Goal: Information Seeking & Learning: Check status

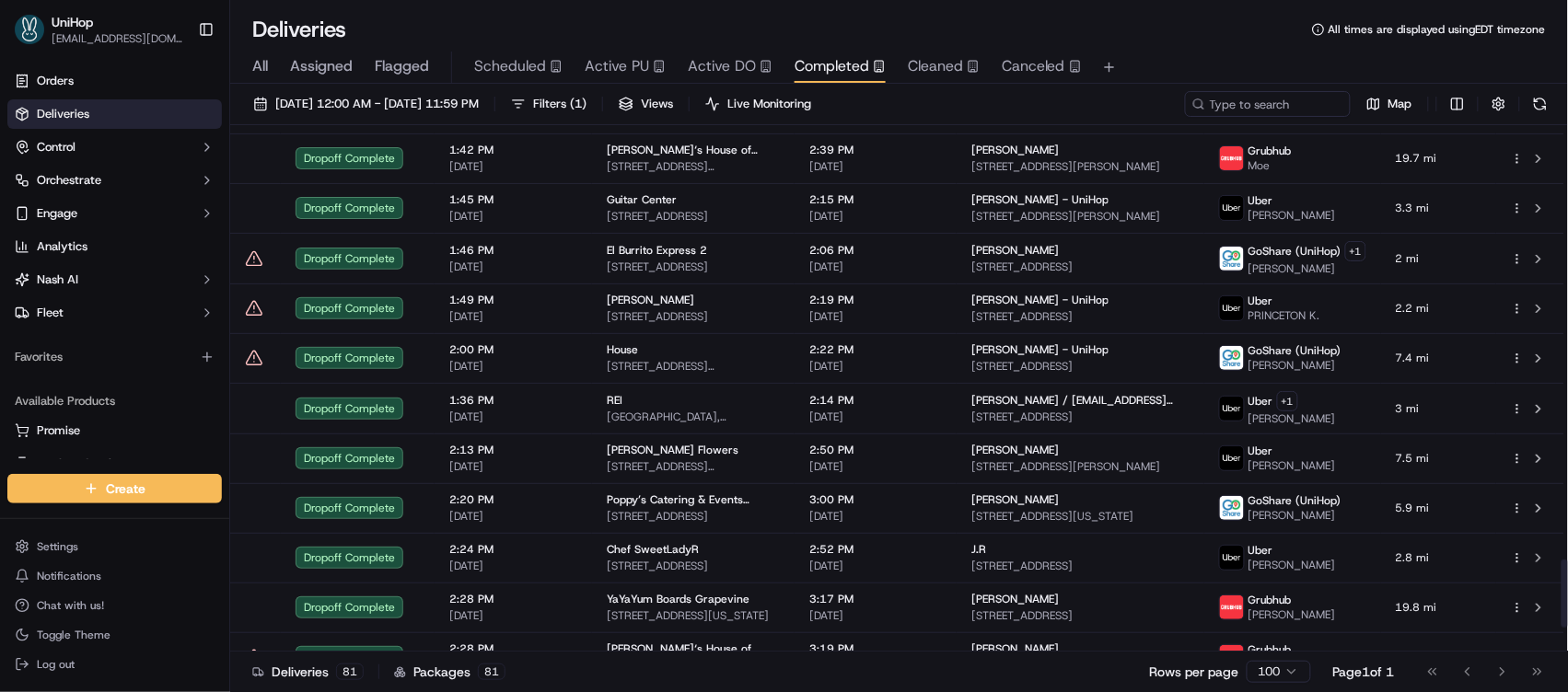
scroll to position [3580, 0]
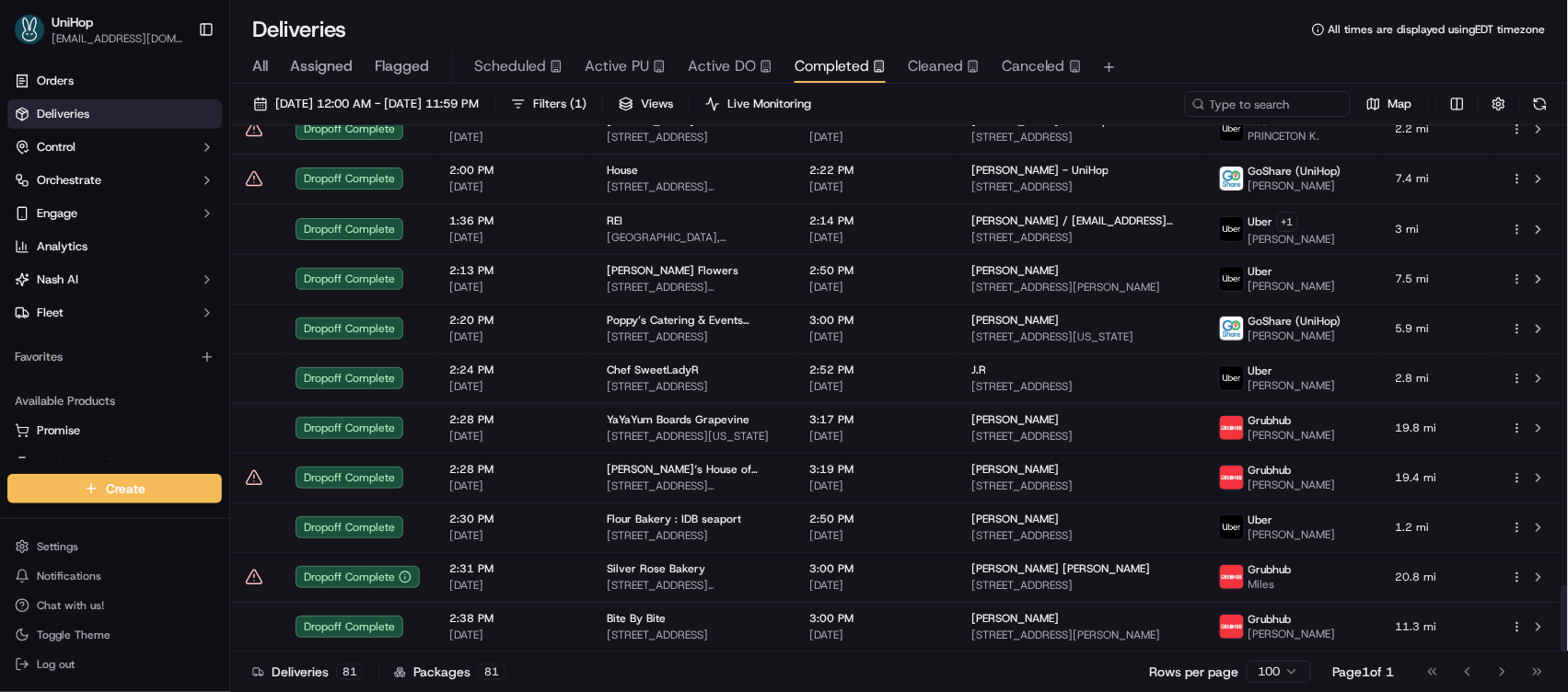
click at [881, 468] on span "3:19 PM" at bounding box center [876, 469] width 133 height 15
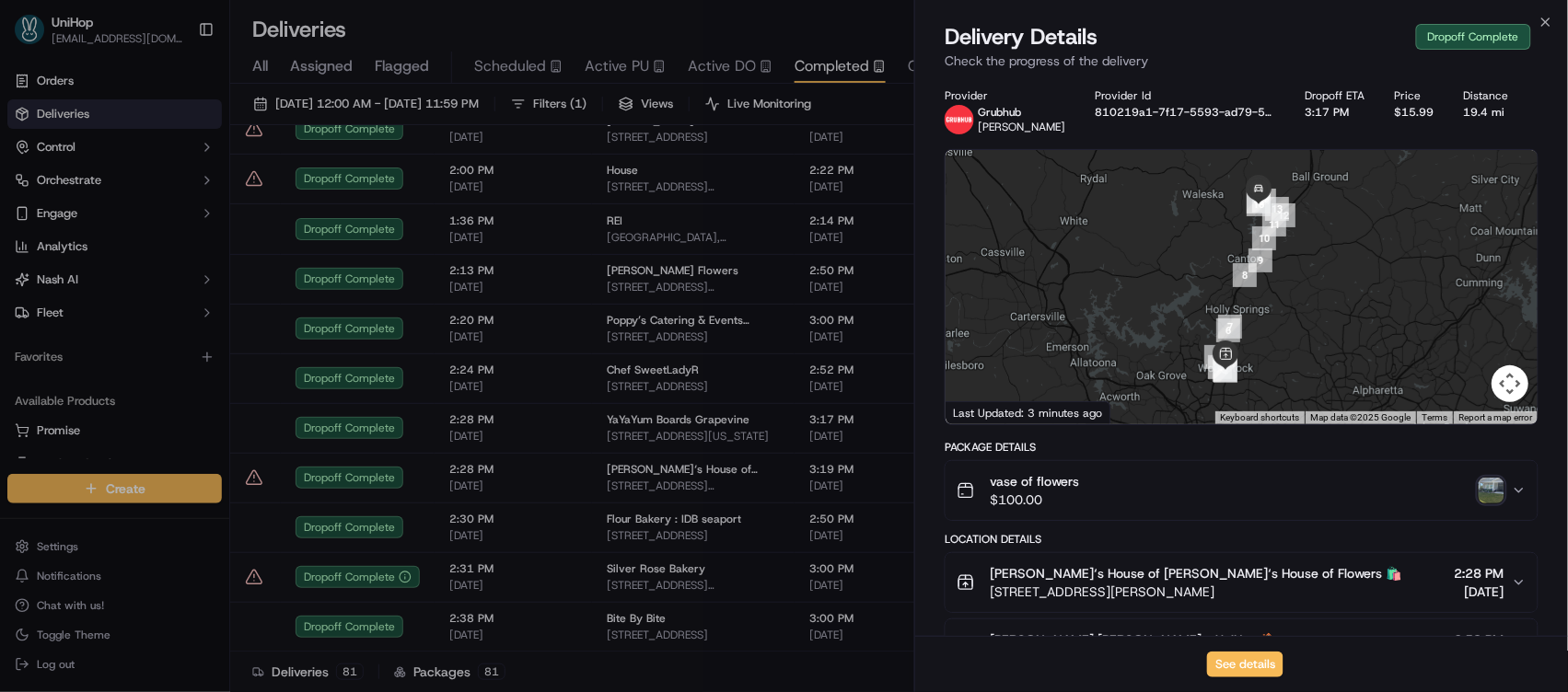
click at [1493, 494] on img "button" at bounding box center [1491, 490] width 26 height 26
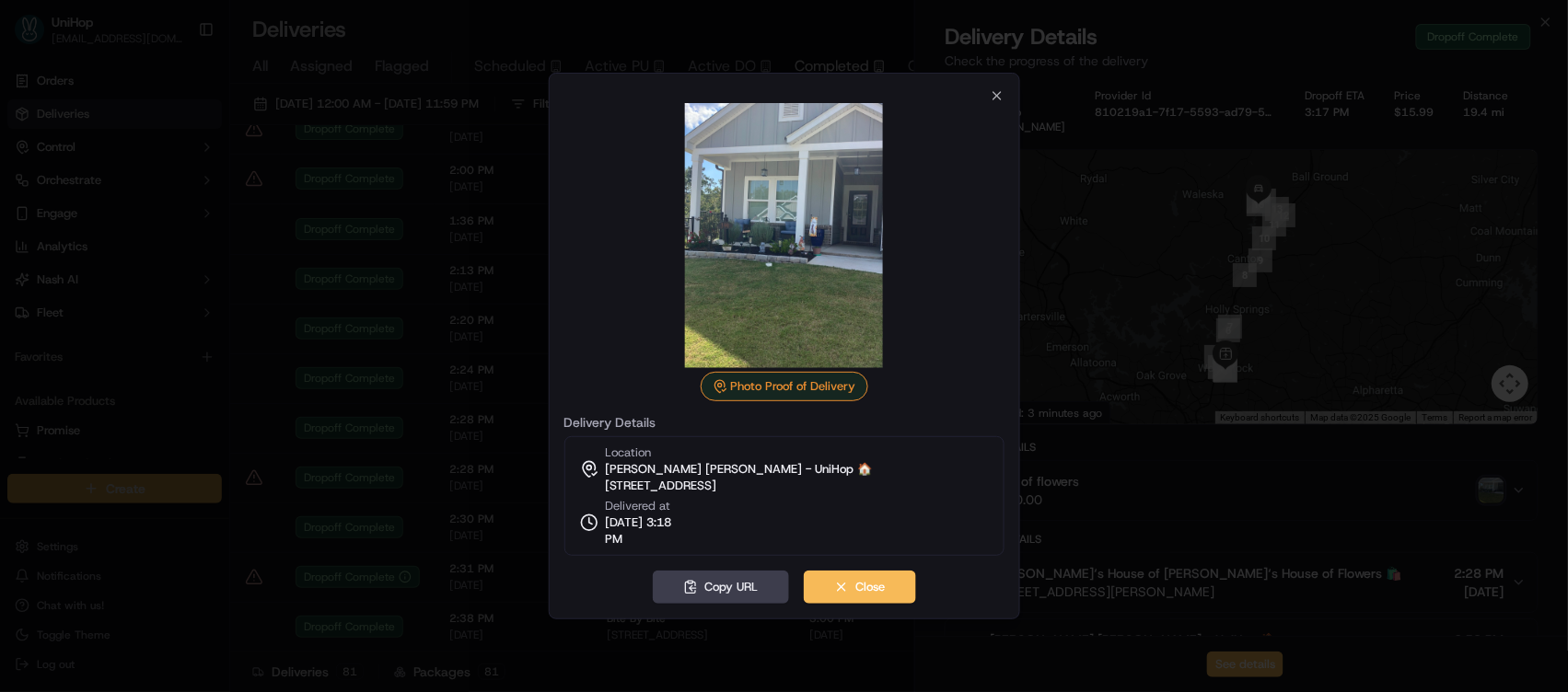
click at [1052, 230] on div at bounding box center [784, 346] width 1568 height 692
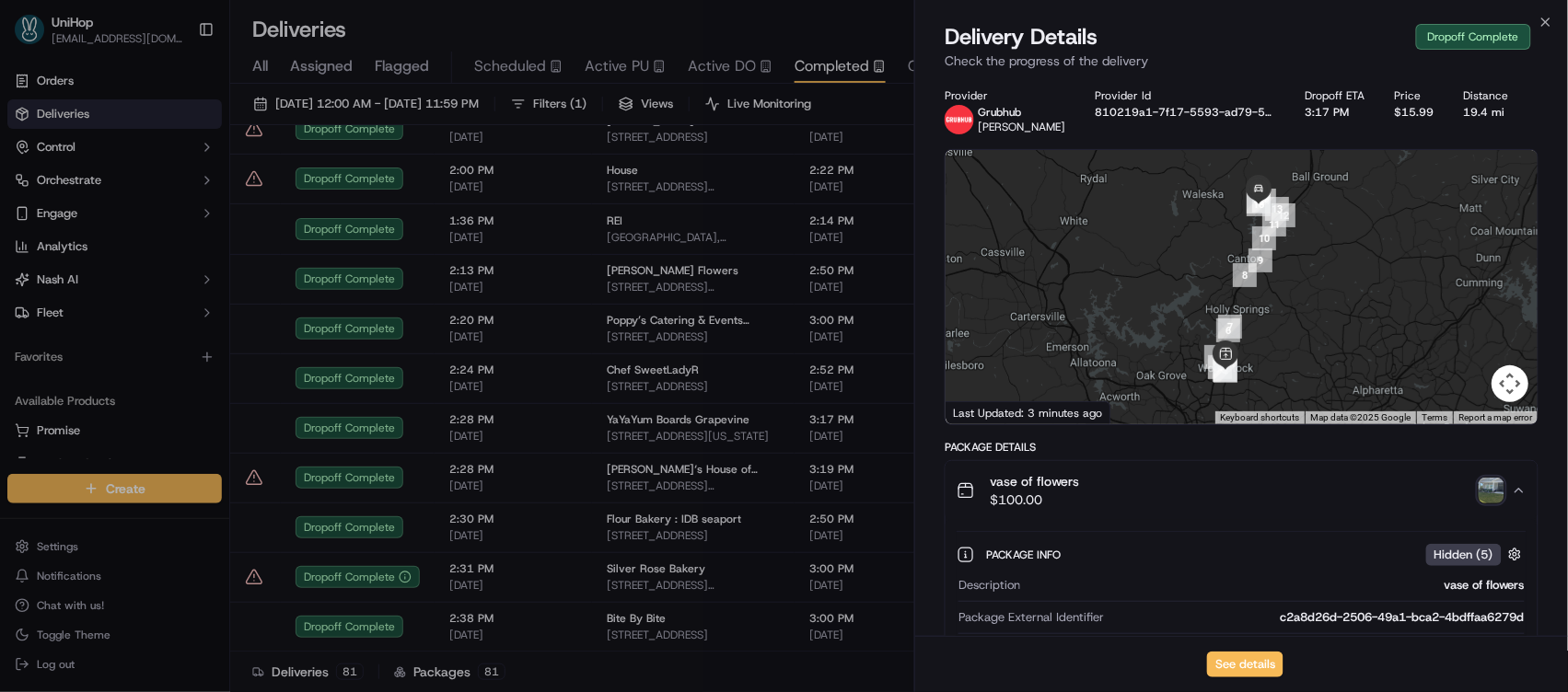
scroll to position [235, 0]
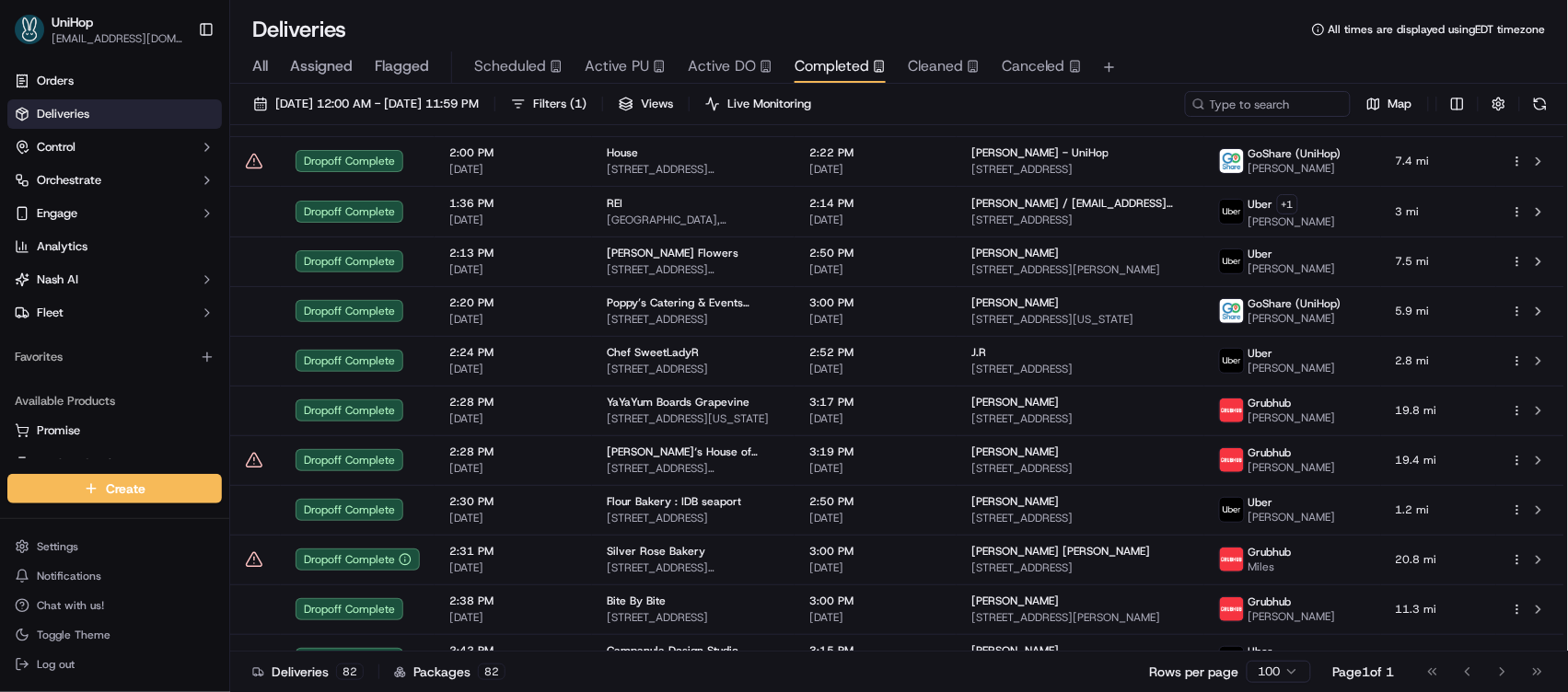
click at [601, 73] on span "Active PU" at bounding box center [617, 65] width 65 height 22
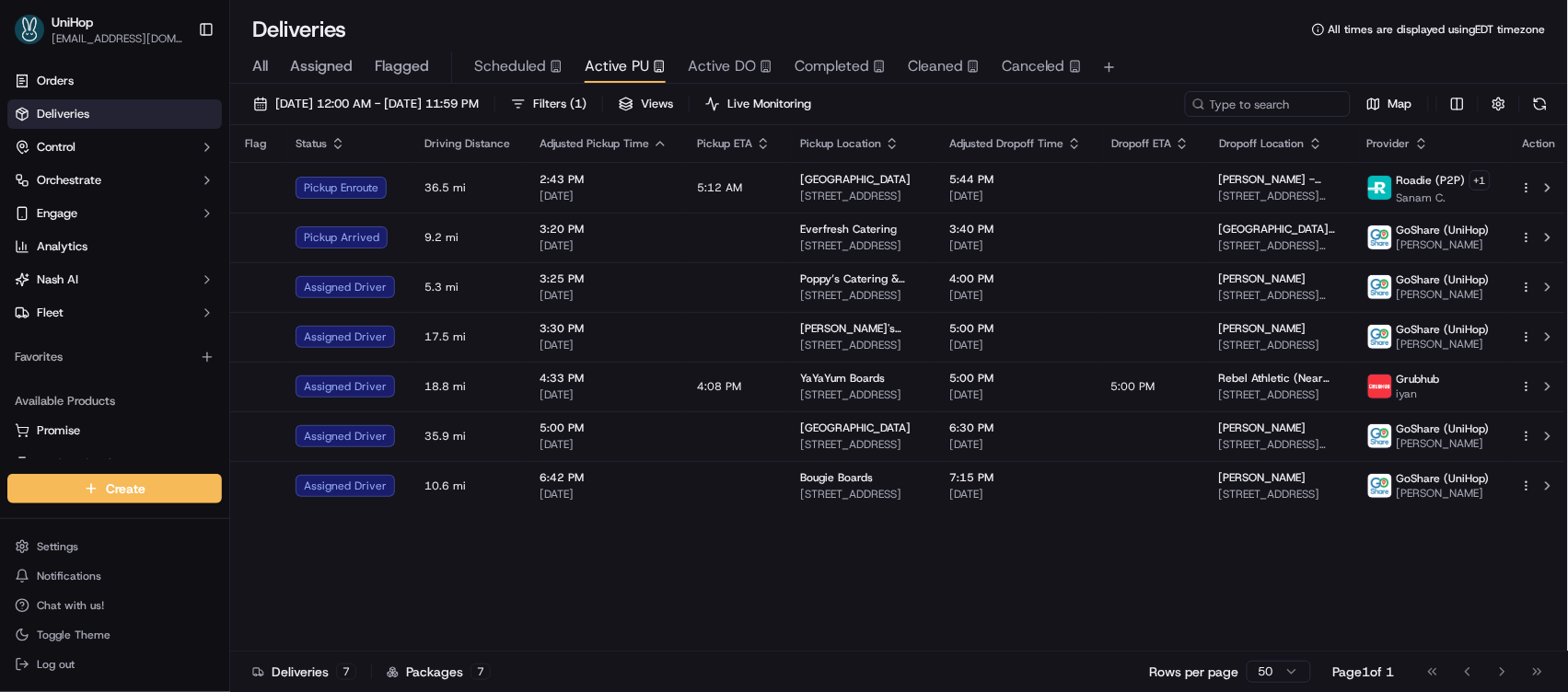
click at [1049, 551] on div "Flag Status Driving Distance Adjusted Pickup Time Pickup ETA Pickup Location Ad…" at bounding box center [902, 388] width 1343 height 526
click at [1047, 593] on div "Flag Status Driving Distance Adjusted Pickup Time Pickup ETA Pickup Location Ad…" at bounding box center [902, 388] width 1343 height 526
click at [985, 611] on div "Flag Status Driving Distance Adjusted Pickup Time Pickup ETA Pickup Location Ad…" at bounding box center [902, 388] width 1343 height 526
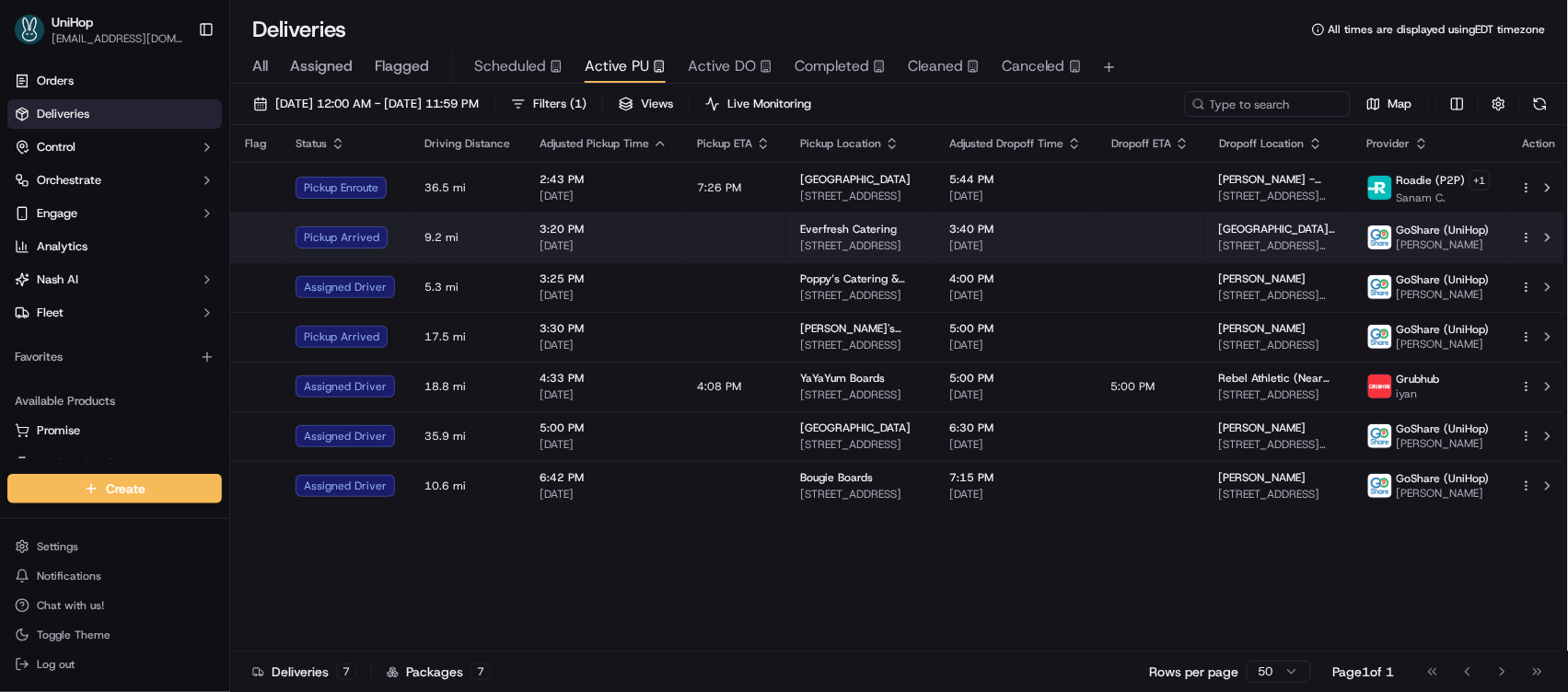
click at [889, 242] on span "9244 E Hampton Dr, Capitol Heights, MD 20743, USA" at bounding box center [860, 246] width 120 height 15
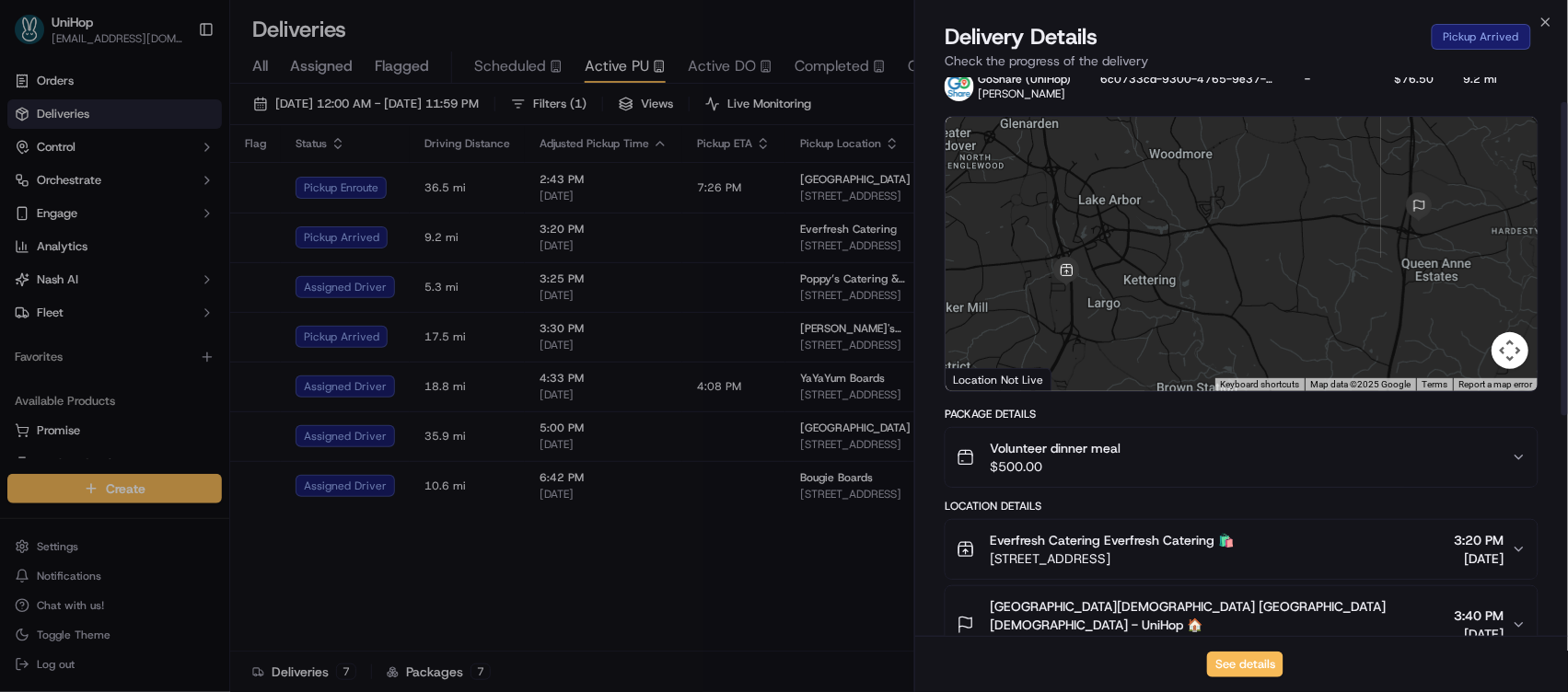
scroll to position [45, 0]
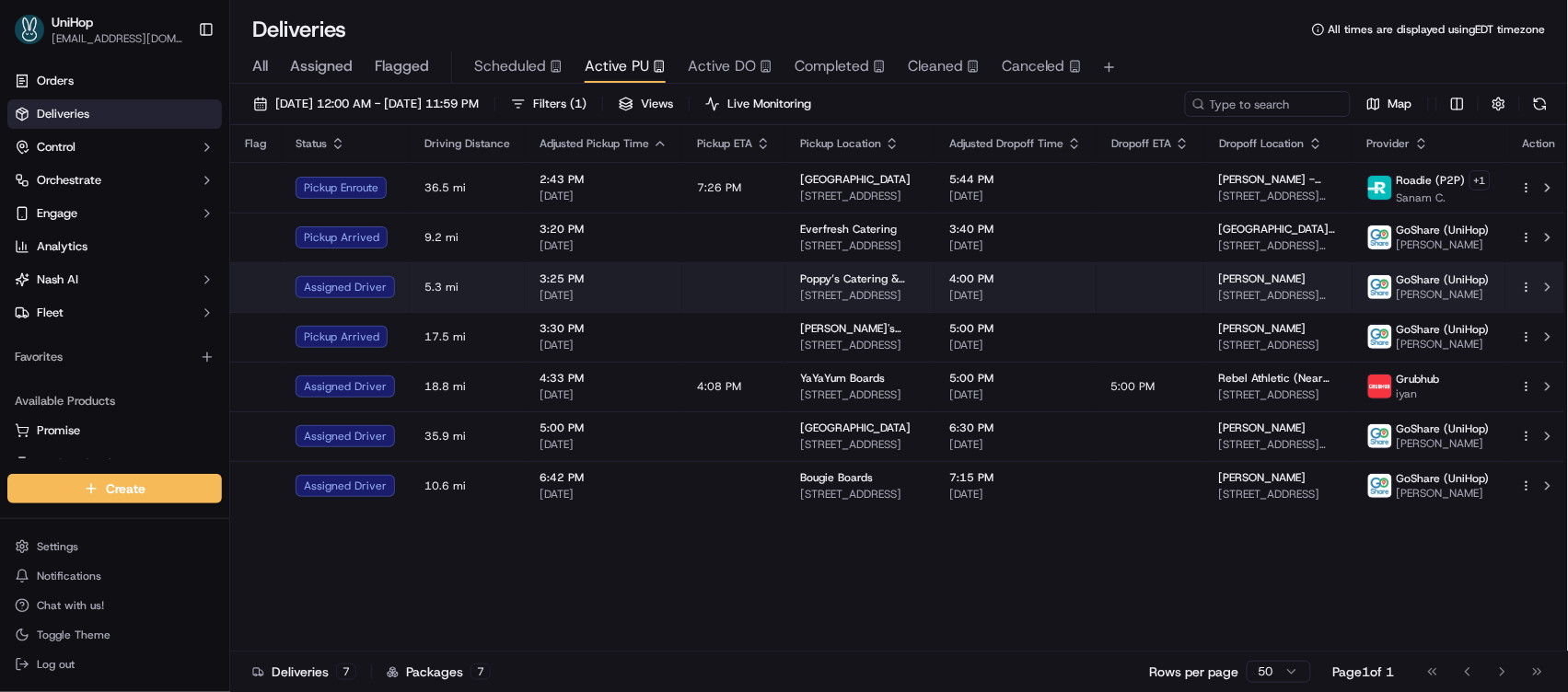
click at [829, 300] on span "[STREET_ADDRESS]" at bounding box center [860, 296] width 120 height 15
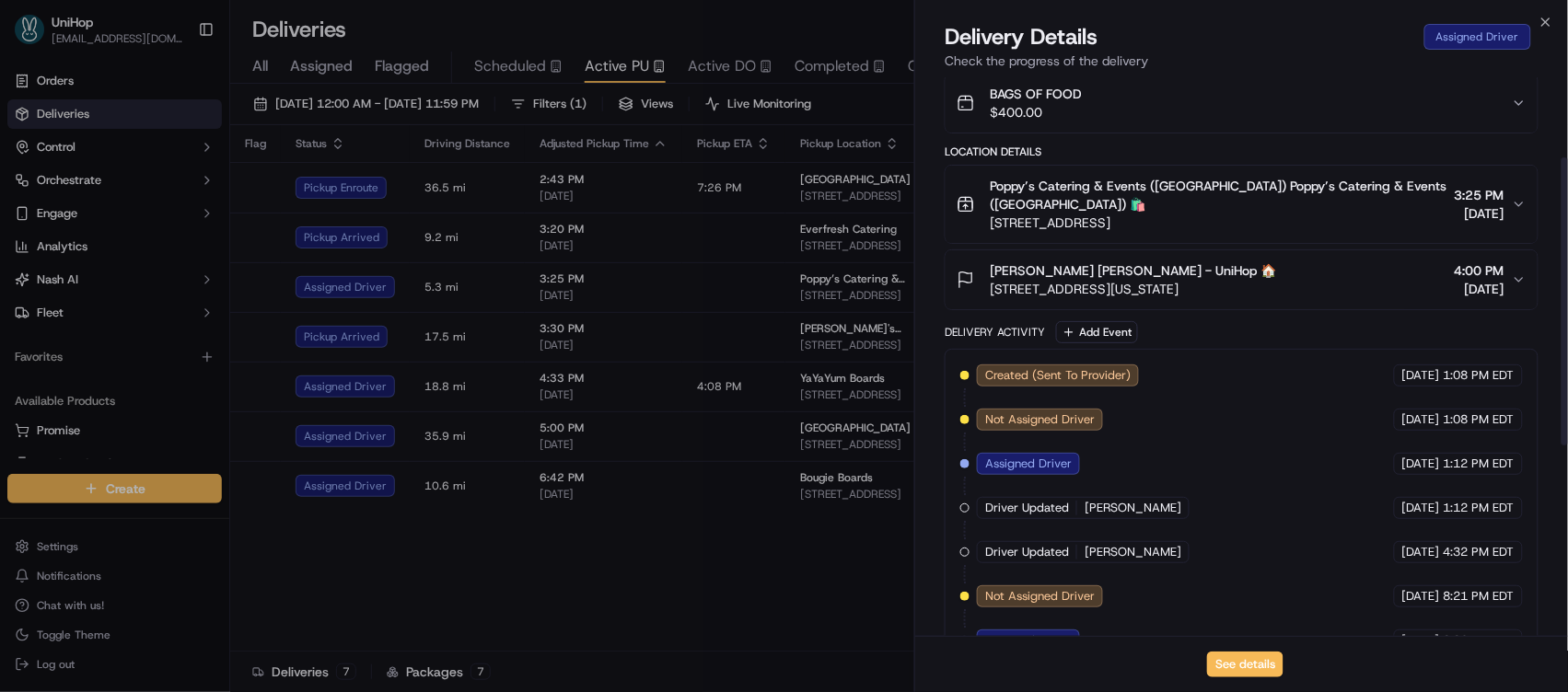
scroll to position [509, 0]
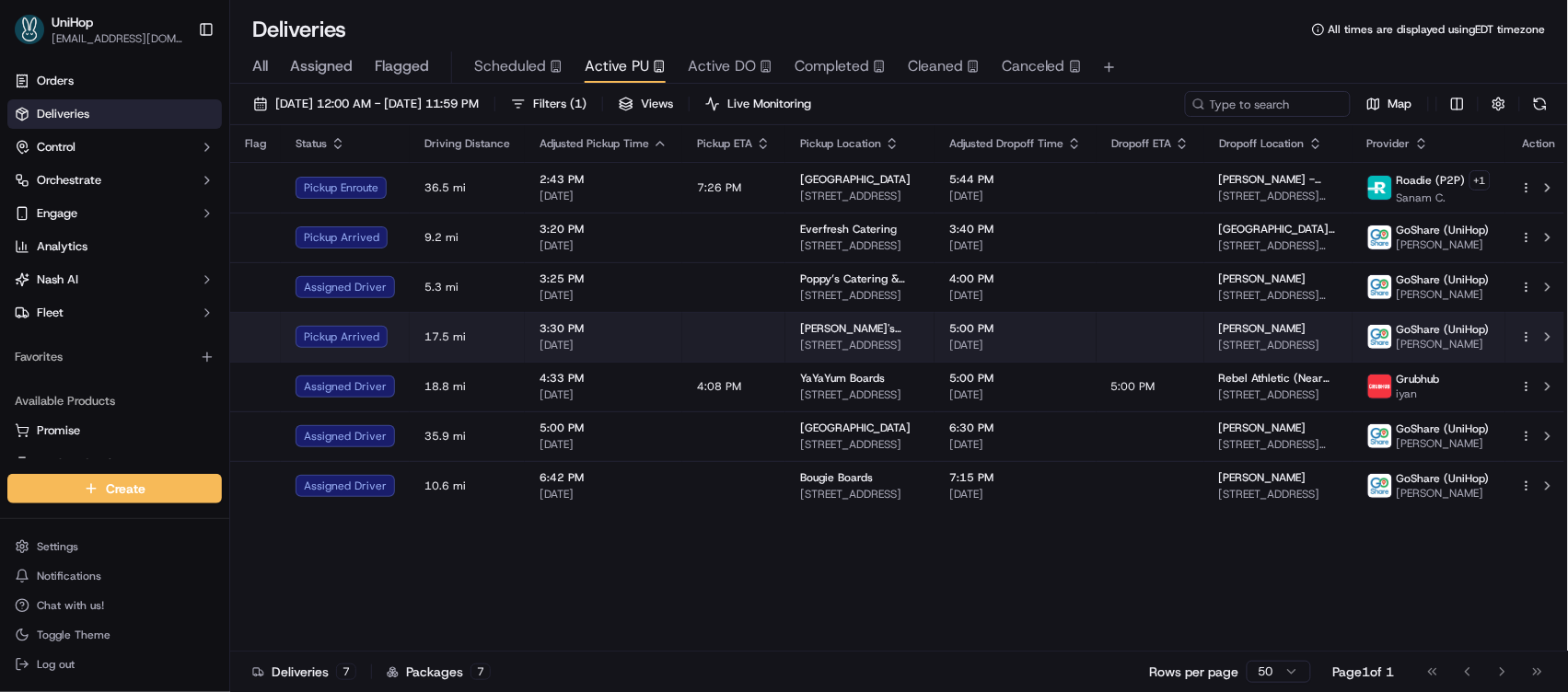
click at [801, 337] on span "[STREET_ADDRESS]" at bounding box center [860, 345] width 120 height 15
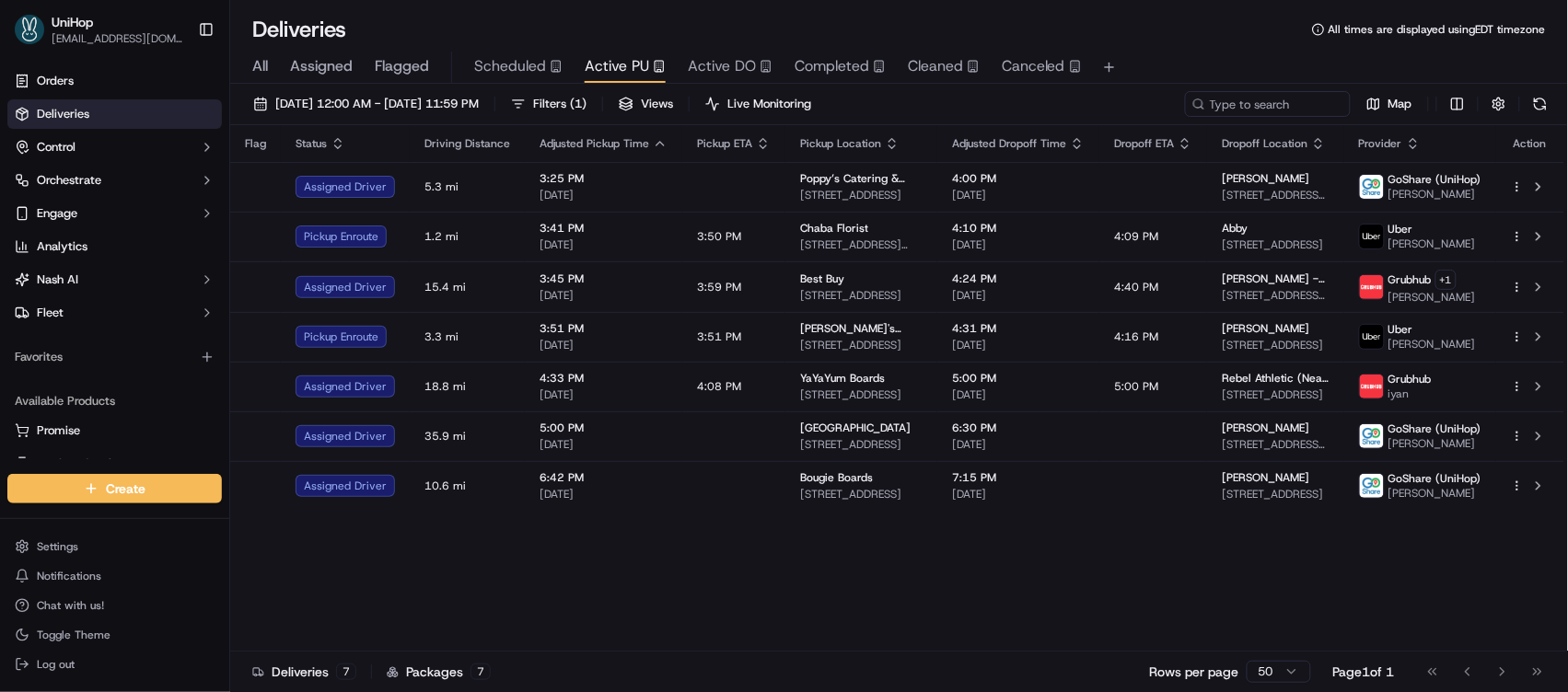
click at [611, 579] on div "Flag Status Driving Distance Adjusted Pickup Time Pickup ETA Pickup Location Ad…" at bounding box center [897, 388] width 1335 height 526
click at [614, 582] on div "Flag Status Driving Distance Adjusted Pickup Time Pickup ETA Pickup Location Ad…" at bounding box center [897, 388] width 1335 height 526
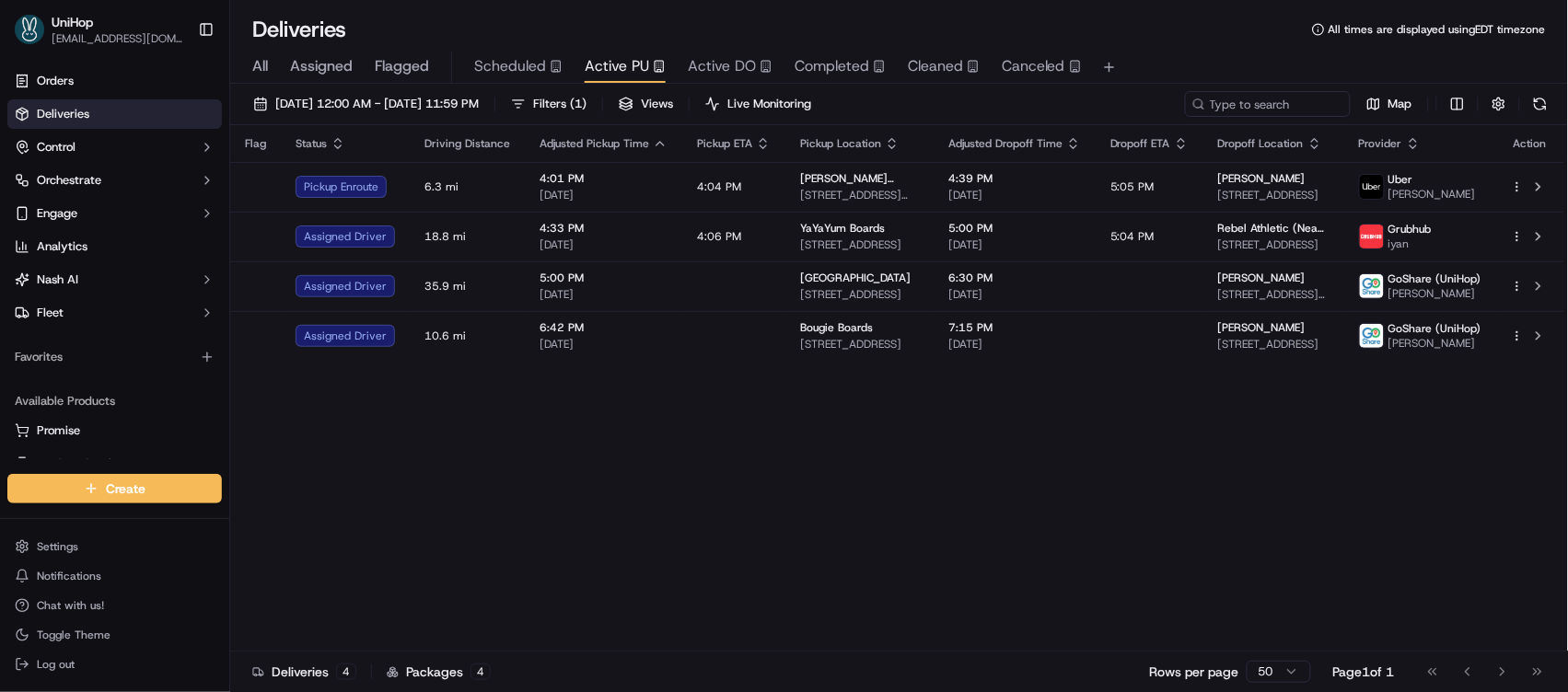
click at [672, 474] on div "Flag Status Driving Distance Adjusted Pickup Time Pickup ETA Pickup Location Ad…" at bounding box center [897, 388] width 1335 height 526
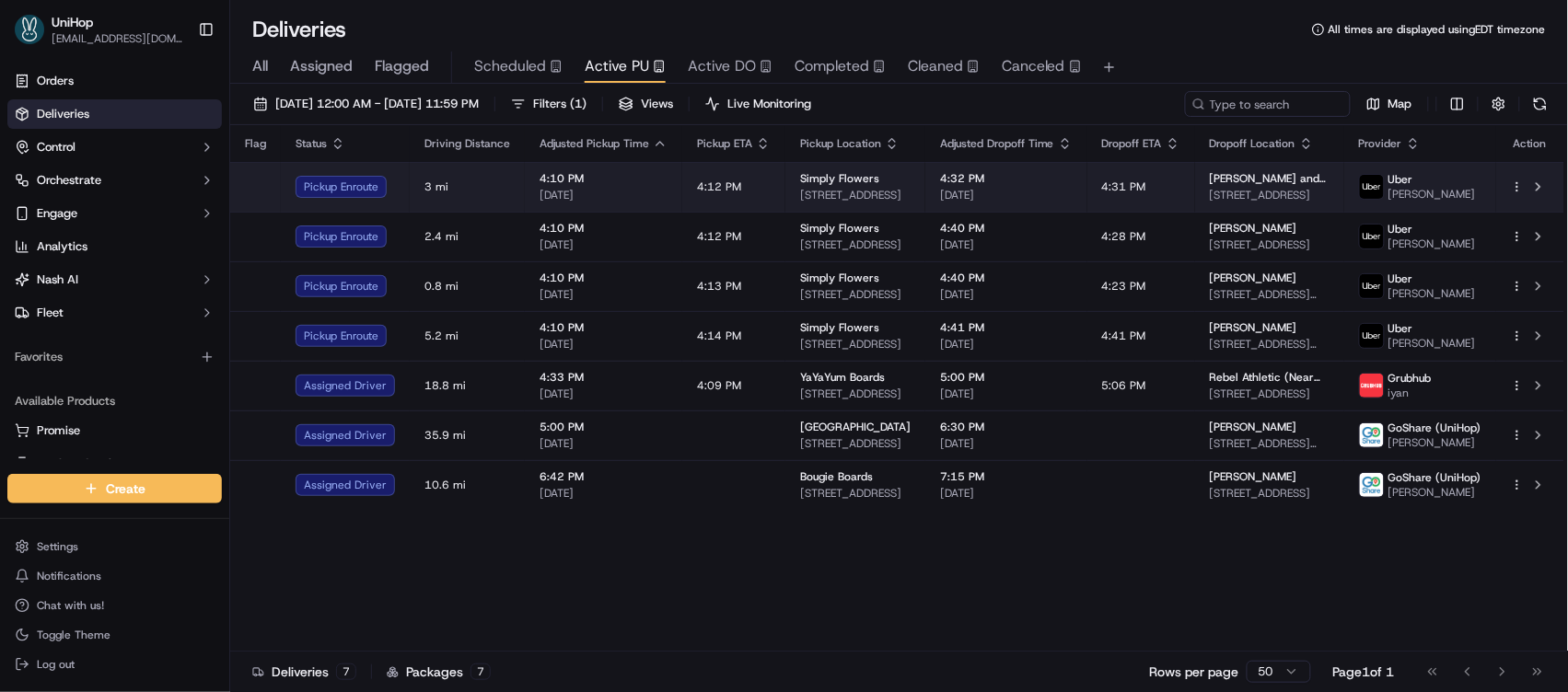
click at [867, 194] on span "1100 W 7800 S #9, West Jordan, UT 84088, United States" at bounding box center [856, 195] width 111 height 15
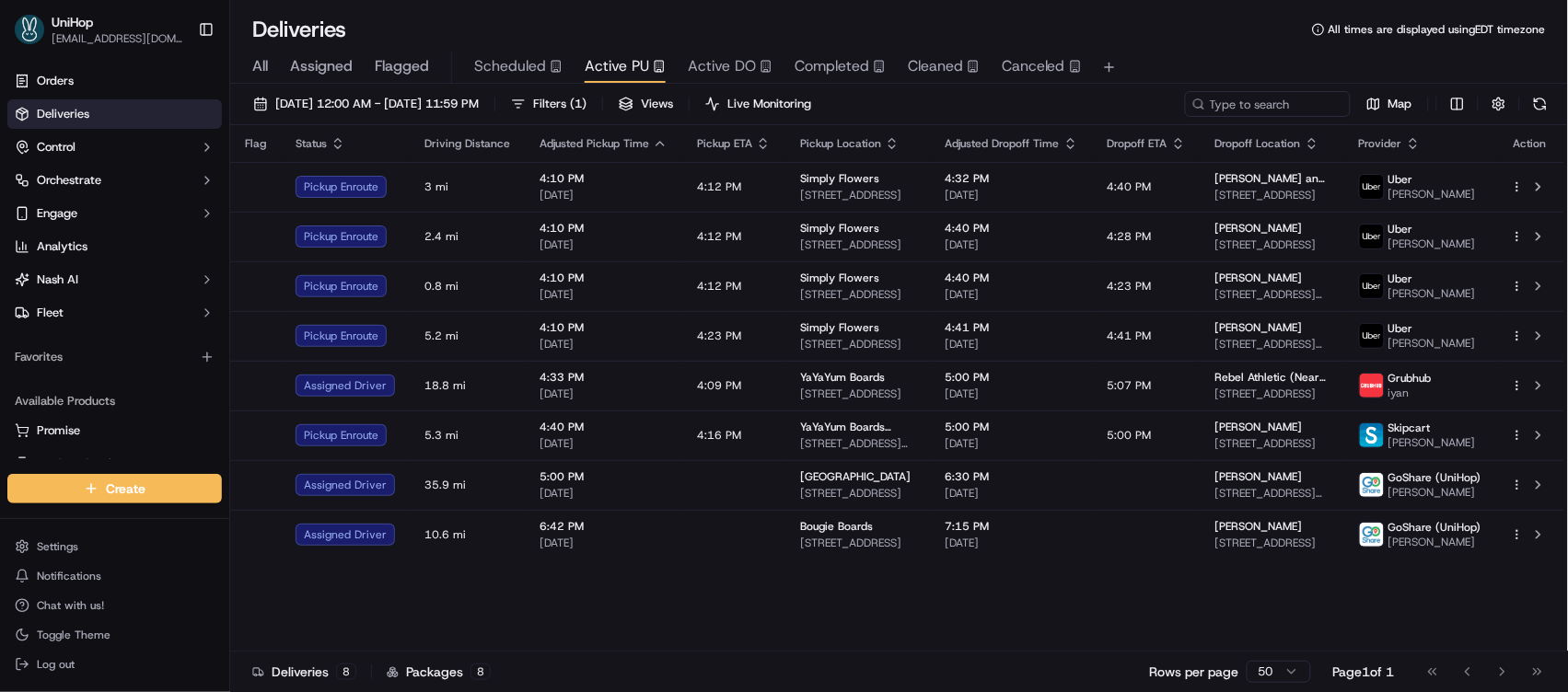
click at [698, 642] on div "Flag Status Driving Distance Adjusted Pickup Time Pickup ETA Pickup Location Ad…" at bounding box center [897, 388] width 1335 height 526
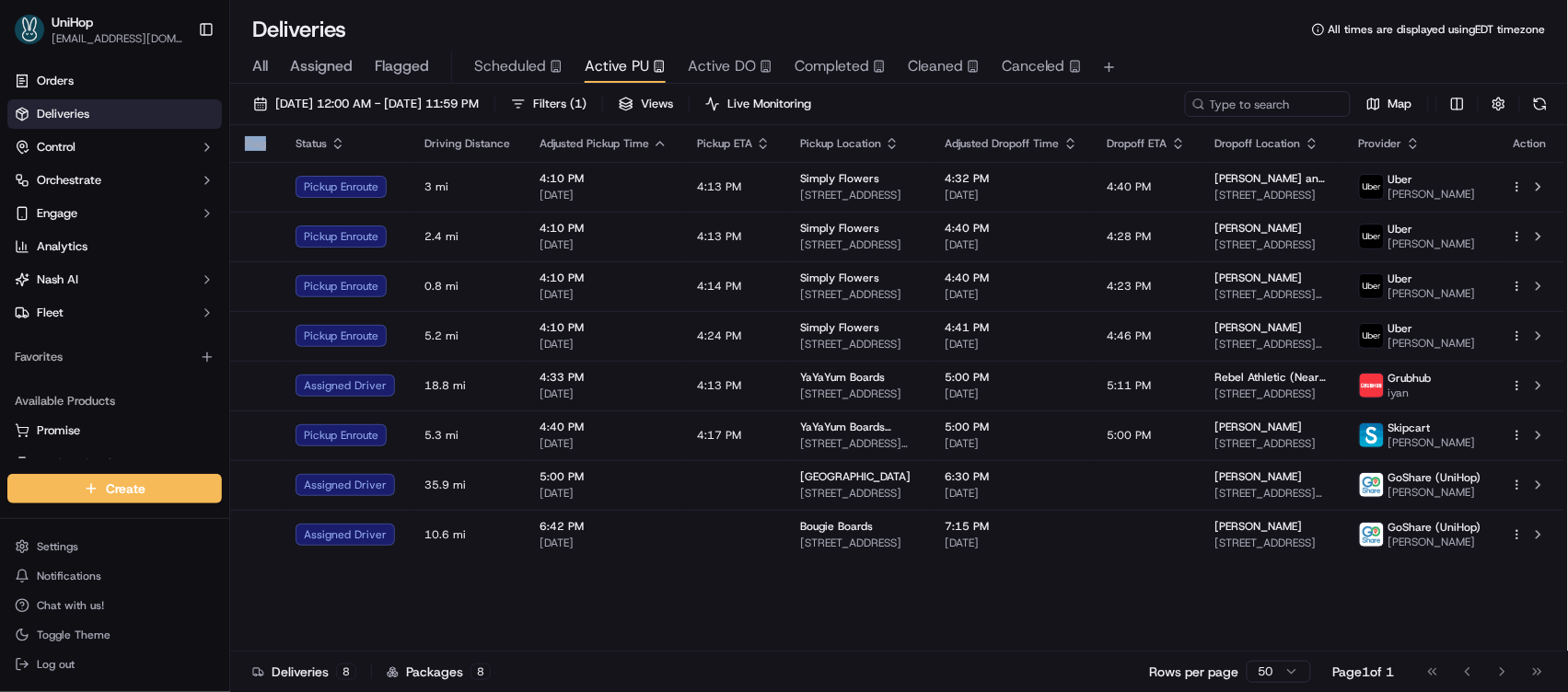
click at [698, 642] on div "Flag Status Driving Distance Adjusted Pickup Time Pickup ETA Pickup Location Ad…" at bounding box center [897, 388] width 1335 height 526
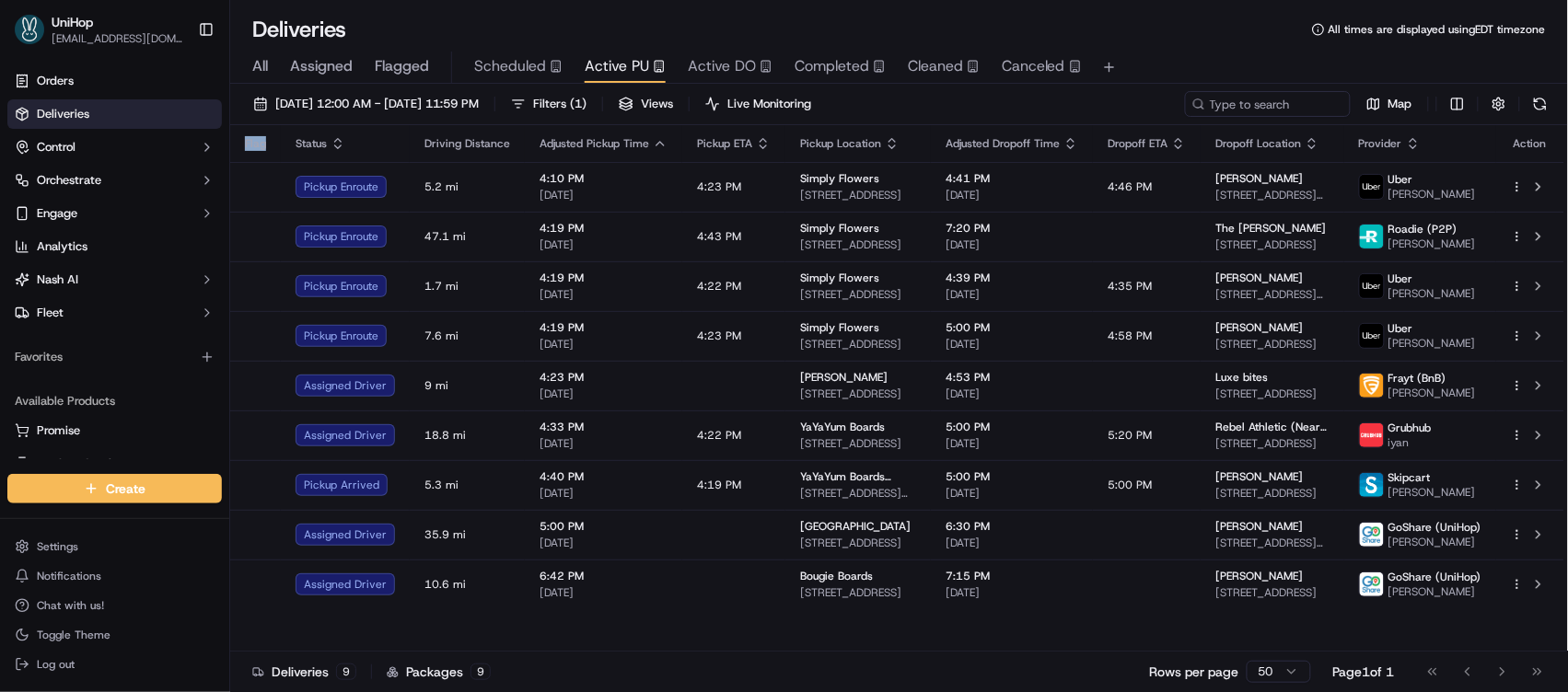
scroll to position [0, 0]
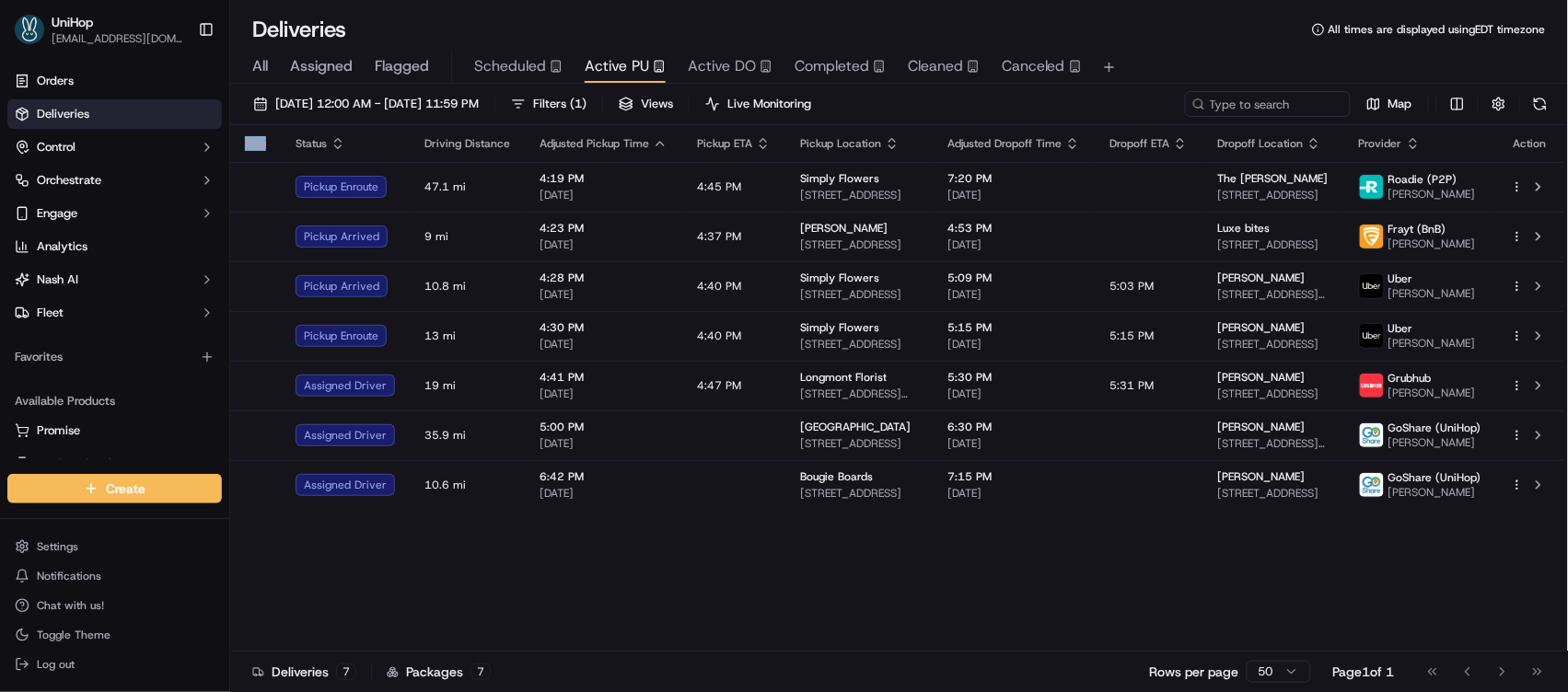
click at [825, 64] on span "Completed" at bounding box center [832, 65] width 75 height 22
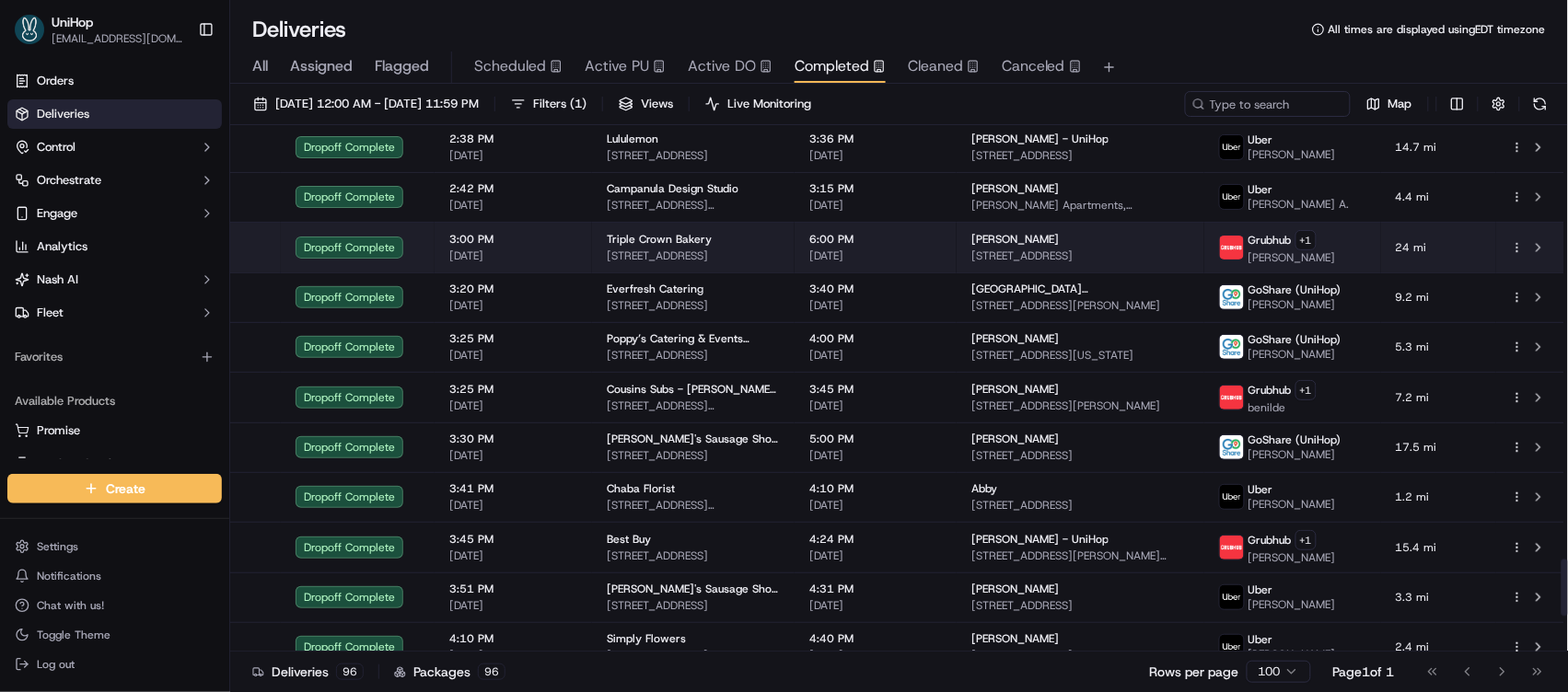
scroll to position [4330, 0]
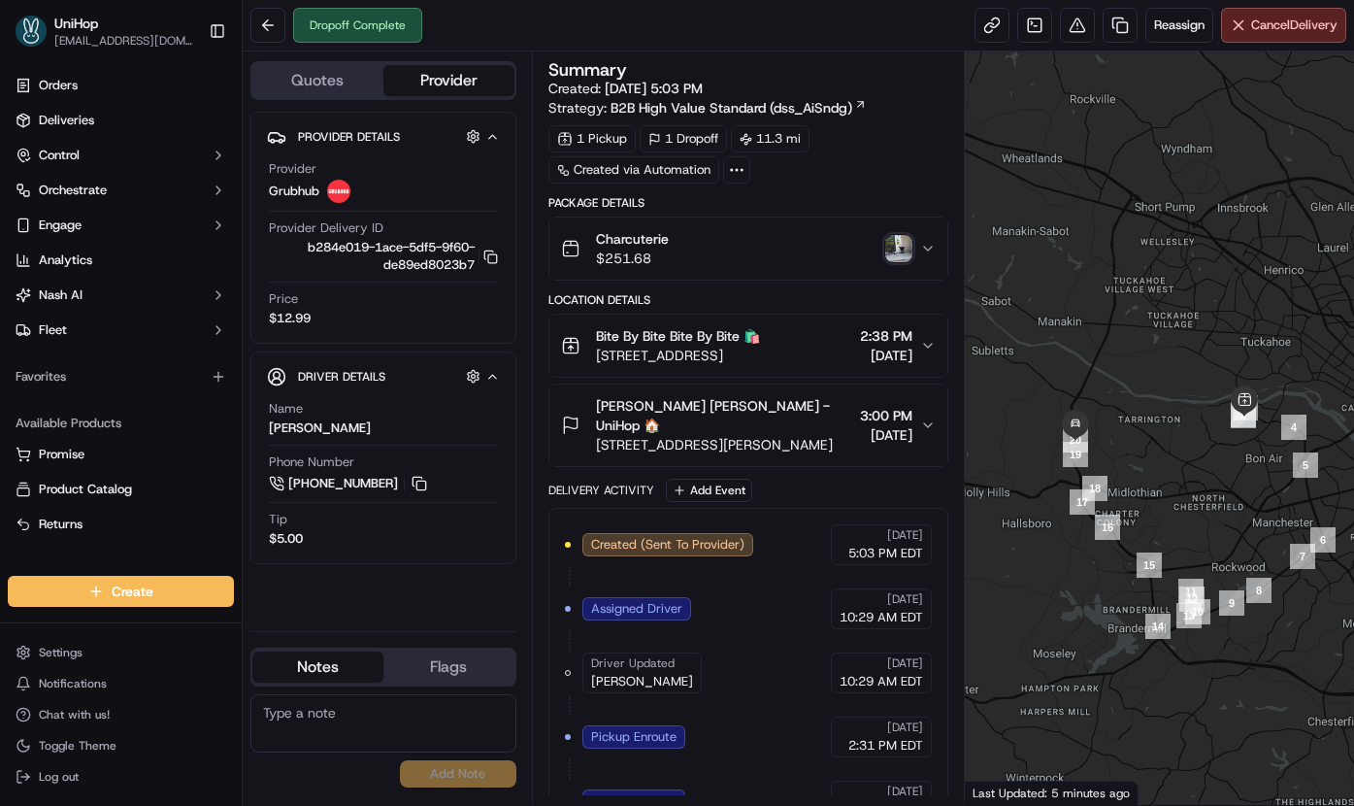
click at [890, 247] on img "button" at bounding box center [898, 248] width 27 height 27
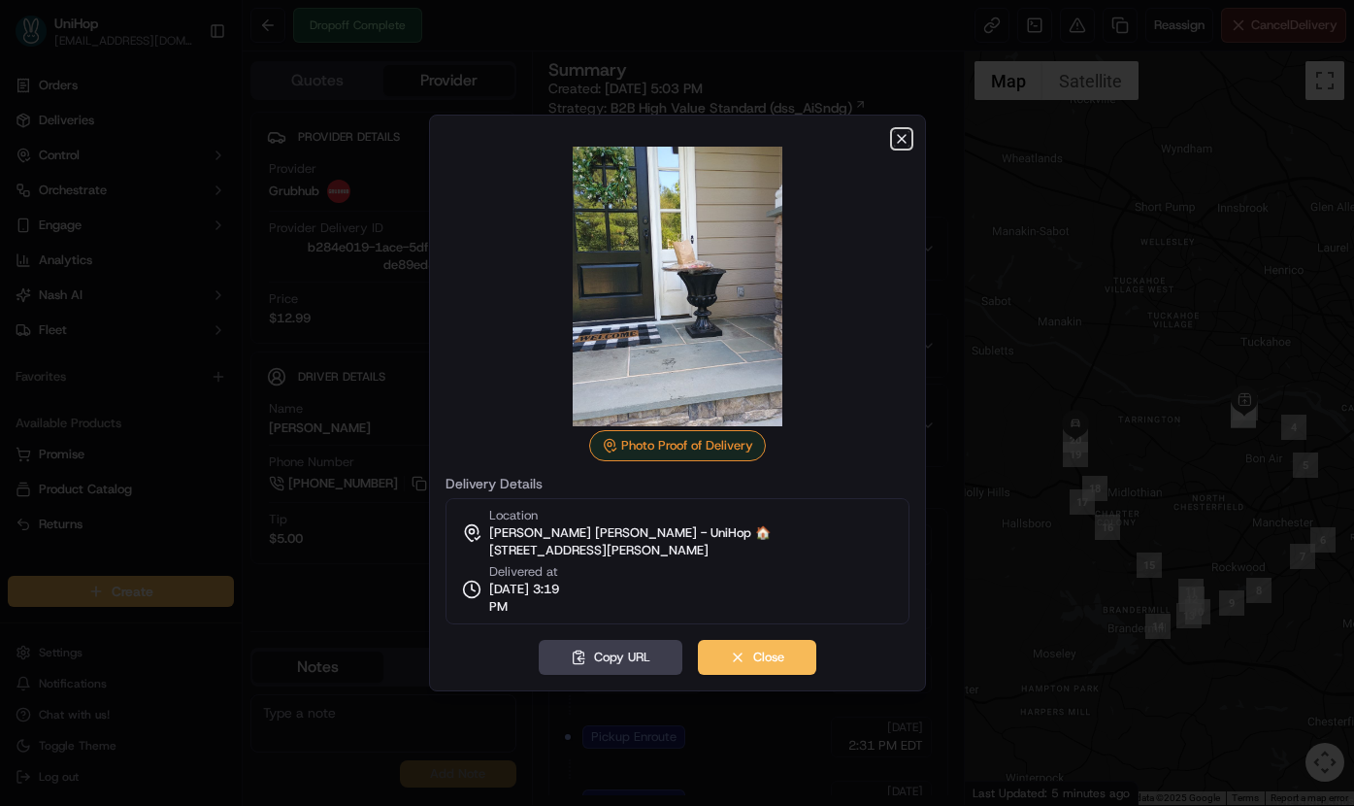
click at [902, 142] on icon "button" at bounding box center [902, 139] width 16 height 16
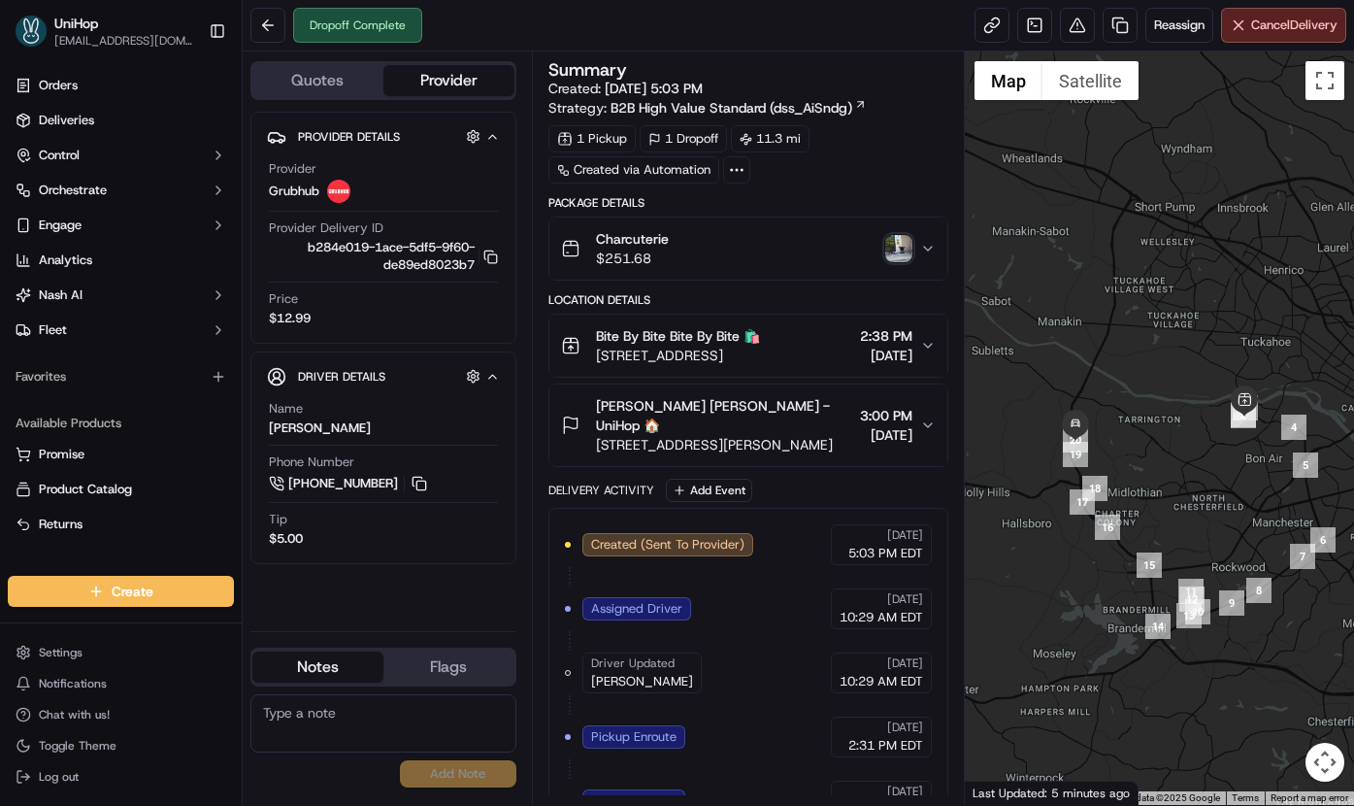
click at [806, 253] on div "Charcuterie $251.68" at bounding box center [741, 248] width 360 height 39
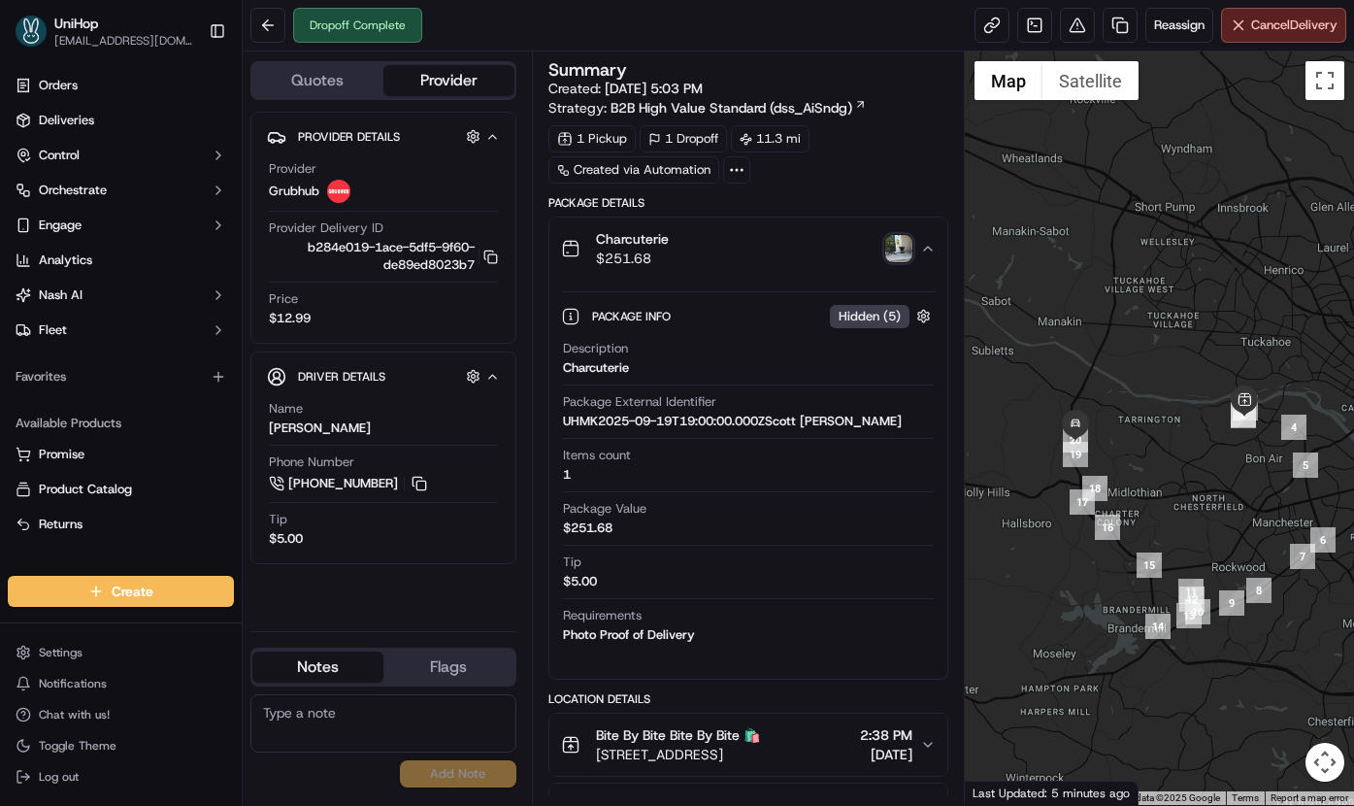
click at [806, 253] on div "Charcuterie $251.68" at bounding box center [741, 248] width 360 height 39
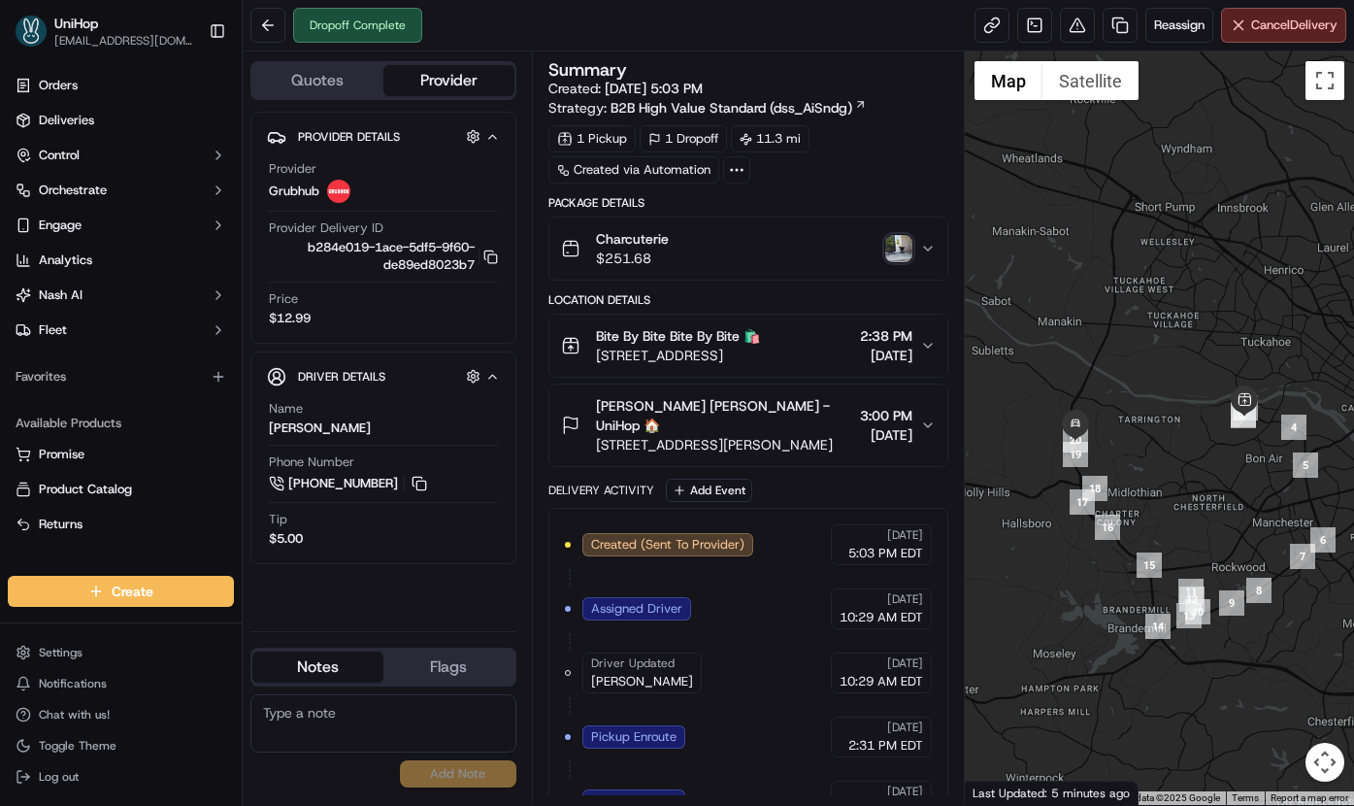
click at [902, 248] on img "button" at bounding box center [898, 248] width 27 height 27
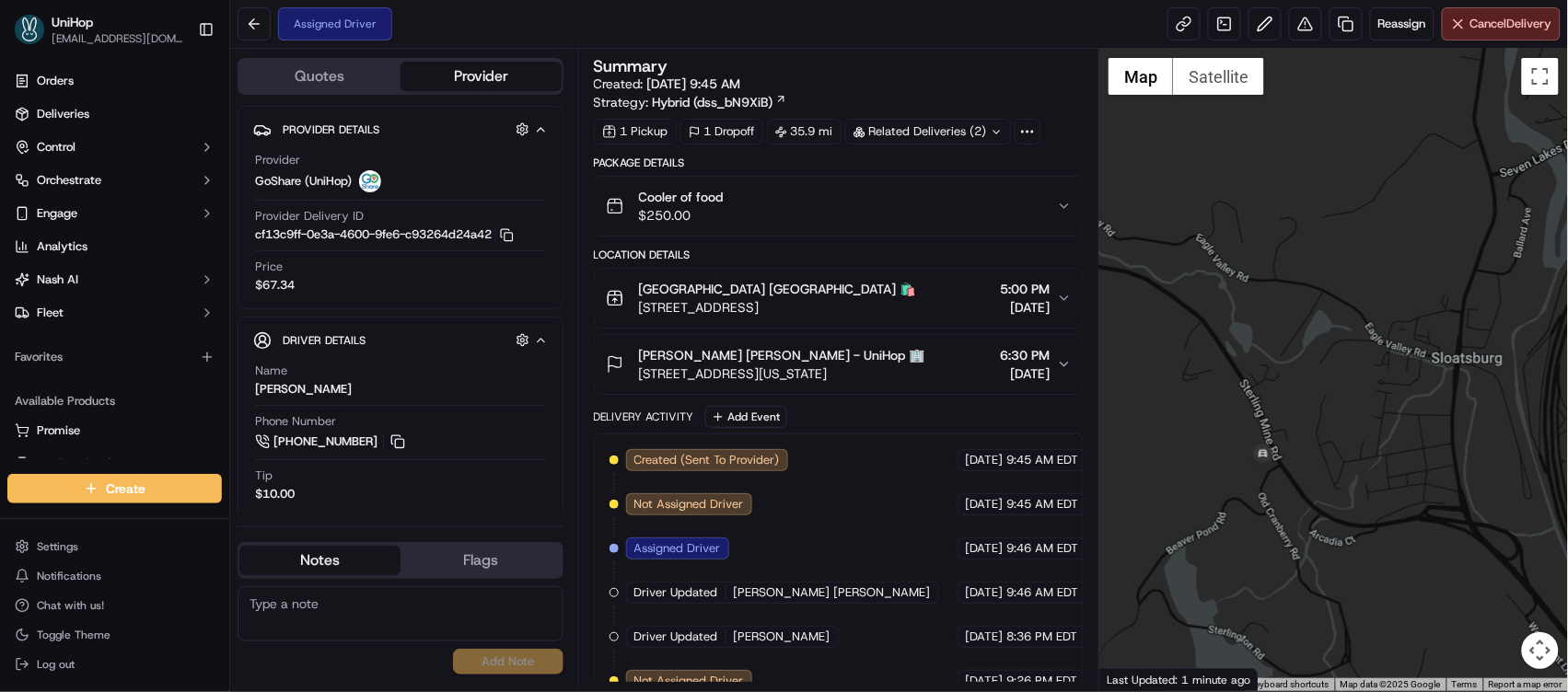
drag, startPoint x: 1208, startPoint y: 314, endPoint x: 1501, endPoint y: 229, distance: 305.1
click at [1506, 224] on div at bounding box center [1334, 370] width 469 height 643
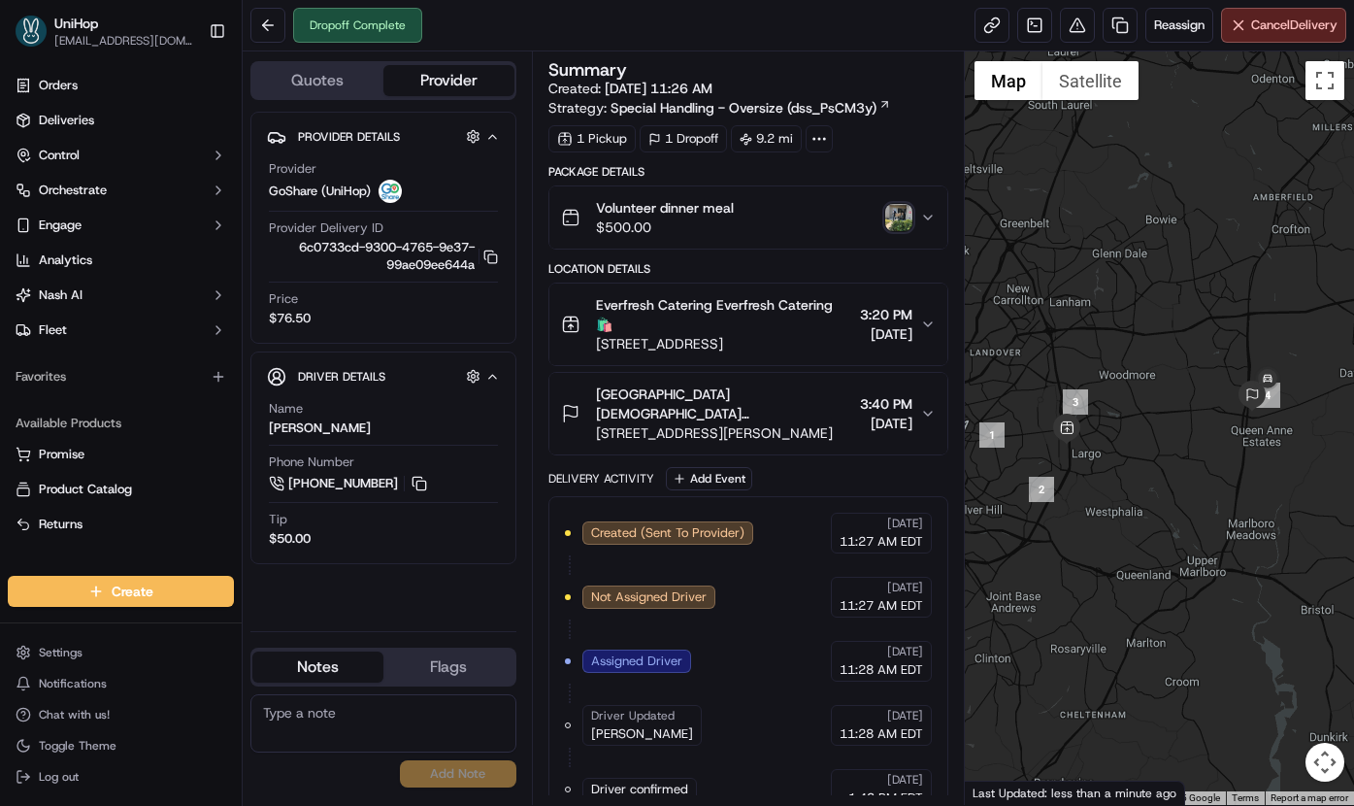
click at [903, 221] on img "button" at bounding box center [898, 217] width 27 height 27
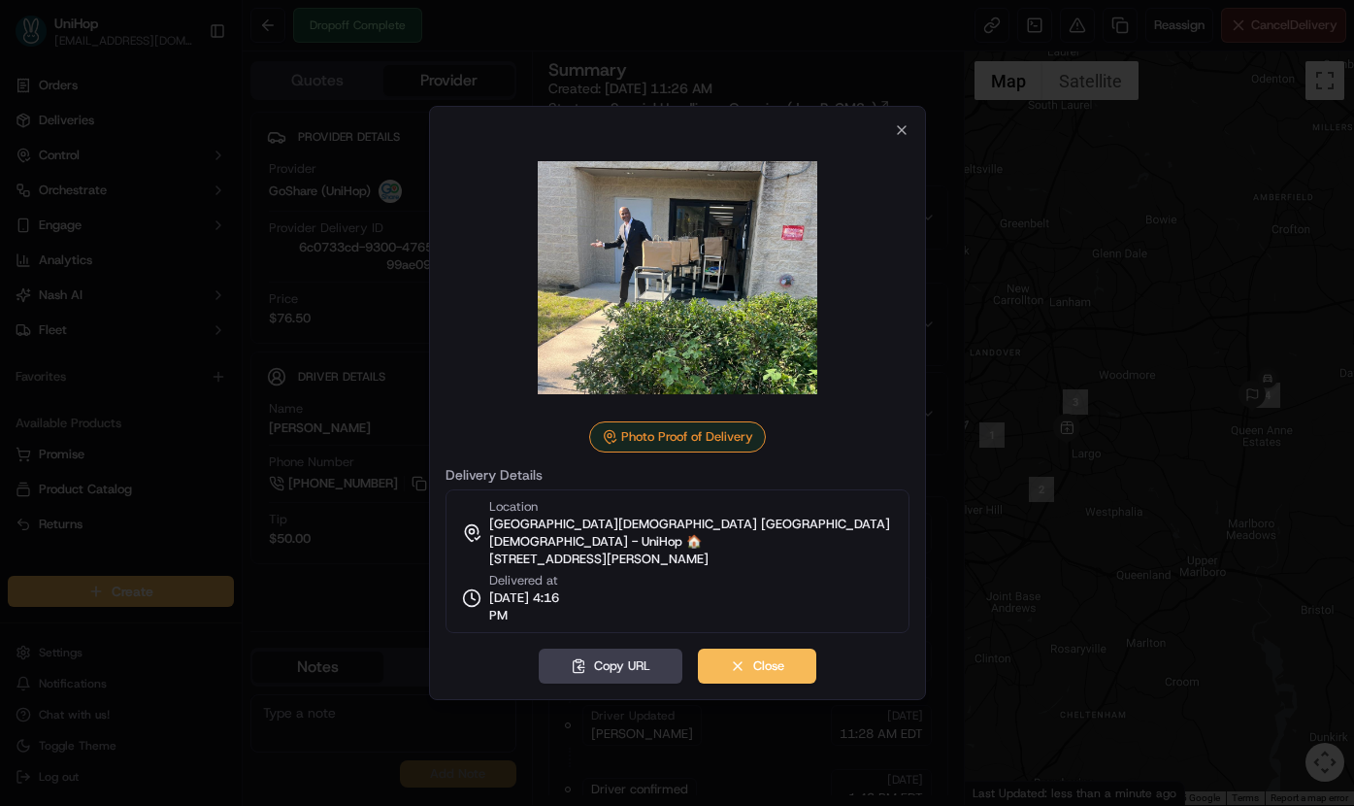
click at [911, 133] on div "Photo Proof of Delivery Delivery Details Location Greater Mt Nebo African Metho…" at bounding box center [677, 403] width 497 height 594
click at [900, 136] on icon "button" at bounding box center [902, 130] width 16 height 16
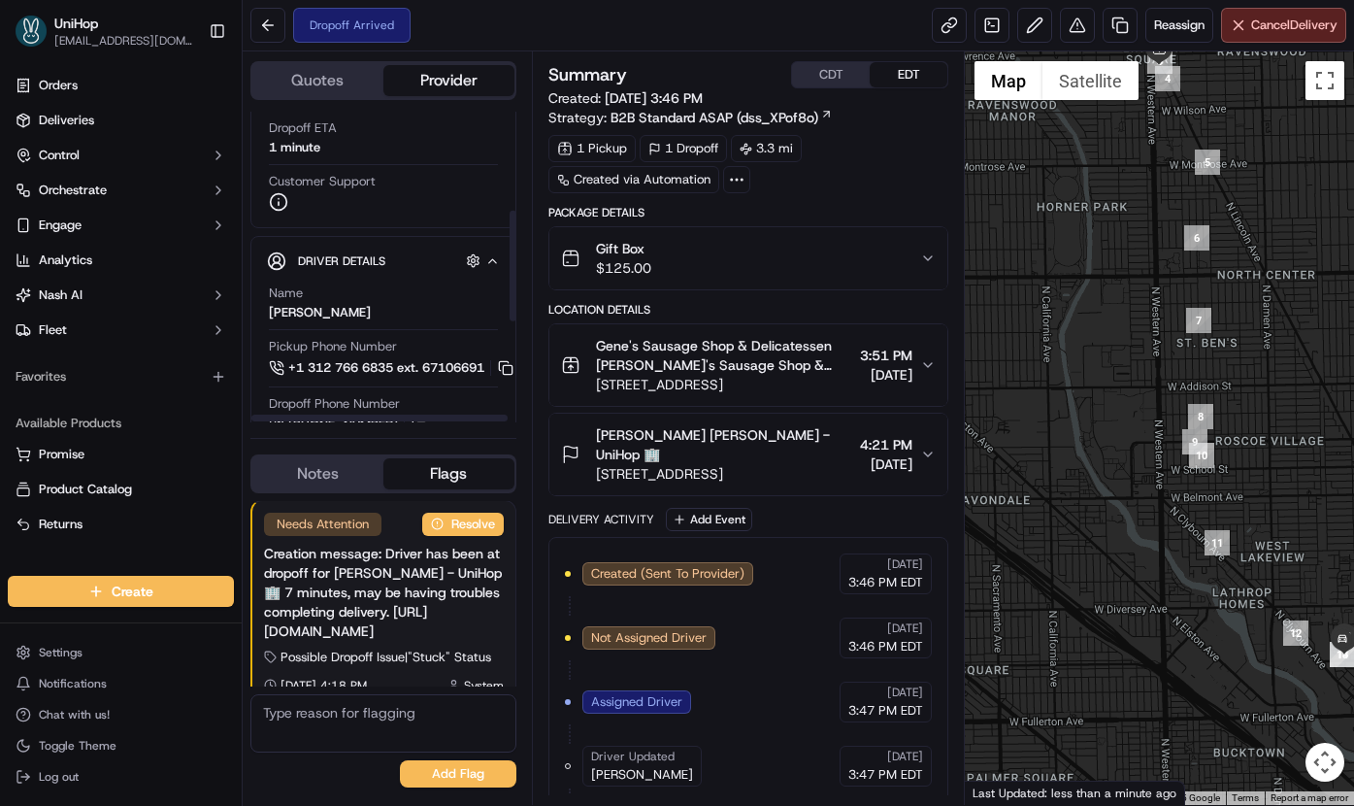
scroll to position [278, 0]
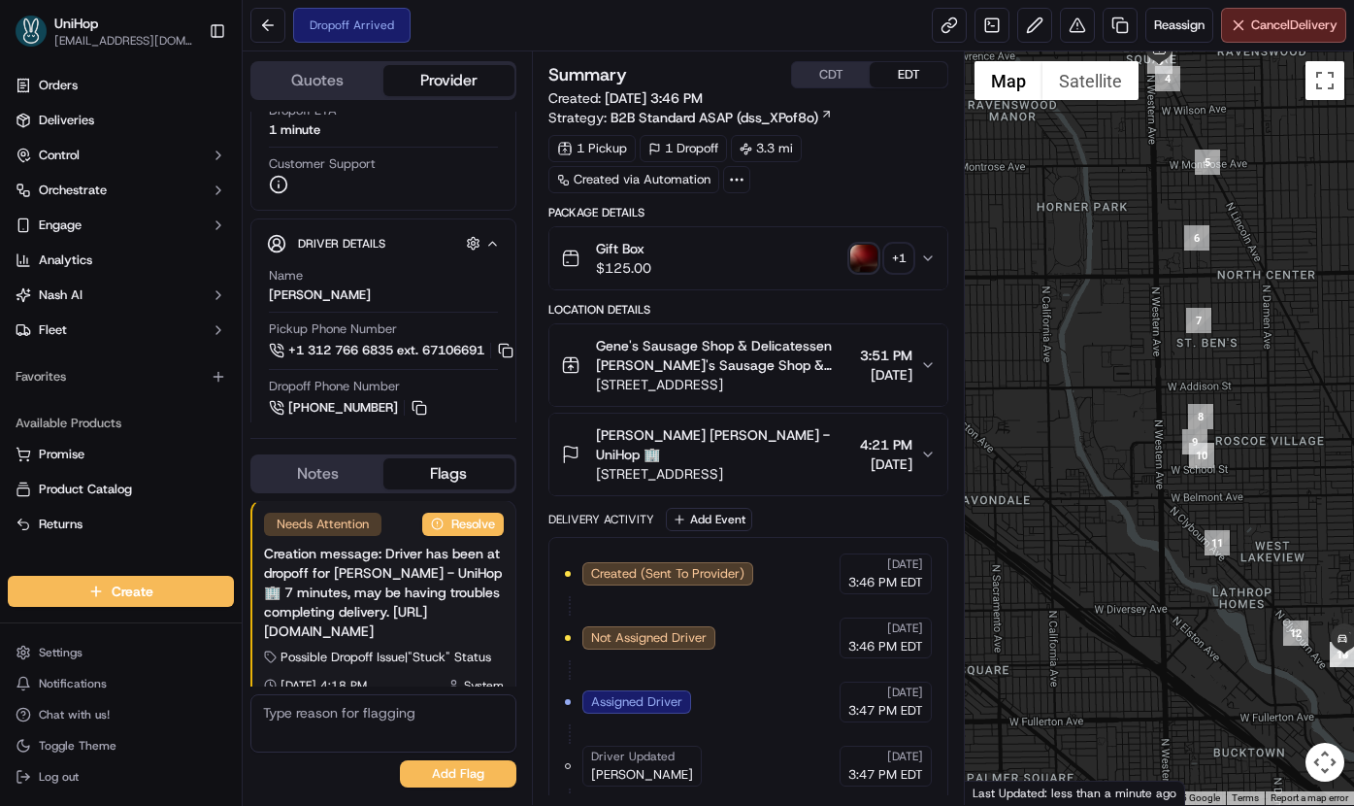
click at [908, 262] on div "+ 1" at bounding box center [898, 258] width 27 height 27
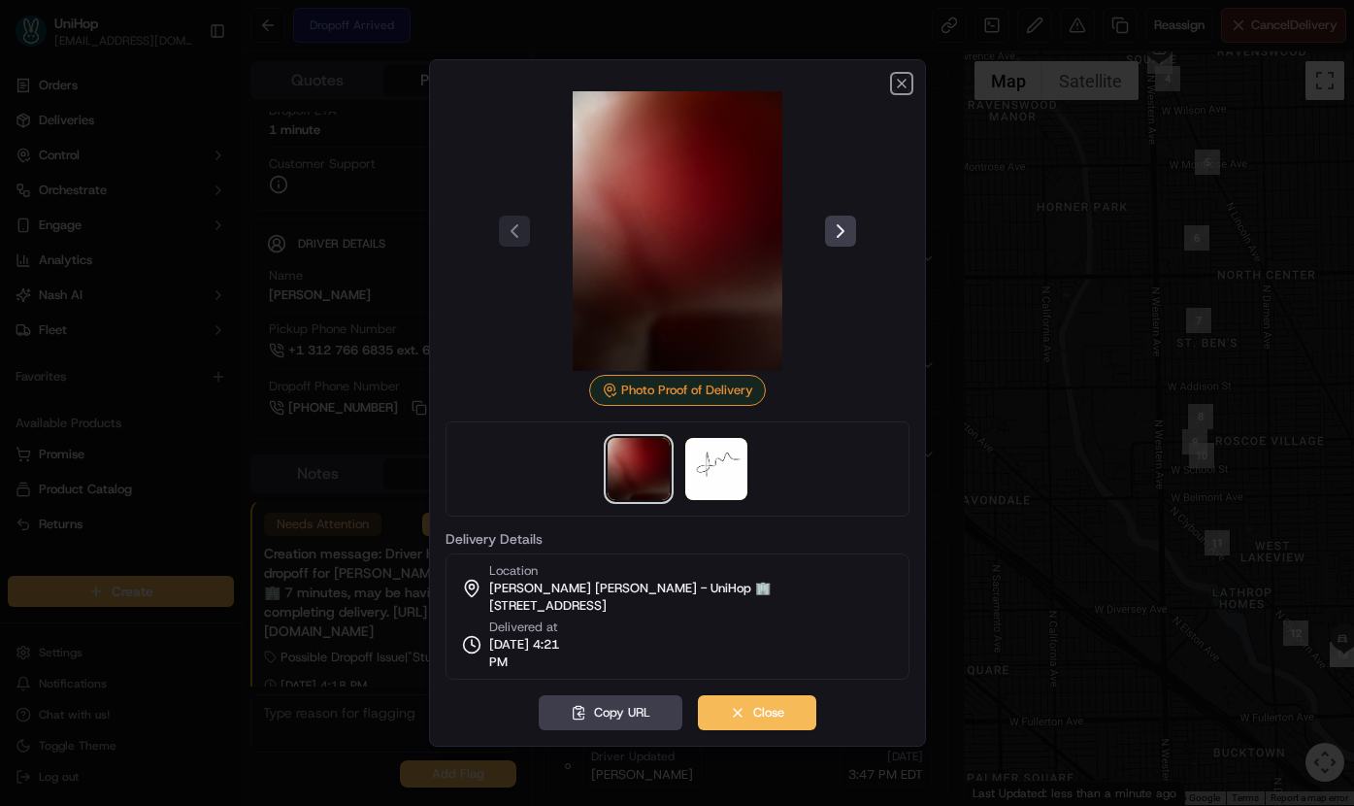
click at [897, 88] on icon "button" at bounding box center [902, 84] width 16 height 16
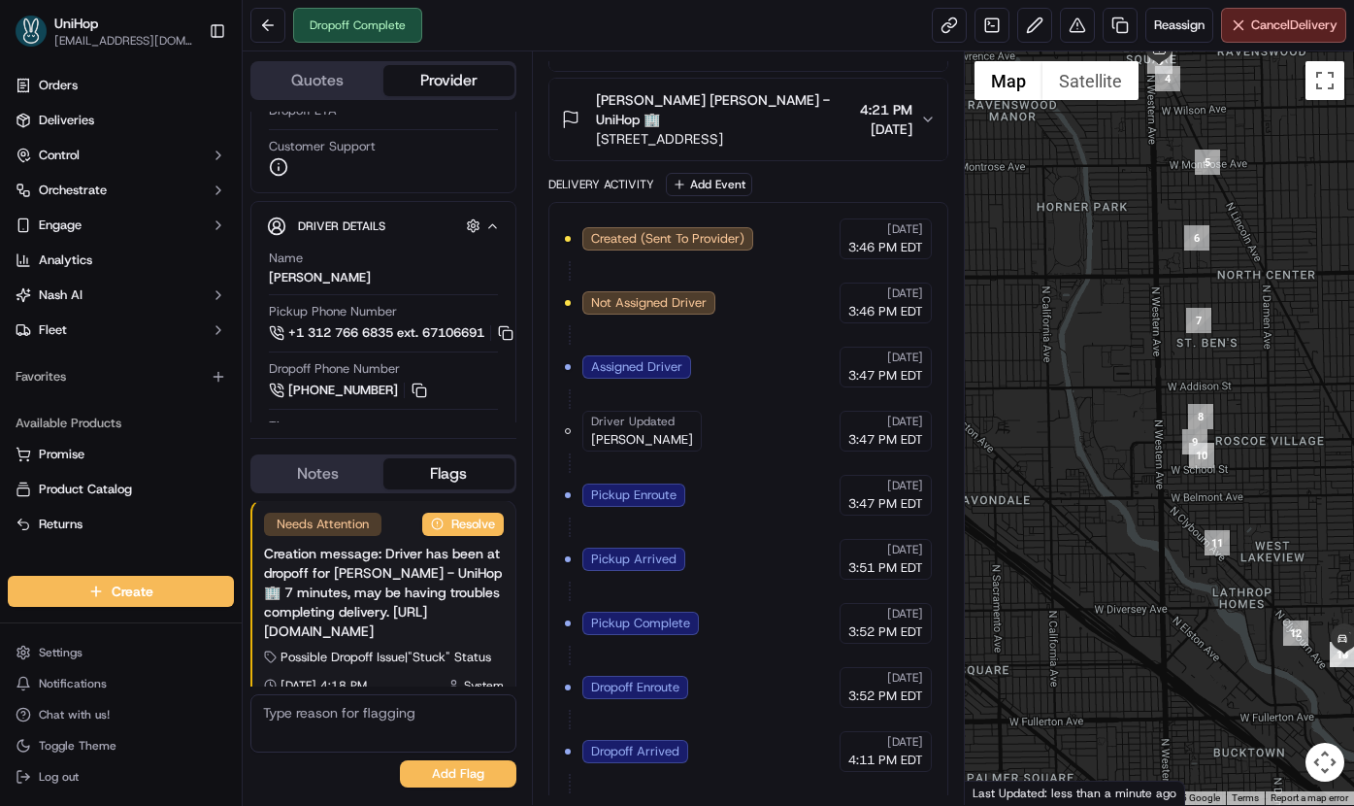
scroll to position [0, 0]
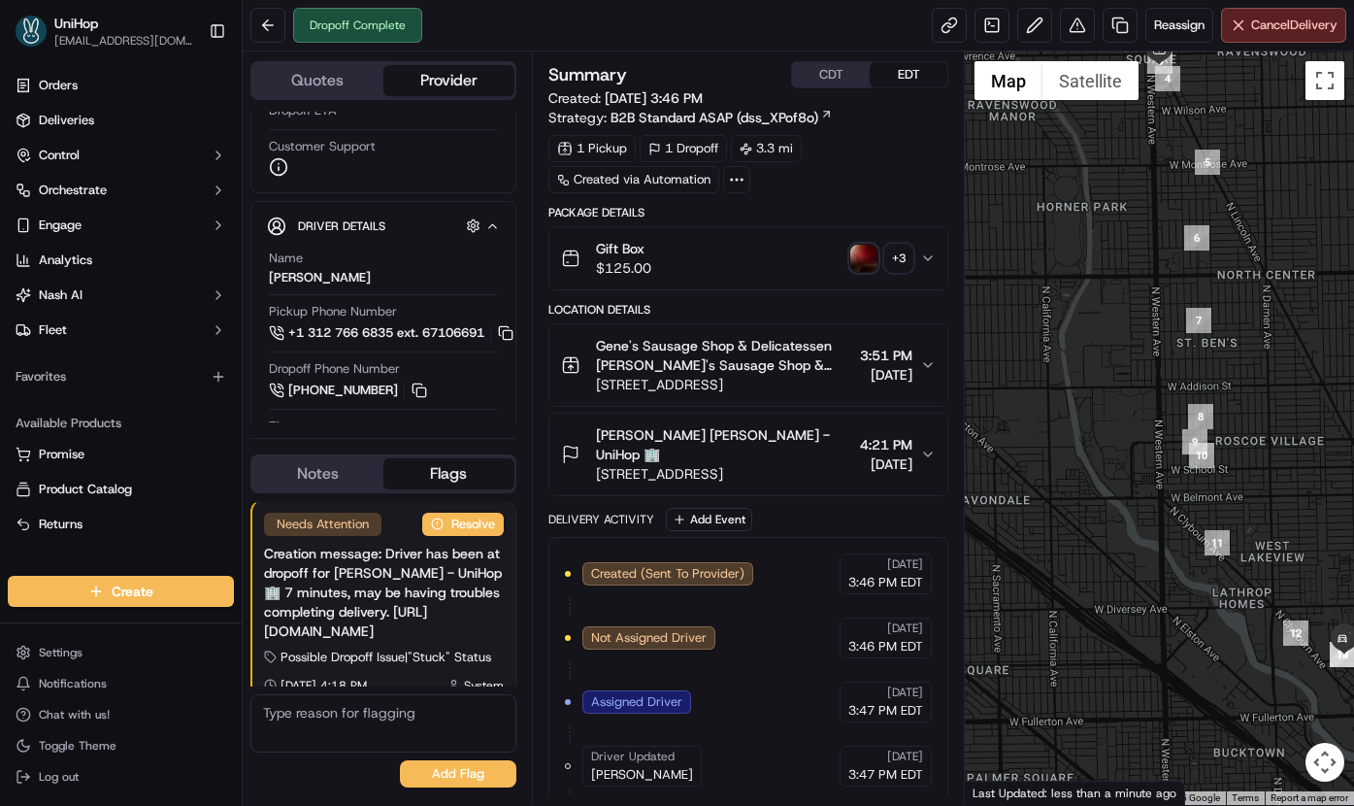
click at [852, 260] on img "button" at bounding box center [863, 258] width 27 height 27
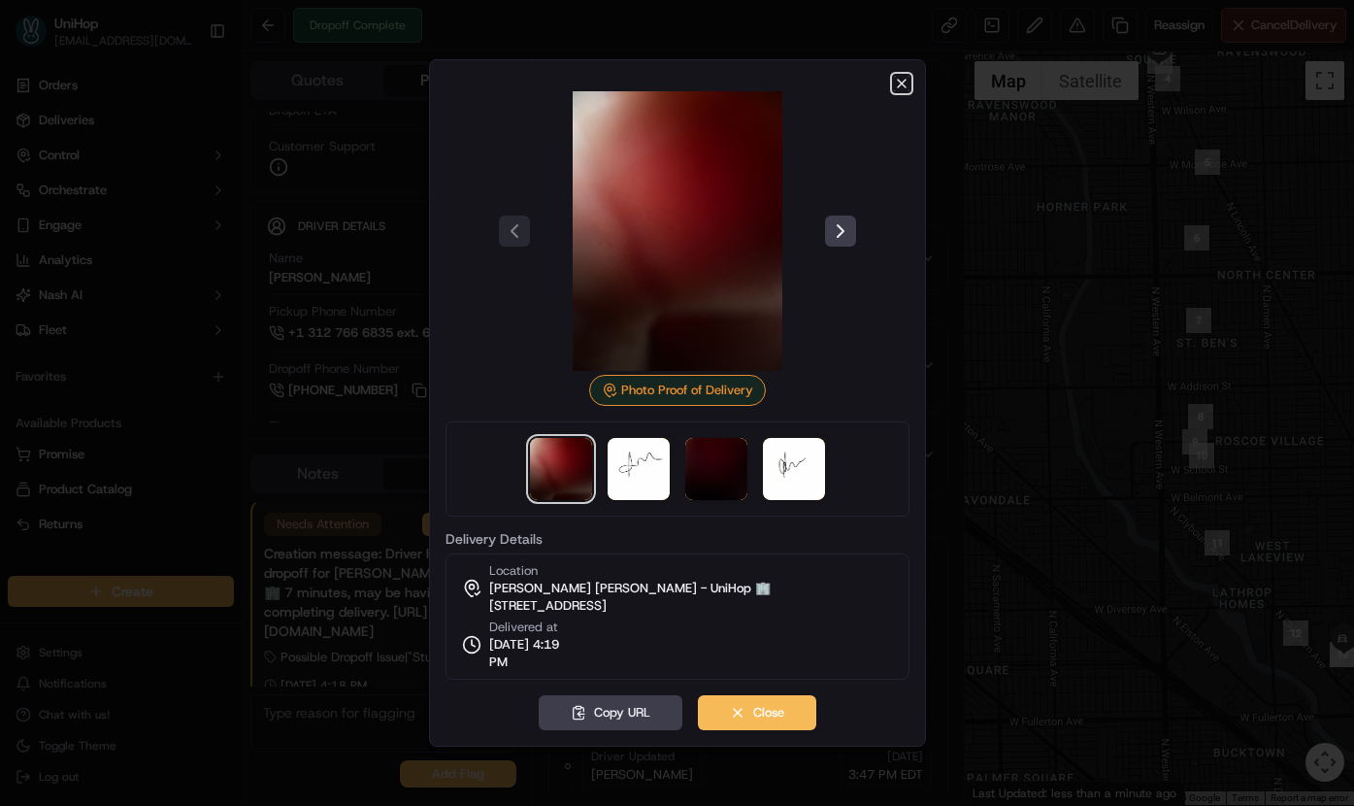
click at [897, 76] on icon "button" at bounding box center [902, 84] width 16 height 16
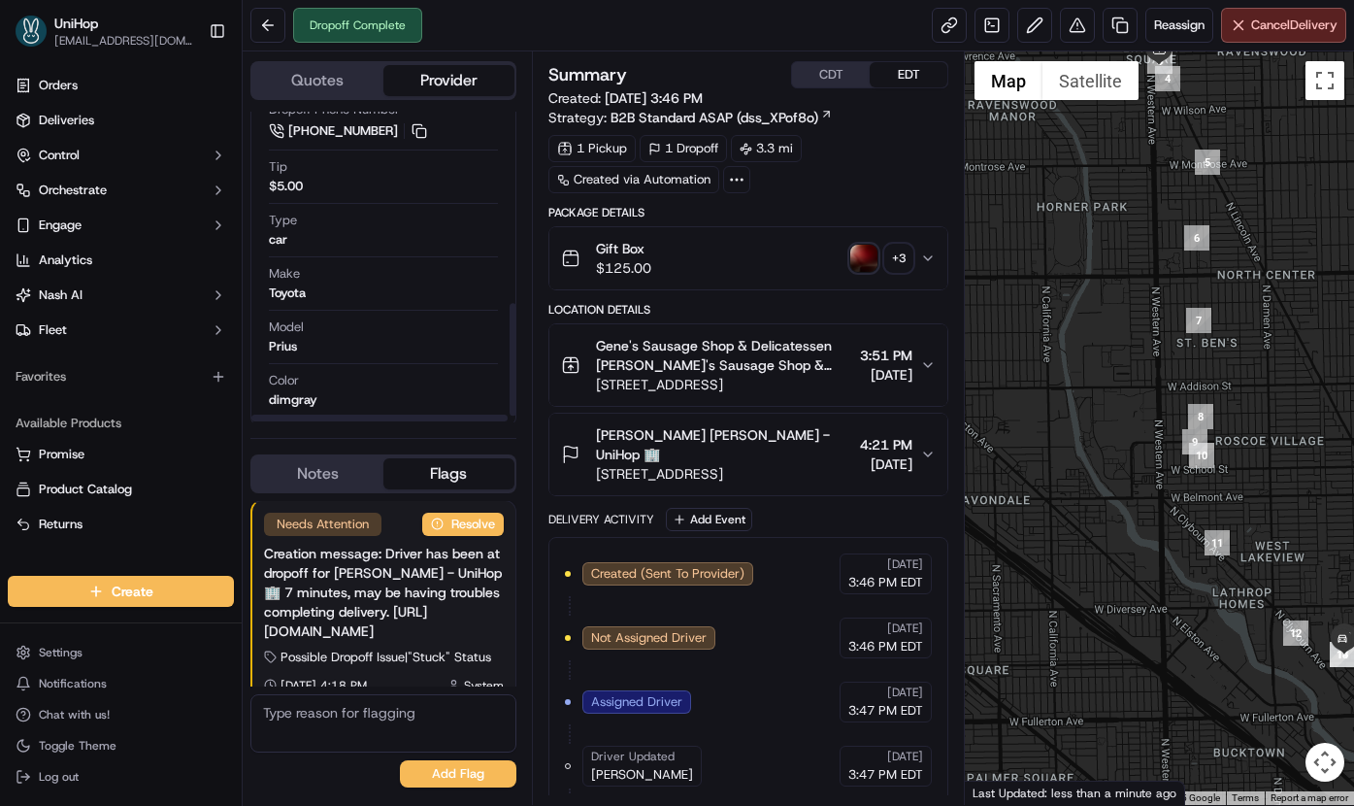
scroll to position [491, 0]
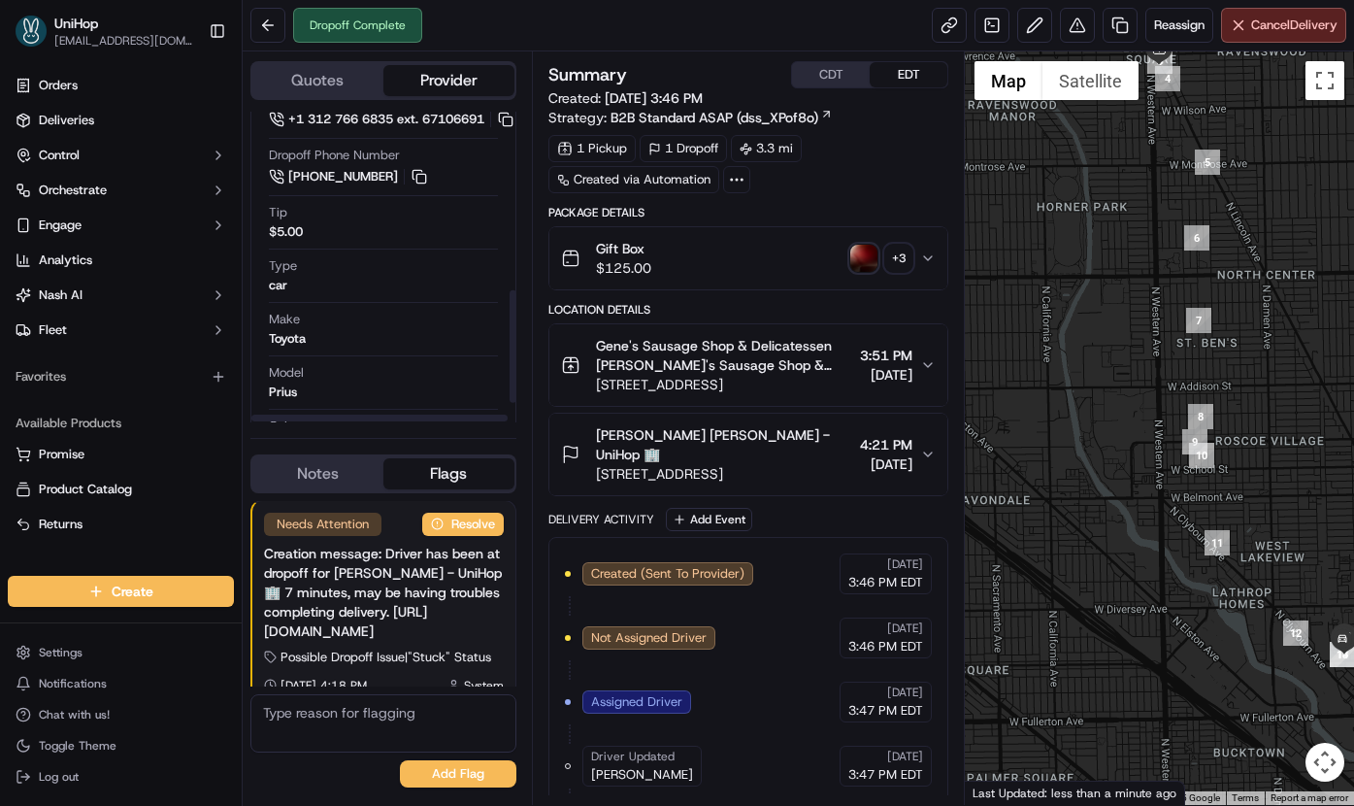
click at [321, 477] on button "Notes" at bounding box center [317, 473] width 131 height 31
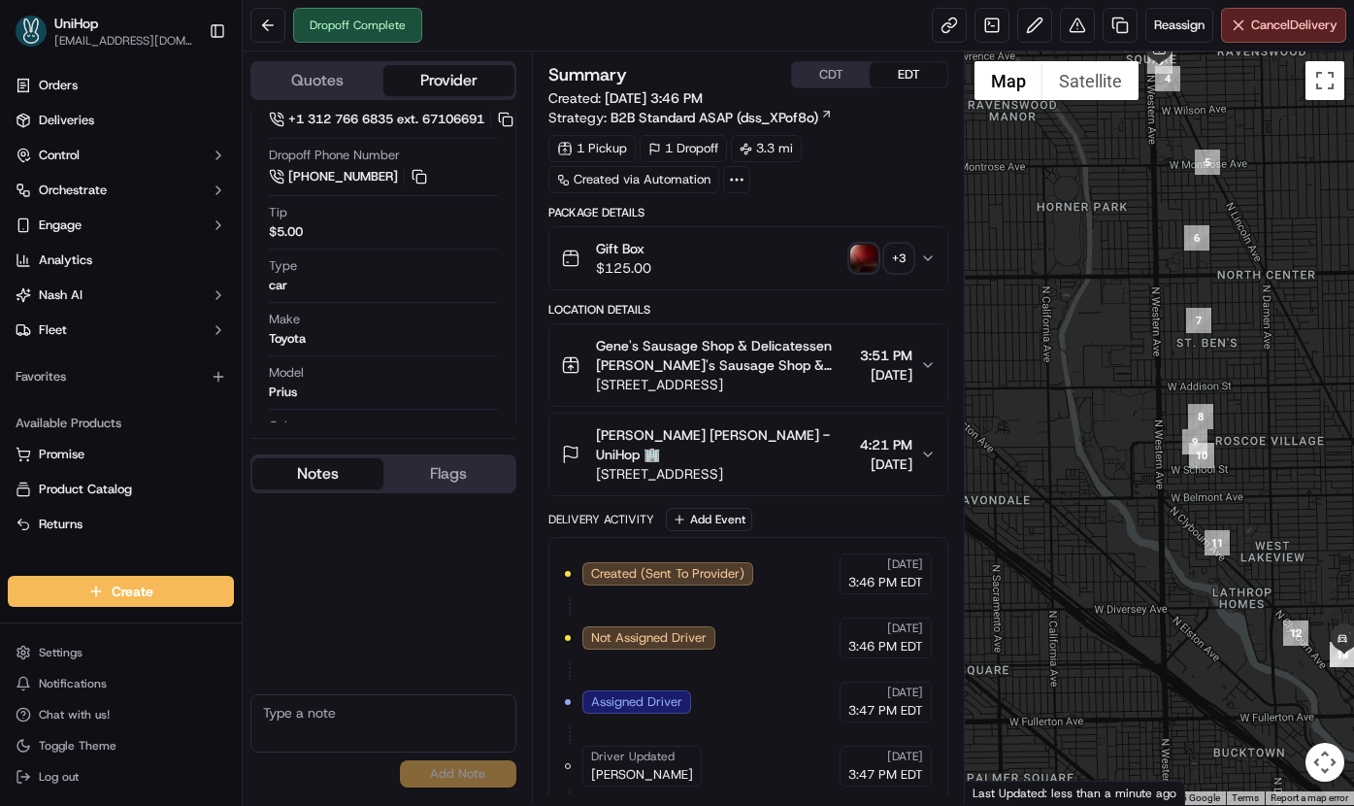
click at [352, 725] on textarea at bounding box center [383, 723] width 266 height 58
type textarea "-Driver handed over to the customer"
click at [420, 766] on button "Add Note" at bounding box center [458, 773] width 117 height 27
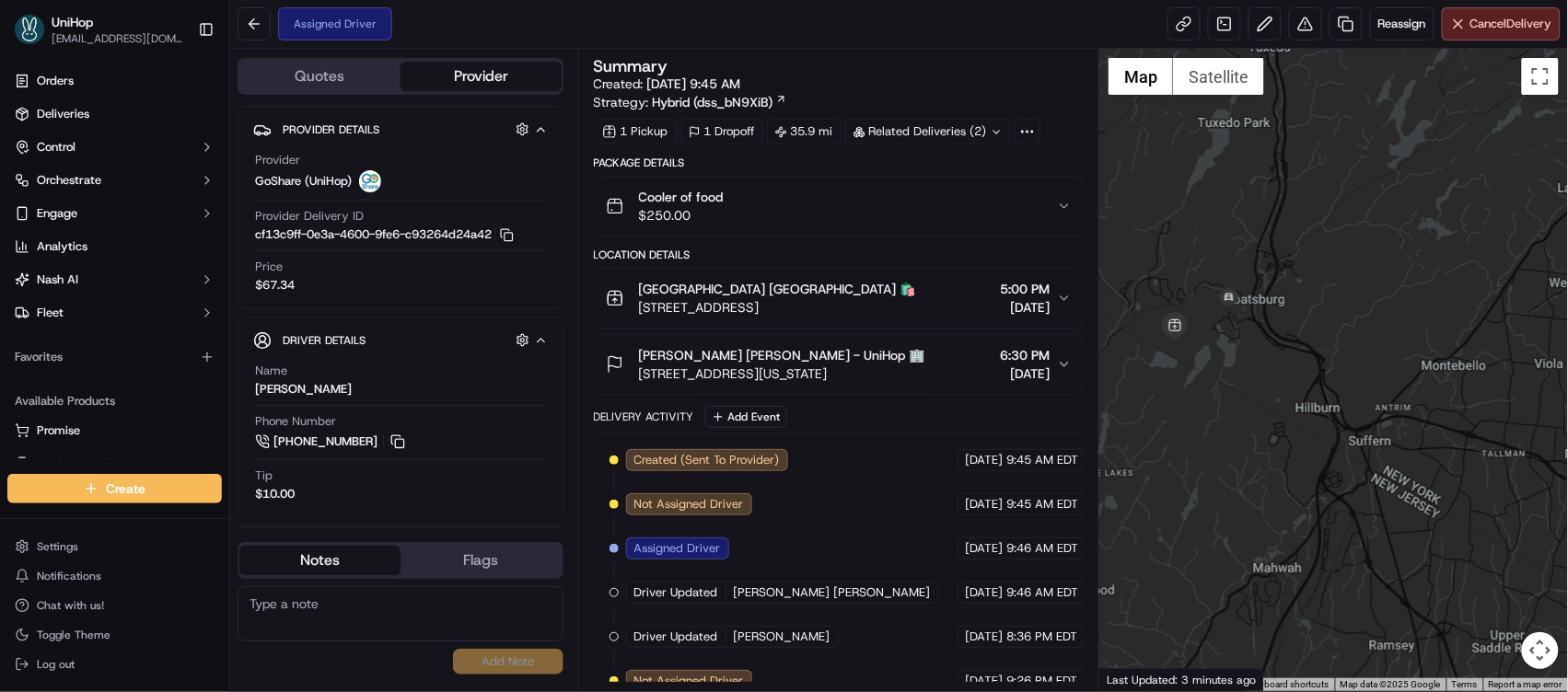
drag, startPoint x: 1241, startPoint y: 225, endPoint x: 1302, endPoint y: 414, distance: 198.6
click at [1302, 414] on div at bounding box center [1334, 370] width 469 height 643
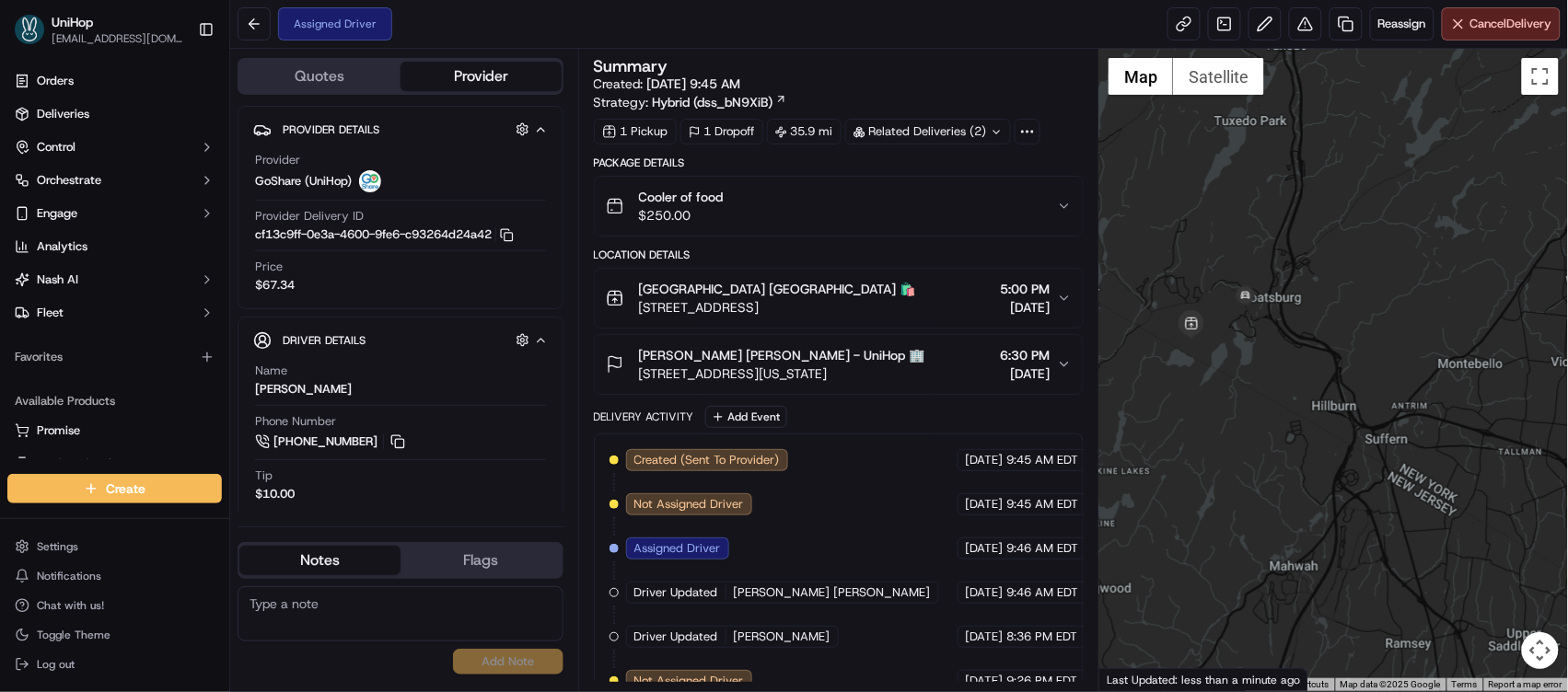
drag, startPoint x: 1411, startPoint y: 343, endPoint x: 1337, endPoint y: 317, distance: 78.4
click at [1337, 317] on div at bounding box center [1334, 370] width 469 height 643
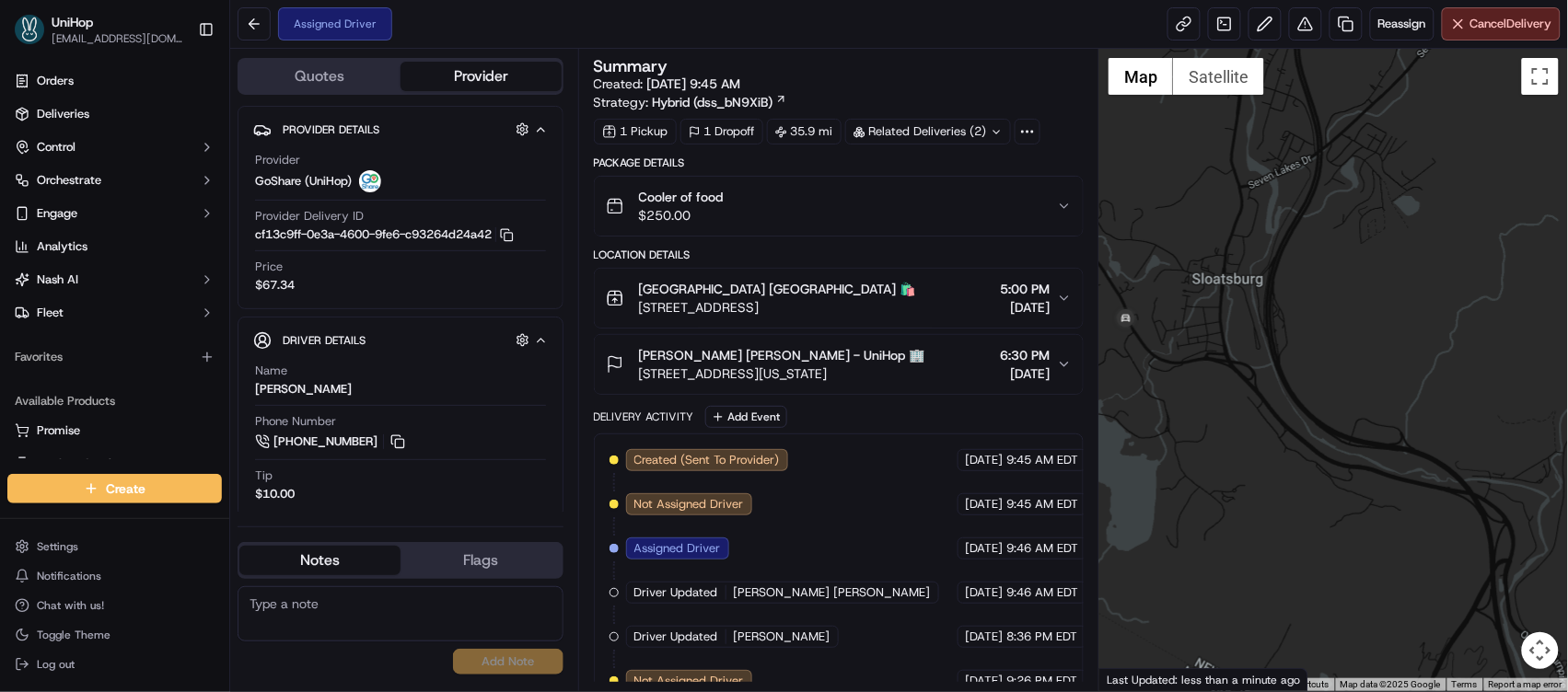
drag, startPoint x: 1189, startPoint y: 354, endPoint x: 1299, endPoint y: 331, distance: 112.4
click at [1302, 330] on div at bounding box center [1334, 370] width 469 height 643
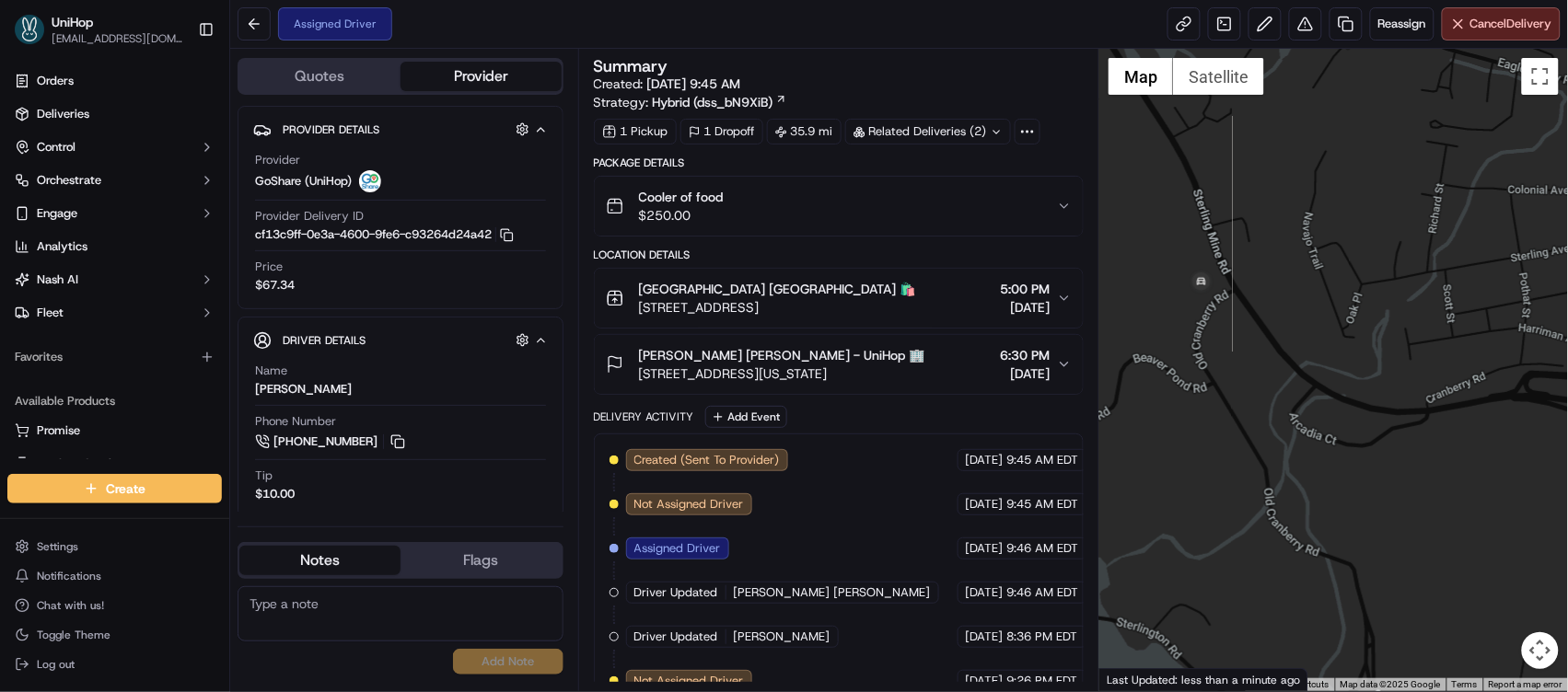
drag, startPoint x: 1188, startPoint y: 334, endPoint x: 1311, endPoint y: 347, distance: 123.7
click at [1315, 351] on div at bounding box center [1334, 370] width 469 height 643
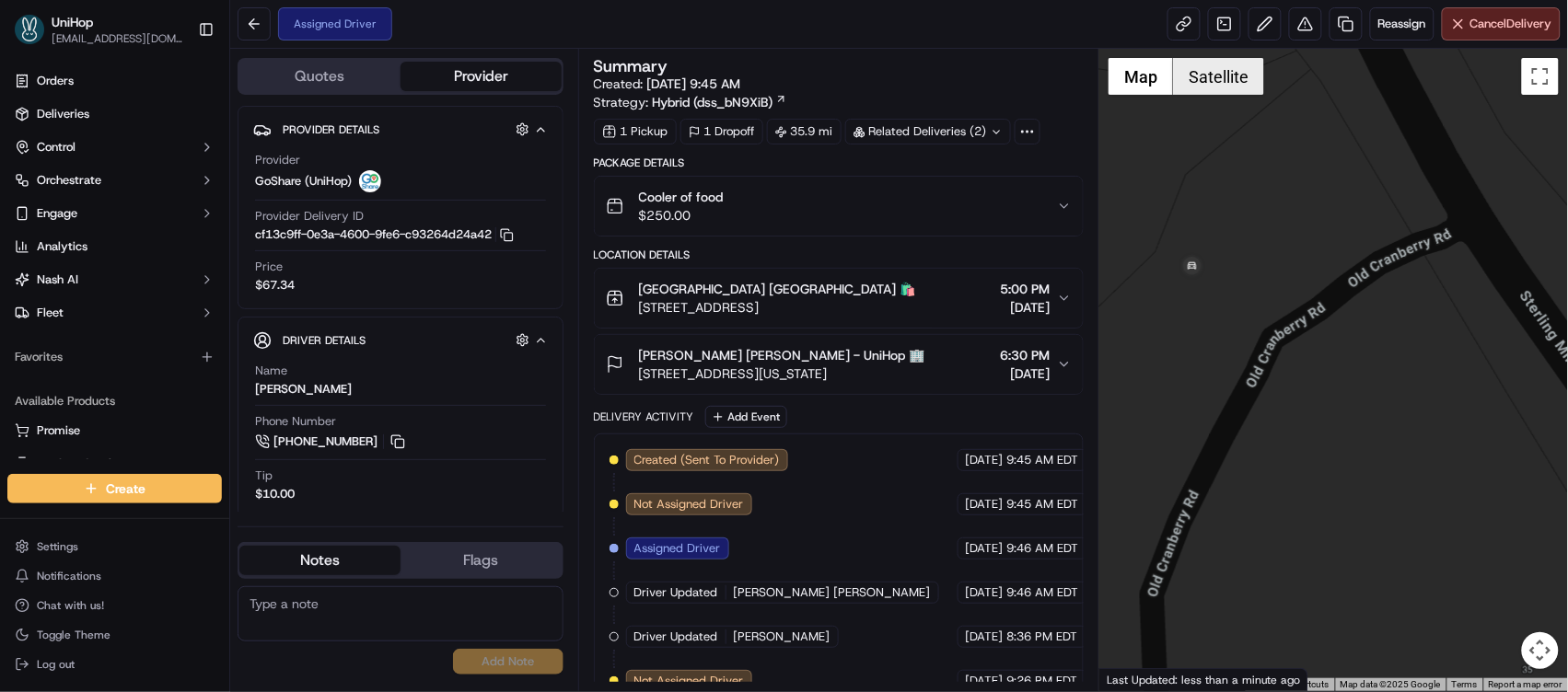
click at [1206, 81] on button "Satellite" at bounding box center [1219, 76] width 91 height 37
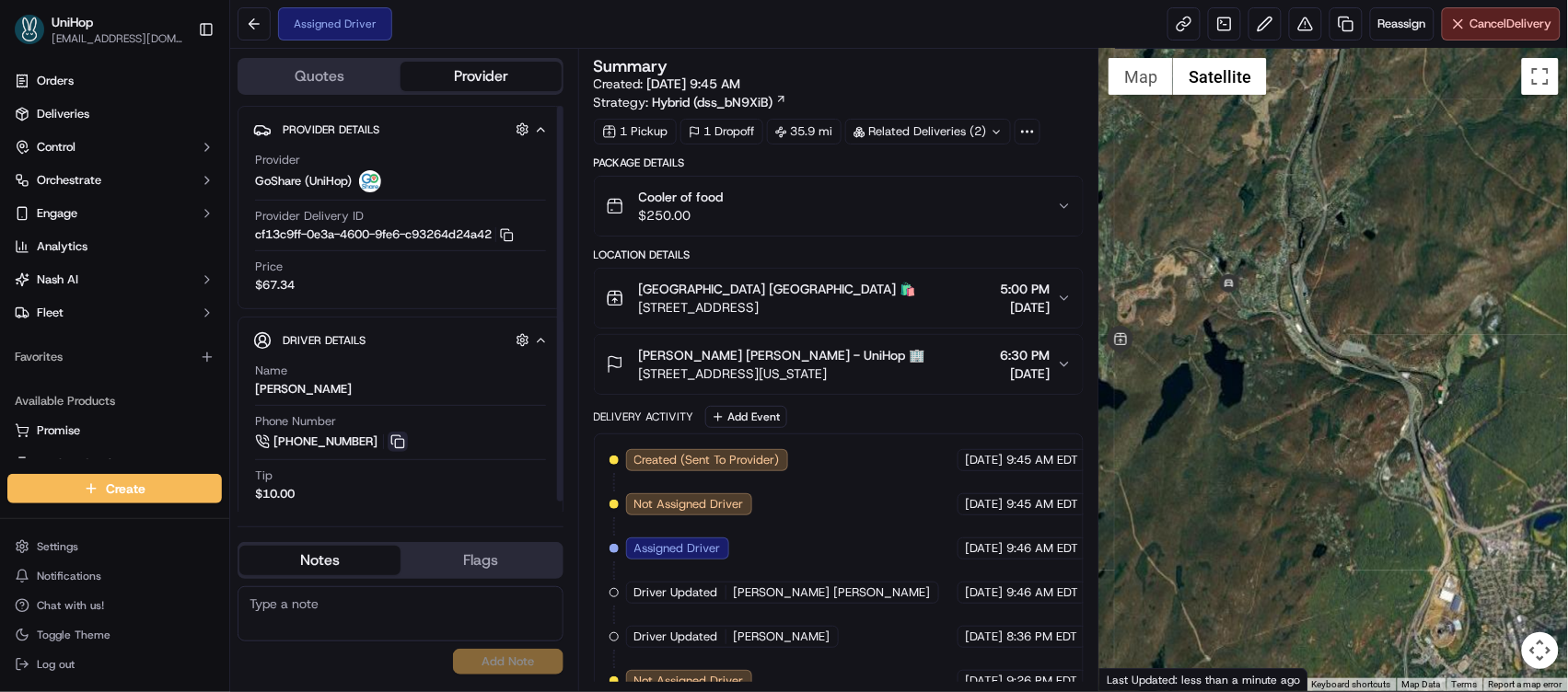
click at [394, 447] on button at bounding box center [397, 441] width 20 height 20
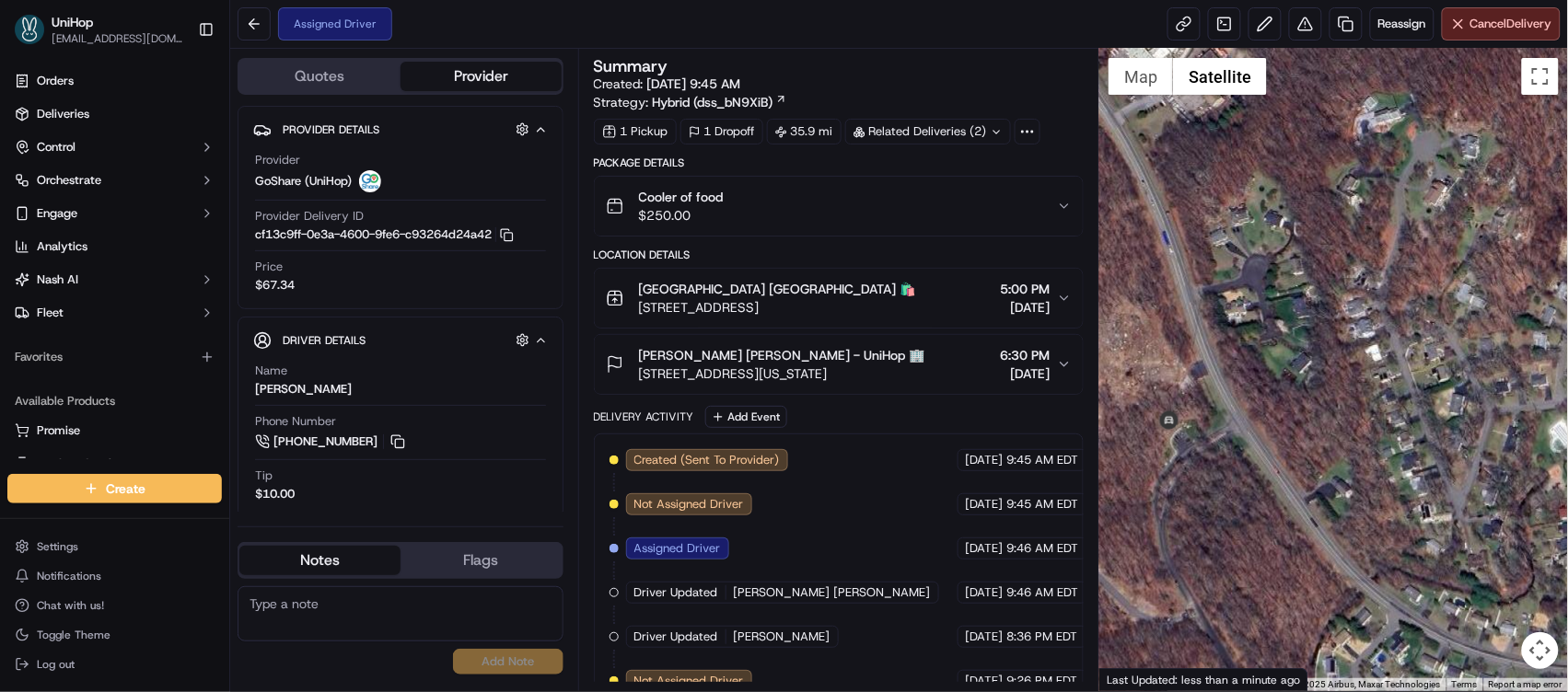
drag, startPoint x: 1177, startPoint y: 385, endPoint x: 1201, endPoint y: 389, distance: 24.3
click at [1232, 352] on div at bounding box center [1334, 370] width 469 height 643
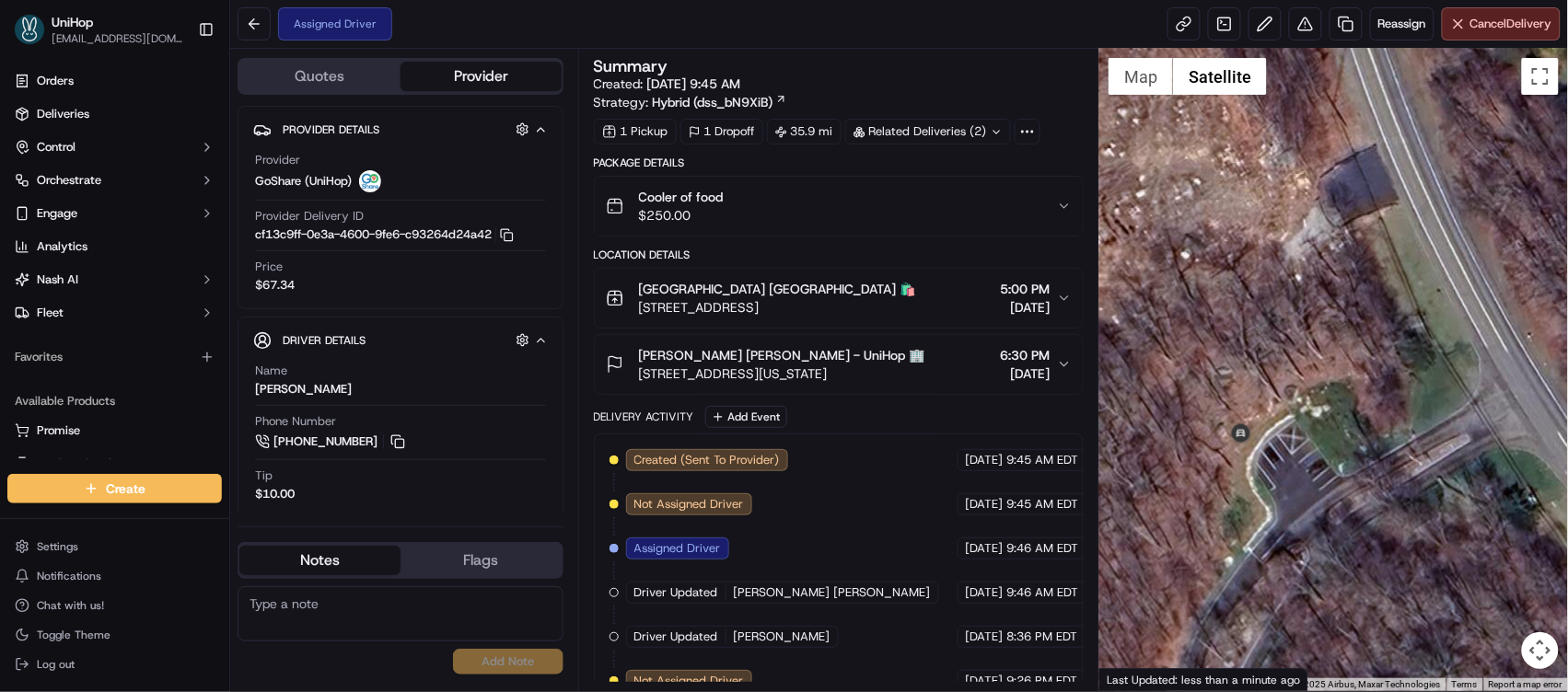
drag, startPoint x: 1178, startPoint y: 439, endPoint x: 1282, endPoint y: 410, distance: 108.0
click at [1319, 380] on div at bounding box center [1334, 370] width 469 height 643
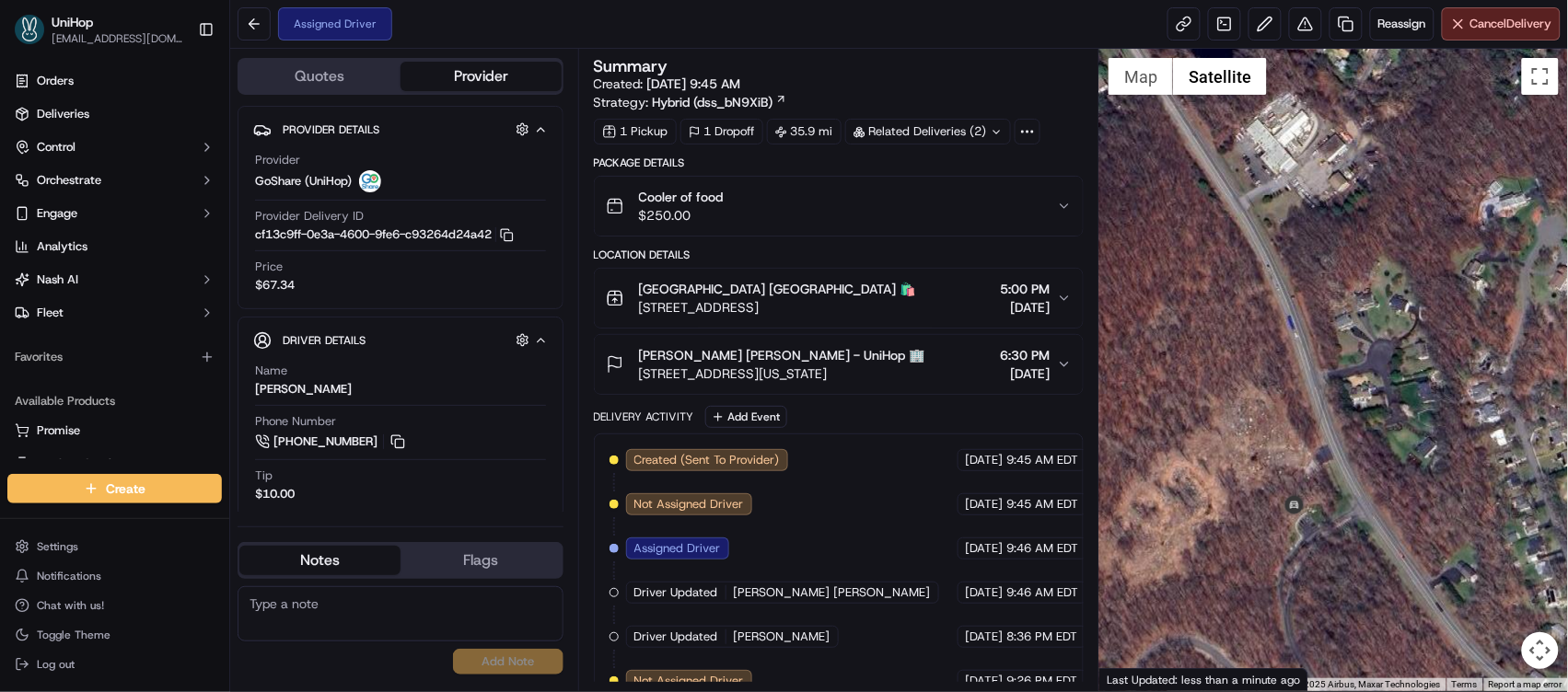
drag, startPoint x: 1278, startPoint y: 427, endPoint x: 1245, endPoint y: 319, distance: 112.9
click at [1245, 319] on div at bounding box center [1334, 370] width 469 height 643
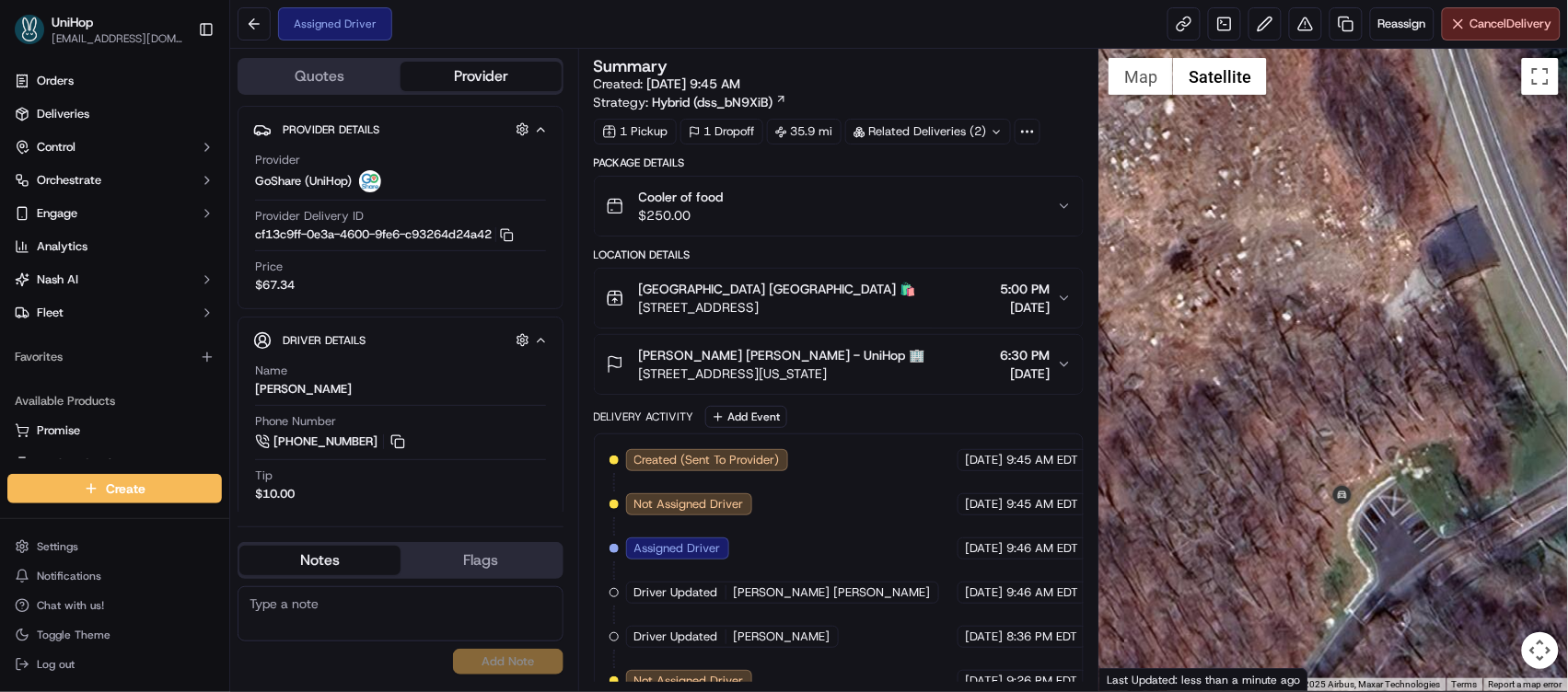
drag, startPoint x: 1298, startPoint y: 413, endPoint x: 1376, endPoint y: 358, distance: 95.4
click at [1376, 358] on div at bounding box center [1334, 370] width 469 height 643
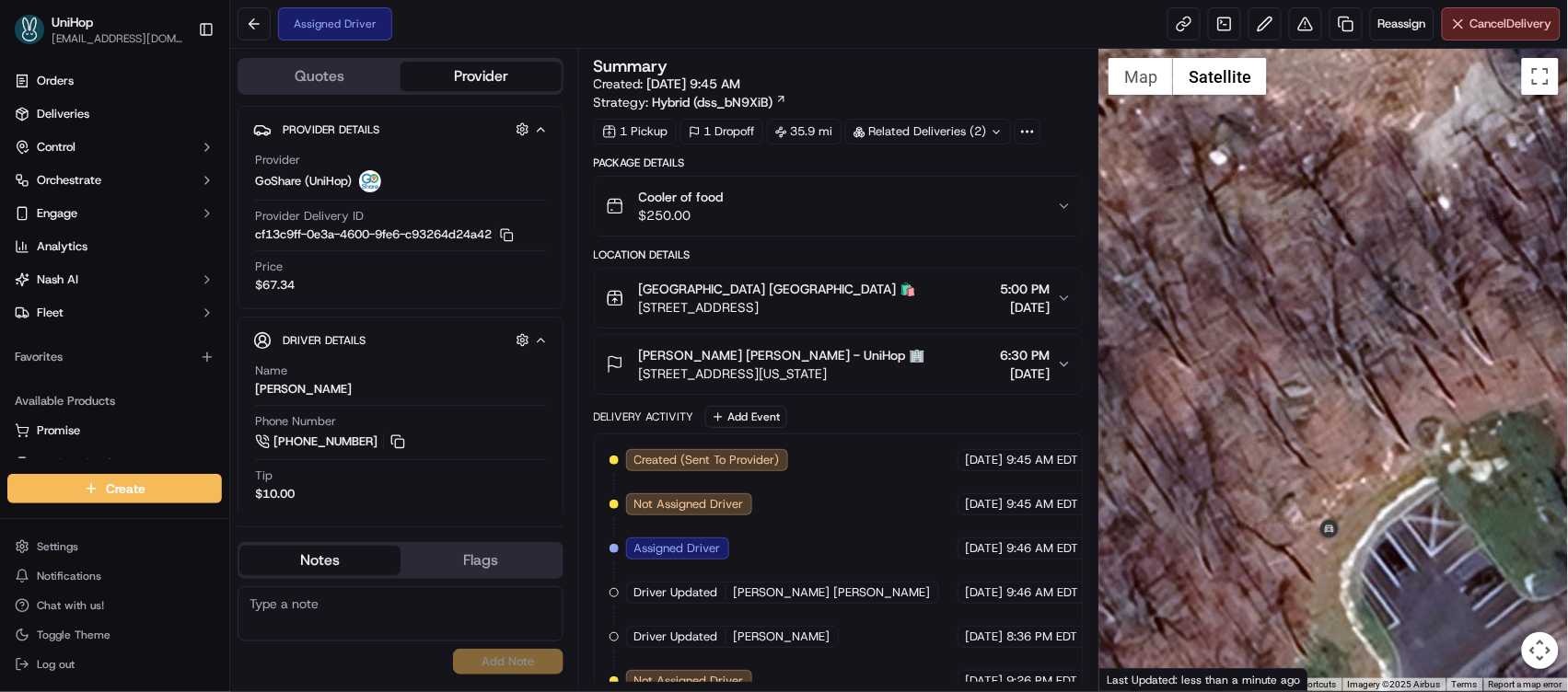
drag, startPoint x: 1403, startPoint y: 501, endPoint x: 1397, endPoint y: 410, distance: 91.2
click at [1397, 410] on div at bounding box center [1334, 370] width 469 height 643
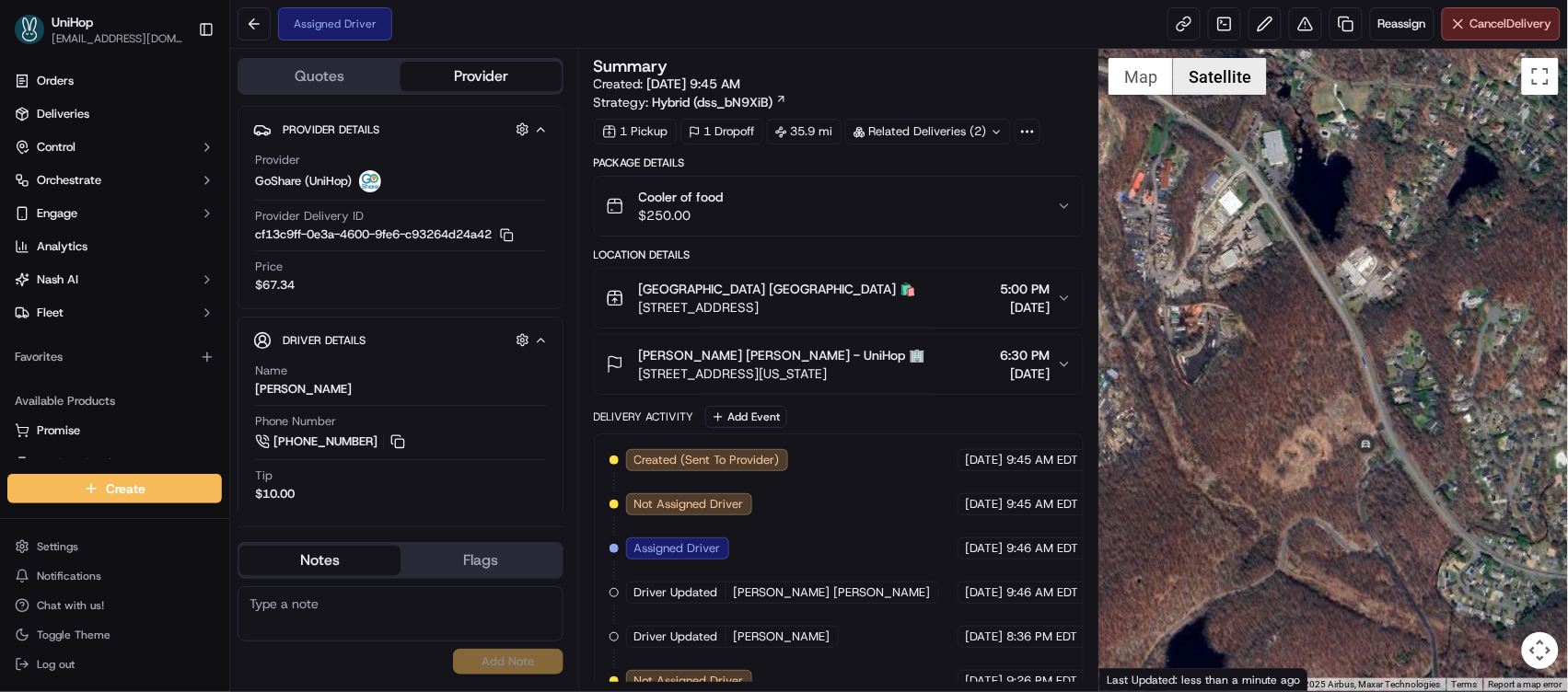
click at [1218, 73] on button "Satellite" at bounding box center [1220, 76] width 94 height 37
click at [1146, 73] on button "Map" at bounding box center [1141, 76] width 65 height 37
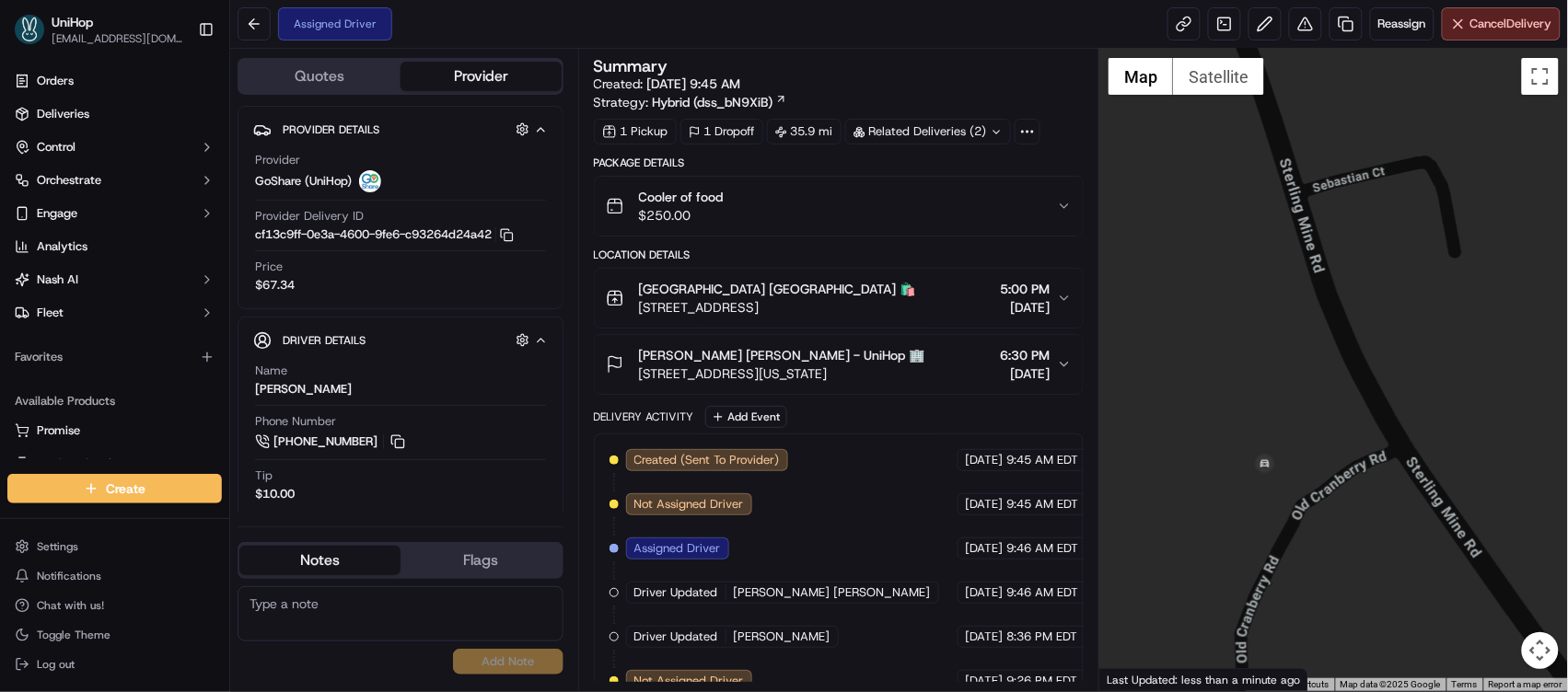
drag, startPoint x: 1303, startPoint y: 464, endPoint x: 1227, endPoint y: 337, distance: 148.0
click at [1228, 337] on div at bounding box center [1334, 370] width 469 height 643
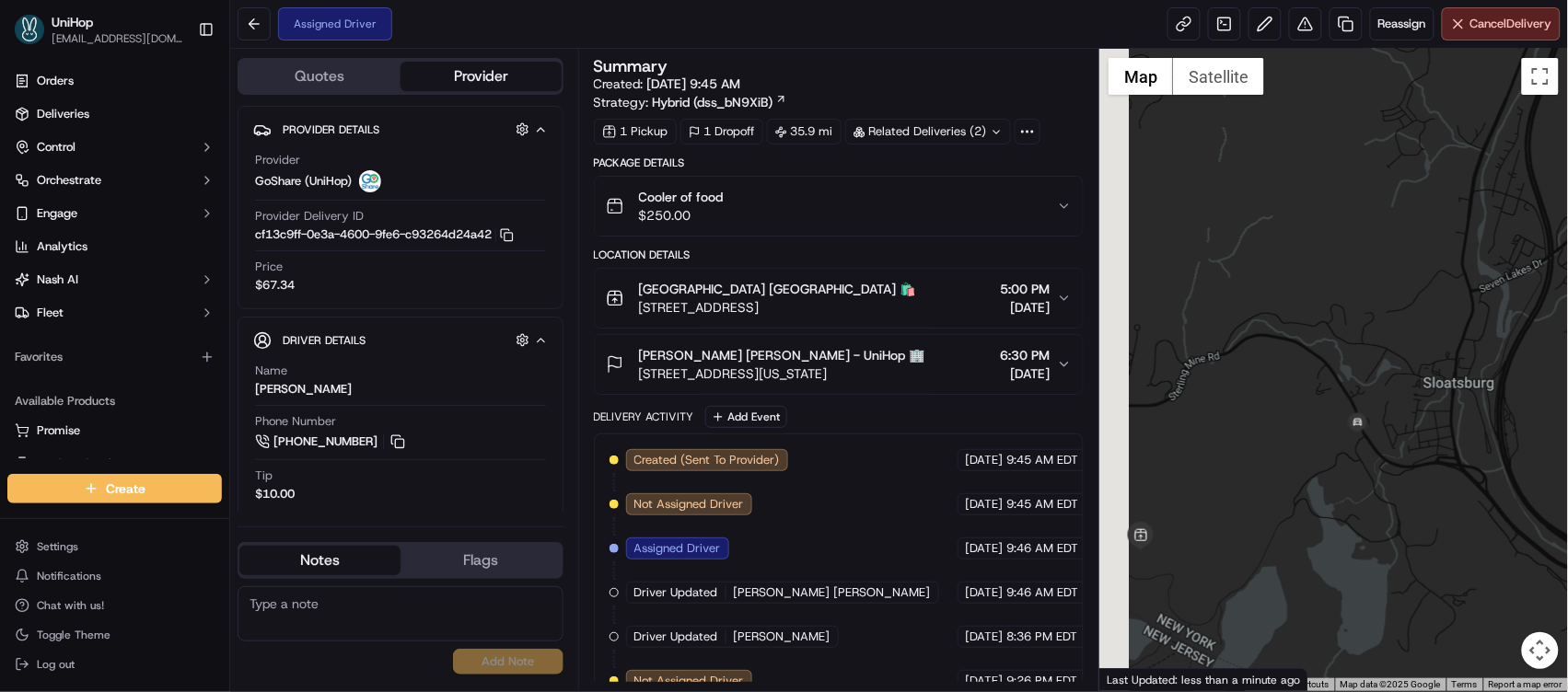
drag, startPoint x: 1176, startPoint y: 373, endPoint x: 1297, endPoint y: 290, distance: 146.7
click at [1297, 290] on div at bounding box center [1334, 370] width 469 height 643
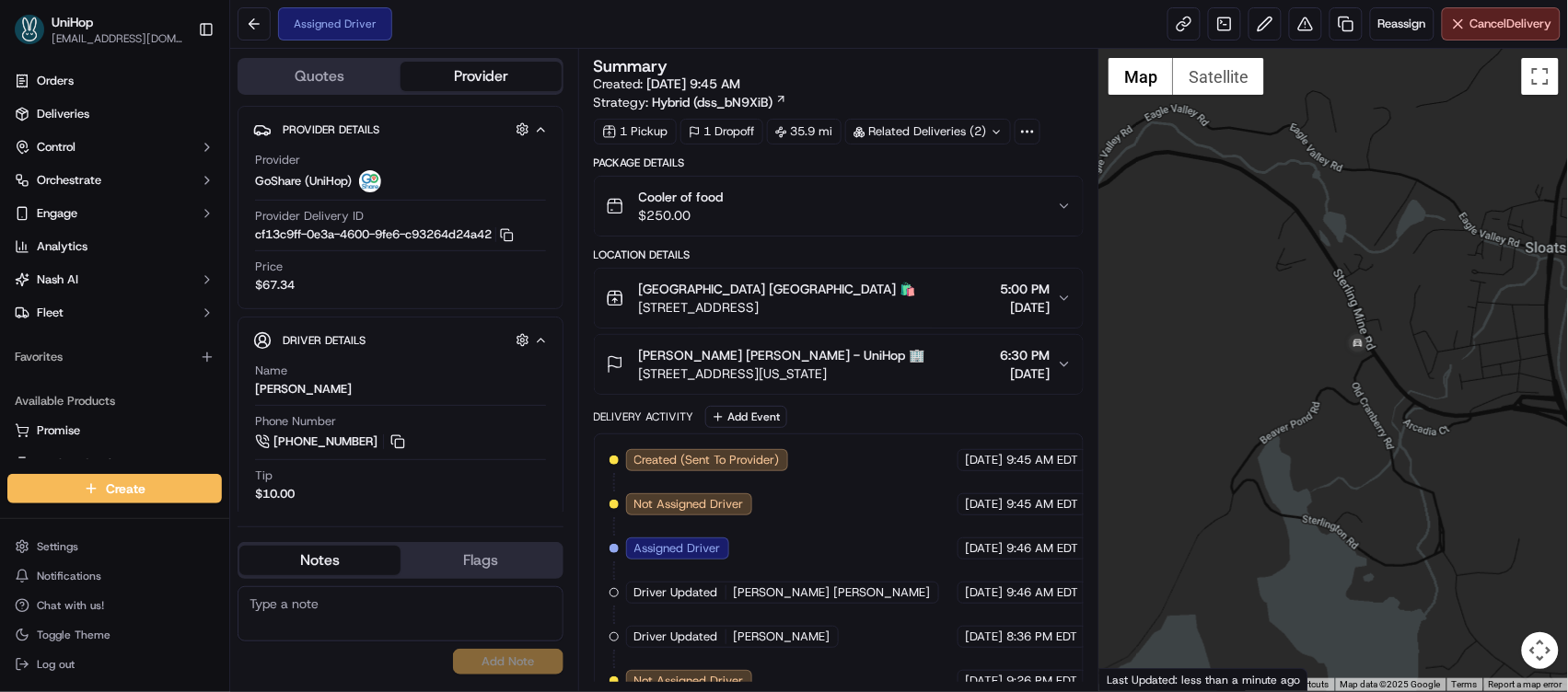
drag, startPoint x: 1430, startPoint y: 353, endPoint x: 1282, endPoint y: 316, distance: 152.6
click at [1282, 316] on div at bounding box center [1334, 370] width 469 height 643
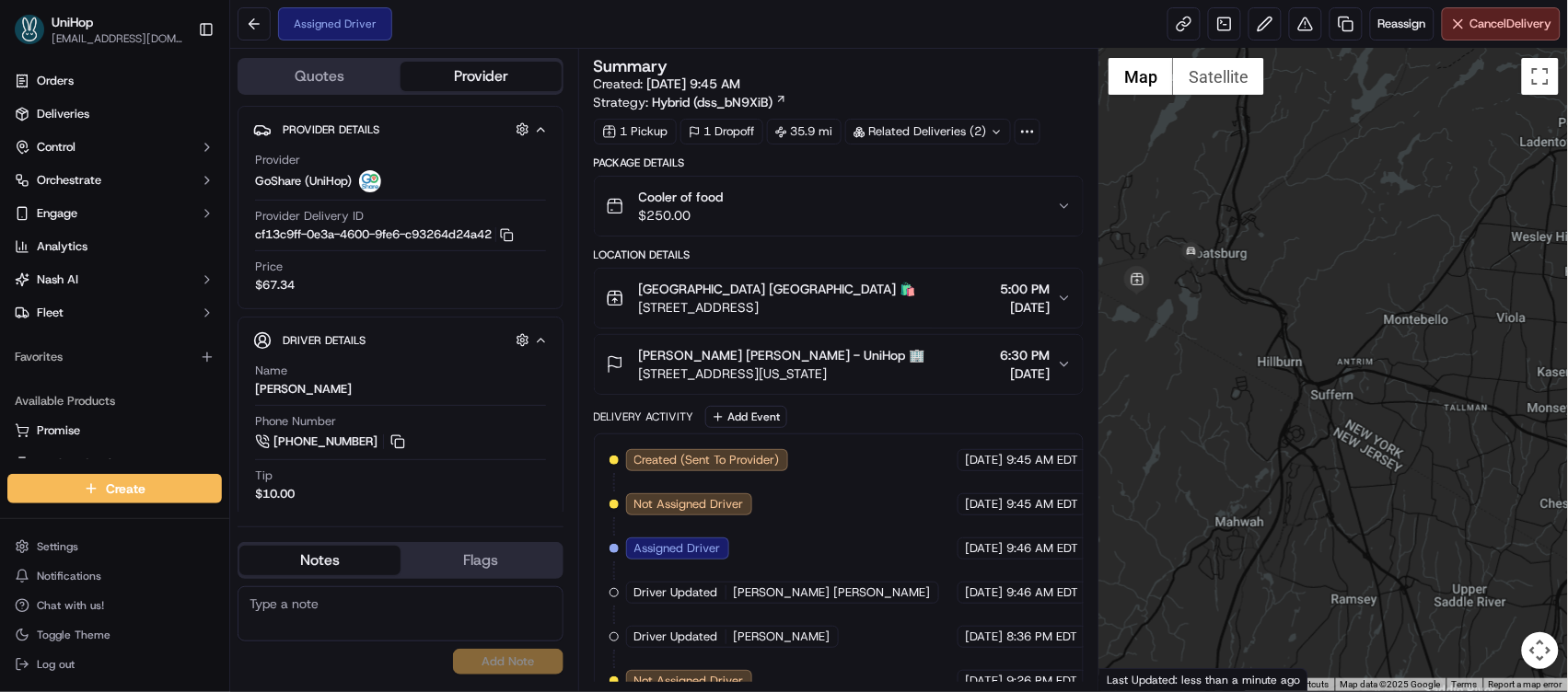
drag, startPoint x: 1220, startPoint y: 229, endPoint x: 1273, endPoint y: 598, distance: 372.8
click at [1273, 598] on div at bounding box center [1334, 370] width 469 height 643
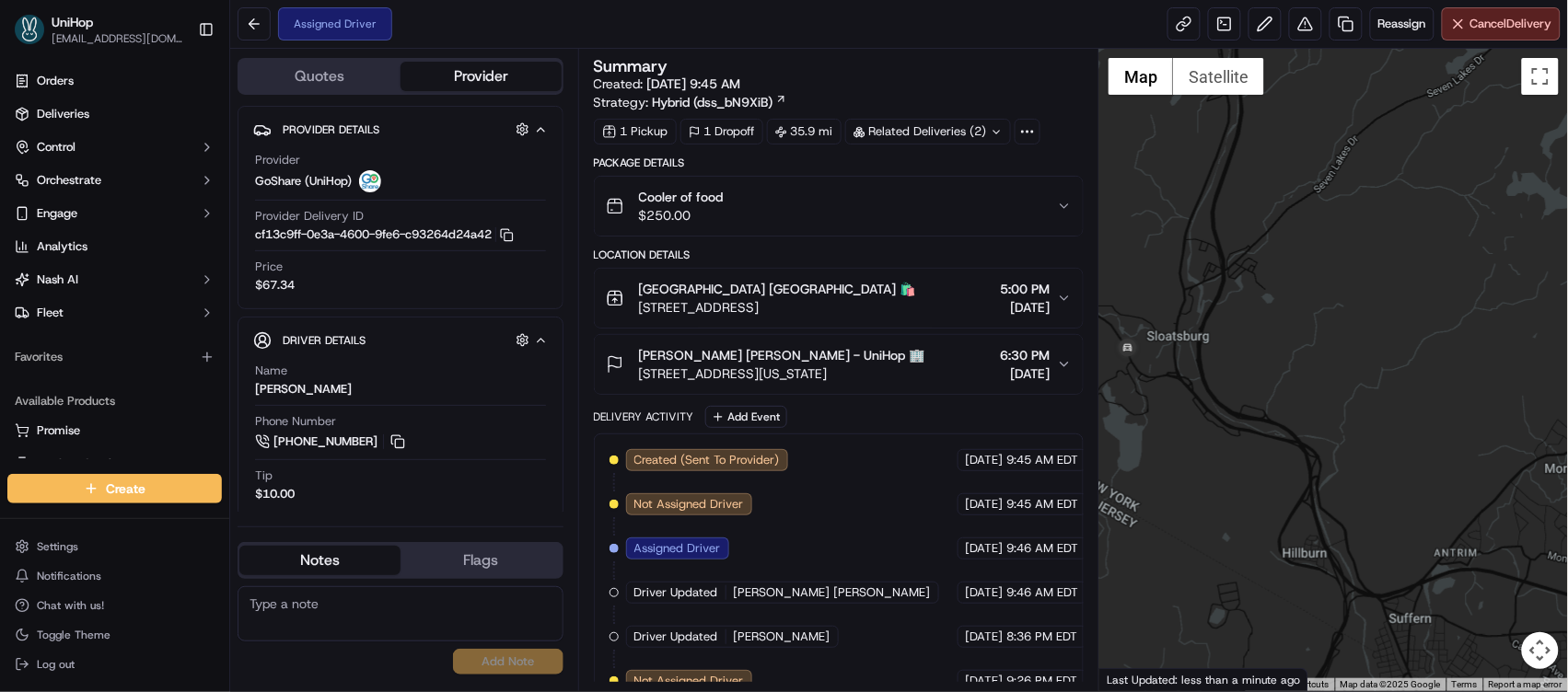
drag, startPoint x: 1162, startPoint y: 363, endPoint x: 1327, endPoint y: 327, distance: 168.9
click at [1327, 327] on div at bounding box center [1334, 370] width 469 height 643
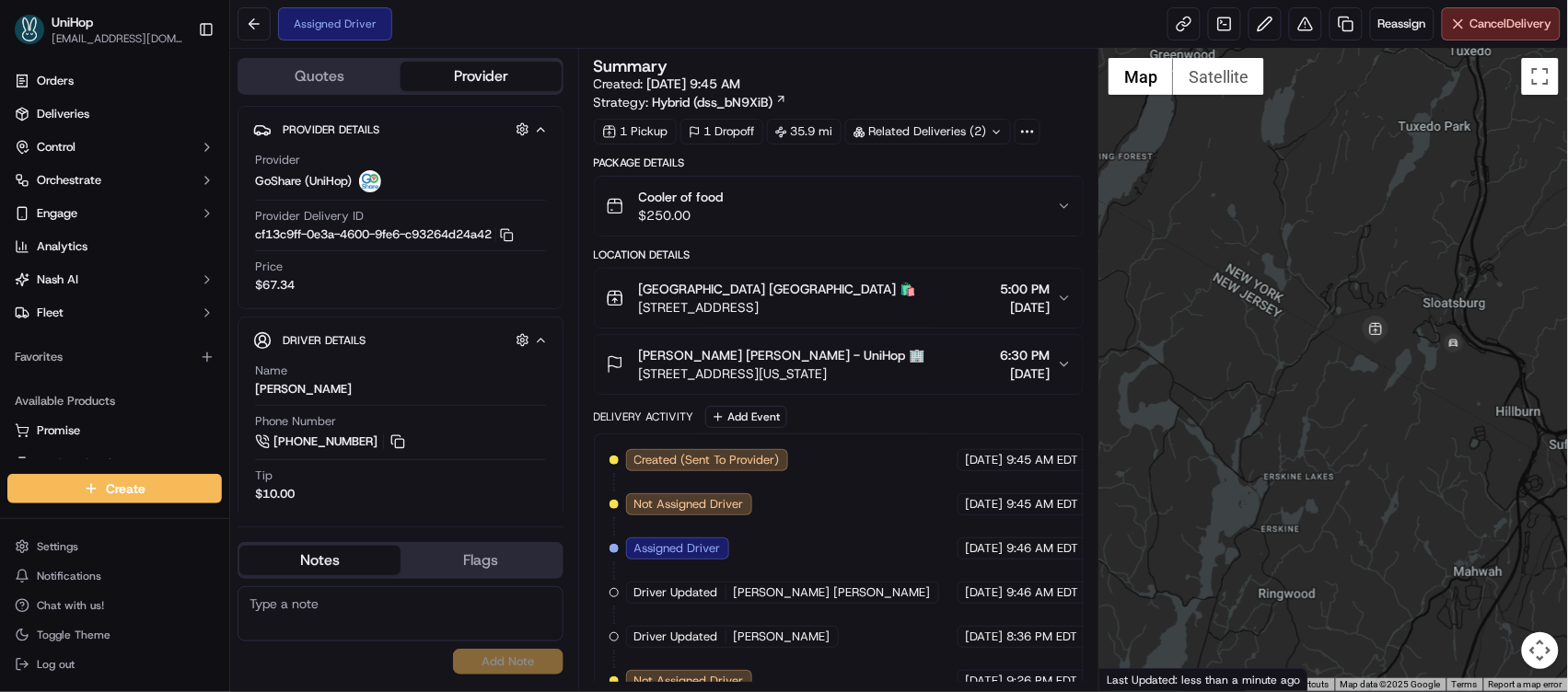
drag, startPoint x: 1246, startPoint y: 341, endPoint x: 1420, endPoint y: 312, distance: 176.4
click at [1420, 312] on div at bounding box center [1334, 370] width 469 height 643
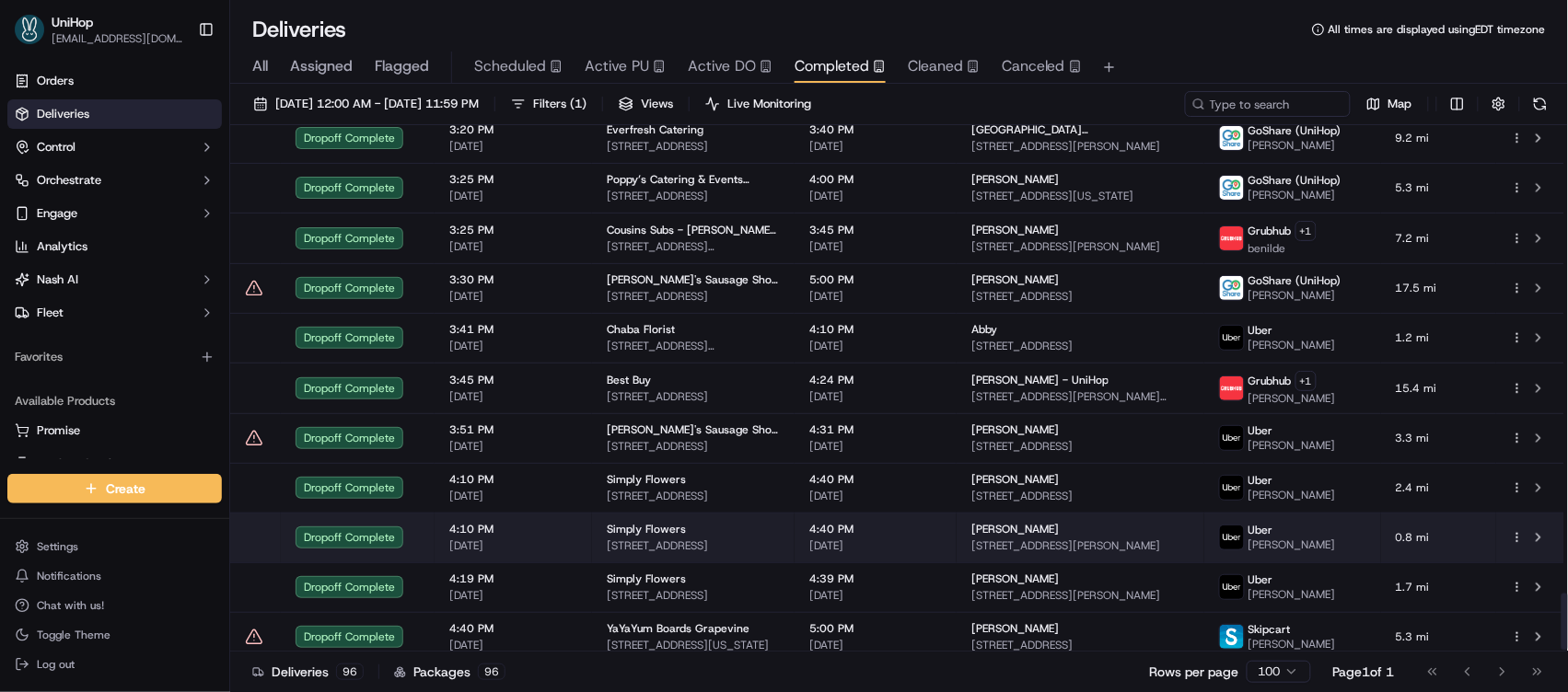
scroll to position [4330, 0]
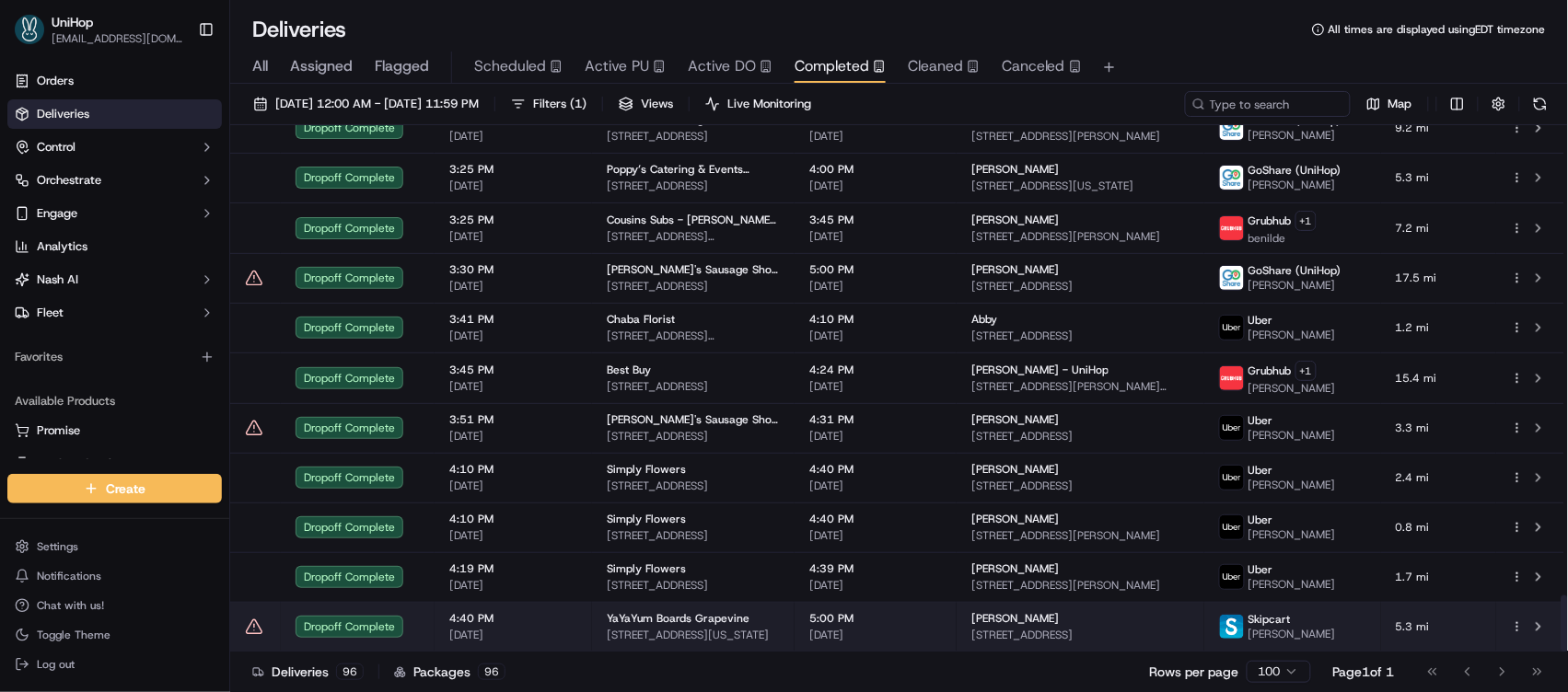
click at [659, 626] on span "YaYaYum Boards Grapevine" at bounding box center [678, 619] width 142 height 15
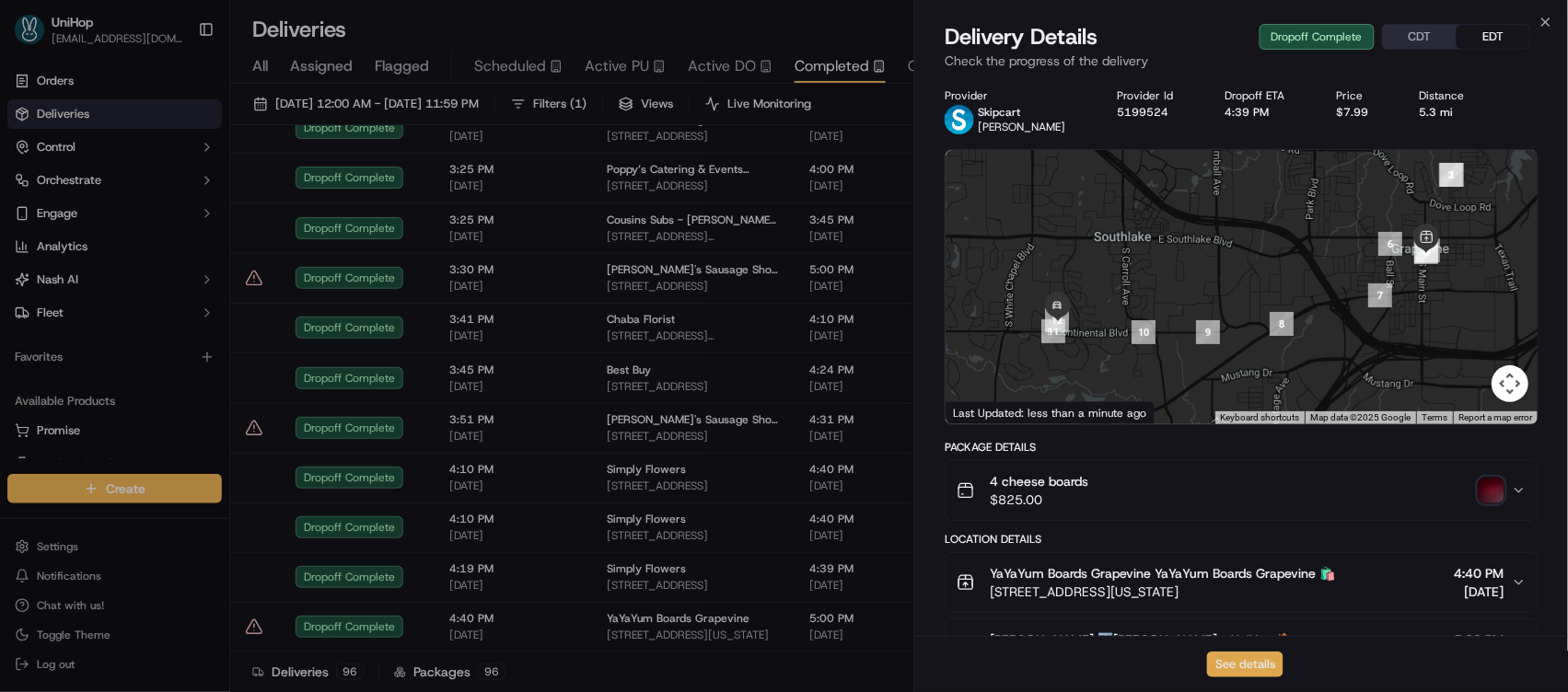
click at [1264, 662] on button "See details" at bounding box center [1245, 664] width 77 height 26
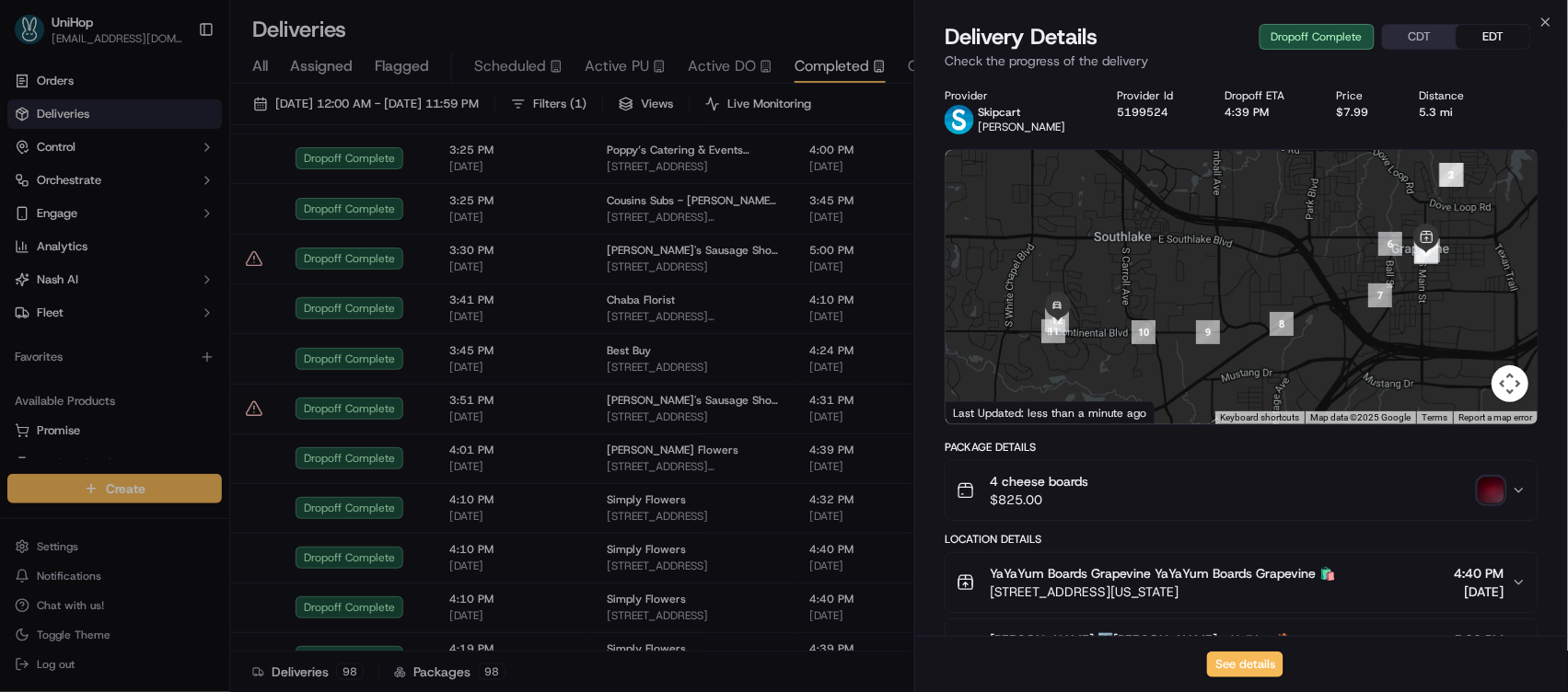
click at [1259, 666] on button "See details" at bounding box center [1245, 664] width 77 height 26
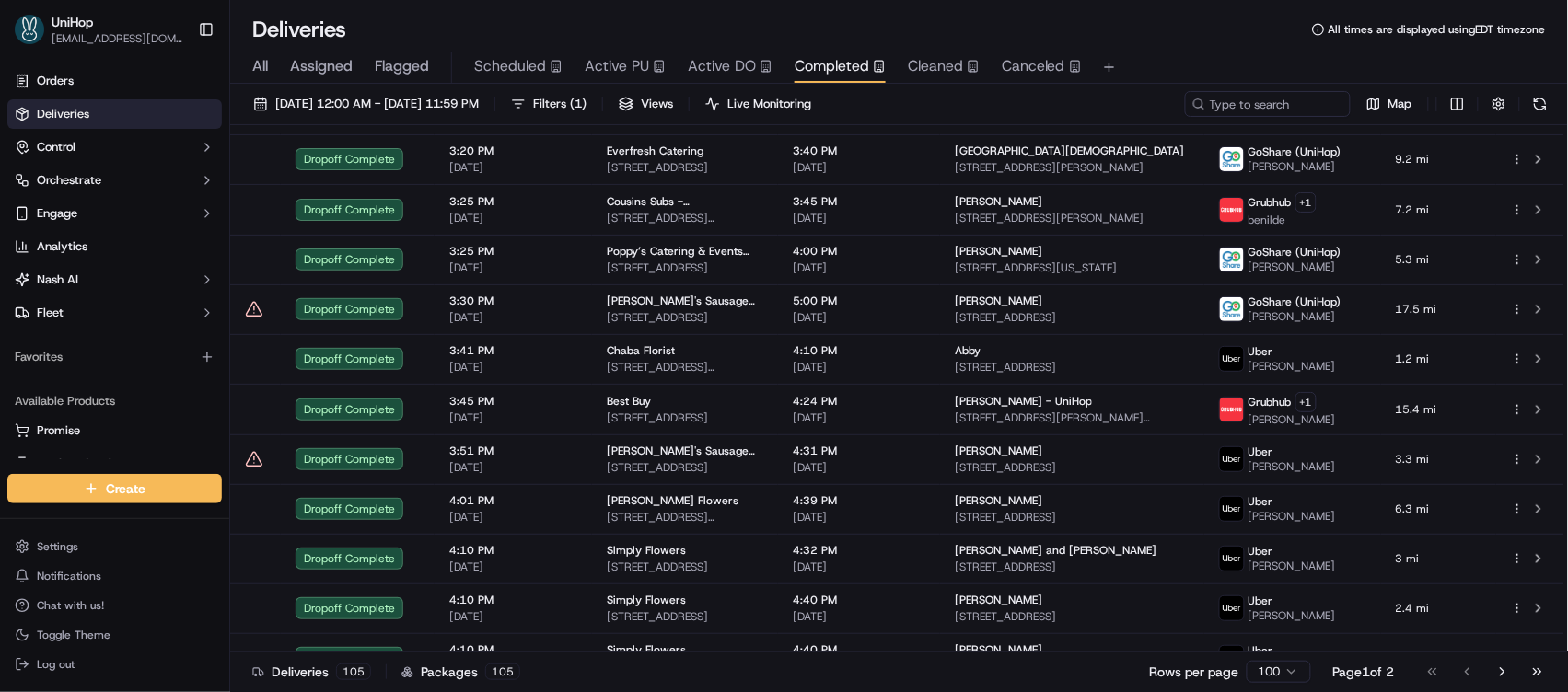
click at [586, 68] on span "Active PU" at bounding box center [617, 65] width 65 height 22
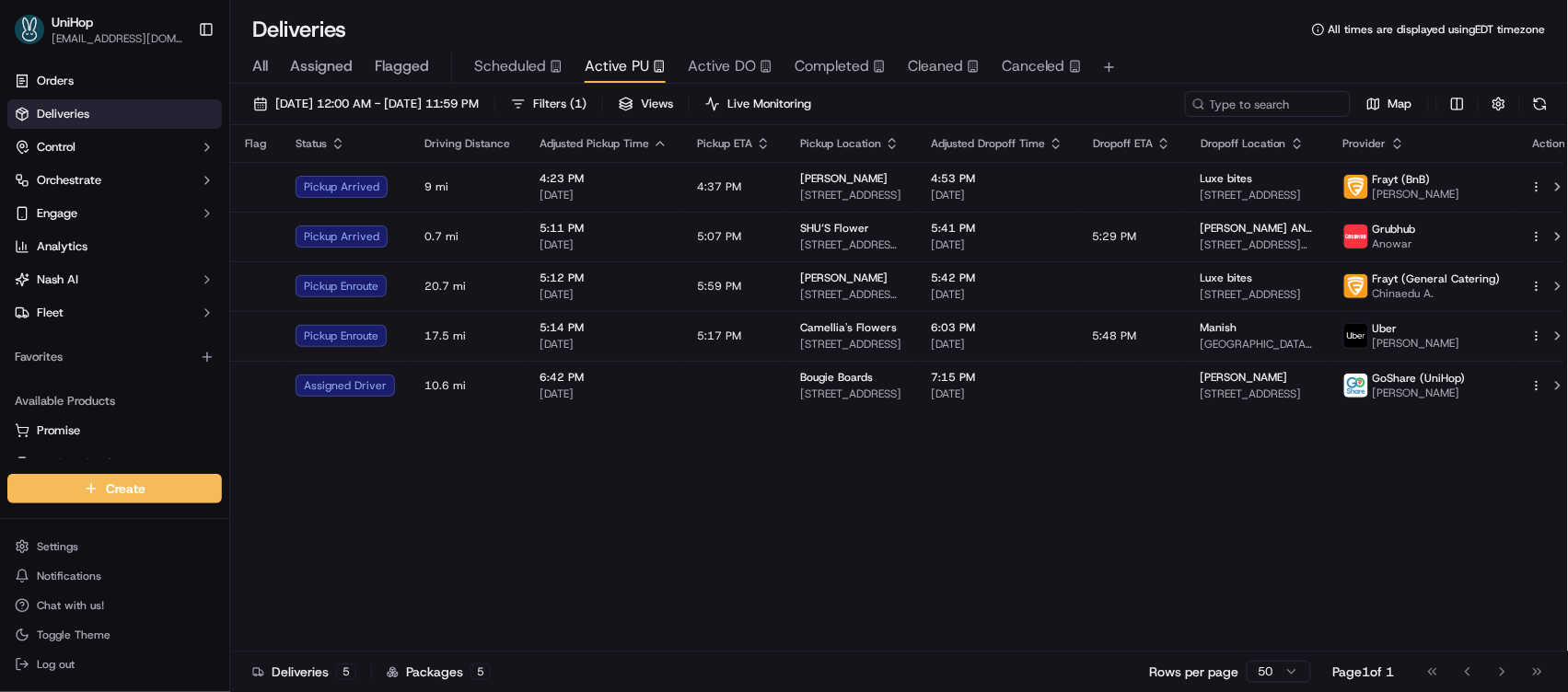
click at [694, 518] on div "Flag Status Driving Distance Adjusted Pickup Time Pickup ETA Pickup Location Ad…" at bounding box center [907, 388] width 1354 height 526
click at [660, 464] on div "Flag Status Driving Distance Adjusted Pickup Time Pickup ETA Pickup Location Ad…" at bounding box center [907, 388] width 1354 height 526
click at [853, 487] on div "Flag Status Driving Distance Adjusted Pickup Time Pickup ETA Pickup Location Ad…" at bounding box center [907, 388] width 1354 height 526
click at [833, 499] on div "Flag Status Driving Distance Adjusted Pickup Time Pickup ETA Pickup Location Ad…" at bounding box center [907, 388] width 1354 height 526
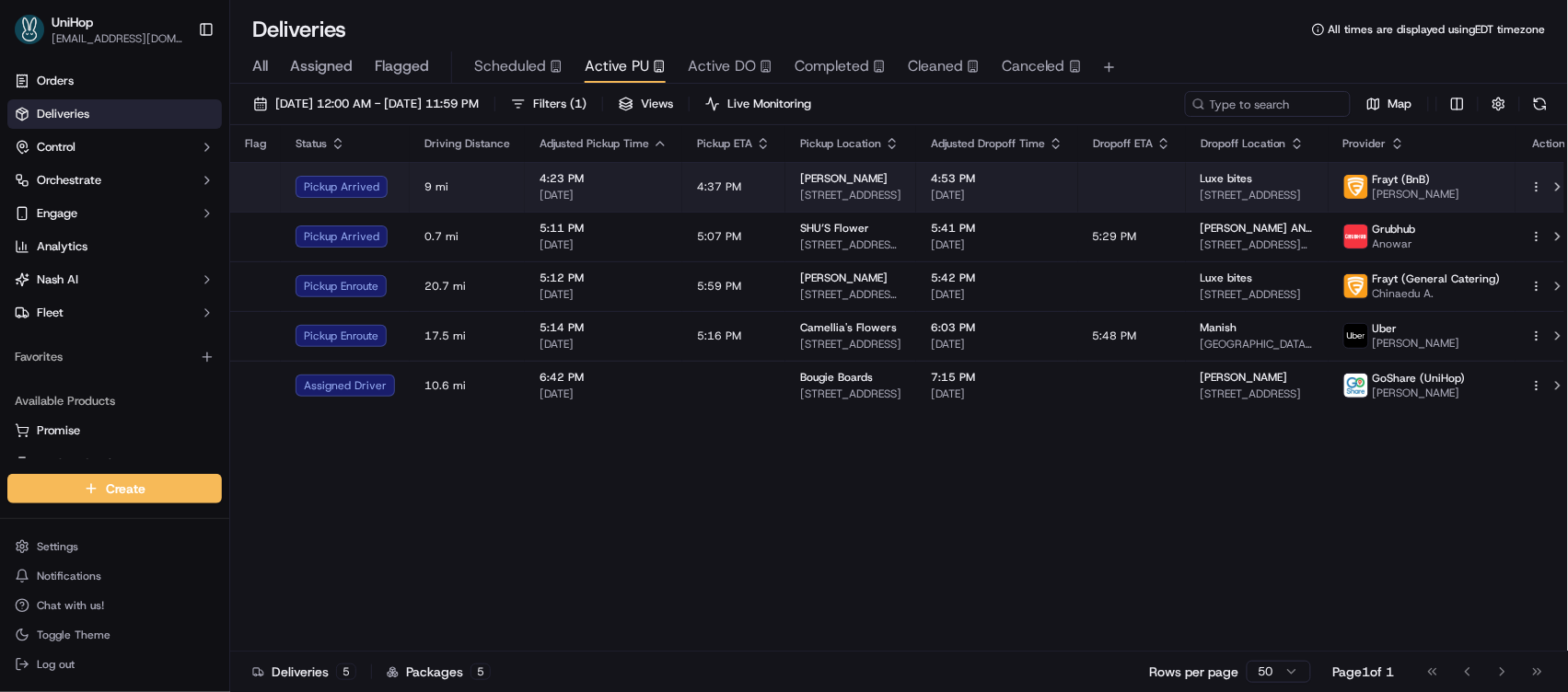
click at [808, 181] on span "[PERSON_NAME]" at bounding box center [844, 179] width 87 height 15
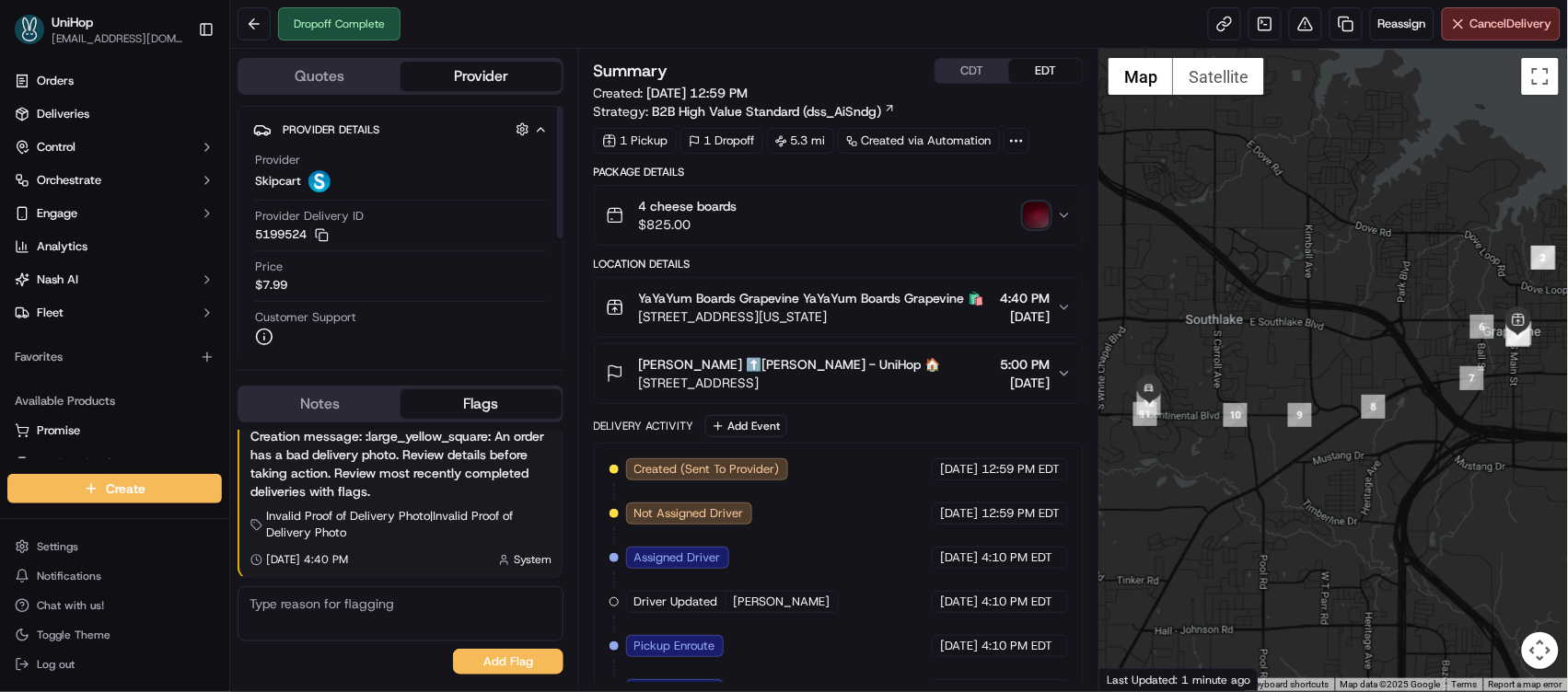
click at [329, 400] on button "Notes" at bounding box center [320, 404] width 161 height 29
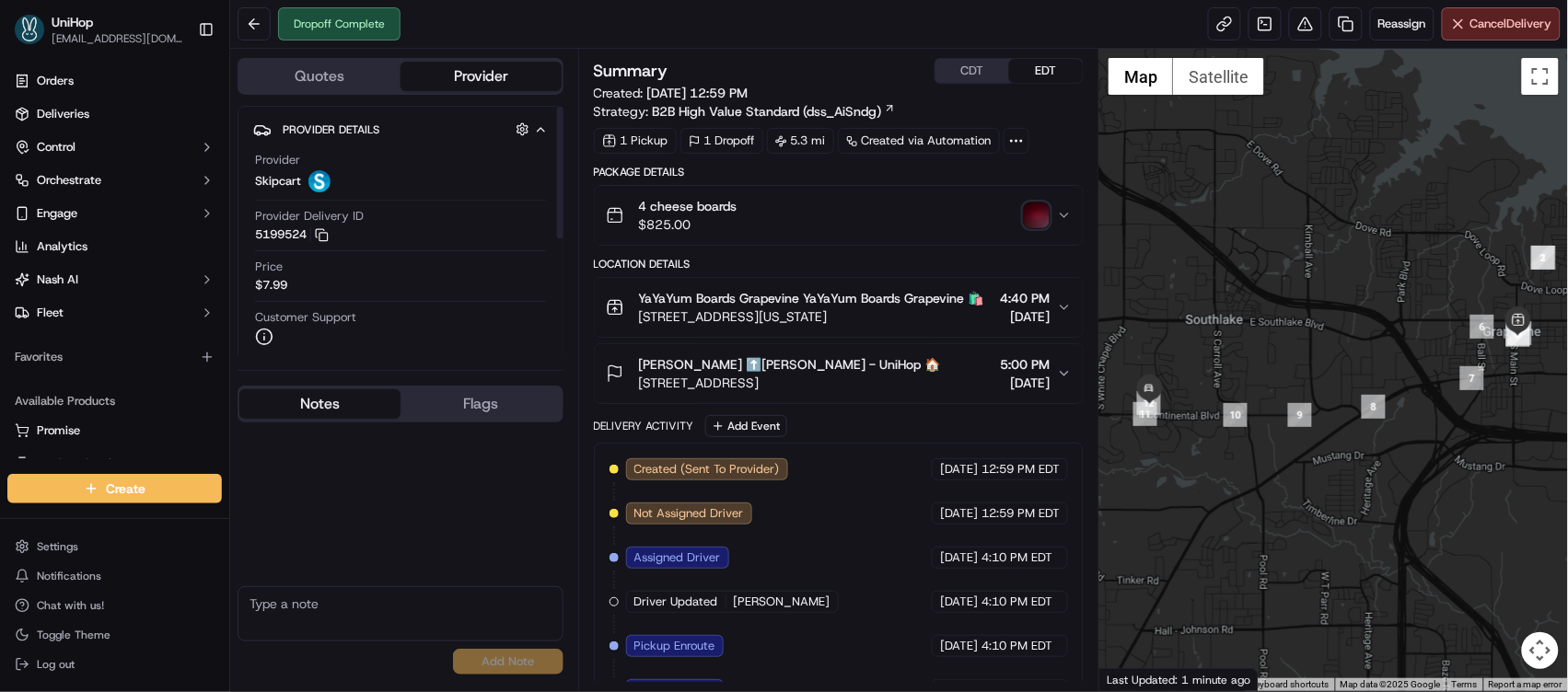
scroll to position [219, 0]
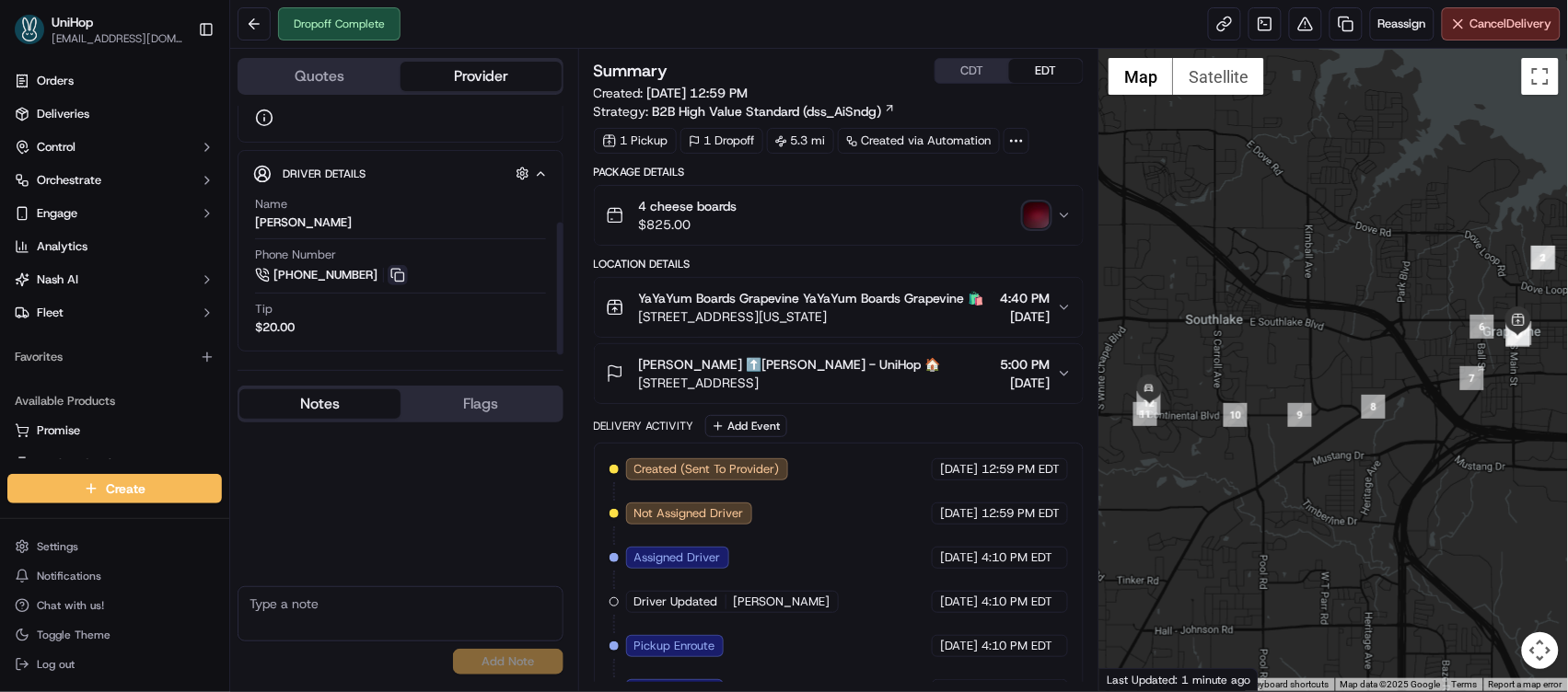
click at [398, 273] on button at bounding box center [397, 275] width 20 height 20
drag, startPoint x: 250, startPoint y: 229, endPoint x: 303, endPoint y: 223, distance: 53.3
click at [303, 223] on div "Driver Details Hidden ( 10 ) Name [PERSON_NAME] Phone Number [PHONE_NUMBER] Tip…" at bounding box center [400, 250] width 326 height 202
copy div "[PERSON_NAME]"
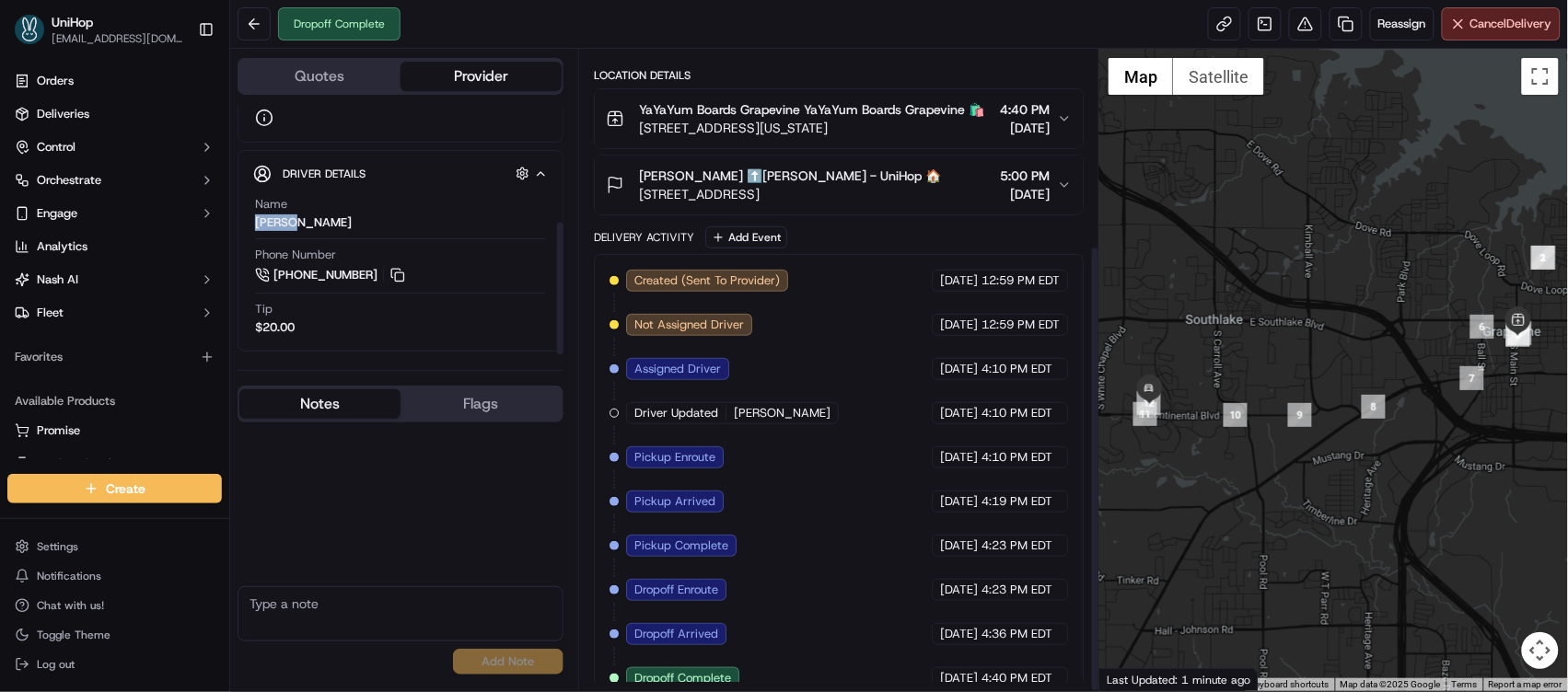
scroll to position [281, 0]
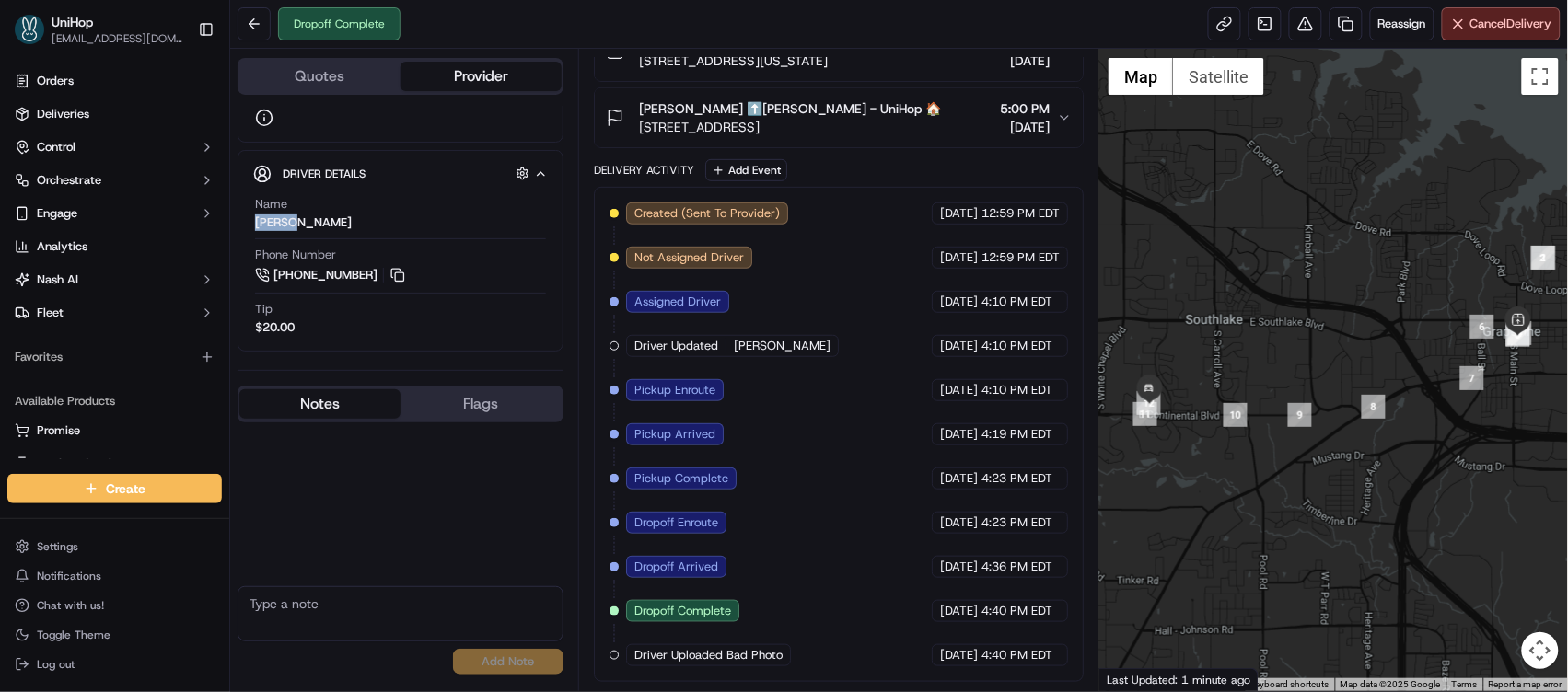
click at [514, 400] on button "Flags" at bounding box center [481, 404] width 161 height 29
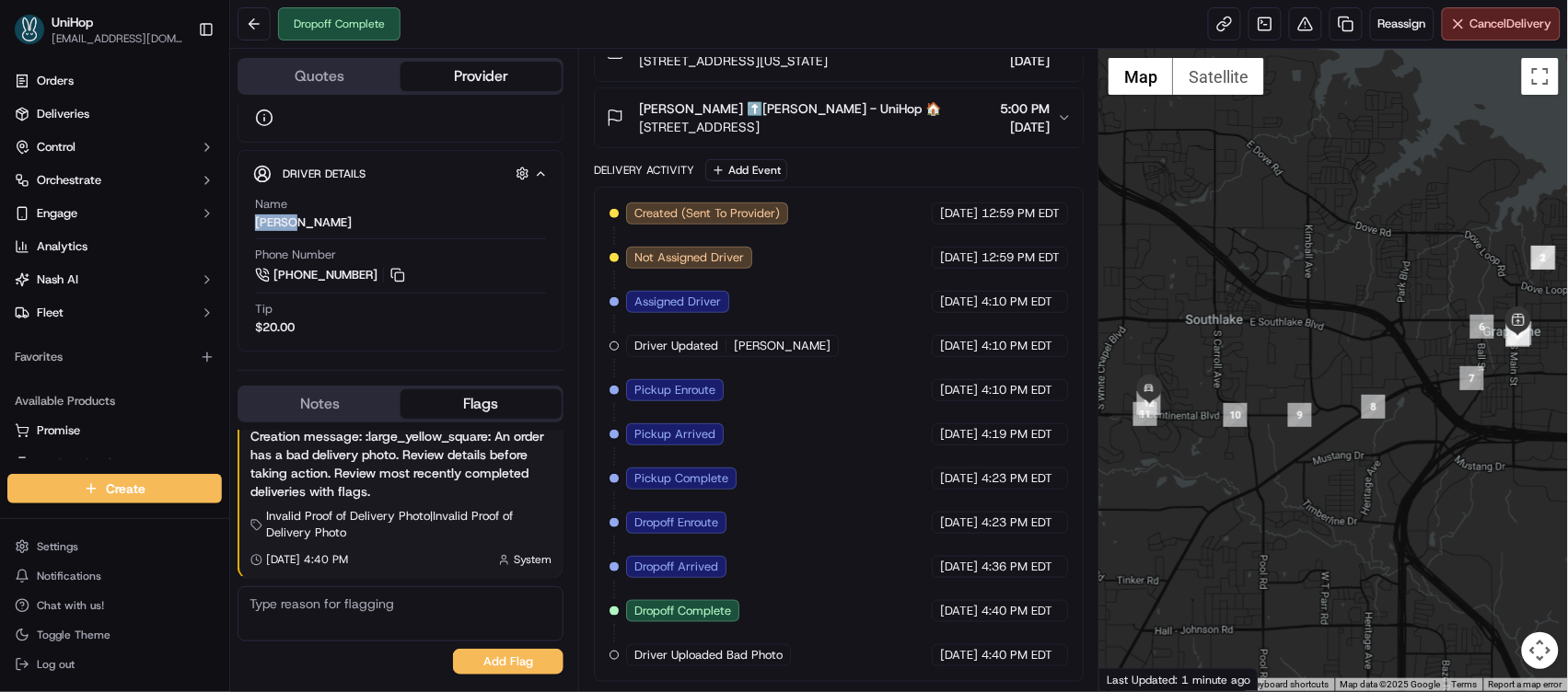
click at [377, 400] on button "Notes" at bounding box center [320, 404] width 161 height 29
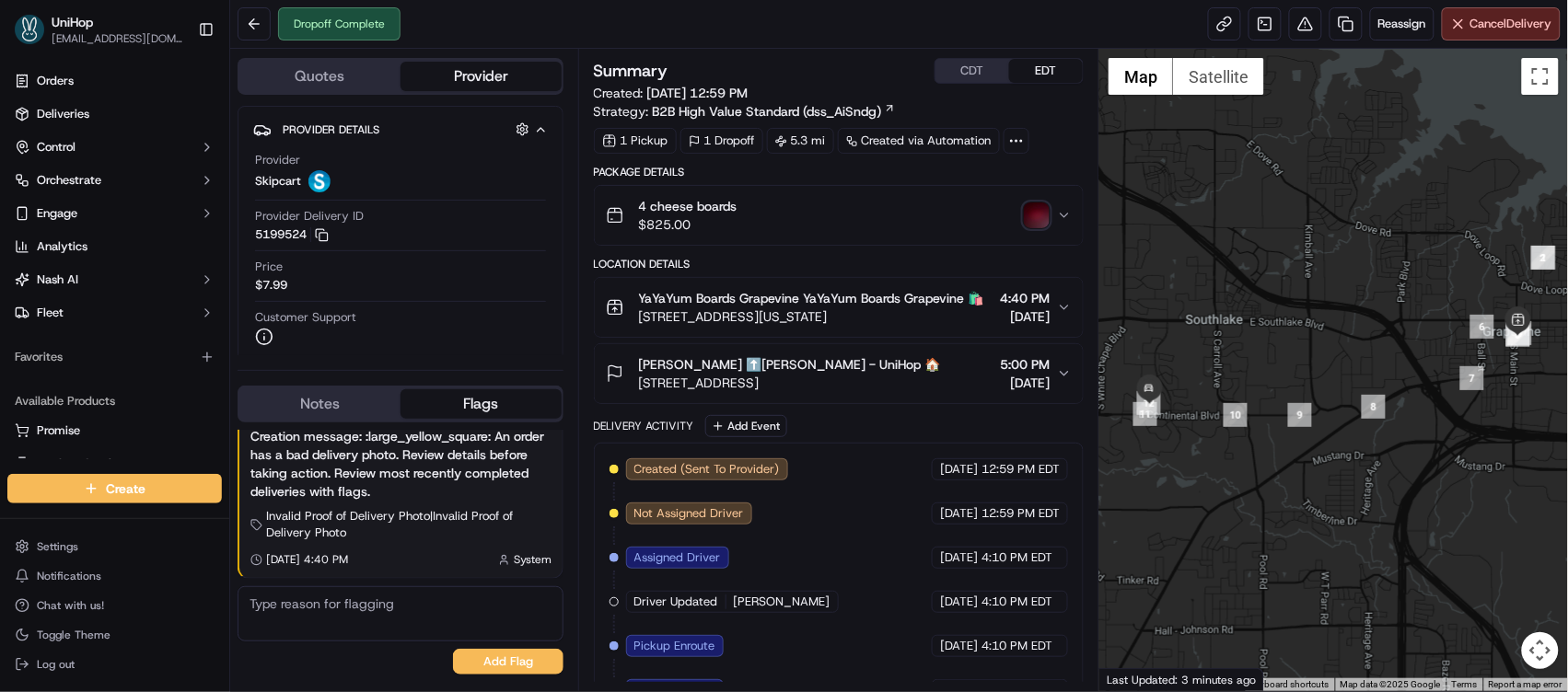
click at [361, 416] on button "Notes" at bounding box center [320, 404] width 161 height 29
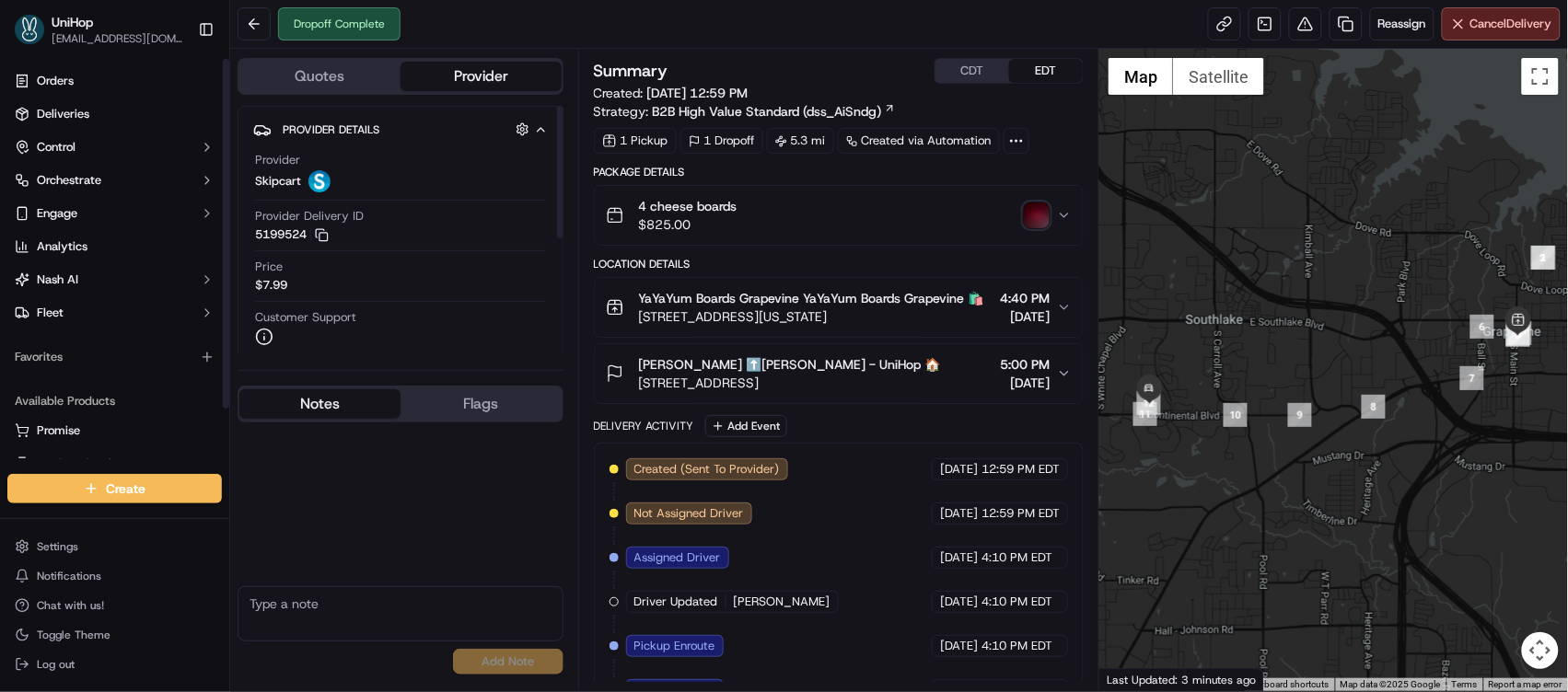
click at [427, 399] on button "Flags" at bounding box center [481, 404] width 161 height 29
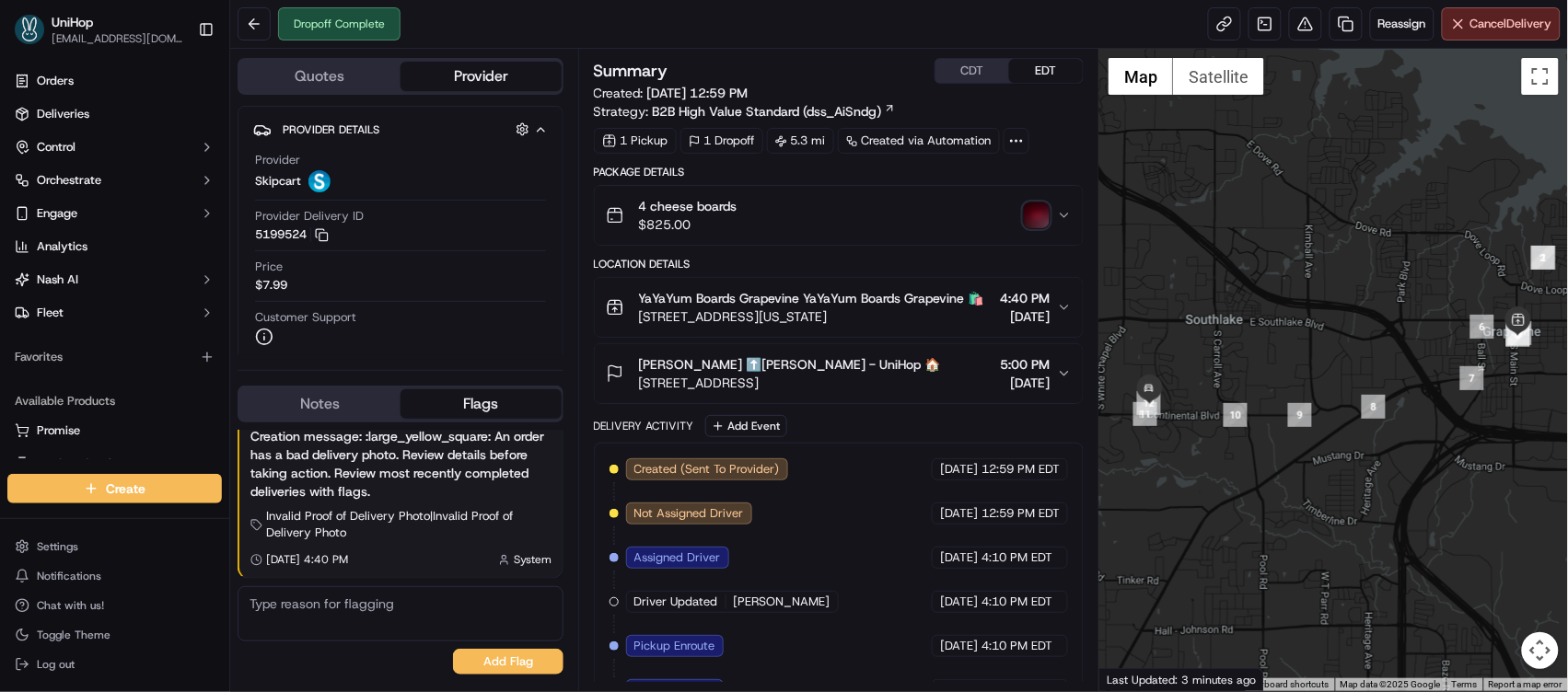
click at [341, 400] on button "Notes" at bounding box center [320, 404] width 161 height 29
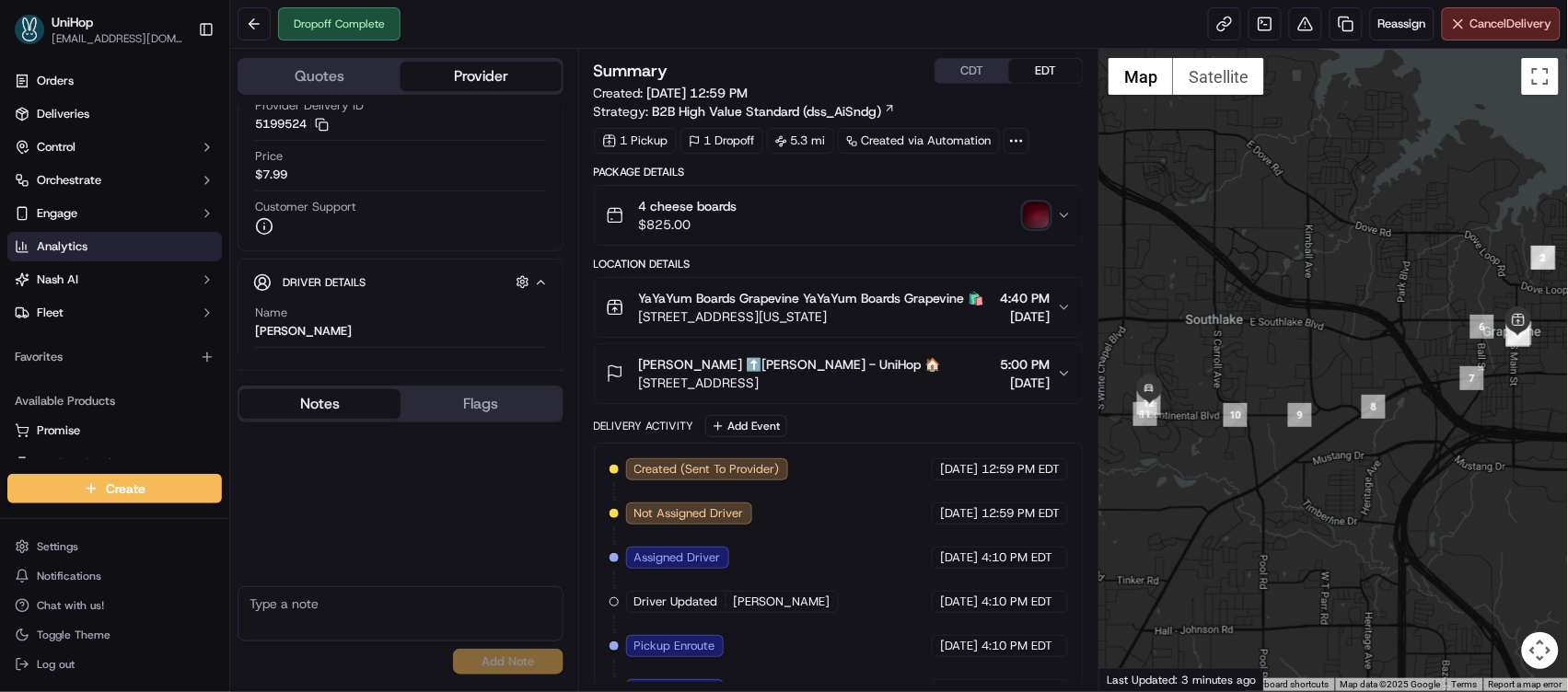
scroll to position [219, 0]
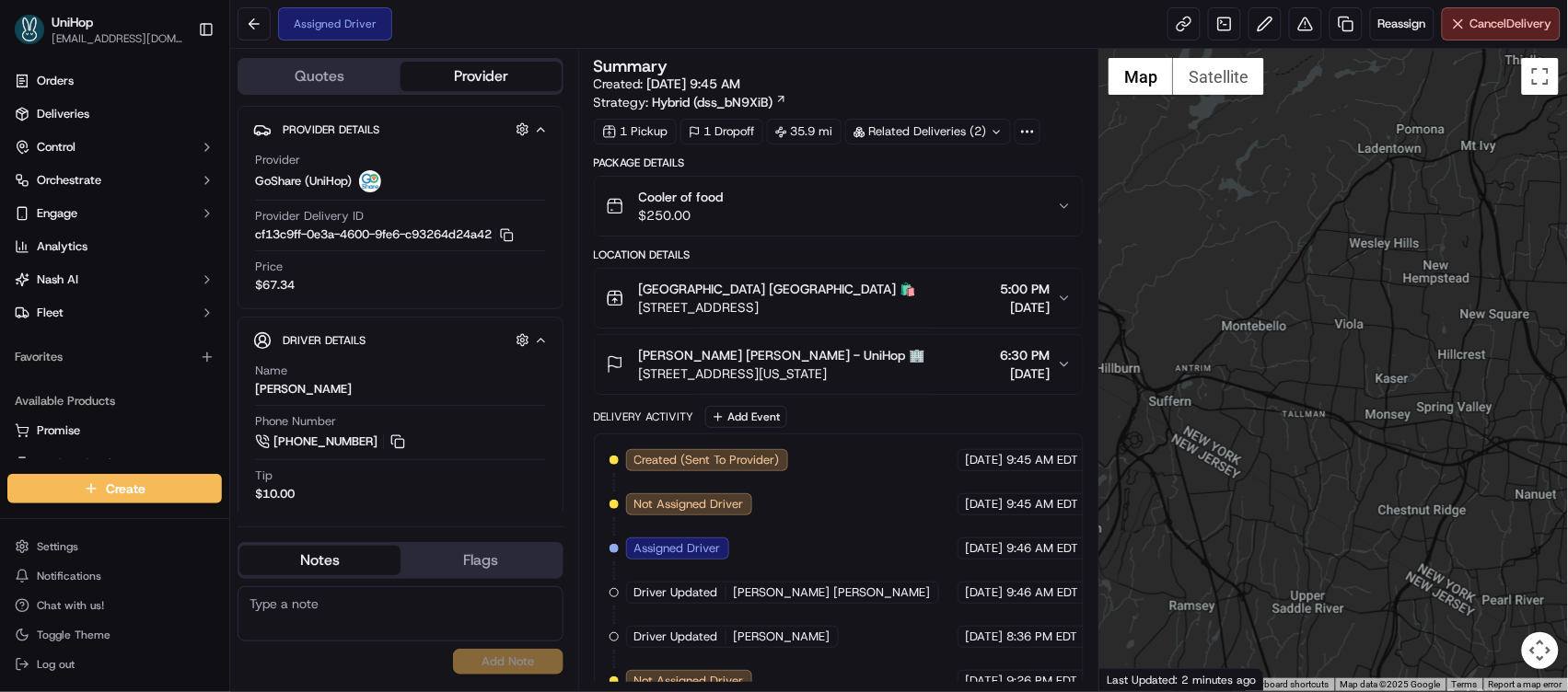
drag, startPoint x: 1312, startPoint y: 272, endPoint x: 1372, endPoint y: 592, distance: 325.6
click at [1390, 626] on div at bounding box center [1334, 370] width 469 height 643
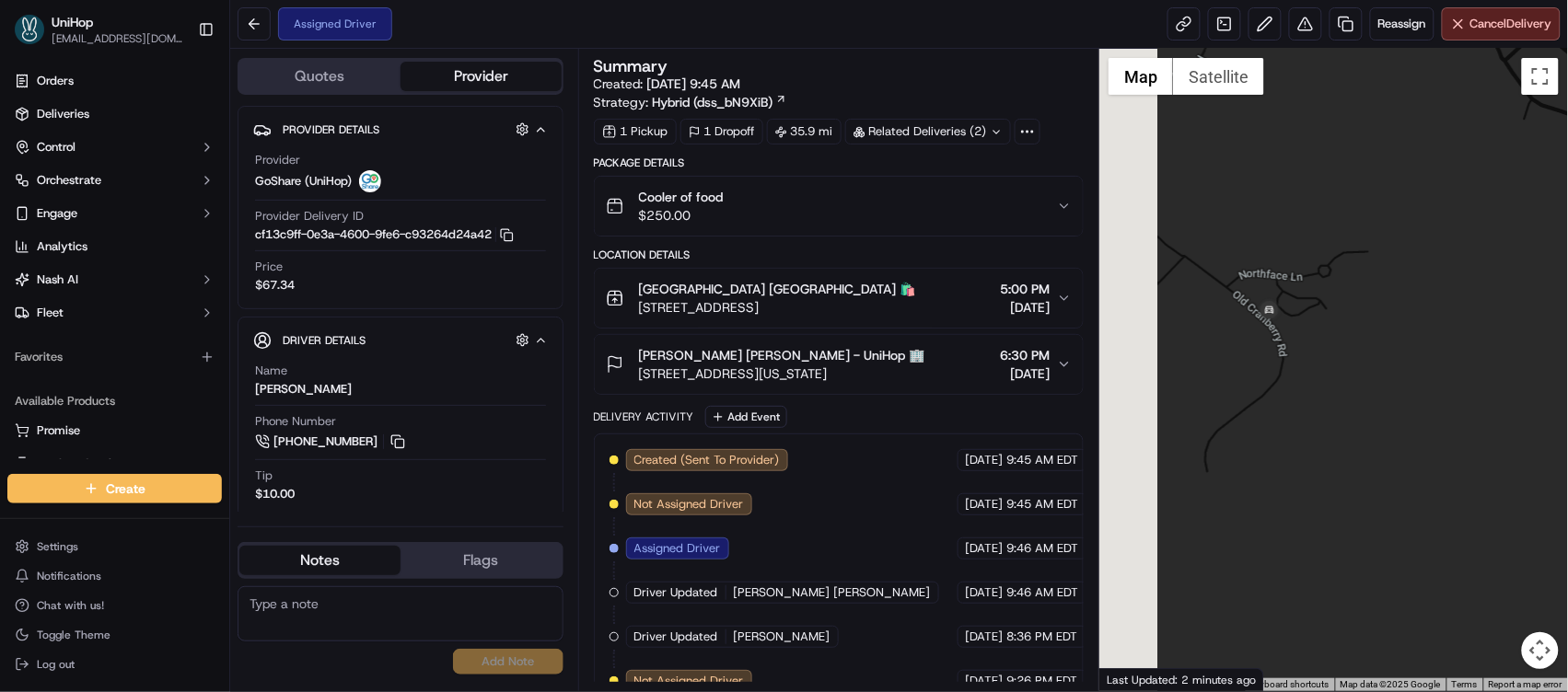
drag, startPoint x: 1200, startPoint y: 441, endPoint x: 1405, endPoint y: 260, distance: 273.5
click at [1405, 258] on div at bounding box center [1334, 370] width 469 height 643
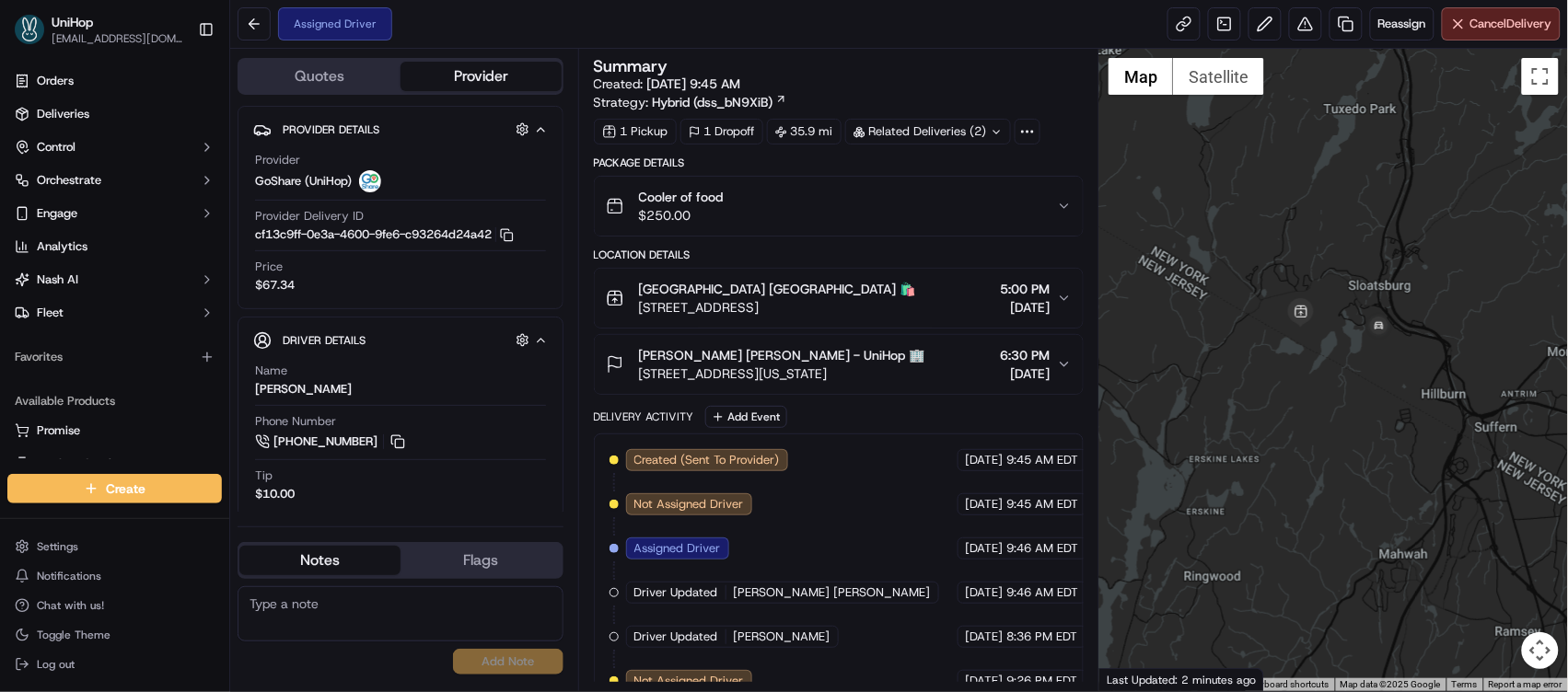
drag, startPoint x: 1297, startPoint y: 368, endPoint x: 1319, endPoint y: 397, distance: 36.4
click at [1319, 397] on div at bounding box center [1334, 370] width 469 height 643
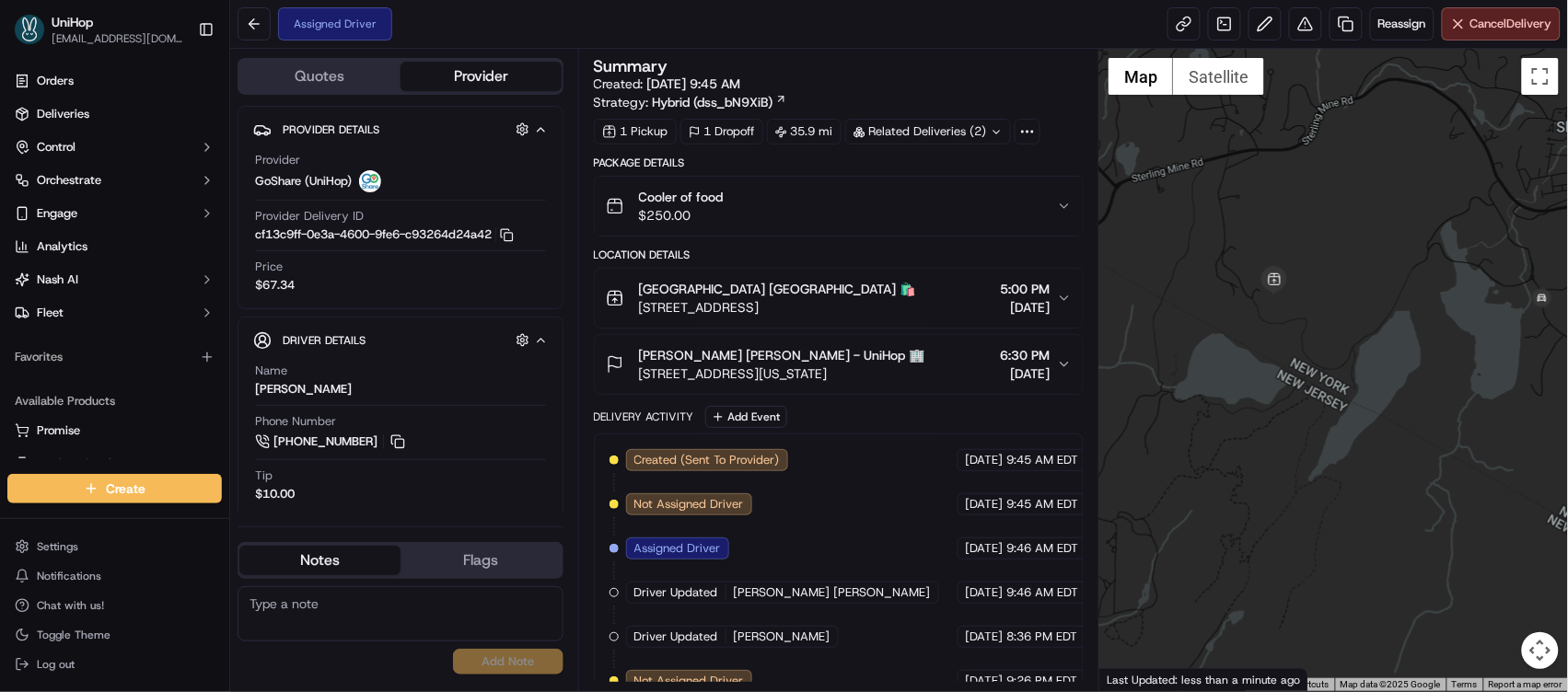
drag, startPoint x: 1220, startPoint y: 312, endPoint x: 1438, endPoint y: 218, distance: 237.4
click at [1438, 218] on div at bounding box center [1334, 370] width 469 height 643
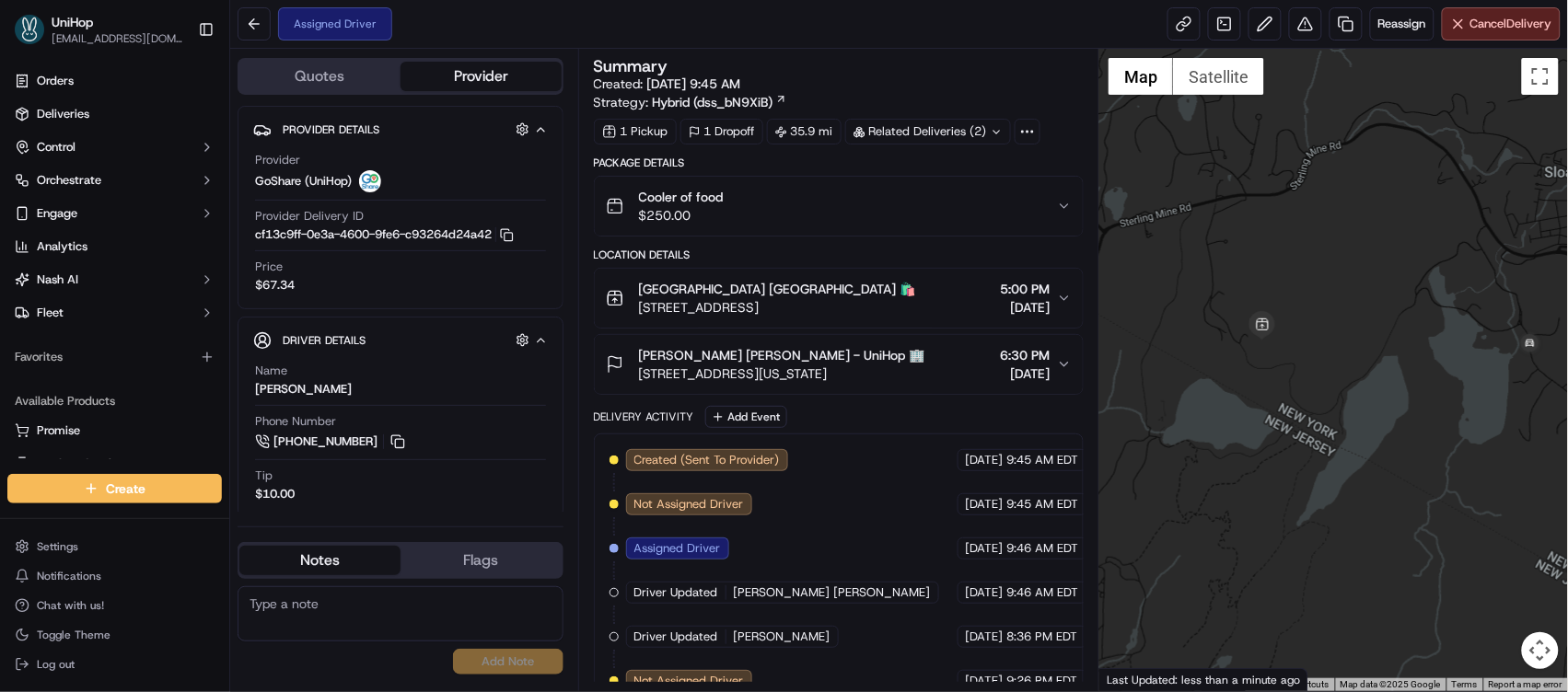
drag, startPoint x: 1356, startPoint y: 239, endPoint x: 1342, endPoint y: 288, distance: 51.0
click at [1342, 288] on div at bounding box center [1334, 370] width 469 height 643
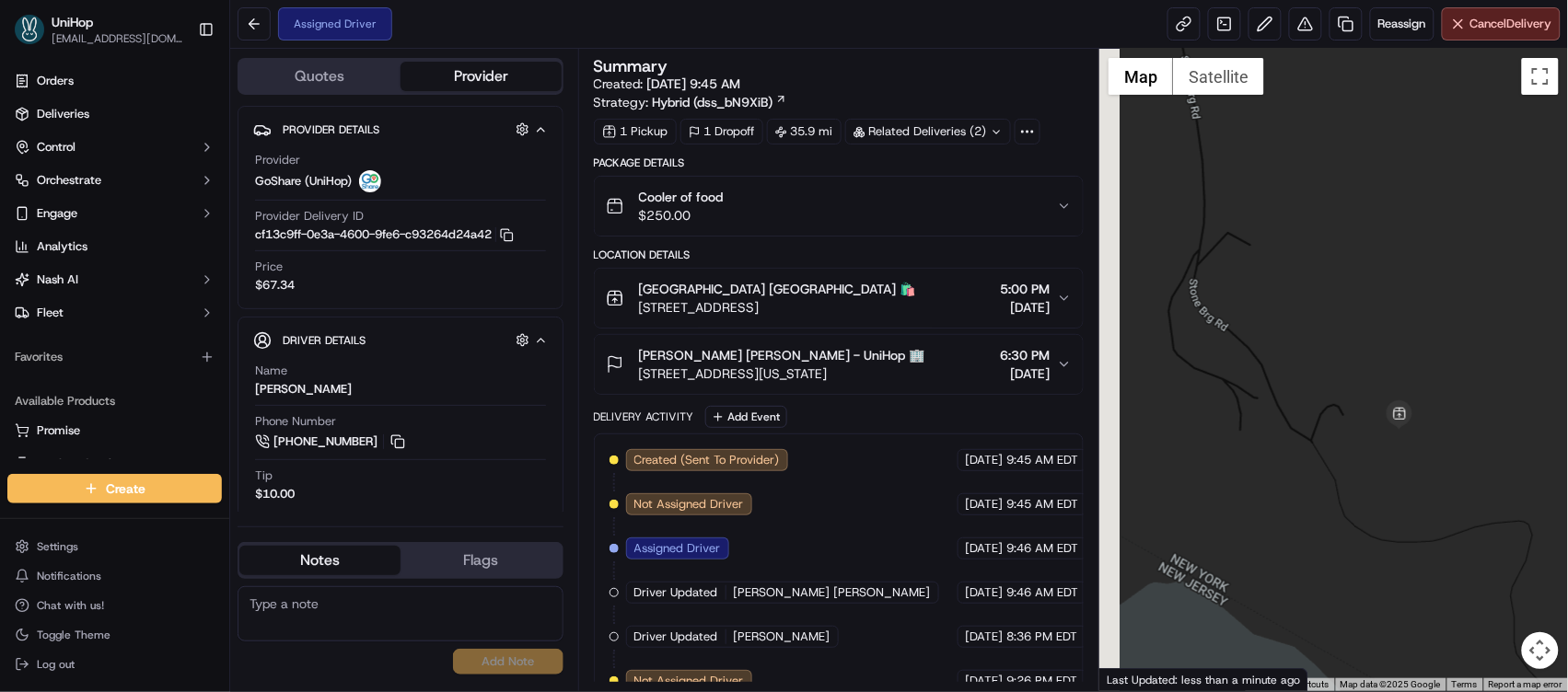
drag, startPoint x: 1179, startPoint y: 374, endPoint x: 1342, endPoint y: 192, distance: 244.3
click at [1342, 192] on div at bounding box center [1334, 370] width 469 height 643
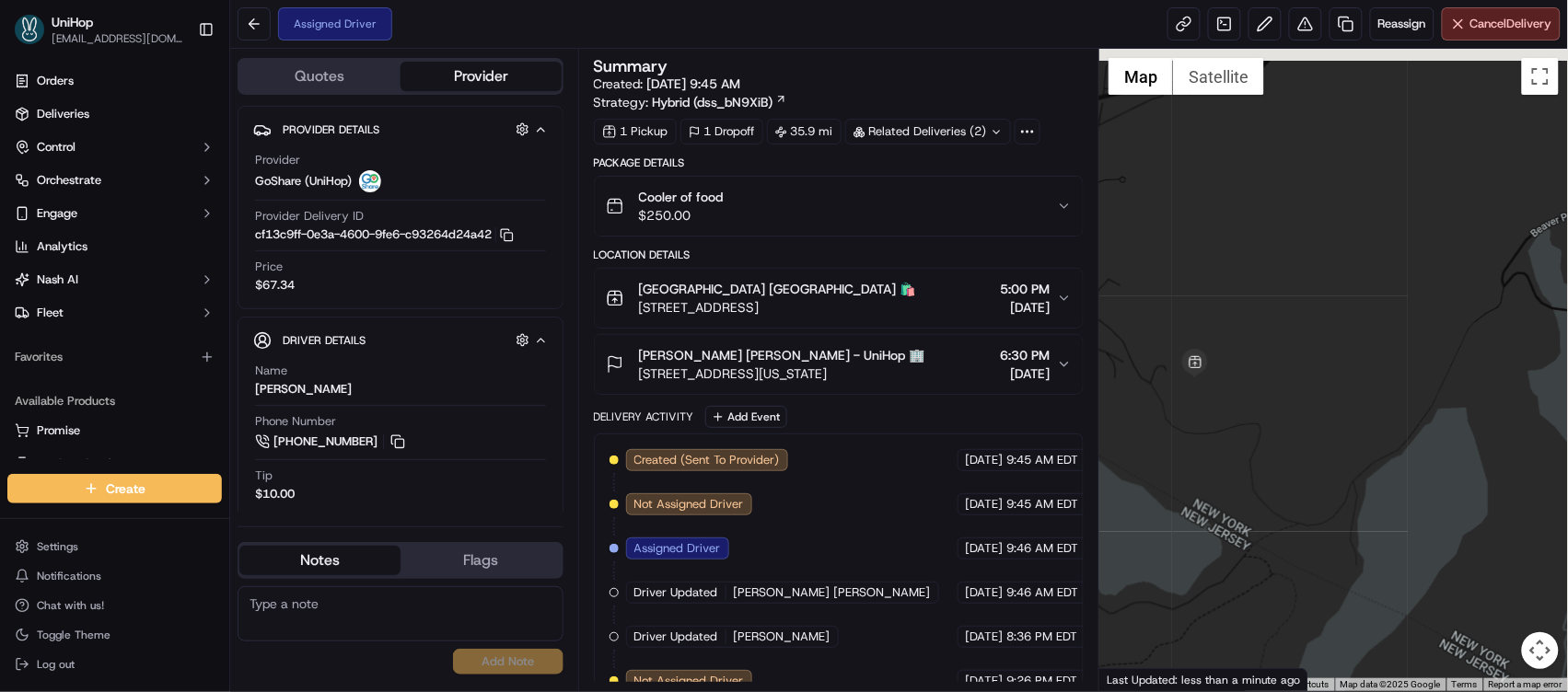
drag, startPoint x: 1305, startPoint y: 252, endPoint x: 1140, endPoint y: 339, distance: 186.5
click at [1038, 356] on div "Quotes Provider Provider Details Hidden ( 4 ) Provider GoShare (UniHop) Provide…" at bounding box center [899, 370] width 1338 height 643
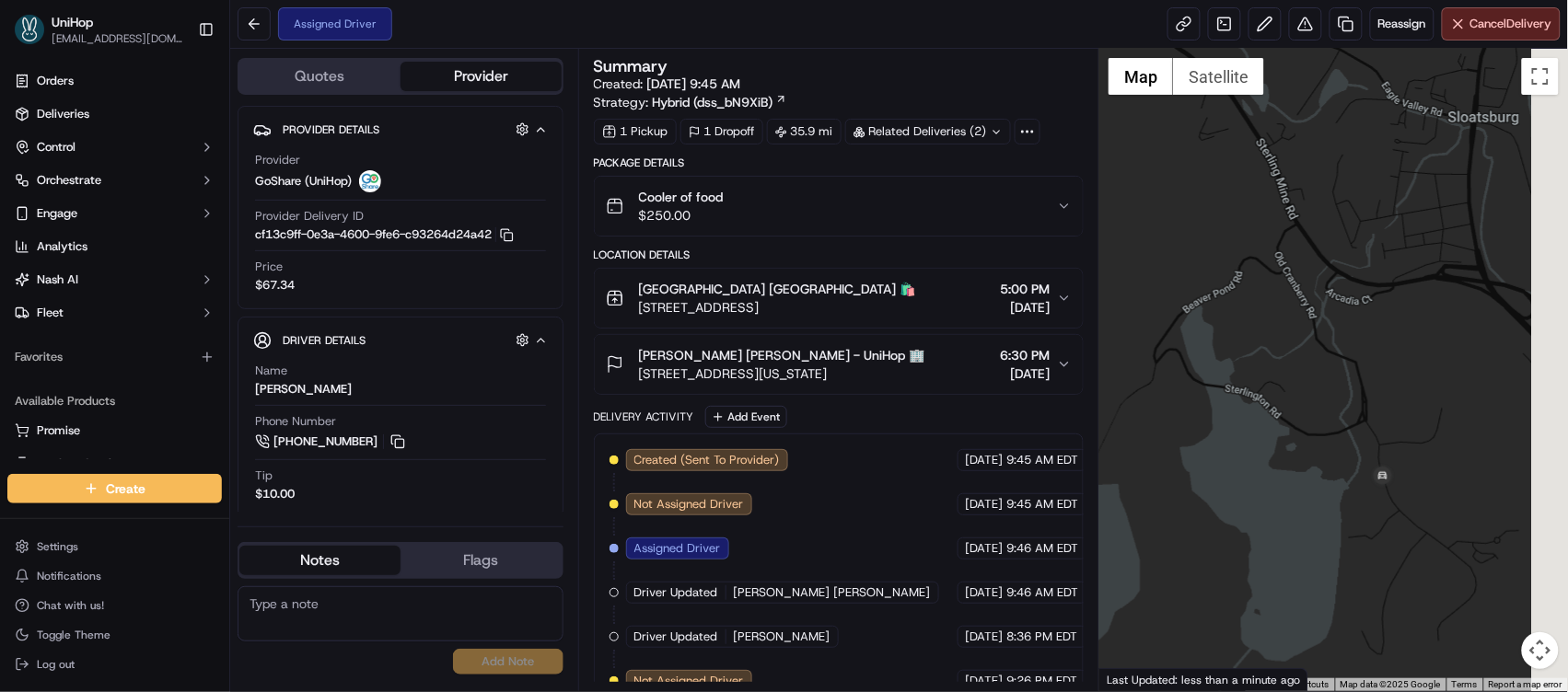
drag, startPoint x: 1393, startPoint y: 307, endPoint x: 1196, endPoint y: 317, distance: 197.3
click at [1196, 317] on div at bounding box center [1334, 370] width 469 height 643
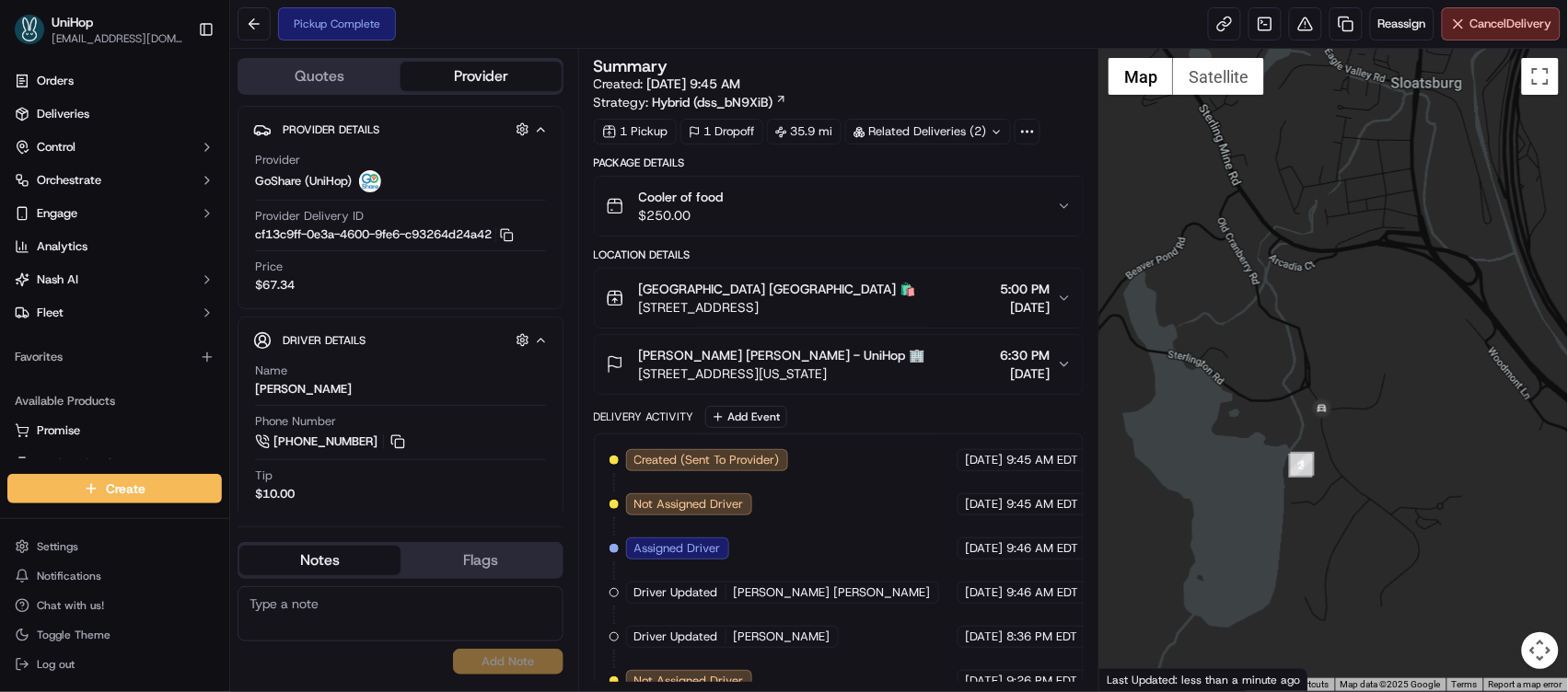
drag, startPoint x: 1397, startPoint y: 308, endPoint x: 1344, endPoint y: 269, distance: 65.8
click at [1344, 269] on div at bounding box center [1334, 370] width 469 height 643
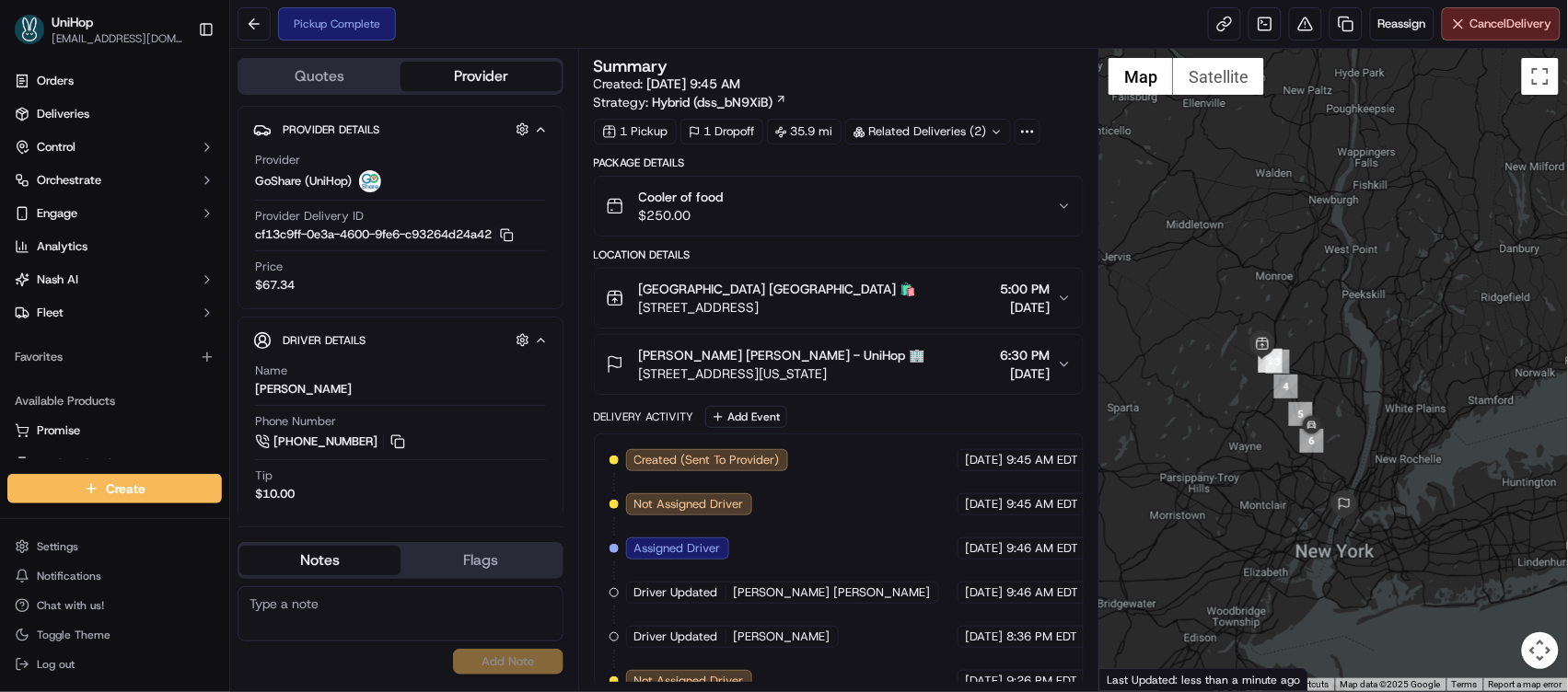
drag, startPoint x: 1337, startPoint y: 517, endPoint x: 1296, endPoint y: 459, distance: 71.0
click at [1296, 459] on div at bounding box center [1334, 370] width 469 height 643
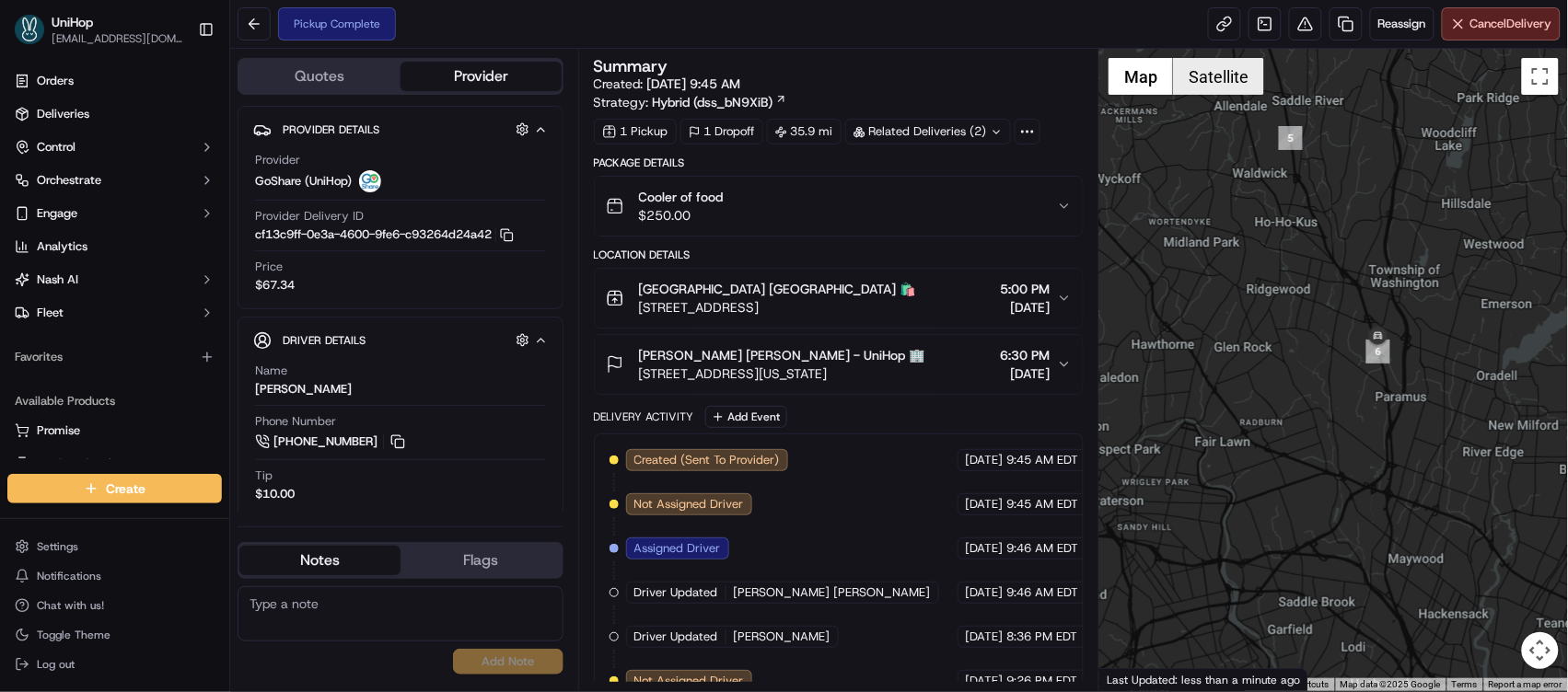
click at [1221, 77] on button "Satellite" at bounding box center [1219, 76] width 91 height 37
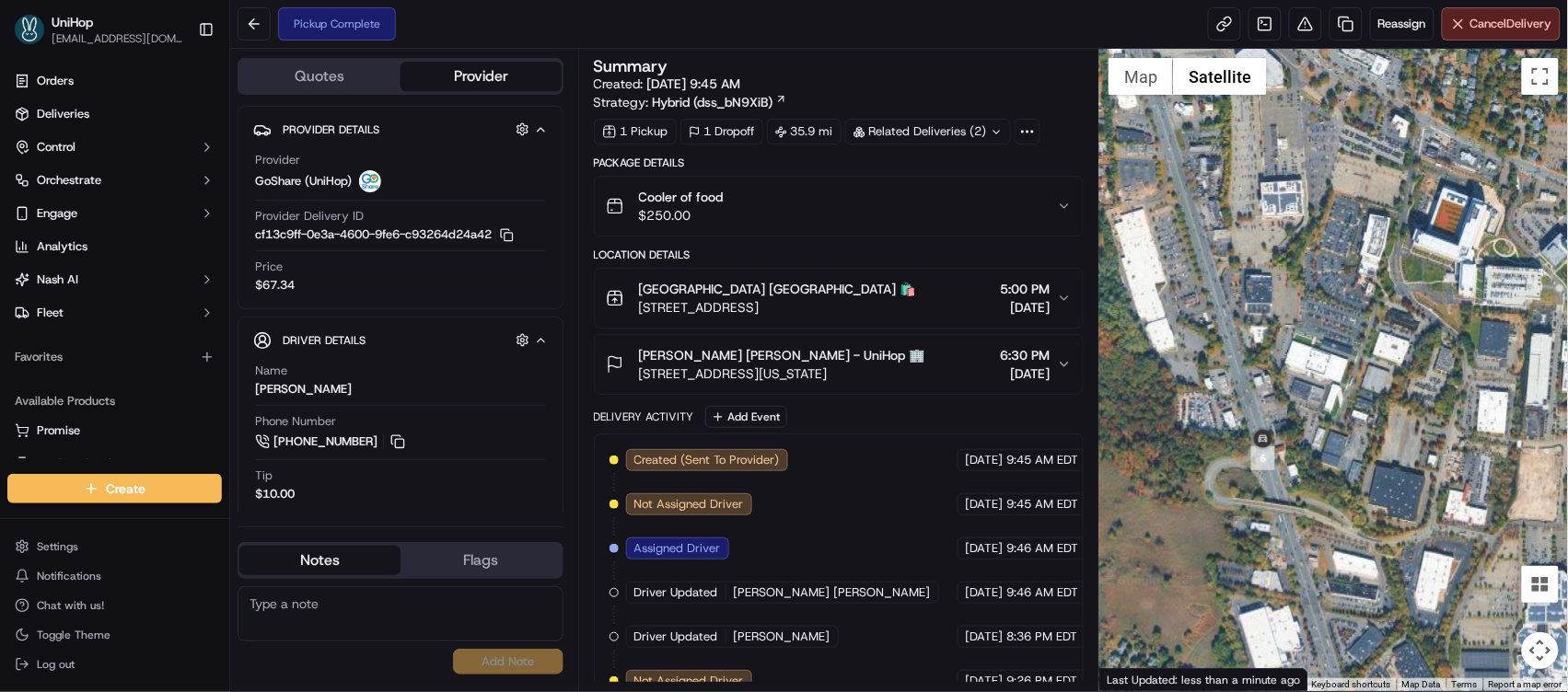
drag, startPoint x: 1351, startPoint y: 451, endPoint x: 1335, endPoint y: 314, distance: 137.9
click at [1335, 314] on div at bounding box center [1334, 370] width 469 height 643
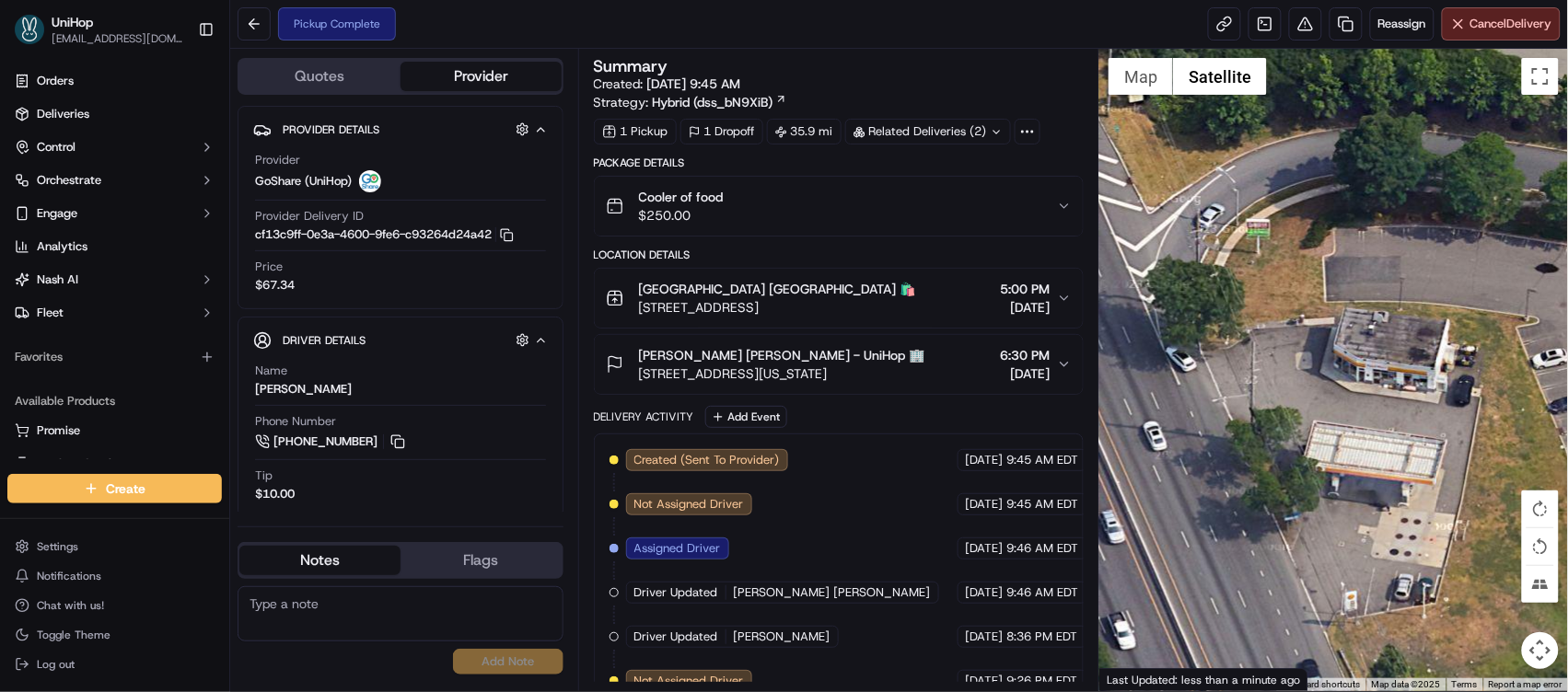
drag, startPoint x: 1301, startPoint y: 418, endPoint x: 1430, endPoint y: 305, distance: 171.5
click at [1415, 325] on div at bounding box center [1334, 370] width 469 height 643
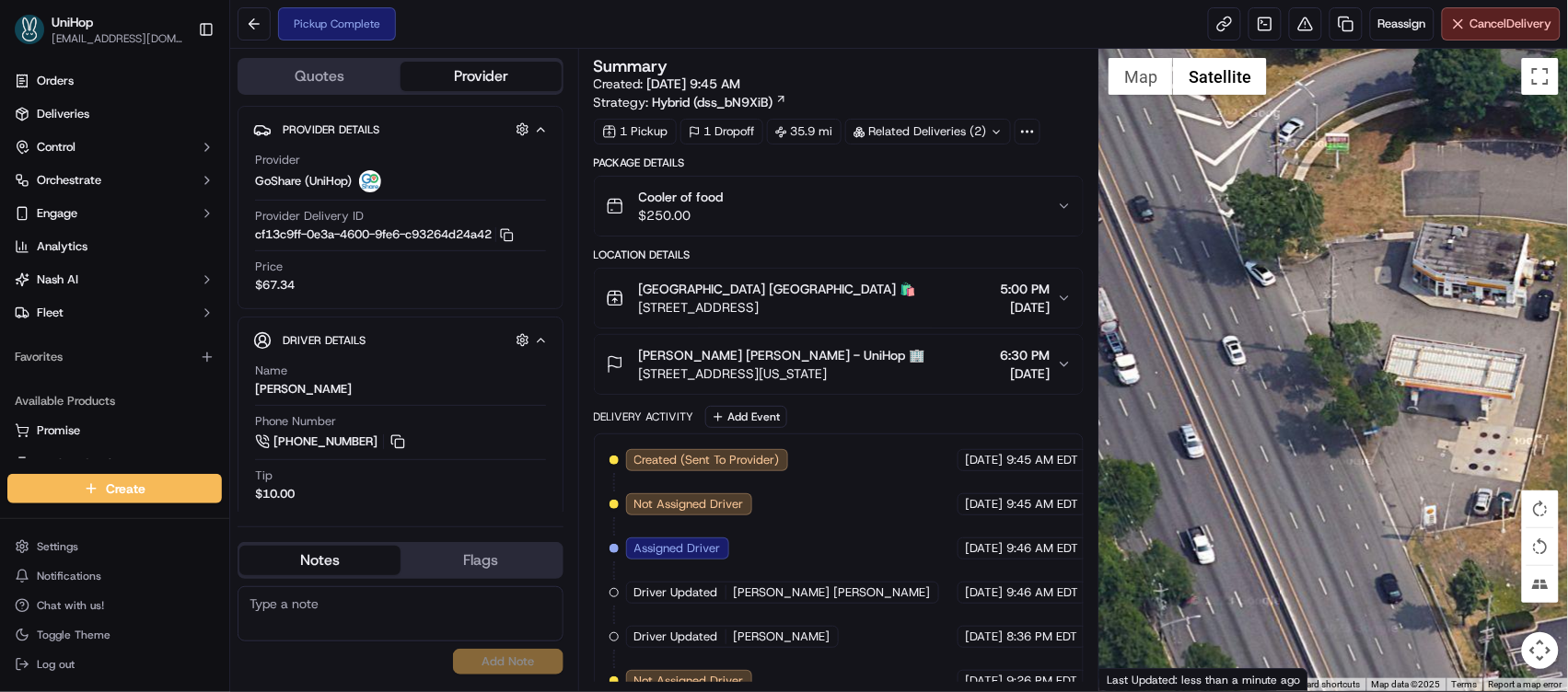
drag, startPoint x: 1236, startPoint y: 414, endPoint x: 1329, endPoint y: 300, distance: 147.1
click at [1329, 300] on div at bounding box center [1334, 370] width 469 height 643
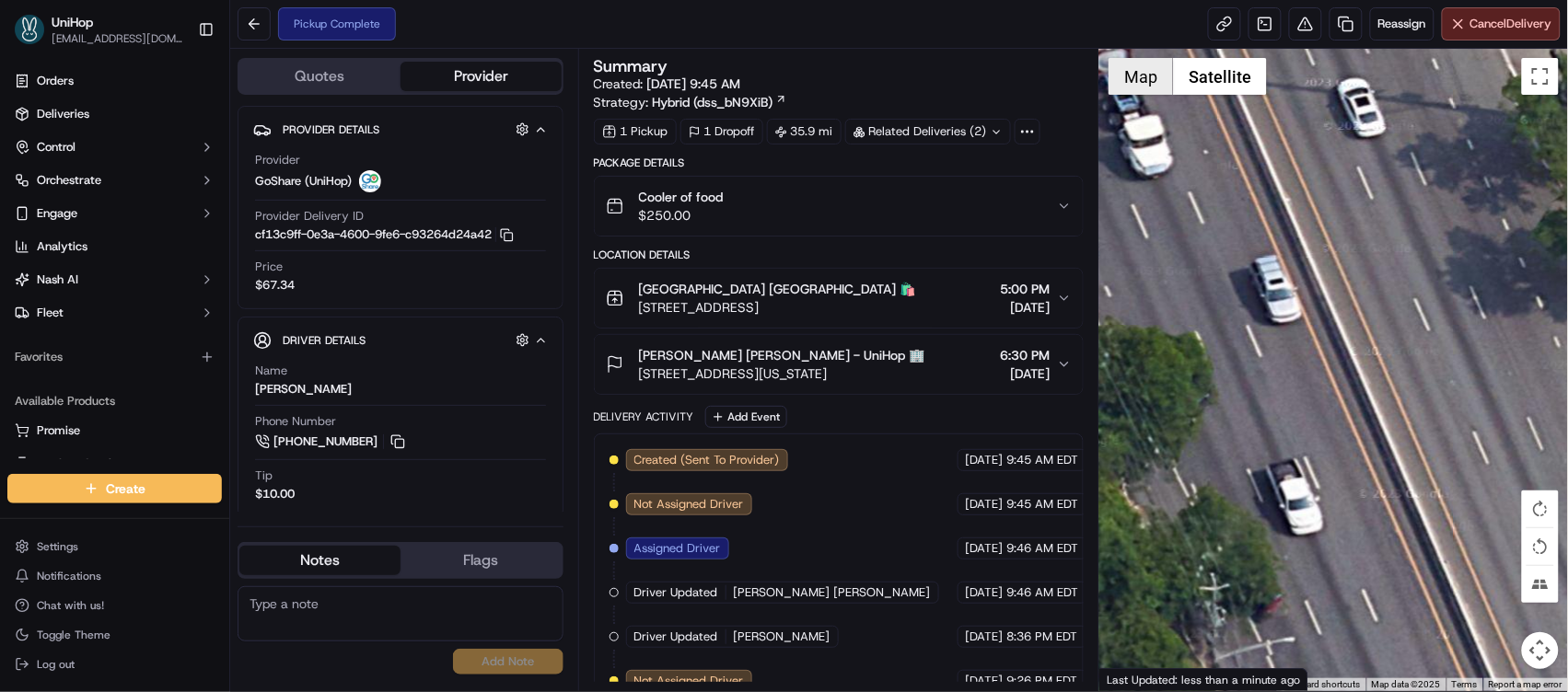
click at [1133, 75] on button "Map" at bounding box center [1141, 76] width 65 height 37
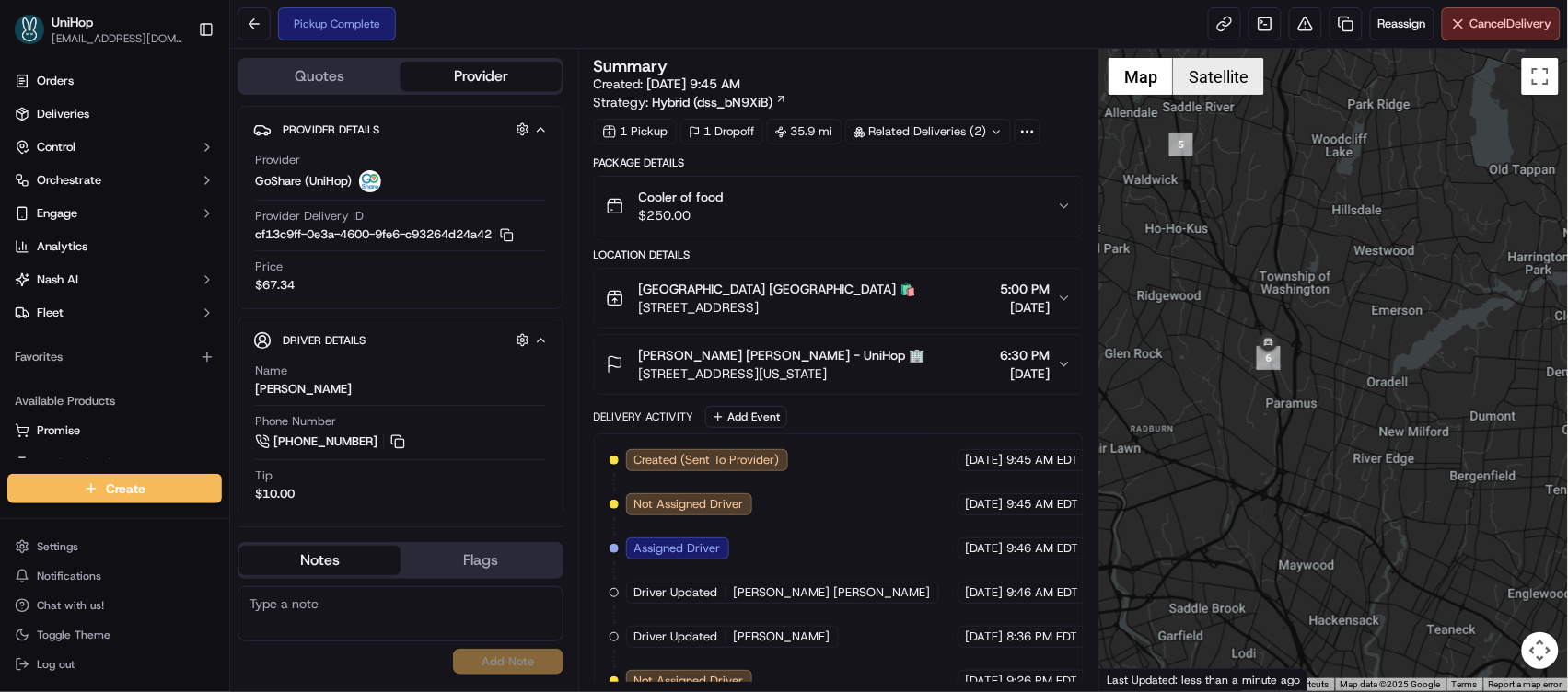
click at [1204, 79] on button "Satellite" at bounding box center [1219, 76] width 91 height 37
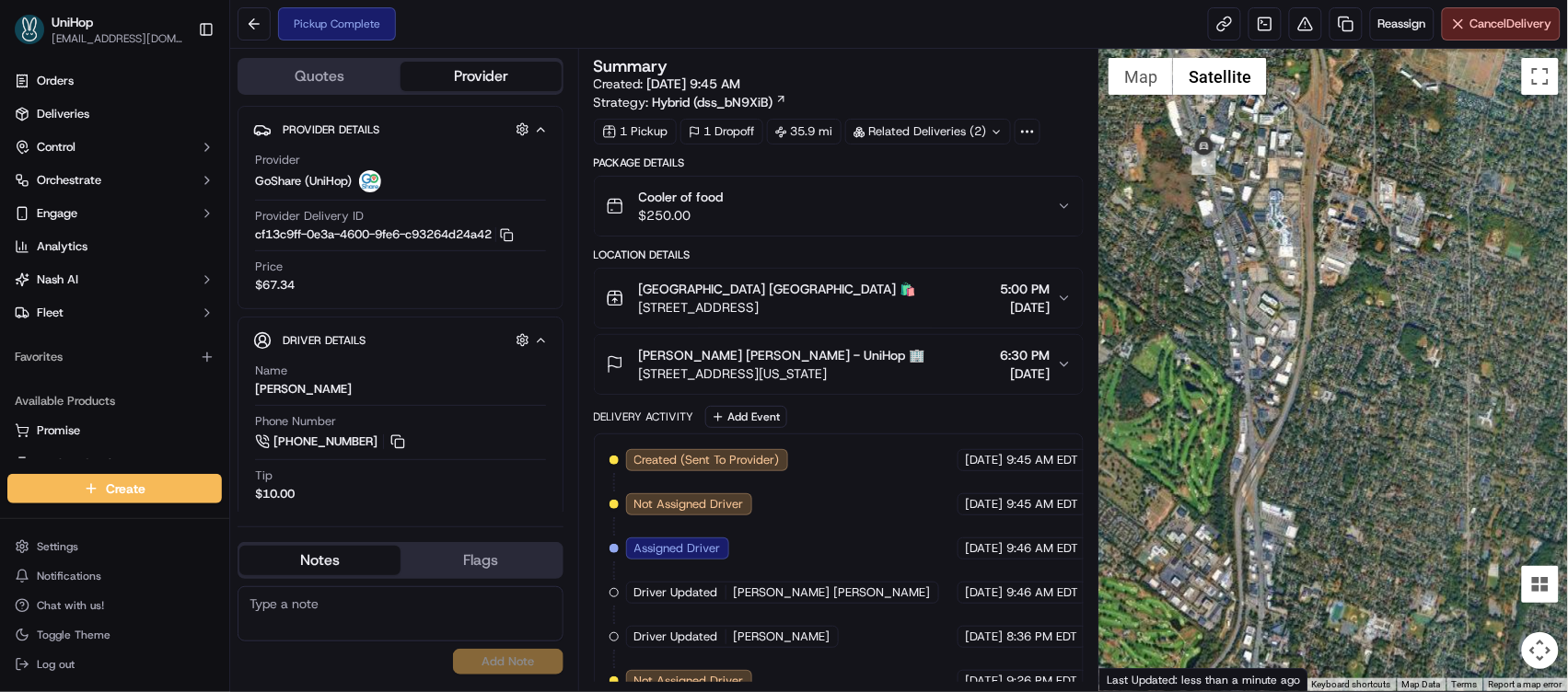
drag, startPoint x: 1225, startPoint y: 405, endPoint x: 1332, endPoint y: 349, distance: 120.8
click at [1407, 312] on div at bounding box center [1334, 370] width 469 height 643
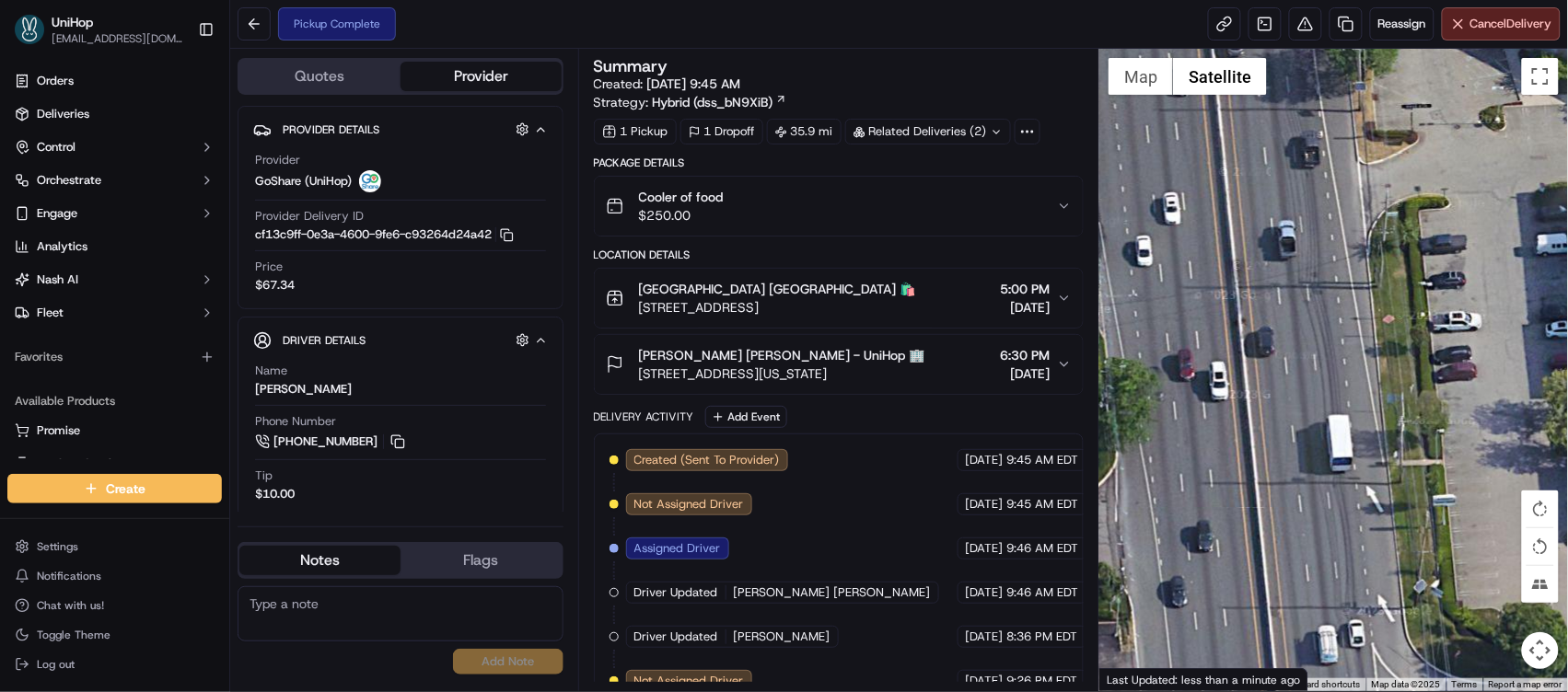
drag, startPoint x: 1311, startPoint y: 456, endPoint x: 1416, endPoint y: 546, distance: 138.3
click at [1421, 552] on div at bounding box center [1334, 370] width 469 height 643
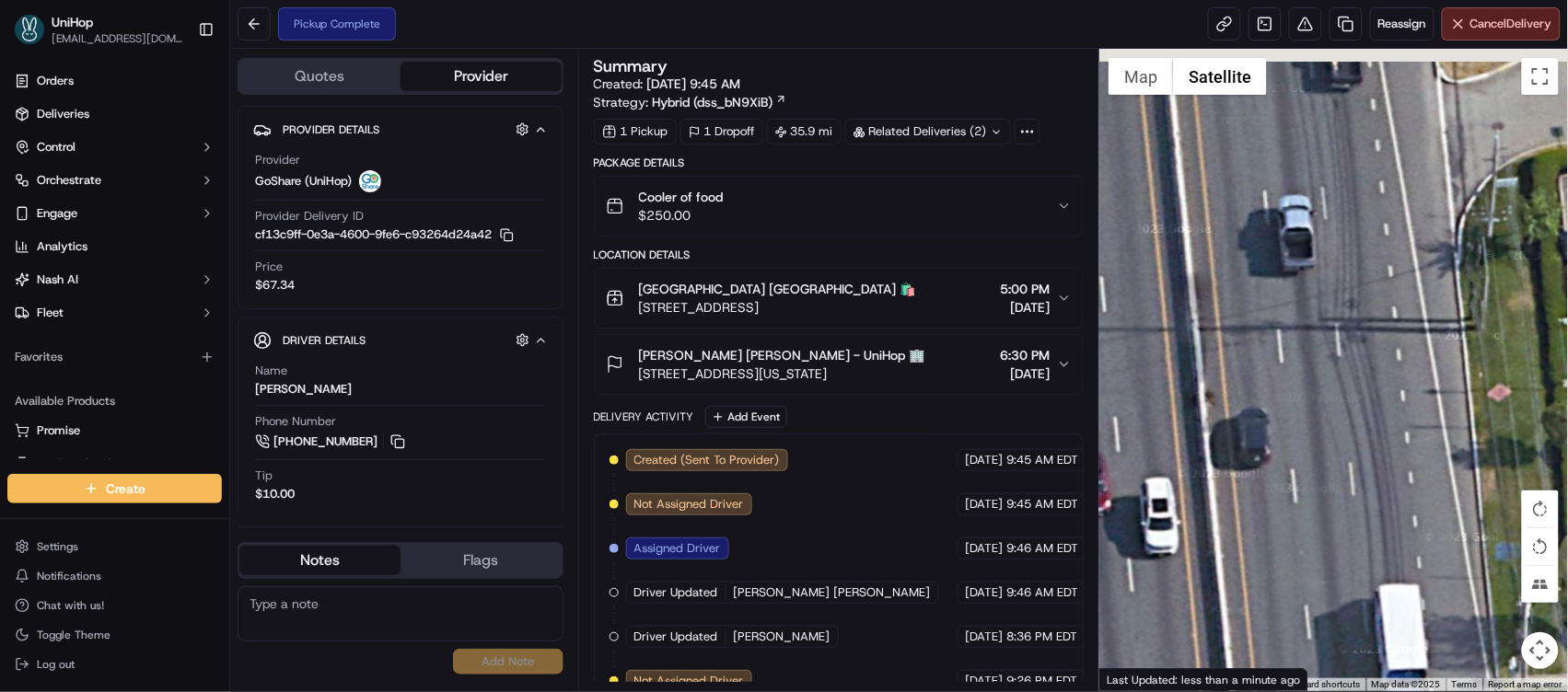
drag, startPoint x: 1319, startPoint y: 328, endPoint x: 1335, endPoint y: 553, distance: 225.6
click at [1335, 555] on div at bounding box center [1334, 370] width 469 height 643
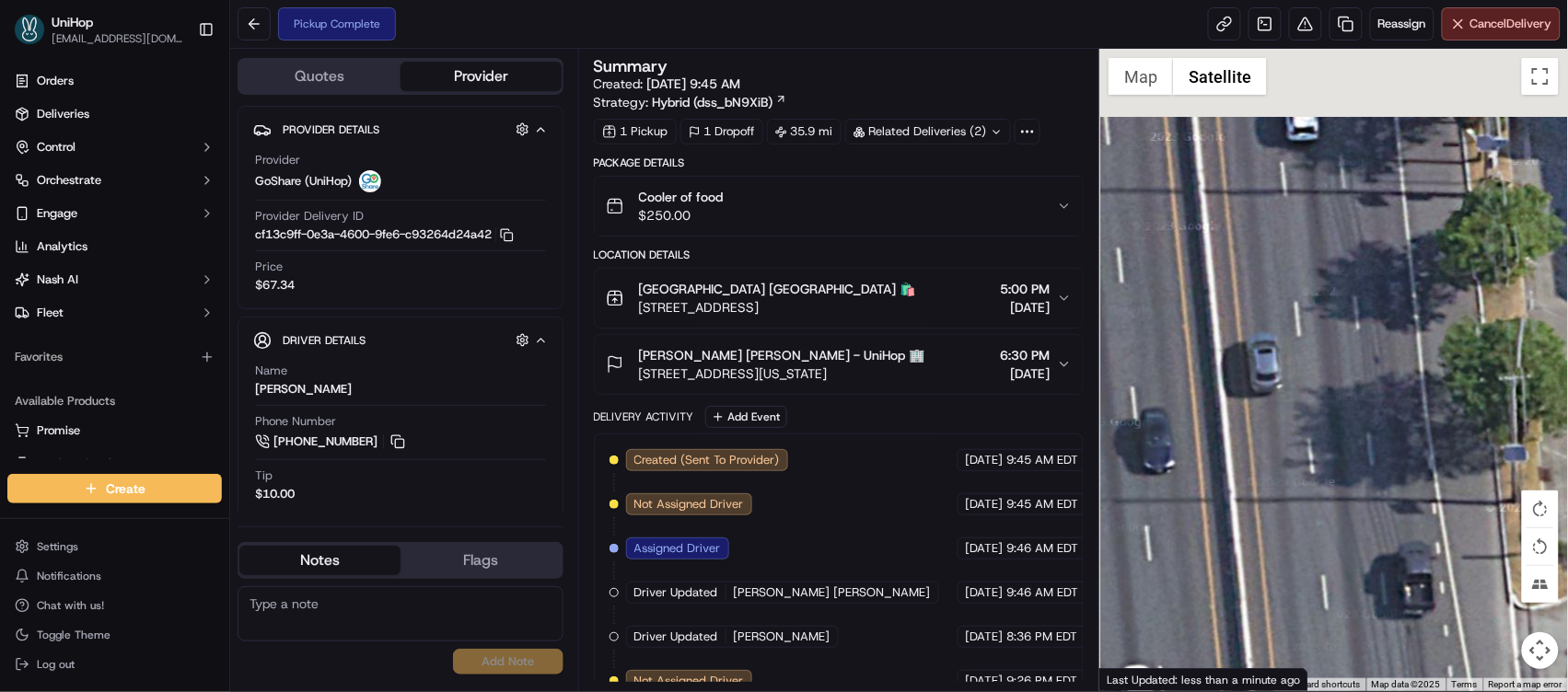
drag, startPoint x: 1290, startPoint y: 363, endPoint x: 1323, endPoint y: 542, distance: 182.0
click at [1324, 553] on div at bounding box center [1334, 370] width 469 height 643
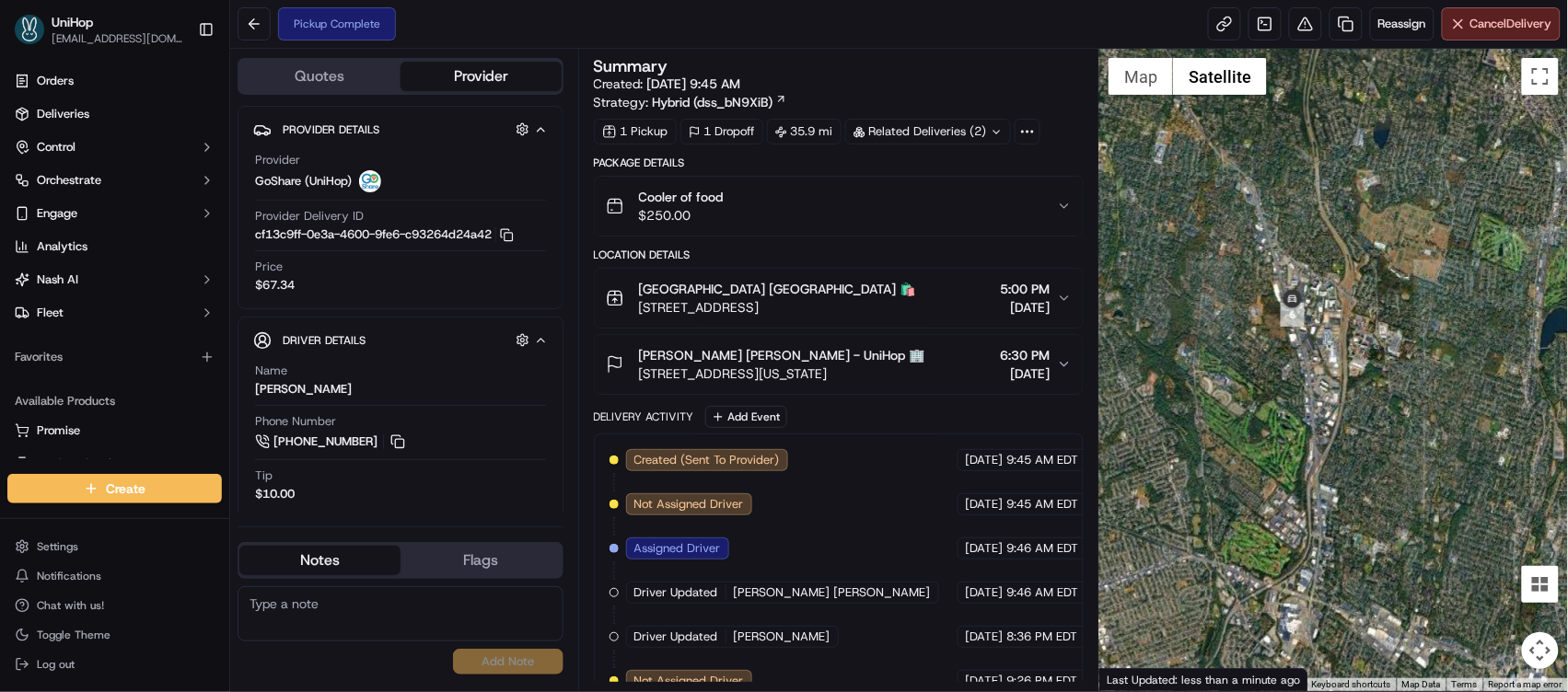
drag, startPoint x: 1310, startPoint y: 299, endPoint x: 1284, endPoint y: 237, distance: 67.2
click at [1284, 237] on div at bounding box center [1334, 370] width 469 height 643
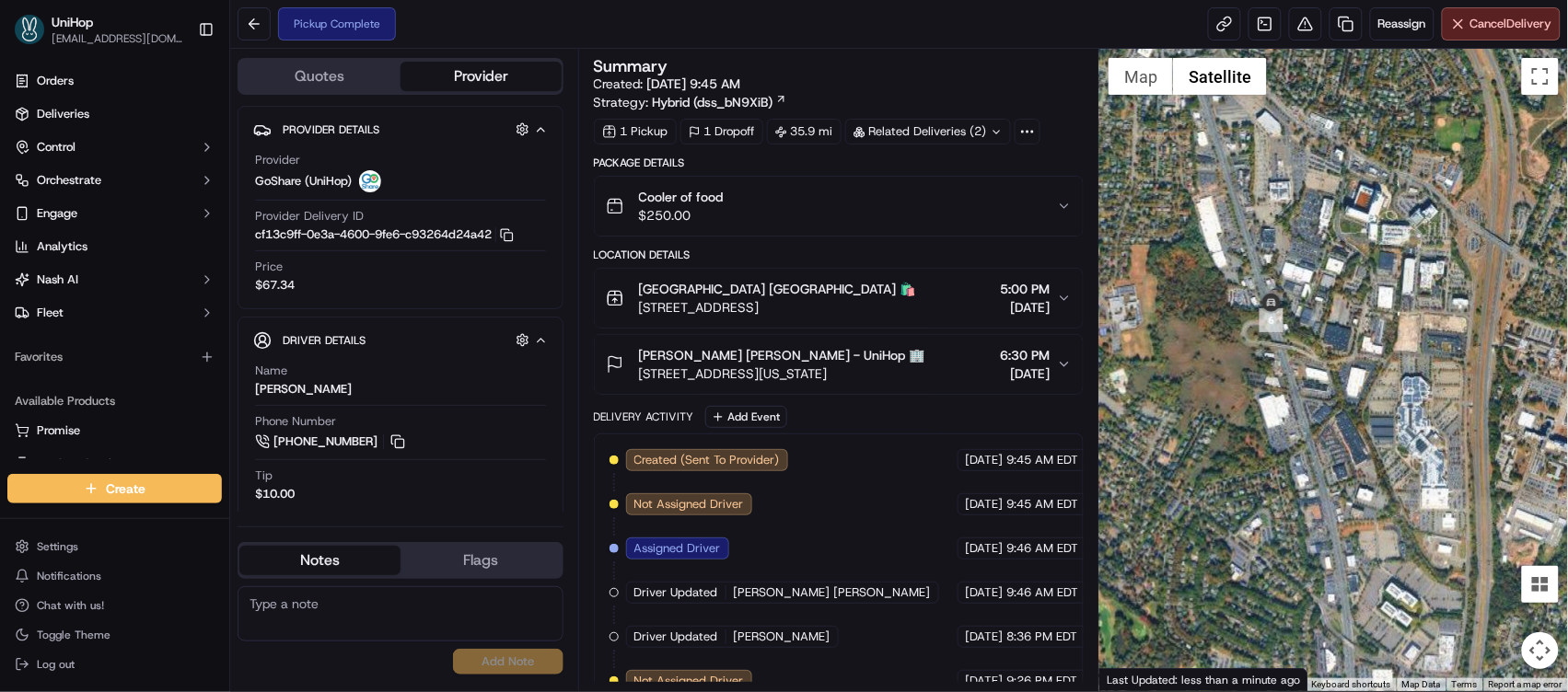
drag, startPoint x: 1213, startPoint y: 260, endPoint x: 1267, endPoint y: 416, distance: 165.1
click at [1267, 416] on div at bounding box center [1334, 370] width 469 height 643
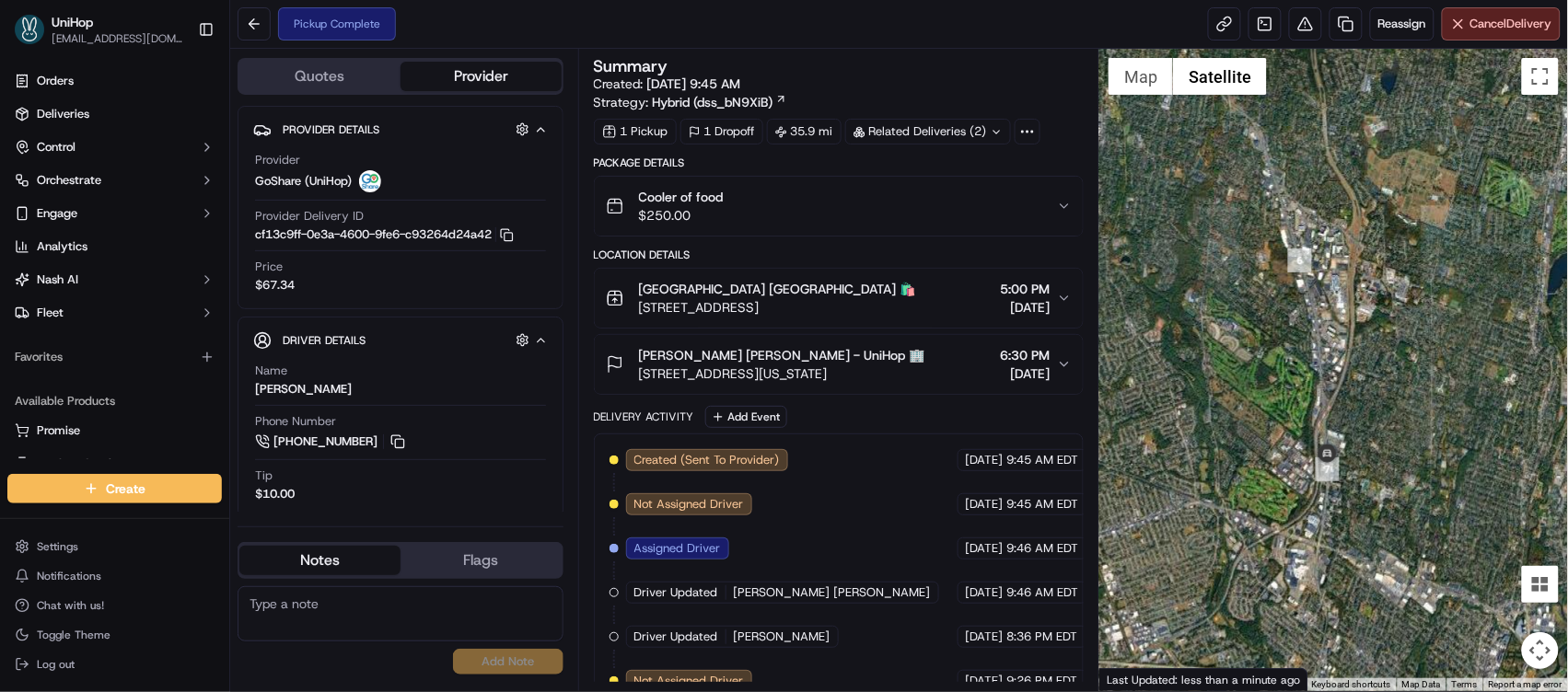
drag, startPoint x: 1326, startPoint y: 439, endPoint x: 1276, endPoint y: 294, distance: 153.4
click at [1276, 294] on div at bounding box center [1334, 370] width 469 height 643
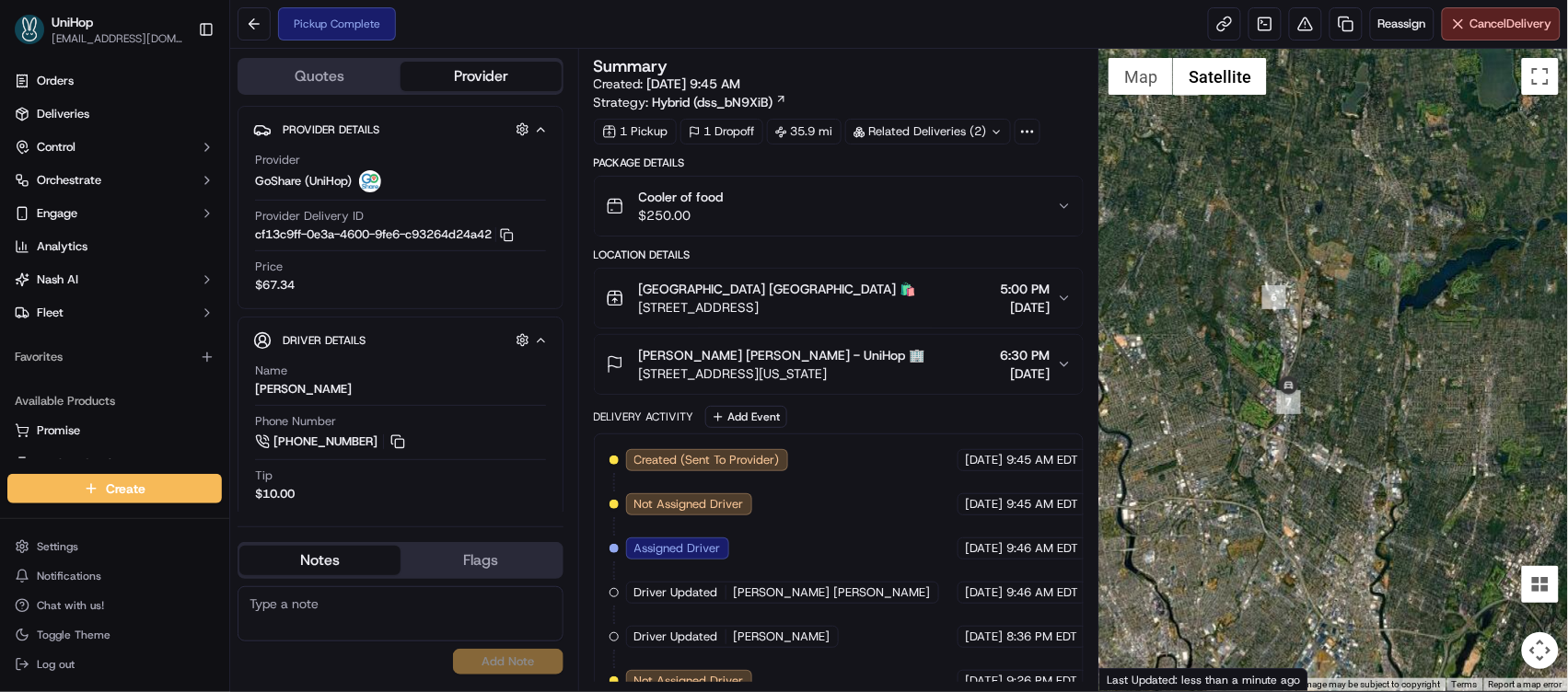
drag, startPoint x: 1422, startPoint y: 350, endPoint x: 1399, endPoint y: 272, distance: 81.3
click at [1400, 270] on div at bounding box center [1334, 370] width 469 height 643
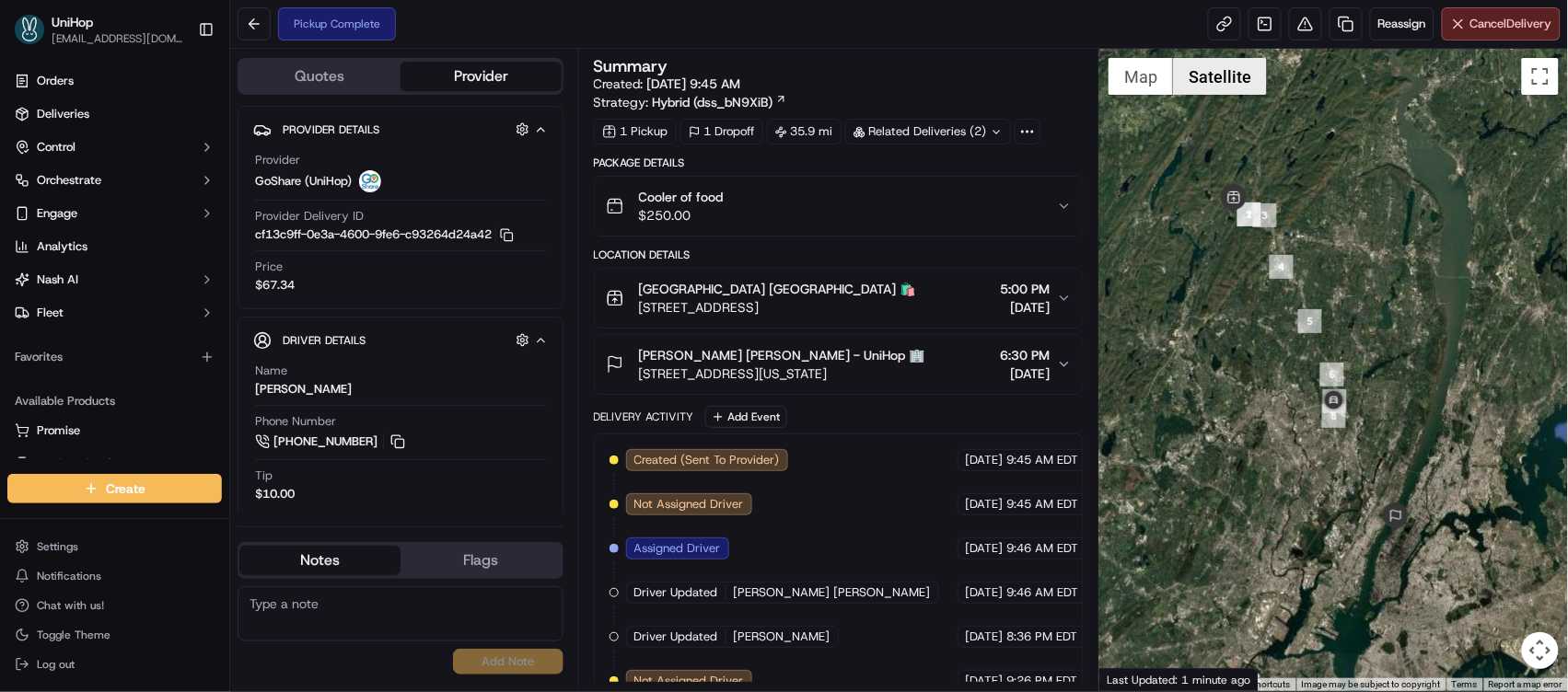
click at [1238, 72] on button "Satellite" at bounding box center [1220, 76] width 94 height 37
click at [1147, 77] on button "Map" at bounding box center [1141, 76] width 65 height 37
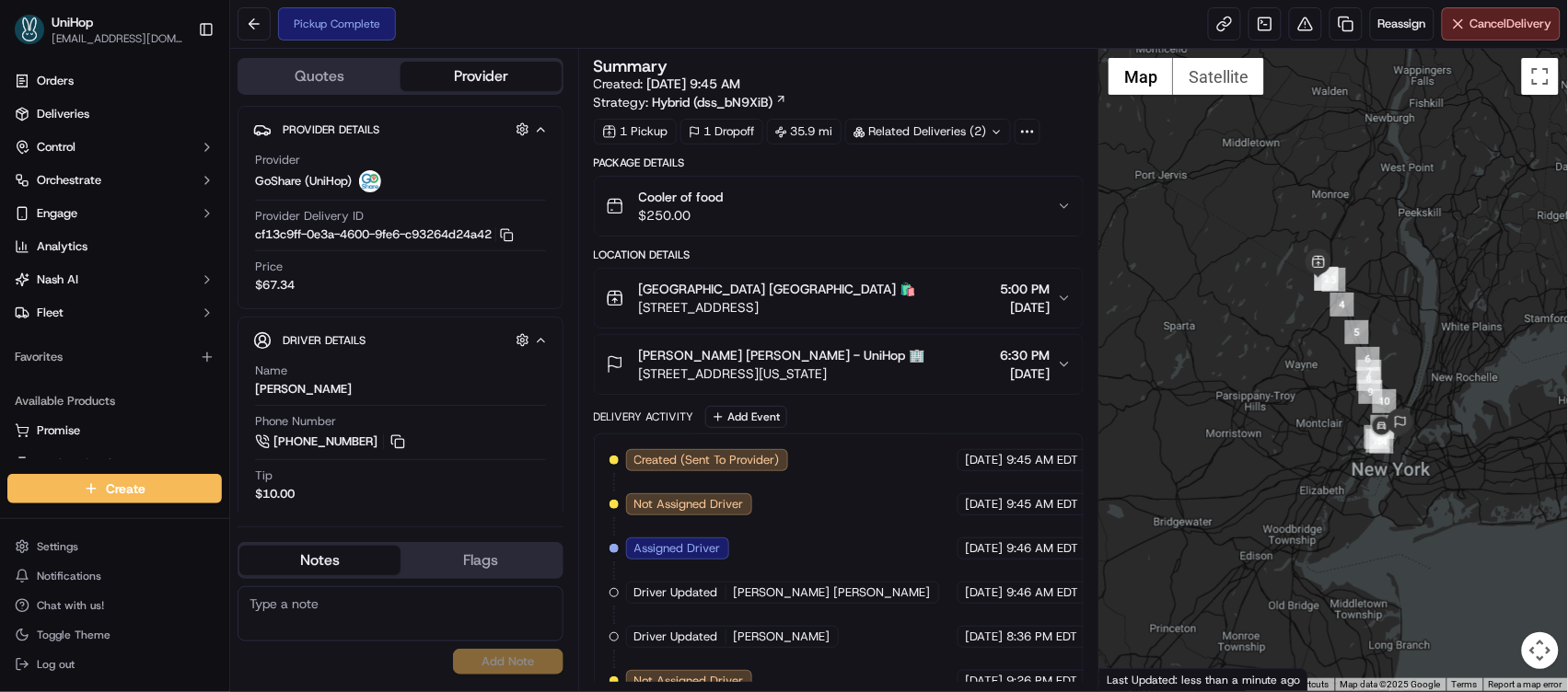
click at [916, 364] on div "Alan Schrager Alan Schrager - UniHop 🏢 2211 Broadway, New York, NY 10024, USA 6…" at bounding box center [832, 364] width 452 height 37
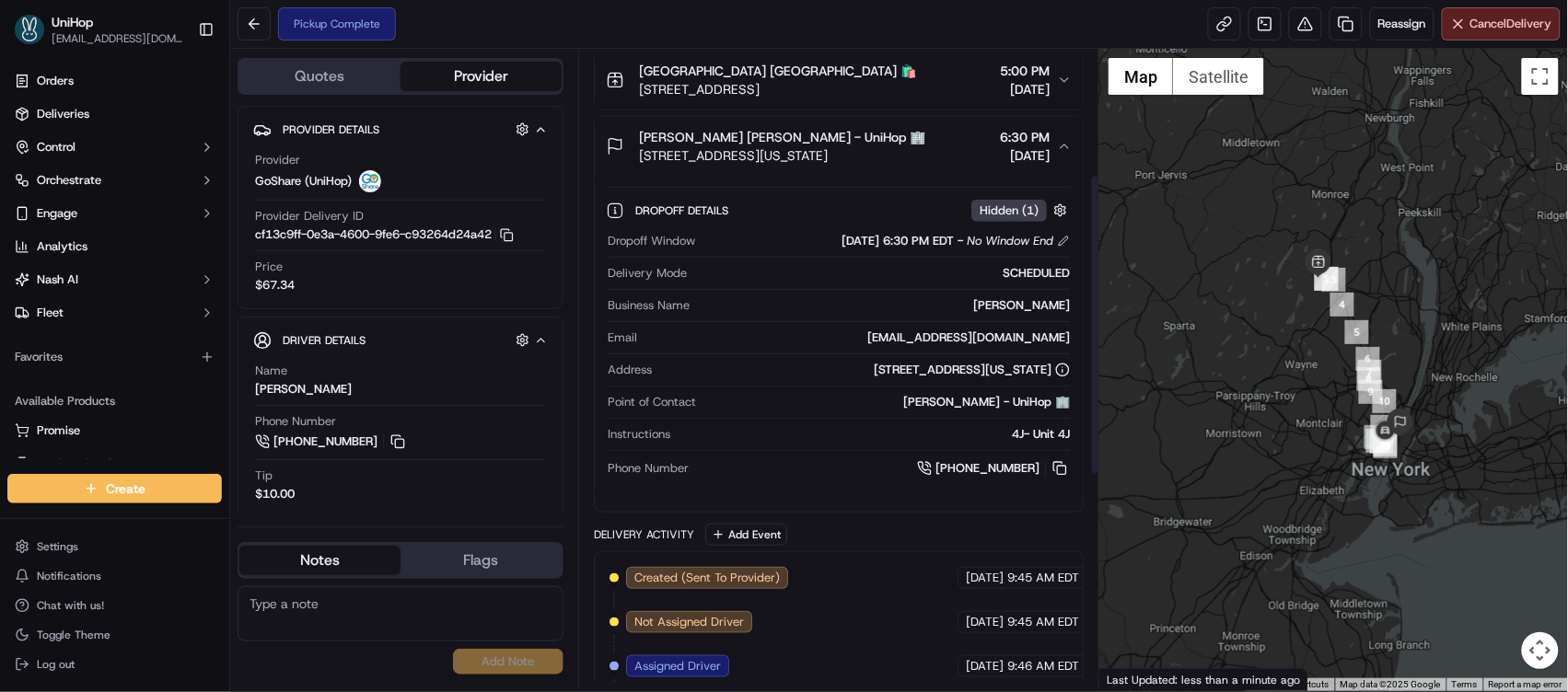
scroll to position [267, 0]
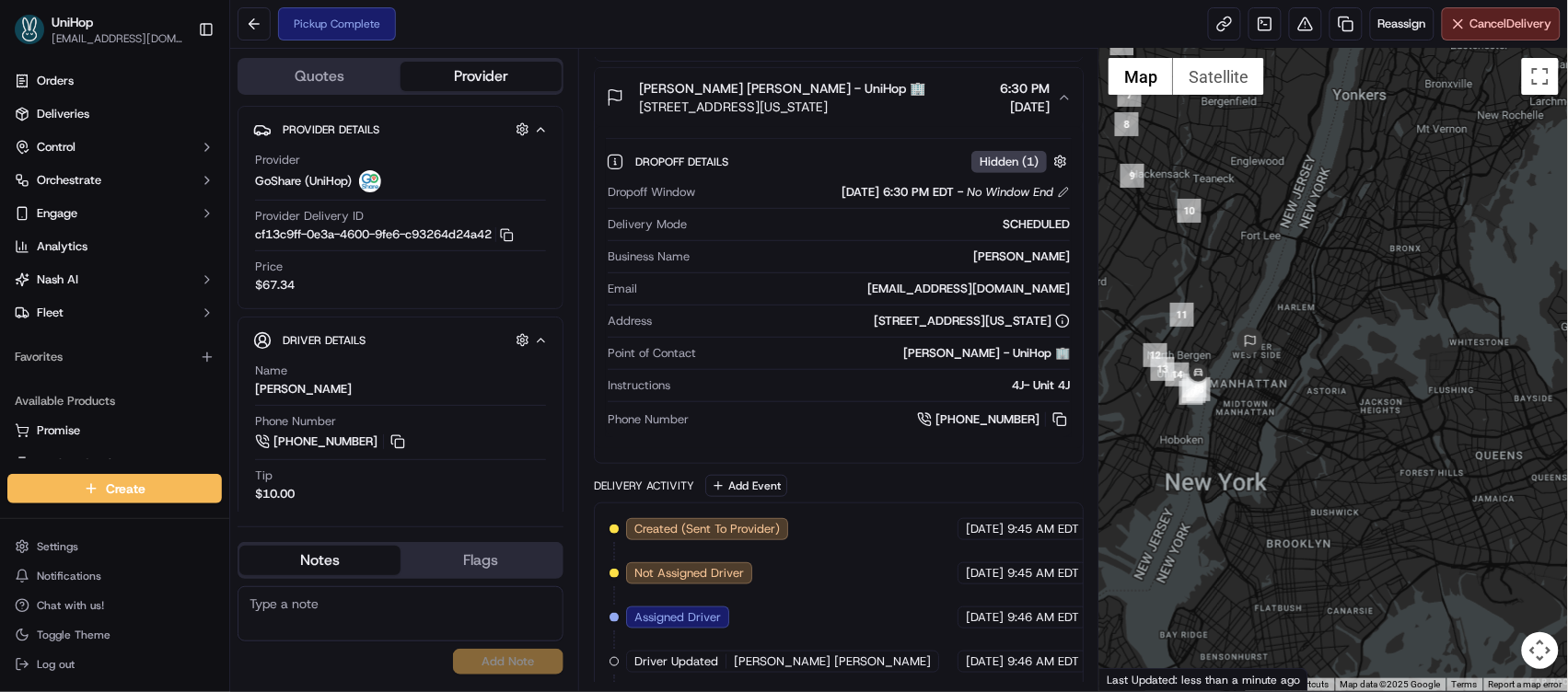
drag, startPoint x: 1272, startPoint y: 396, endPoint x: 1373, endPoint y: 355, distance: 109.0
click at [1373, 355] on div at bounding box center [1334, 370] width 469 height 643
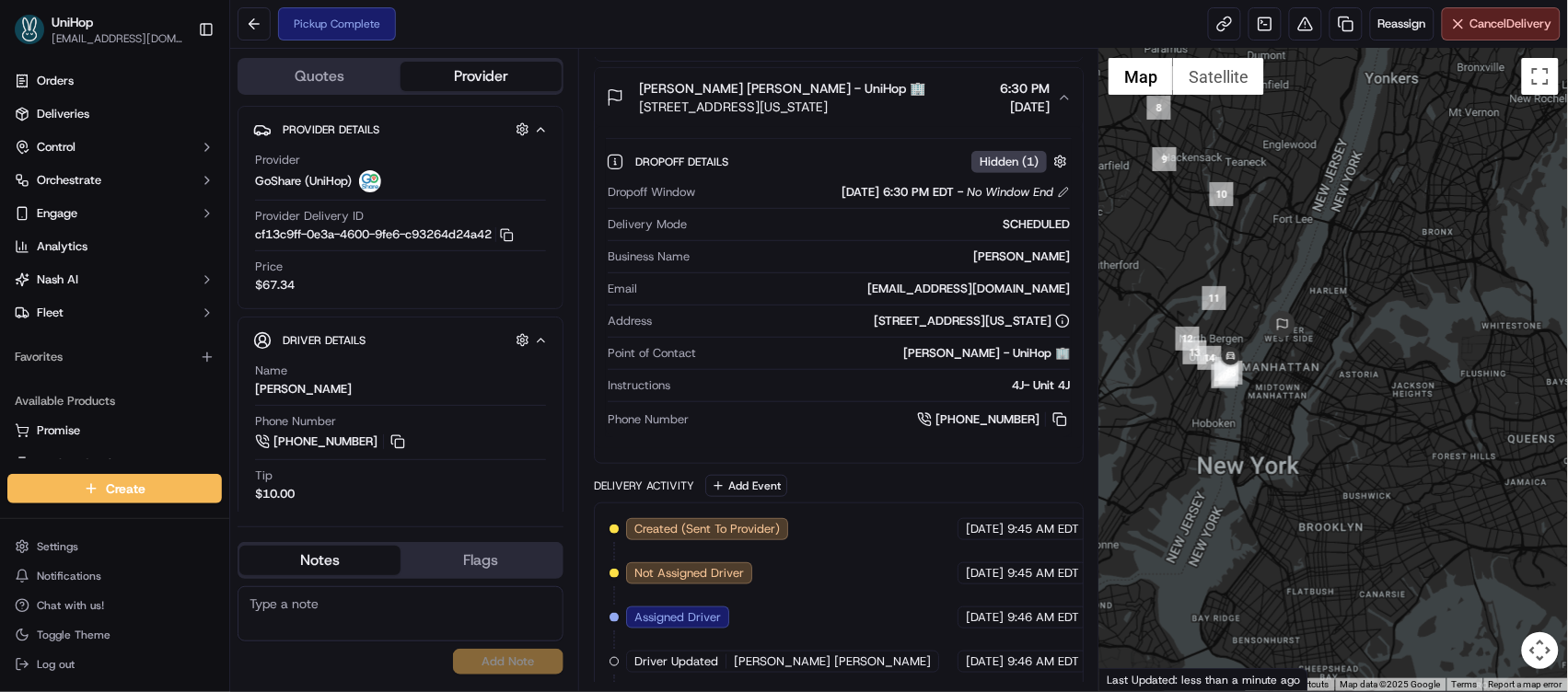
drag, startPoint x: 1303, startPoint y: 381, endPoint x: 1339, endPoint y: 363, distance: 40.2
click at [1339, 363] on div at bounding box center [1334, 370] width 469 height 643
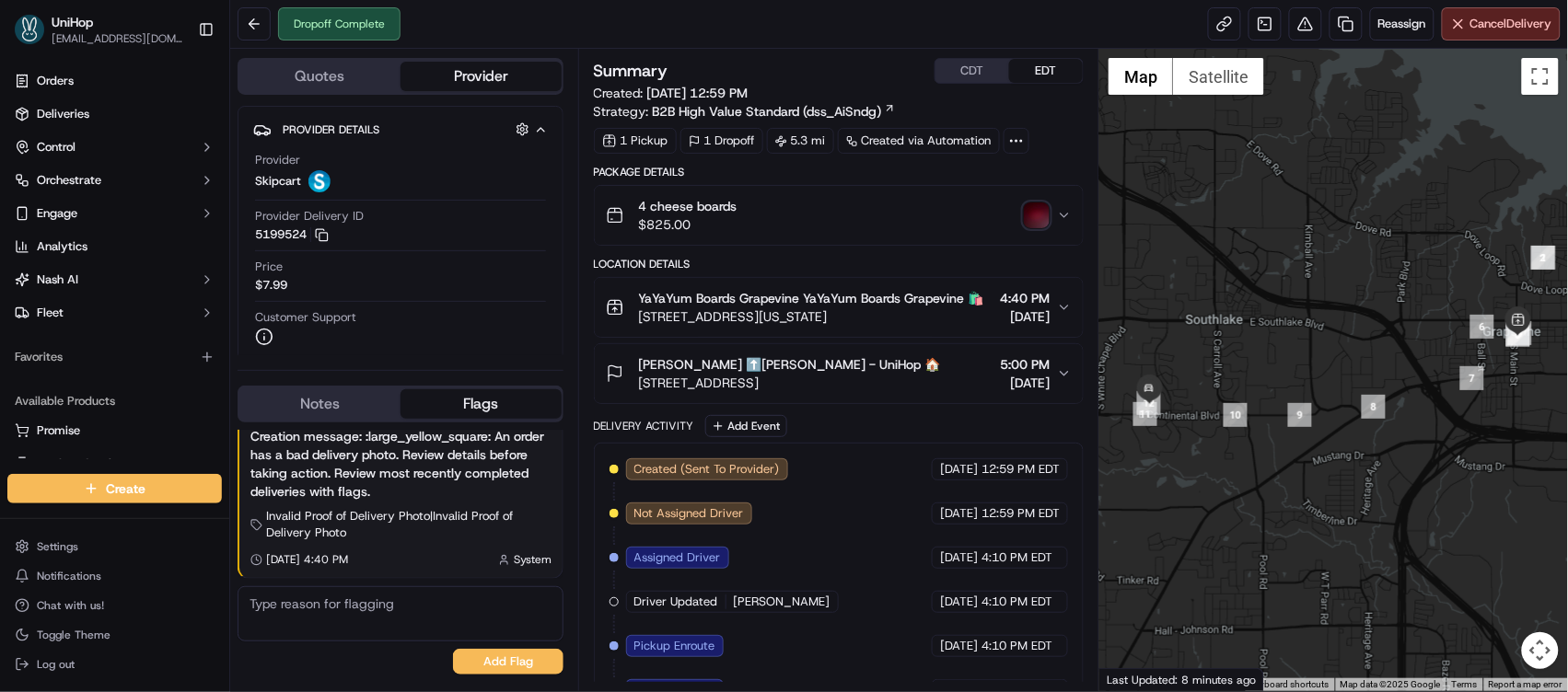
click at [1033, 218] on img "button" at bounding box center [1037, 215] width 26 height 26
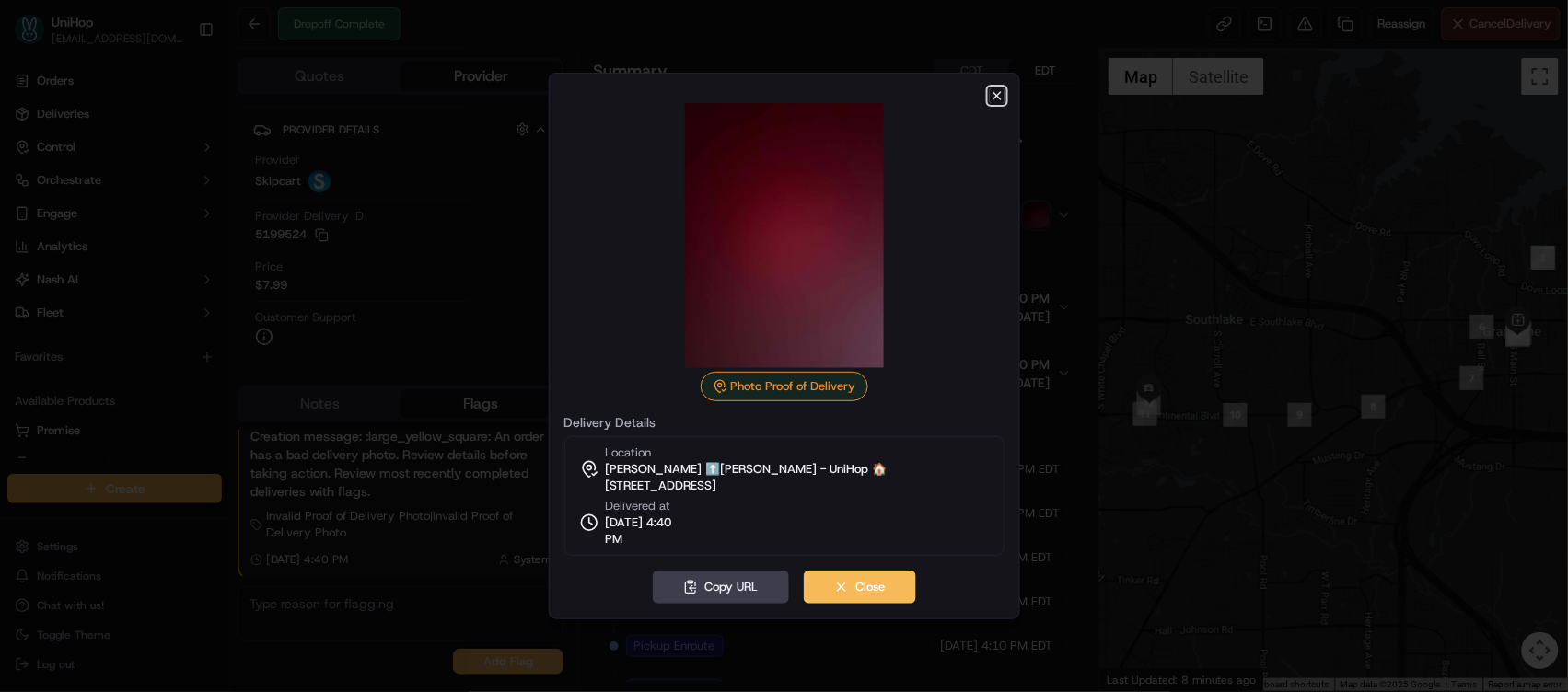
click at [1000, 96] on icon "button" at bounding box center [998, 96] width 15 height 15
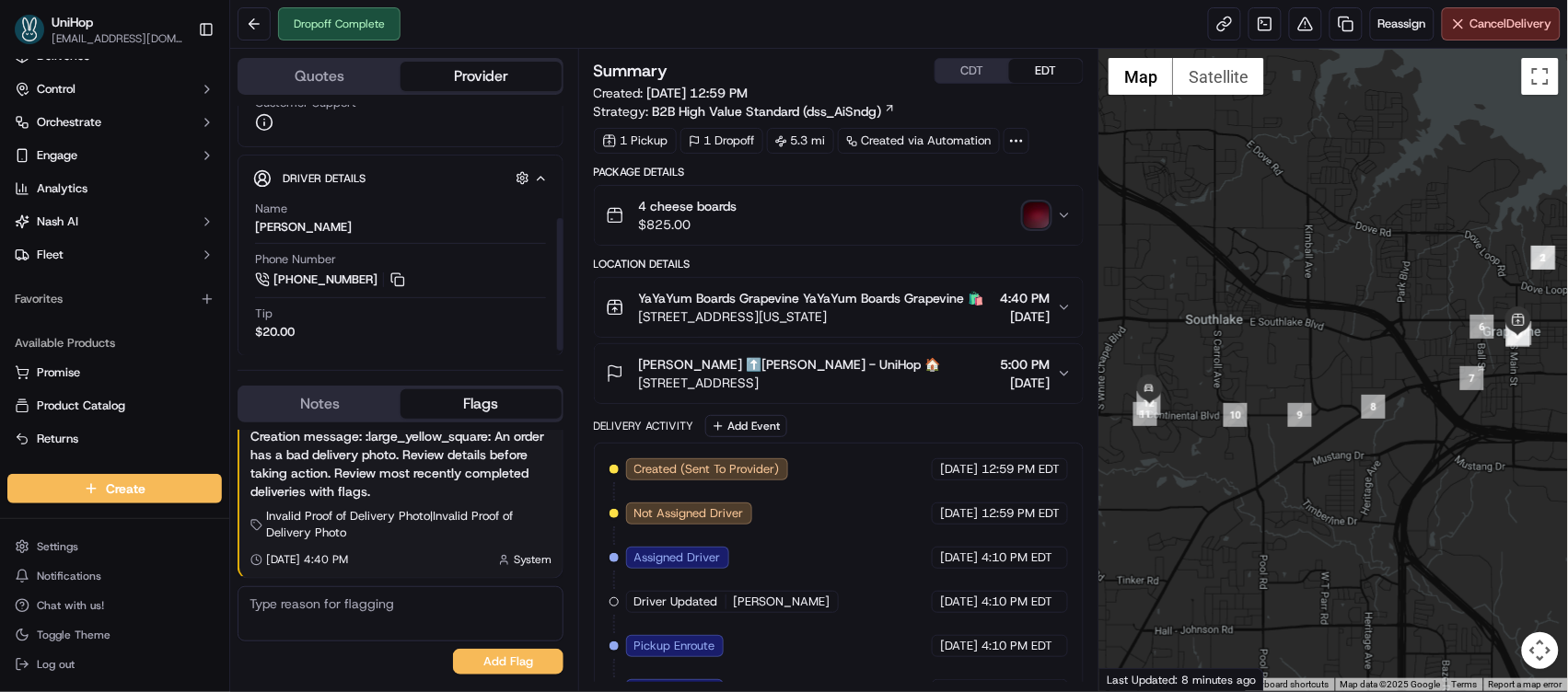
scroll to position [219, 0]
click at [331, 408] on button "Notes" at bounding box center [320, 404] width 161 height 29
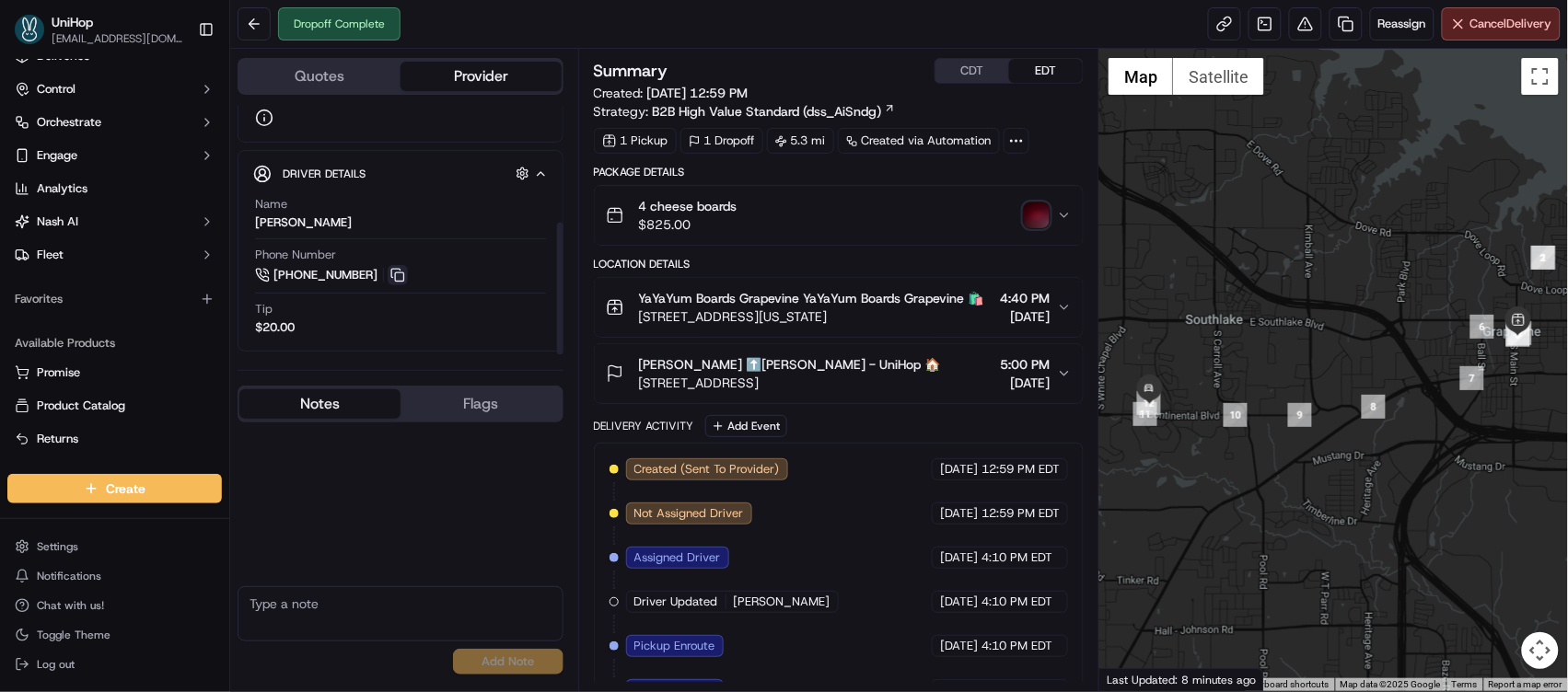
click at [390, 275] on button at bounding box center [397, 275] width 20 height 20
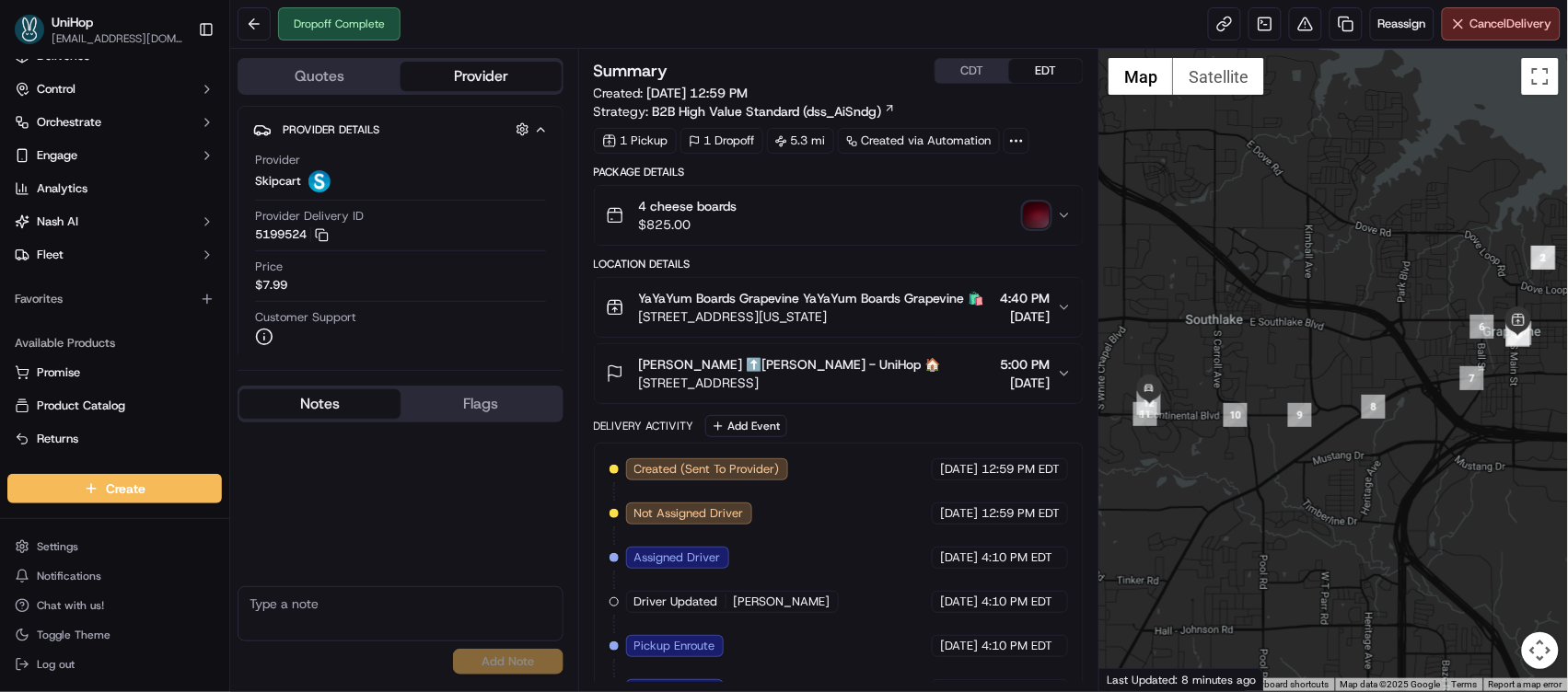
click at [324, 238] on icon "button" at bounding box center [322, 235] width 14 height 14
click at [1049, 219] on img "button" at bounding box center [1037, 215] width 26 height 26
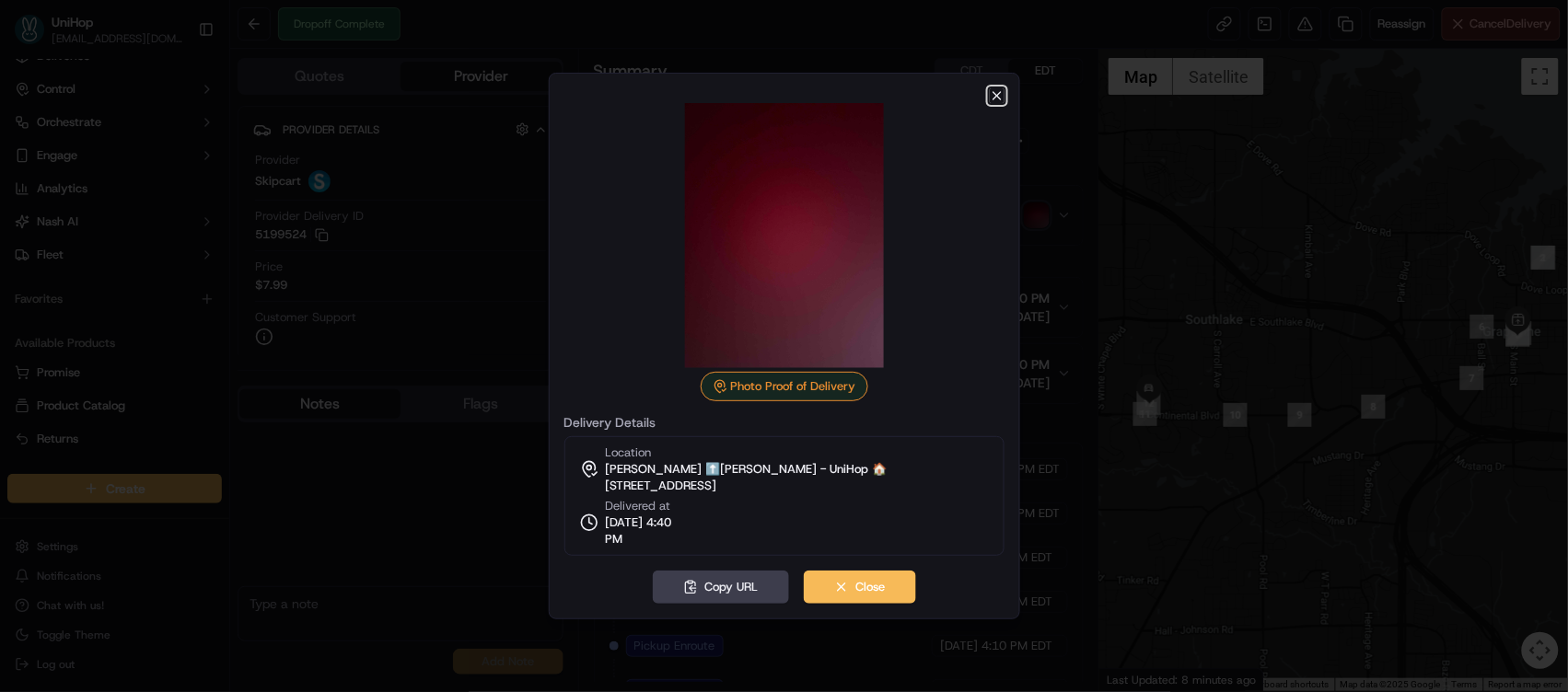
click at [997, 92] on icon "button" at bounding box center [998, 96] width 15 height 15
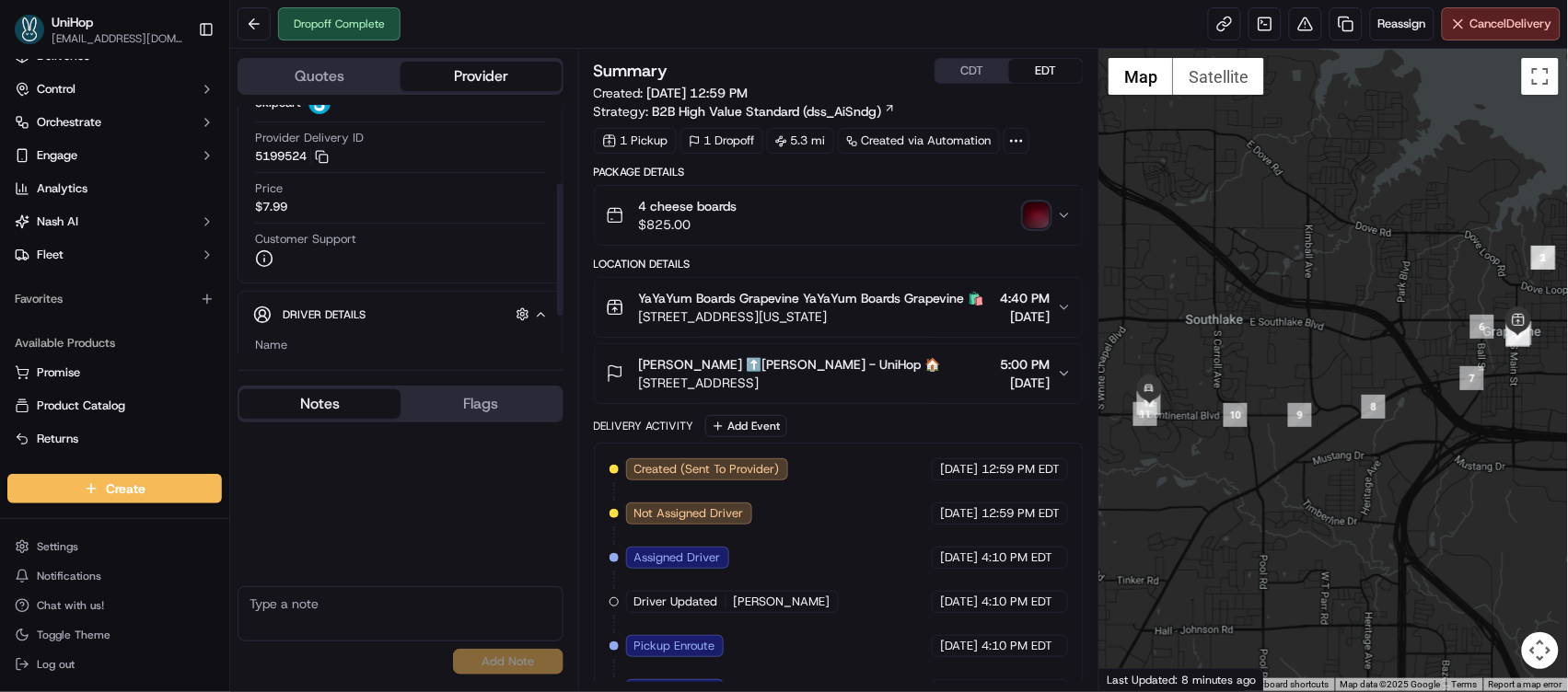
scroll to position [219, 0]
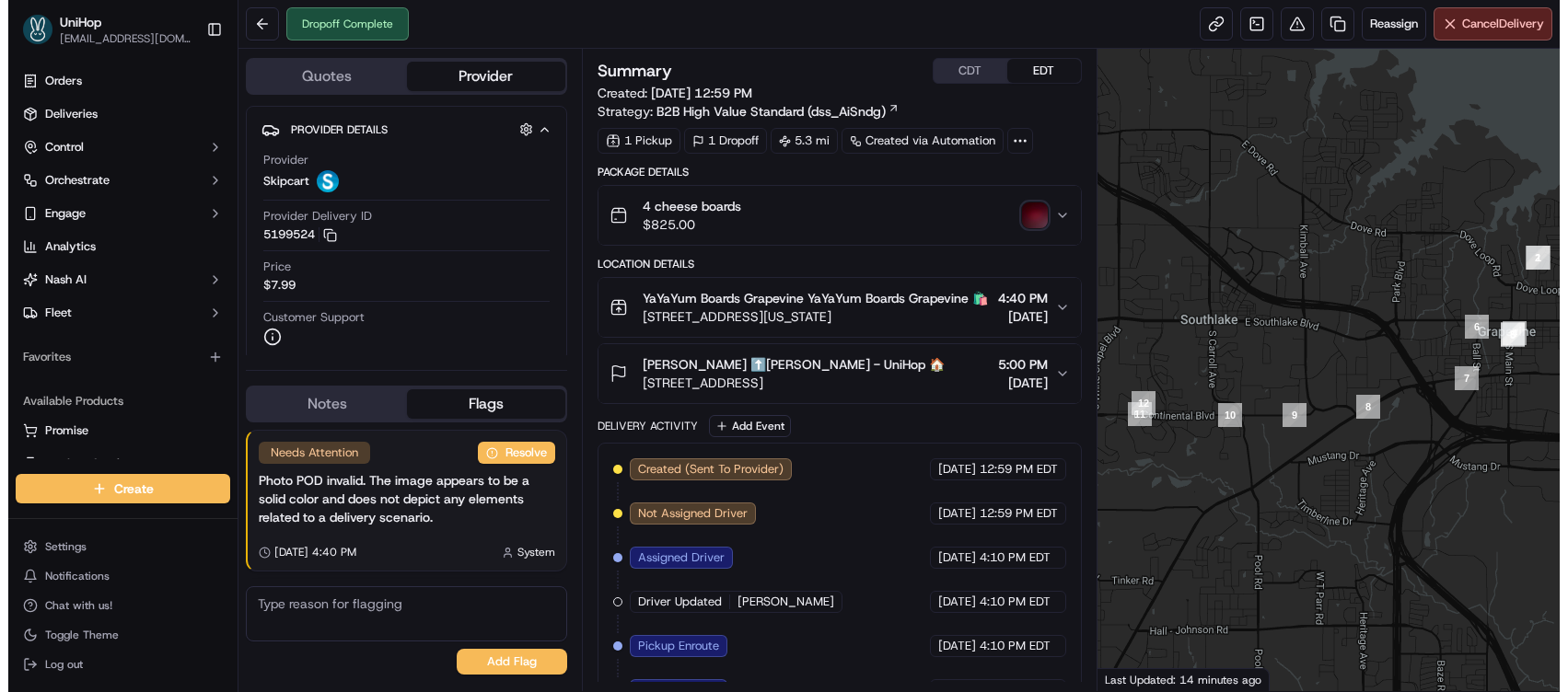
scroll to position [194, 0]
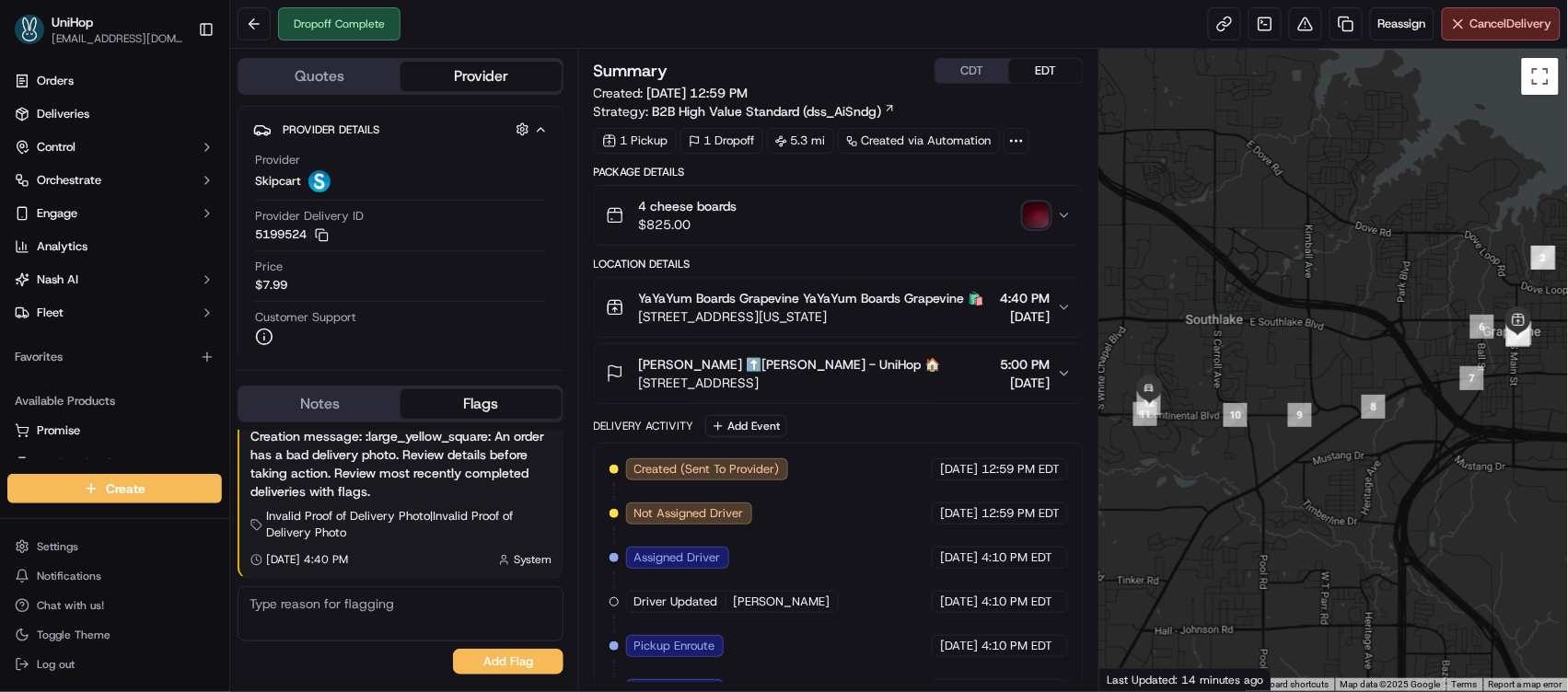
click at [293, 409] on button "Notes" at bounding box center [320, 404] width 161 height 29
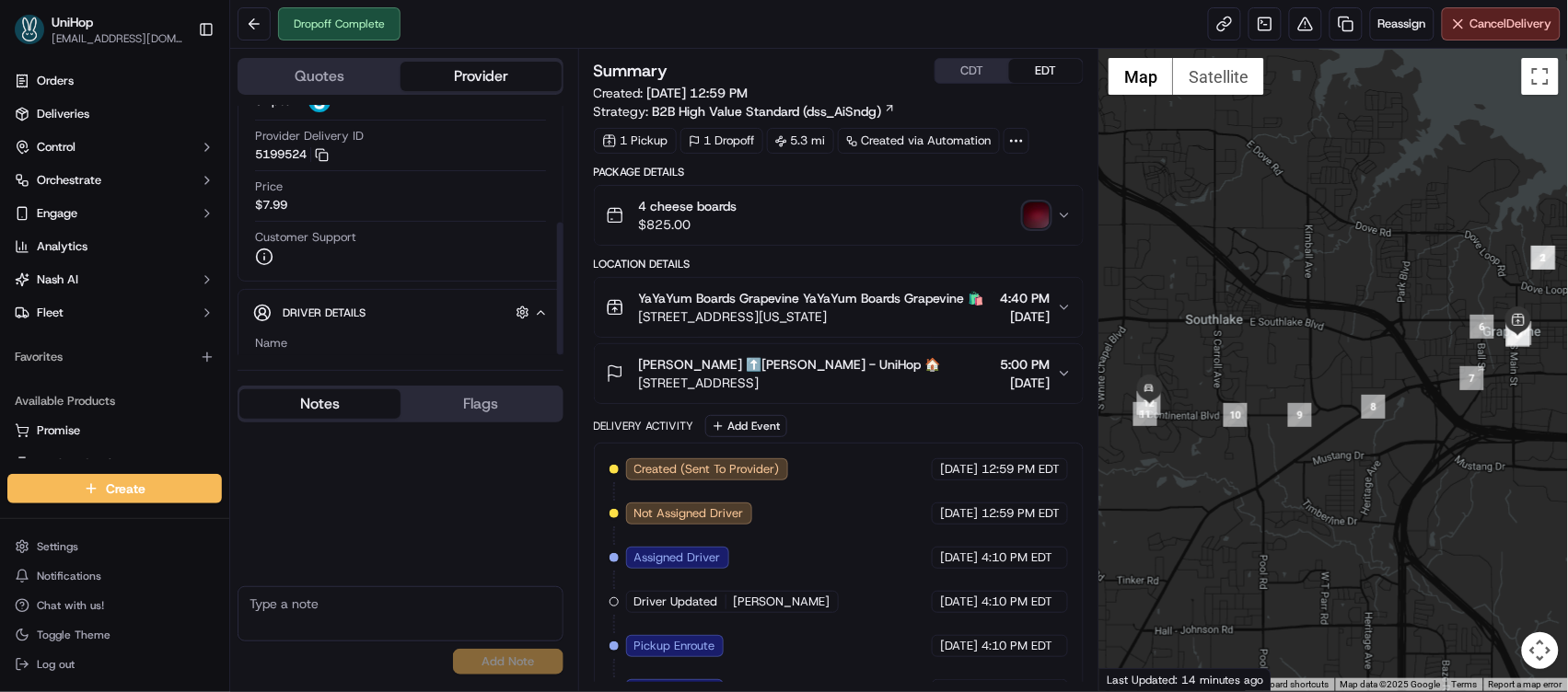
scroll to position [0, 0]
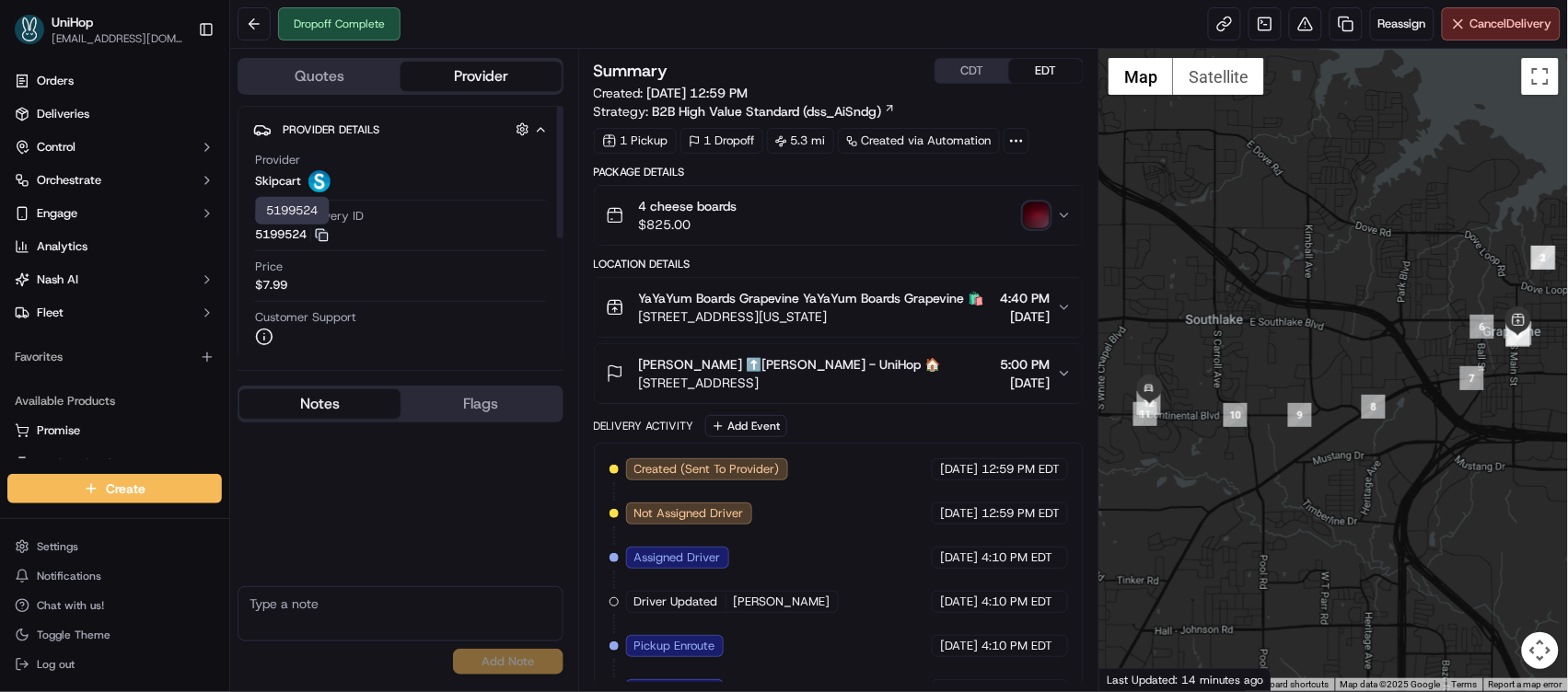
click at [318, 230] on icon "button" at bounding box center [322, 235] width 14 height 14
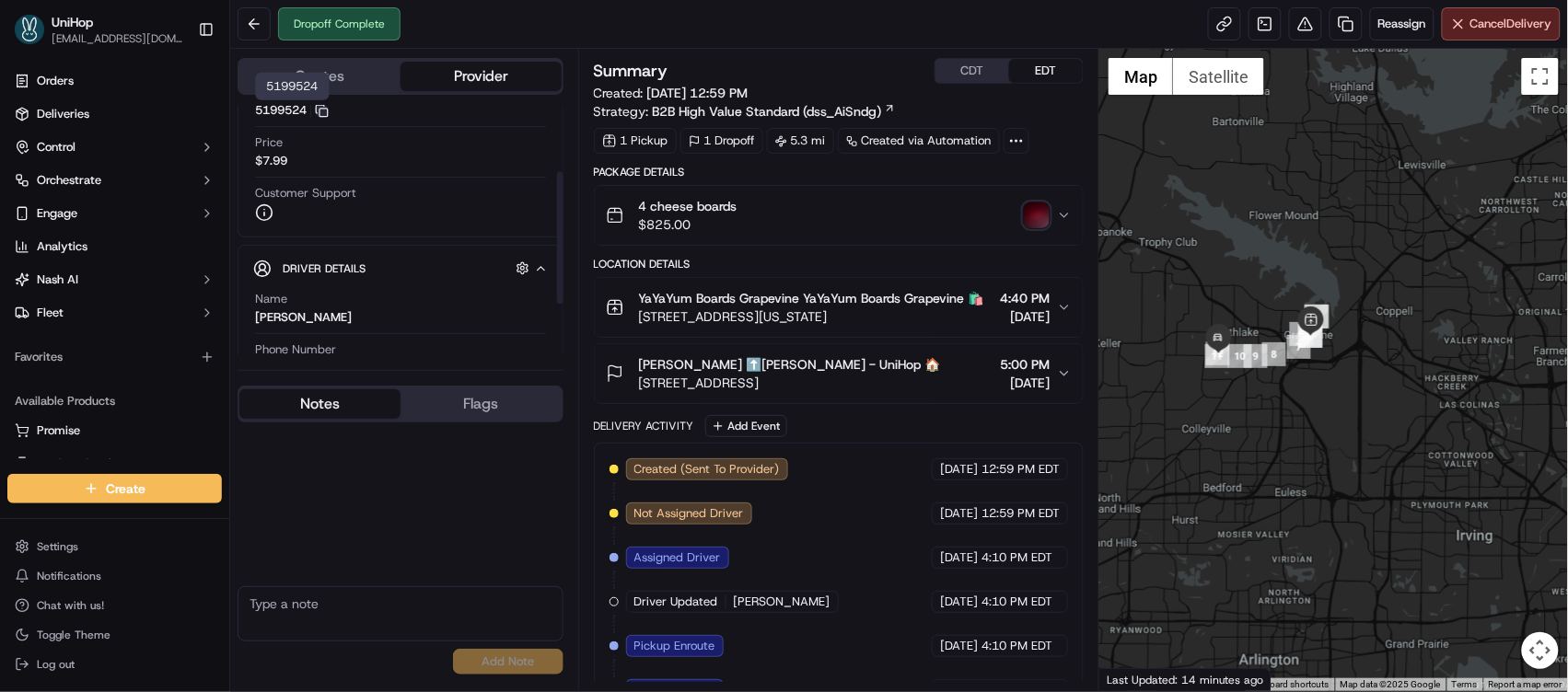
scroll to position [219, 0]
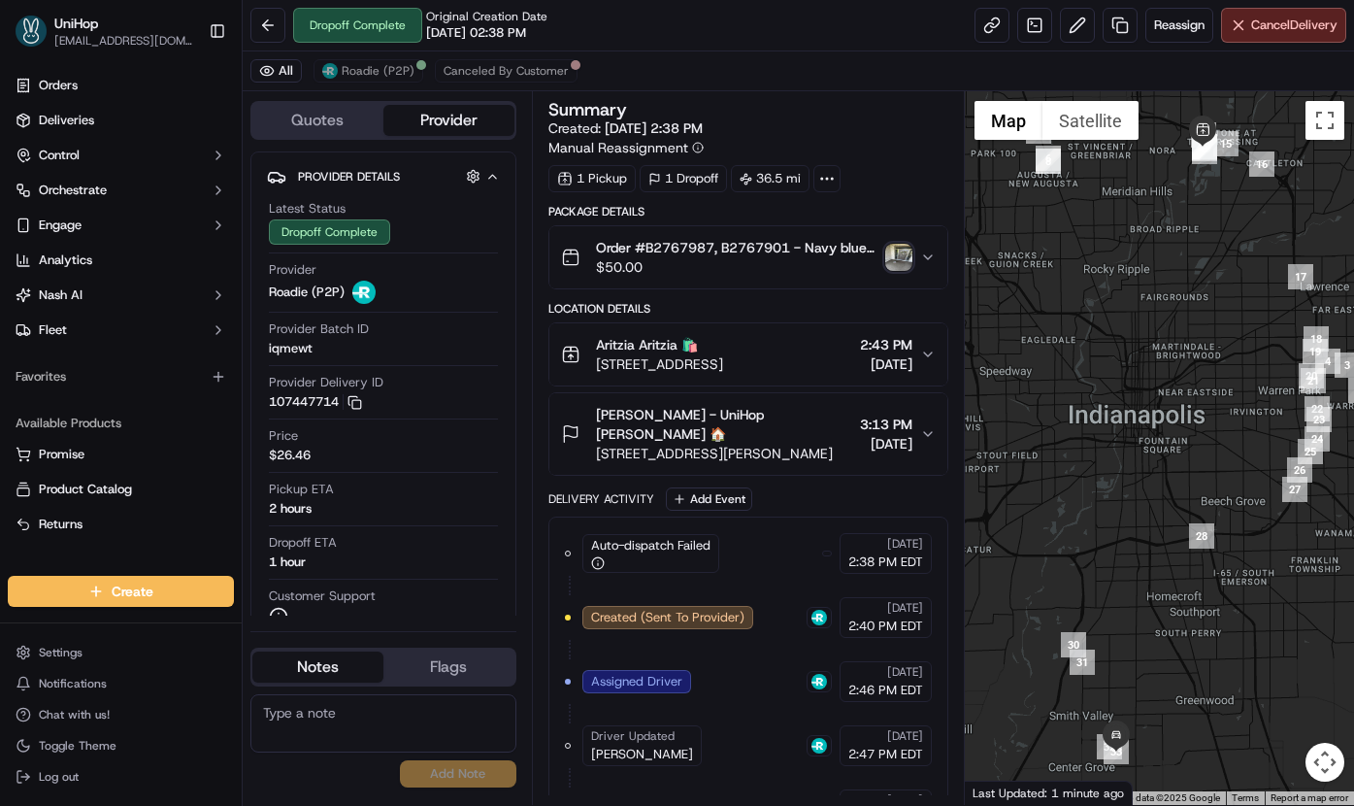
click at [903, 254] on img "button" at bounding box center [898, 257] width 27 height 27
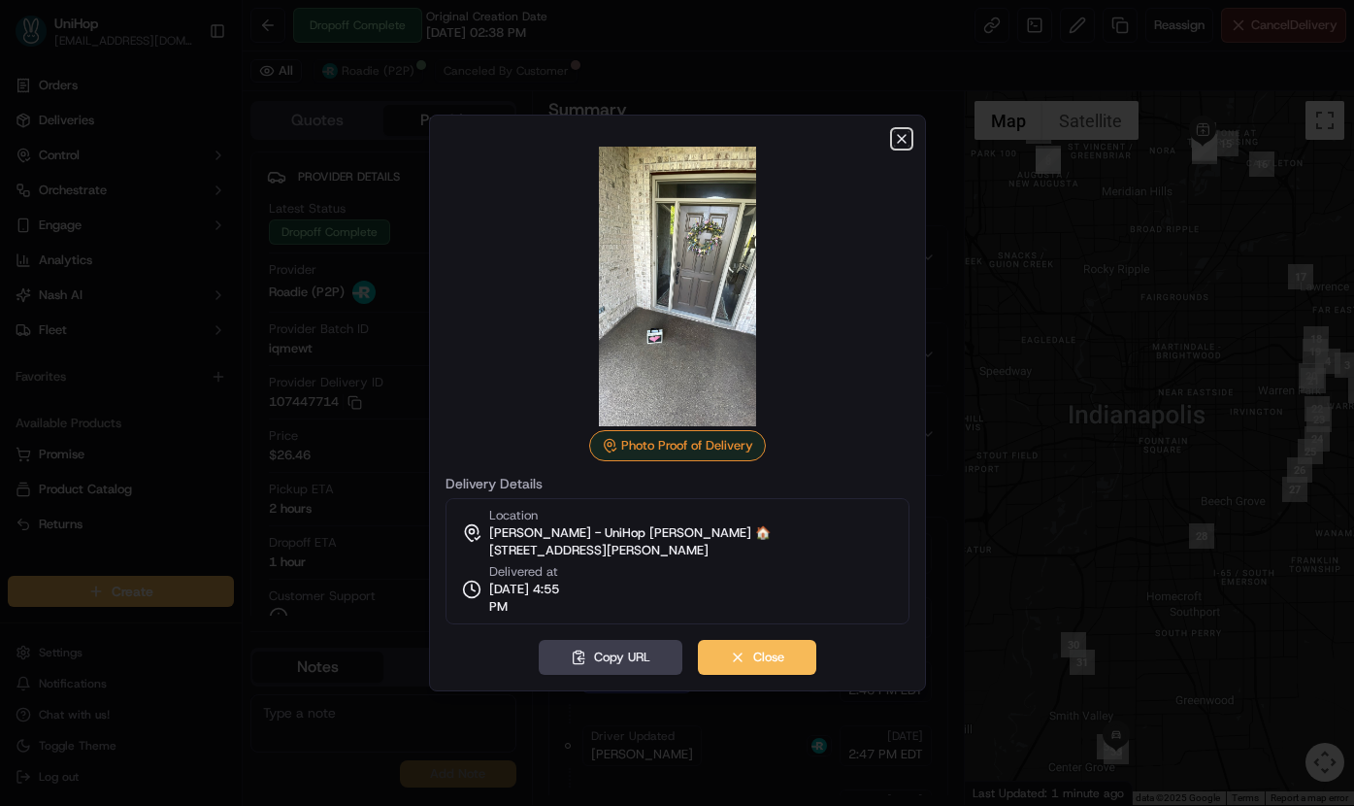
click at [899, 138] on icon "button" at bounding box center [902, 139] width 16 height 16
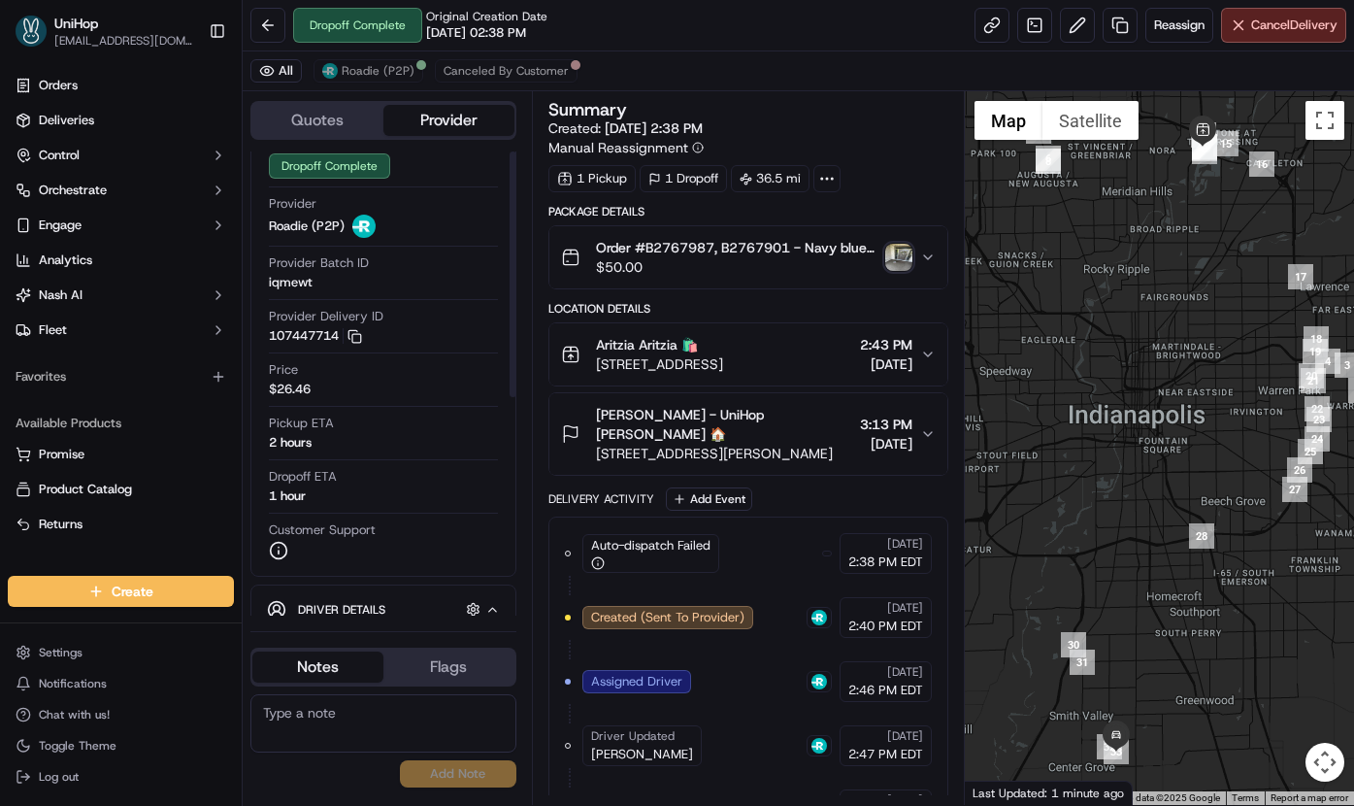
scroll to position [239, 0]
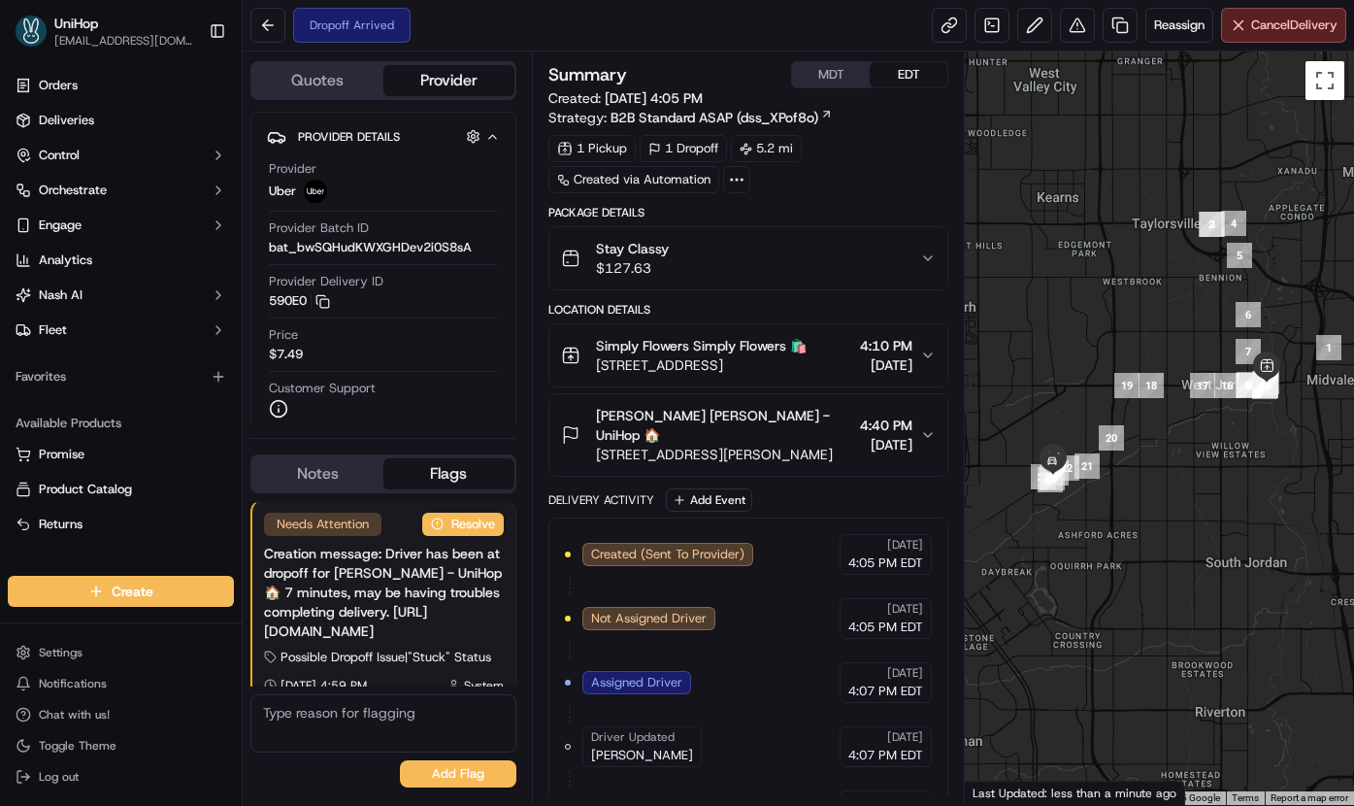
scroll to position [92, 0]
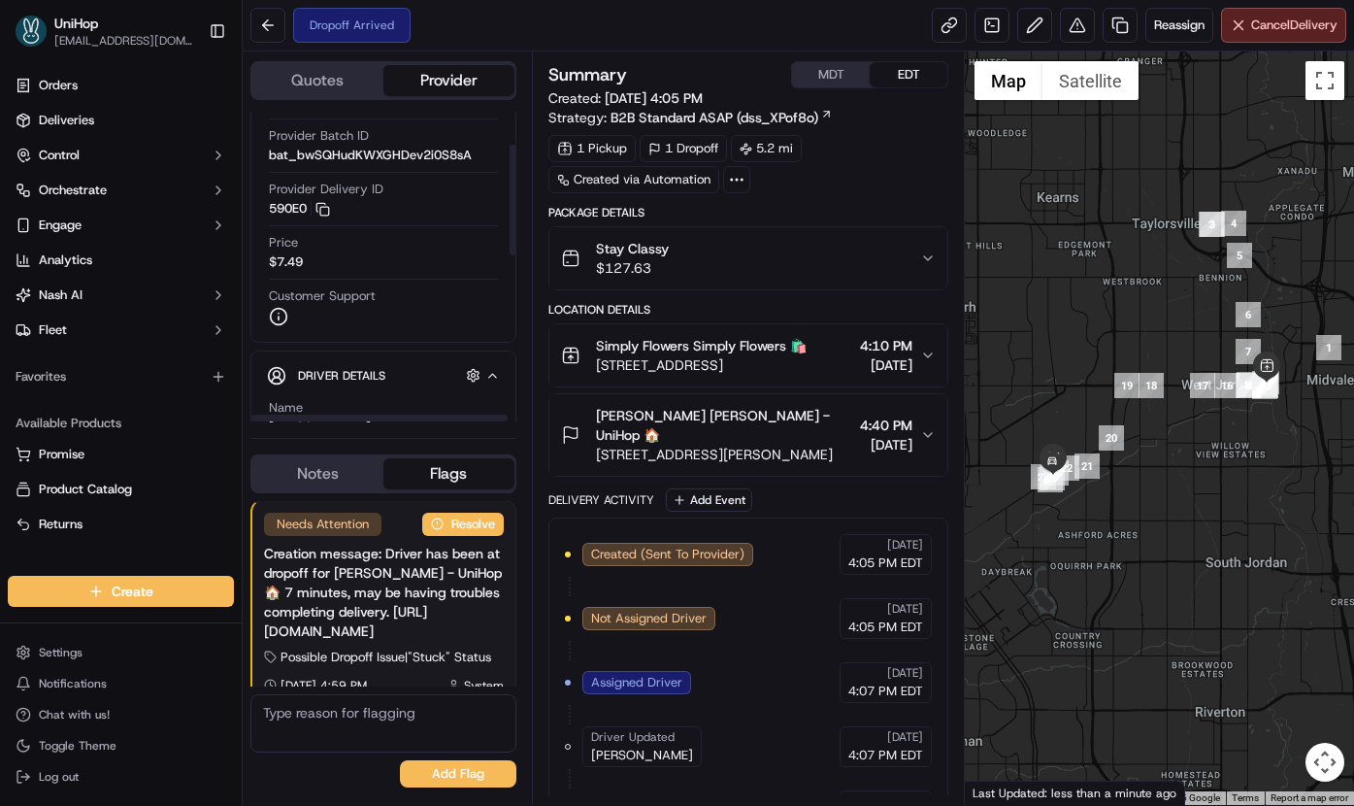
click at [760, 425] on span "[PERSON_NAME] [PERSON_NAME] - UniHop 🏠" at bounding box center [724, 425] width 257 height 39
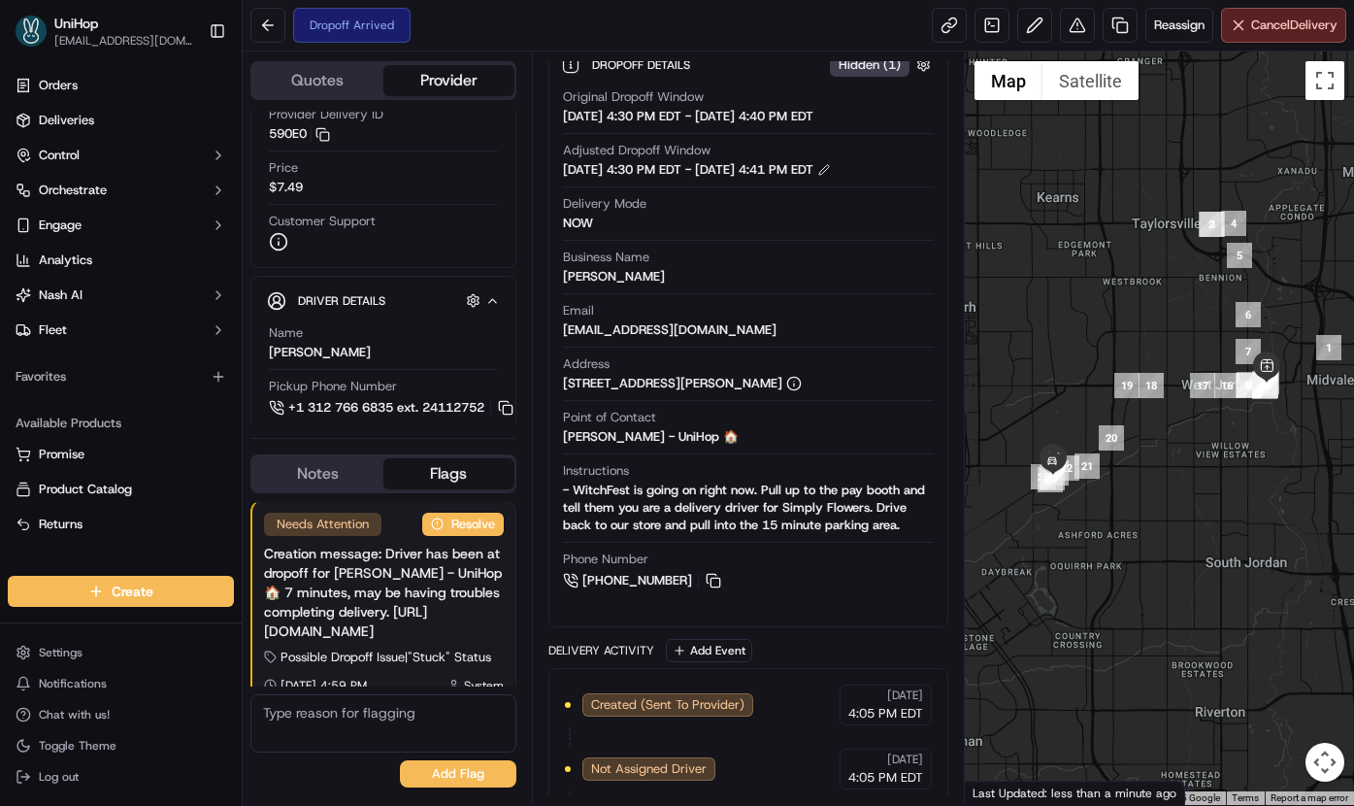
scroll to position [294, 0]
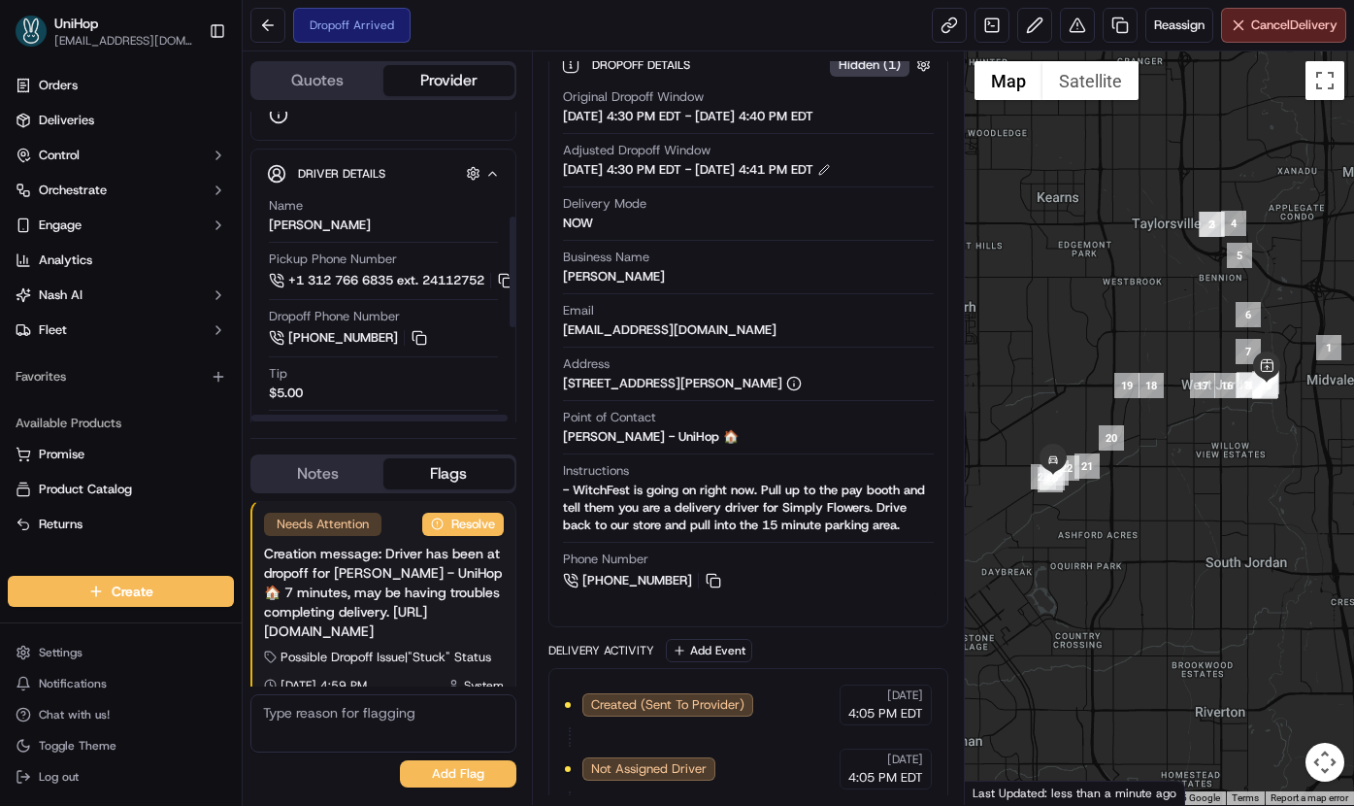
click at [307, 477] on button "Notes" at bounding box center [317, 473] width 131 height 31
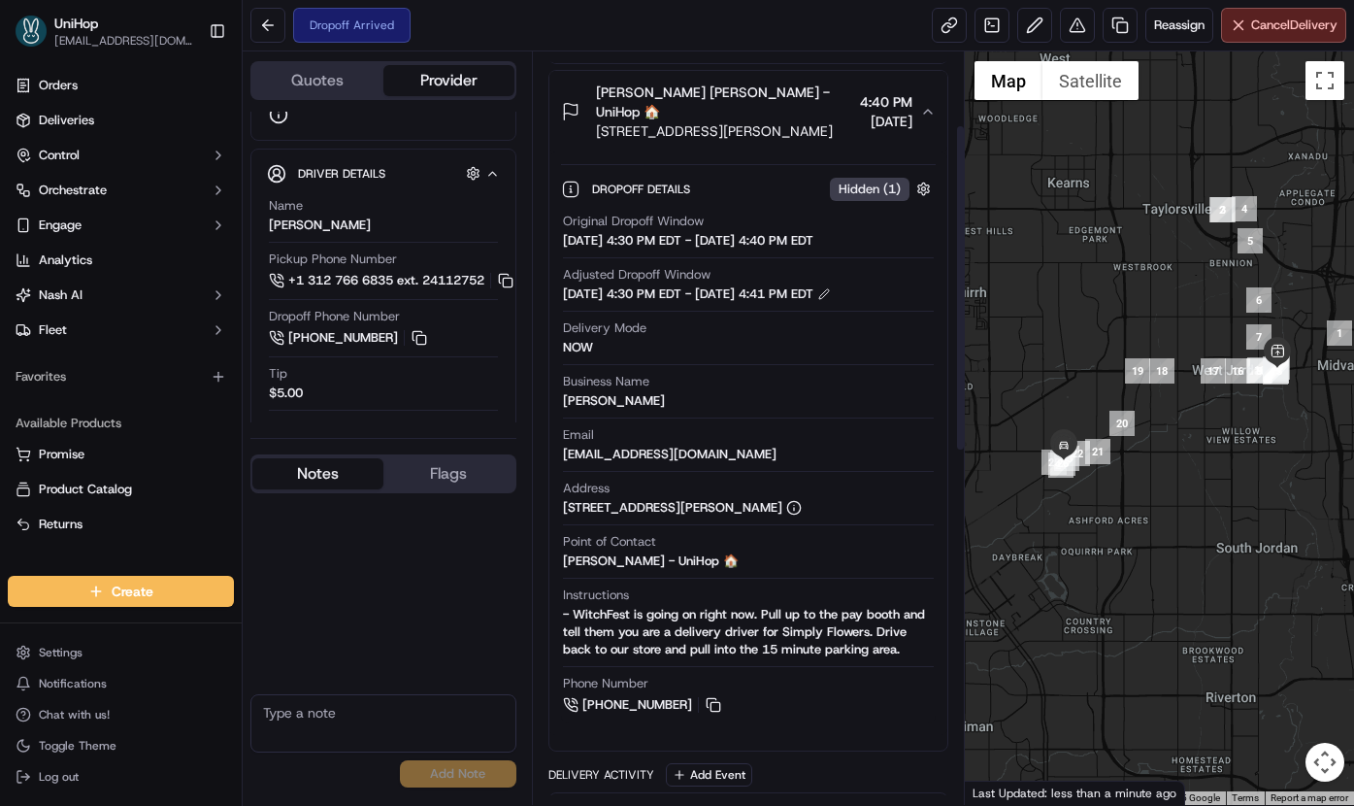
scroll to position [170, 0]
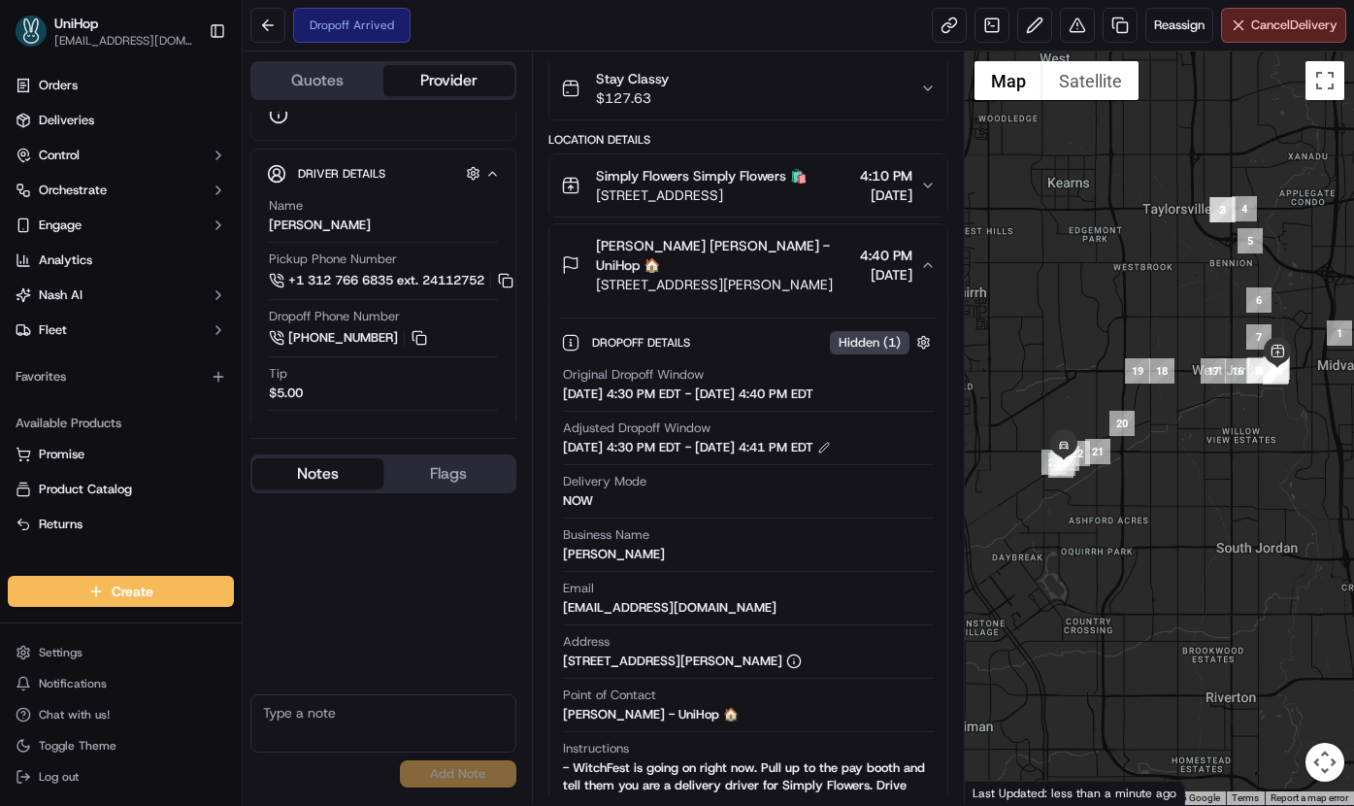
click at [860, 277] on span "[DATE]" at bounding box center [886, 274] width 52 height 19
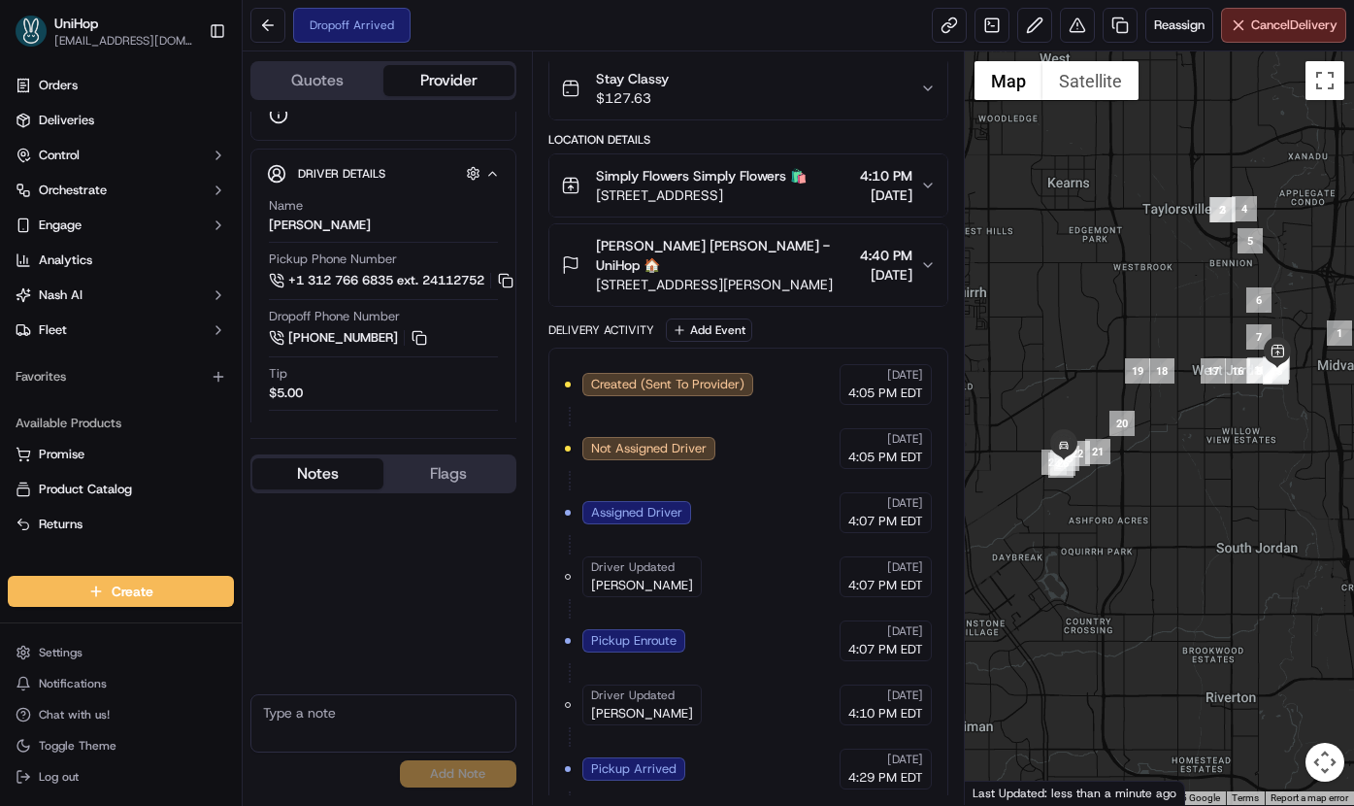
click at [316, 715] on textarea at bounding box center [383, 723] width 266 height 58
drag, startPoint x: 594, startPoint y: 245, endPoint x: 683, endPoint y: 250, distance: 88.5
click at [683, 250] on div "Scott Milbury Scott Milbury - UniHop 🏠 4468 Old Bingham Hwy, West Jordan, UT 84…" at bounding box center [707, 265] width 292 height 58
copy span "Scott Milbury"
copy span "Simply Flowers"
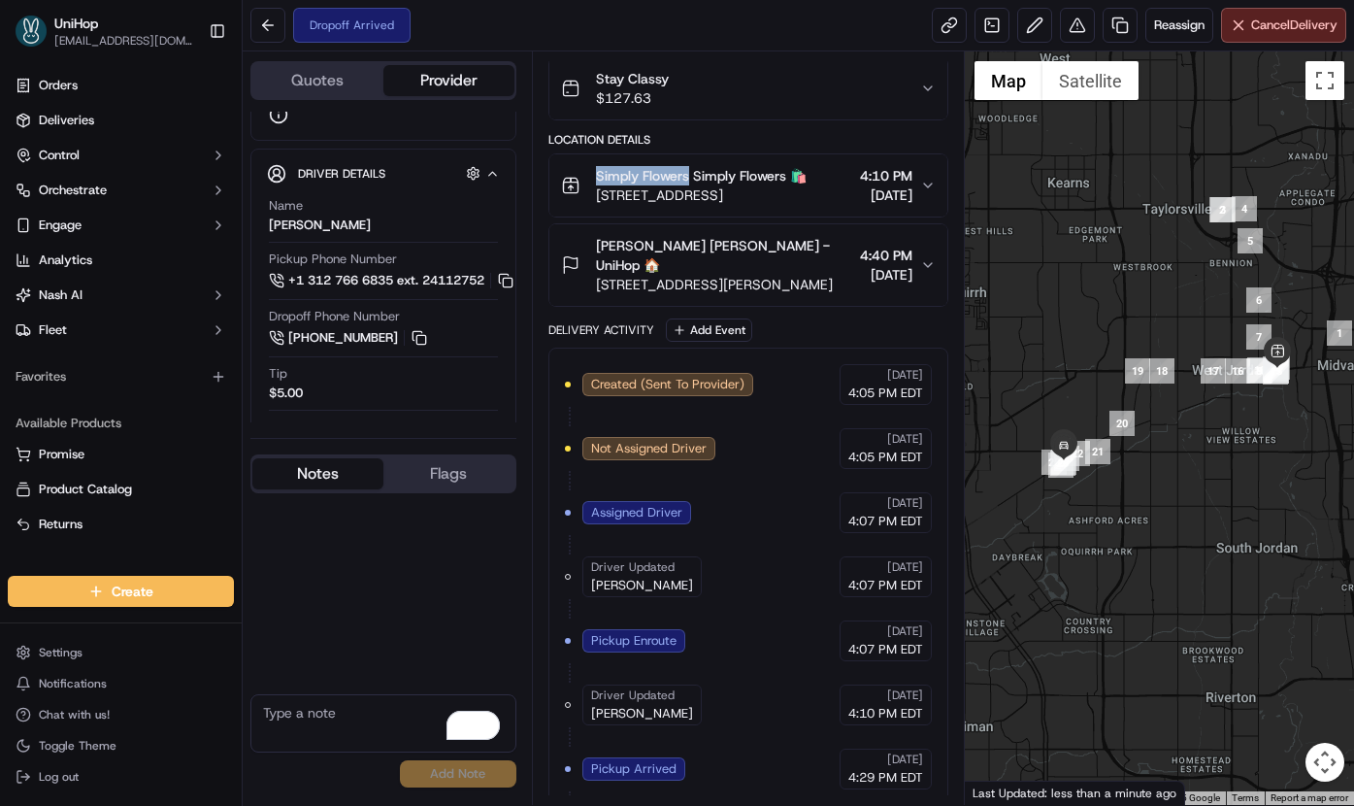
drag, startPoint x: 595, startPoint y: 175, endPoint x: 689, endPoint y: 175, distance: 94.2
click at [689, 175] on span "Simply Flowers Simply Flowers 🛍️" at bounding box center [701, 175] width 211 height 19
click at [317, 721] on textarea "To enrich screen reader interactions, please activate Accessibility in Grammarl…" at bounding box center [383, 723] width 266 height 58
click at [654, 293] on span "[STREET_ADDRESS][PERSON_NAME]" at bounding box center [724, 284] width 257 height 19
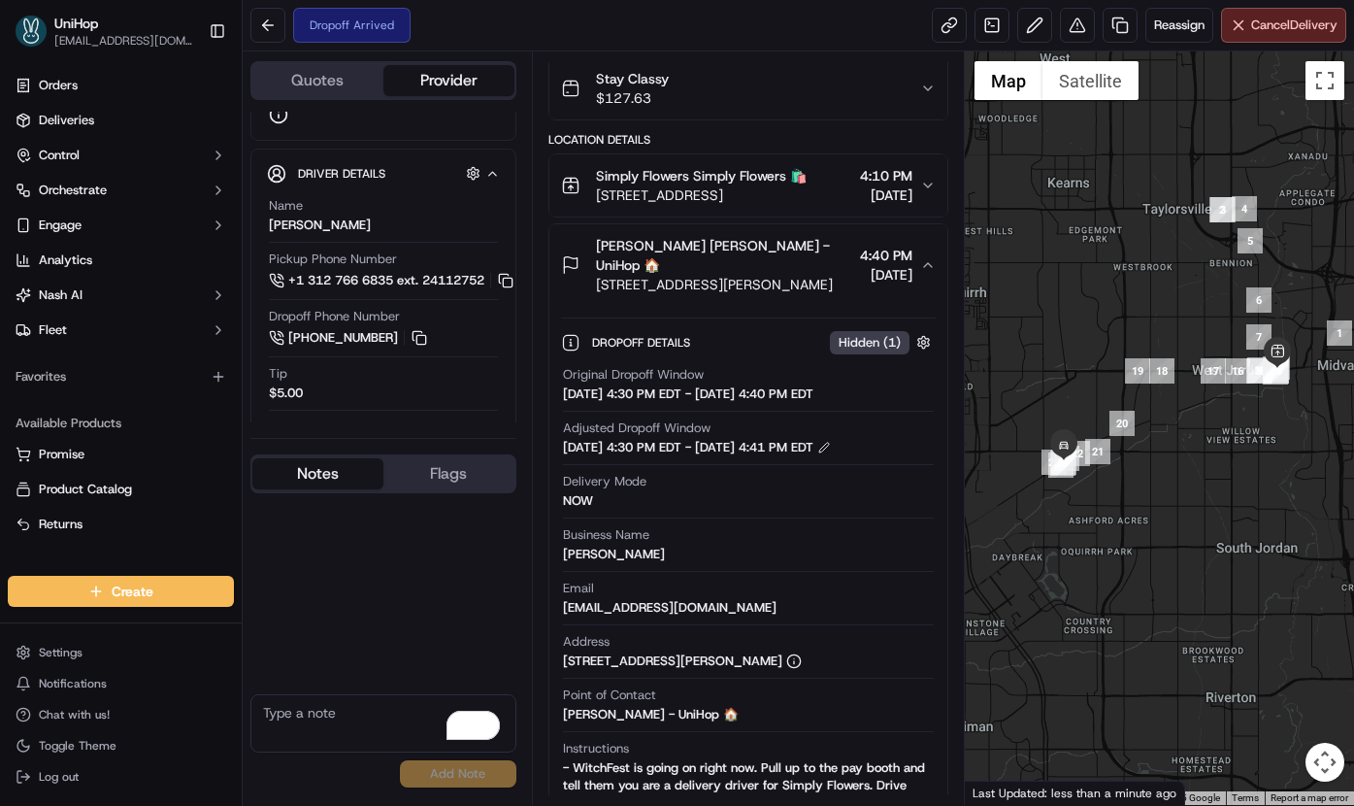
click at [654, 293] on span "[STREET_ADDRESS][PERSON_NAME]" at bounding box center [724, 284] width 257 height 19
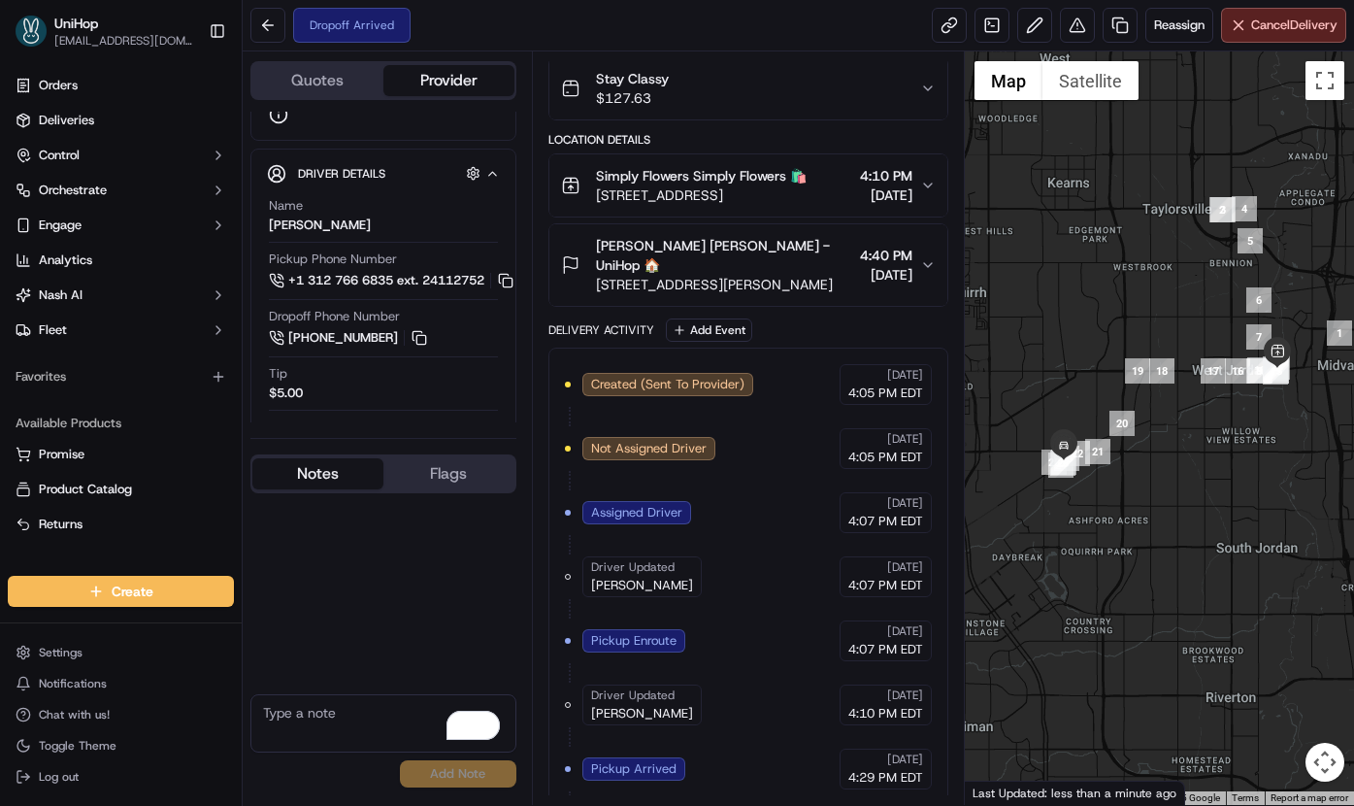
click at [684, 259] on span "Scott Milbury Scott Milbury - UniHop 🏠" at bounding box center [724, 255] width 257 height 39
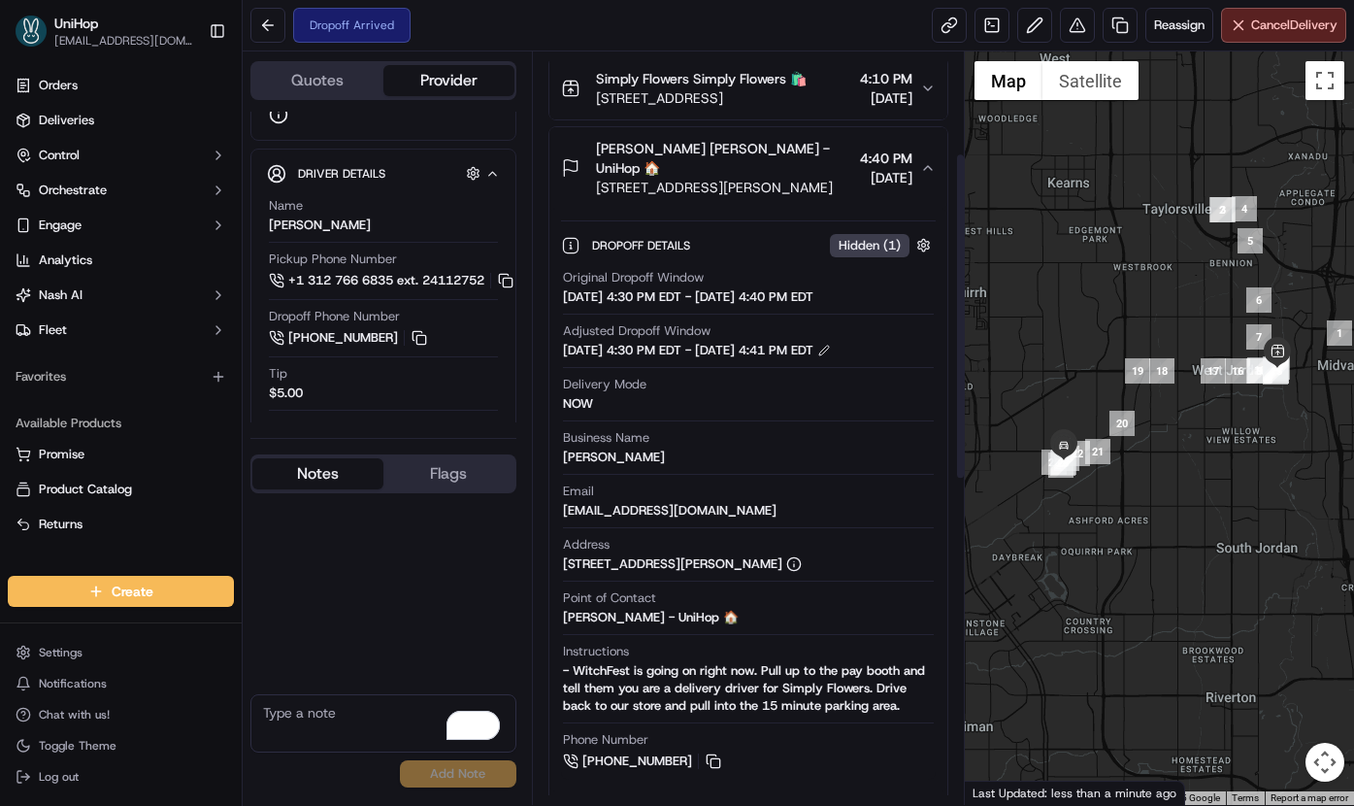
scroll to position [417, 0]
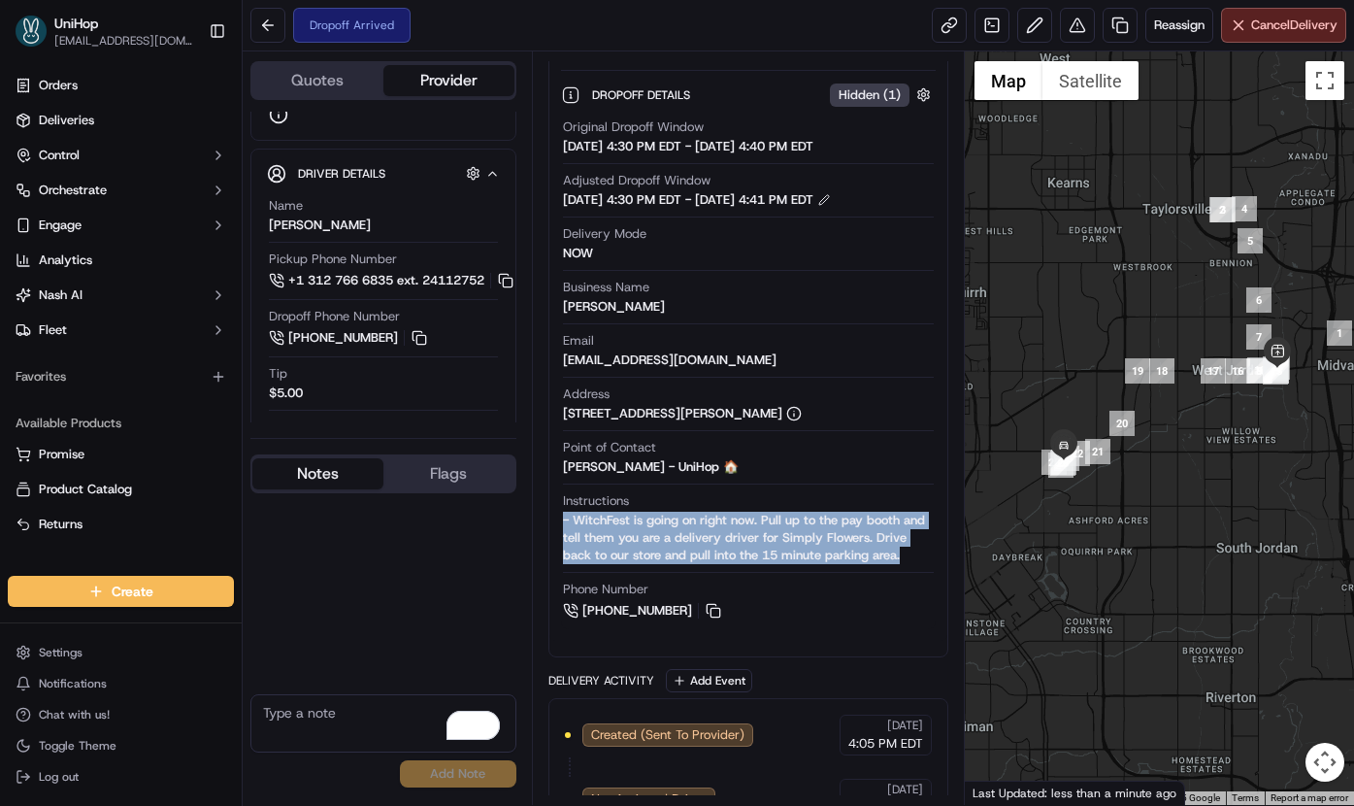
drag, startPoint x: 918, startPoint y: 562, endPoint x: 566, endPoint y: 526, distance: 354.2
click at [566, 526] on div "- WitchFest is going on right now. Pull up to the pay booth and tell them you a…" at bounding box center [749, 538] width 372 height 52
copy div "- WitchFest is going on right now. Pull up to the pay booth and tell them you a…"
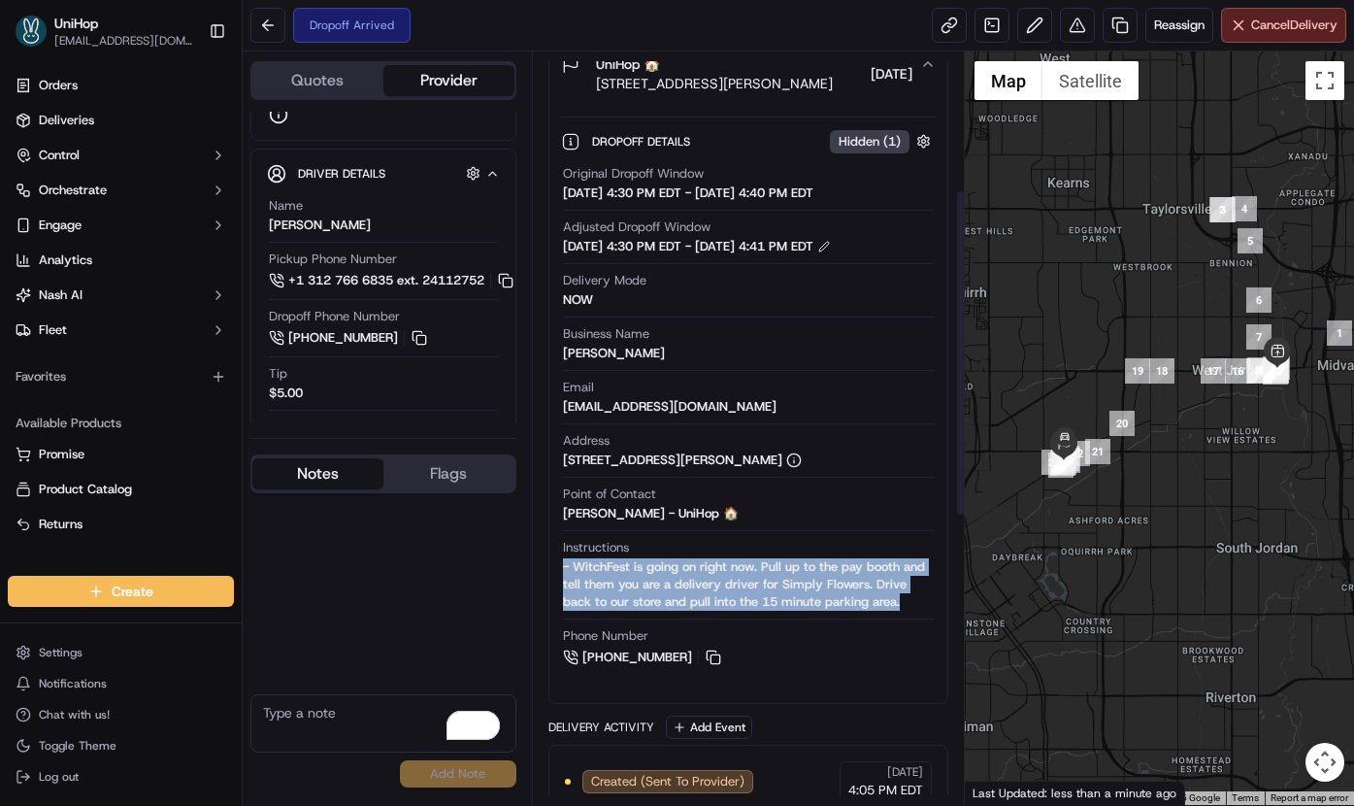
scroll to position [143, 0]
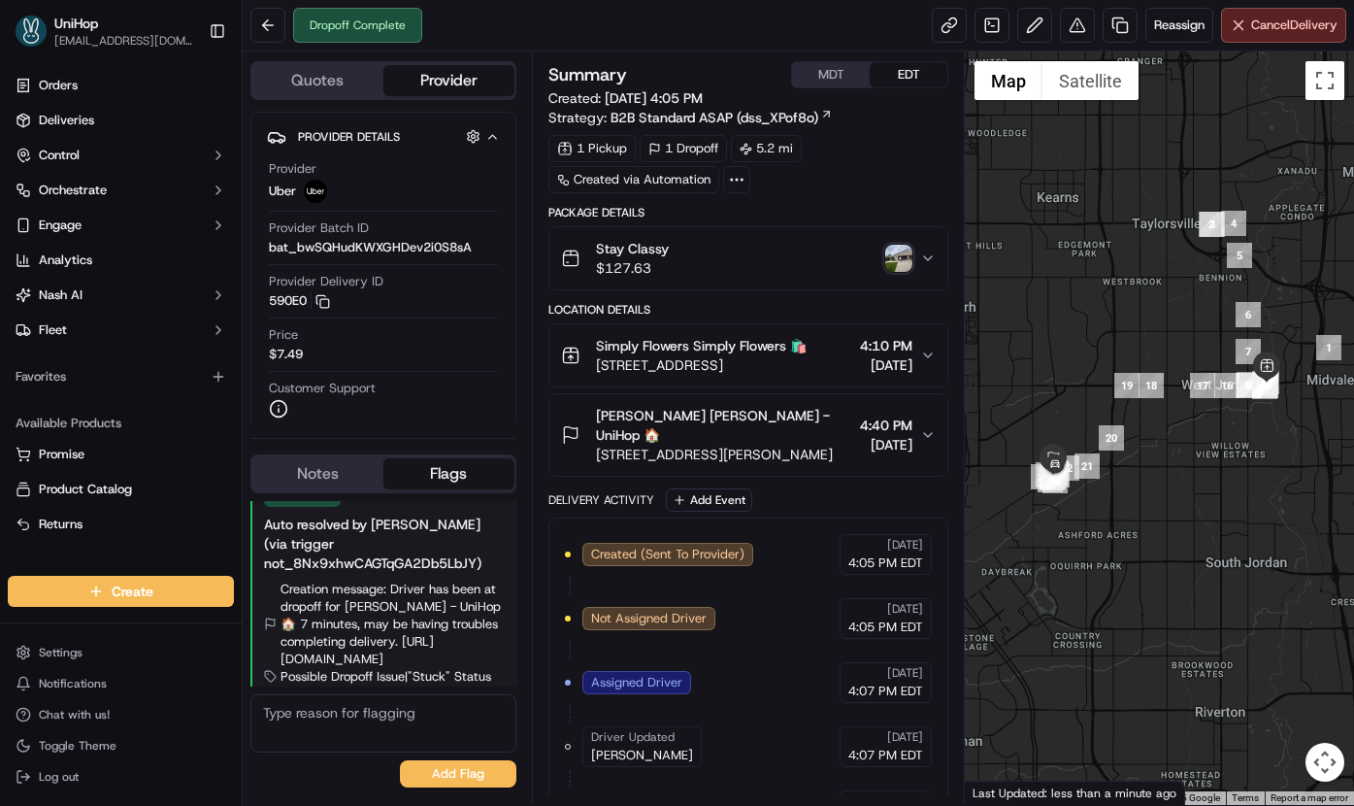
click at [891, 250] on img "button" at bounding box center [898, 258] width 27 height 27
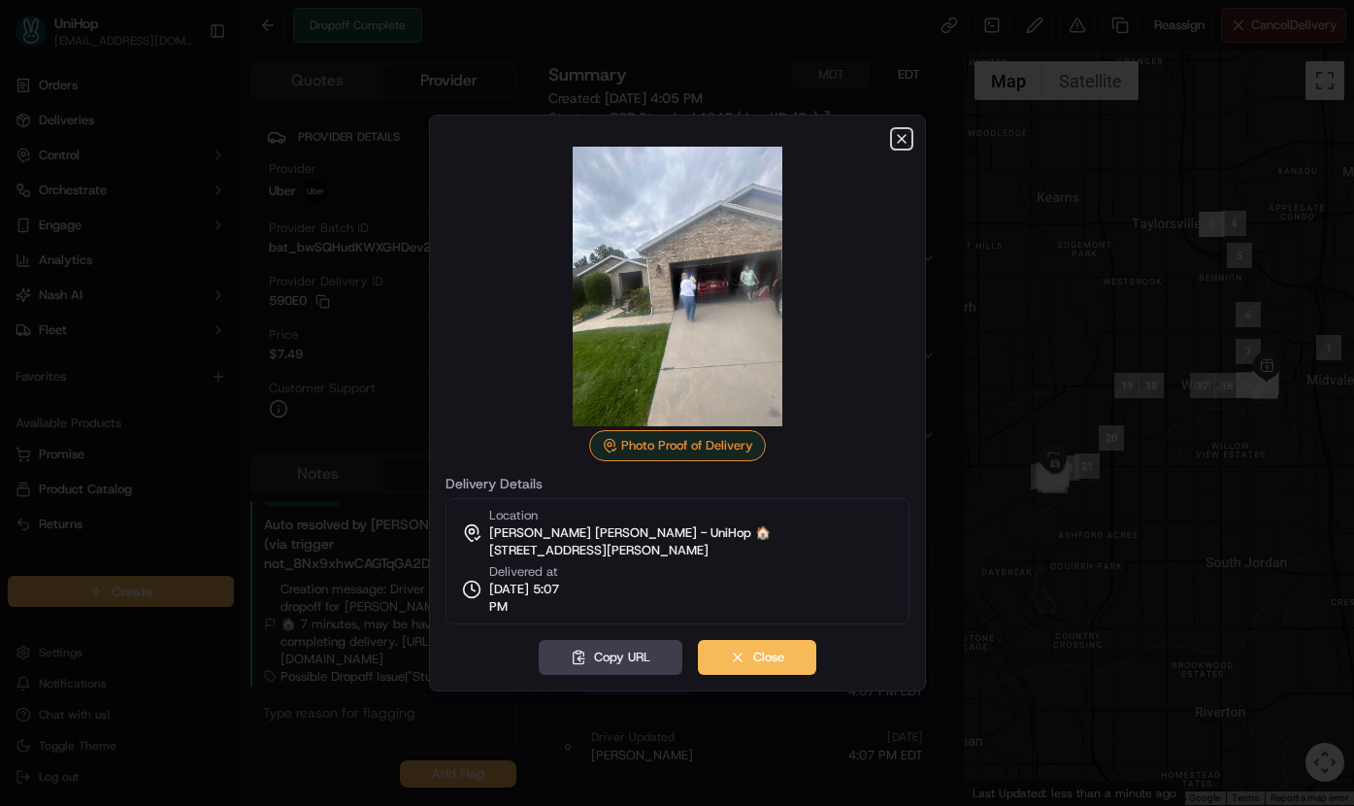
click at [899, 143] on icon "button" at bounding box center [902, 139] width 16 height 16
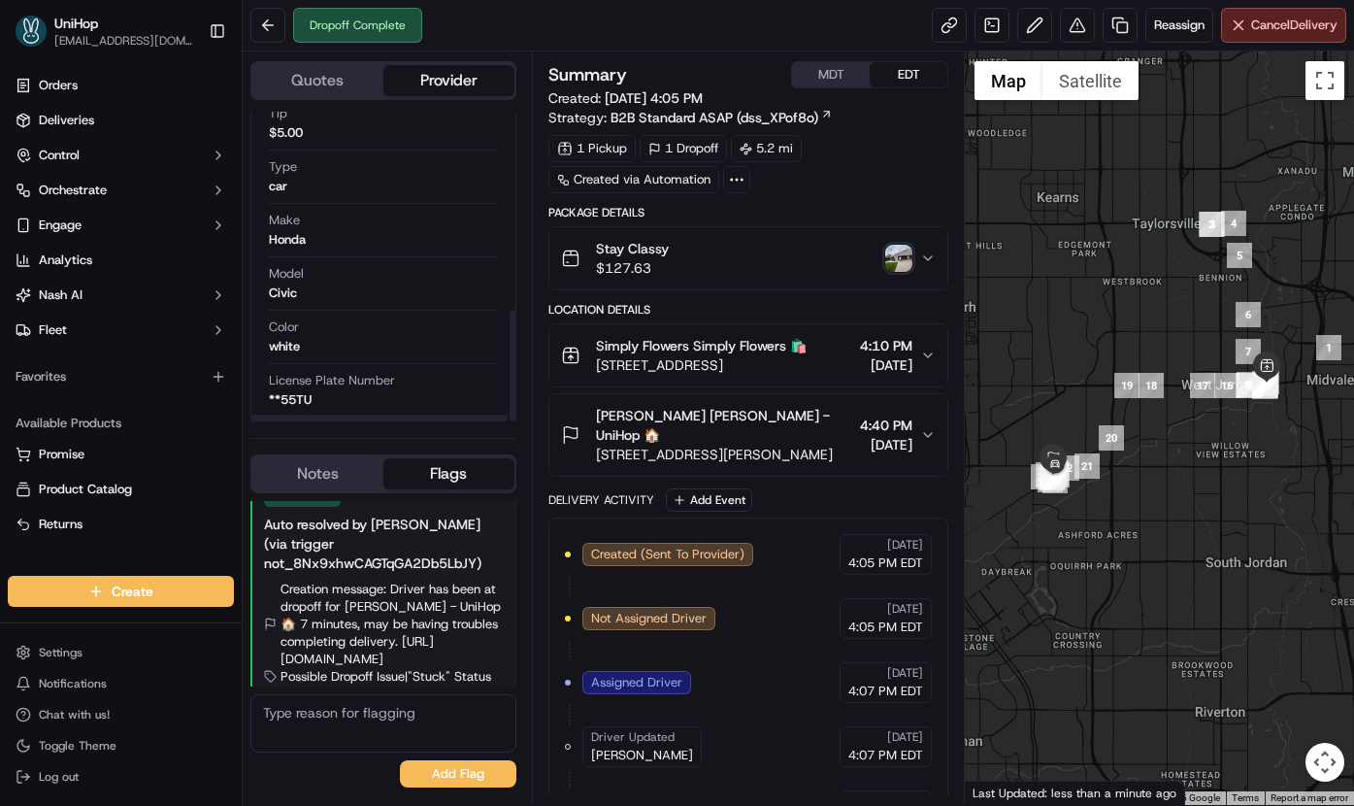
scroll to position [563, 0]
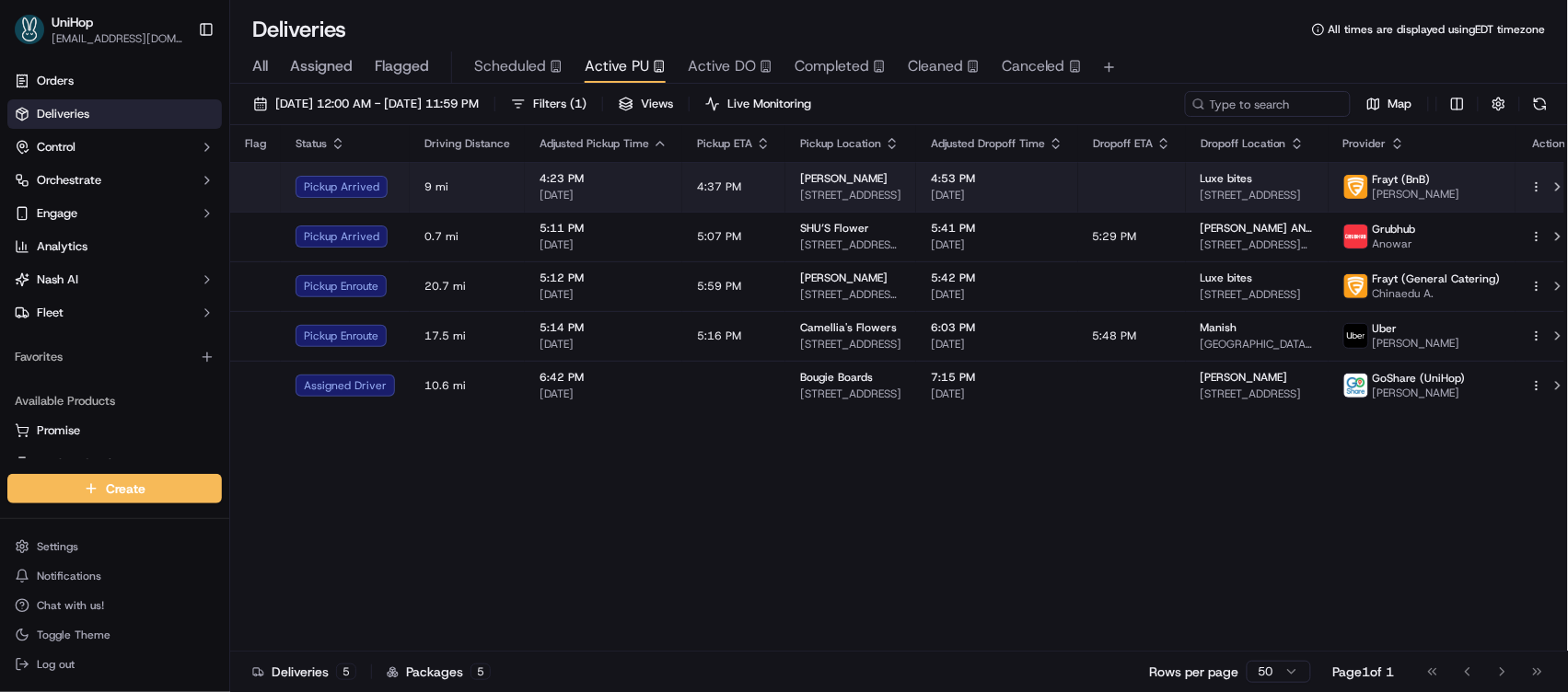
click at [962, 205] on td "4:53 PM [DATE]" at bounding box center [997, 187] width 162 height 49
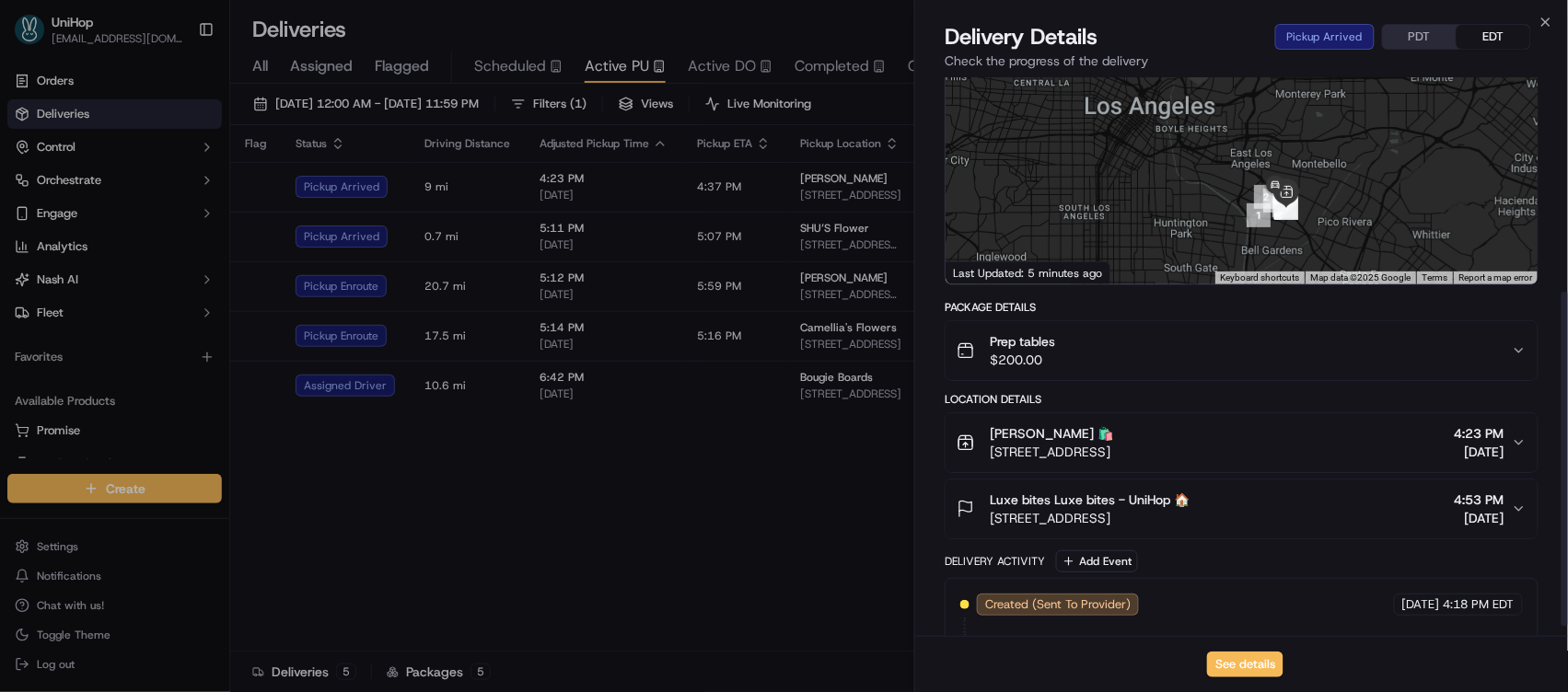
scroll to position [371, 0]
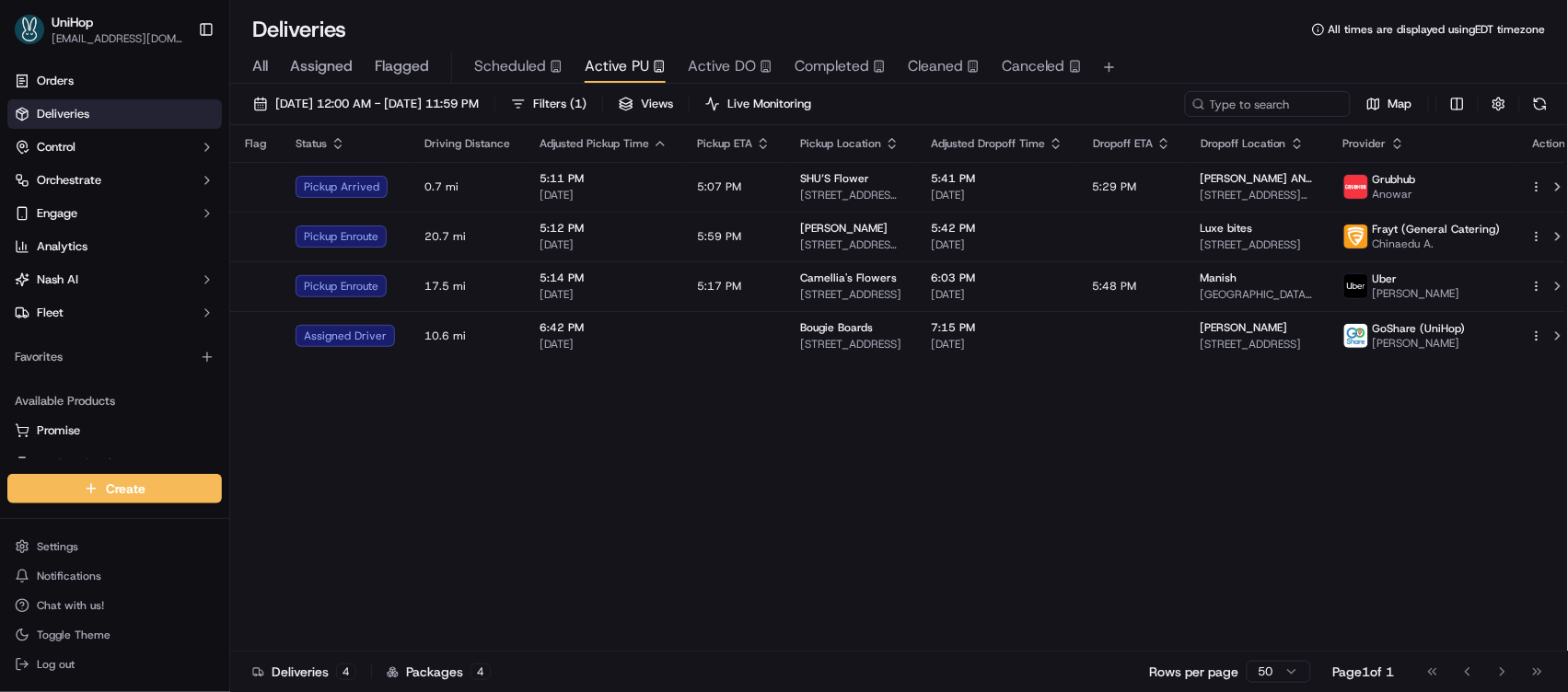
click at [964, 521] on div "Flag Status Driving Distance Adjusted Pickup Time Pickup ETA Pickup Location Ad…" at bounding box center [907, 388] width 1354 height 526
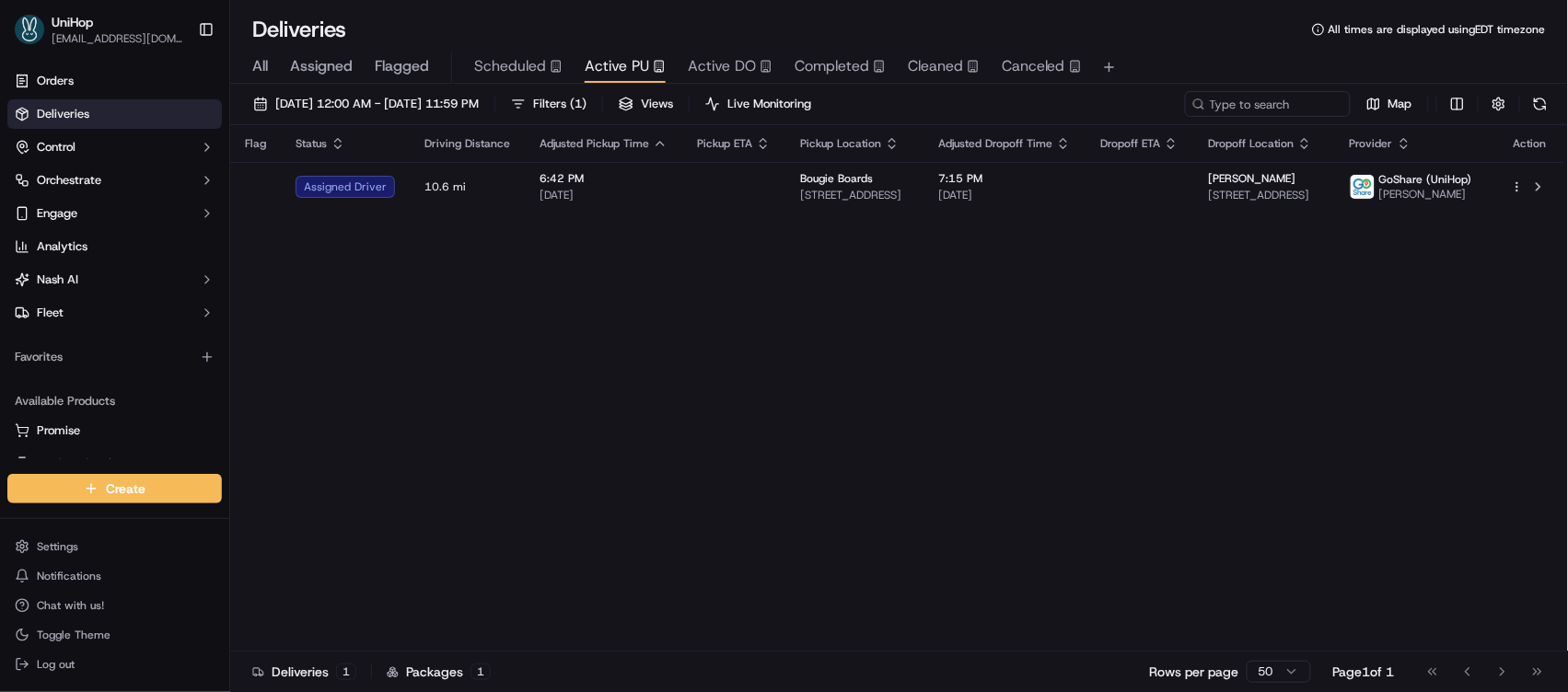
click at [810, 364] on div "Flag Status Driving Distance Adjusted Pickup Time Pickup ETA Pickup Location Ad…" at bounding box center [897, 388] width 1335 height 526
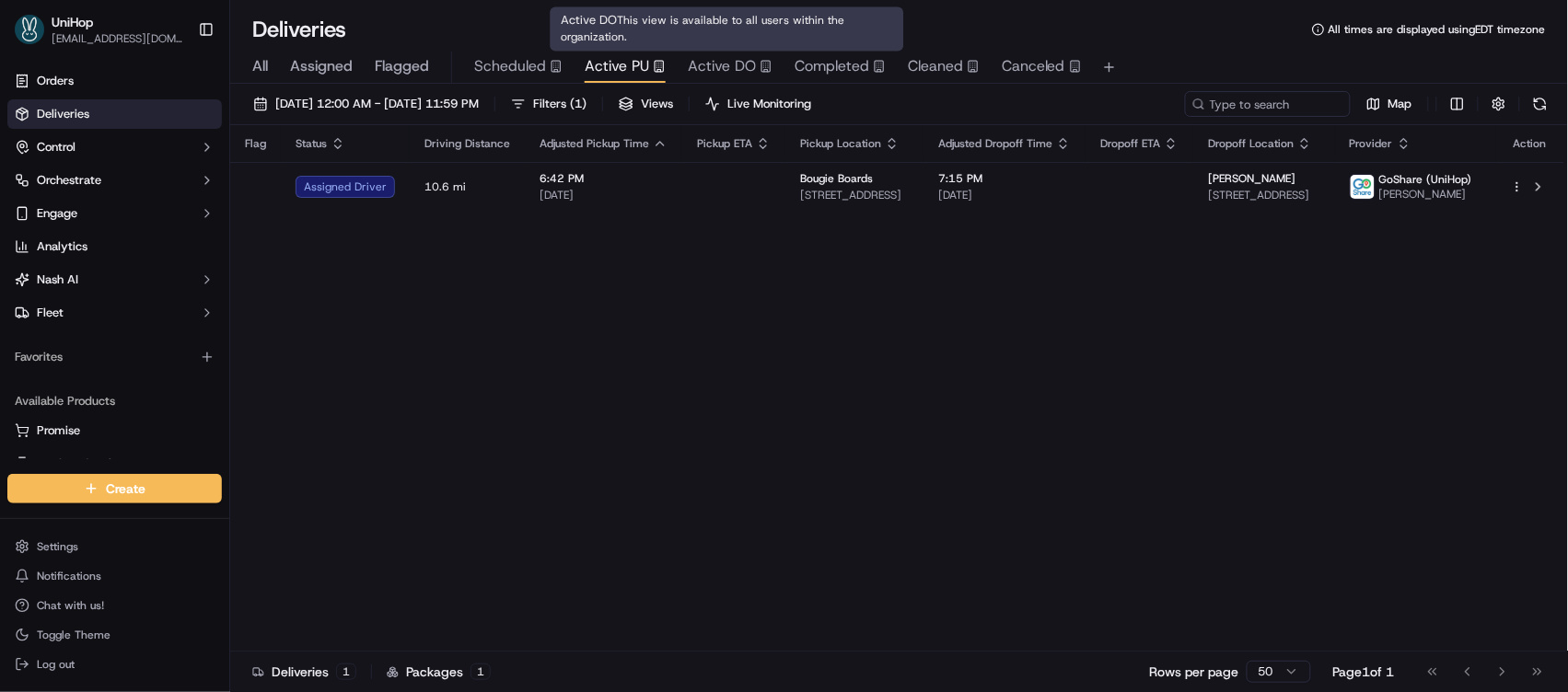
click at [717, 62] on span "Active DO" at bounding box center [722, 65] width 68 height 22
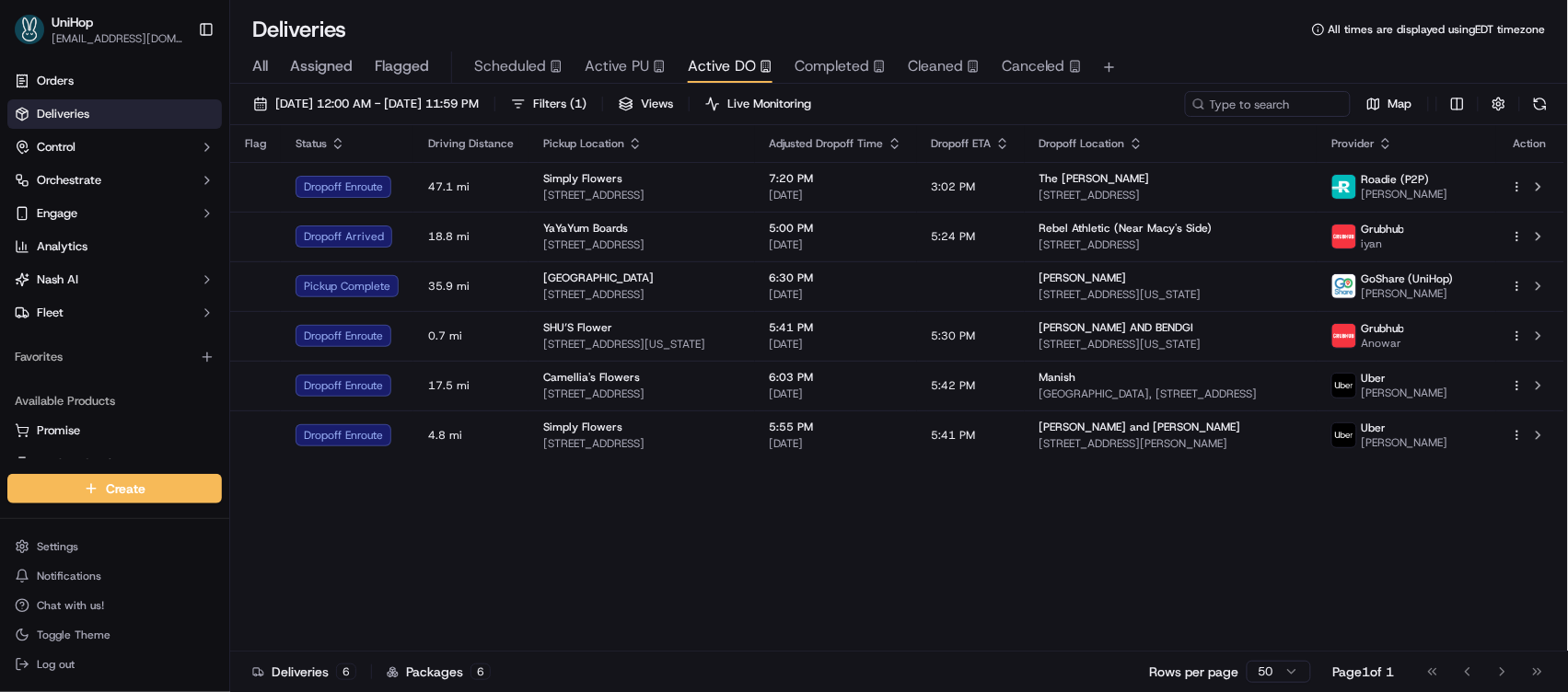
click at [788, 567] on div "Flag Status Driving Distance Pickup Location Adjusted Dropoff Time Dropoff ETA …" at bounding box center [897, 388] width 1335 height 526
click at [544, 605] on div "Flag Status Driving Distance Pickup Location Adjusted Dropoff Time Dropoff ETA …" at bounding box center [897, 388] width 1335 height 526
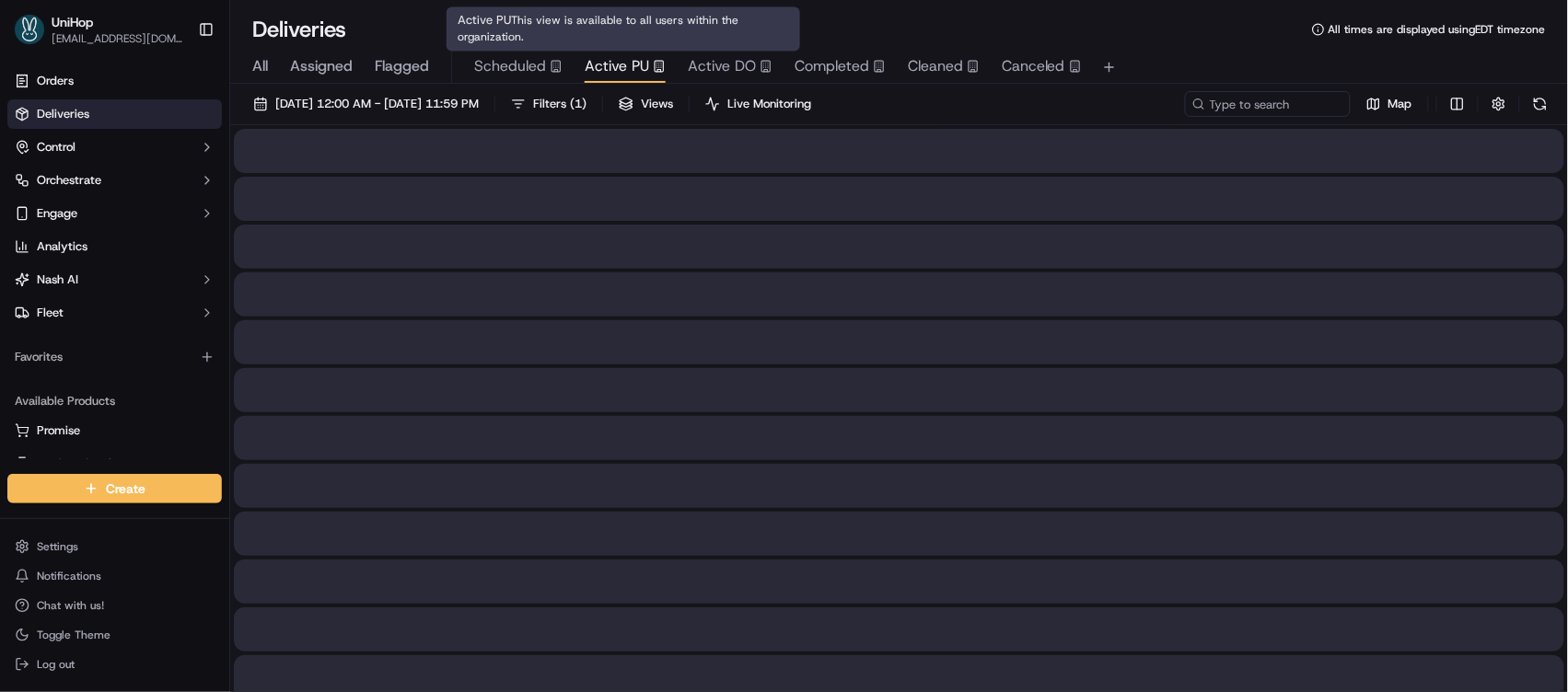
click at [620, 60] on span "Active PU" at bounding box center [617, 65] width 65 height 22
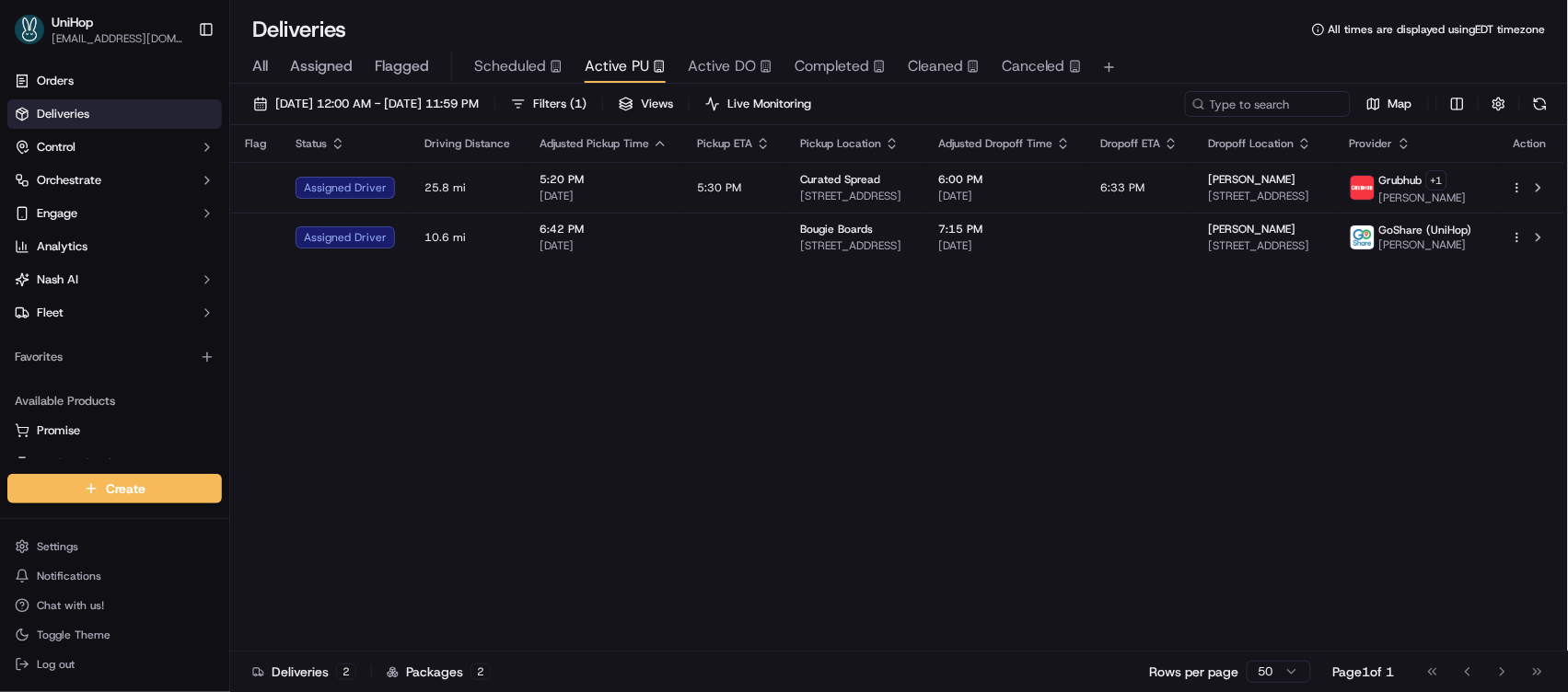
click at [656, 480] on div "Flag Status Driving Distance Adjusted Pickup Time Pickup ETA Pickup Location Ad…" at bounding box center [897, 388] width 1335 height 526
click at [656, 479] on div "Flag Status Driving Distance Adjusted Pickup Time Pickup ETA Pickup Location Ad…" at bounding box center [897, 388] width 1335 height 526
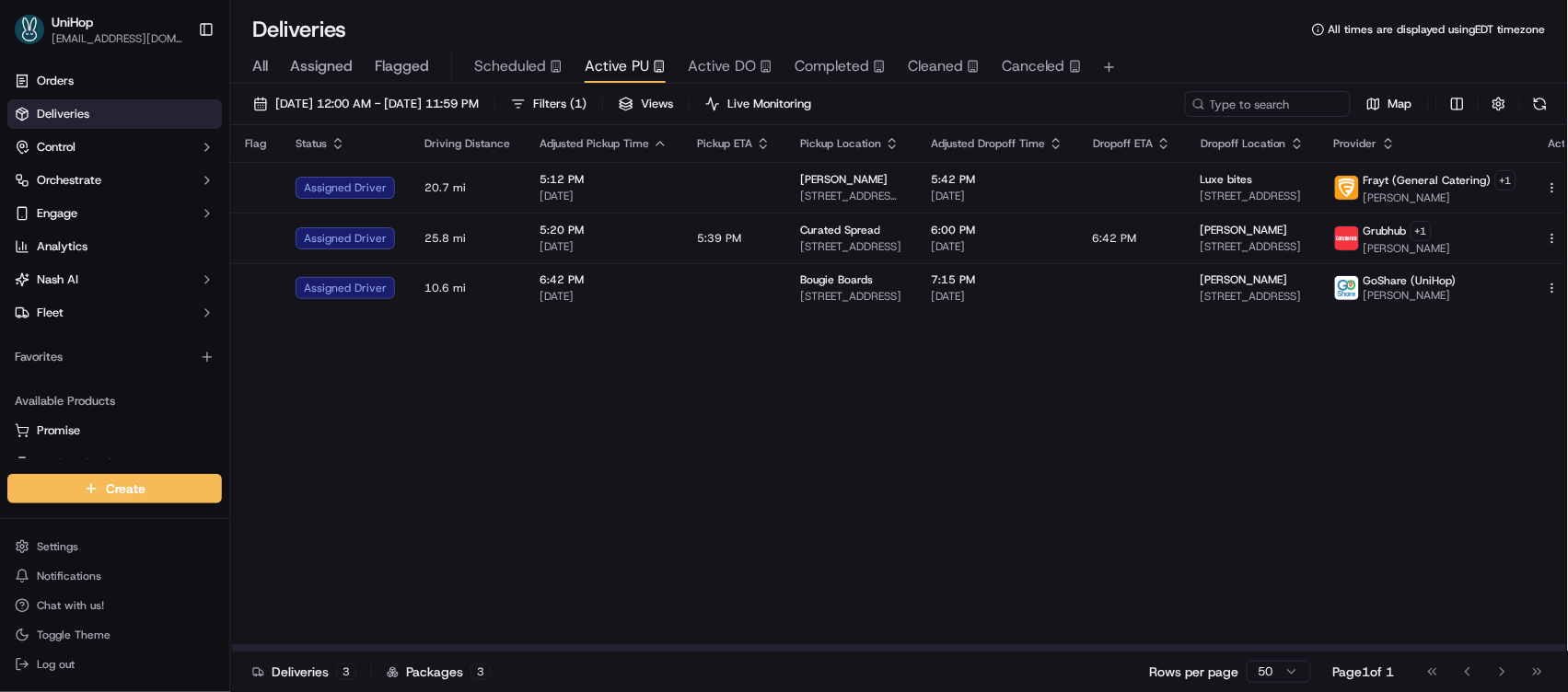
click at [880, 159] on th "Pickup Location" at bounding box center [851, 143] width 131 height 37
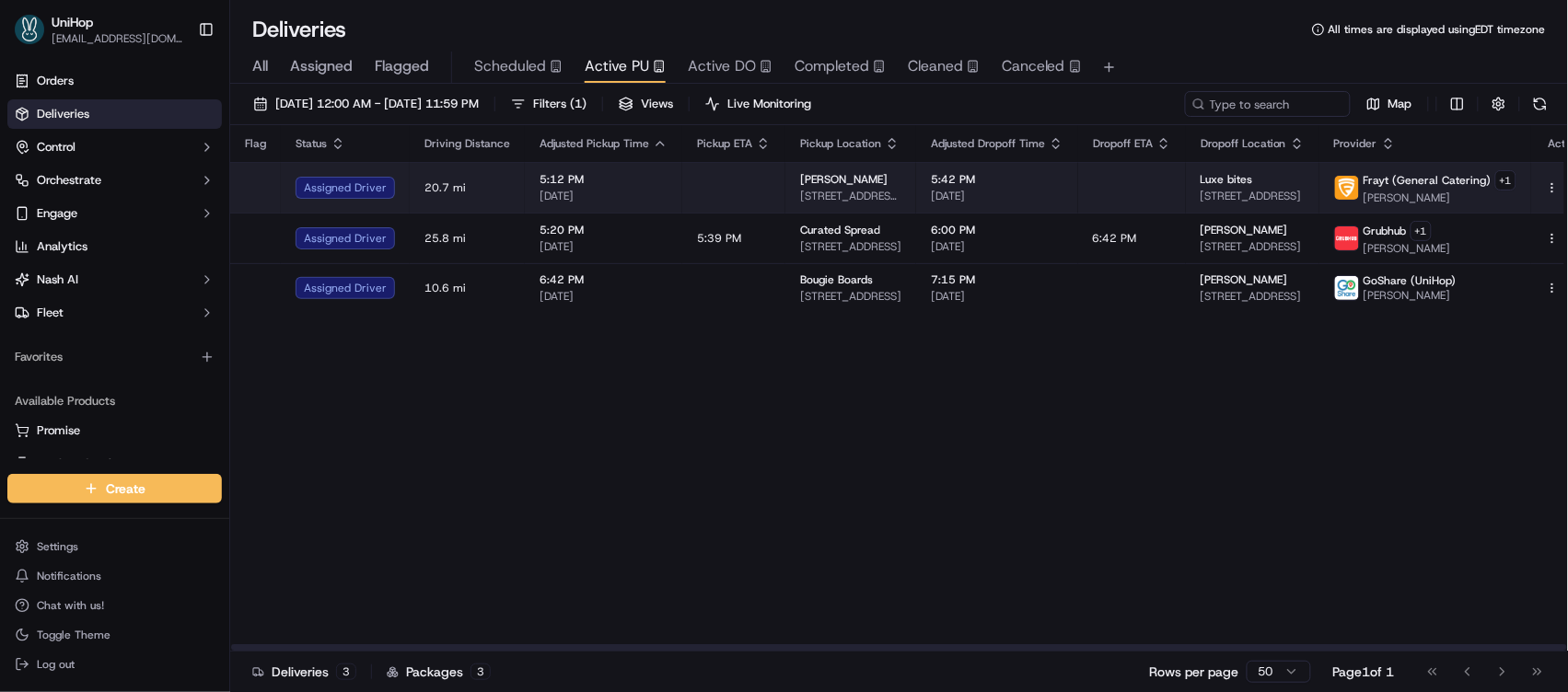
click at [871, 177] on div "Daniel" at bounding box center [851, 180] width 101 height 15
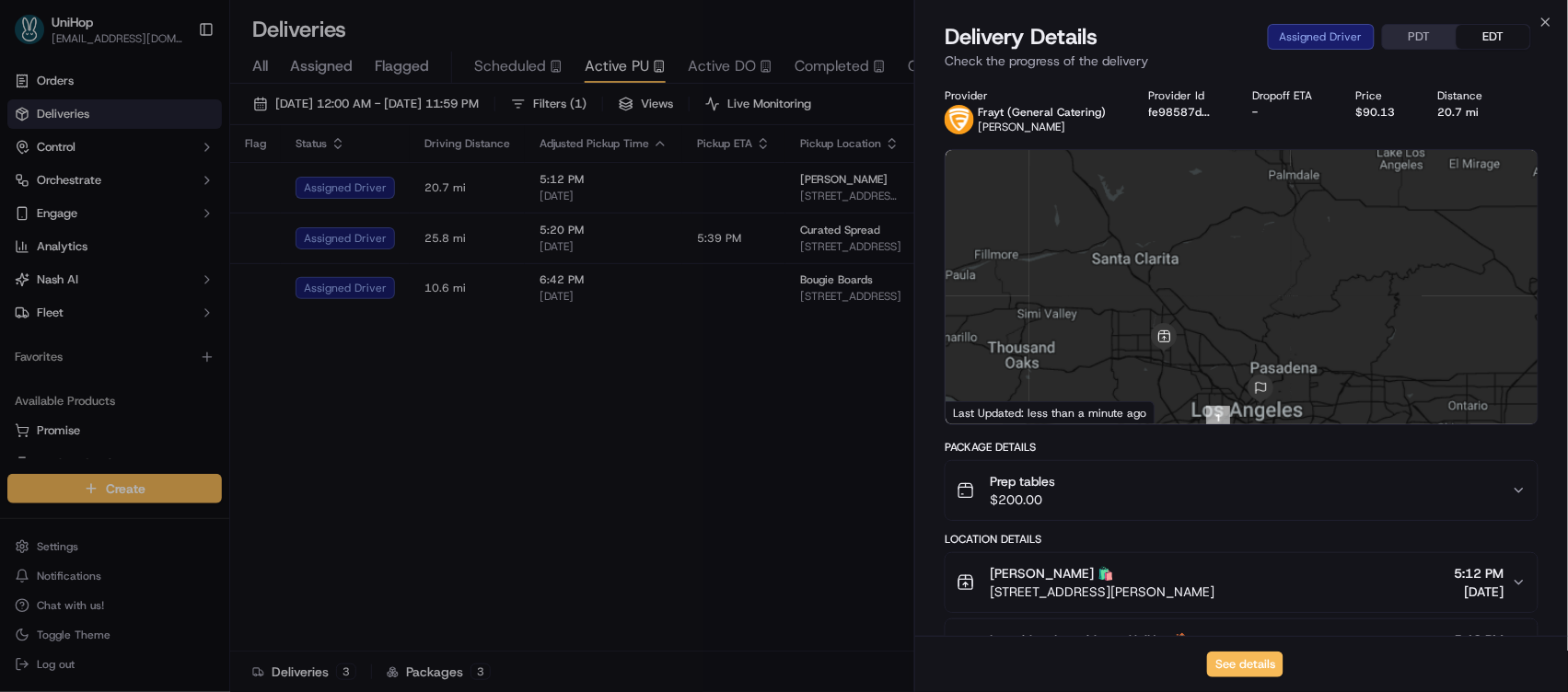
scroll to position [460, 0]
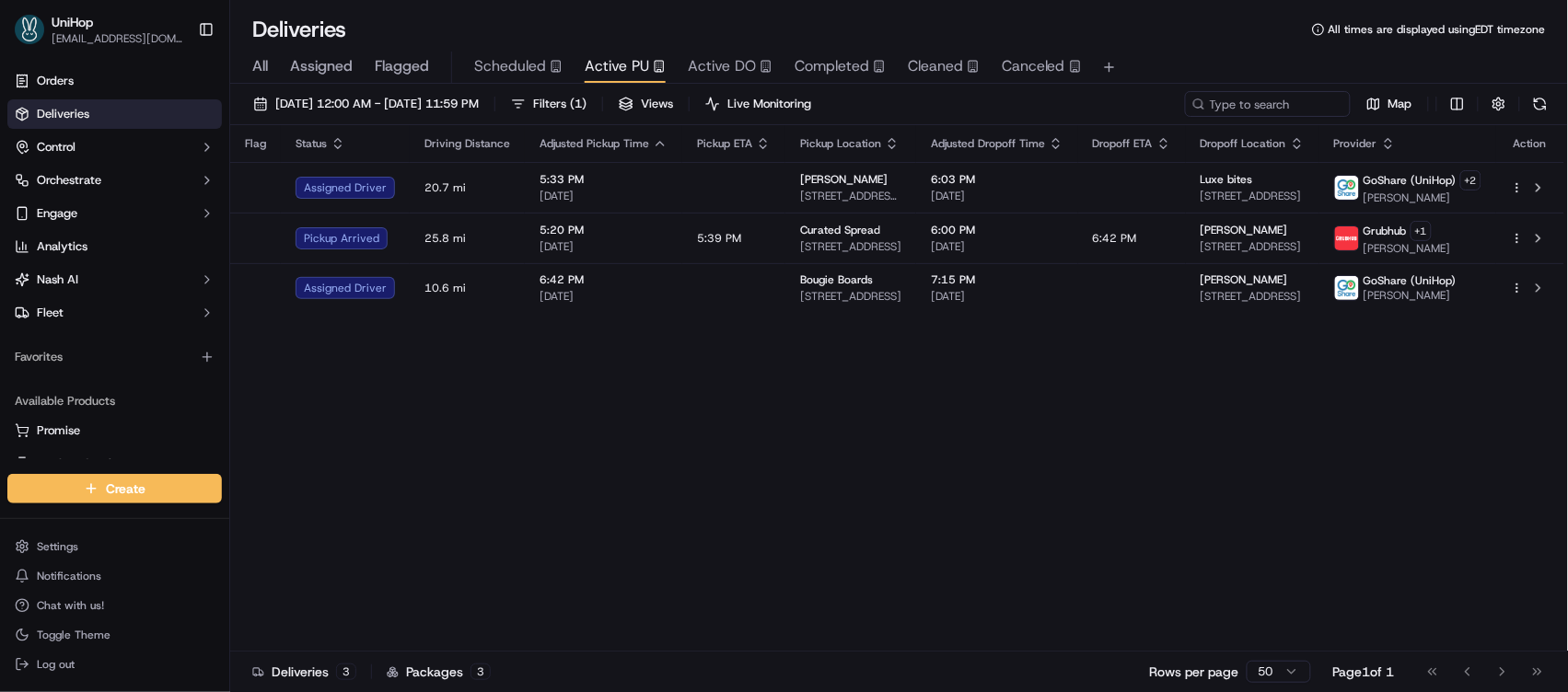
click at [797, 344] on div "Flag Status Driving Distance Adjusted Pickup Time Pickup ETA Pickup Location Ad…" at bounding box center [897, 388] width 1335 height 526
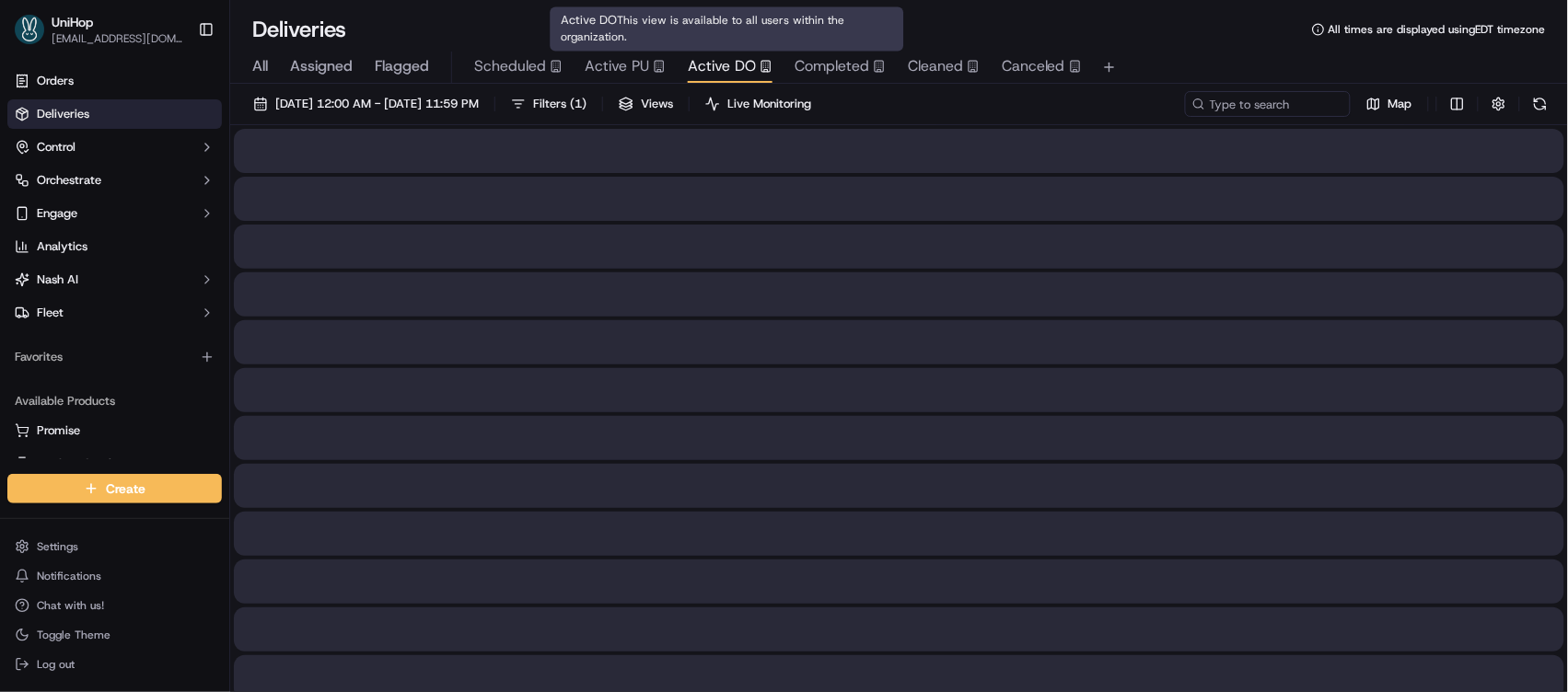
click at [728, 60] on span "Active DO" at bounding box center [722, 65] width 68 height 22
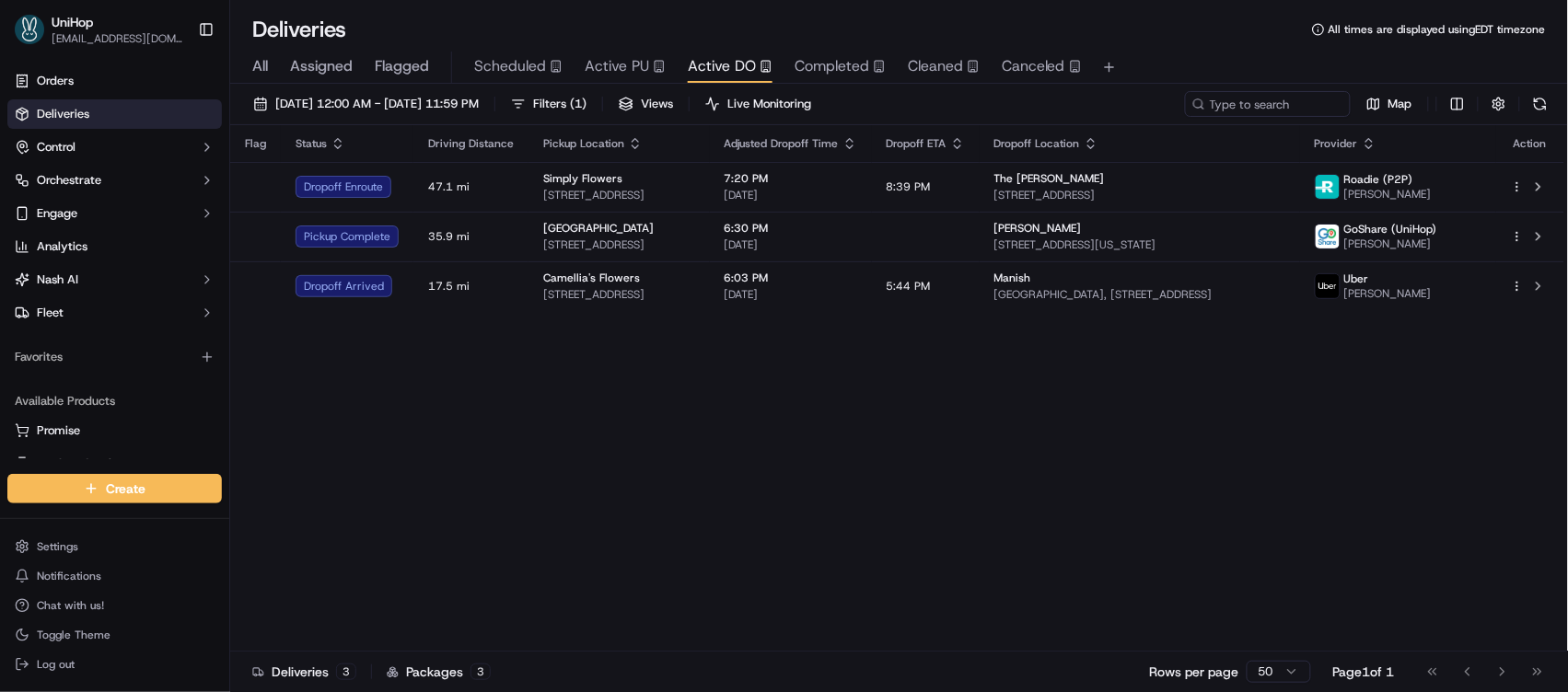
click at [780, 412] on div "Flag Status Driving Distance Pickup Location Adjusted Dropoff Time Dropoff ETA …" at bounding box center [897, 388] width 1335 height 526
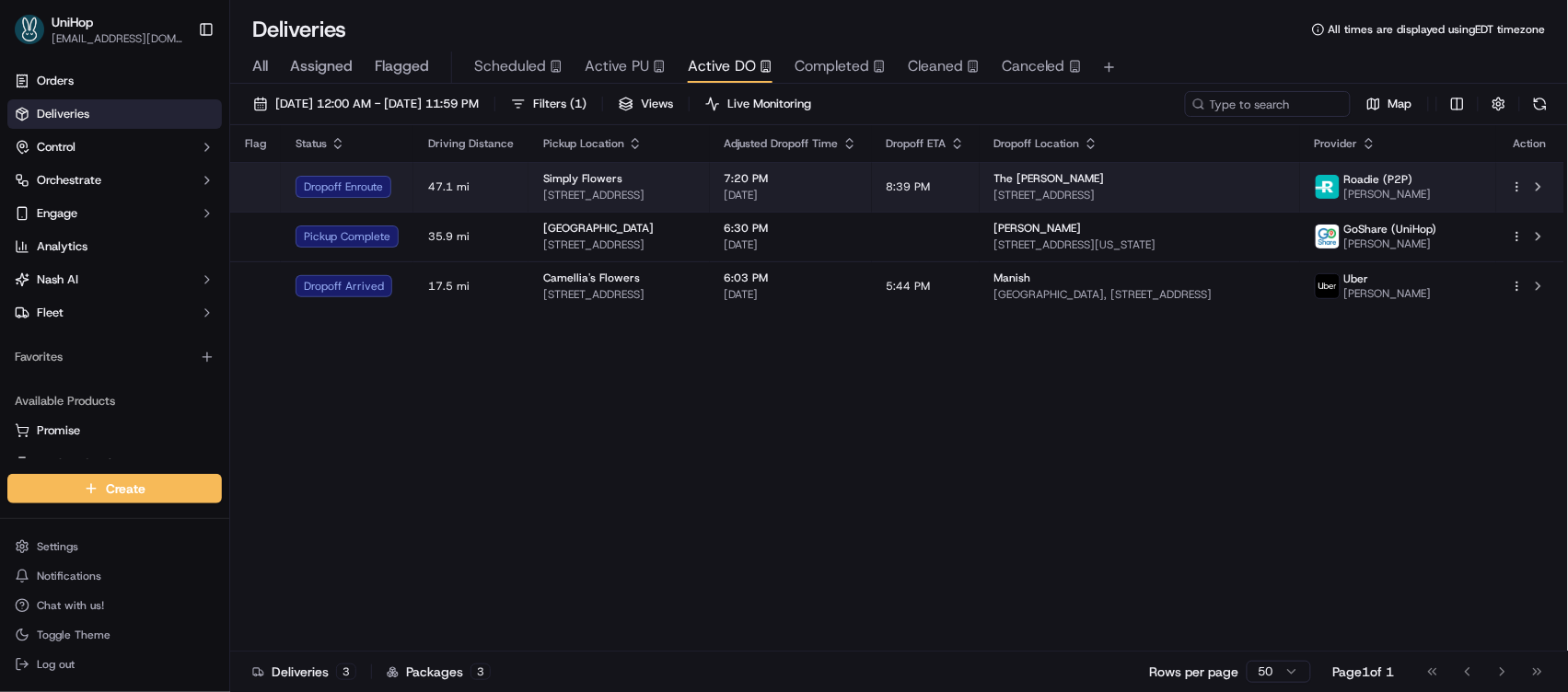
click at [695, 189] on span "[STREET_ADDRESS]" at bounding box center [619, 195] width 152 height 15
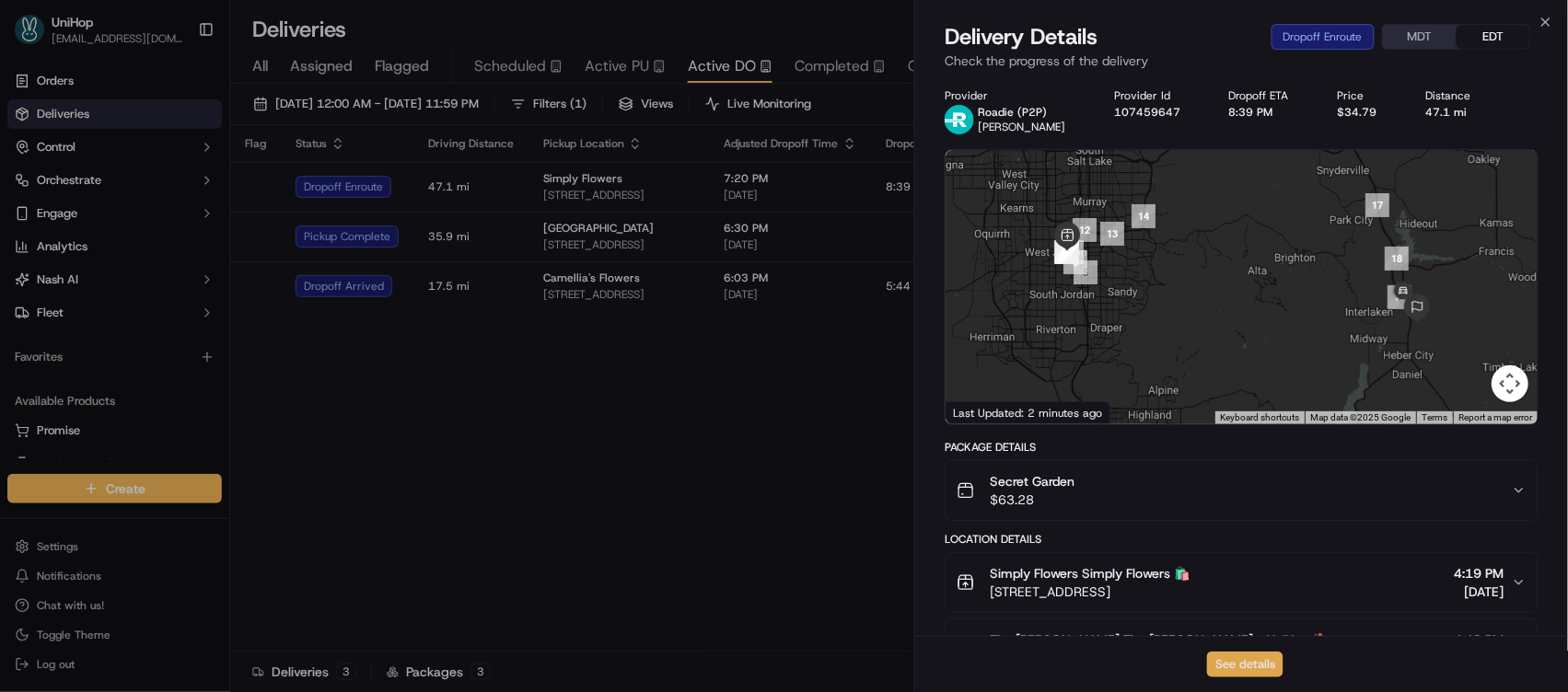
click at [1259, 670] on button "See details" at bounding box center [1245, 664] width 77 height 26
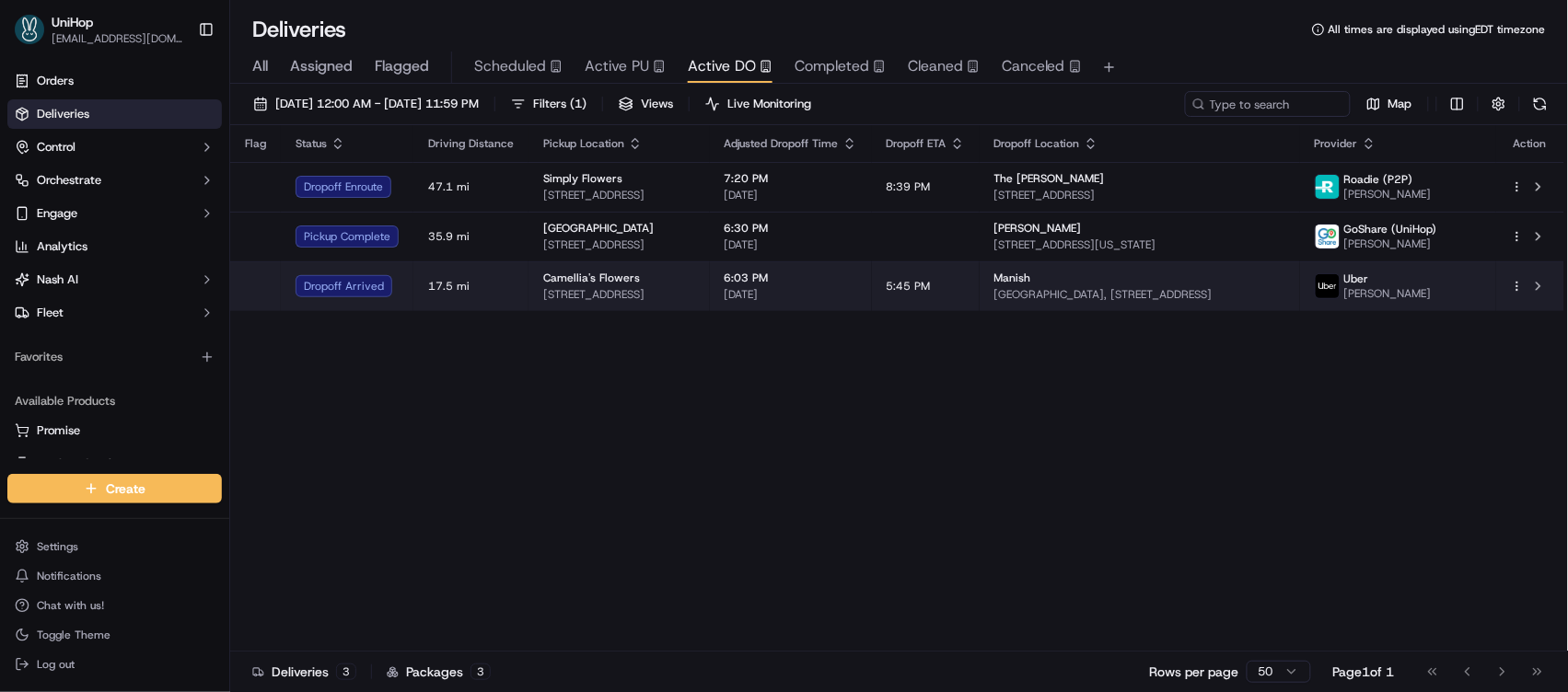
click at [810, 289] on span "[DATE]" at bounding box center [791, 295] width 133 height 15
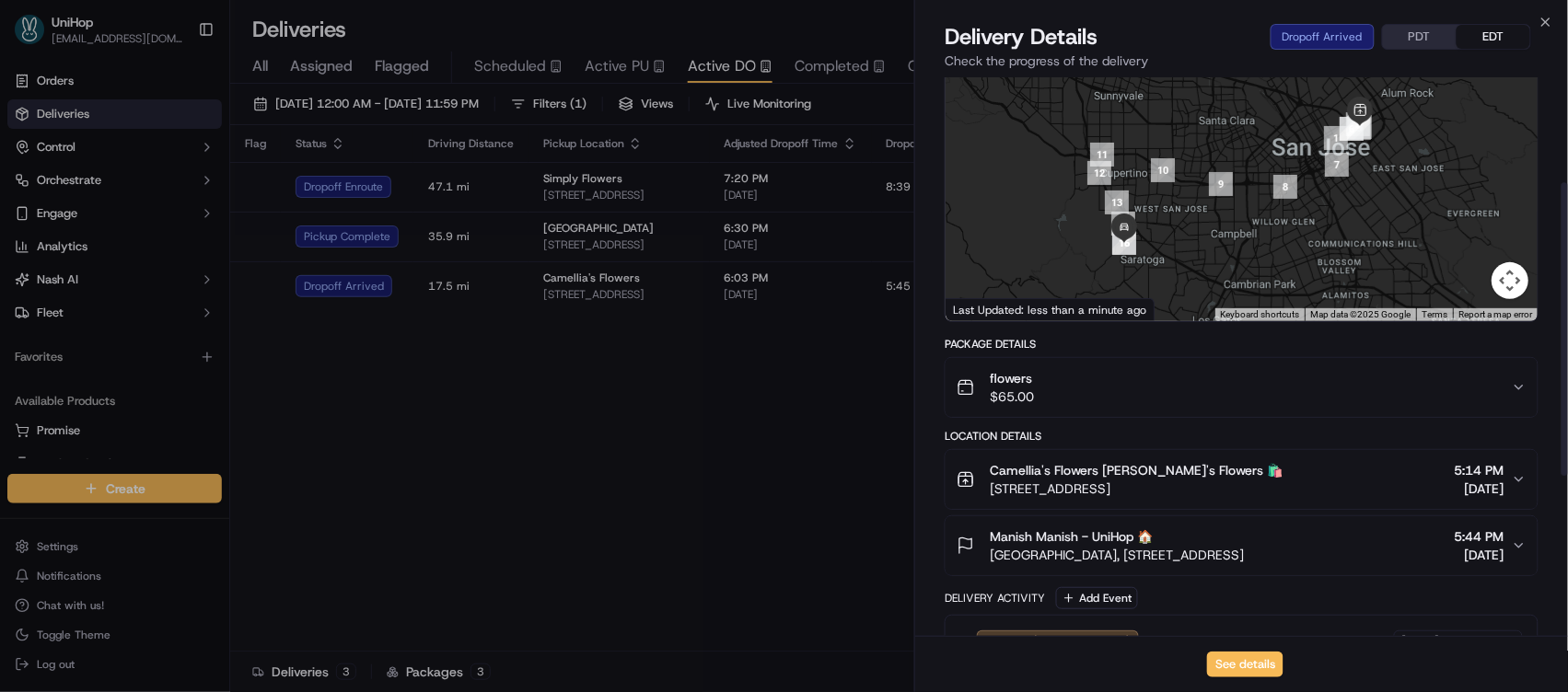
scroll to position [228, 0]
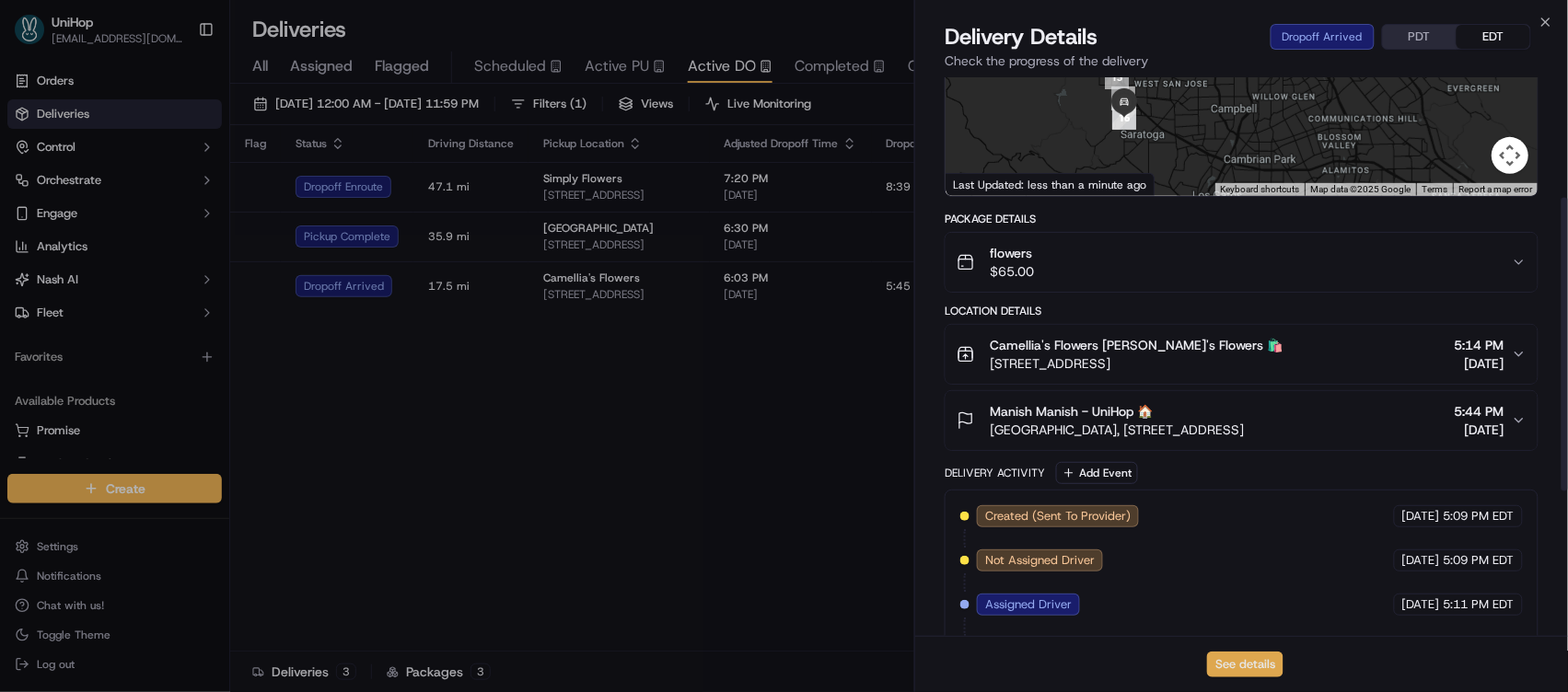
click at [1253, 654] on button "See details" at bounding box center [1245, 664] width 77 height 26
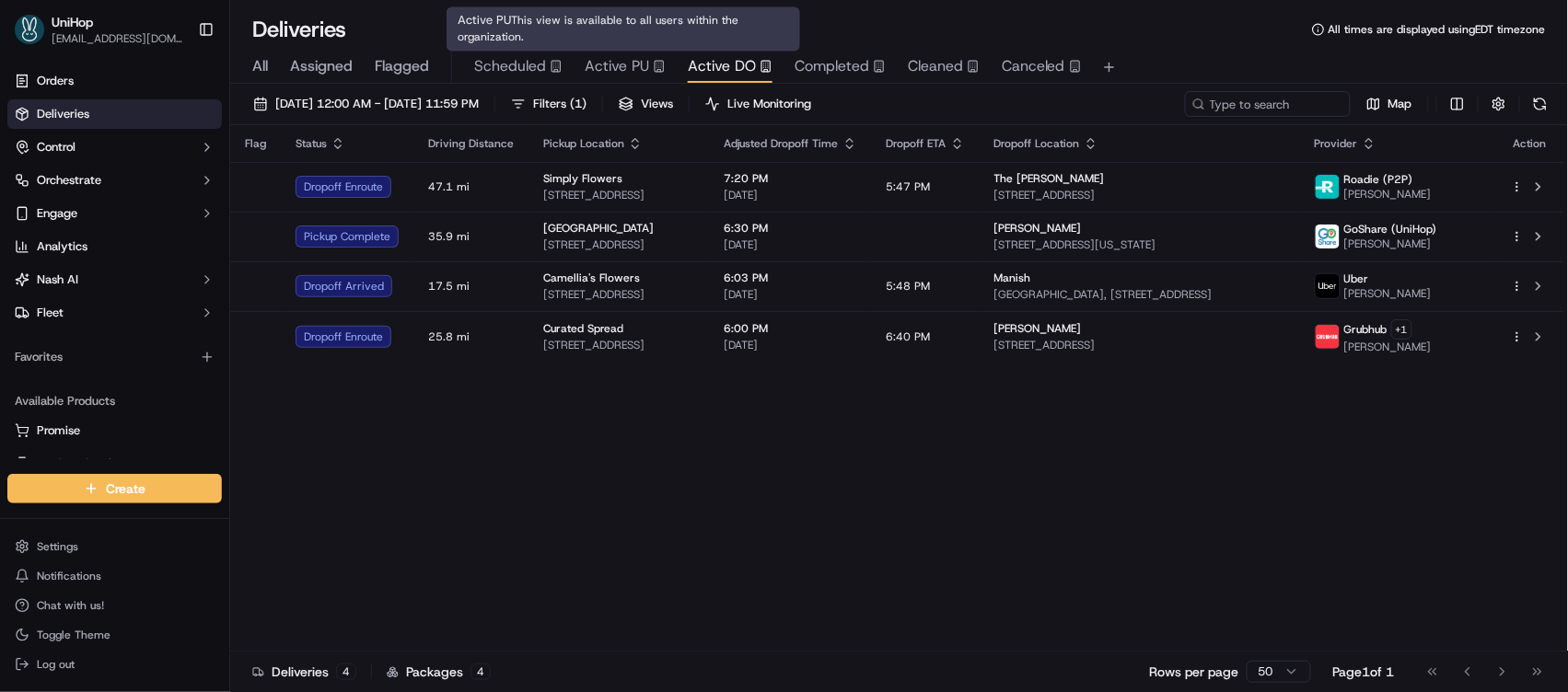
click at [600, 72] on span "Active PU" at bounding box center [617, 65] width 65 height 22
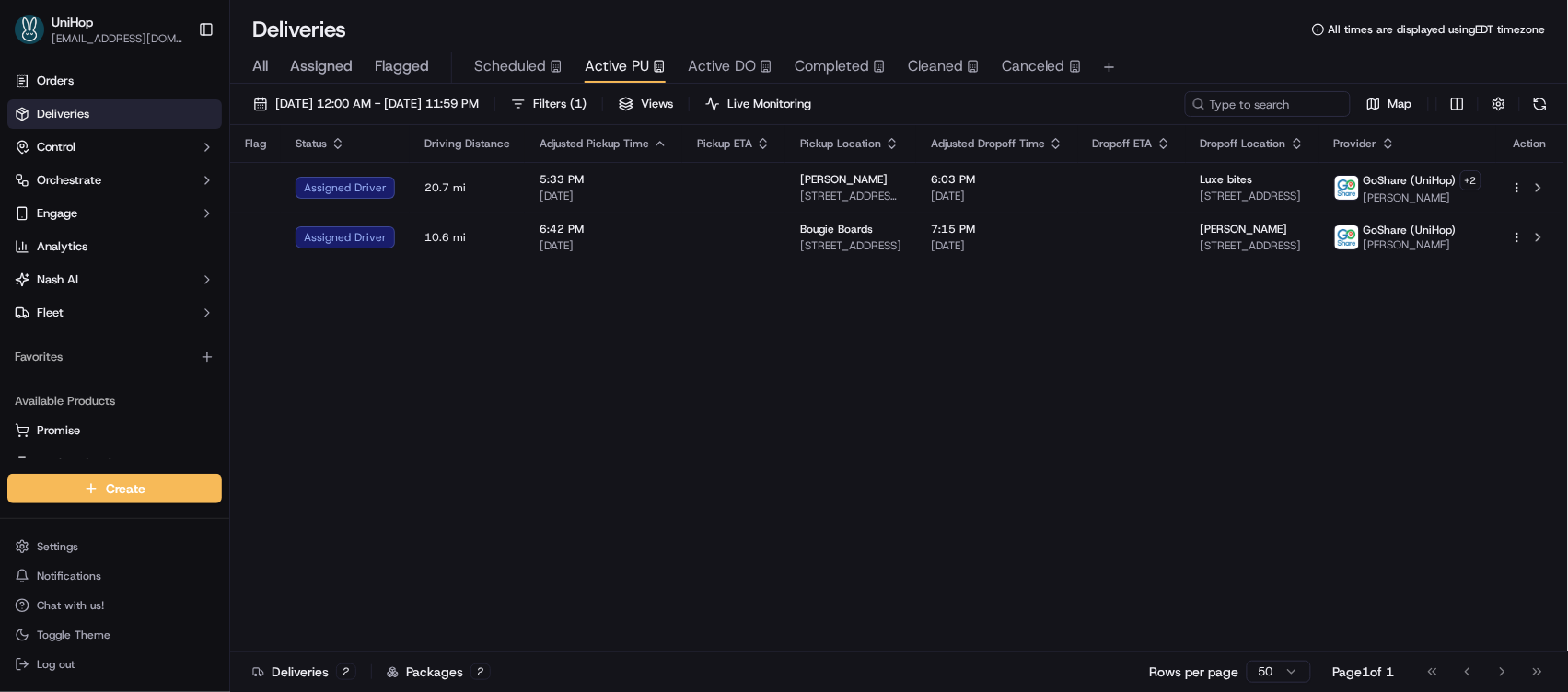
click at [715, 403] on div "Flag Status Driving Distance Adjusted Pickup Time Pickup ETA Pickup Location Ad…" at bounding box center [897, 388] width 1335 height 526
click at [758, 428] on div "Flag Status Driving Distance Adjusted Pickup Time Pickup ETA Pickup Location Ad…" at bounding box center [897, 388] width 1335 height 526
click at [757, 427] on div "Flag Status Driving Distance Adjusted Pickup Time Pickup ETA Pickup Location Ad…" at bounding box center [897, 388] width 1335 height 526
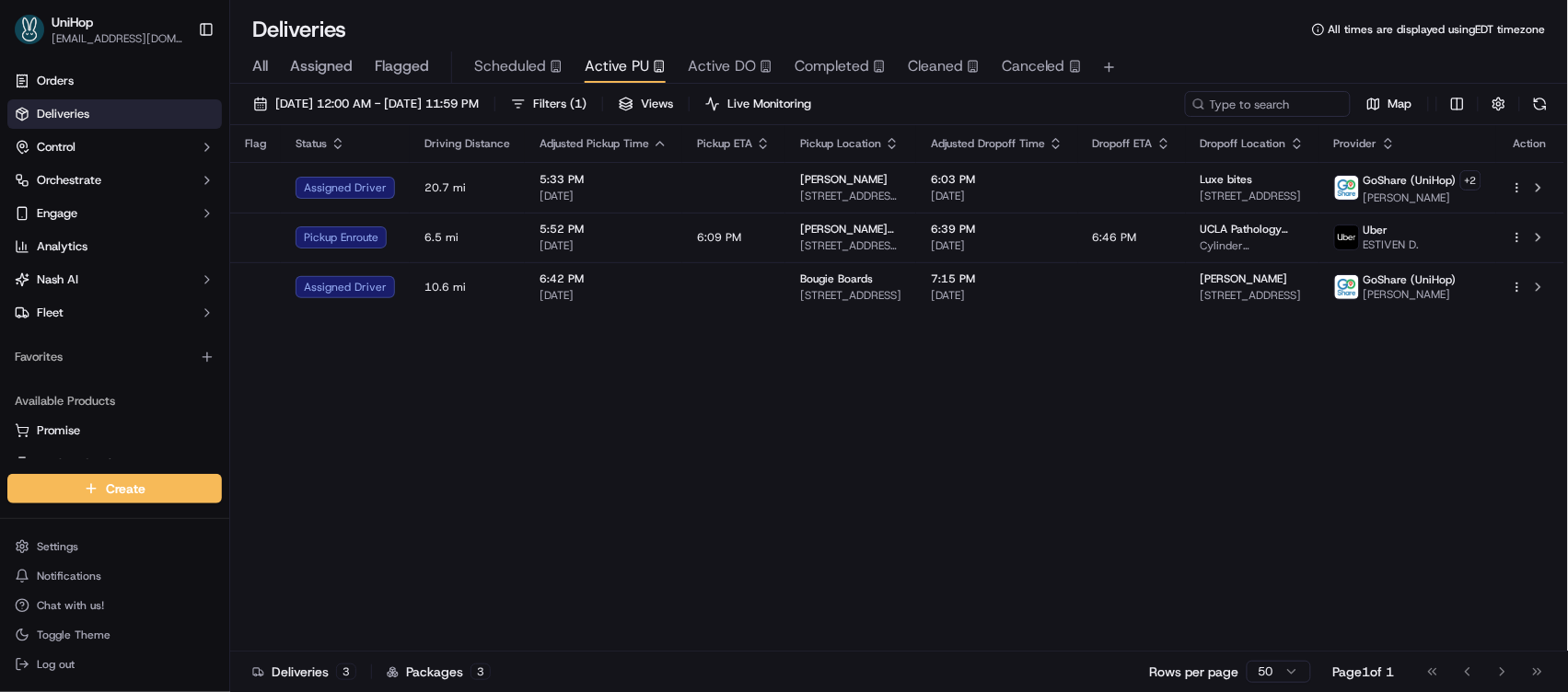
click at [680, 368] on div "Flag Status Driving Distance Adjusted Pickup Time Pickup ETA Pickup Location Ad…" at bounding box center [897, 388] width 1335 height 526
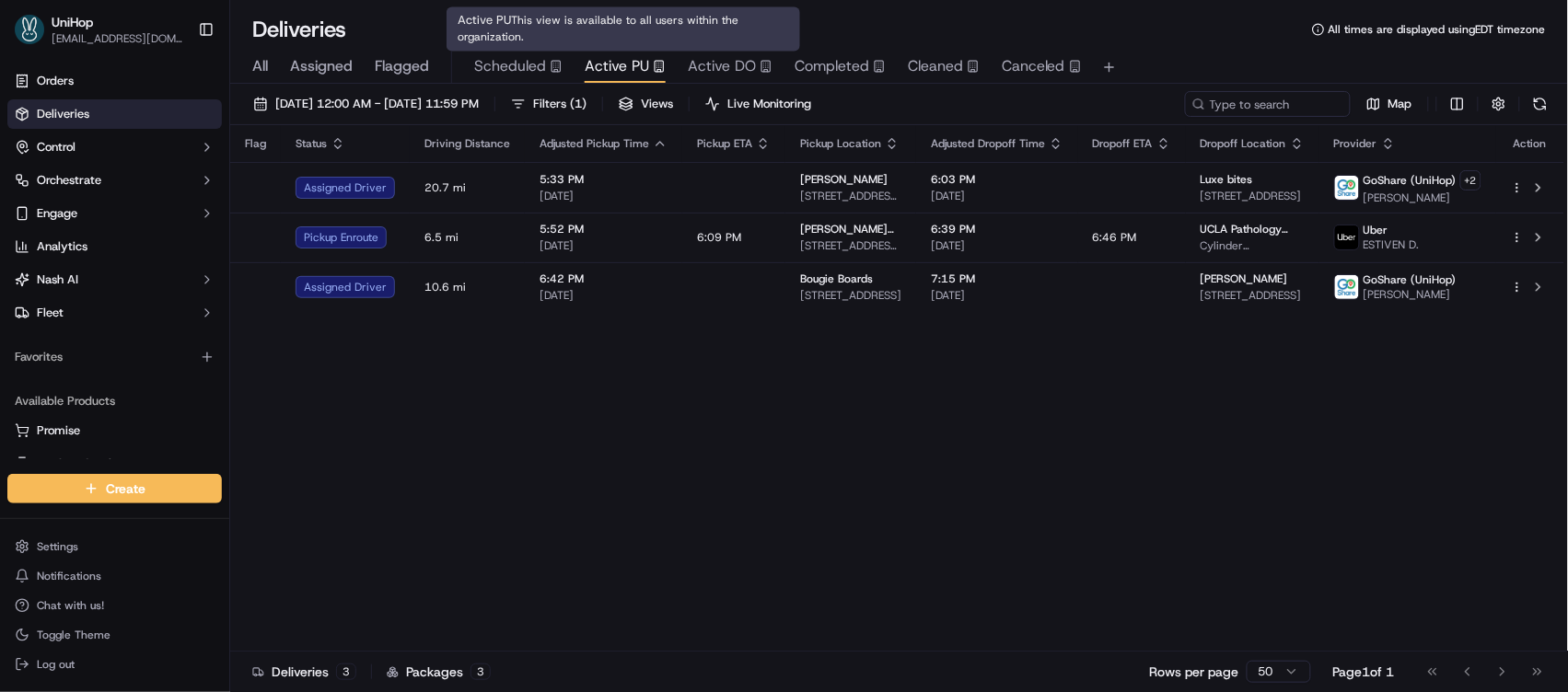
click at [611, 66] on span "Active PU" at bounding box center [617, 65] width 65 height 22
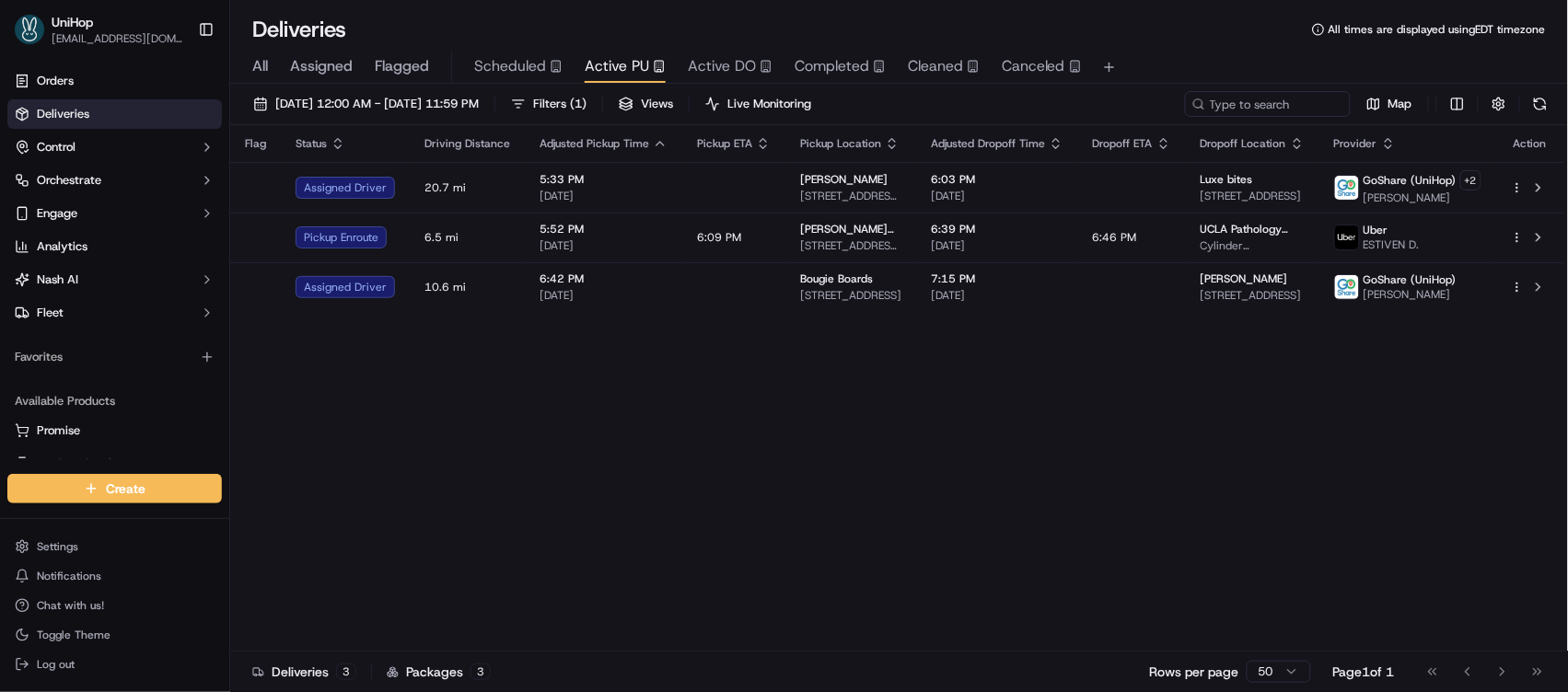
click at [670, 445] on div "Flag Status Driving Distance Adjusted Pickup Time Pickup ETA Pickup Location Ad…" at bounding box center [897, 388] width 1335 height 526
click at [1151, 448] on div "Flag Status Driving Distance Adjusted Pickup Time Pickup ETA Pickup Location Ad…" at bounding box center [897, 388] width 1335 height 526
click at [582, 367] on div "Flag Status Driving Distance Adjusted Pickup Time Pickup ETA Pickup Location Ad…" at bounding box center [897, 388] width 1335 height 526
click at [681, 393] on div "Flag Status Driving Distance Adjusted Pickup Time Pickup ETA Pickup Location Ad…" at bounding box center [897, 388] width 1335 height 526
drag, startPoint x: 227, startPoint y: 375, endPoint x: 261, endPoint y: 255, distance: 124.7
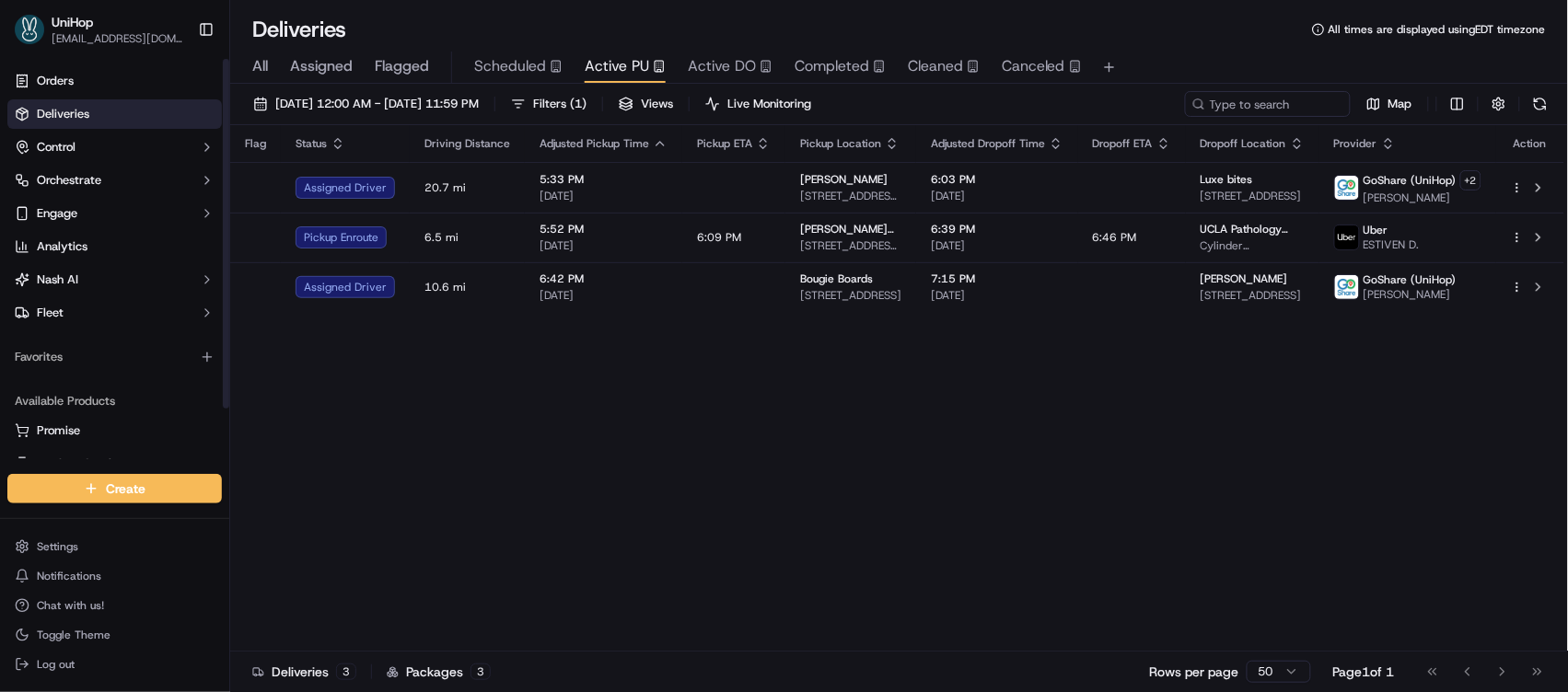
click at [230, 255] on div at bounding box center [226, 233] width 7 height 350
click at [458, 351] on div "Flag Status Driving Distance Adjusted Pickup Time Pickup ETA Pickup Location Ad…" at bounding box center [897, 388] width 1335 height 526
click at [964, 375] on div "Flag Status Driving Distance Adjusted Pickup Time Pickup ETA Pickup Location Ad…" at bounding box center [897, 388] width 1335 height 526
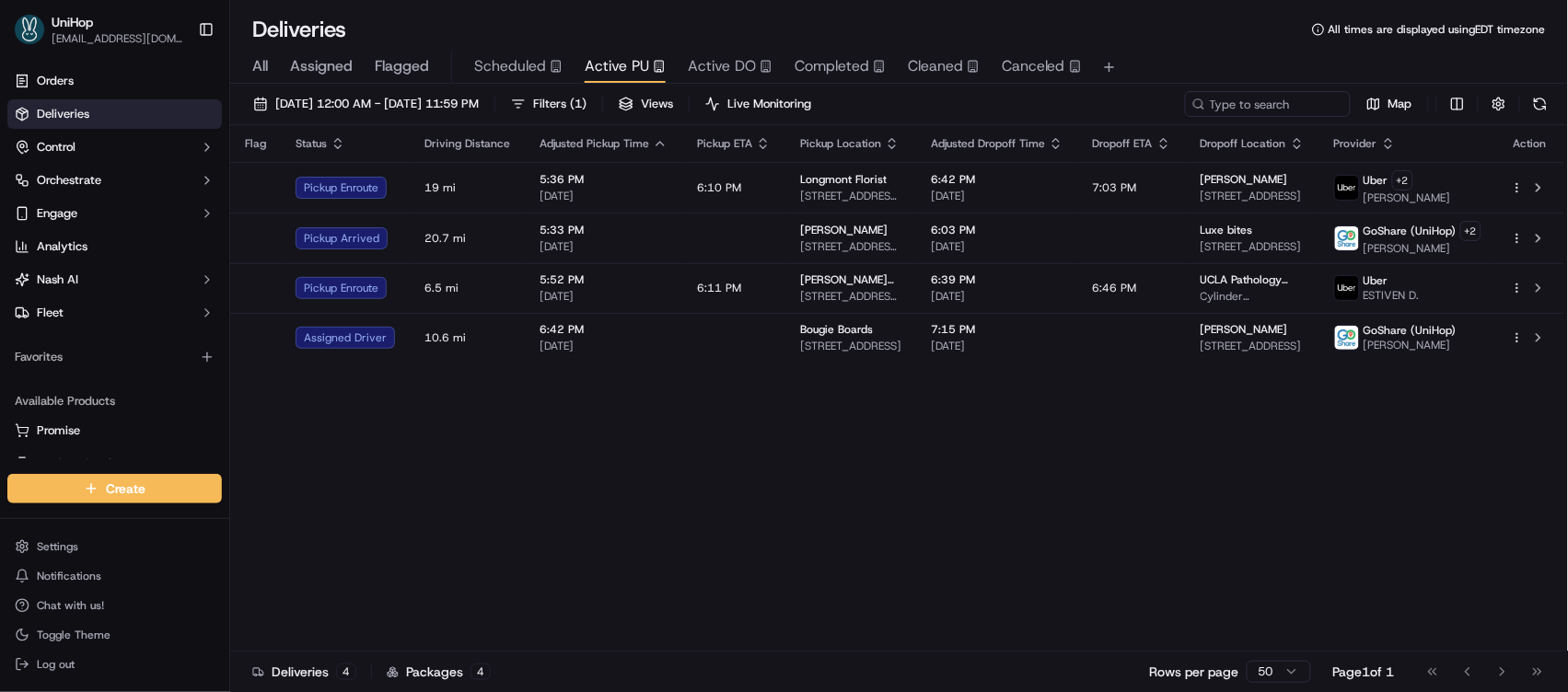
click at [763, 461] on div "Flag Status Driving Distance Adjusted Pickup Time Pickup ETA Pickup Location Ad…" at bounding box center [897, 388] width 1335 height 526
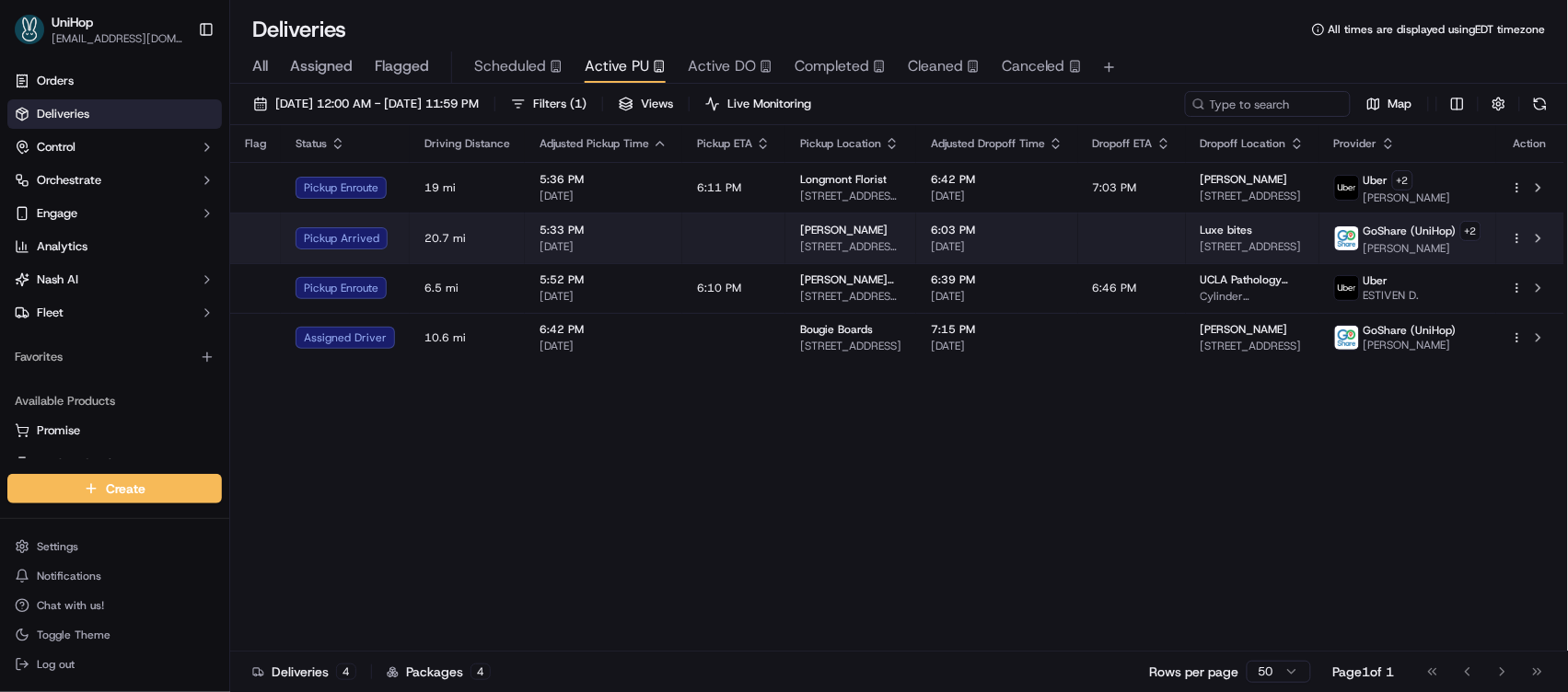
click at [682, 234] on td at bounding box center [733, 237] width 103 height 50
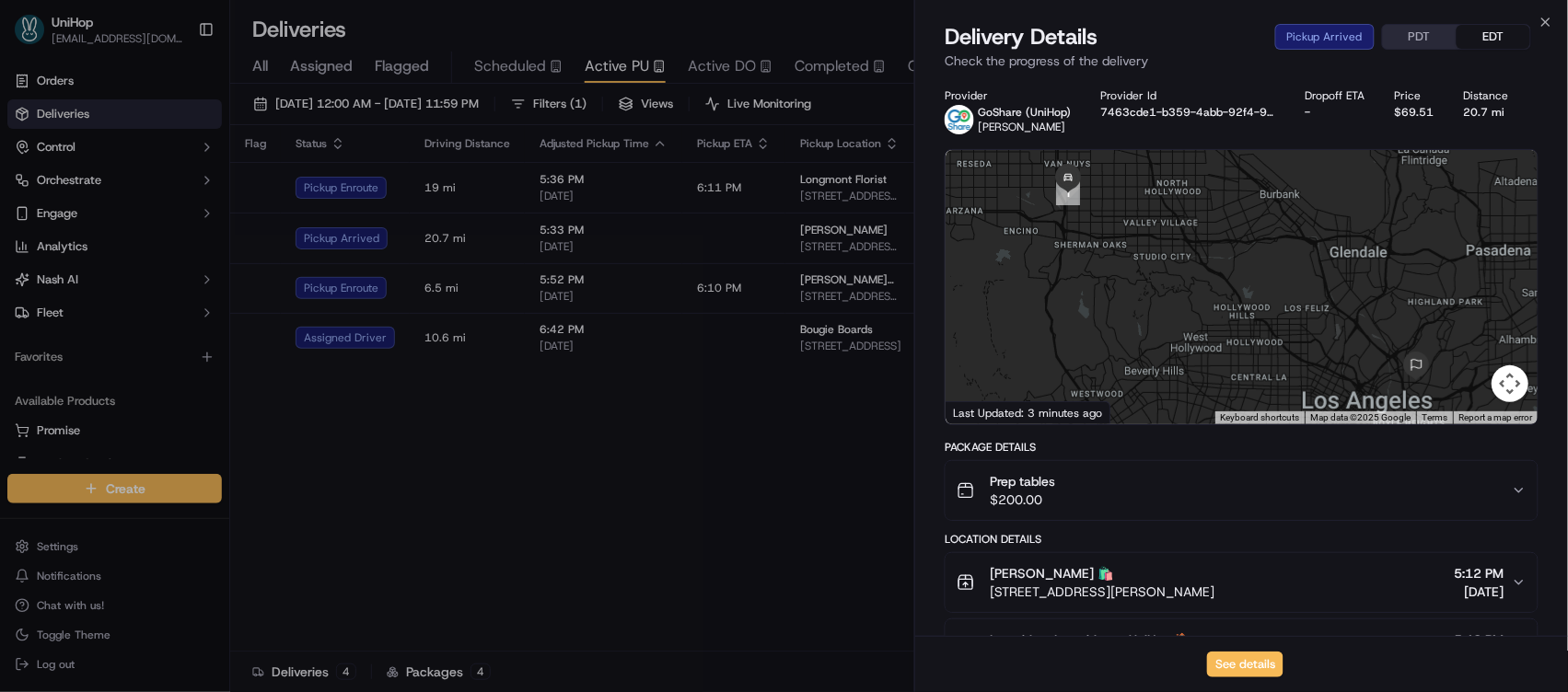
click at [1090, 490] on div "Prep tables $200.00" at bounding box center [1234, 490] width 555 height 37
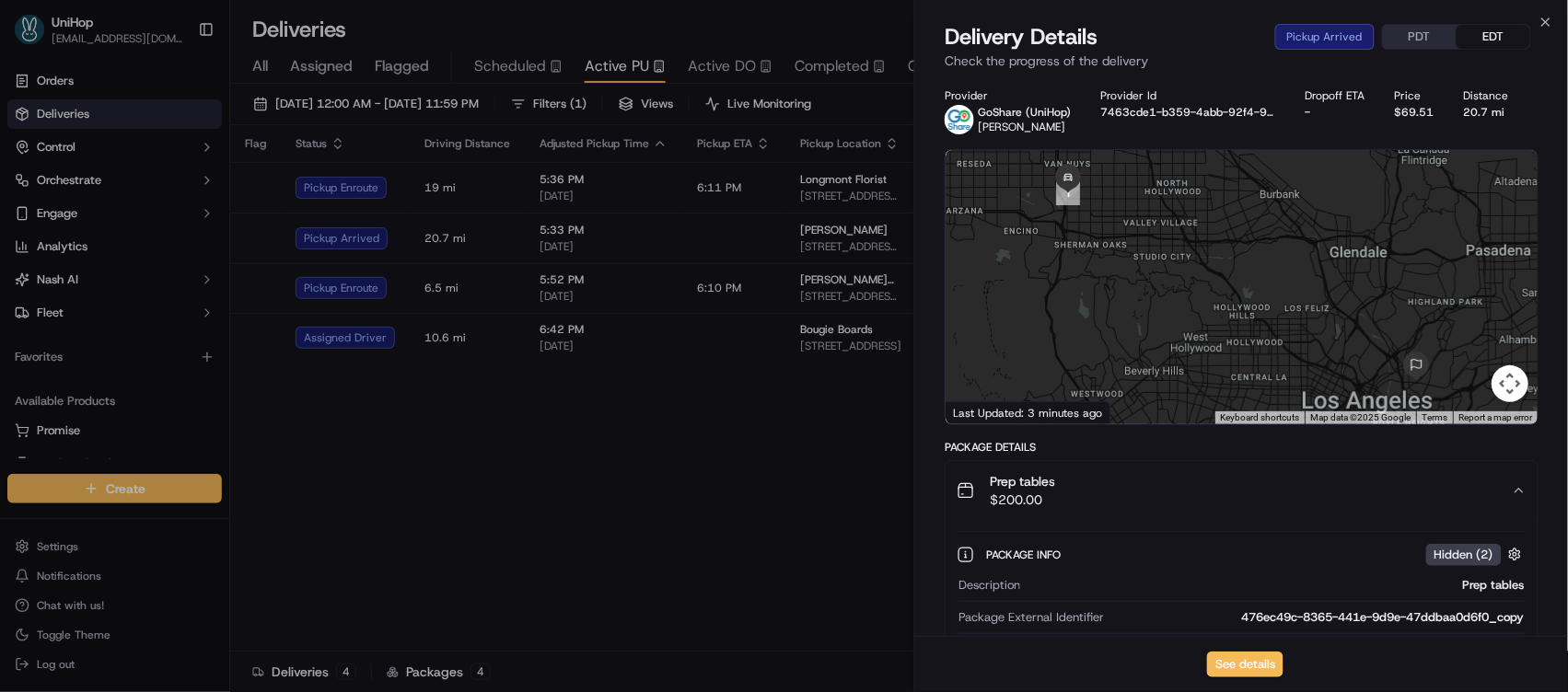
click at [1090, 490] on div "Prep tables $200.00" at bounding box center [1234, 490] width 555 height 37
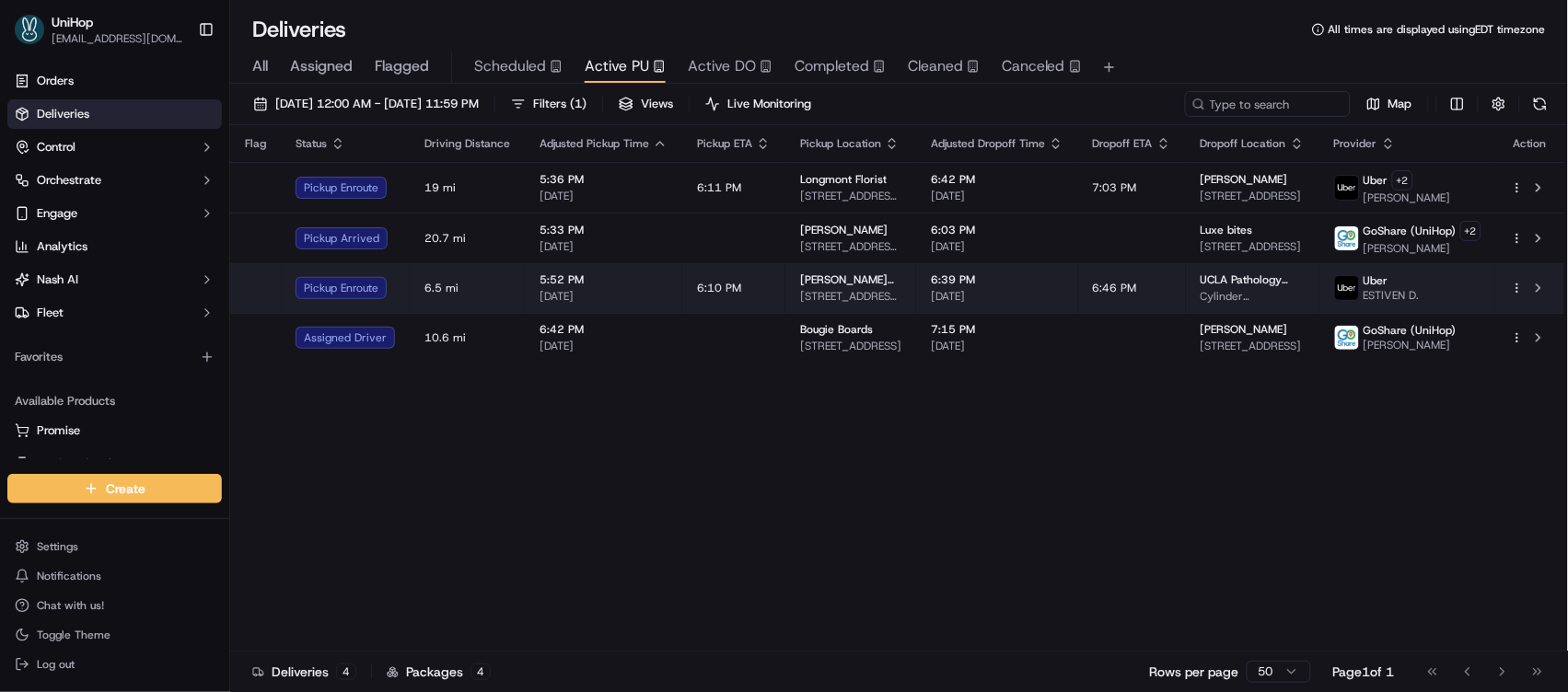
click at [888, 310] on td "Sada's Flowers 10612 Culver Blvd, Culver City, CA 90232, USA" at bounding box center [851, 288] width 131 height 49
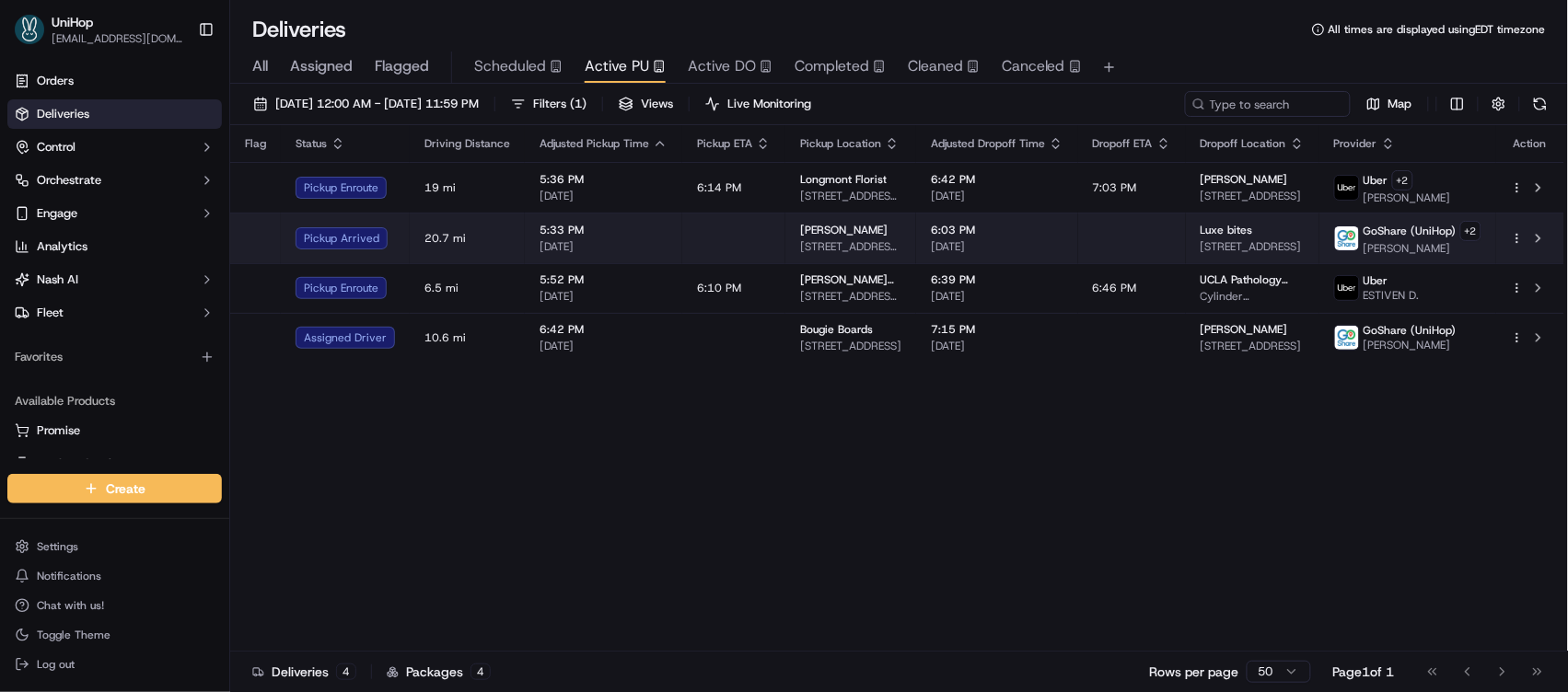
click at [882, 234] on div "Daniel" at bounding box center [851, 230] width 101 height 15
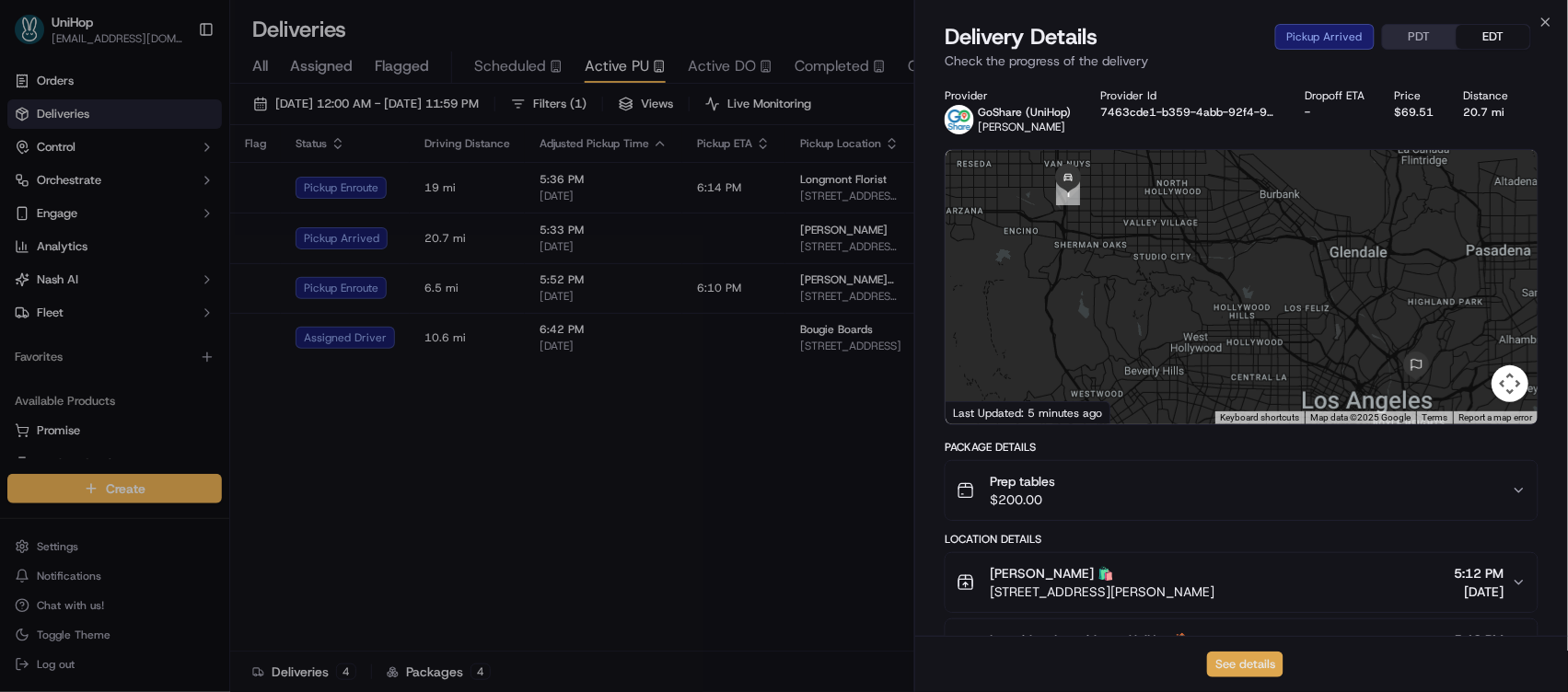
click at [1250, 668] on button "See details" at bounding box center [1245, 664] width 77 height 26
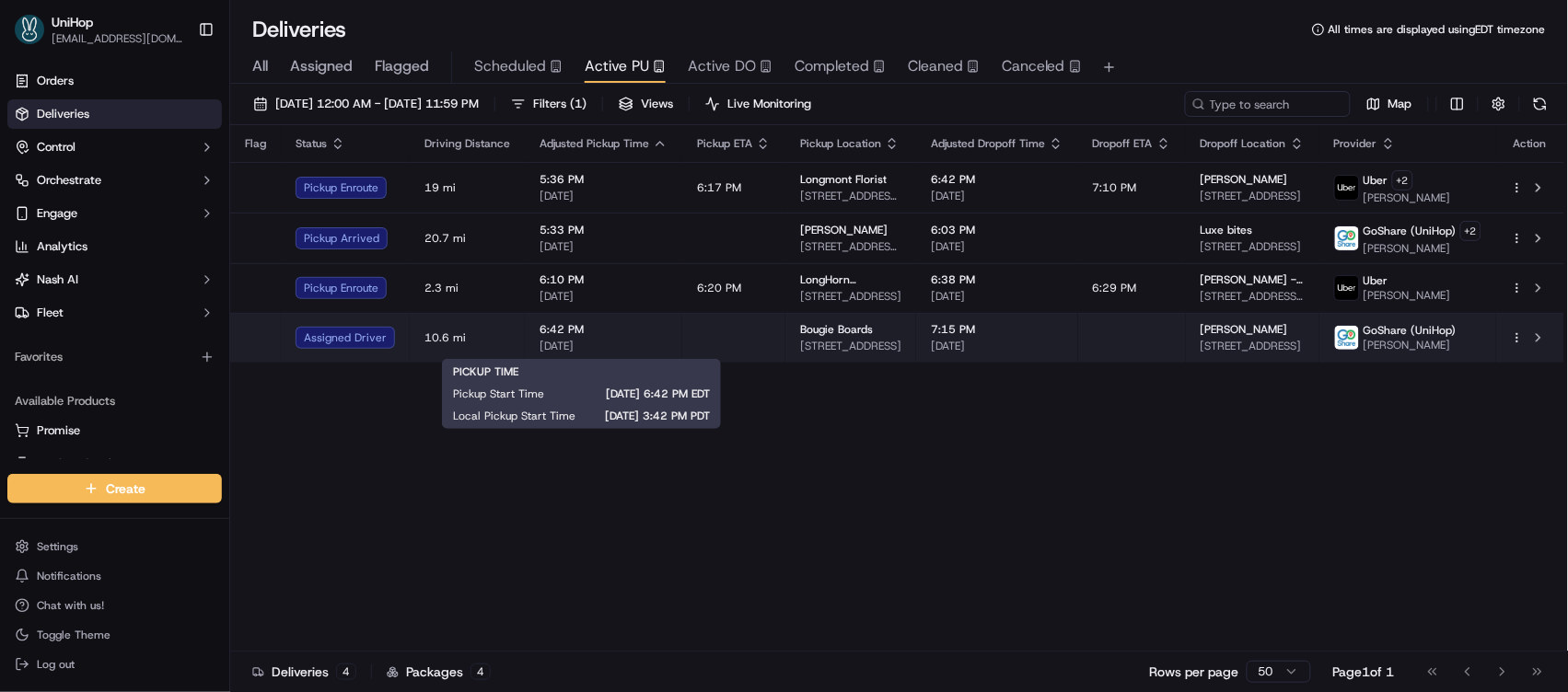
click at [650, 349] on span "[DATE]" at bounding box center [603, 346] width 128 height 15
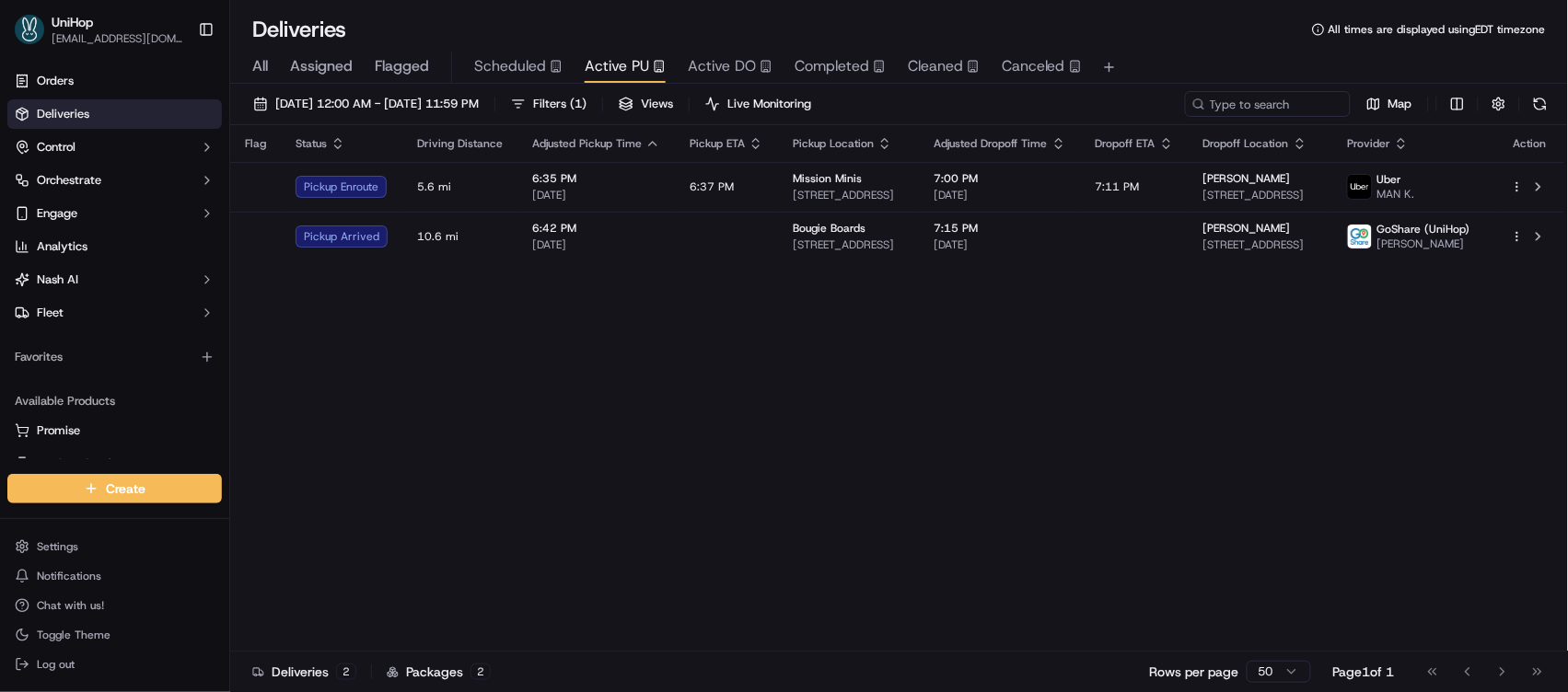
click at [687, 542] on div "Flag Status Driving Distance Adjusted Pickup Time Pickup ETA Pickup Location Ad…" at bounding box center [897, 388] width 1335 height 526
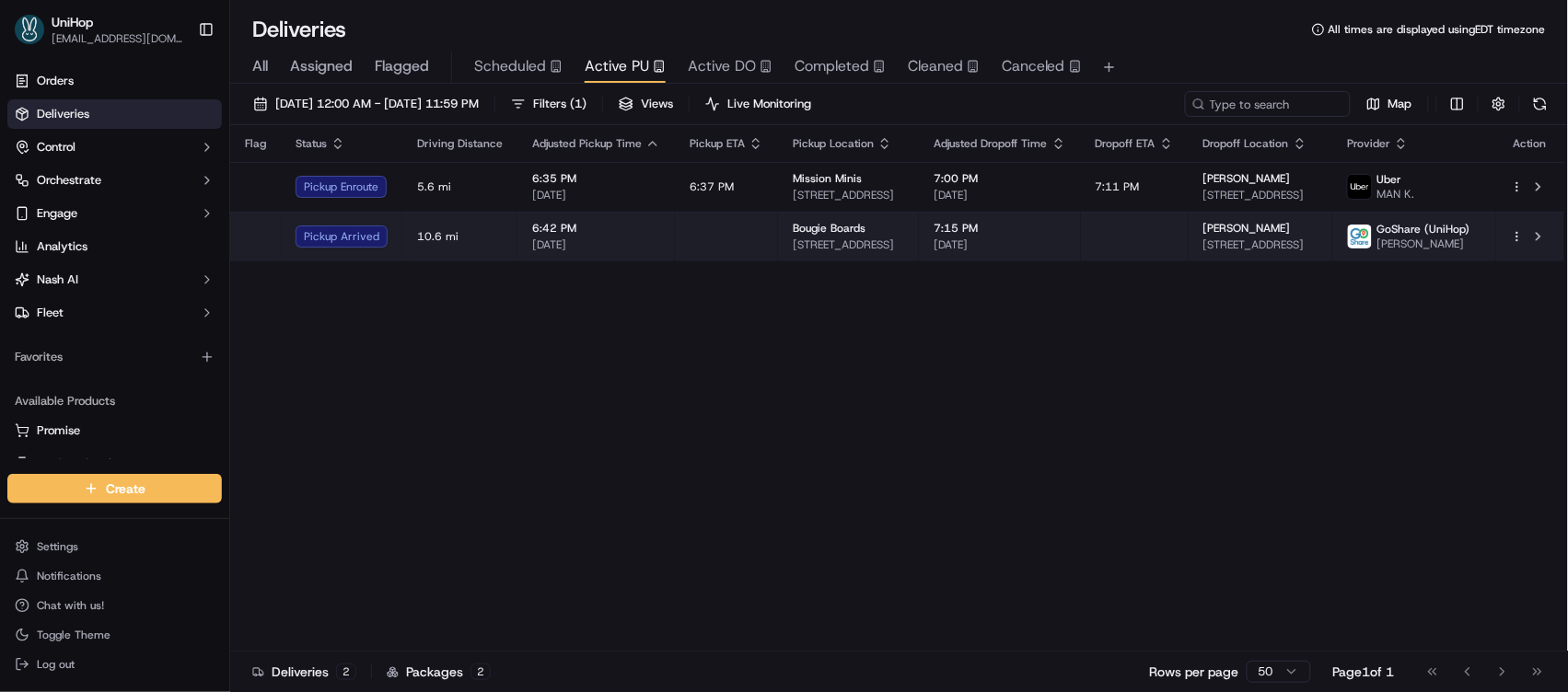
click at [853, 246] on span "5152 8th Ave, Los Angeles, CA 90043, USA" at bounding box center [848, 245] width 111 height 15
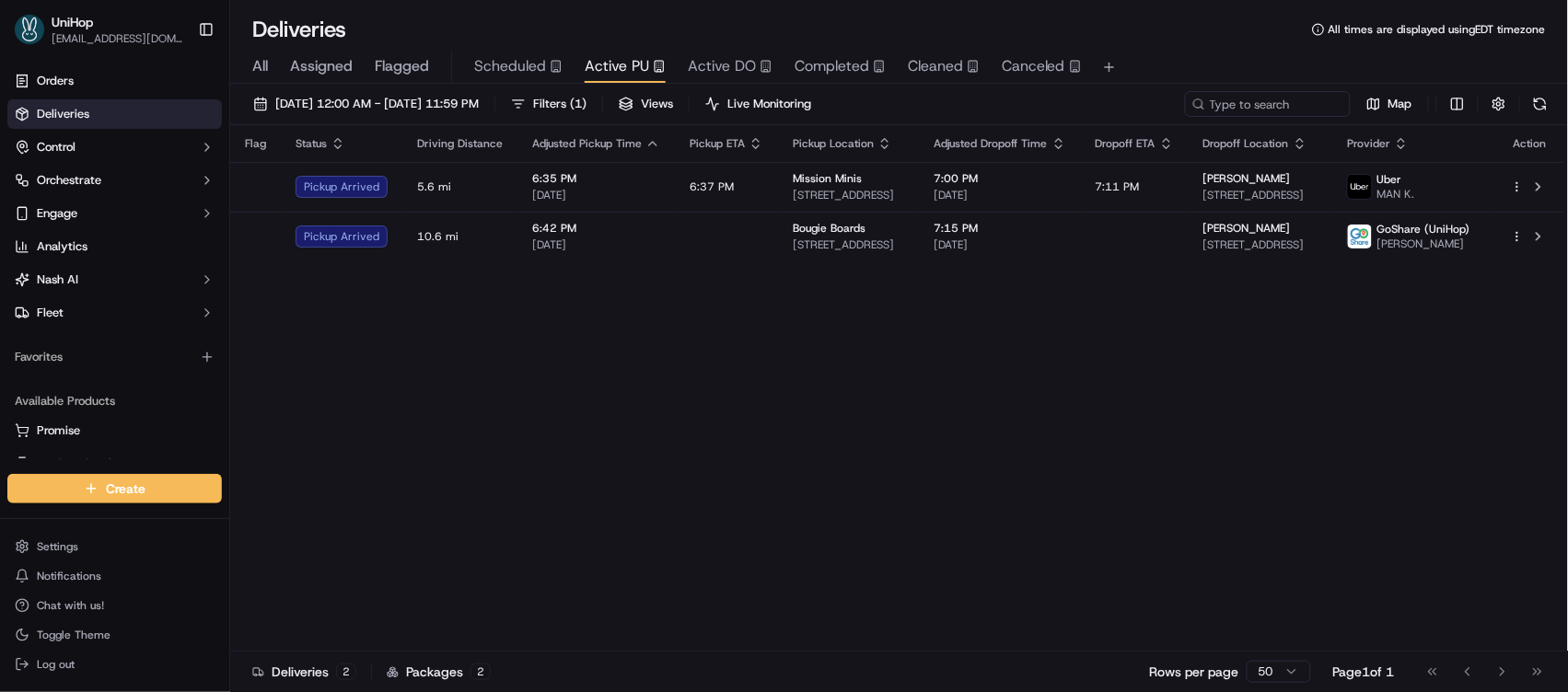
click at [659, 421] on div "Flag Status Driving Distance Adjusted Pickup Time Pickup ETA Pickup Location Ad…" at bounding box center [897, 388] width 1335 height 526
click at [659, 420] on div "Flag Status Driving Distance Adjusted Pickup Time Pickup ETA Pickup Location Ad…" at bounding box center [897, 388] width 1335 height 526
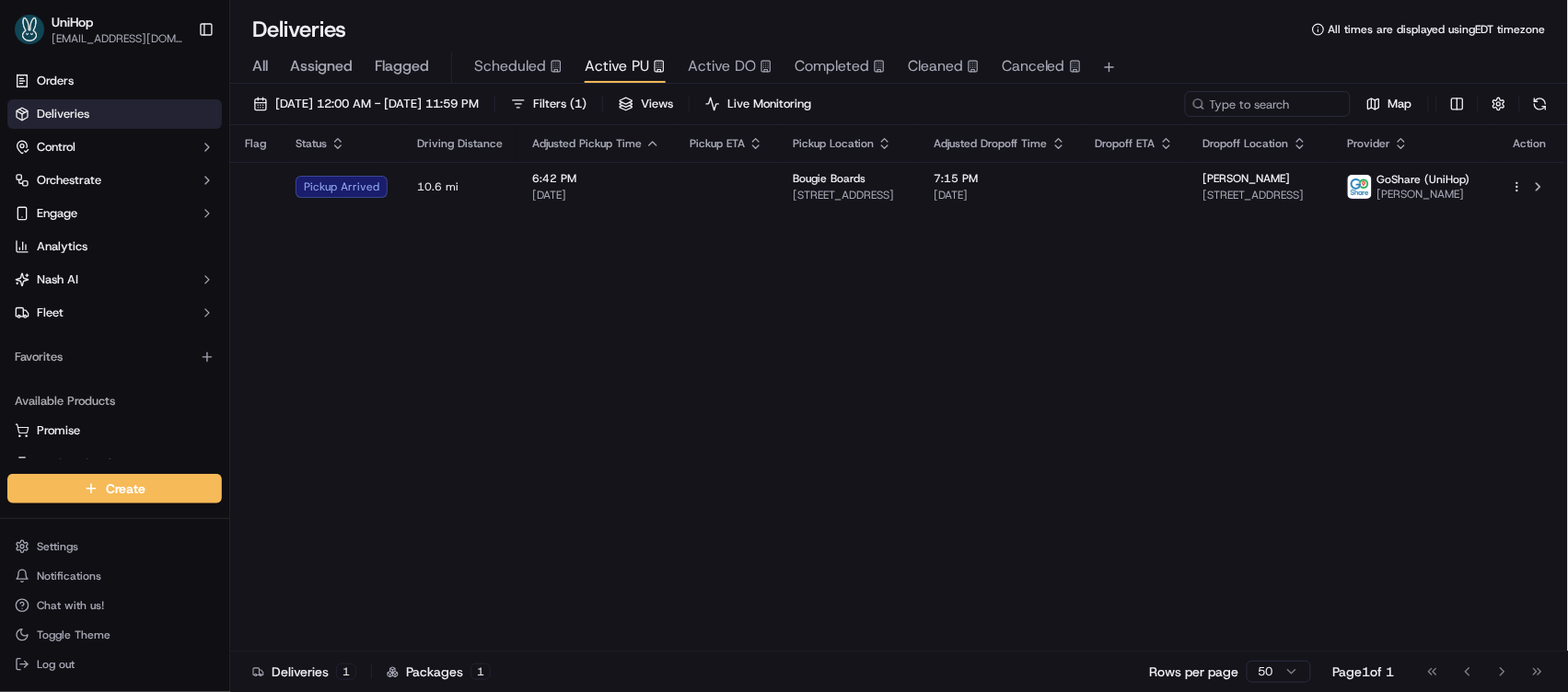
click at [854, 79] on button "Completed" at bounding box center [840, 66] width 91 height 31
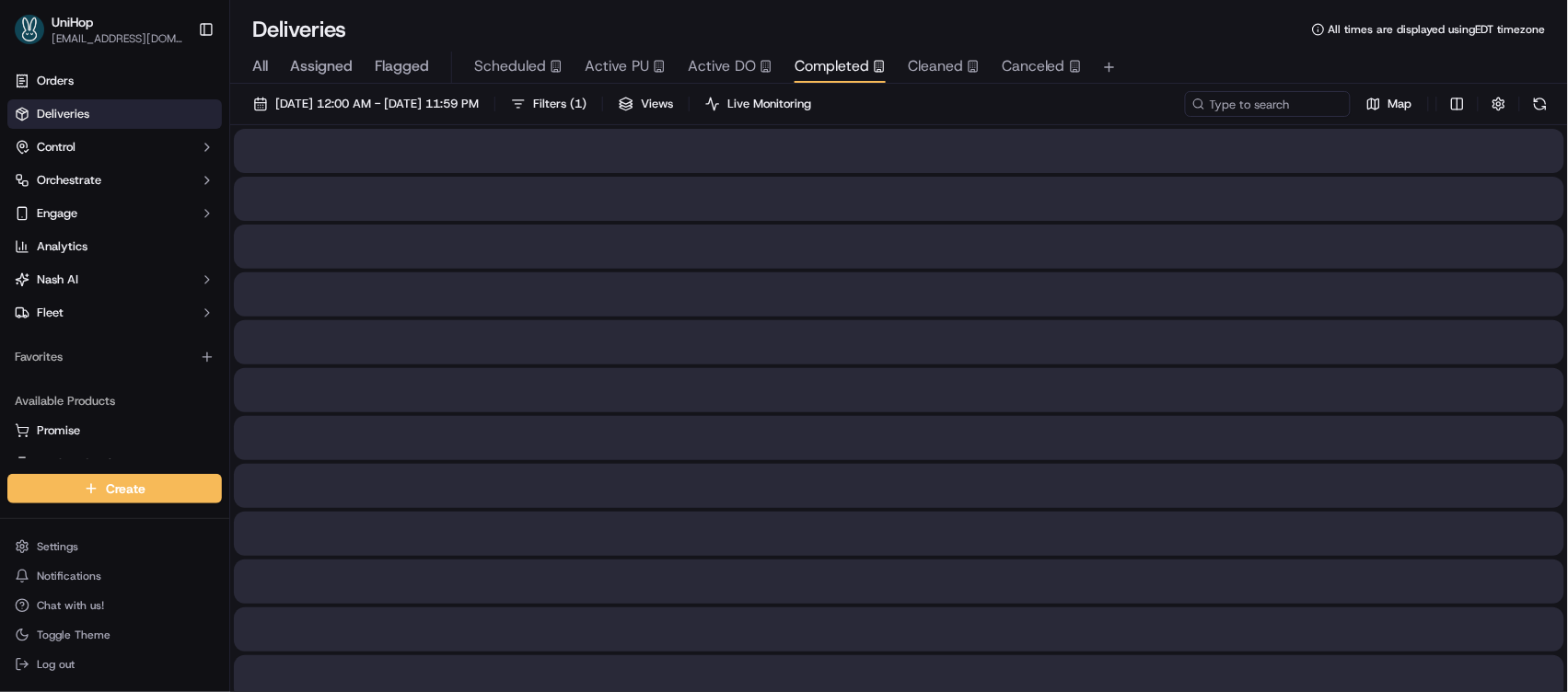
click at [855, 79] on button "Completed" at bounding box center [840, 66] width 91 height 31
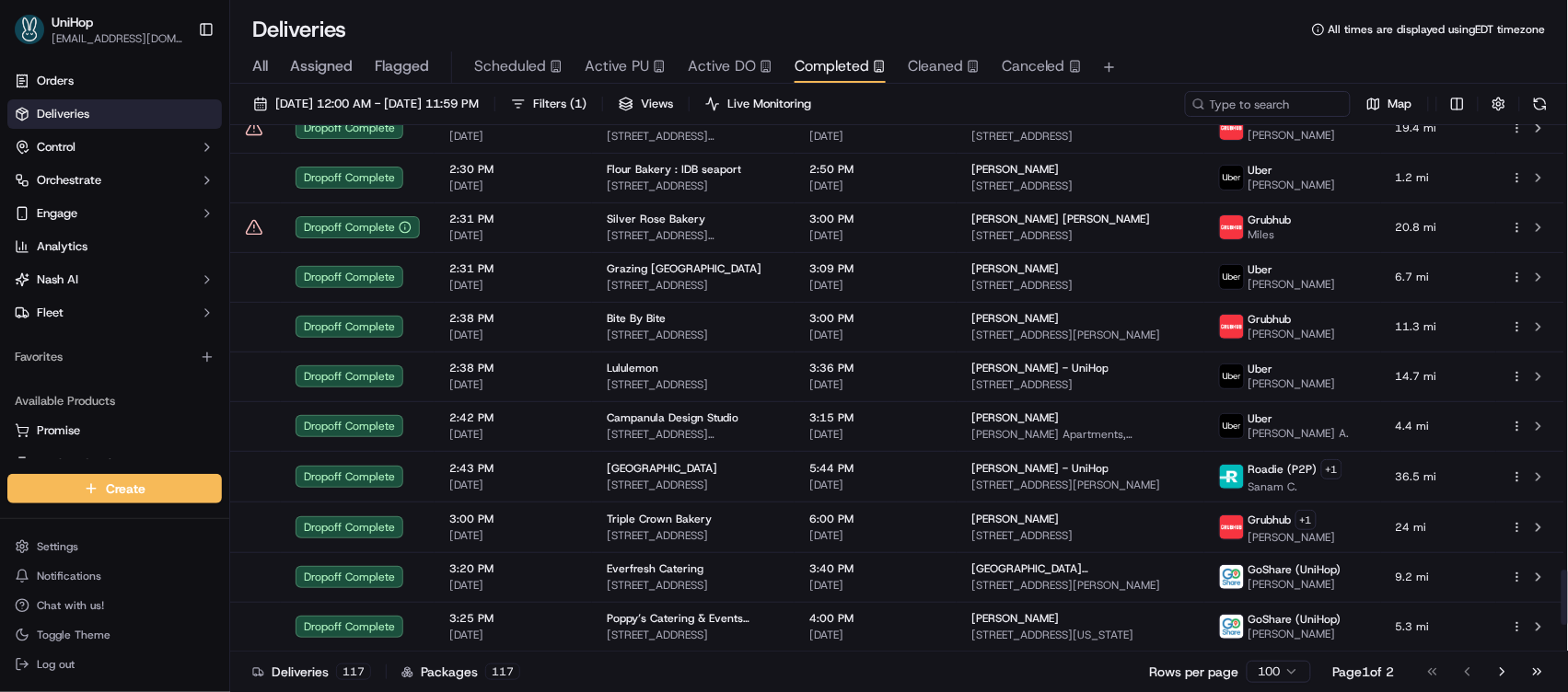
scroll to position [4530, 0]
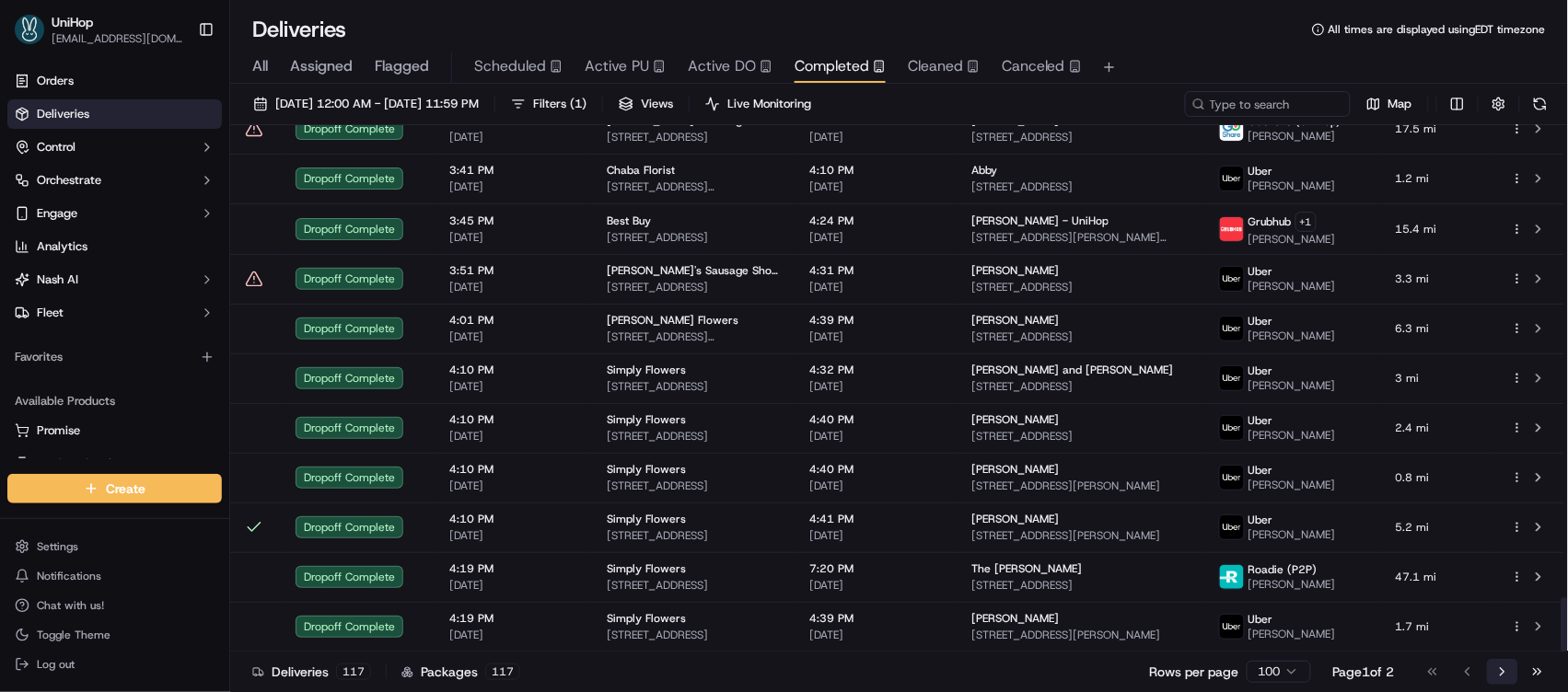
click at [1501, 671] on button "Go to next page" at bounding box center [1503, 671] width 31 height 26
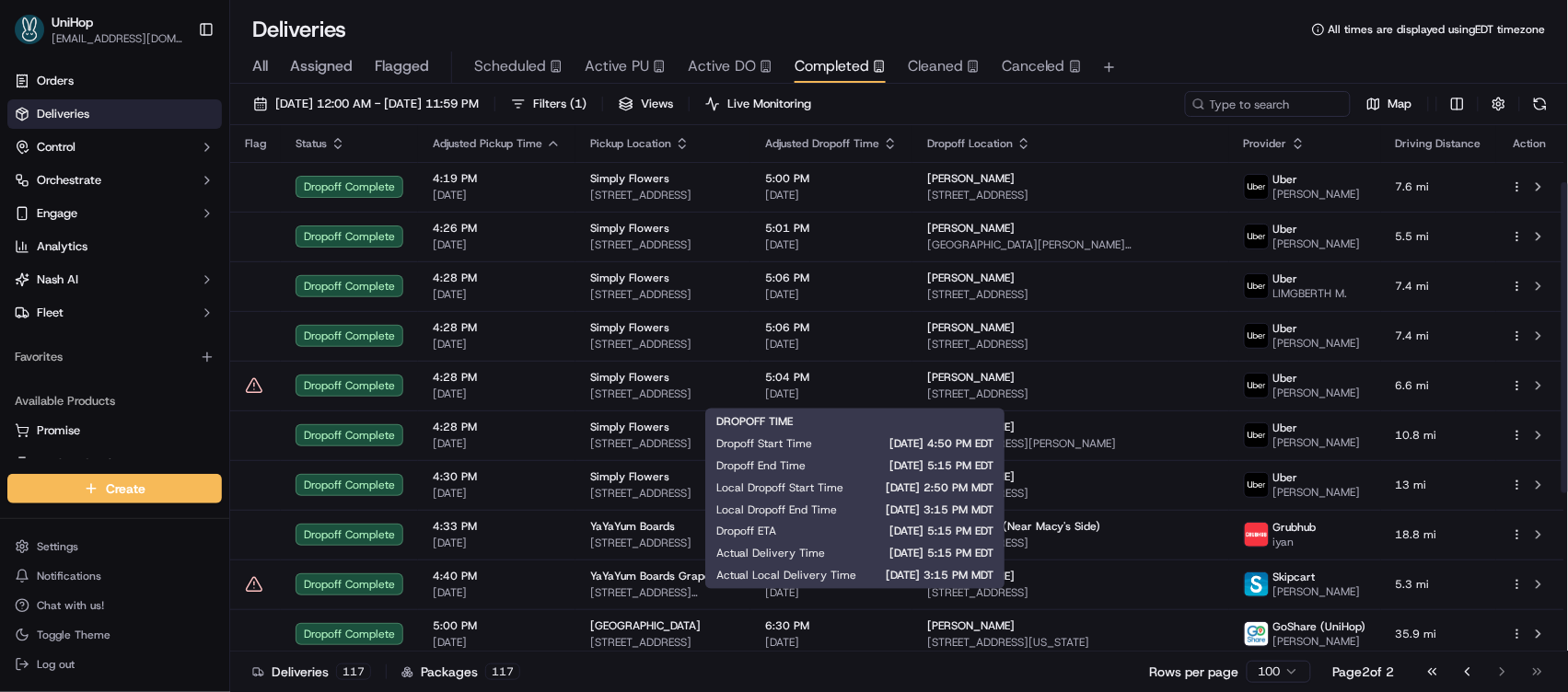
scroll to position [366, 0]
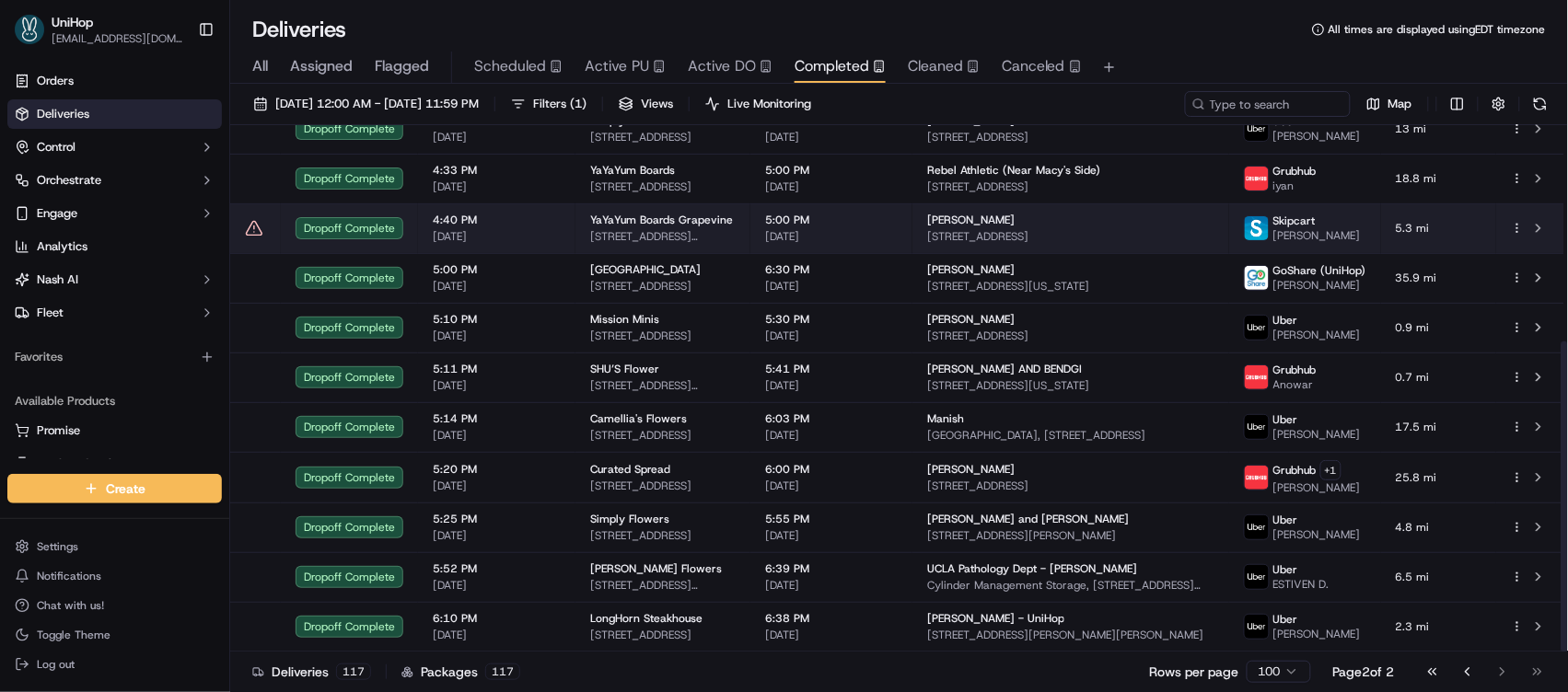
click at [750, 218] on td "YaYaYum Boards Grapevine 112 E Texas St, Grapevine, TX 76051, USA" at bounding box center [663, 228] width 175 height 49
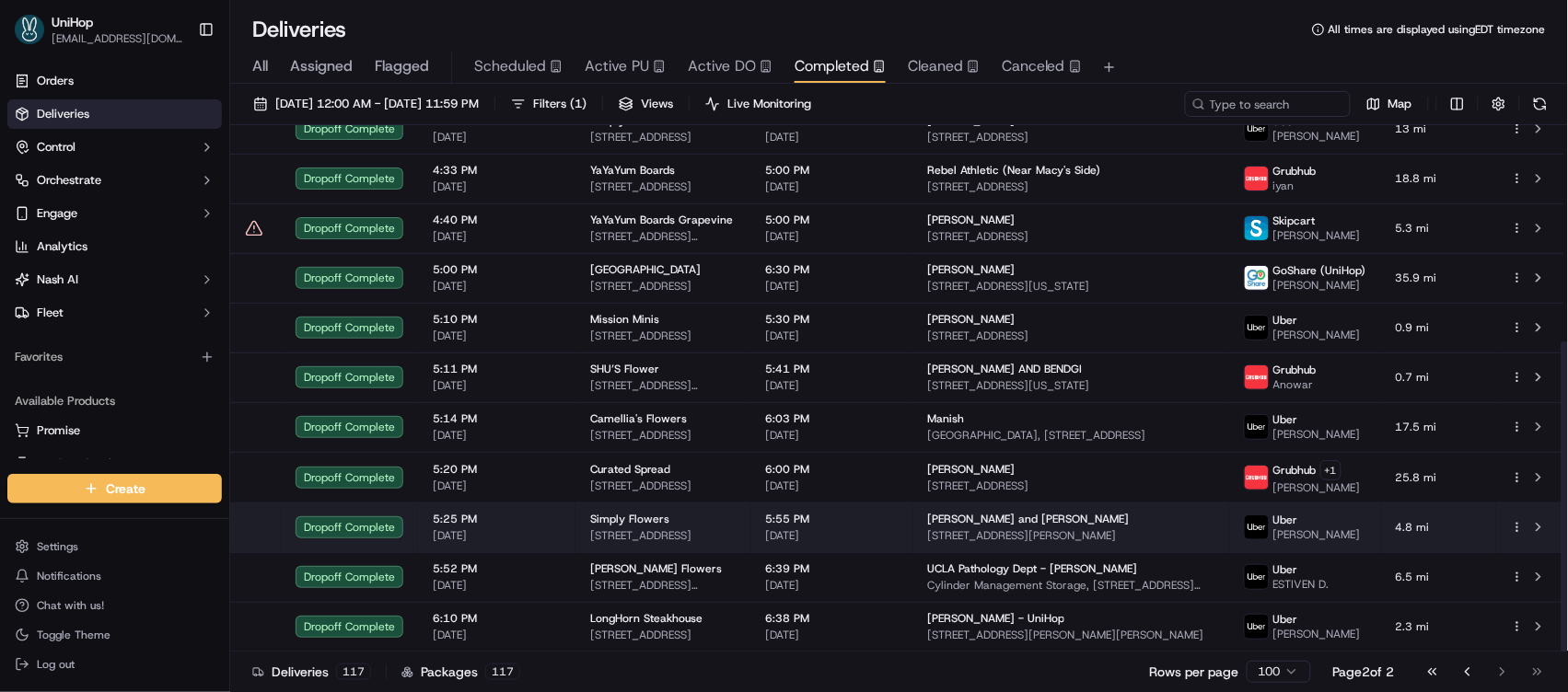
drag, startPoint x: 656, startPoint y: 370, endPoint x: 655, endPoint y: 513, distance: 143.0
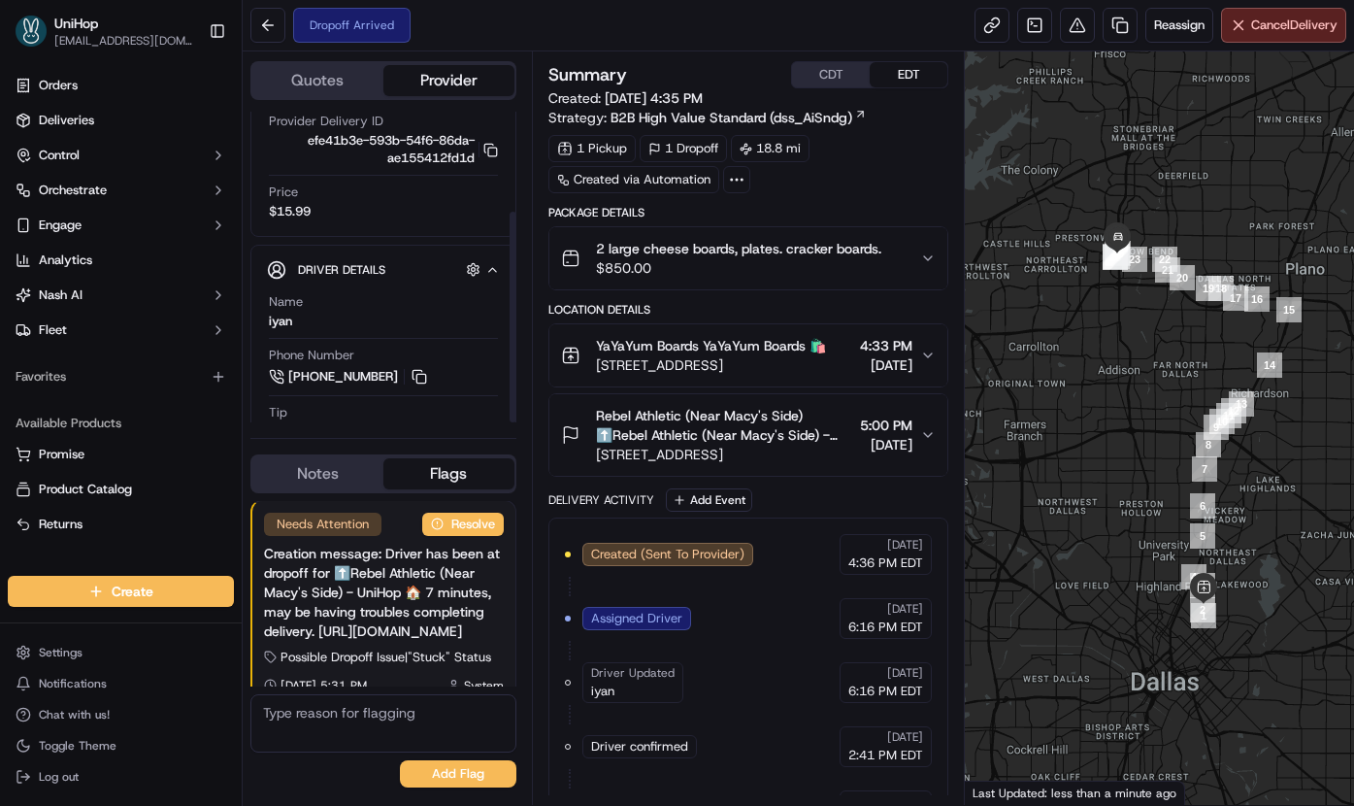
scroll to position [148, 0]
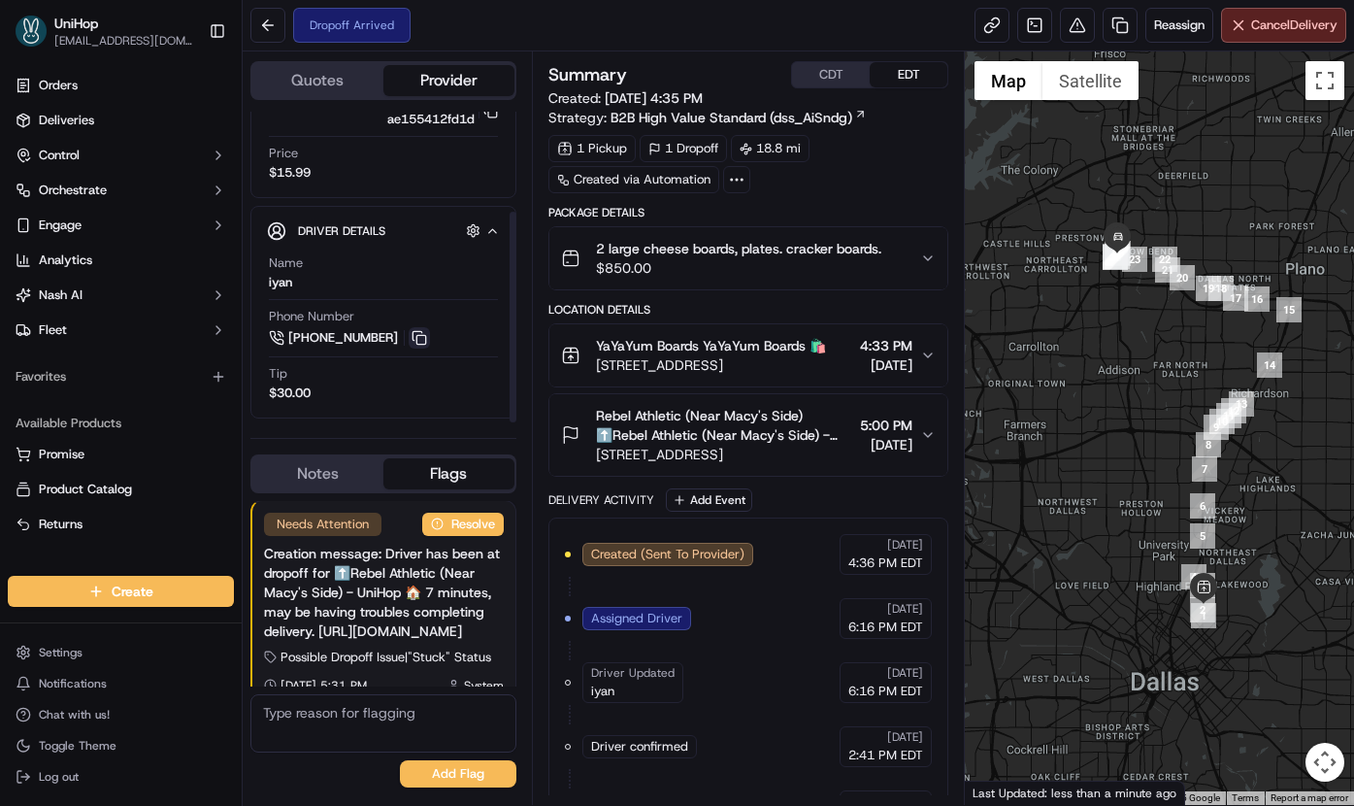
click at [421, 340] on button at bounding box center [419, 337] width 21 height 21
click at [888, 454] on span "[DATE]" at bounding box center [886, 444] width 52 height 19
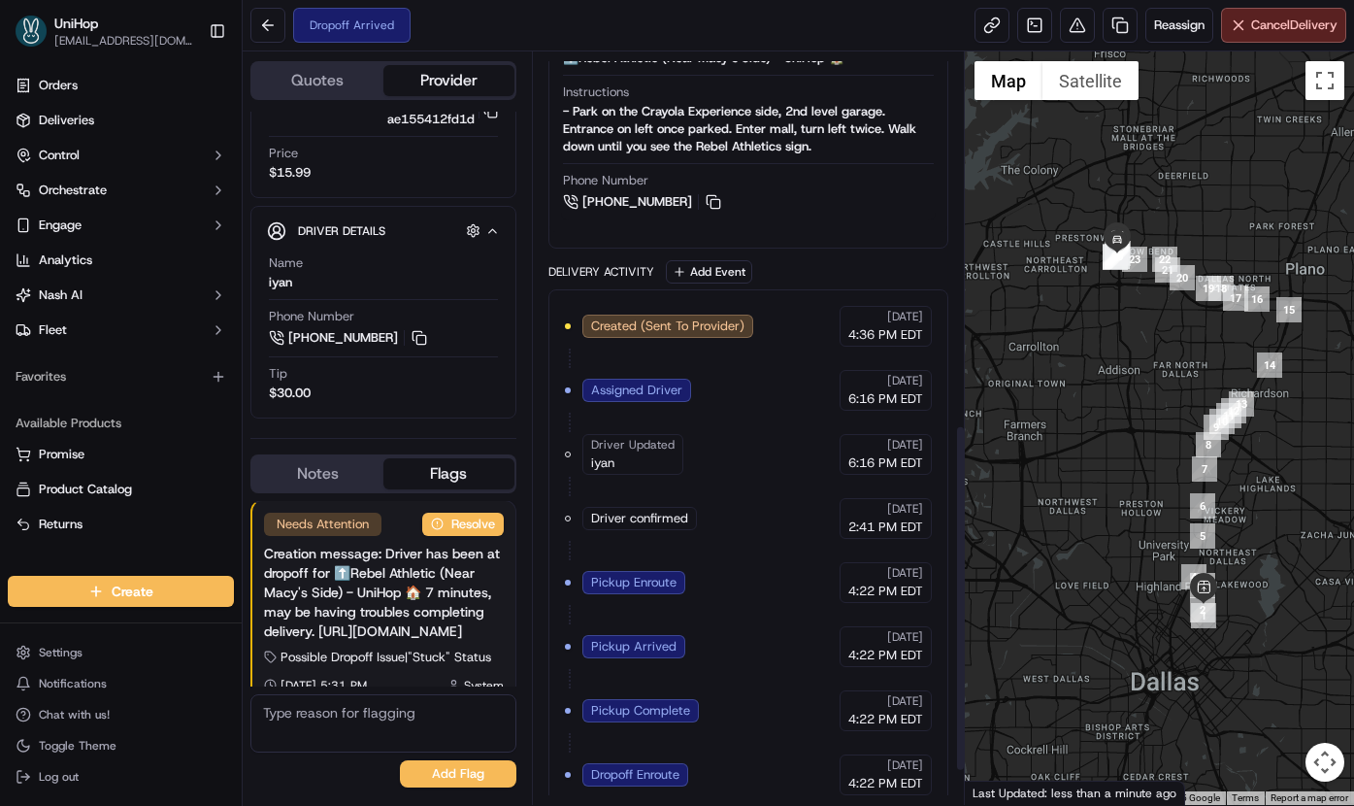
scroll to position [651, 0]
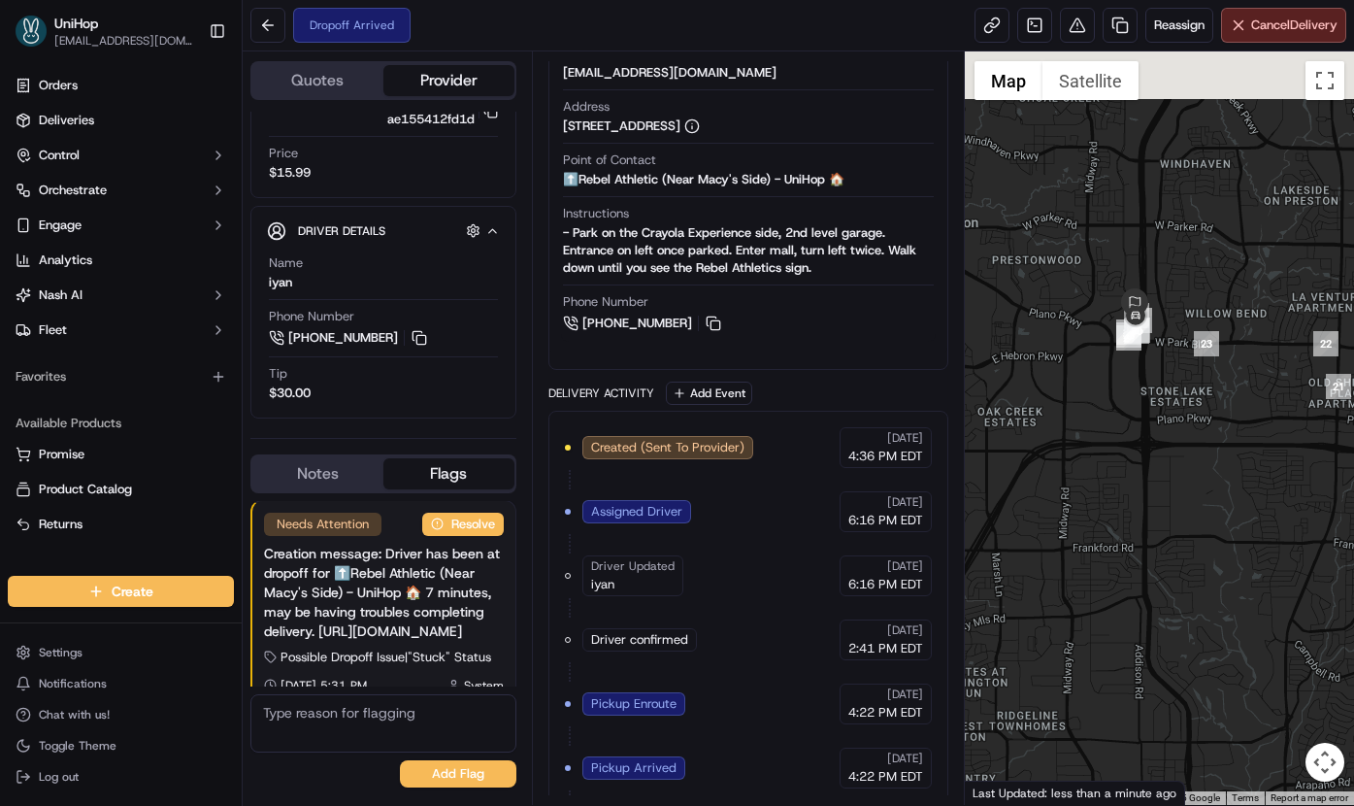
drag, startPoint x: 1088, startPoint y: 245, endPoint x: 1081, endPoint y: 373, distance: 128.4
click at [1081, 373] on div at bounding box center [1159, 427] width 389 height 753
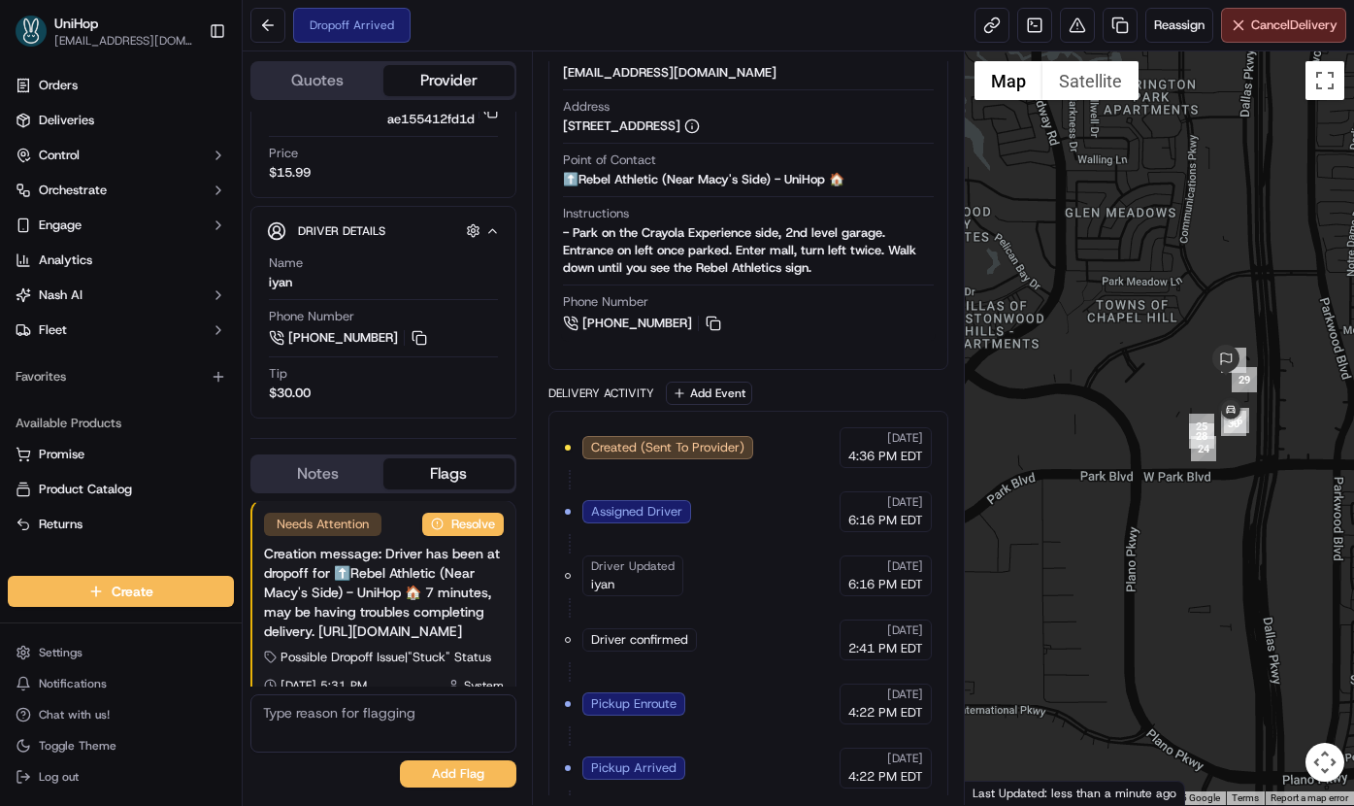
drag, startPoint x: 1154, startPoint y: 261, endPoint x: 1166, endPoint y: 346, distance: 85.3
click at [1097, 370] on div at bounding box center [1159, 427] width 389 height 753
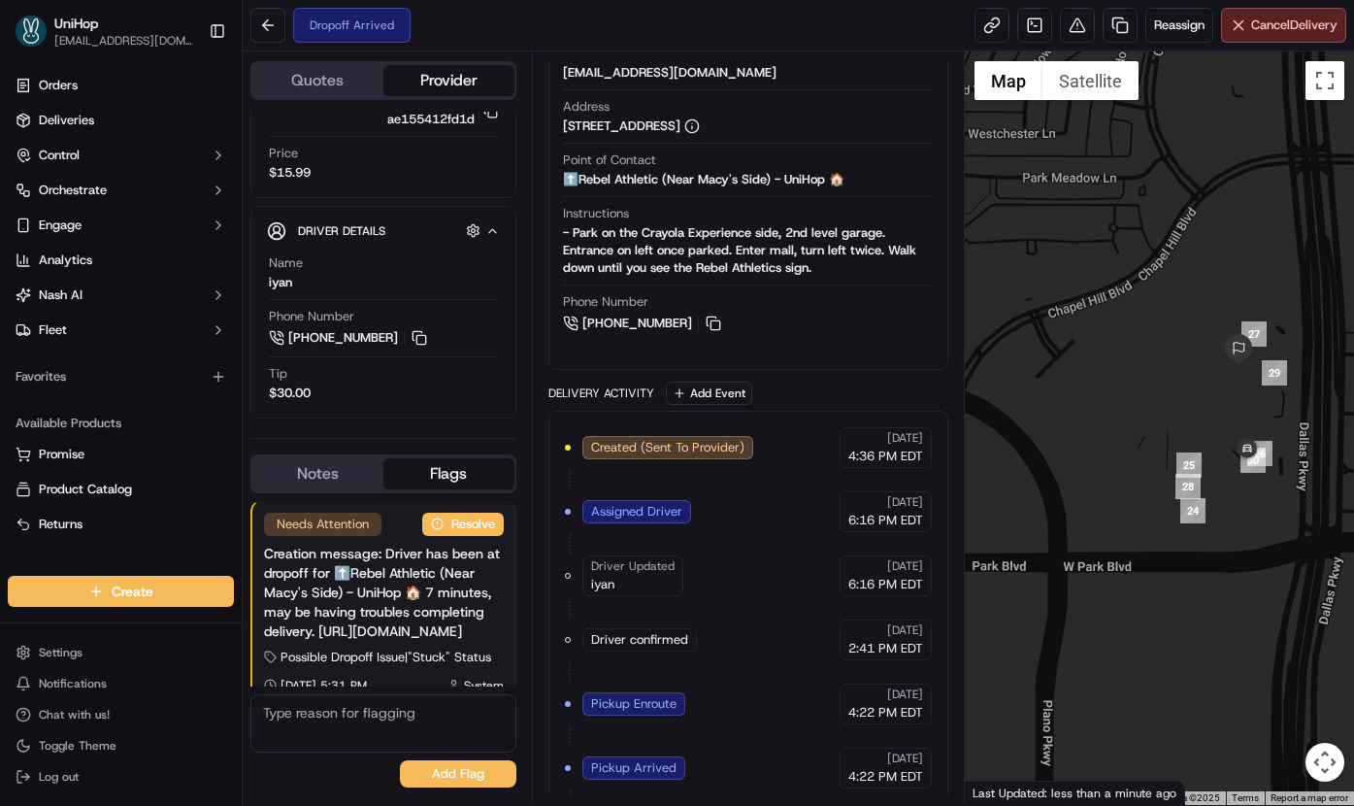
drag, startPoint x: 1220, startPoint y: 371, endPoint x: 1148, endPoint y: 313, distance: 93.2
click at [1148, 313] on div at bounding box center [1159, 427] width 389 height 753
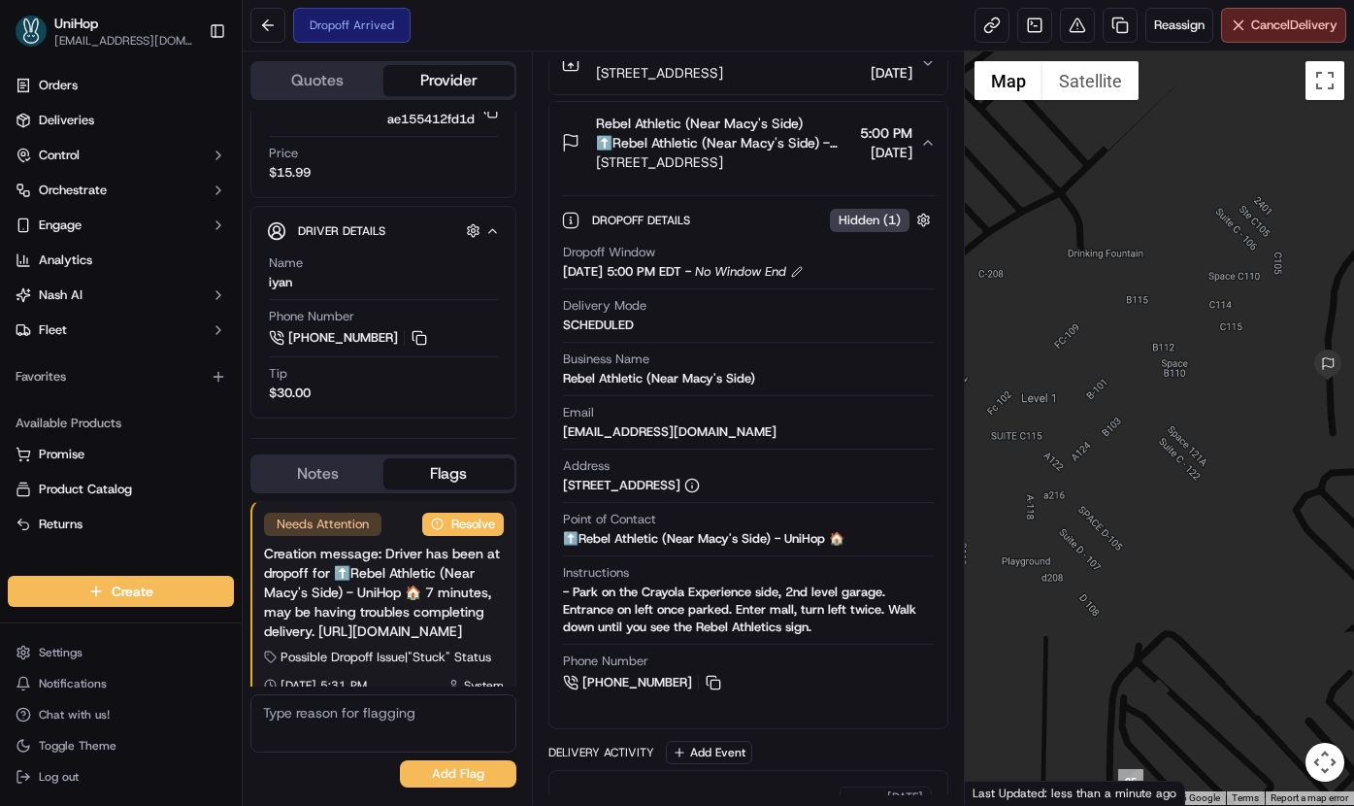
scroll to position [297, 0]
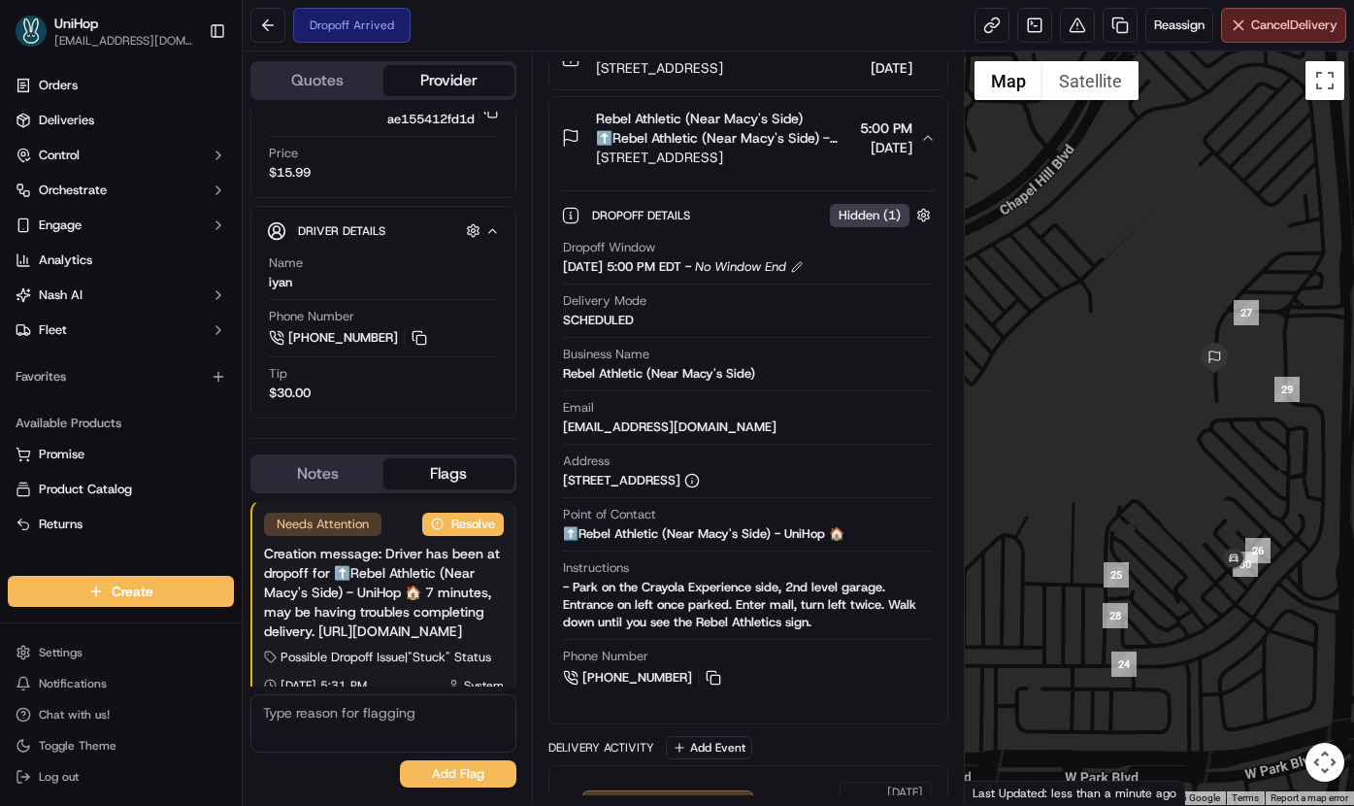
drag, startPoint x: 1162, startPoint y: 389, endPoint x: 1086, endPoint y: 289, distance: 125.4
click at [1090, 292] on div at bounding box center [1159, 427] width 389 height 753
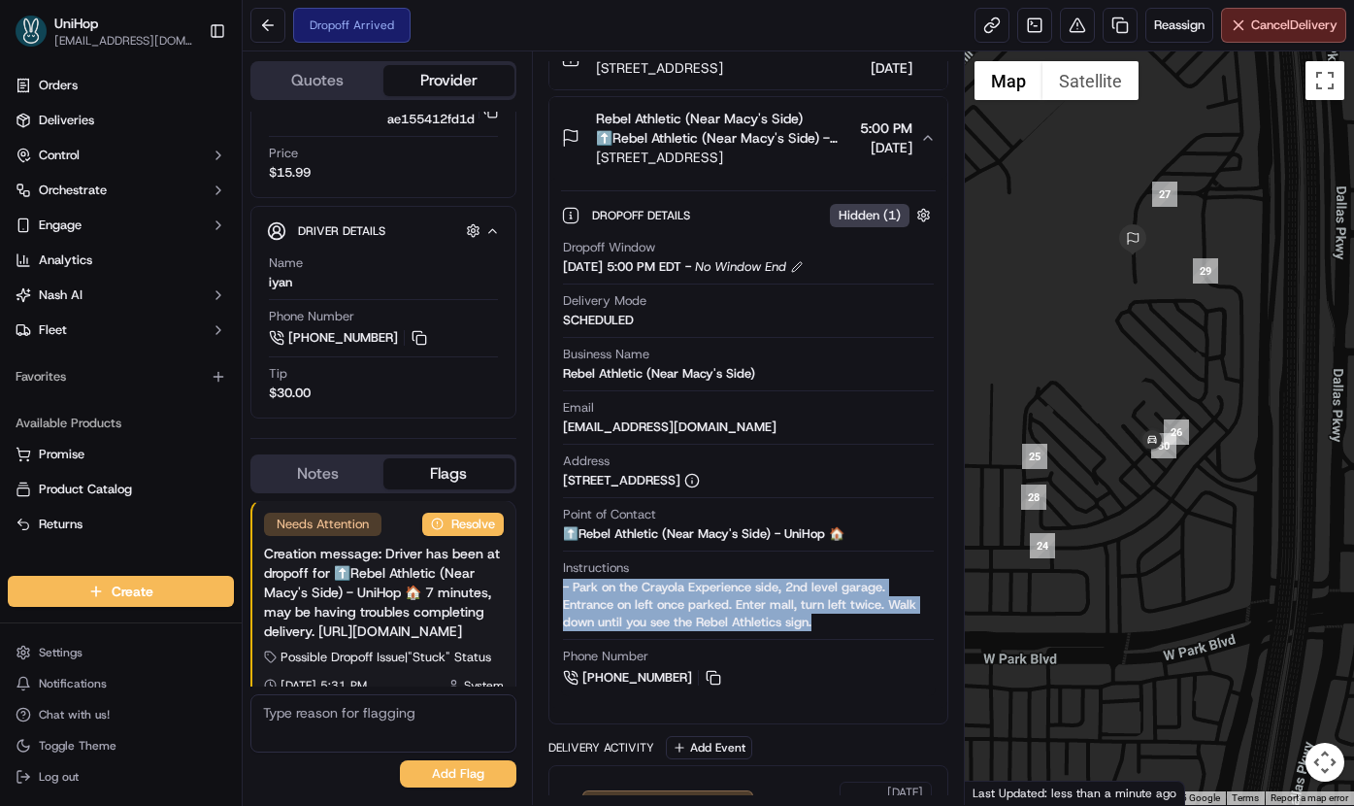
drag, startPoint x: 830, startPoint y: 650, endPoint x: 557, endPoint y: 610, distance: 275.8
click at [558, 610] on div "Dropoff Details Hidden ( 1 ) Dropoff Window Sep 19 2025 5:00 PM EDT - No Window…" at bounding box center [749, 443] width 399 height 529
copy div "- Park on the Crayola Experience side, 2nd level garage. Entrance on left once …"
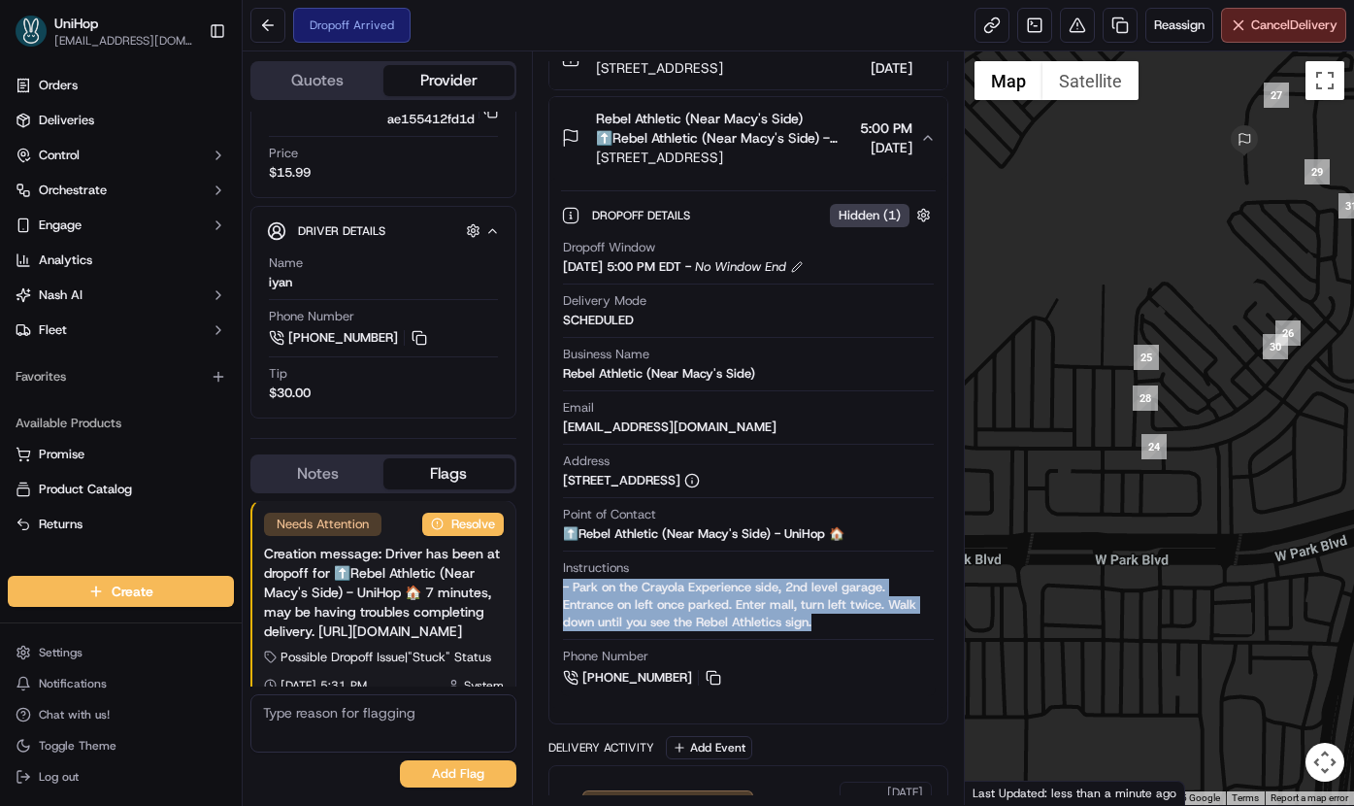
drag, startPoint x: 1189, startPoint y: 317, endPoint x: 1294, endPoint y: 196, distance: 160.4
click at [1294, 196] on div at bounding box center [1159, 427] width 389 height 753
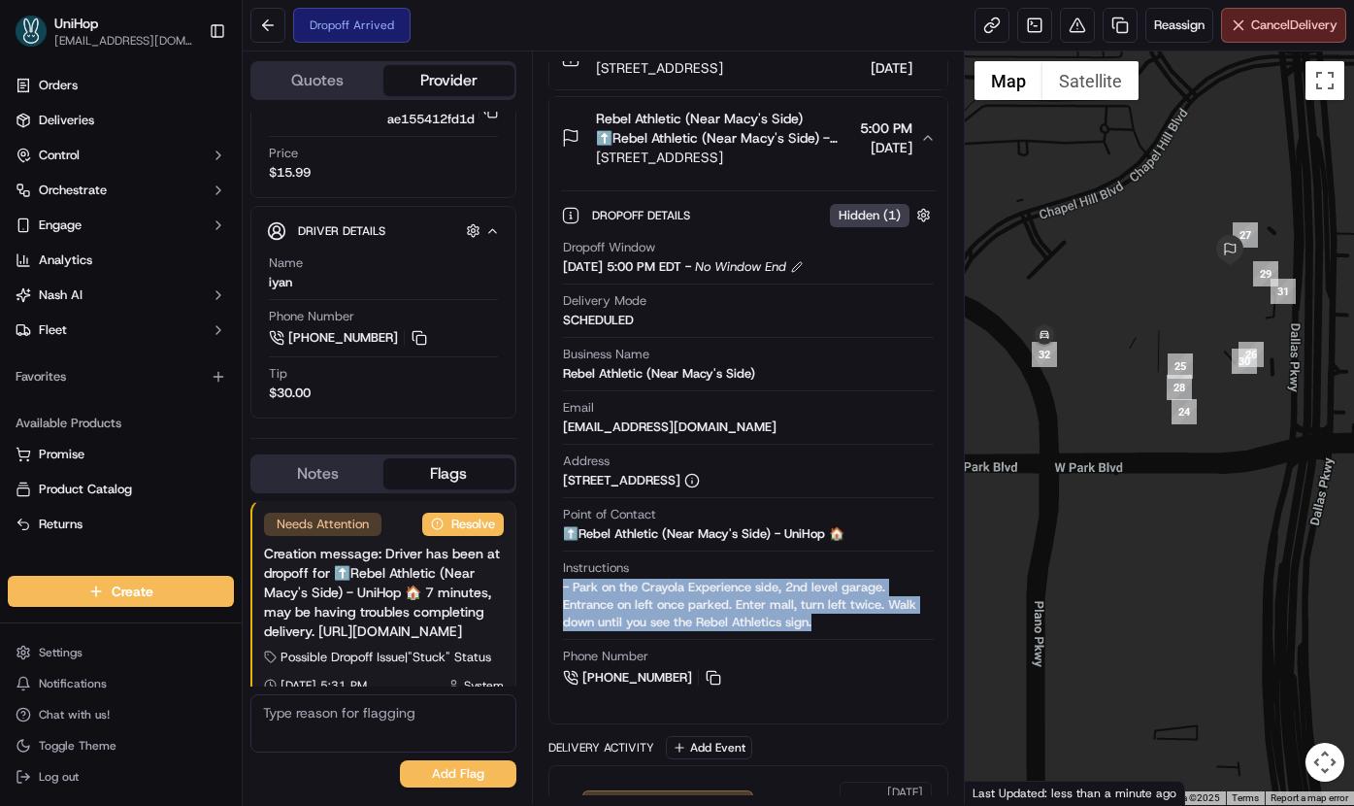
drag, startPoint x: 1101, startPoint y: 351, endPoint x: 1128, endPoint y: 412, distance: 66.0
click at [1128, 412] on div at bounding box center [1159, 427] width 389 height 753
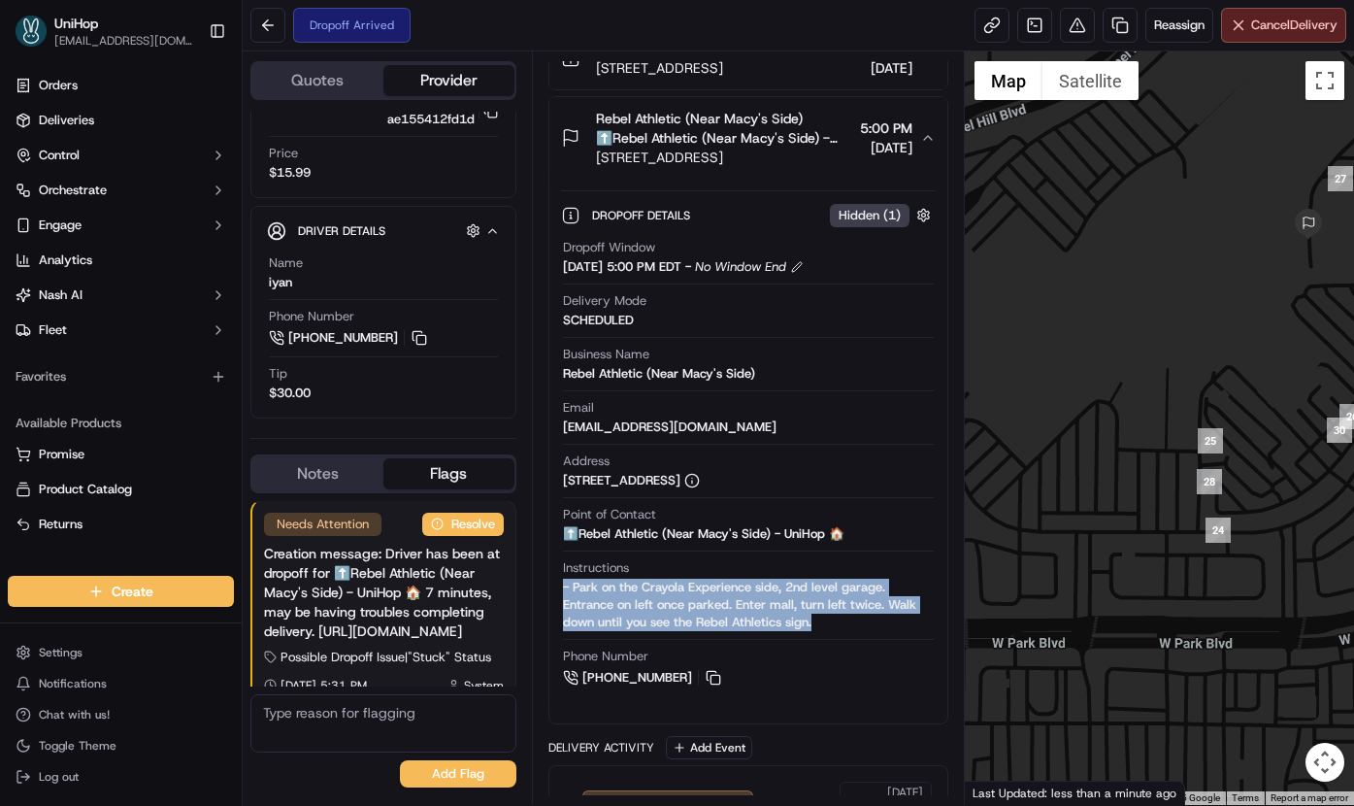
drag, startPoint x: 1224, startPoint y: 377, endPoint x: 1106, endPoint y: 376, distance: 118.4
click at [1106, 376] on div at bounding box center [1159, 427] width 389 height 753
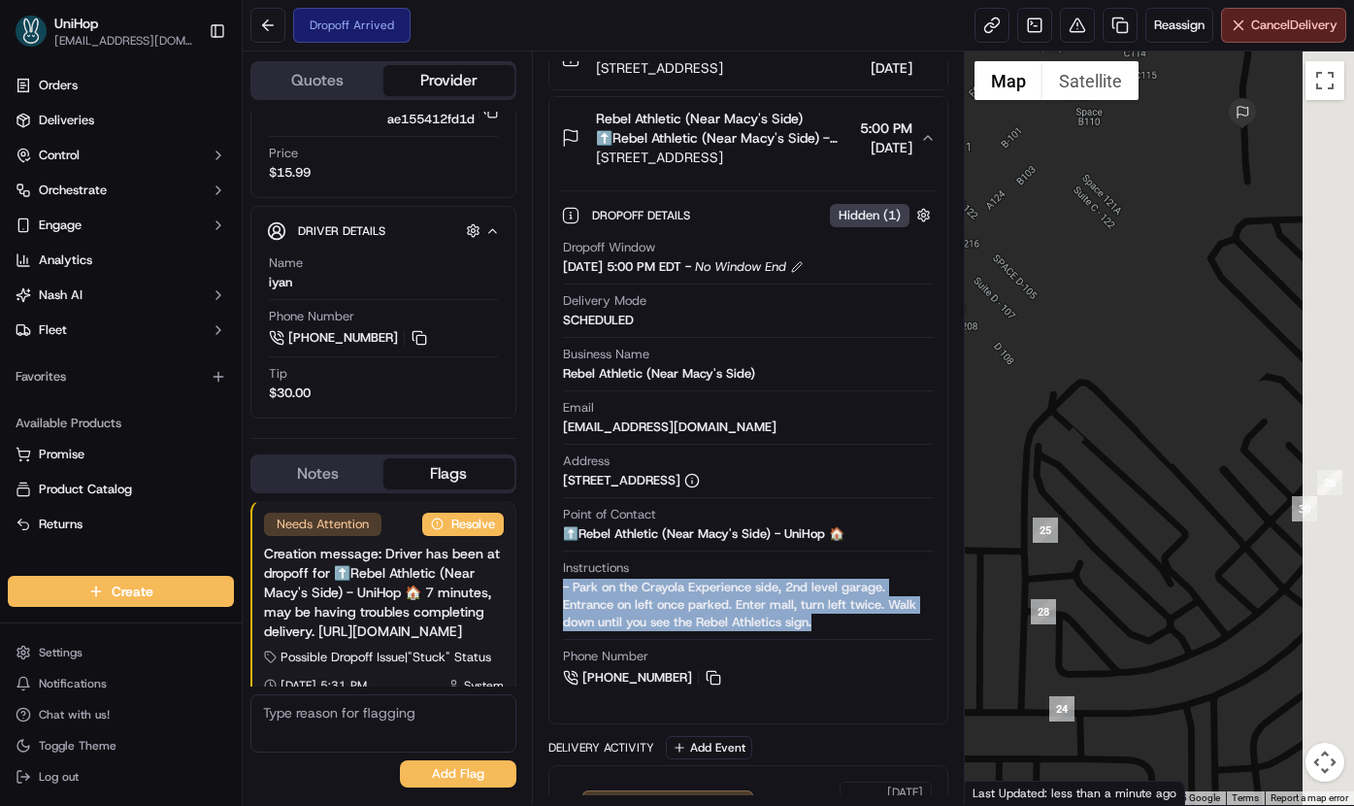
drag, startPoint x: 1214, startPoint y: 428, endPoint x: 987, endPoint y: 446, distance: 226.9
click at [987, 446] on div at bounding box center [1159, 427] width 389 height 753
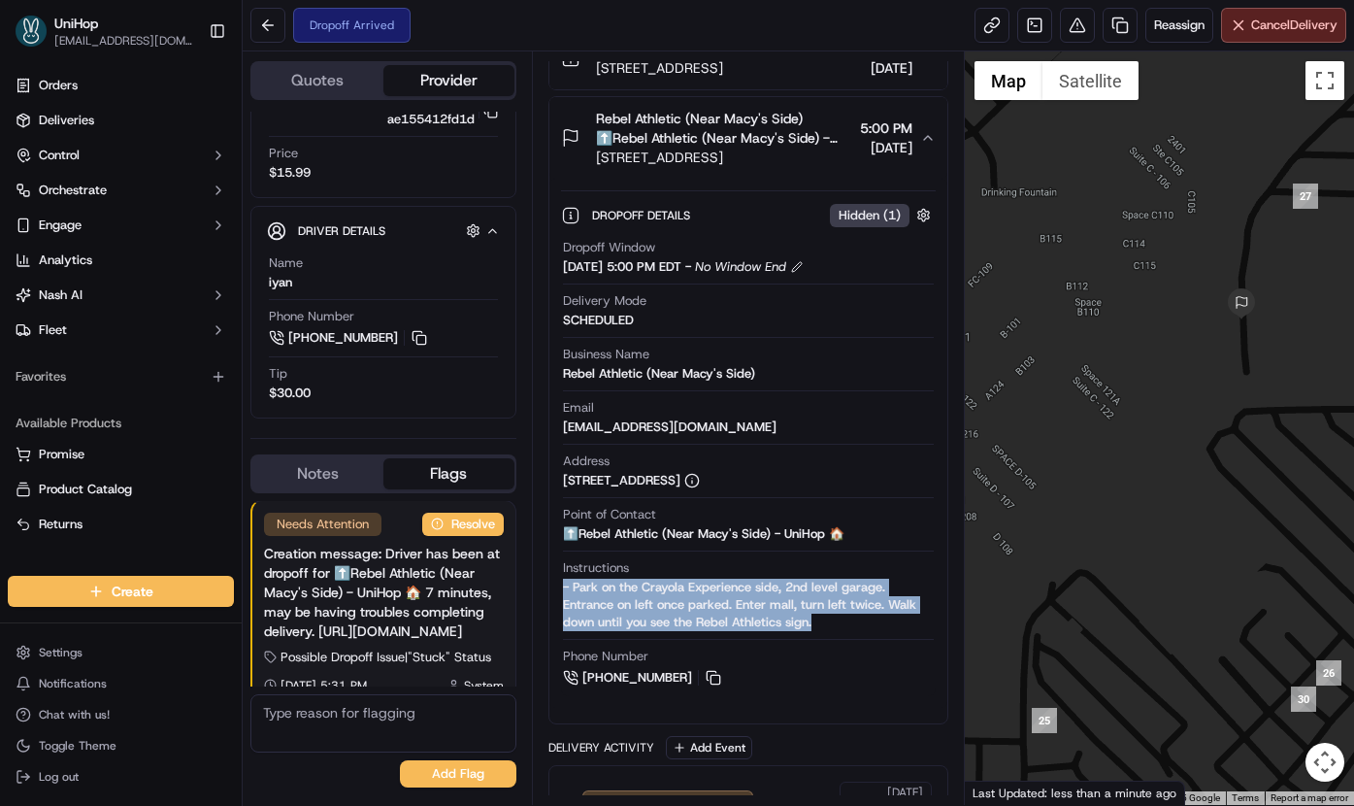
drag, startPoint x: 1192, startPoint y: 339, endPoint x: 1284, endPoint y: 398, distance: 109.6
click at [1222, 538] on div at bounding box center [1159, 427] width 389 height 753
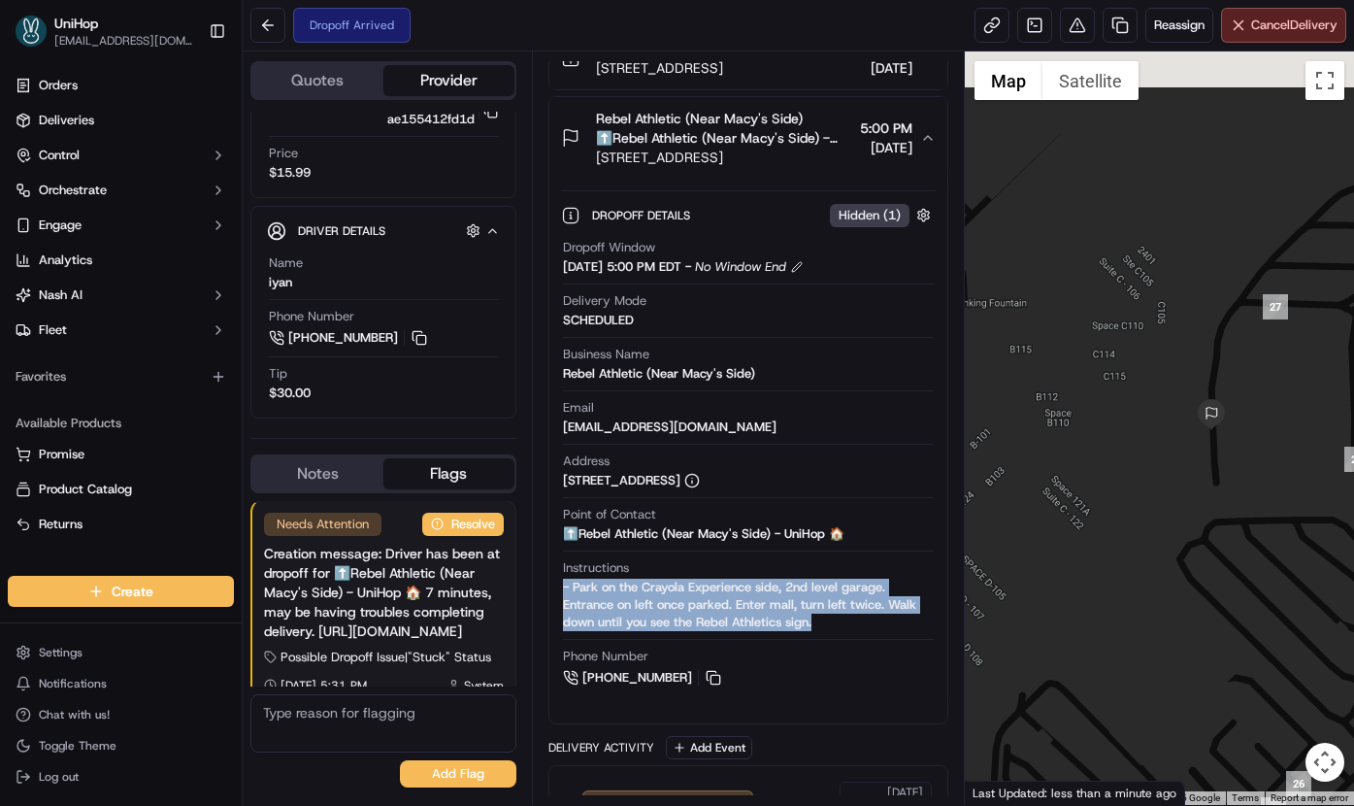
drag, startPoint x: 1284, startPoint y: 354, endPoint x: 1236, endPoint y: 427, distance: 87.5
click at [1235, 492] on div at bounding box center [1159, 427] width 389 height 753
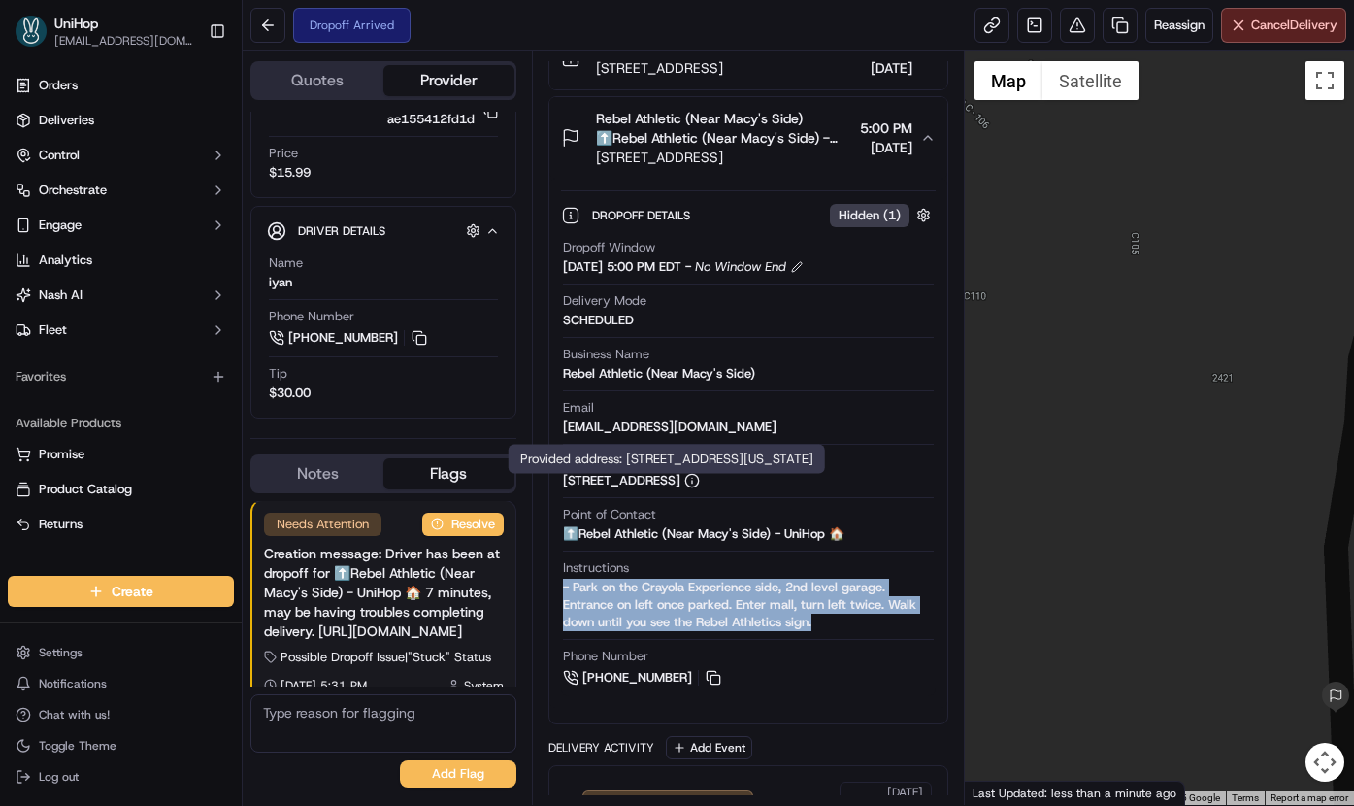
drag, startPoint x: 563, startPoint y: 509, endPoint x: 806, endPoint y: 509, distance: 242.7
click at [700, 489] on div "6121 W Park Blvd, Plano, TX 75093, USA" at bounding box center [631, 480] width 137 height 17
copy div "6121 W Park Blvd, Plano, TX 75093, USA"
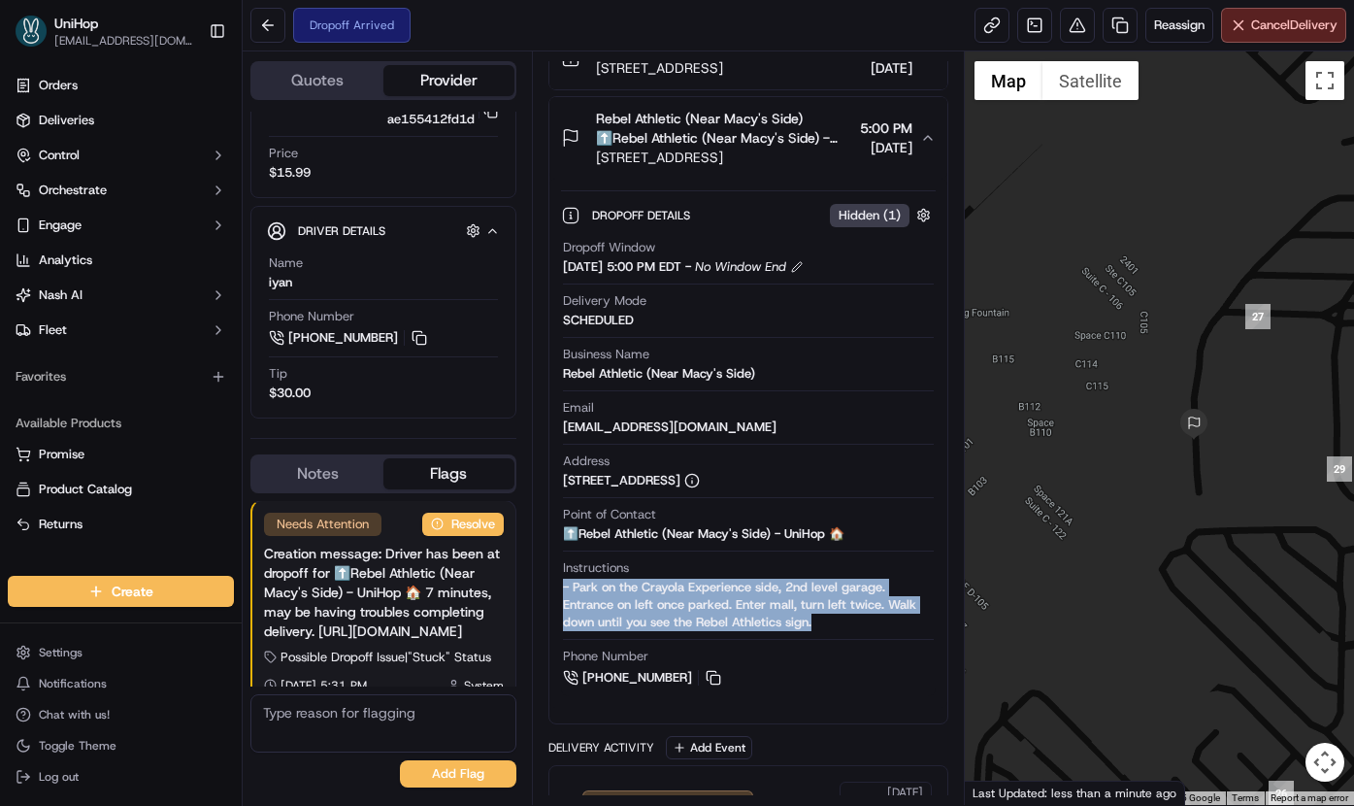
drag, startPoint x: 1128, startPoint y: 351, endPoint x: 1365, endPoint y: 254, distance: 256.0
click at [1353, 254] on html "UniHop dispatch+j@unihop.app Toggle Sidebar Orders Deliveries Control Orchestra…" at bounding box center [677, 403] width 1354 height 806
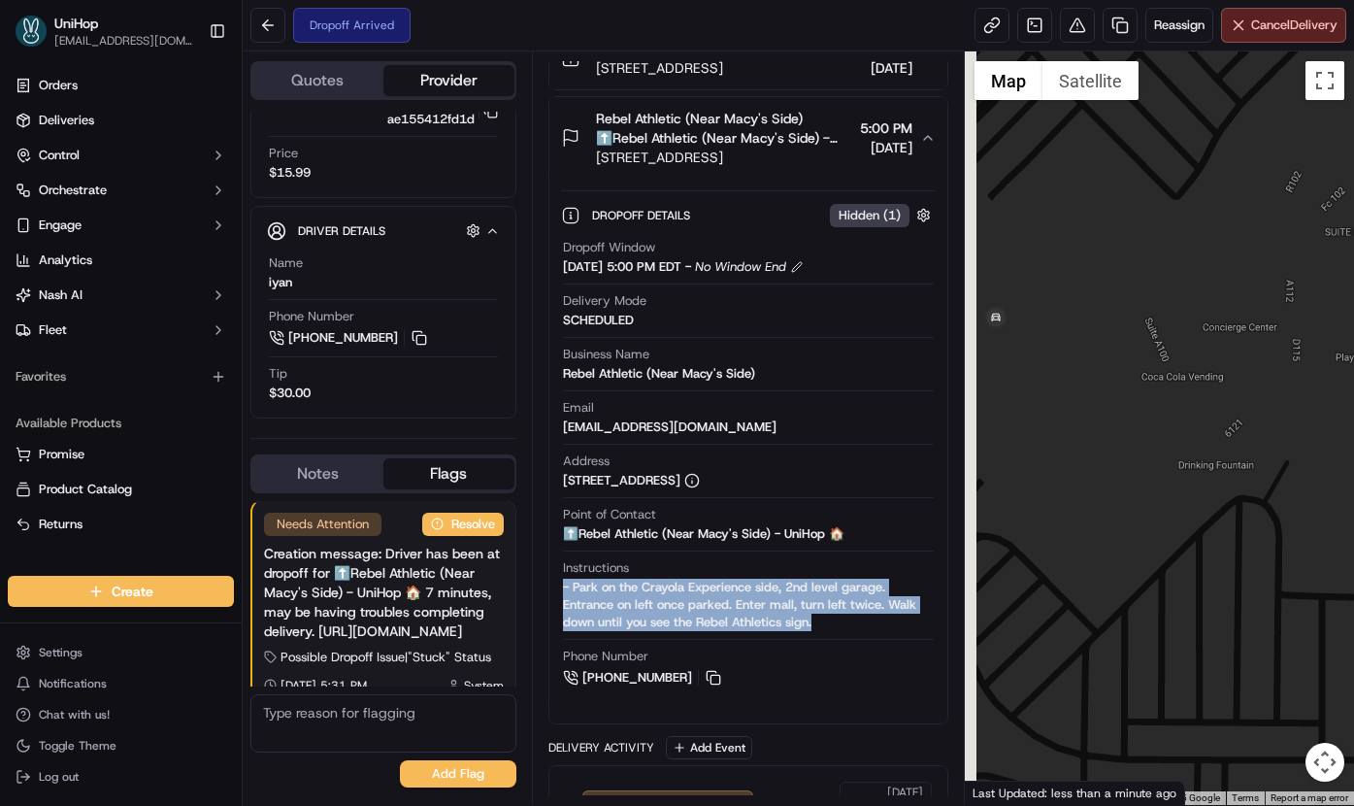
drag, startPoint x: 1090, startPoint y: 377, endPoint x: 1328, endPoint y: 215, distance: 287.9
click at [1329, 213] on div at bounding box center [1159, 427] width 389 height 753
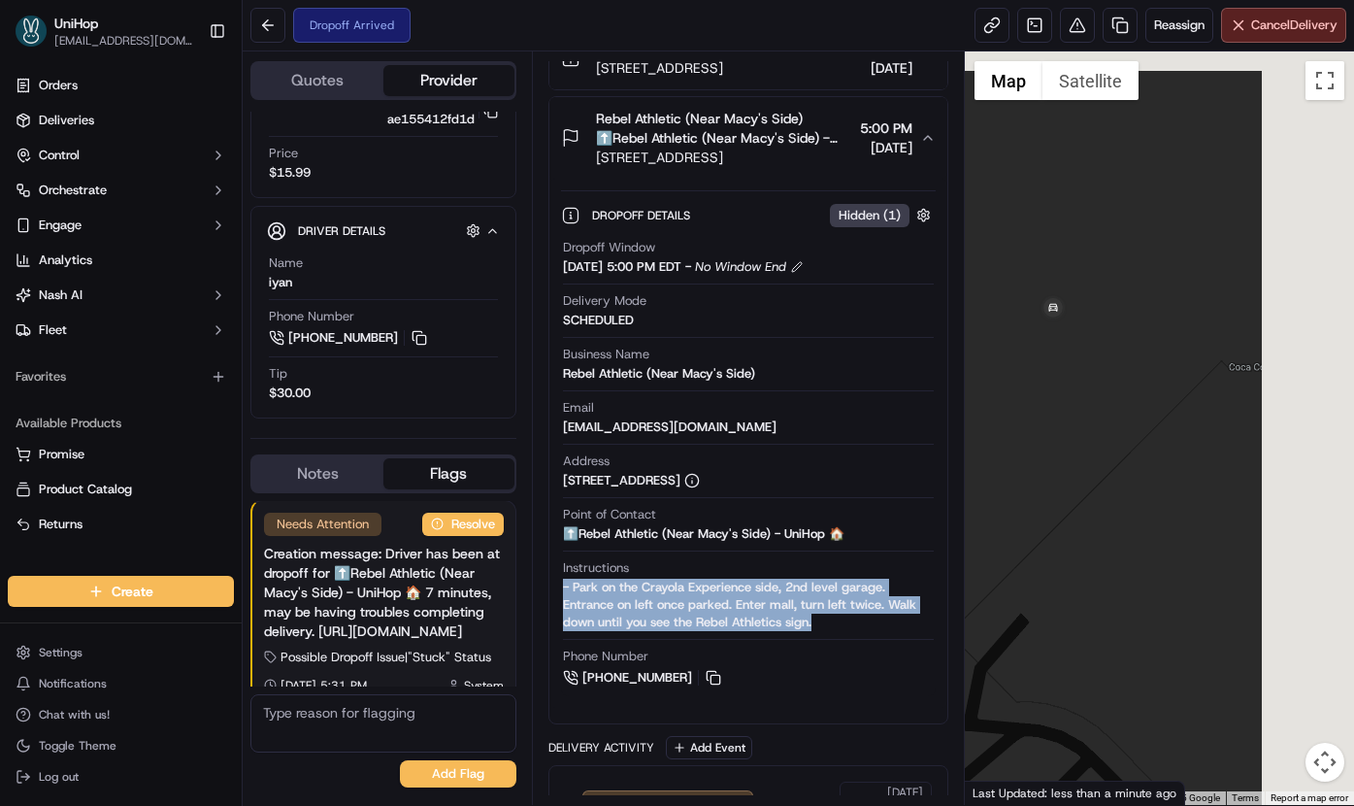
drag, startPoint x: 1218, startPoint y: 248, endPoint x: 987, endPoint y: 454, distance: 310.1
click at [987, 455] on div at bounding box center [1159, 427] width 389 height 753
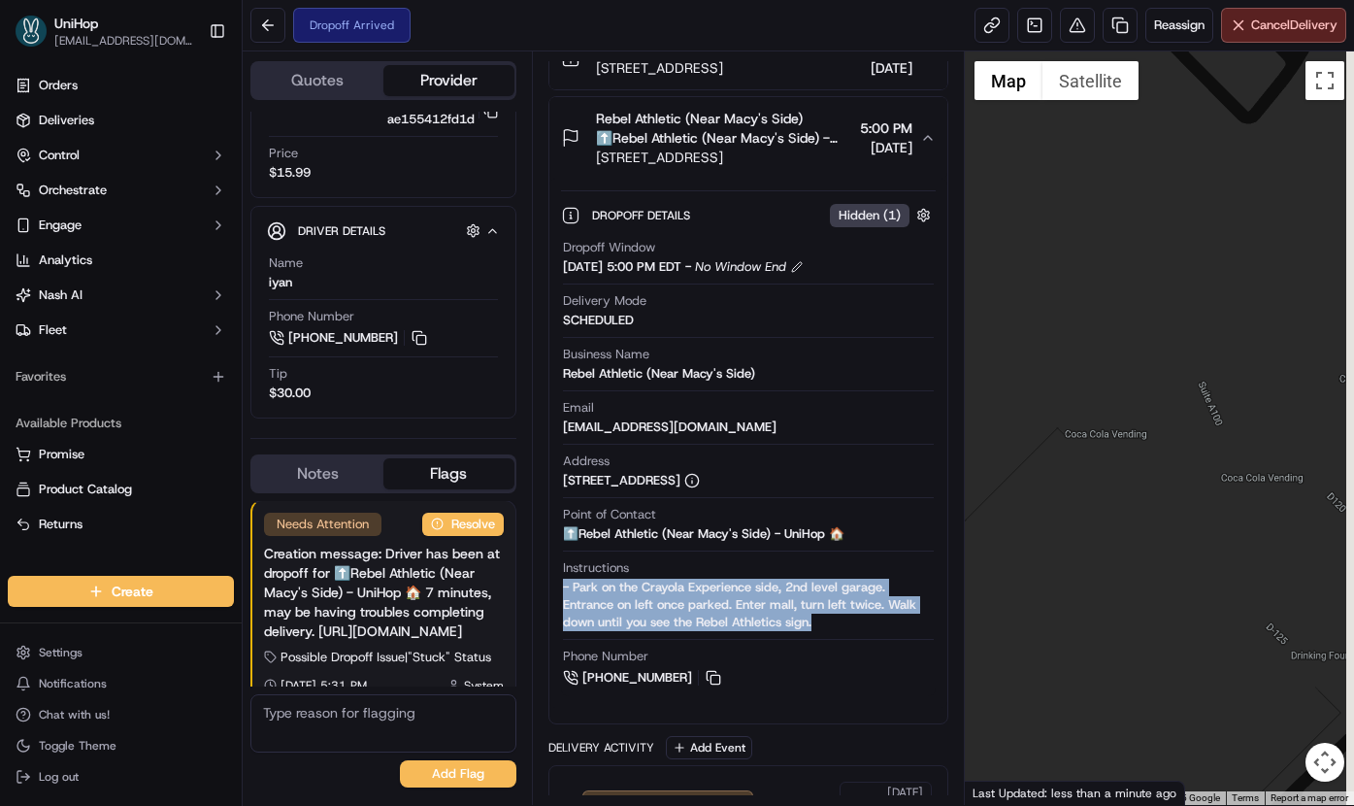
drag, startPoint x: 1137, startPoint y: 395, endPoint x: 1062, endPoint y: 326, distance: 101.7
click at [1063, 327] on div at bounding box center [1159, 427] width 389 height 753
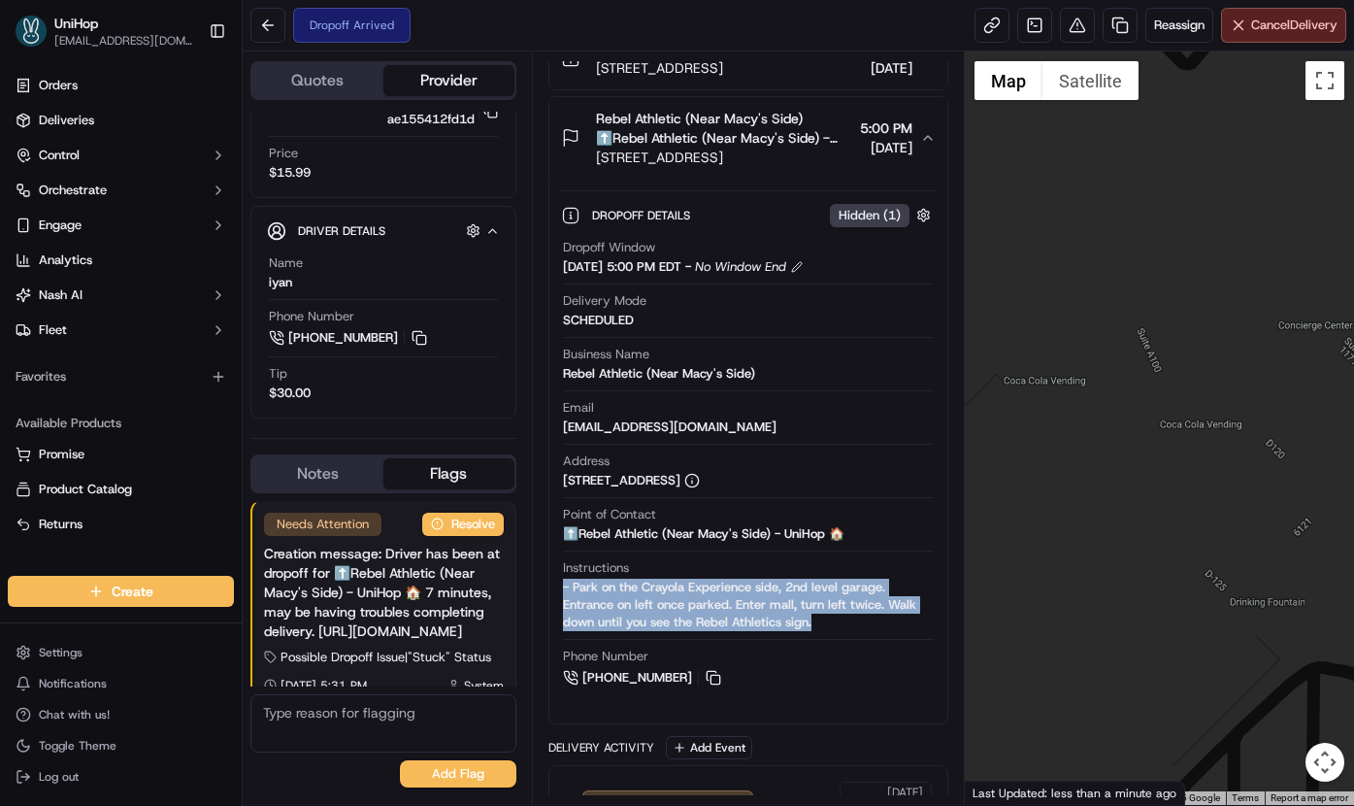
drag, startPoint x: 1127, startPoint y: 379, endPoint x: 1078, endPoint y: 330, distance: 69.3
click at [1078, 330] on div at bounding box center [1159, 427] width 389 height 753
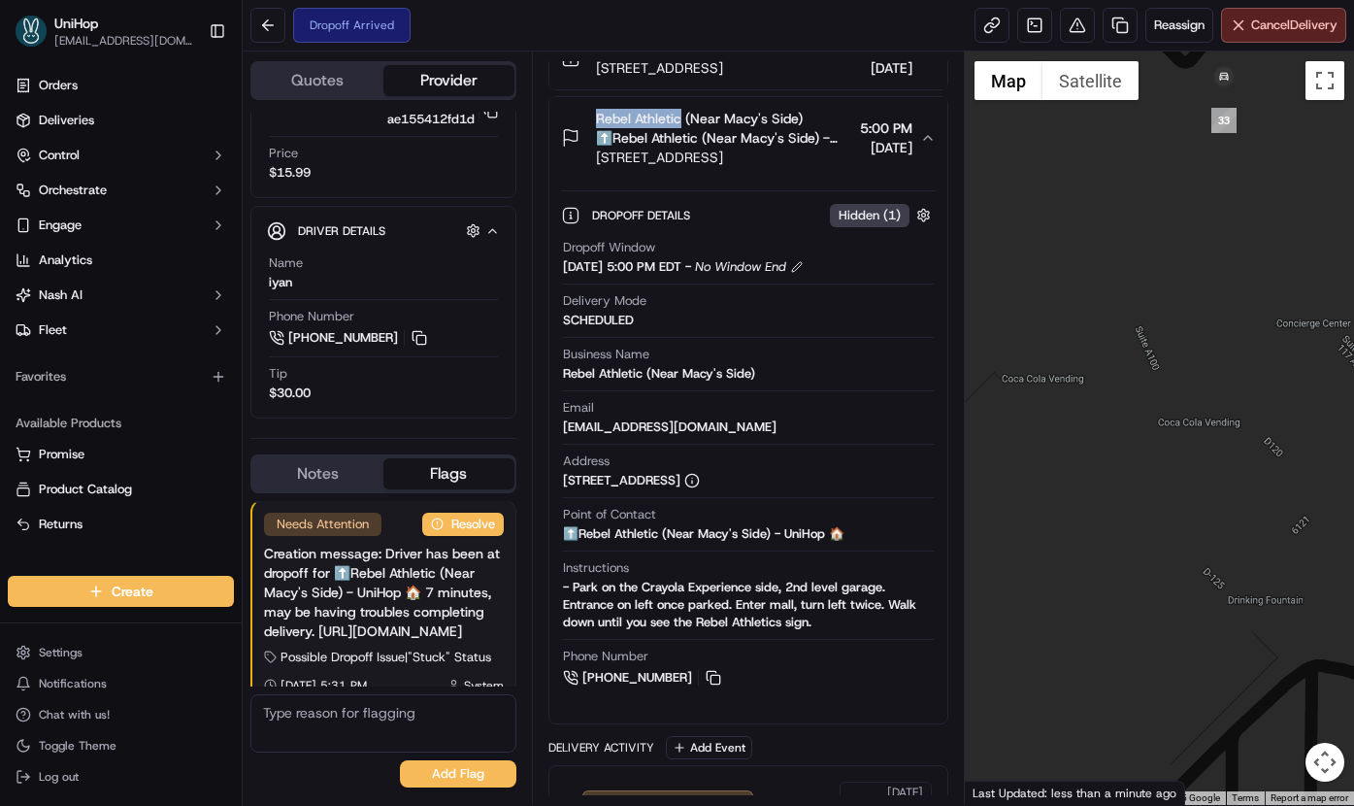
drag, startPoint x: 594, startPoint y: 137, endPoint x: 682, endPoint y: 143, distance: 87.6
click at [682, 143] on div "Rebel Athletic (Near Macy's Side) ⬆️Rebel Athletic (Near Macy's Side) - UniHop …" at bounding box center [707, 138] width 292 height 58
copy span "Rebel Athletic"
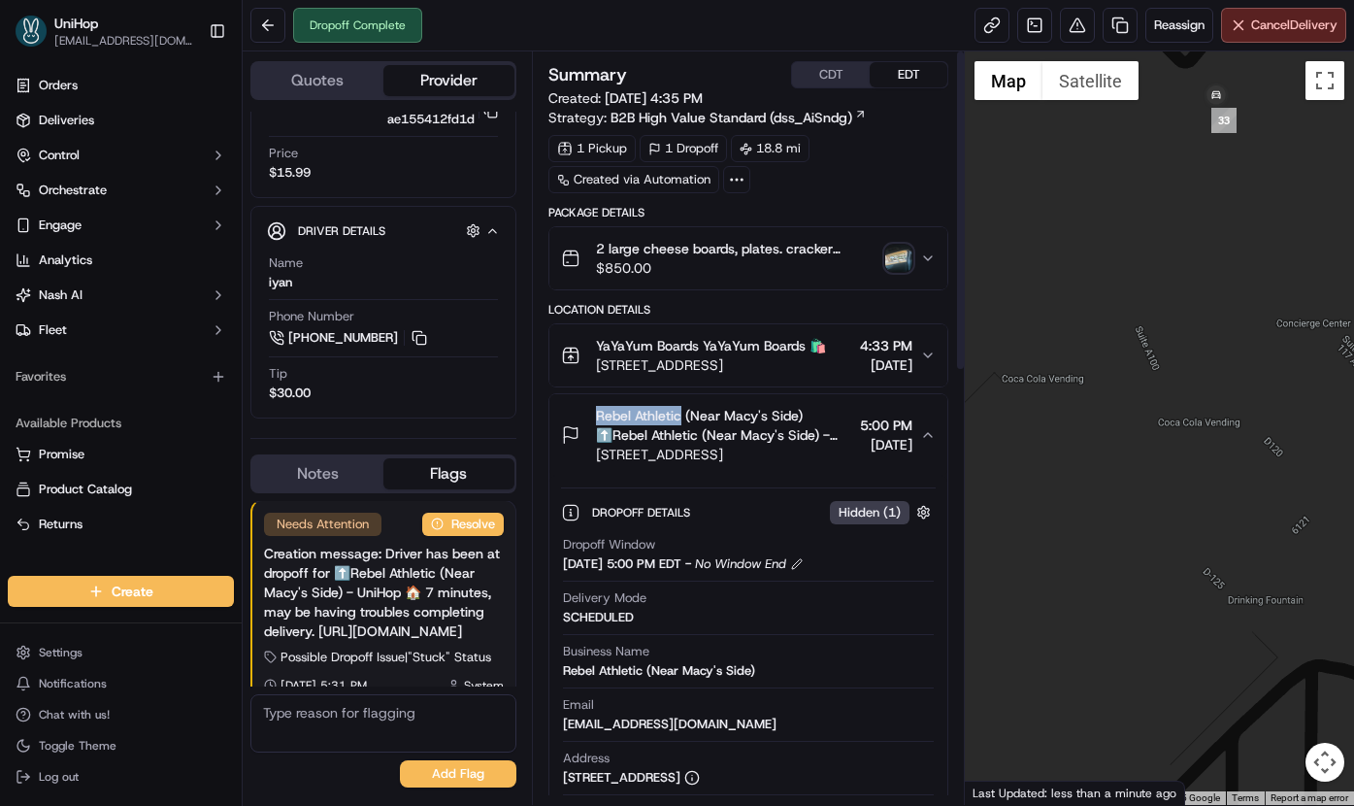
click at [888, 259] on img "button" at bounding box center [898, 258] width 27 height 27
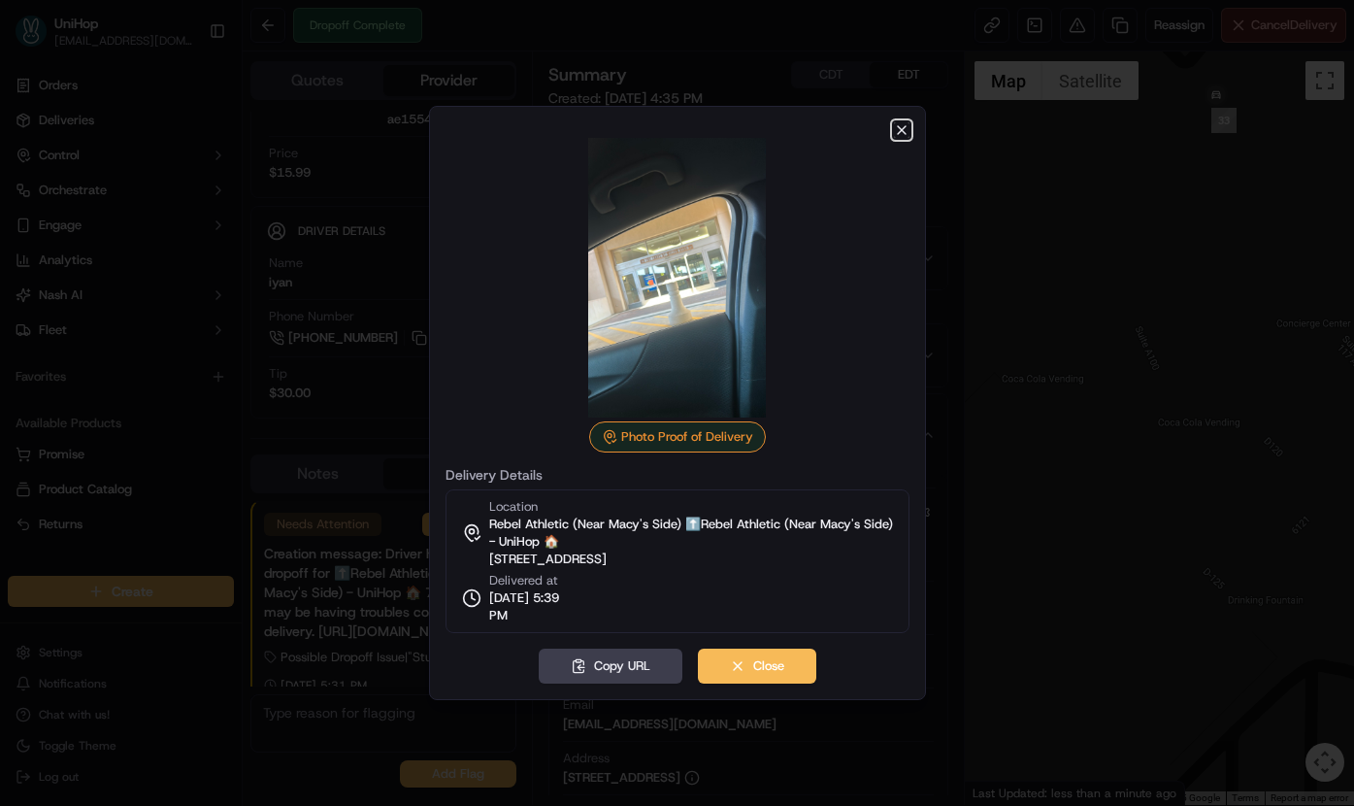
click at [895, 131] on icon "button" at bounding box center [902, 130] width 16 height 16
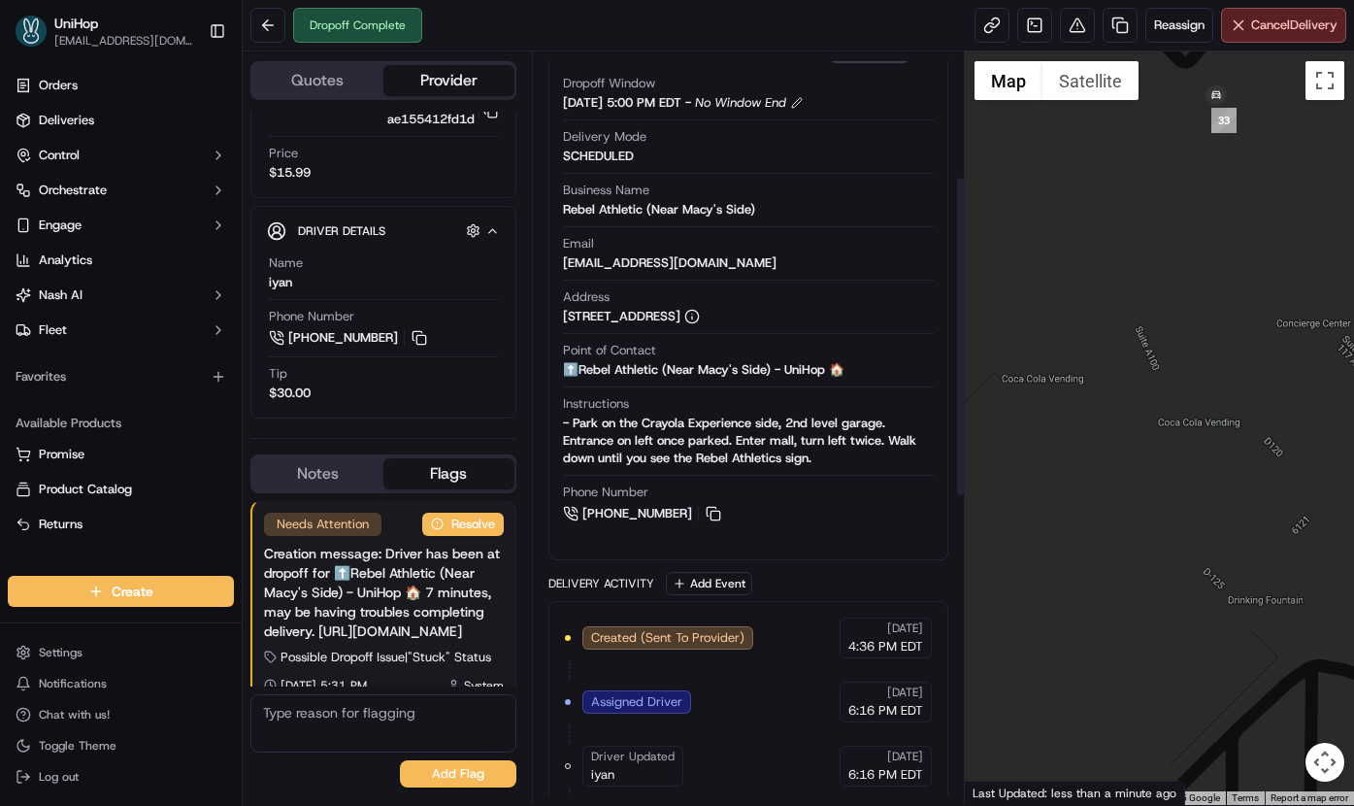
scroll to position [463, 0]
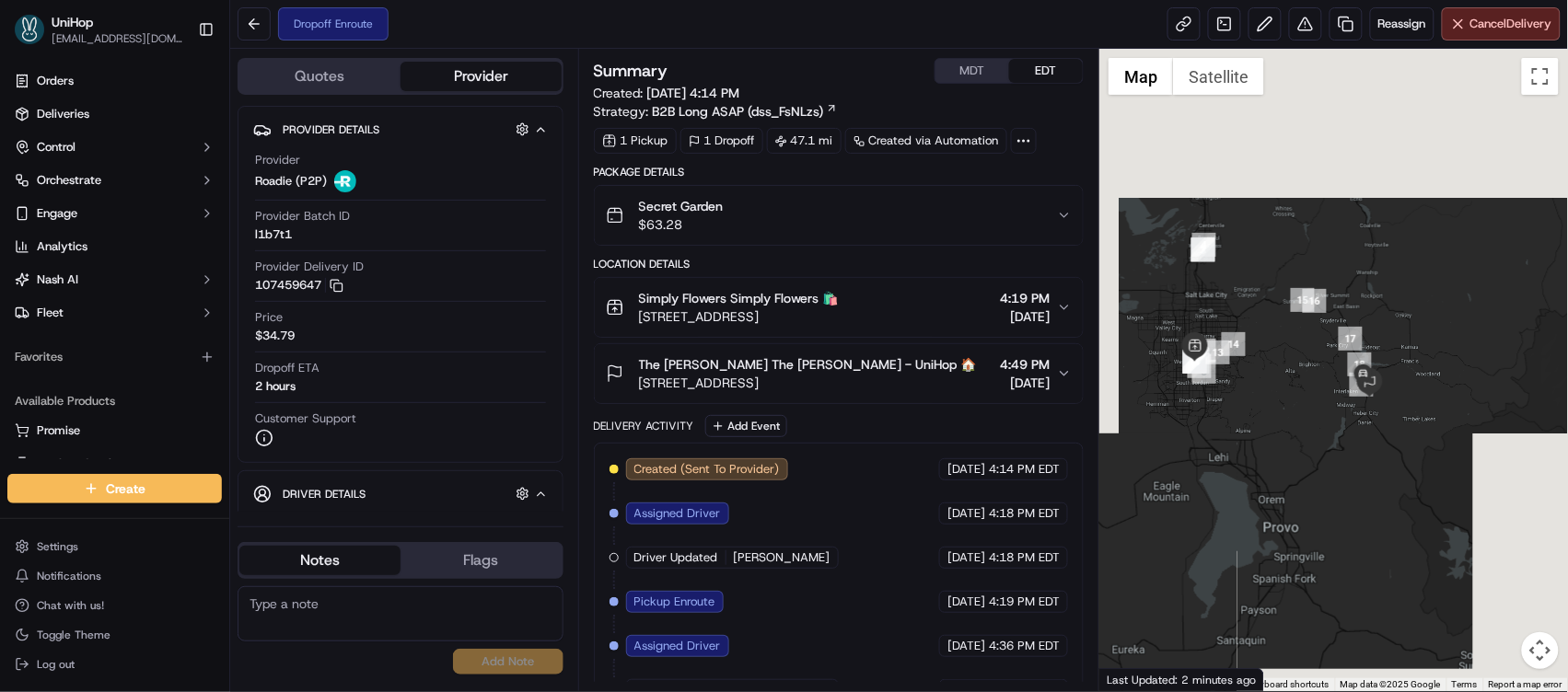
click at [1000, 392] on span "[DATE]" at bounding box center [1024, 382] width 49 height 18
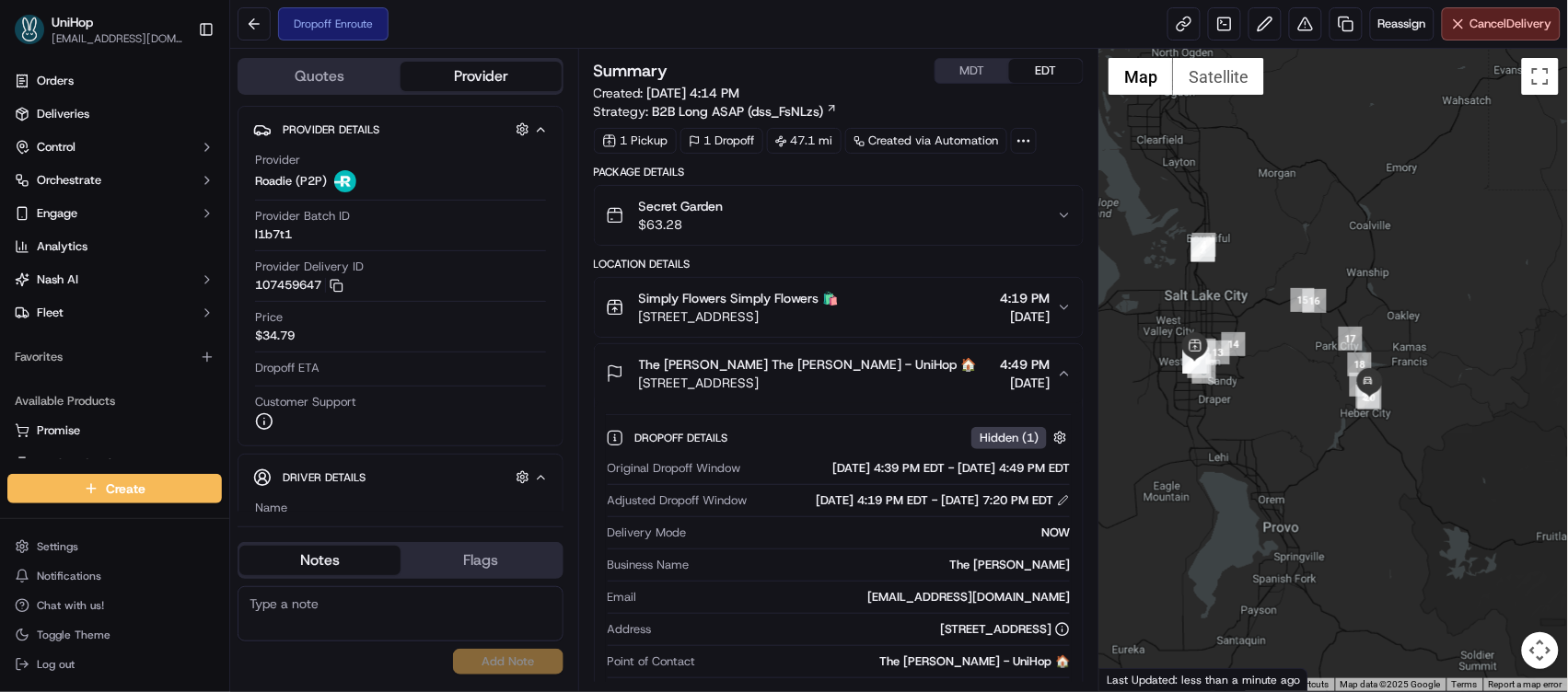
click at [759, 371] on span "The [PERSON_NAME] The [PERSON_NAME] - UniHop 🏠" at bounding box center [808, 364] width 338 height 18
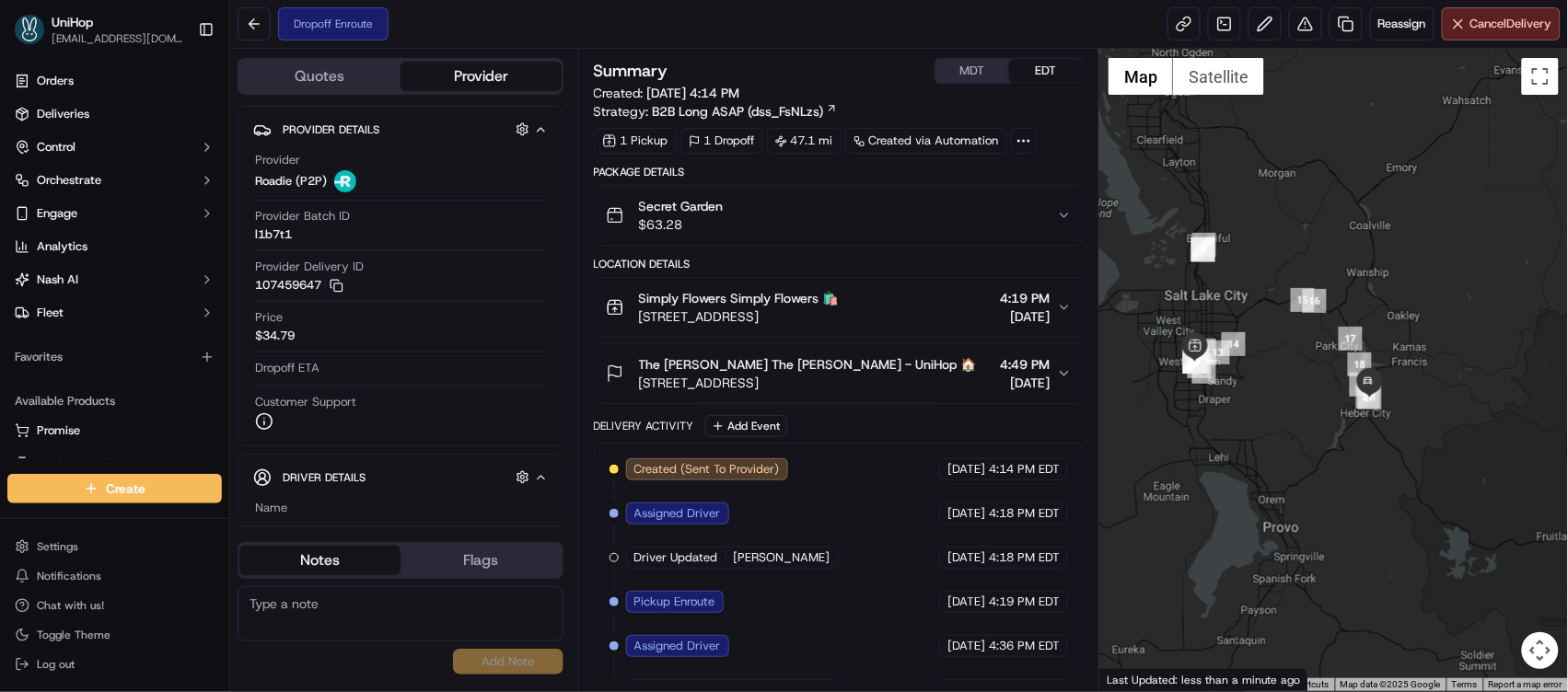
click at [759, 371] on span "The [PERSON_NAME] The [PERSON_NAME] - UniHop 🏠" at bounding box center [808, 364] width 338 height 18
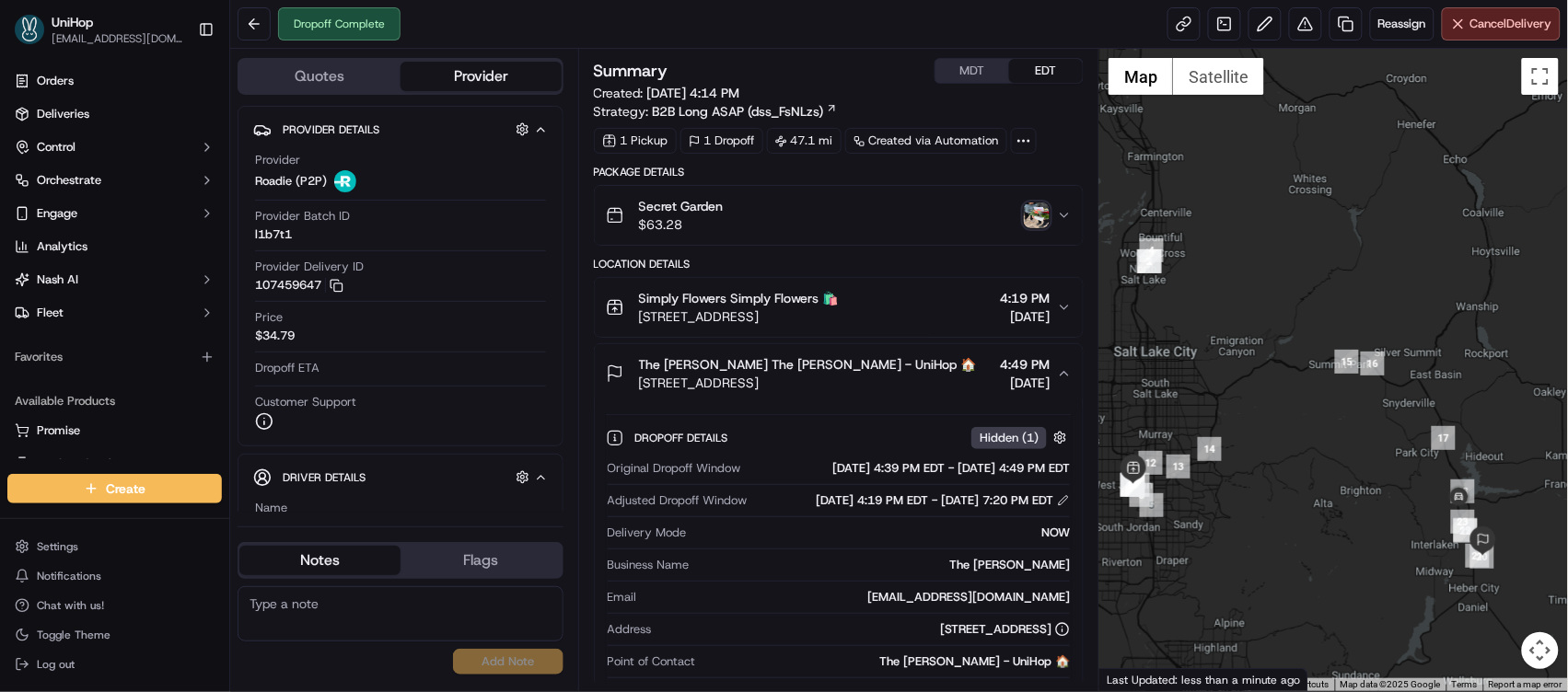
click at [1033, 213] on img "button" at bounding box center [1037, 215] width 26 height 26
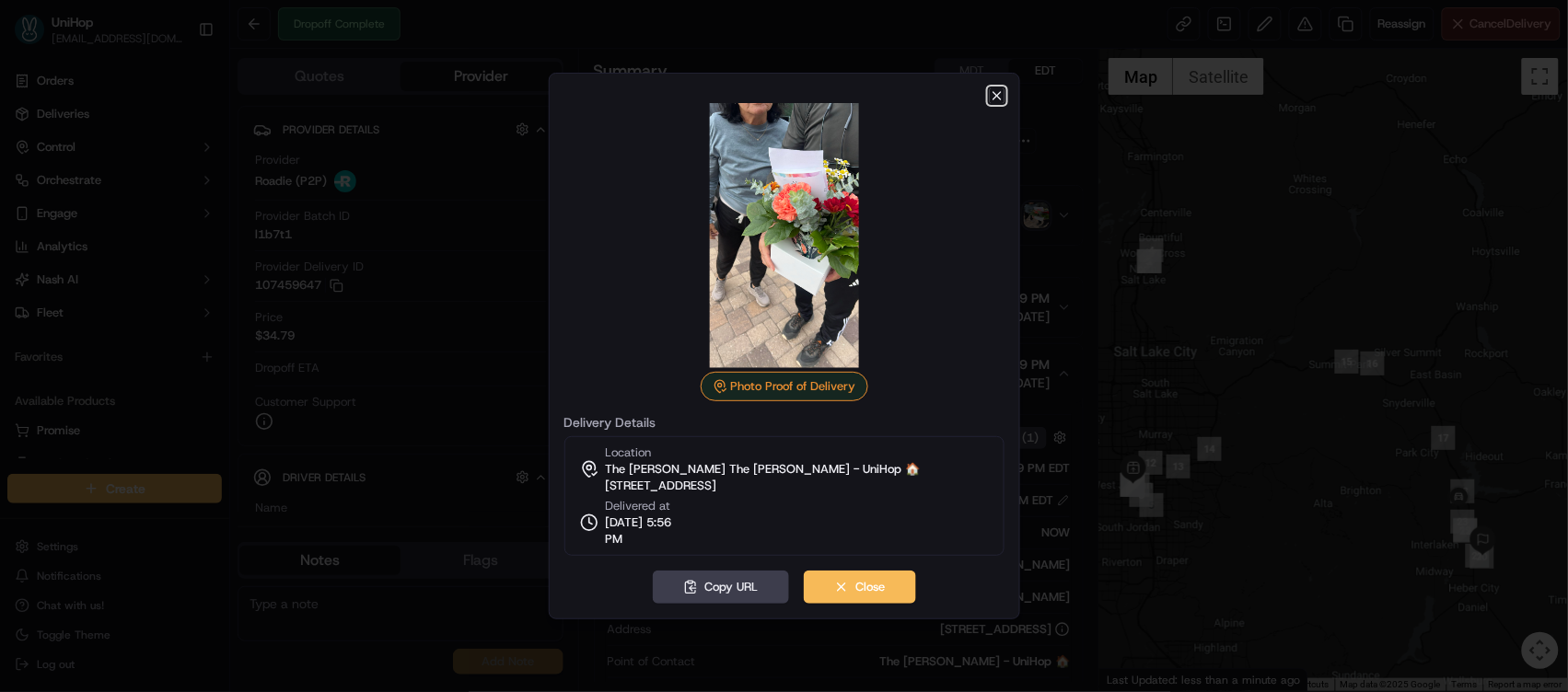
click at [1001, 98] on icon "button" at bounding box center [998, 96] width 15 height 15
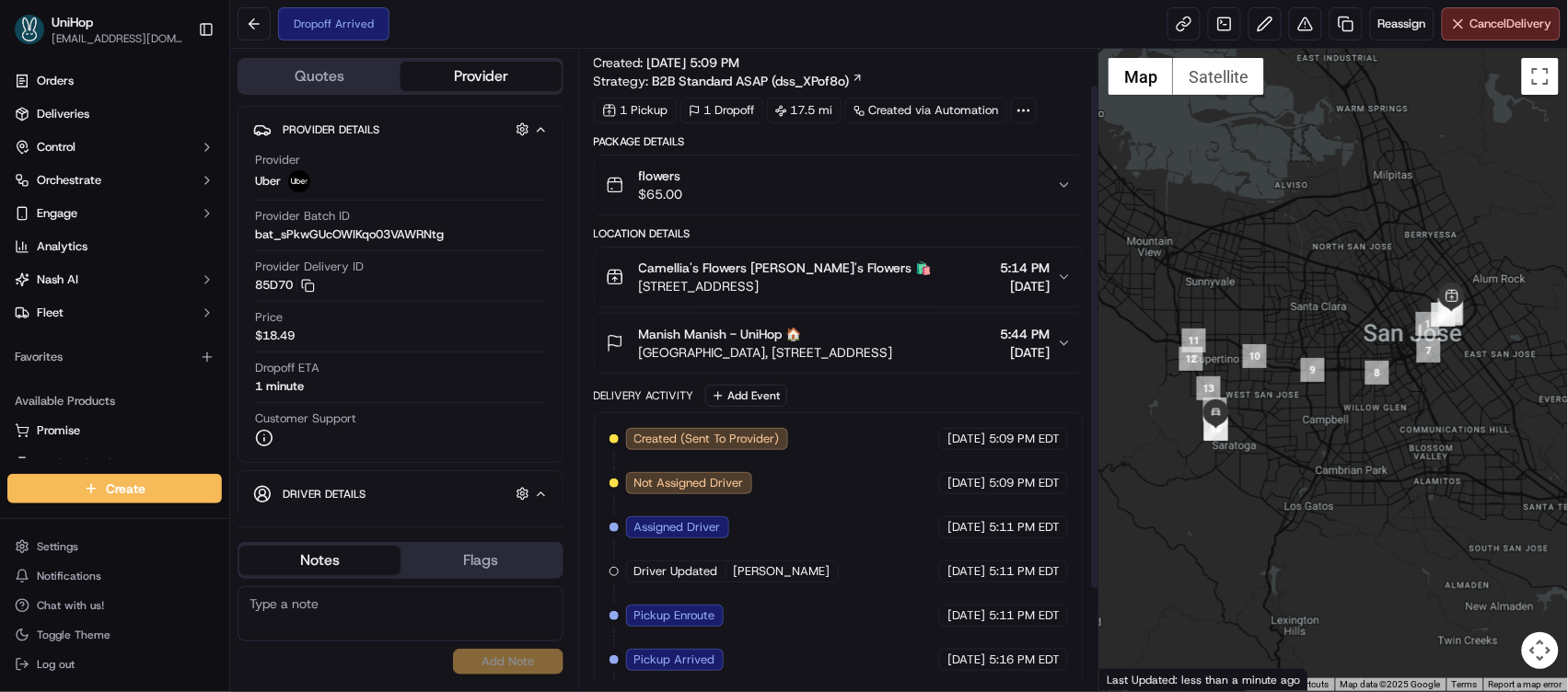
scroll to position [47, 0]
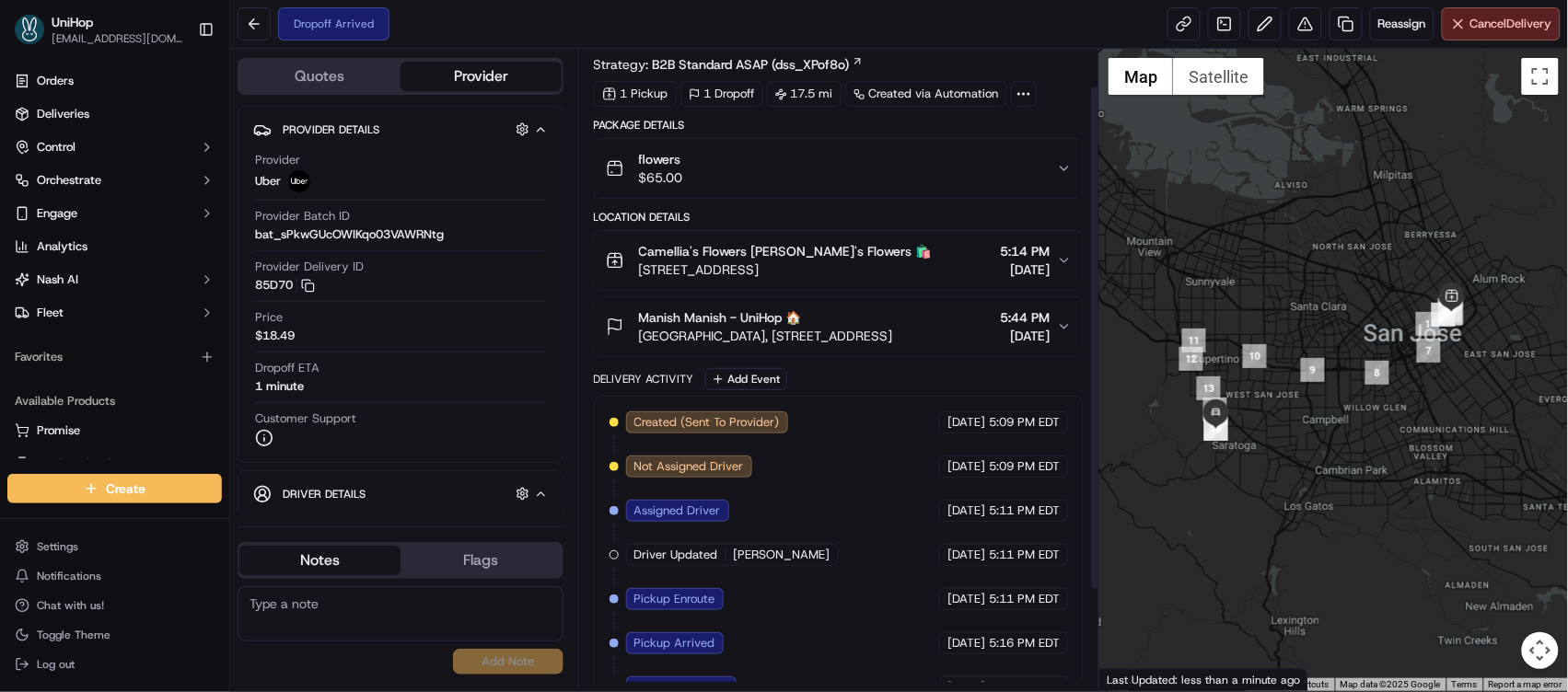
click at [799, 327] on span "Manish Manish - UniHop 🏠" at bounding box center [721, 317] width 163 height 18
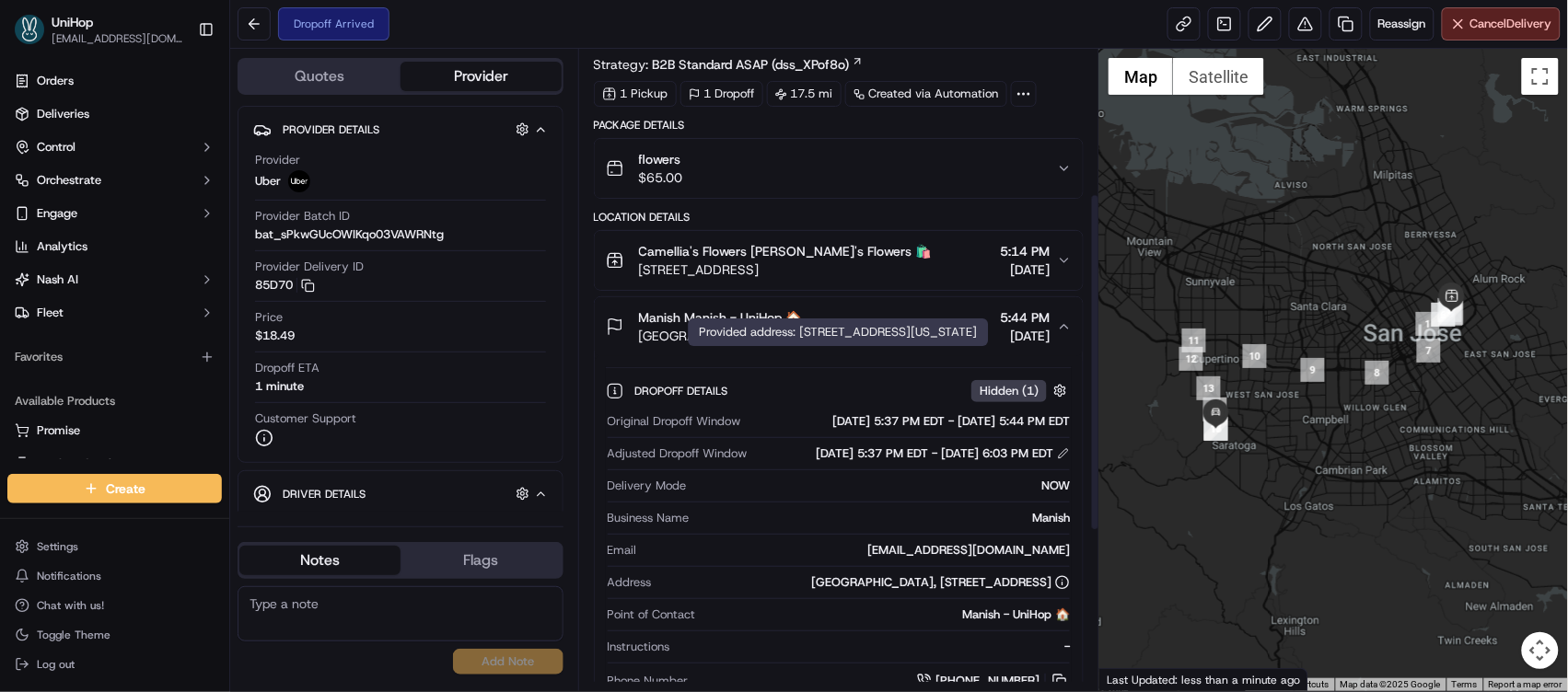
scroll to position [282, 0]
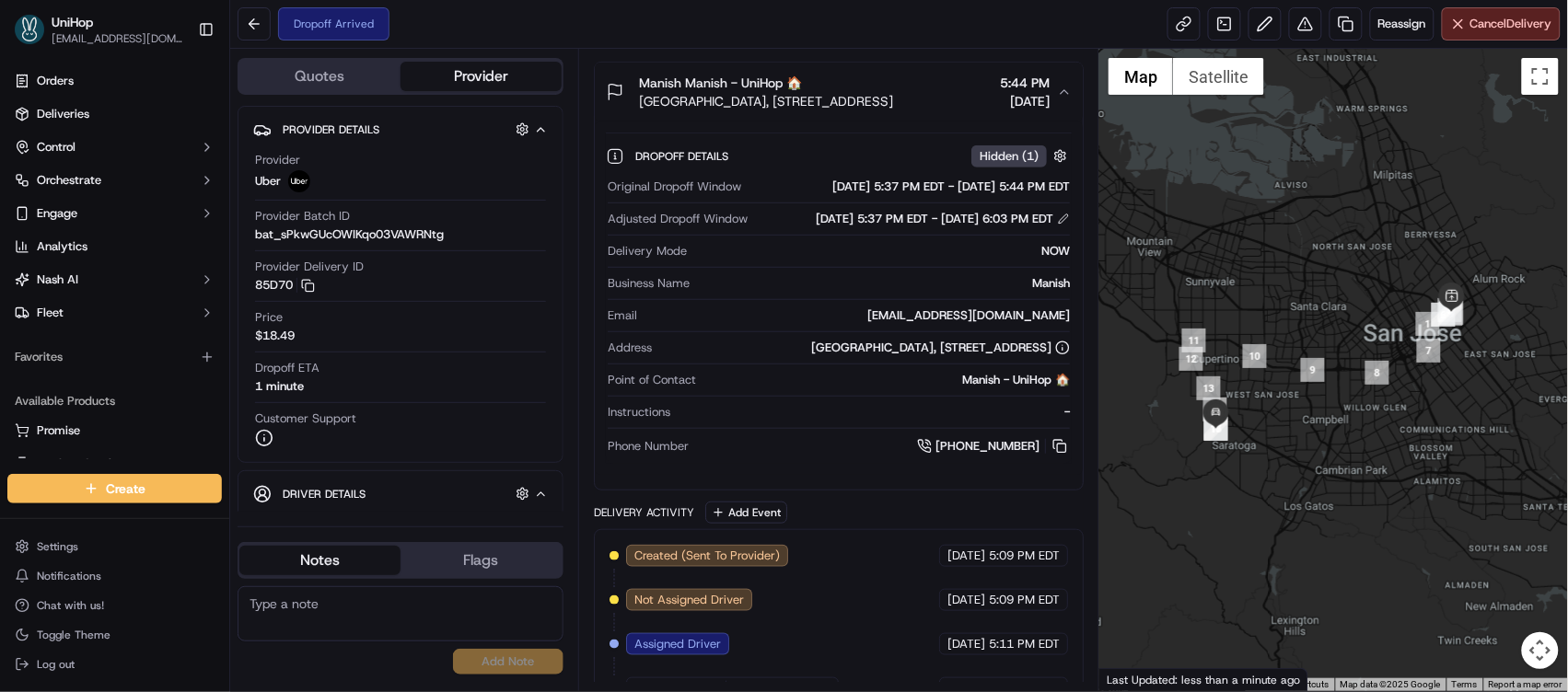
copy div "Saratoga Oaks Shopping Center, 12840 Saratoga Sunnyvale Rd, Saratoga, CA 95070,…"
drag, startPoint x: 689, startPoint y: 366, endPoint x: 1055, endPoint y: 385, distance: 366.5
click at [1055, 356] on div "Saratoga Oaks Shopping Center, 12840 Saratoga Sunnyvale Rd, Saratoga, CA 95070,…" at bounding box center [940, 347] width 259 height 16
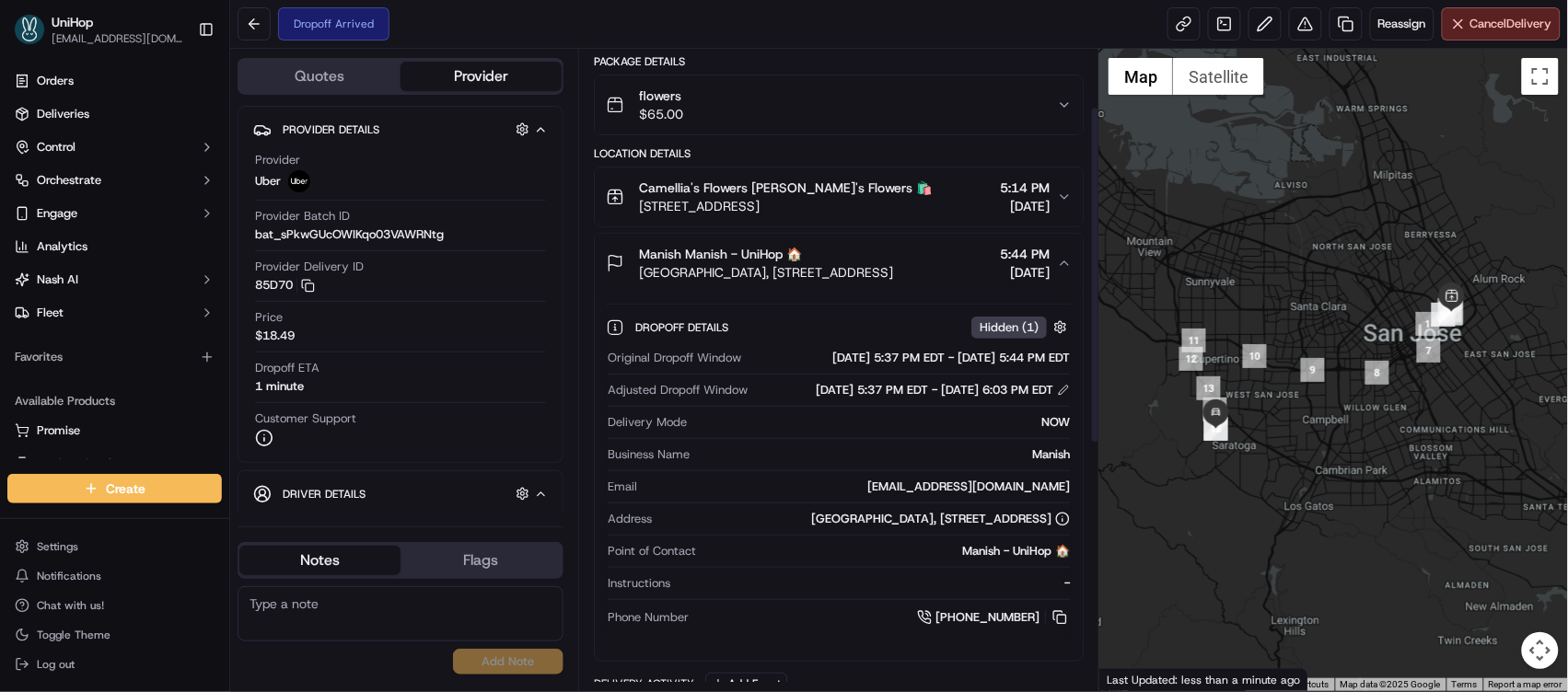
scroll to position [108, 0]
click at [684, 201] on span "90 S 34th St, San Jose, CA 95116, USA" at bounding box center [785, 209] width 293 height 18
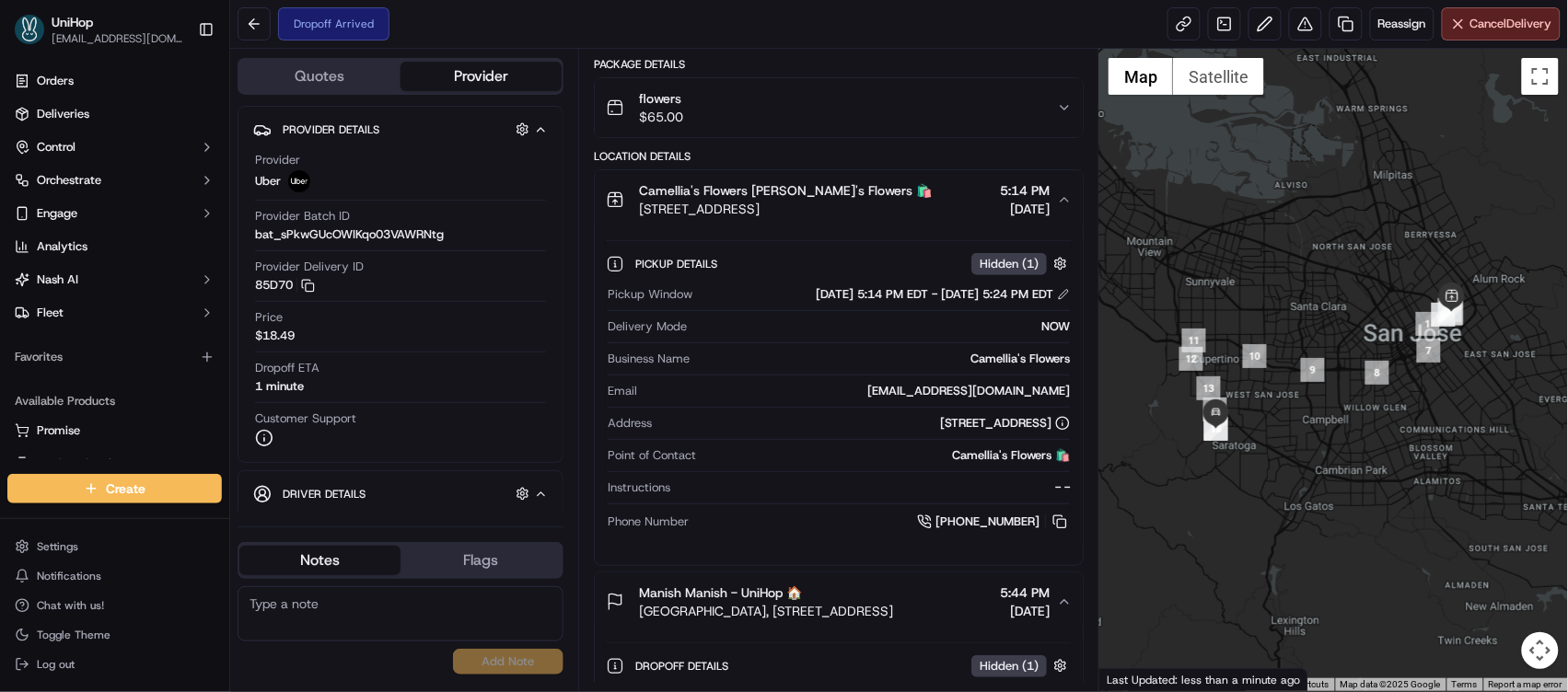
click at [686, 200] on span "90 S 34th St, San Jose, CA 95116, USA" at bounding box center [785, 209] width 293 height 18
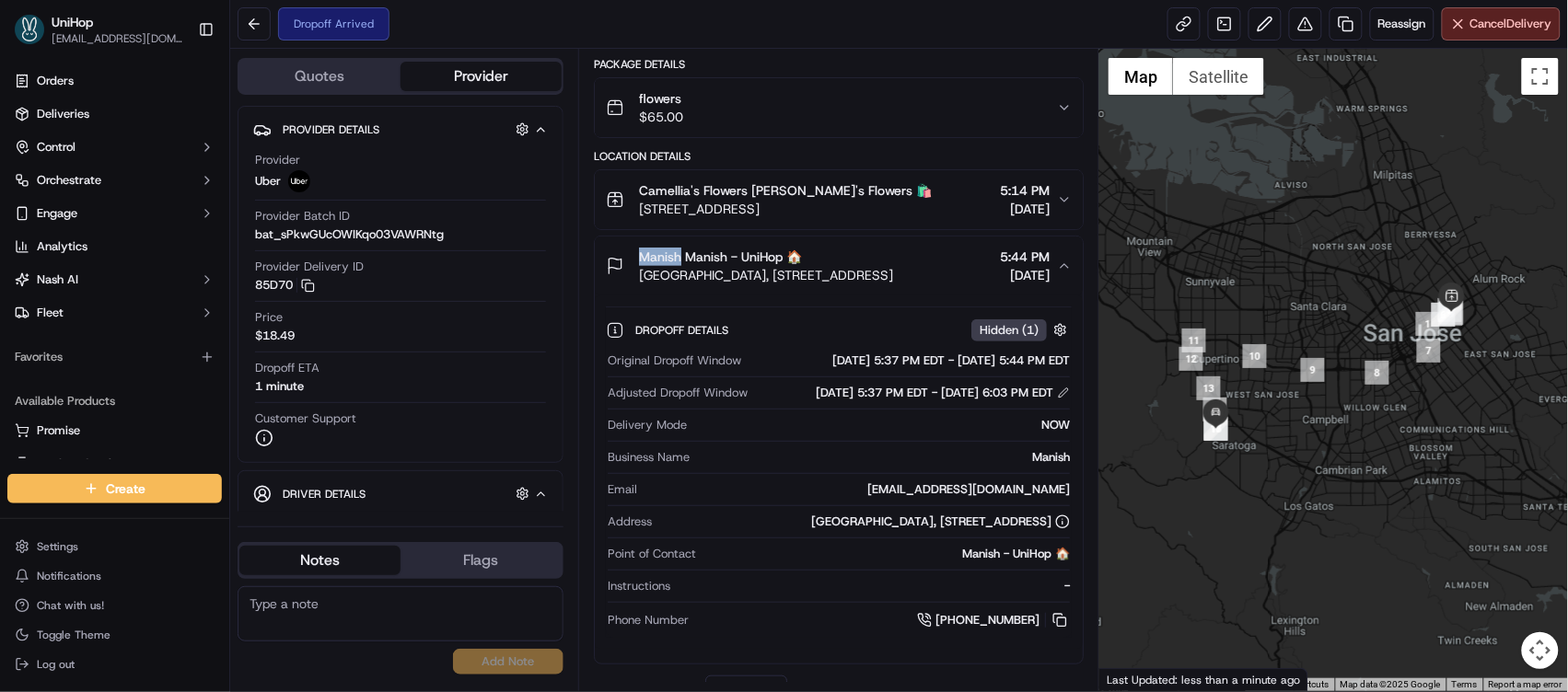
drag, startPoint x: 636, startPoint y: 255, endPoint x: 681, endPoint y: 259, distance: 45.2
click at [681, 259] on div "Manish Manish - UniHop 🏠 Saratoga Oaks Shopping Center, 12840 Saratoga Sunnyval…" at bounding box center [749, 265] width 287 height 37
copy span "Manish"
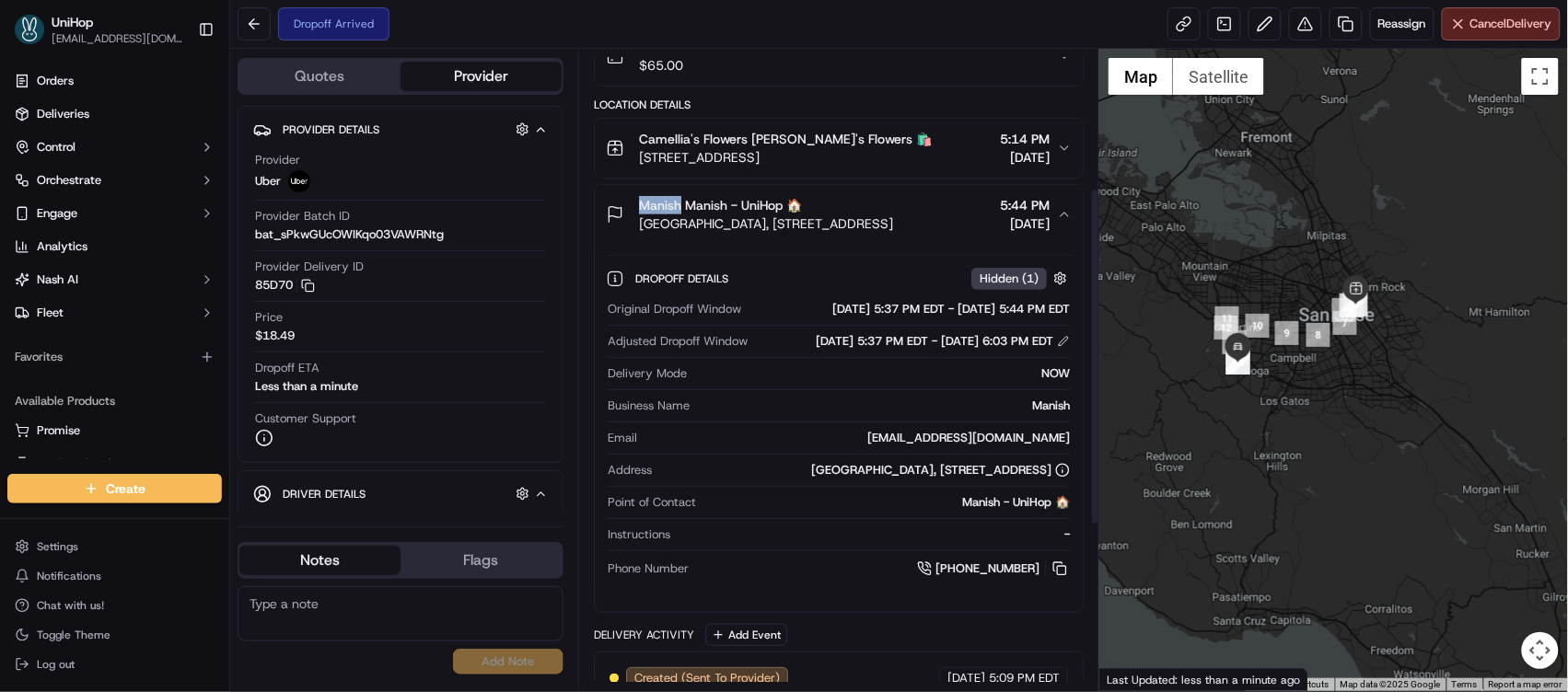
scroll to position [46, 0]
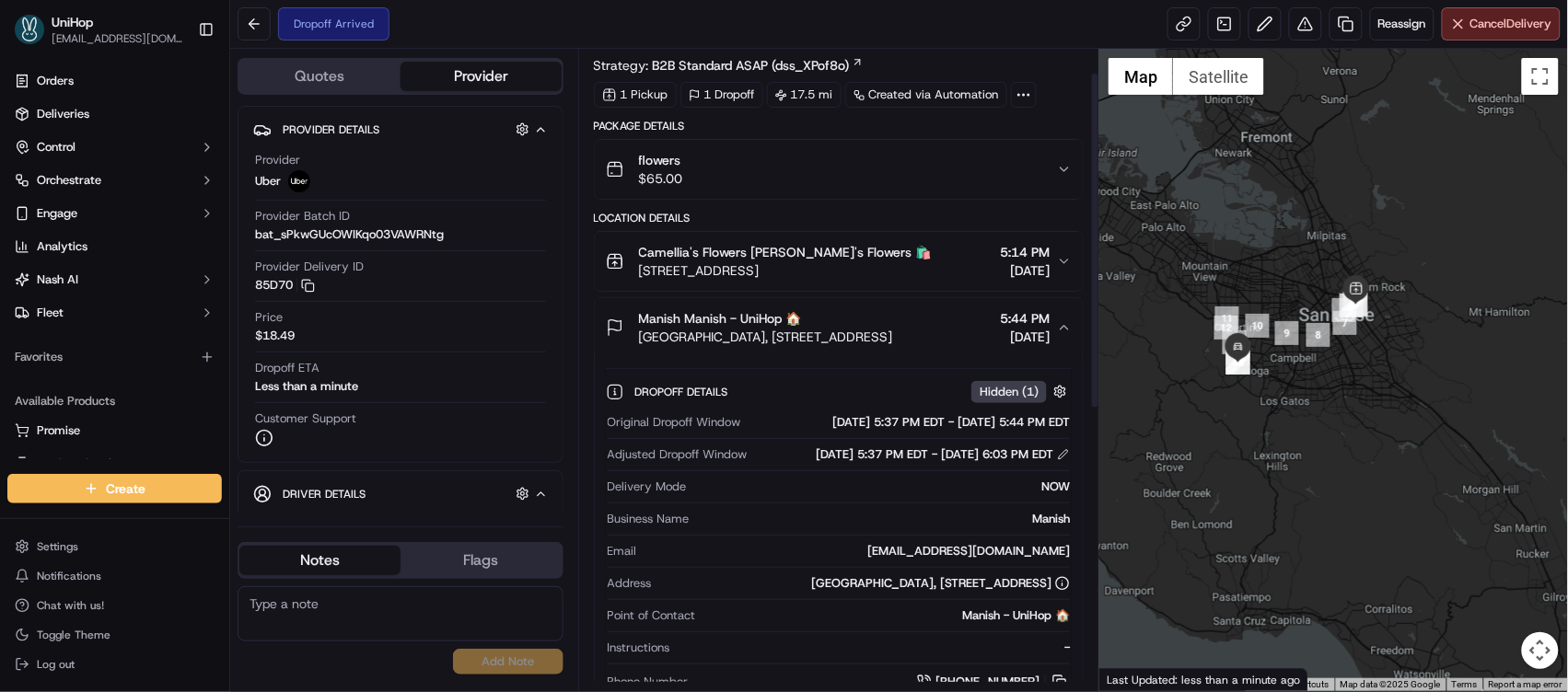
click at [797, 253] on span "Camellia's Flowers Camellia's Flowers 🛍️" at bounding box center [785, 251] width 293 height 18
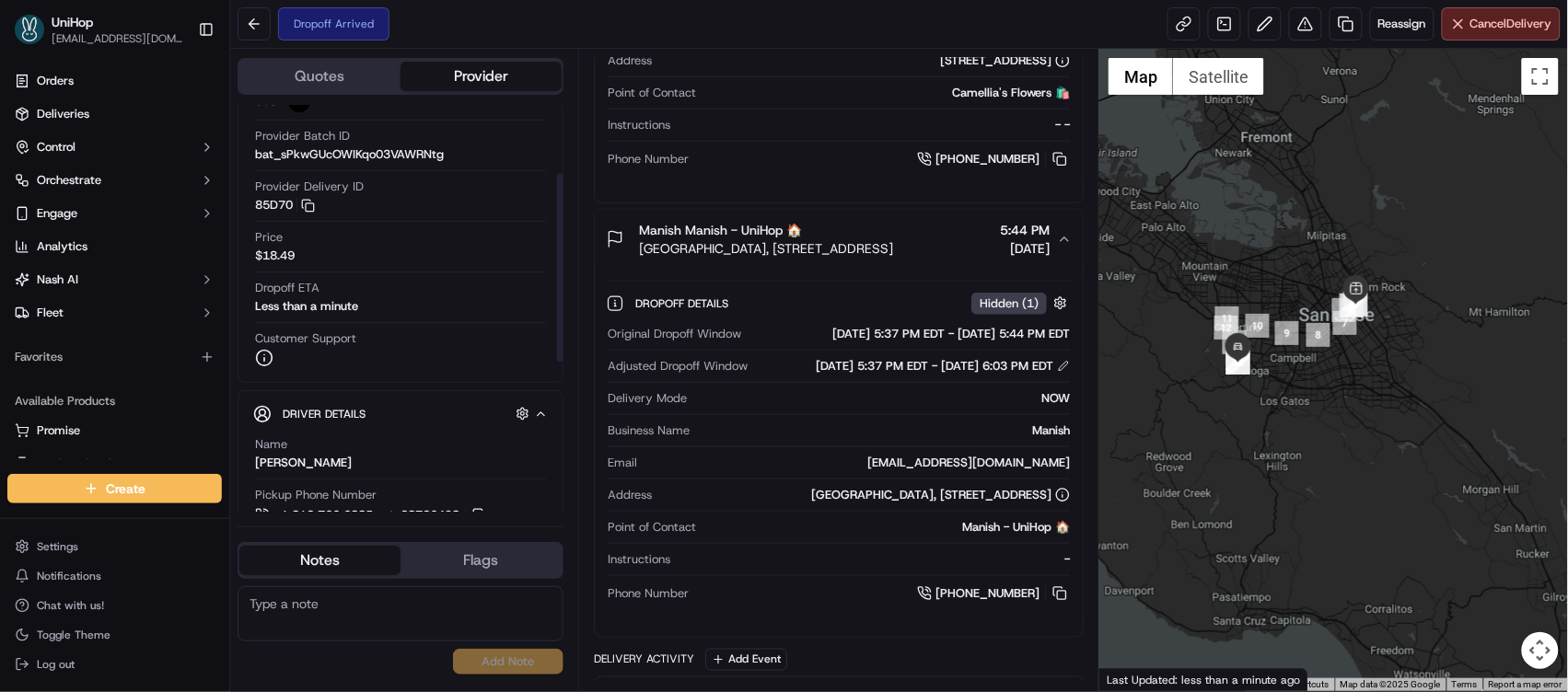
scroll to position [223, 0]
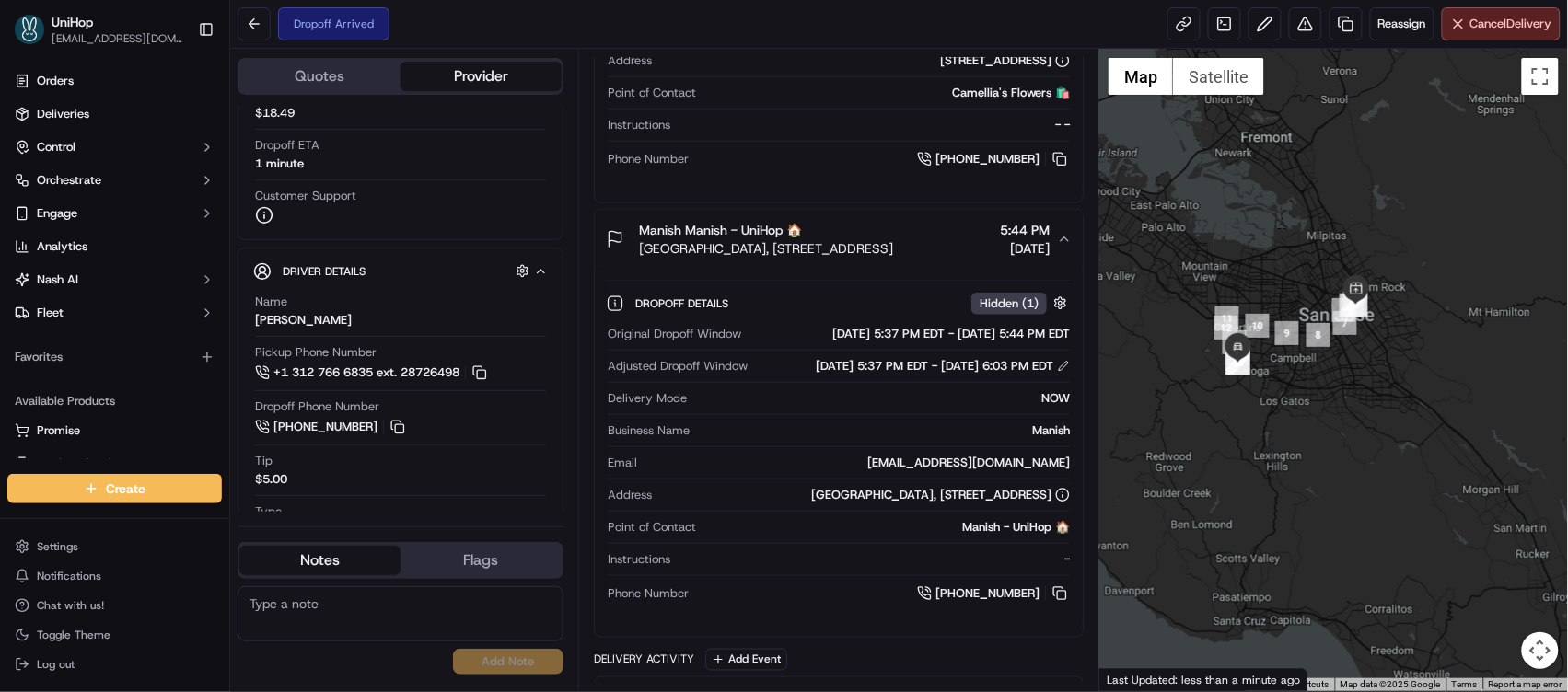
click at [668, 230] on span "Manish Manish - UniHop 🏠" at bounding box center [721, 229] width 163 height 18
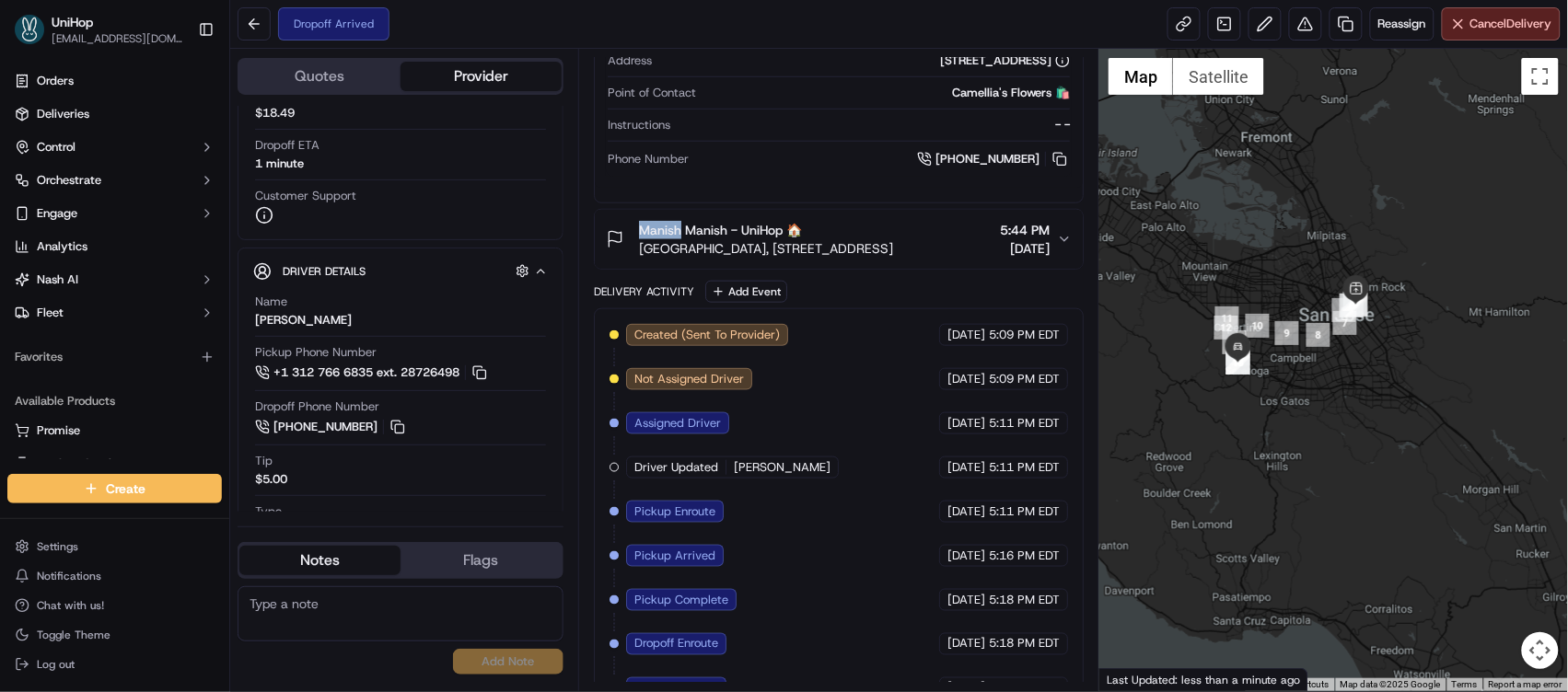
copy span "Manish"
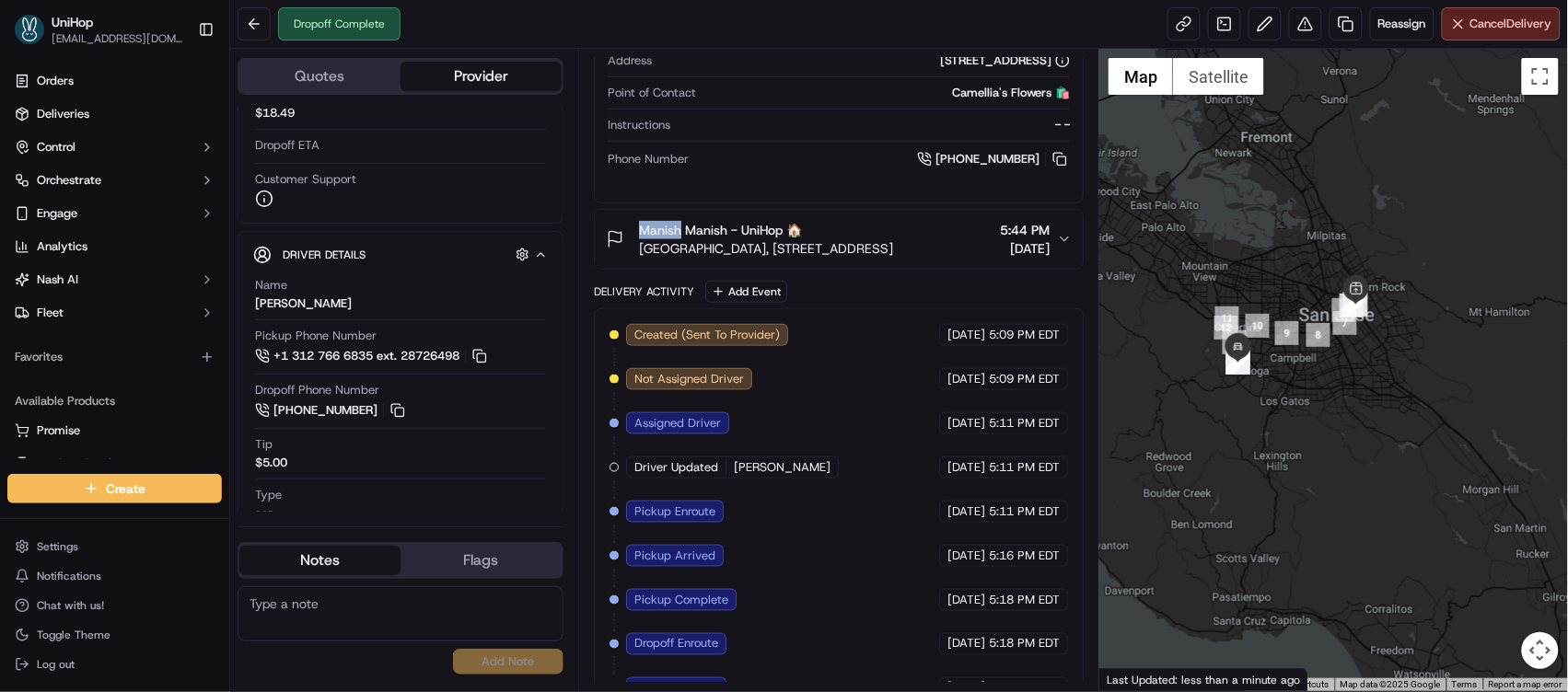
scroll to position [0, 0]
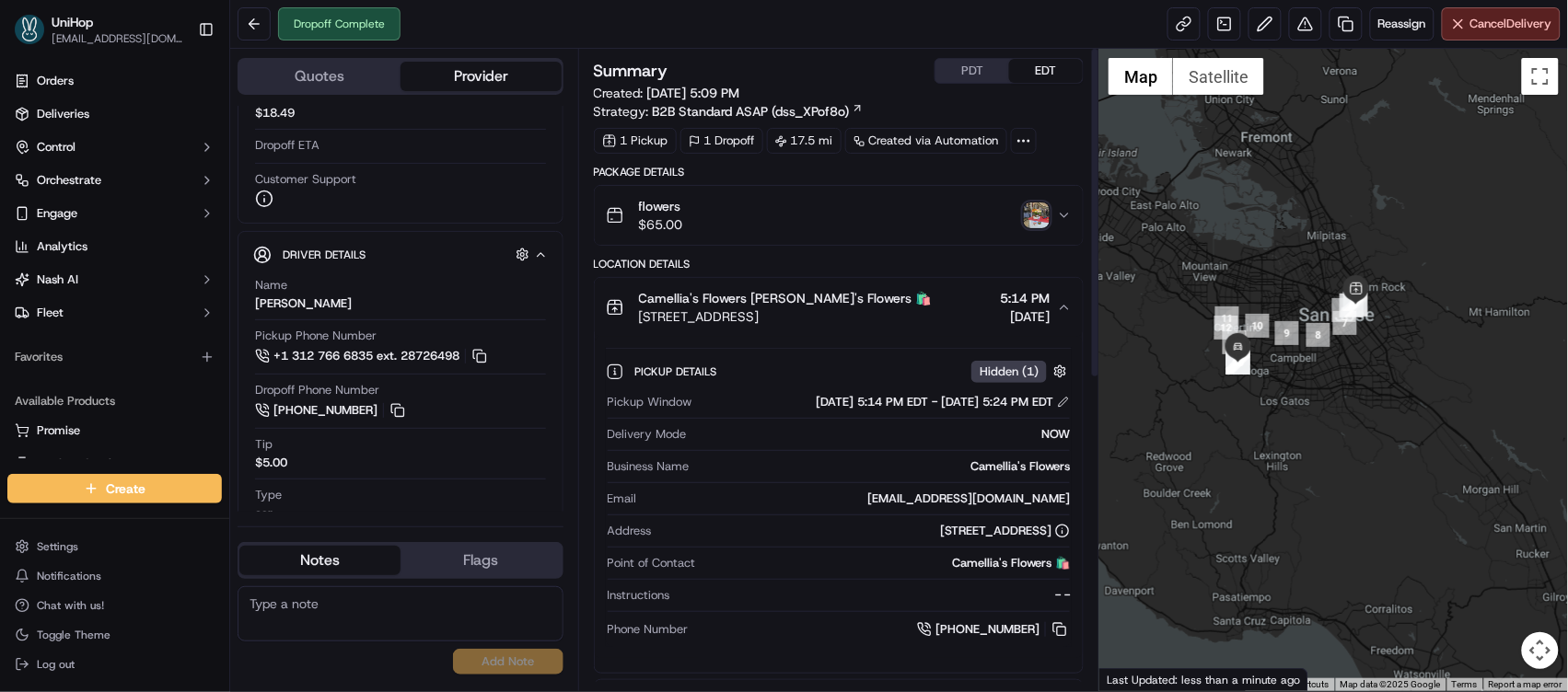
click at [1025, 214] on img "button" at bounding box center [1037, 215] width 26 height 26
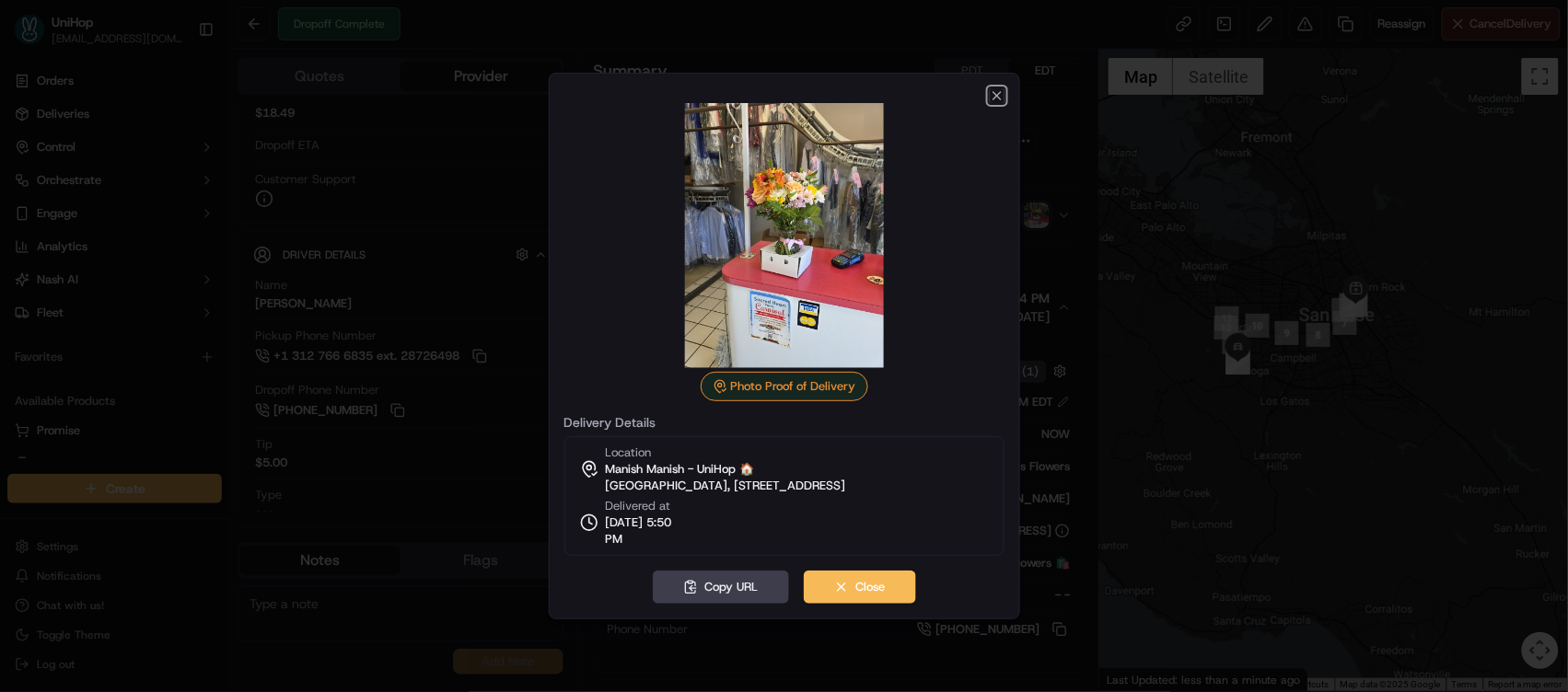
click at [995, 79] on div "Photo Proof of Delivery Delivery Details Location Manish Manish - UniHop 🏠 Sara…" at bounding box center [784, 346] width 471 height 547
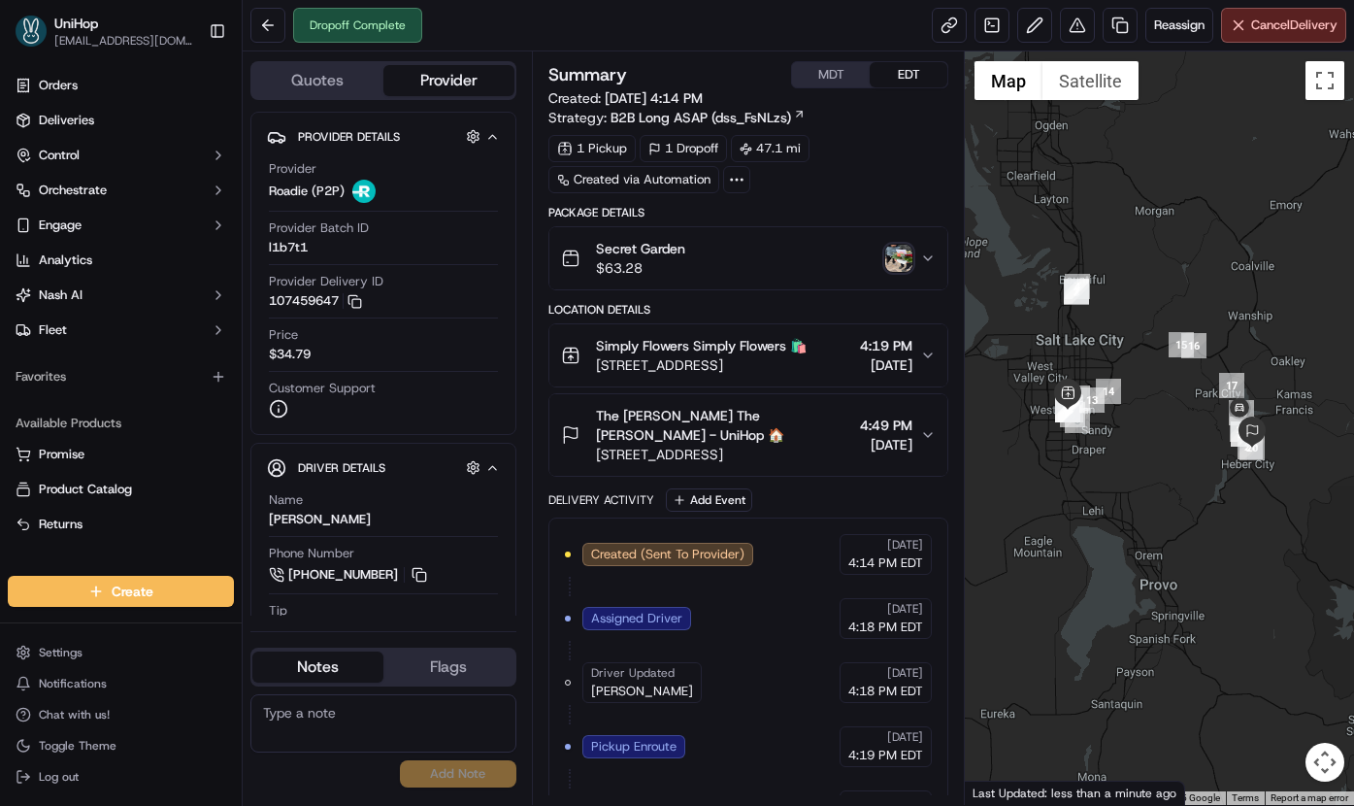
click at [905, 255] on img "button" at bounding box center [898, 258] width 27 height 27
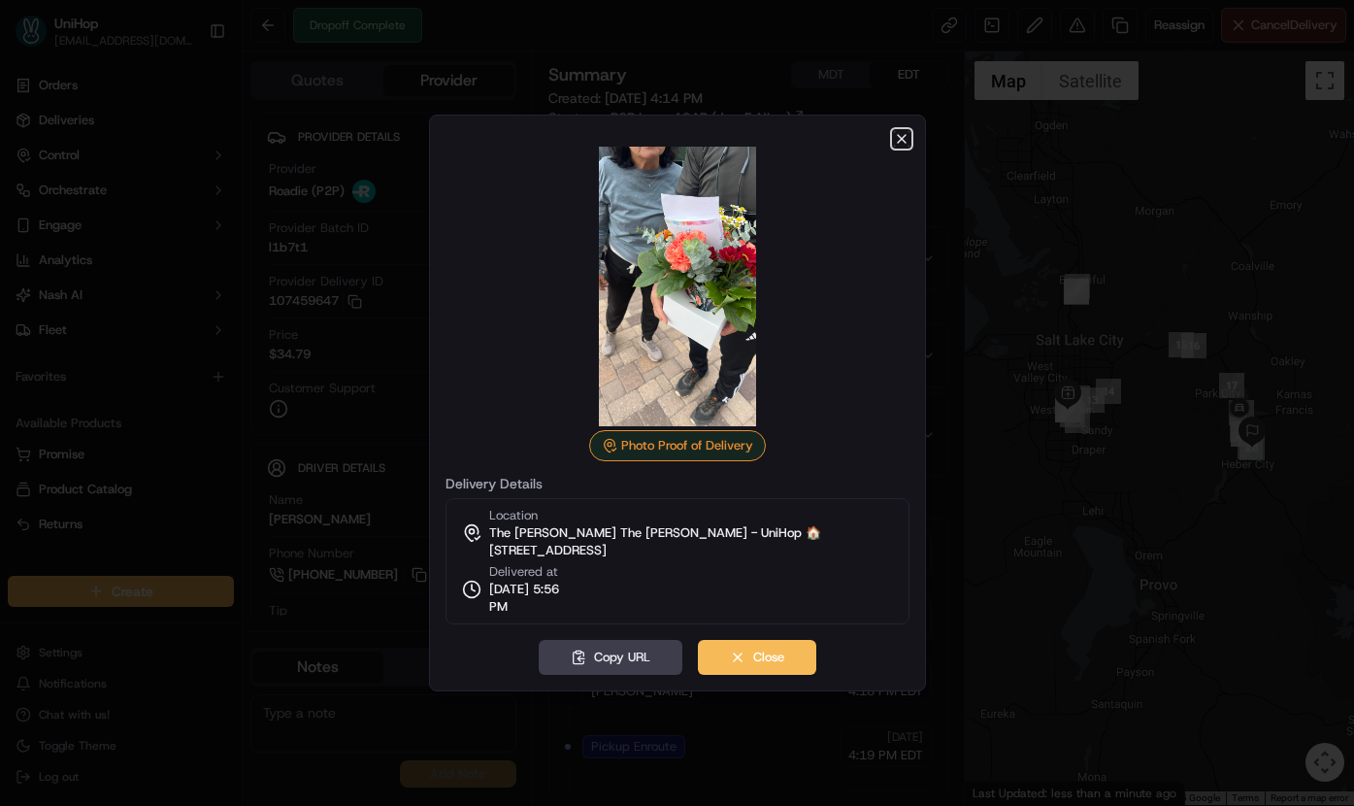
click at [900, 138] on icon "button" at bounding box center [902, 139] width 8 height 8
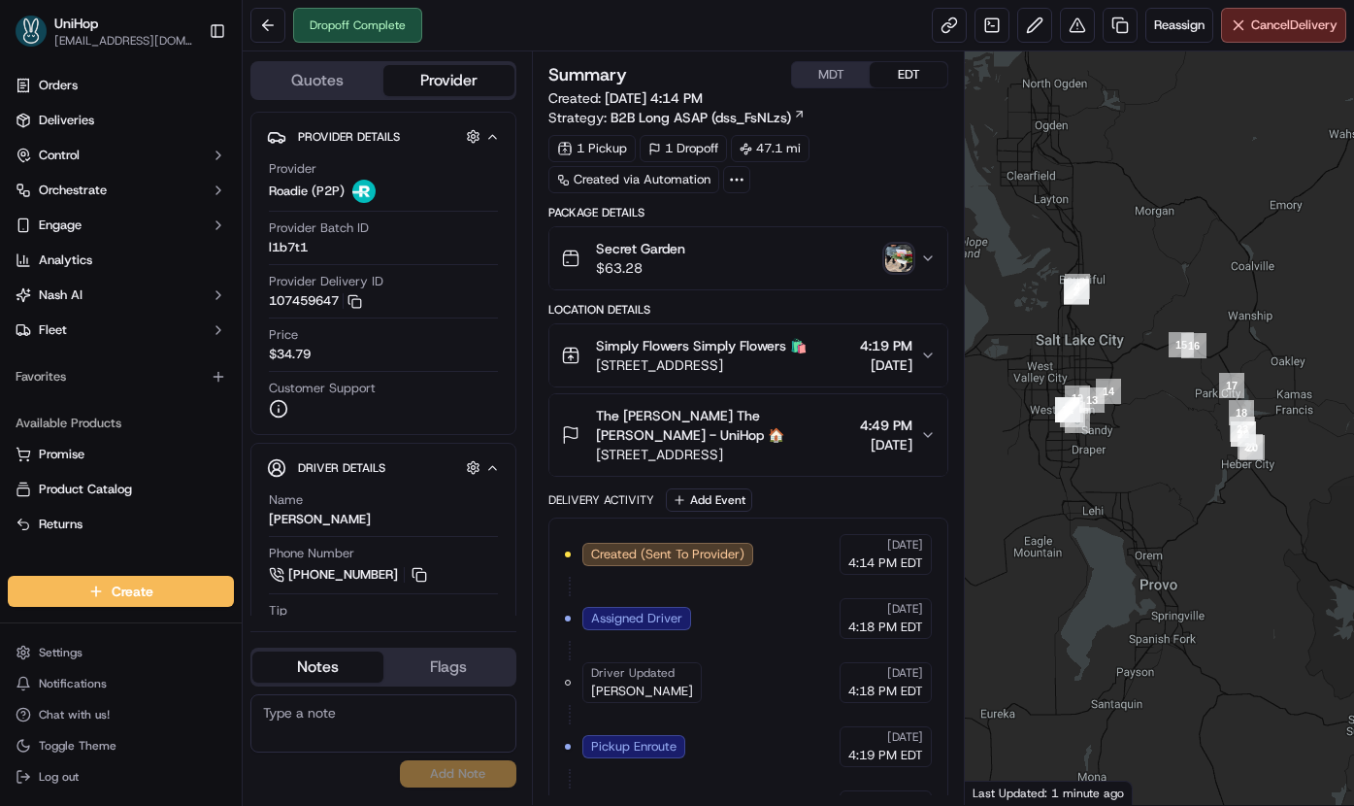
click at [904, 266] on img "button" at bounding box center [898, 258] width 27 height 27
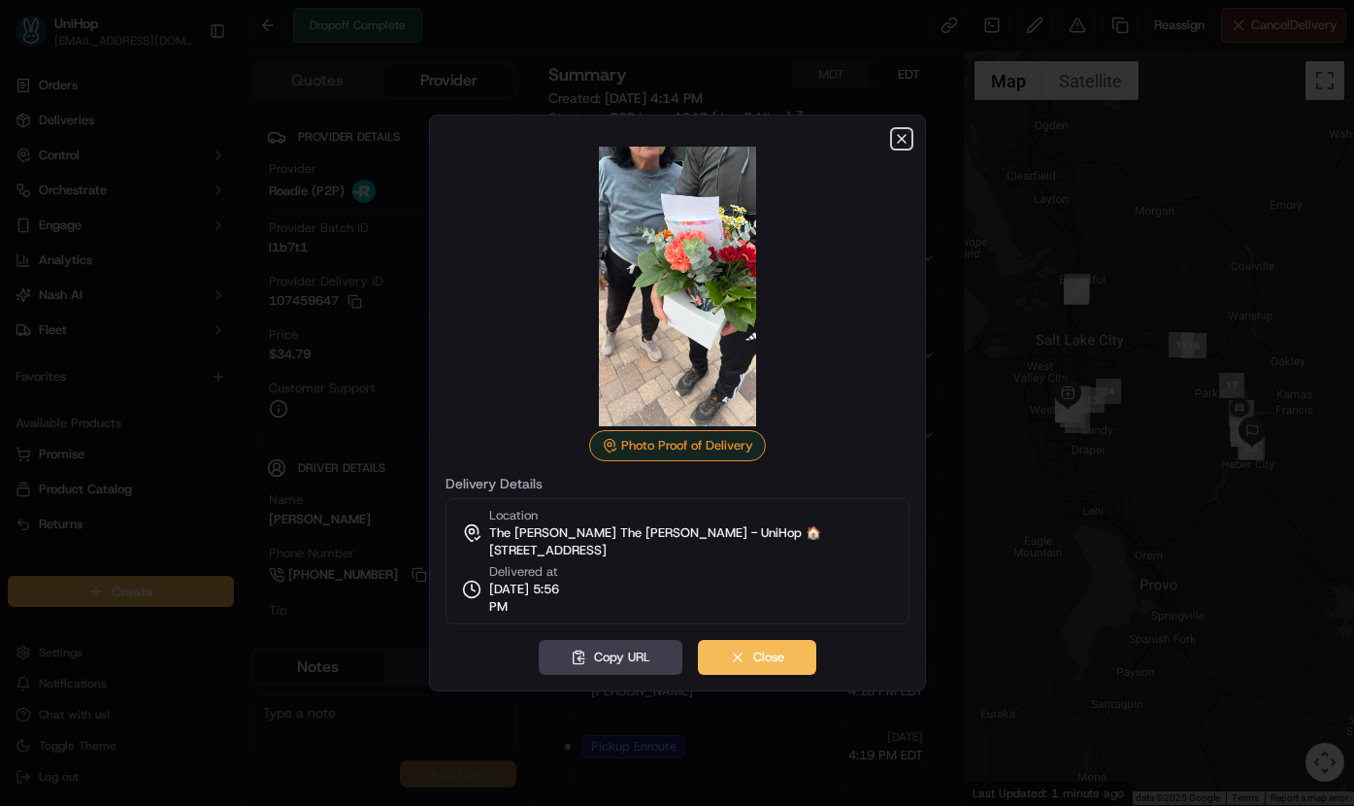
click at [906, 142] on icon "button" at bounding box center [902, 139] width 16 height 16
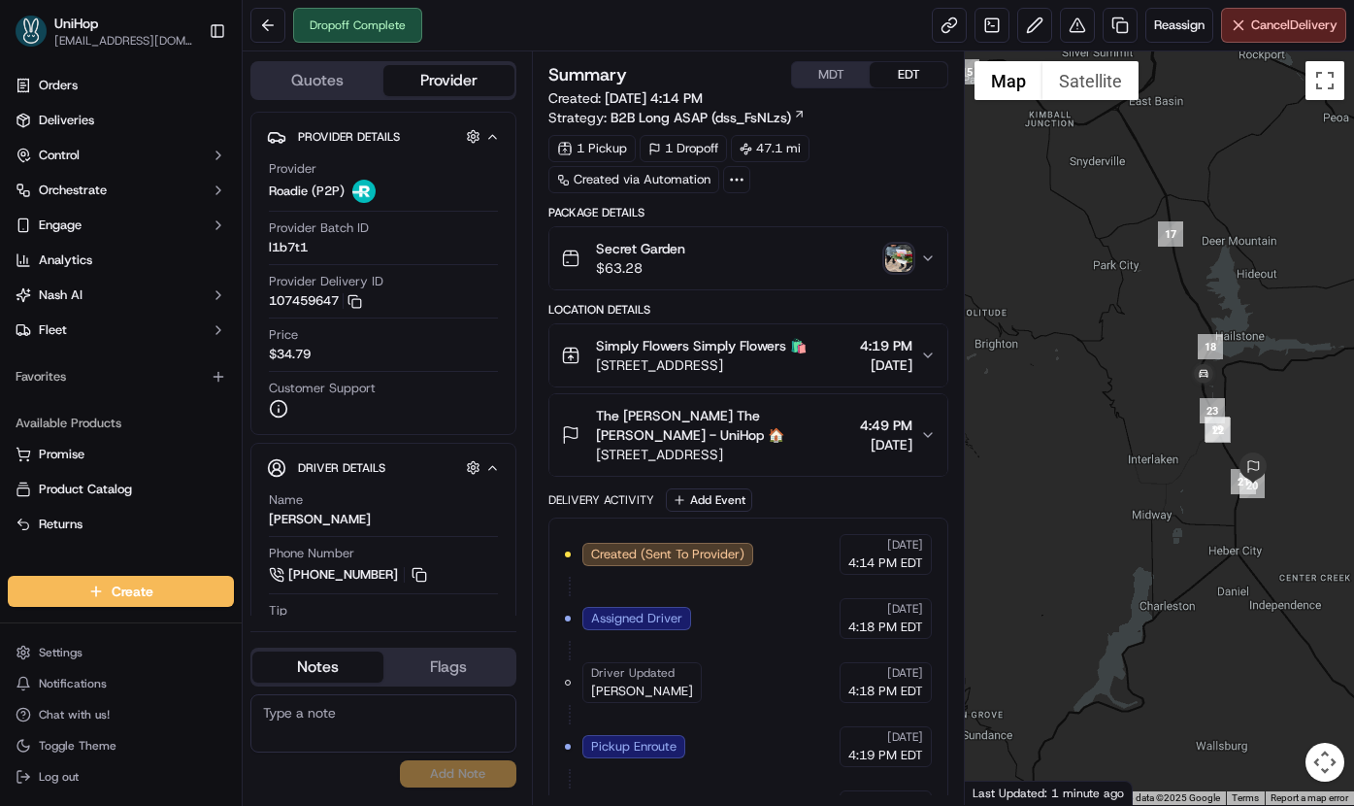
drag, startPoint x: 1300, startPoint y: 415, endPoint x: 1257, endPoint y: 353, distance: 74.6
click at [1257, 353] on div at bounding box center [1159, 427] width 389 height 753
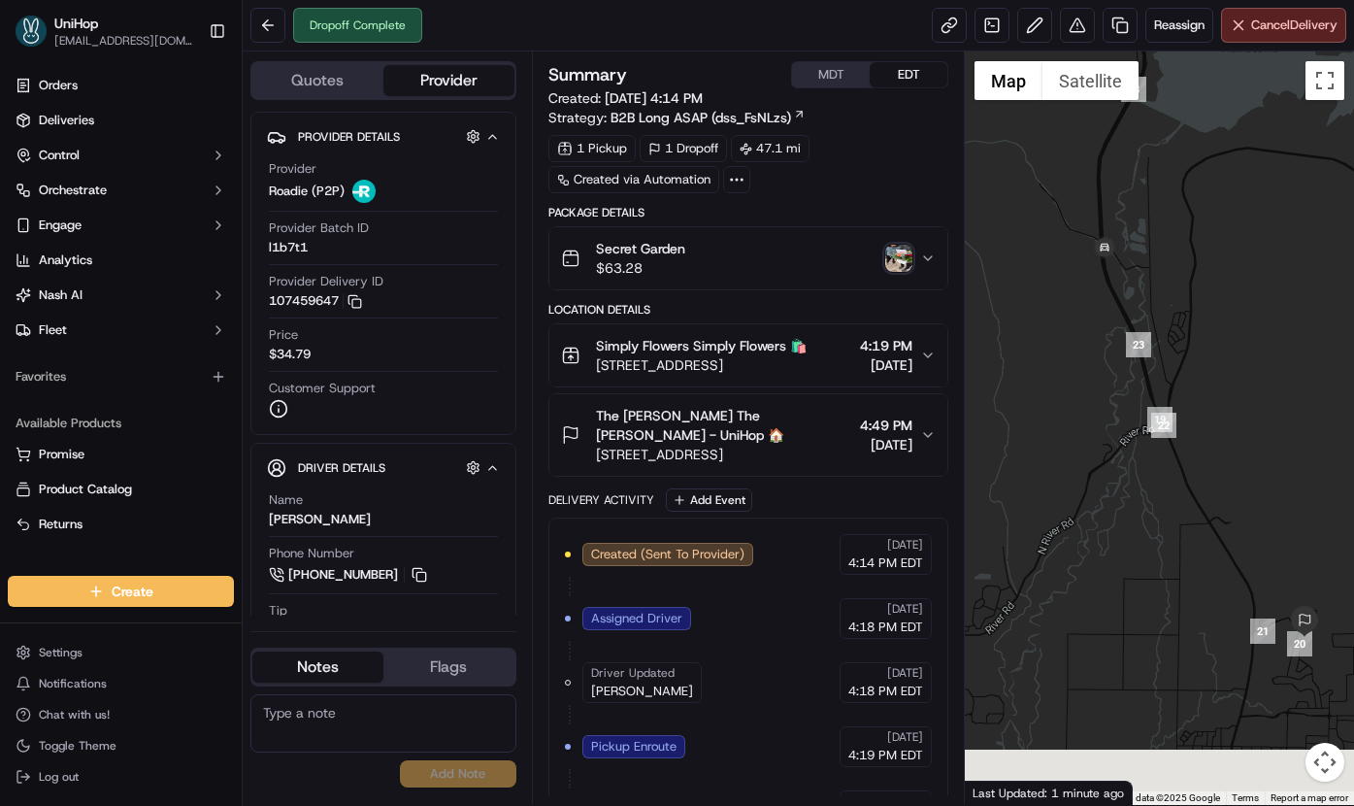
drag, startPoint x: 1232, startPoint y: 414, endPoint x: 1211, endPoint y: 290, distance: 125.1
click at [1211, 291] on div at bounding box center [1159, 427] width 389 height 753
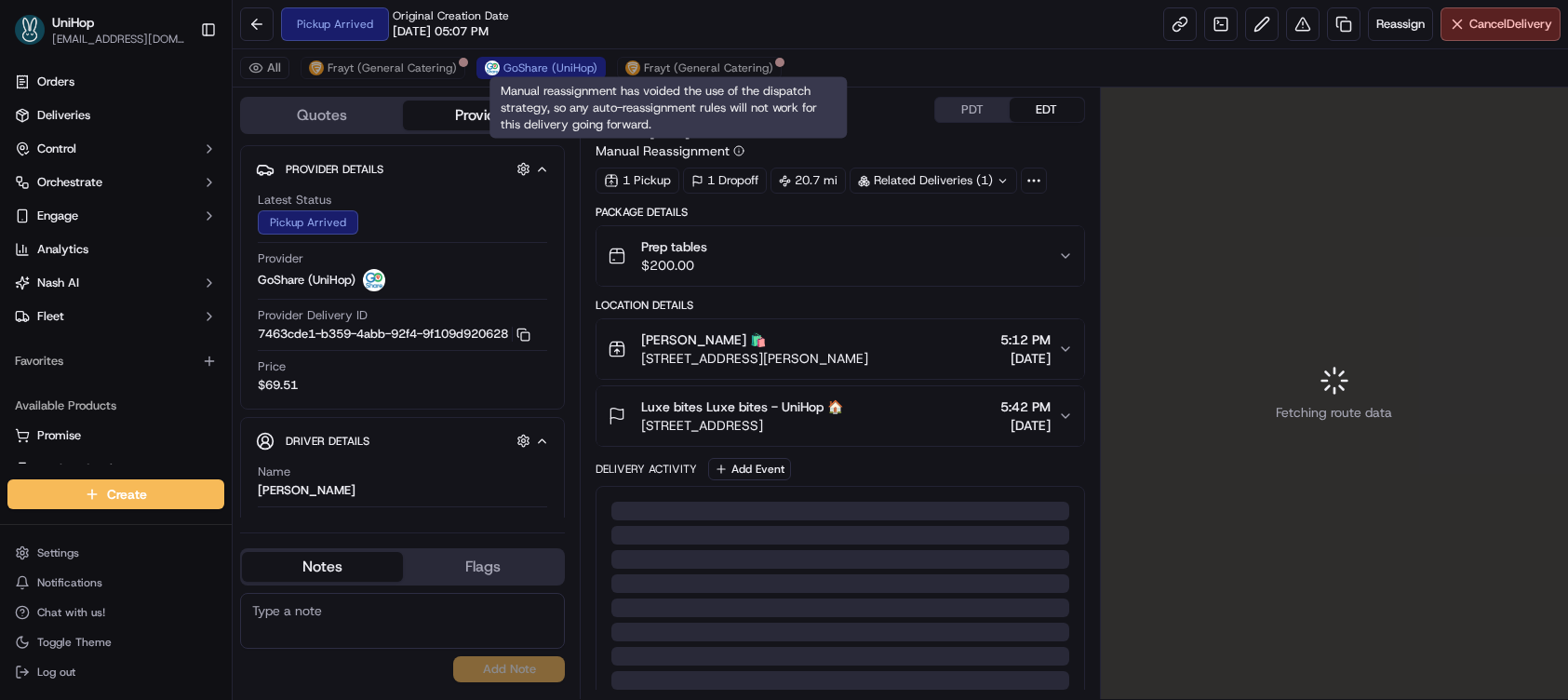
click at [846, 347] on div "[PERSON_NAME] 🛍️" at bounding box center [754, 339] width 227 height 18
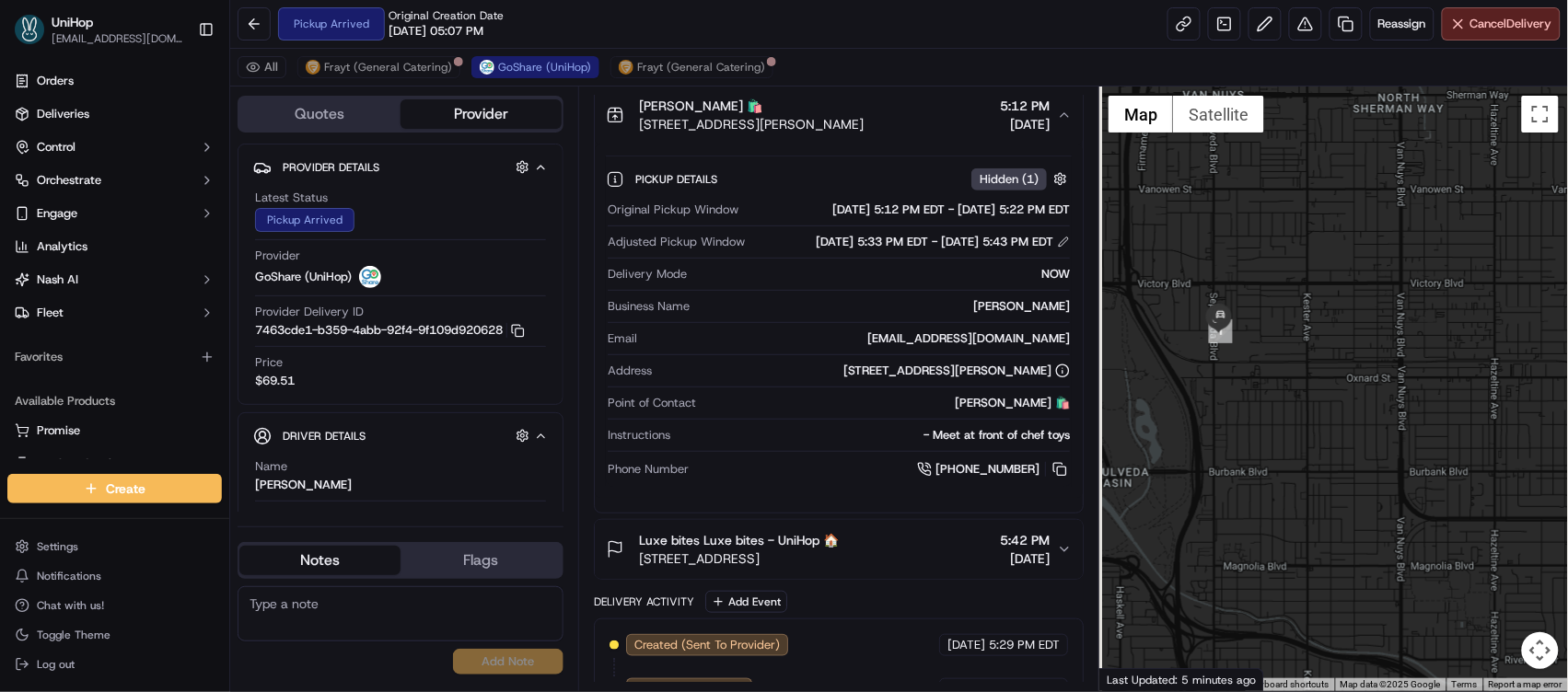
drag, startPoint x: 1136, startPoint y: 231, endPoint x: 1207, endPoint y: 420, distance: 201.9
click at [1204, 429] on div at bounding box center [1334, 389] width 469 height 605
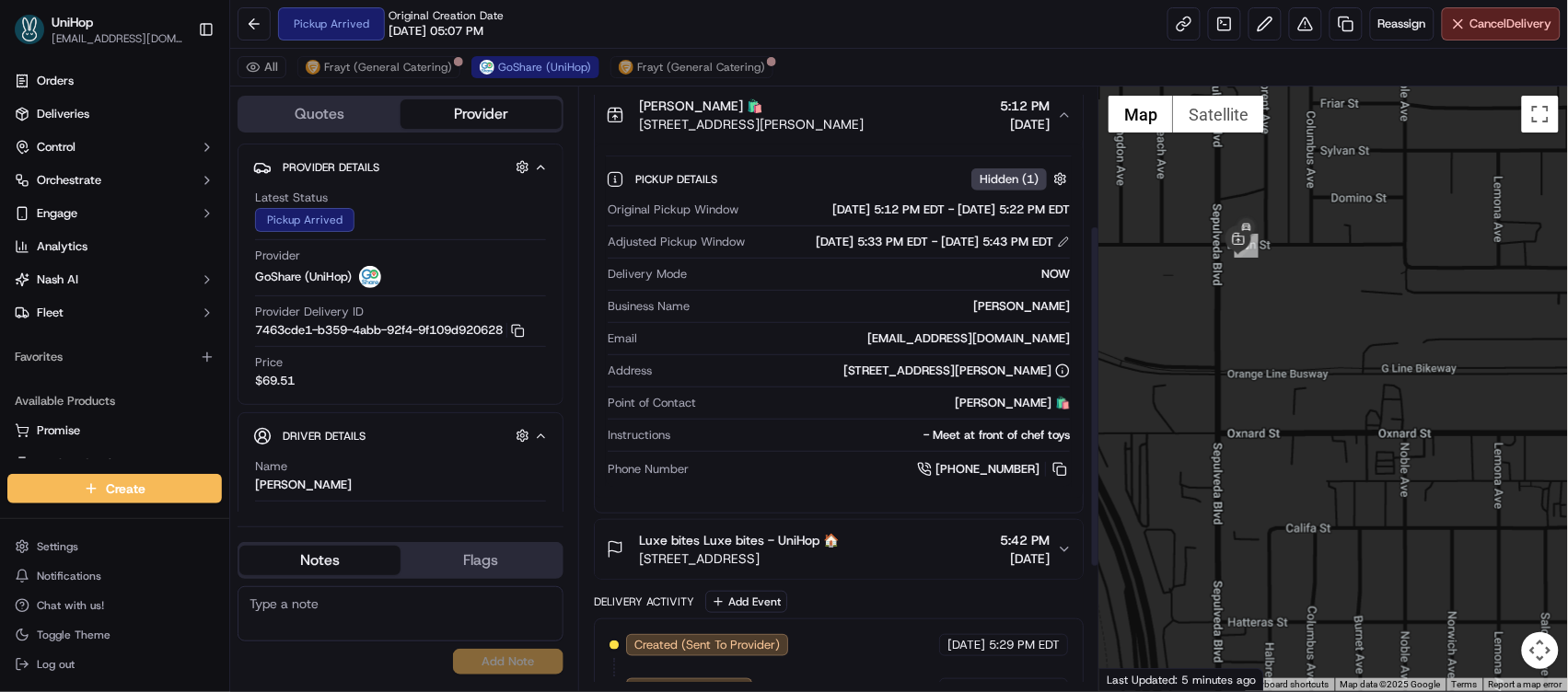
scroll to position [462, 0]
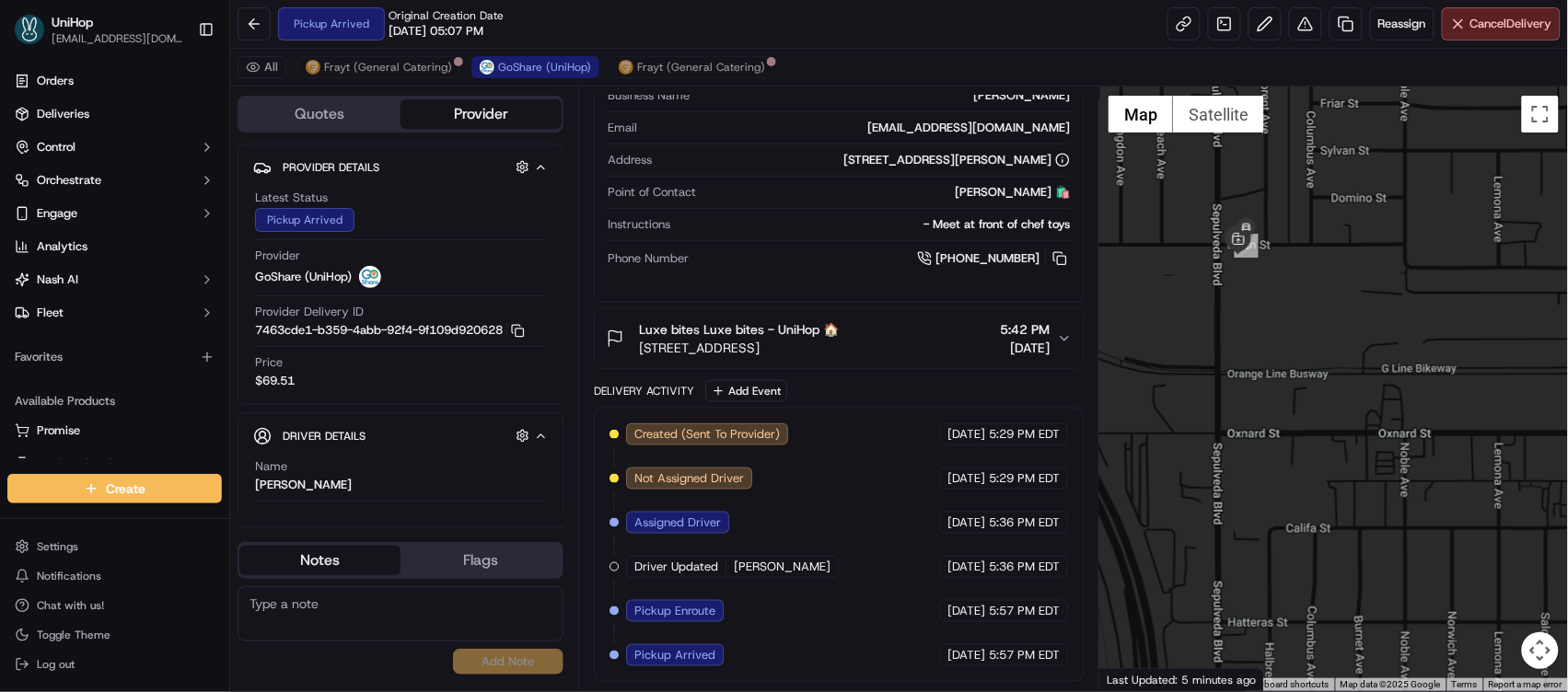
click at [839, 325] on div "Luxe bites Luxe bites - UniHop 🏠" at bounding box center [739, 329] width 200 height 18
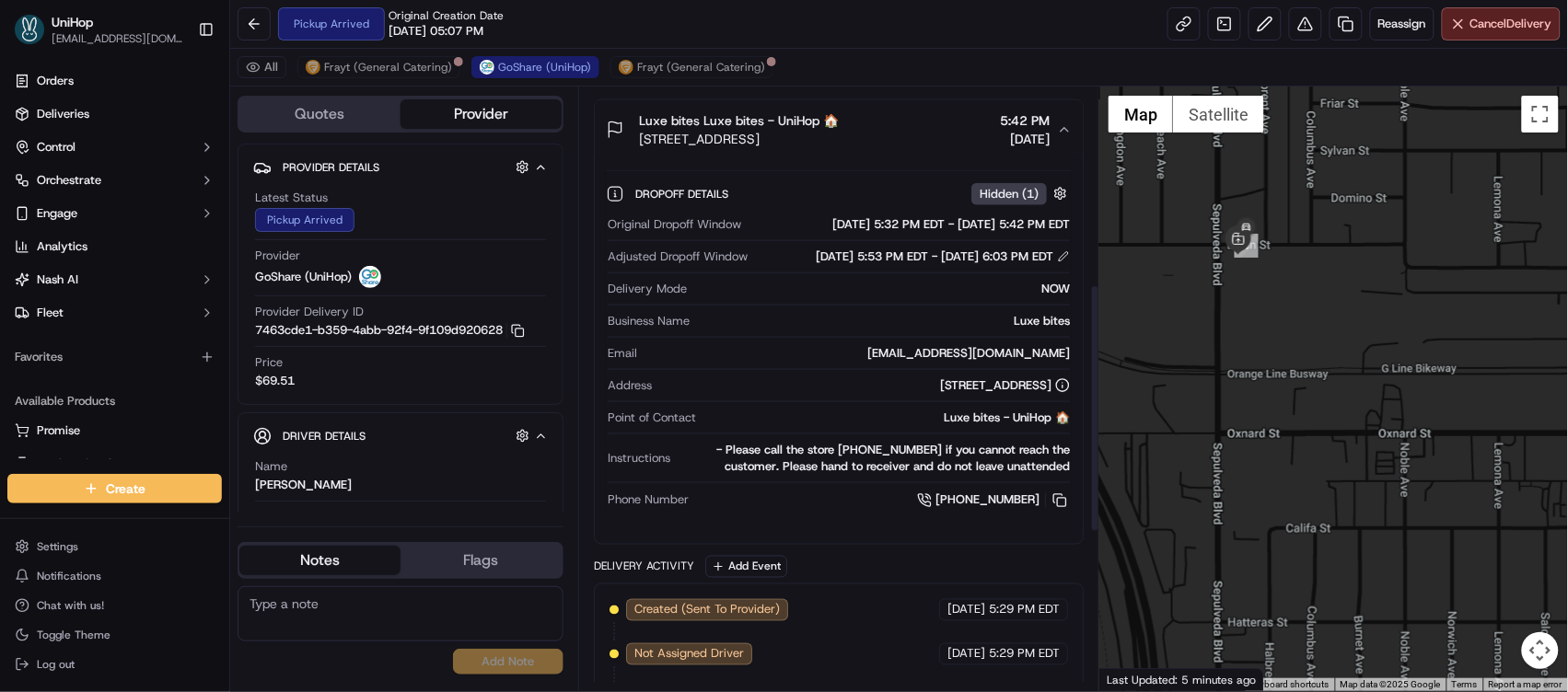
scroll to position [650, 0]
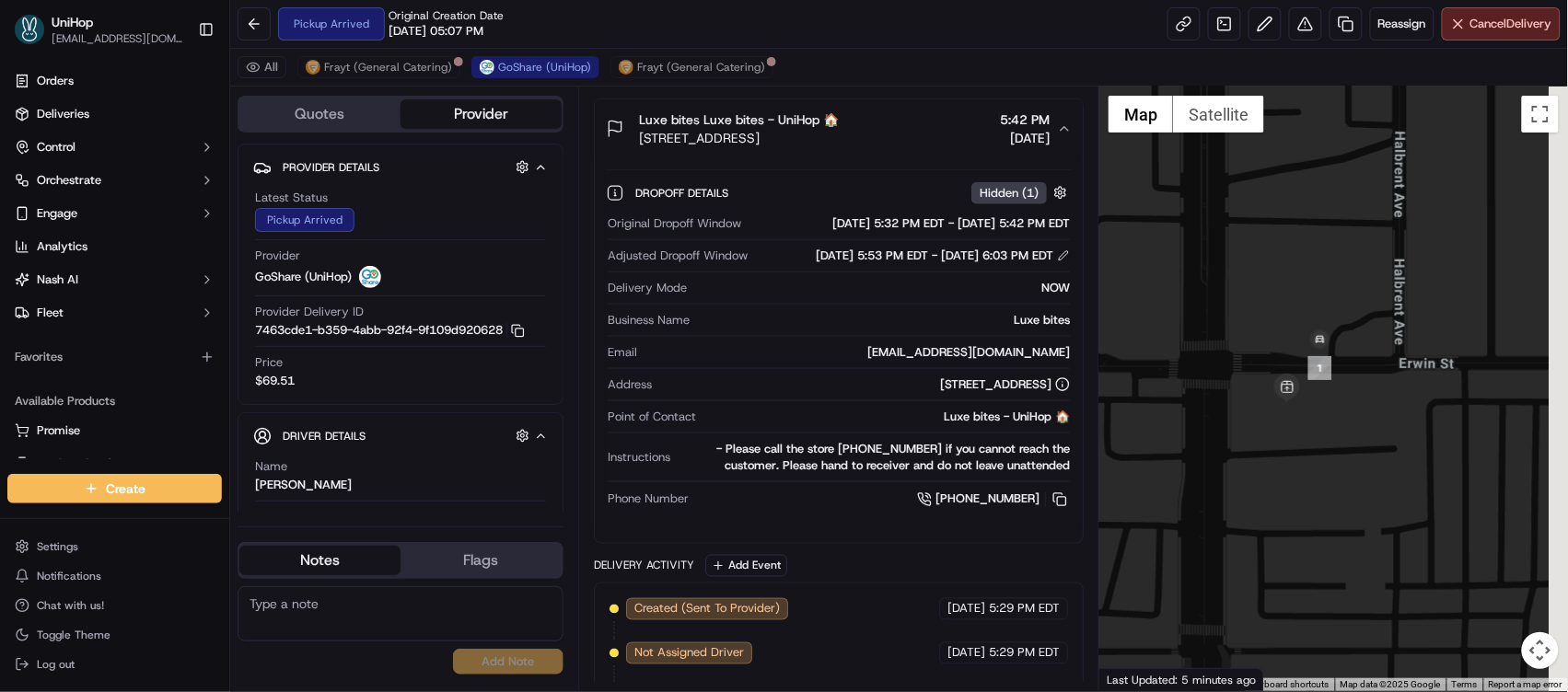
drag, startPoint x: 1337, startPoint y: 245, endPoint x: 1295, endPoint y: 348, distance: 111.2
click at [1247, 367] on div at bounding box center [1334, 389] width 469 height 605
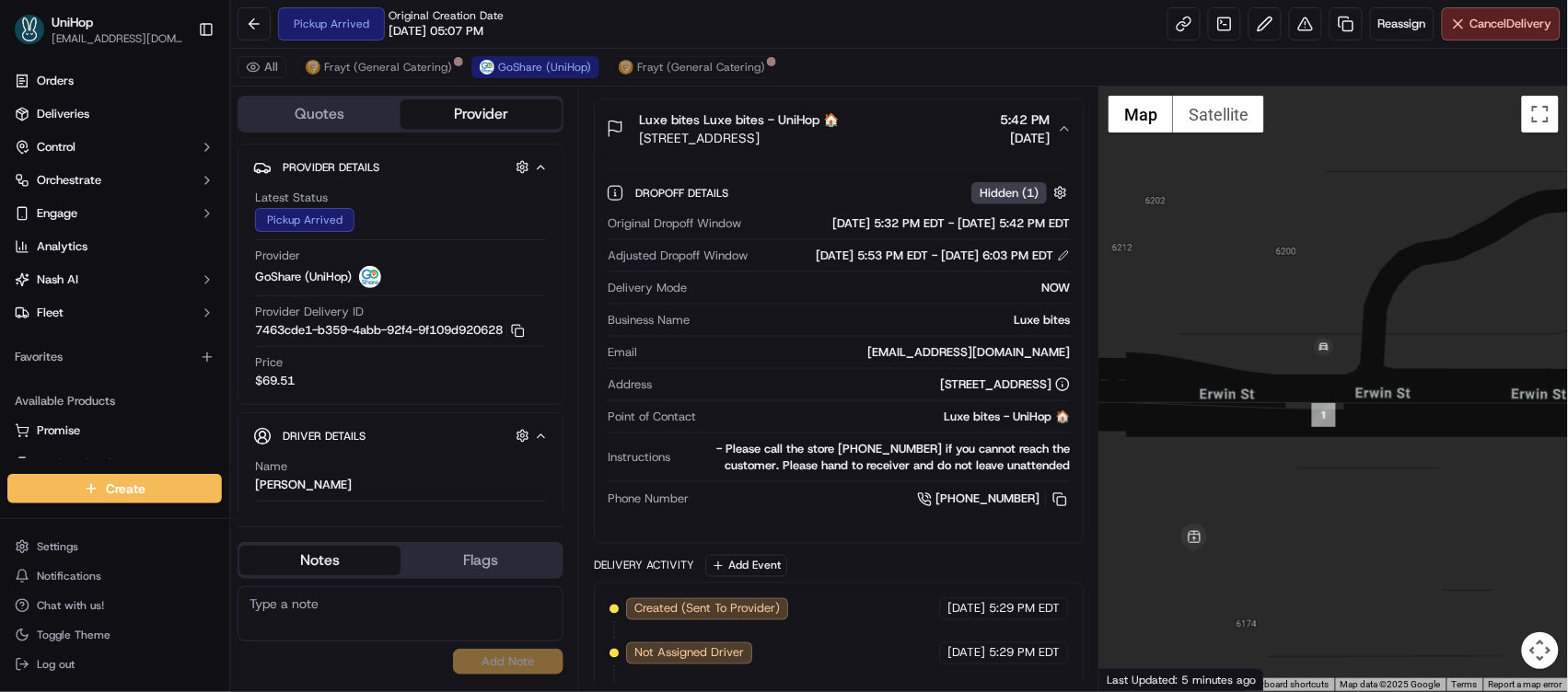
drag, startPoint x: 1237, startPoint y: 478, endPoint x: 1237, endPoint y: 424, distance: 54.0
click at [1237, 424] on div at bounding box center [1334, 389] width 469 height 605
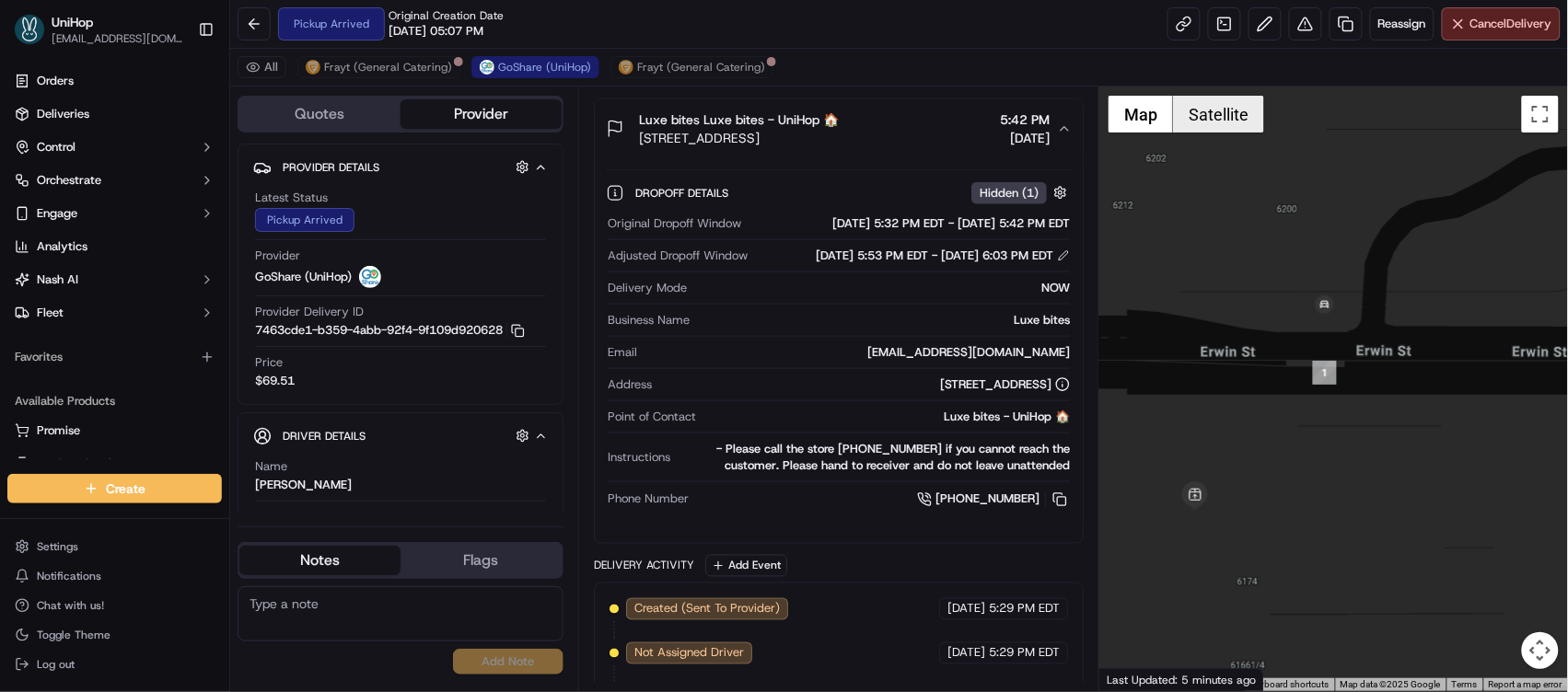
click at [1195, 104] on button "Satellite" at bounding box center [1219, 114] width 91 height 37
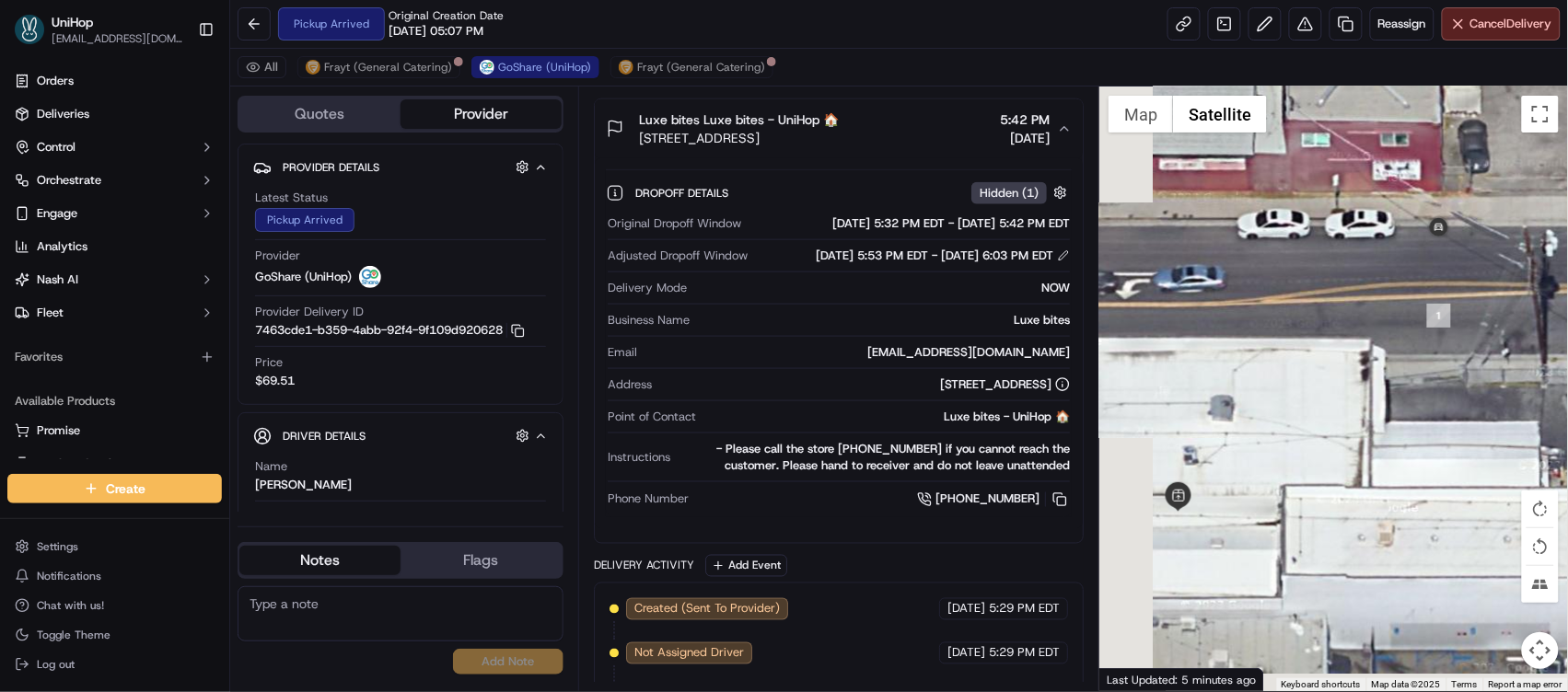
drag, startPoint x: 1295, startPoint y: 376, endPoint x: 1466, endPoint y: 282, distance: 195.1
click at [1466, 282] on div at bounding box center [1334, 389] width 469 height 605
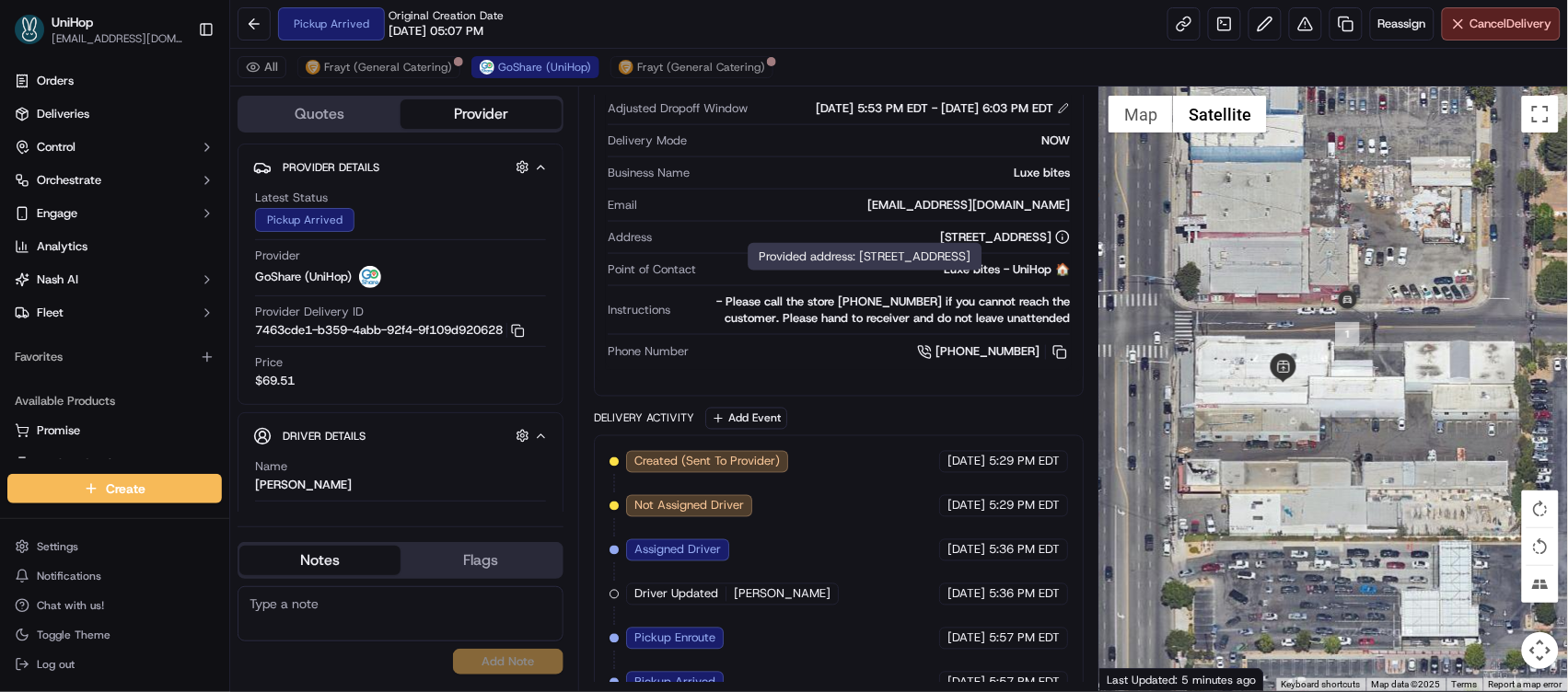
scroll to position [562, 0]
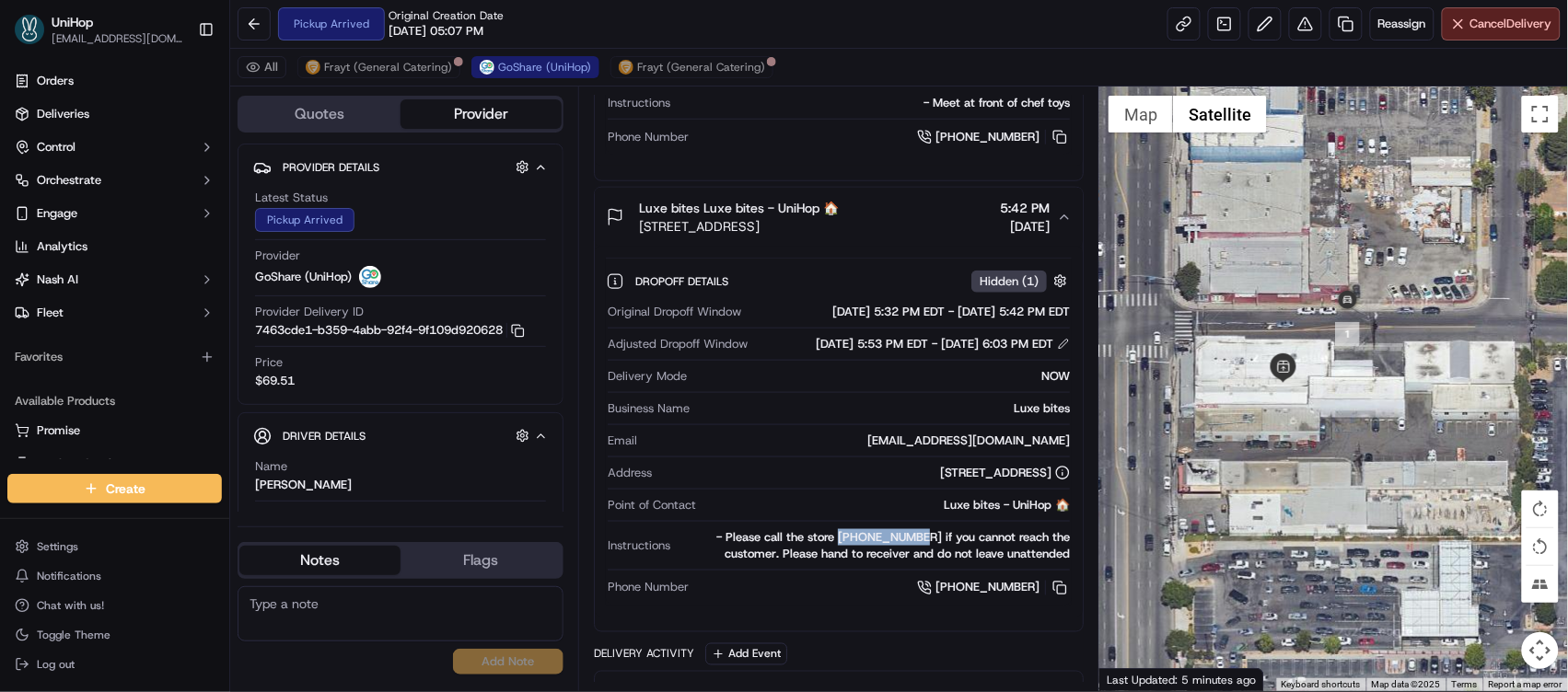
drag, startPoint x: 854, startPoint y: 572, endPoint x: 940, endPoint y: 571, distance: 86.0
click at [940, 562] on div "- Please call the store [PHONE_NUMBER] if you cannot reach the customer. Please…" at bounding box center [875, 545] width 394 height 33
copy div "[PHONE_NUMBER]"
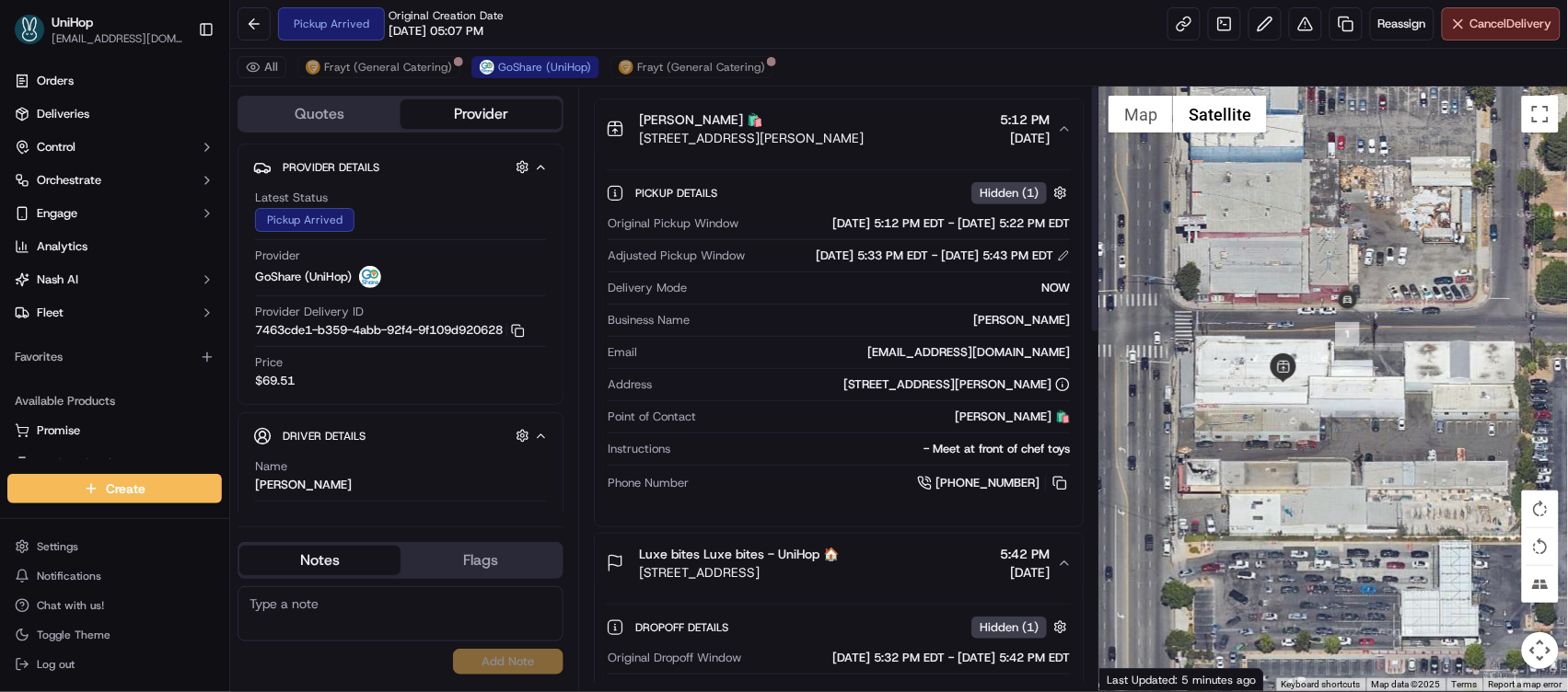
scroll to position [0, 0]
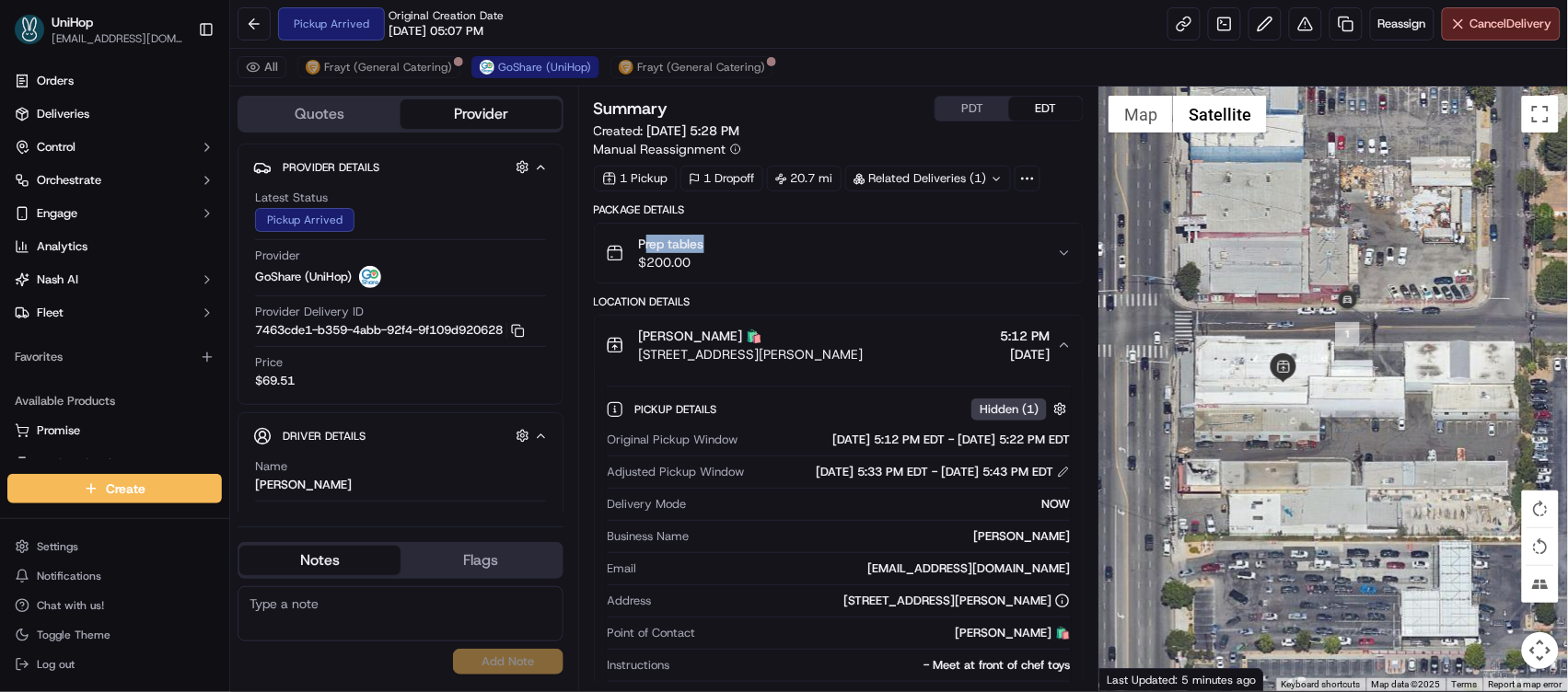
drag, startPoint x: 734, startPoint y: 250, endPoint x: 643, endPoint y: 246, distance: 91.1
click at [643, 246] on div "Prep tables $200.00" at bounding box center [832, 253] width 452 height 37
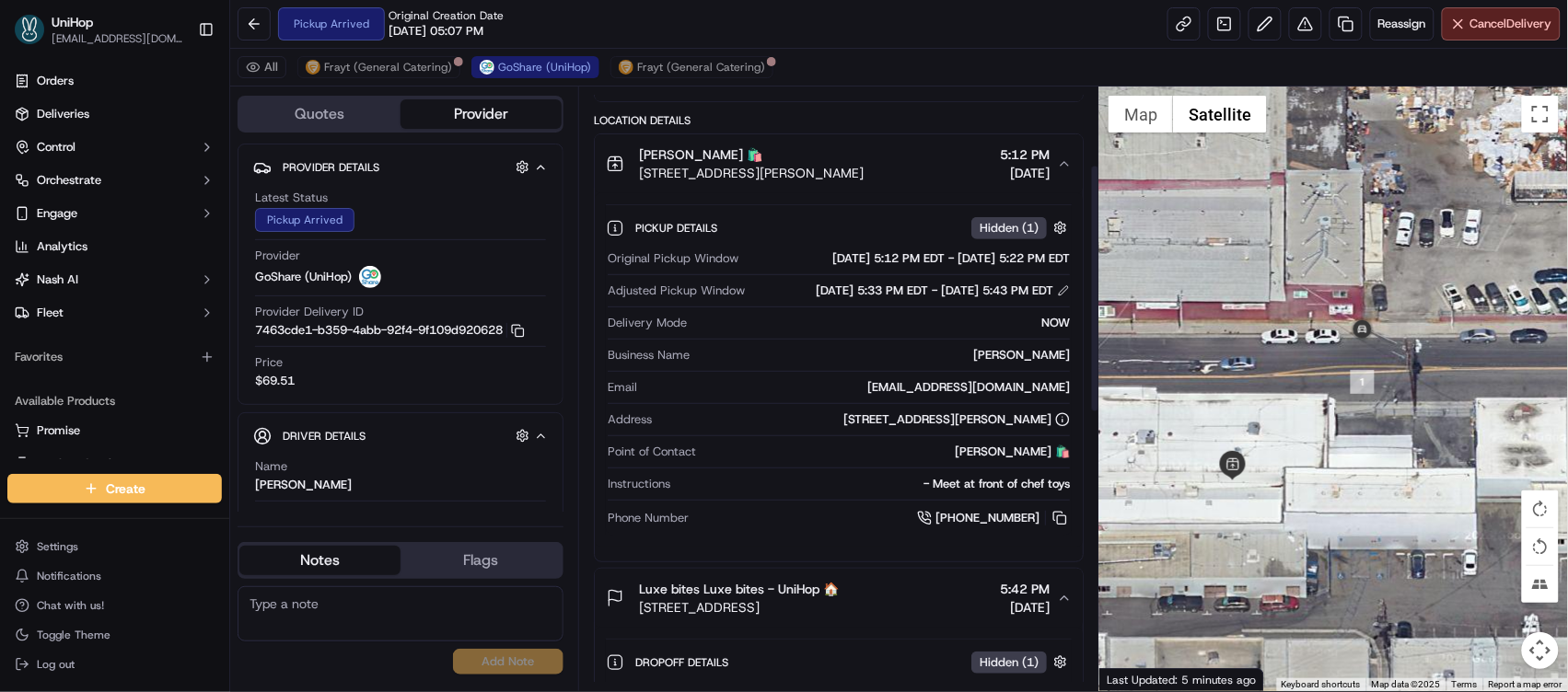
scroll to position [228, 0]
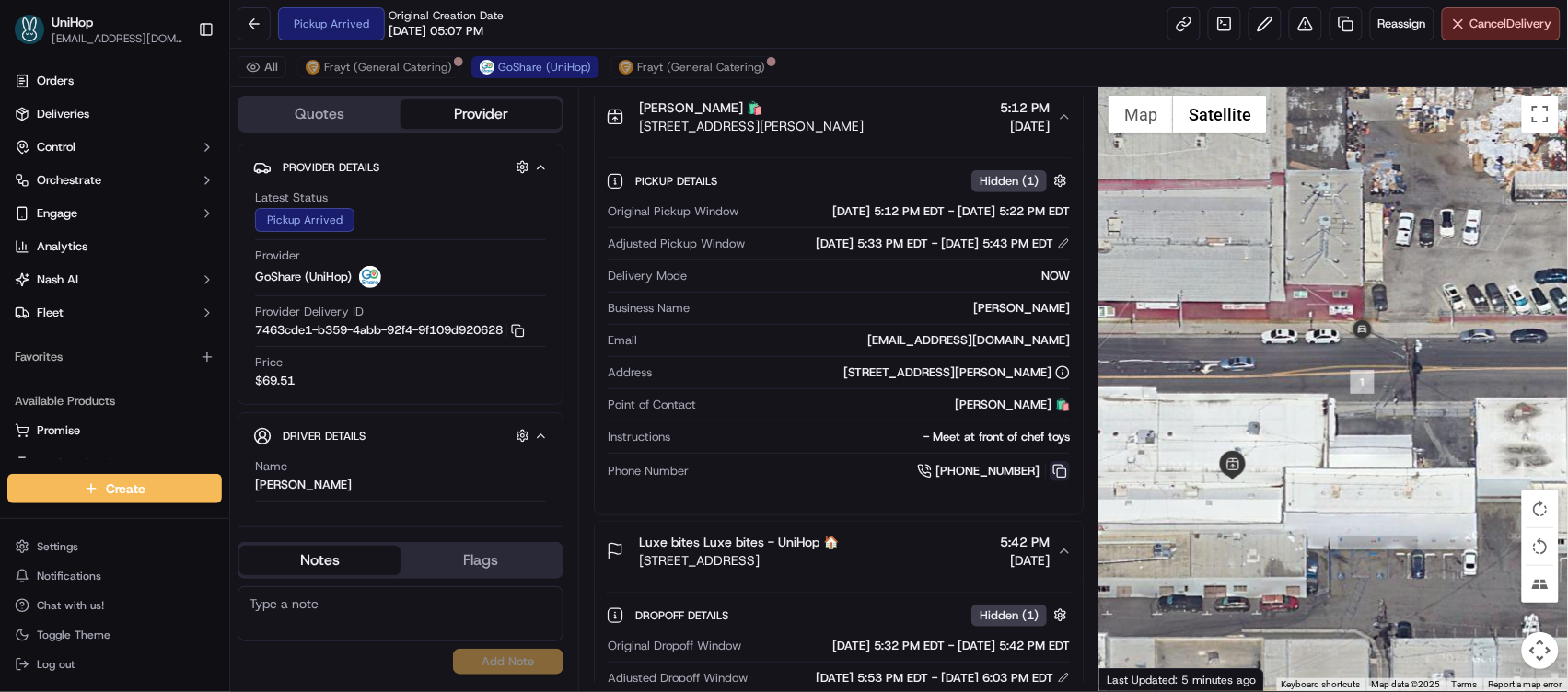
click at [1062, 482] on button at bounding box center [1060, 470] width 20 height 20
click at [1063, 482] on button at bounding box center [1060, 470] width 20 height 20
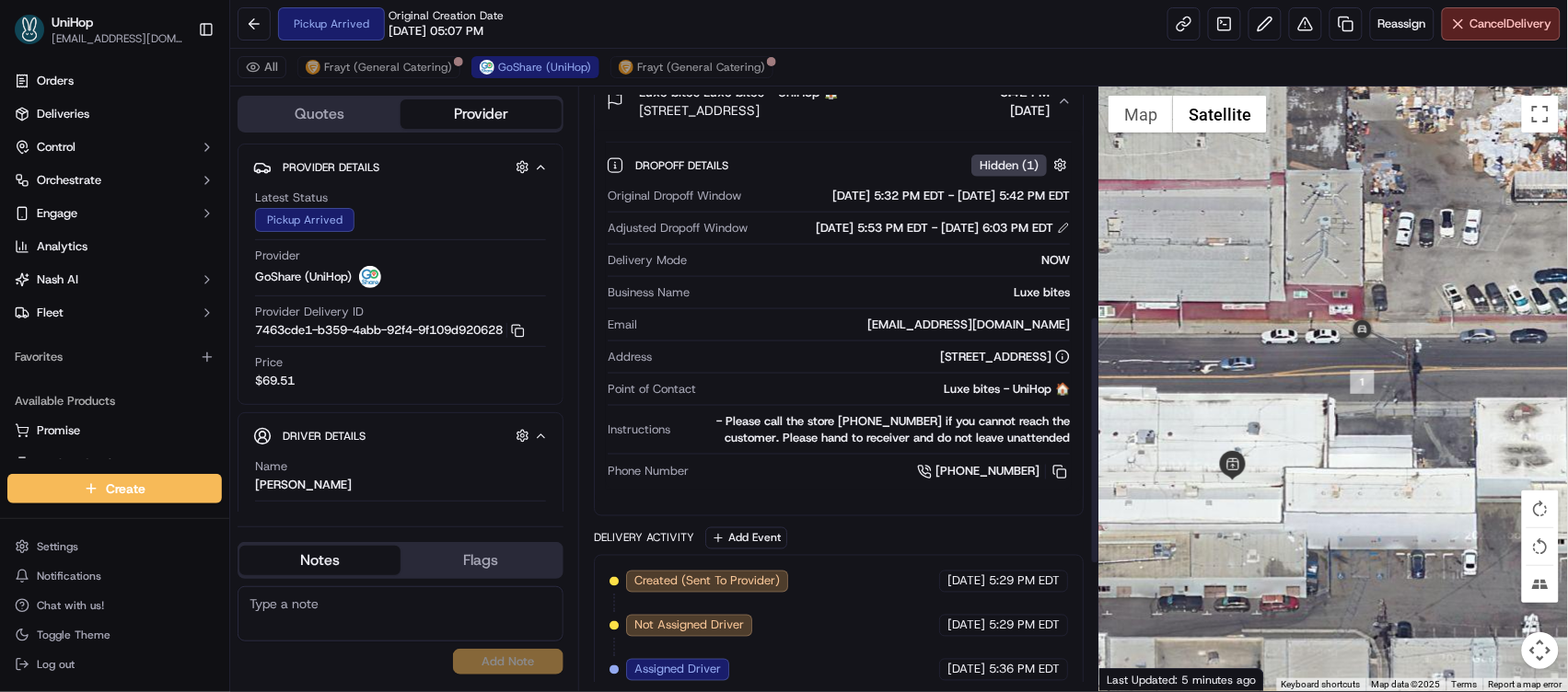
scroll to position [0, 0]
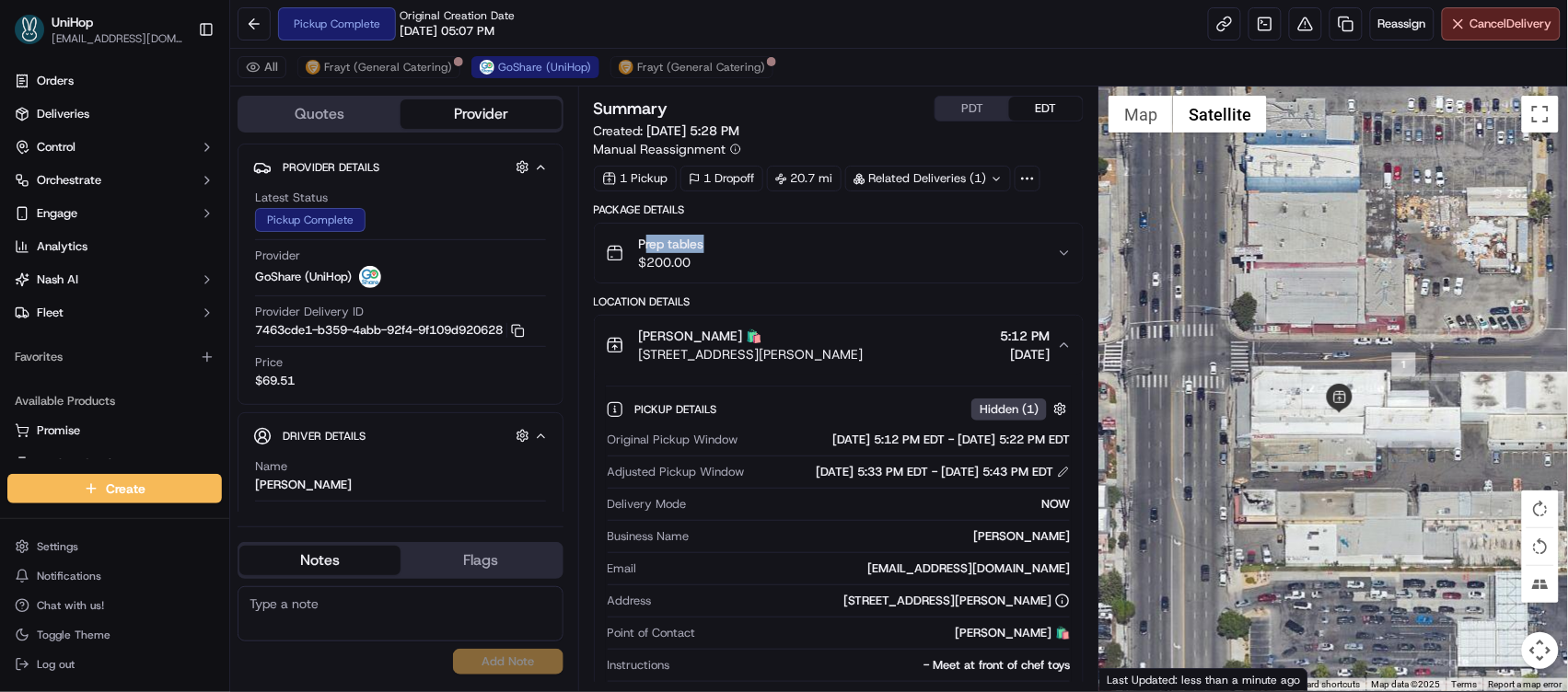
click at [353, 621] on textarea at bounding box center [400, 613] width 326 height 55
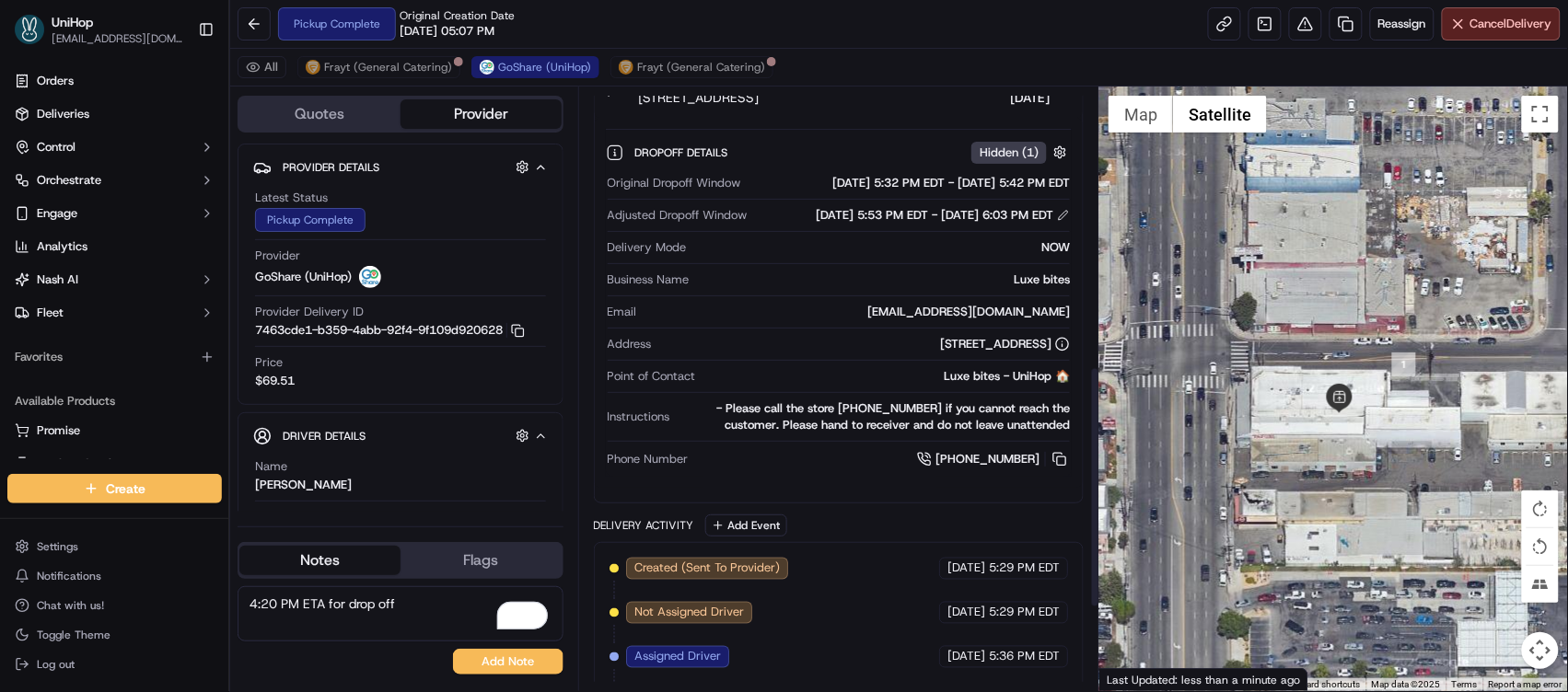
scroll to position [679, 0]
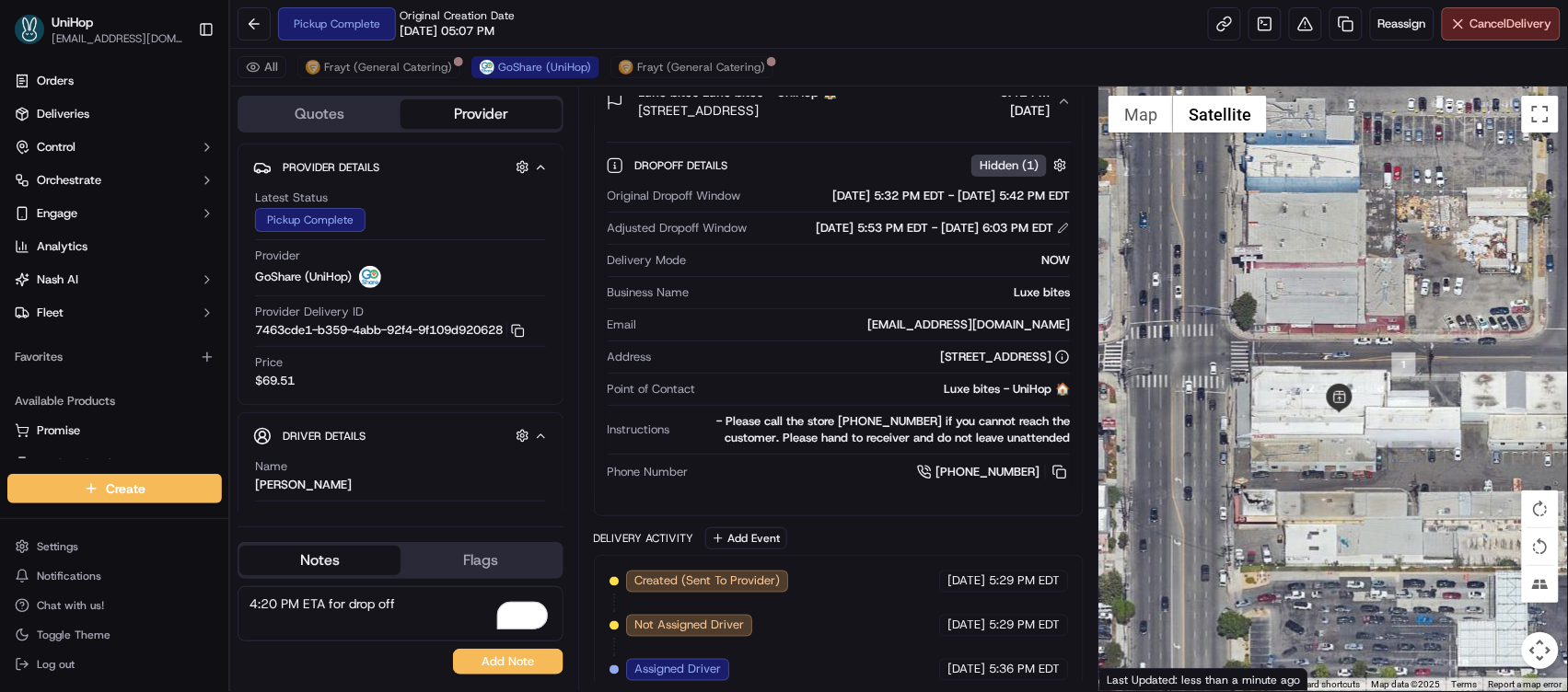
type textarea "4:20 PM ETA for drop off"
click at [858, 176] on div "Dropoff Details Hidden ( 1 )" at bounding box center [854, 165] width 437 height 23
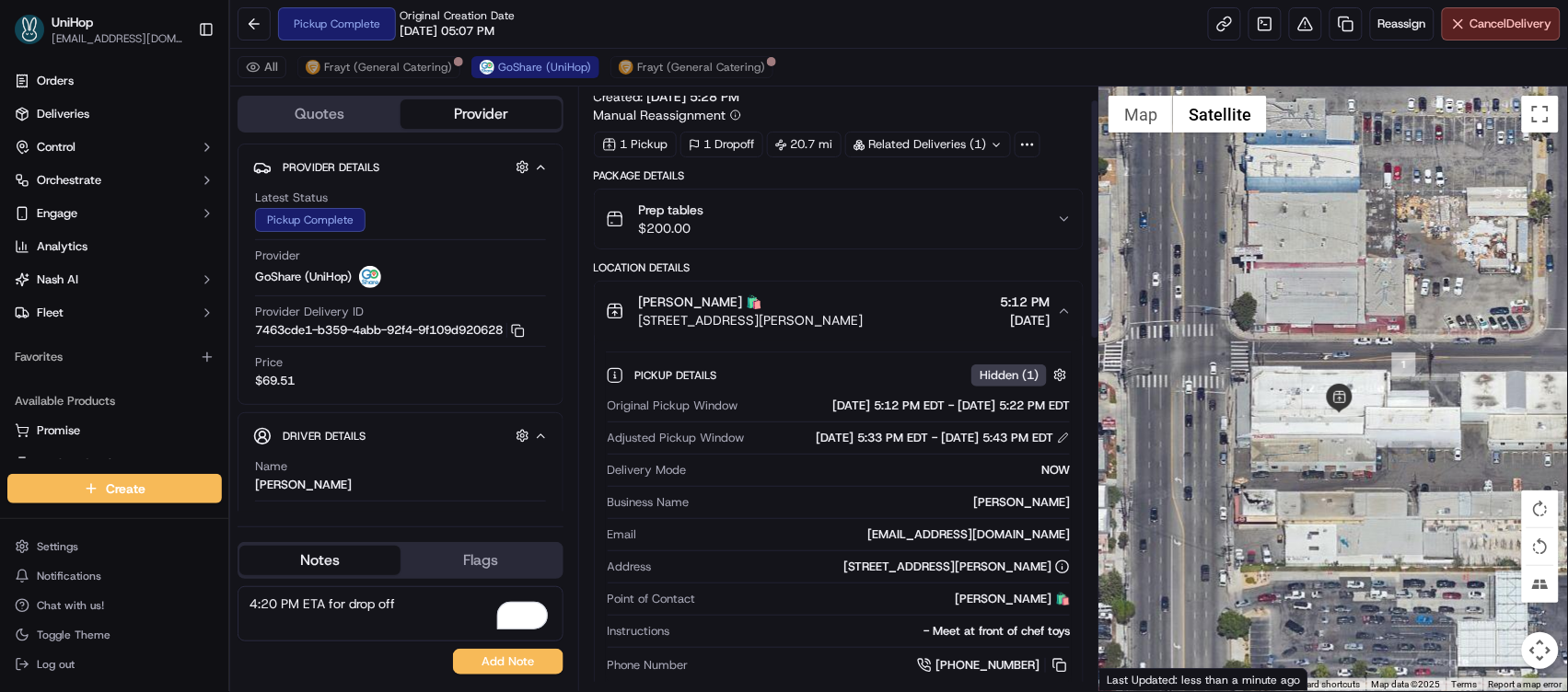
scroll to position [0, 0]
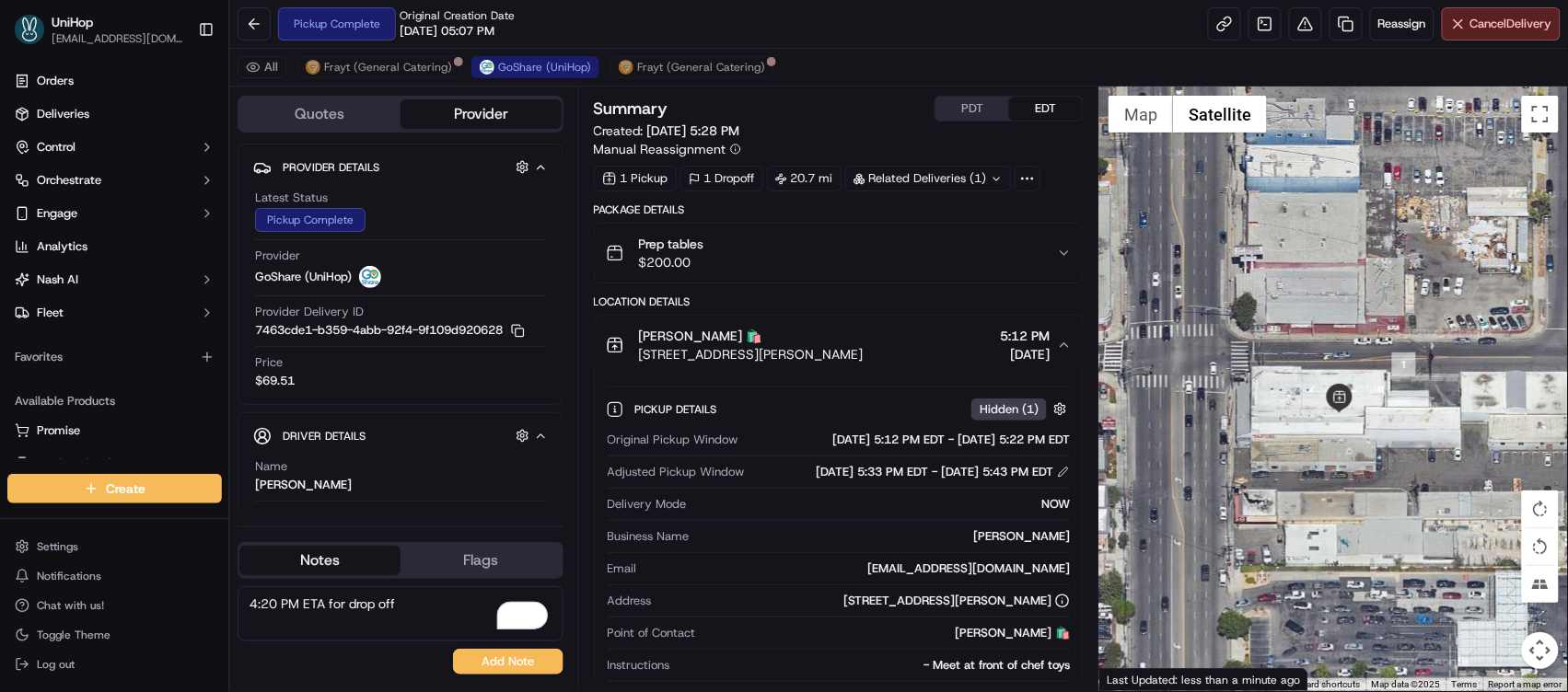
click at [965, 106] on button "PDT" at bounding box center [972, 108] width 74 height 24
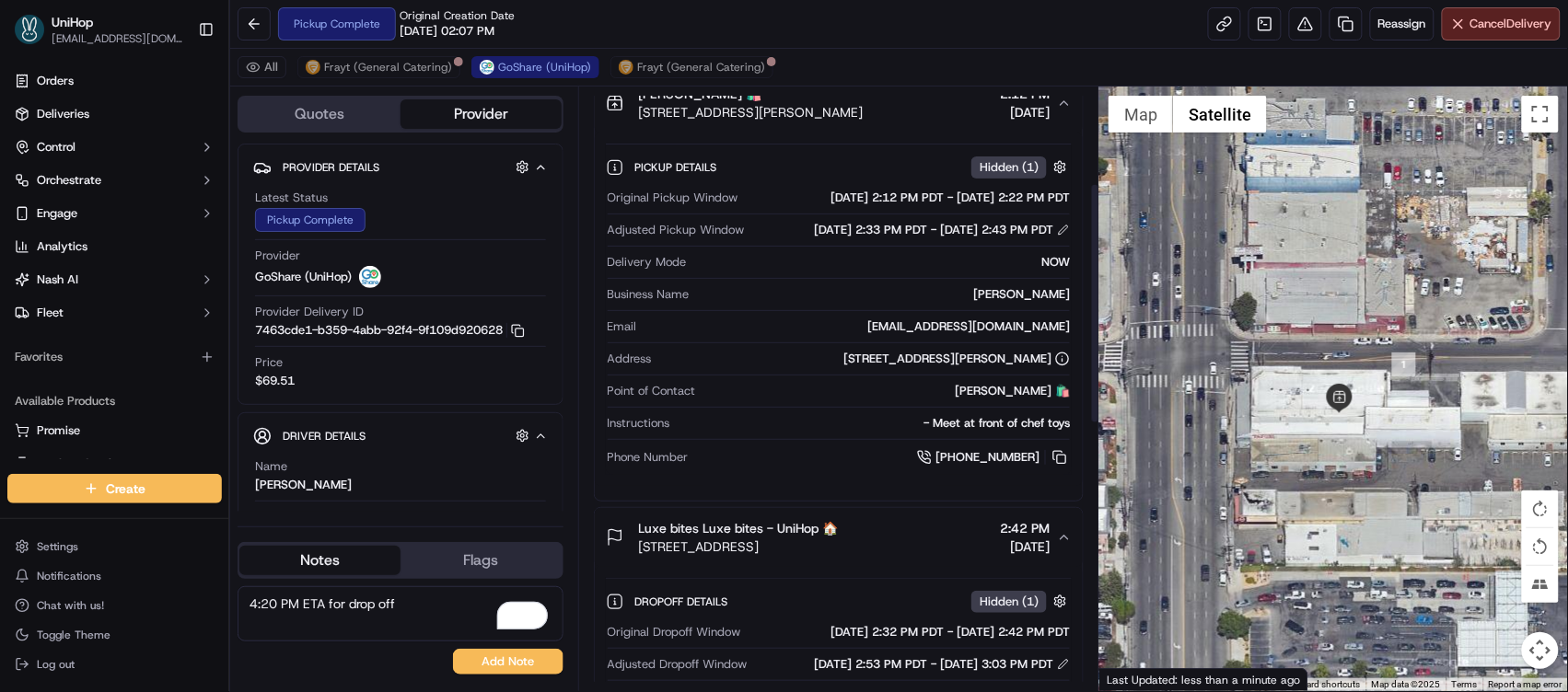
scroll to position [253, 0]
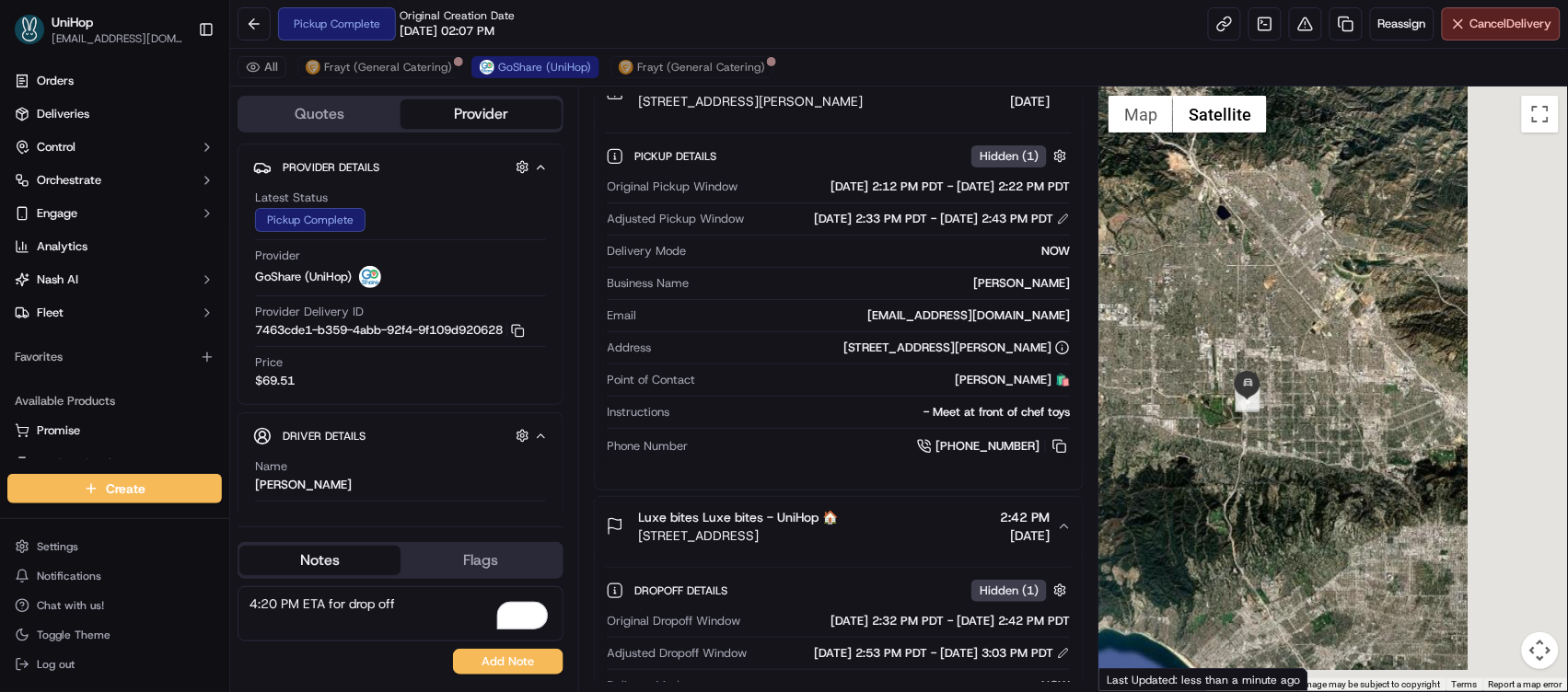
drag, startPoint x: 1312, startPoint y: 342, endPoint x: 1110, endPoint y: 263, distance: 216.9
click at [1110, 263] on div at bounding box center [1334, 389] width 469 height 605
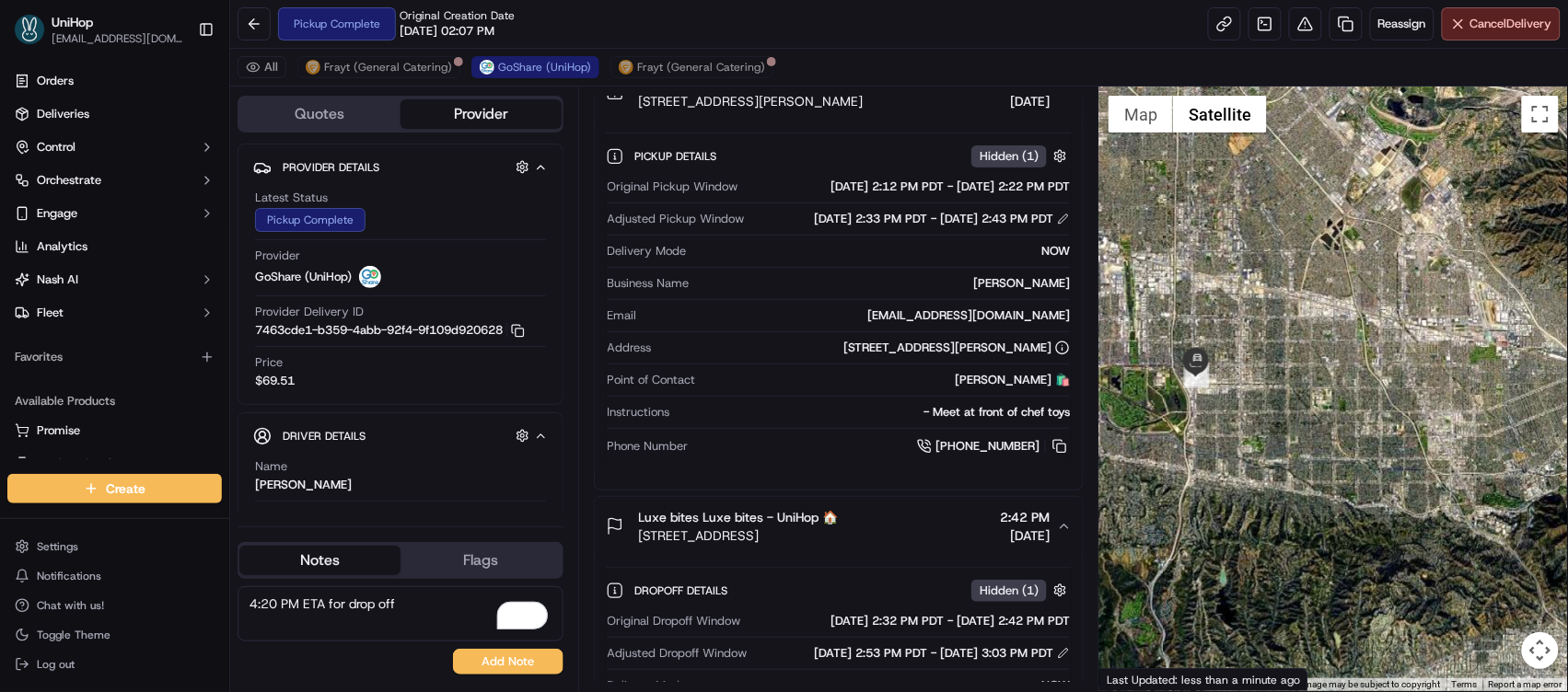
click at [1351, 409] on div at bounding box center [1334, 389] width 469 height 605
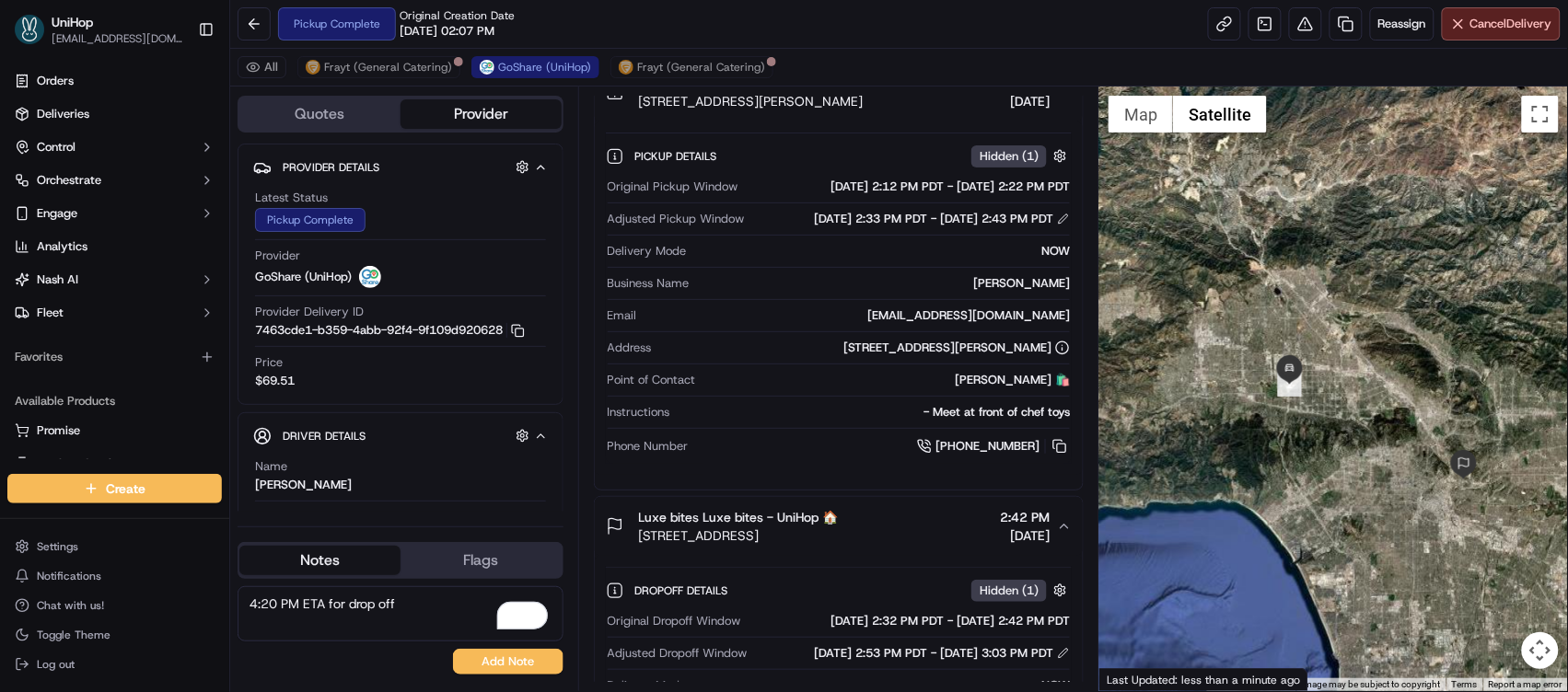
scroll to position [258, 0]
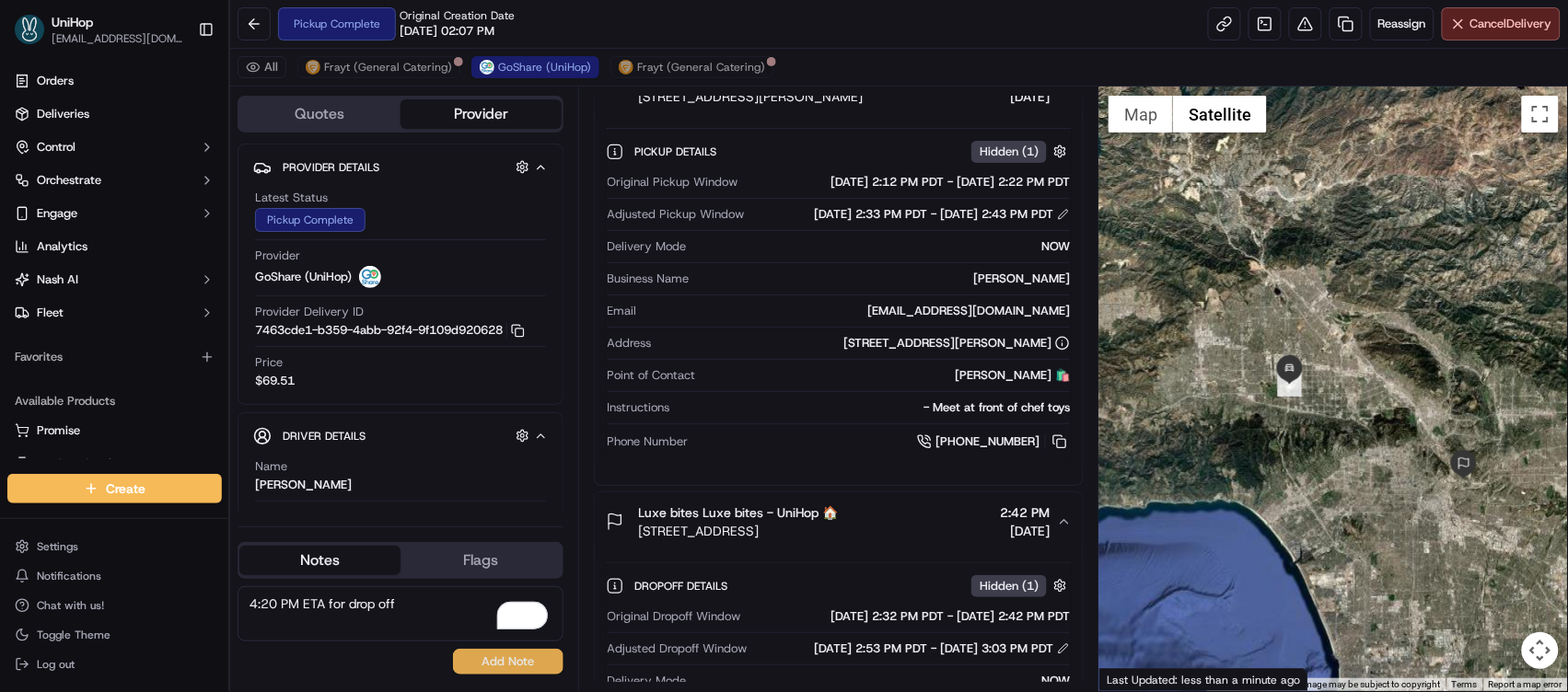
click at [485, 665] on button "Add Note" at bounding box center [508, 661] width 111 height 26
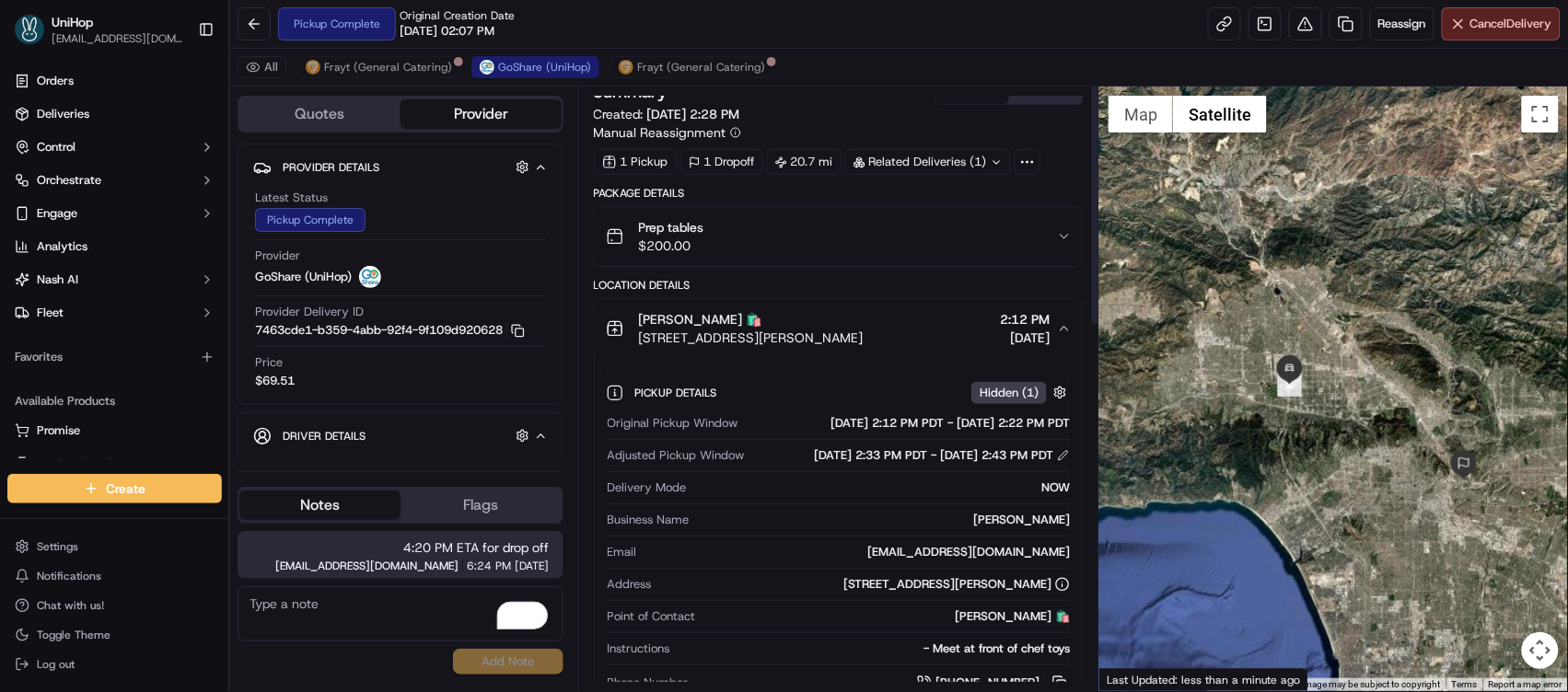
scroll to position [0, 0]
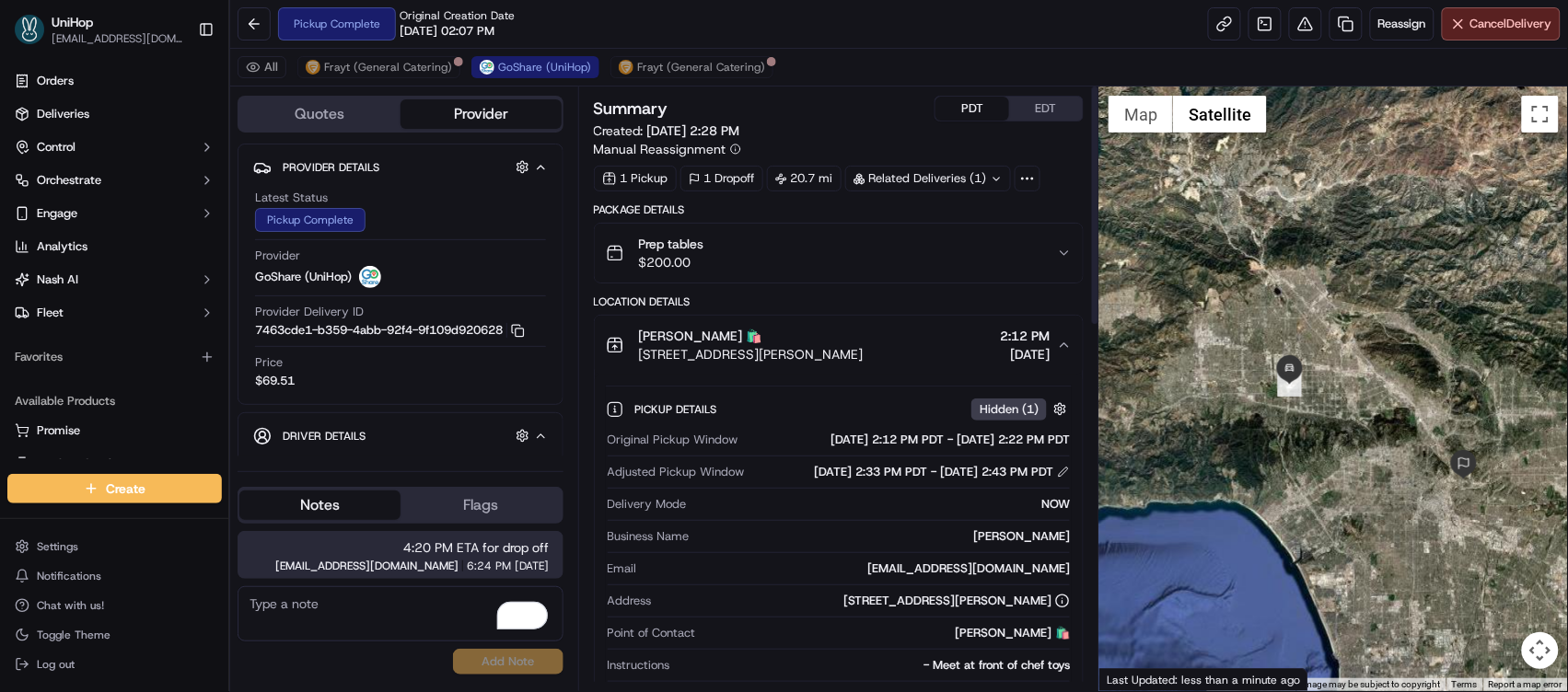
click at [1051, 106] on button "EDT" at bounding box center [1046, 108] width 74 height 24
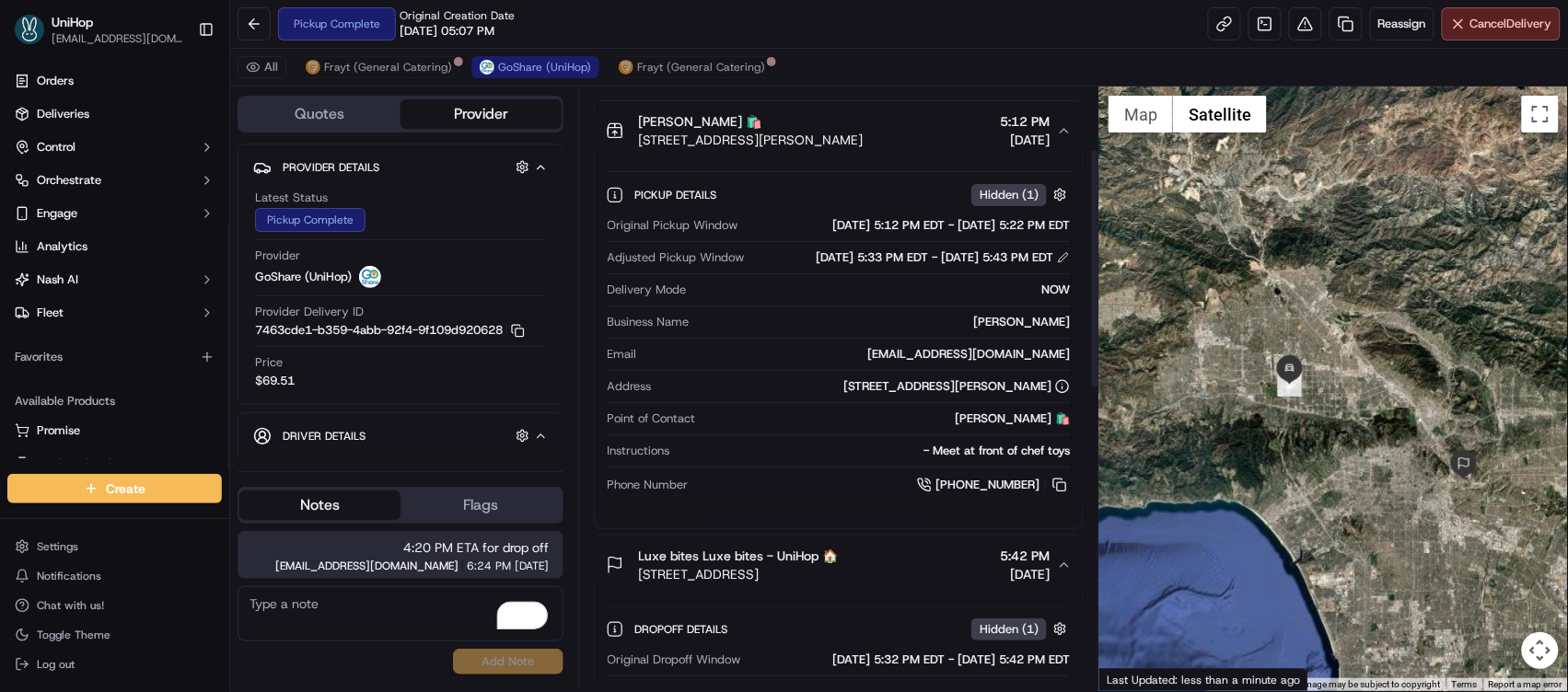
scroll to position [219, 0]
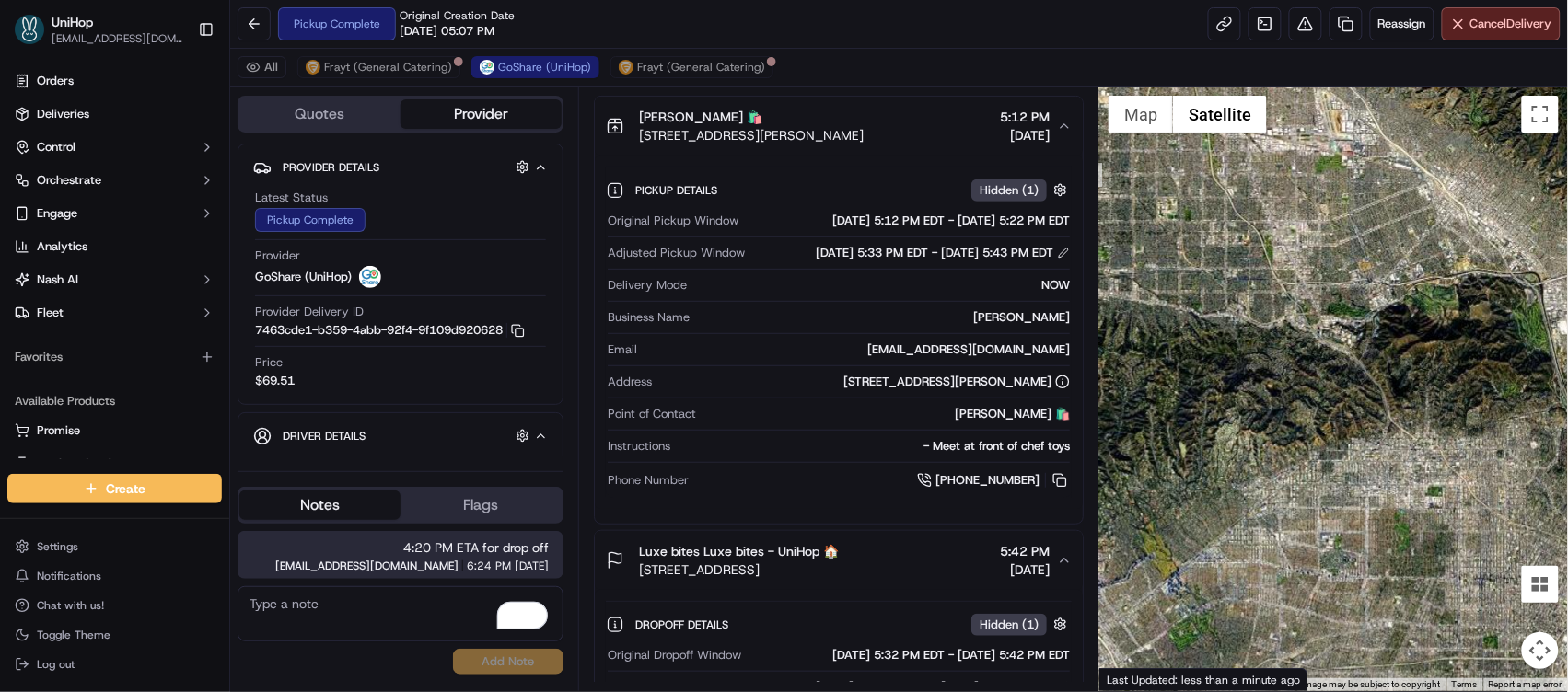
drag, startPoint x: 1493, startPoint y: 389, endPoint x: 1197, endPoint y: 311, distance: 306.1
click at [1197, 311] on div at bounding box center [1334, 389] width 469 height 605
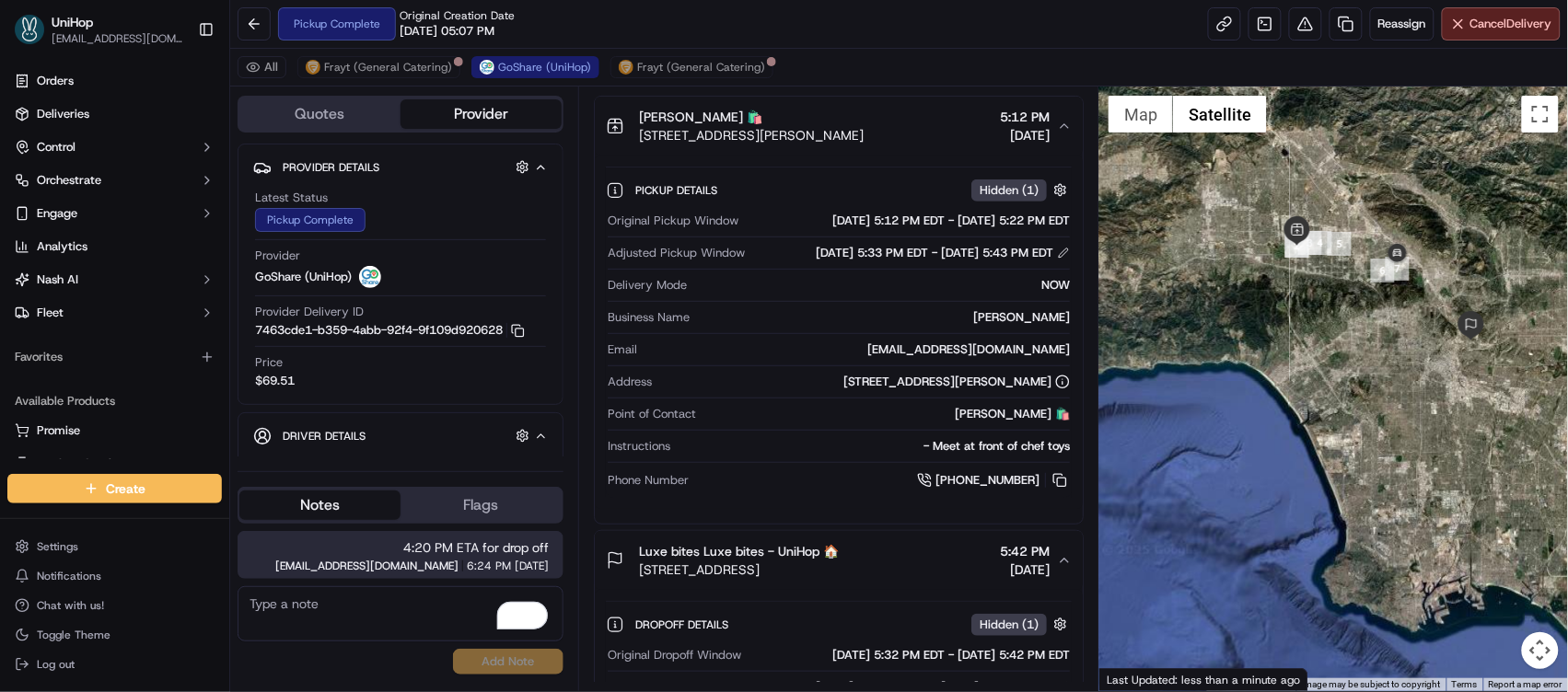
drag, startPoint x: 1484, startPoint y: 270, endPoint x: 1404, endPoint y: 277, distance: 80.3
click at [1431, 263] on div at bounding box center [1334, 389] width 469 height 605
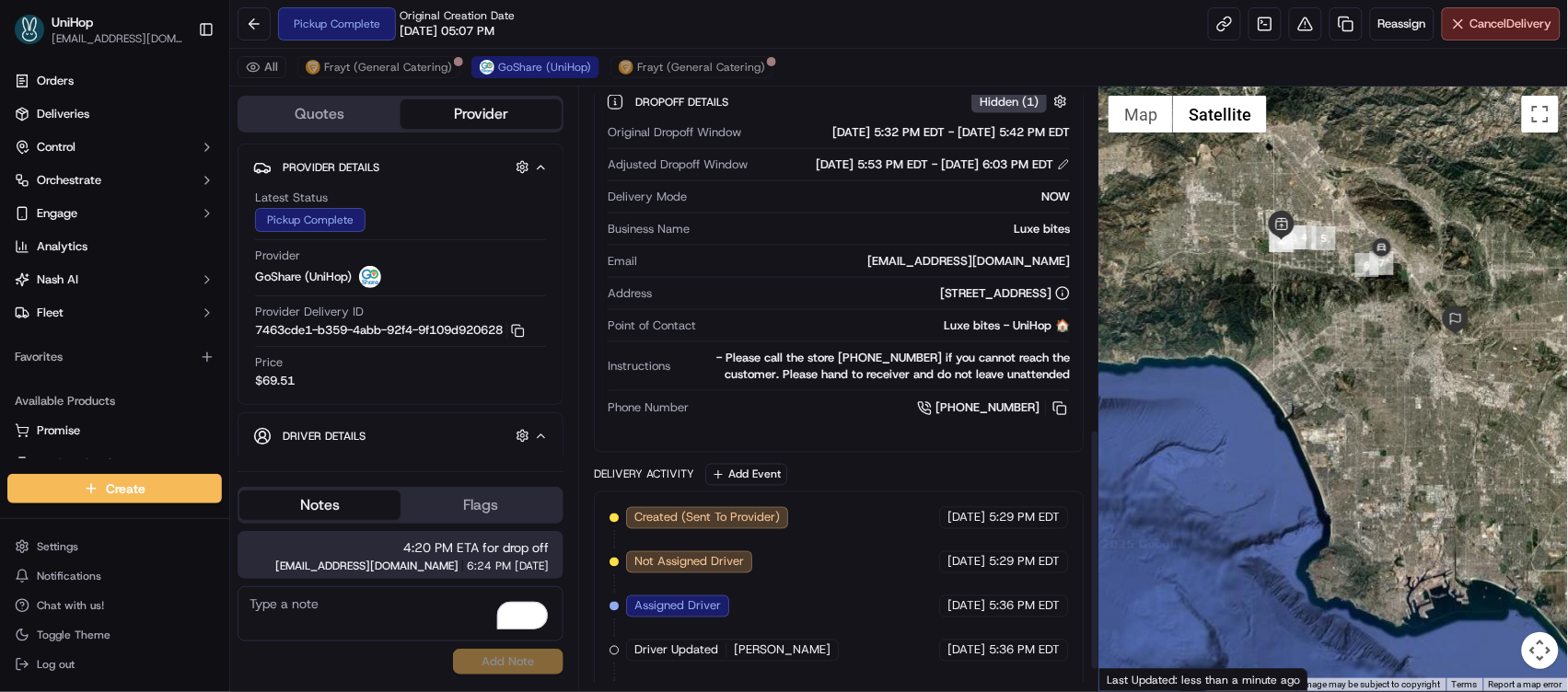
scroll to position [908, 0]
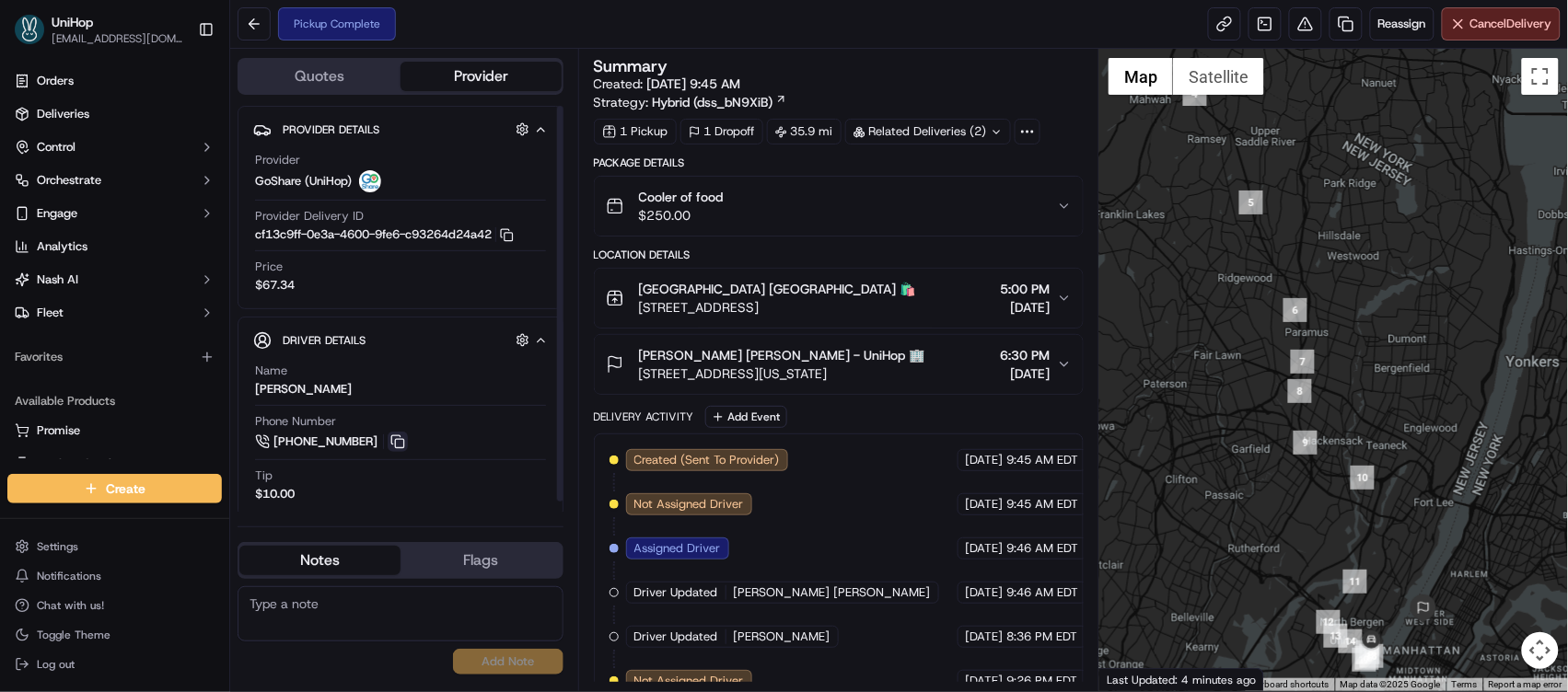
click at [399, 444] on button at bounding box center [397, 441] width 20 height 20
click at [398, 444] on button at bounding box center [397, 441] width 20 height 20
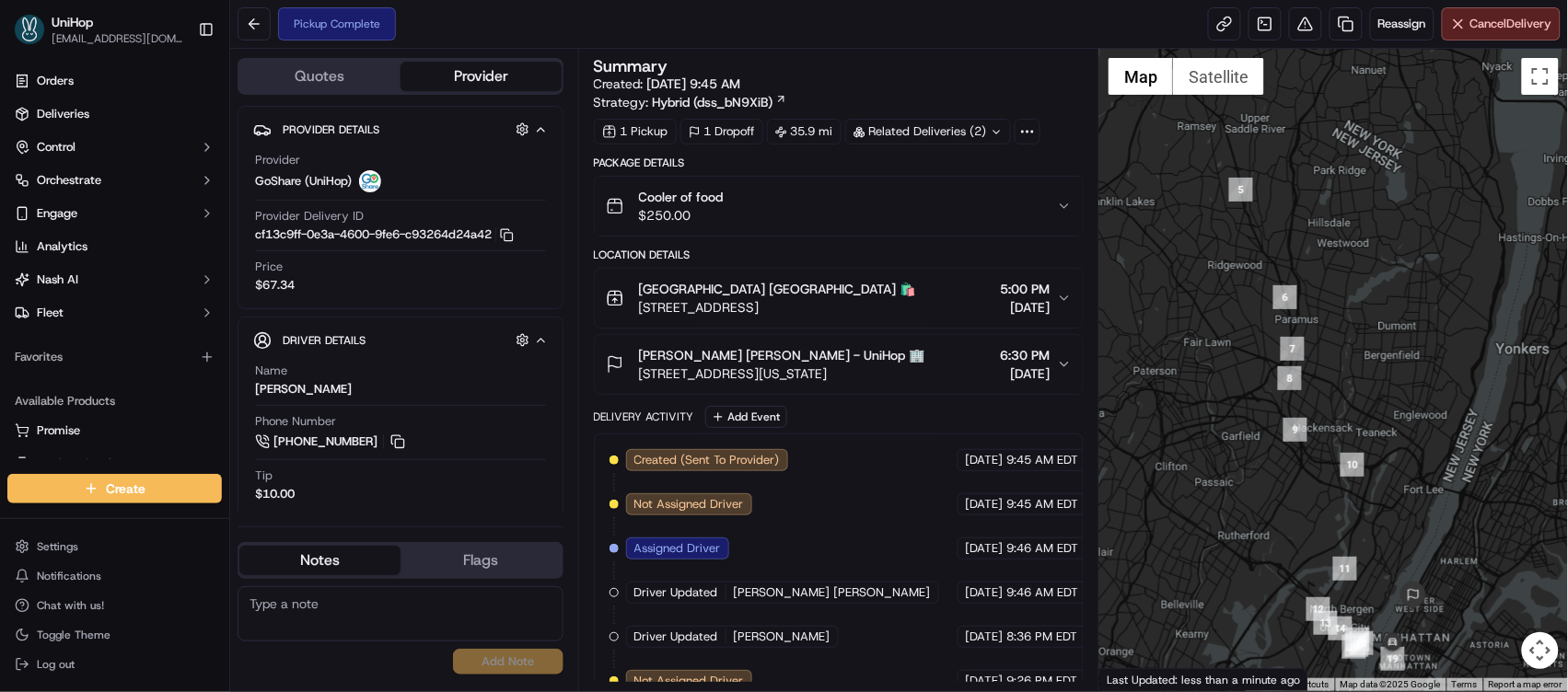
drag, startPoint x: 1376, startPoint y: 405, endPoint x: 1299, endPoint y: 294, distance: 135.1
click at [1299, 294] on div at bounding box center [1334, 370] width 469 height 643
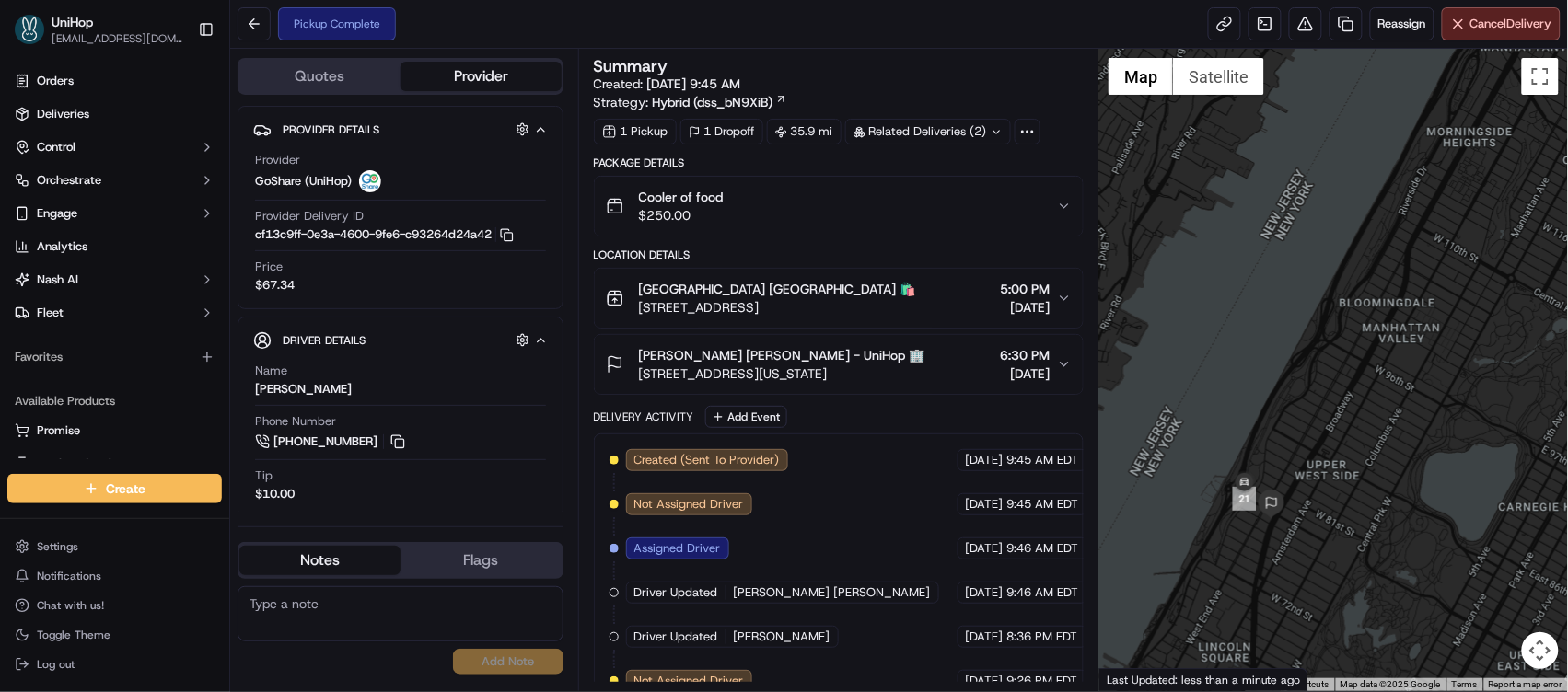
drag, startPoint x: 1312, startPoint y: 537, endPoint x: 1324, endPoint y: 433, distance: 104.7
click at [1323, 433] on div at bounding box center [1334, 370] width 469 height 643
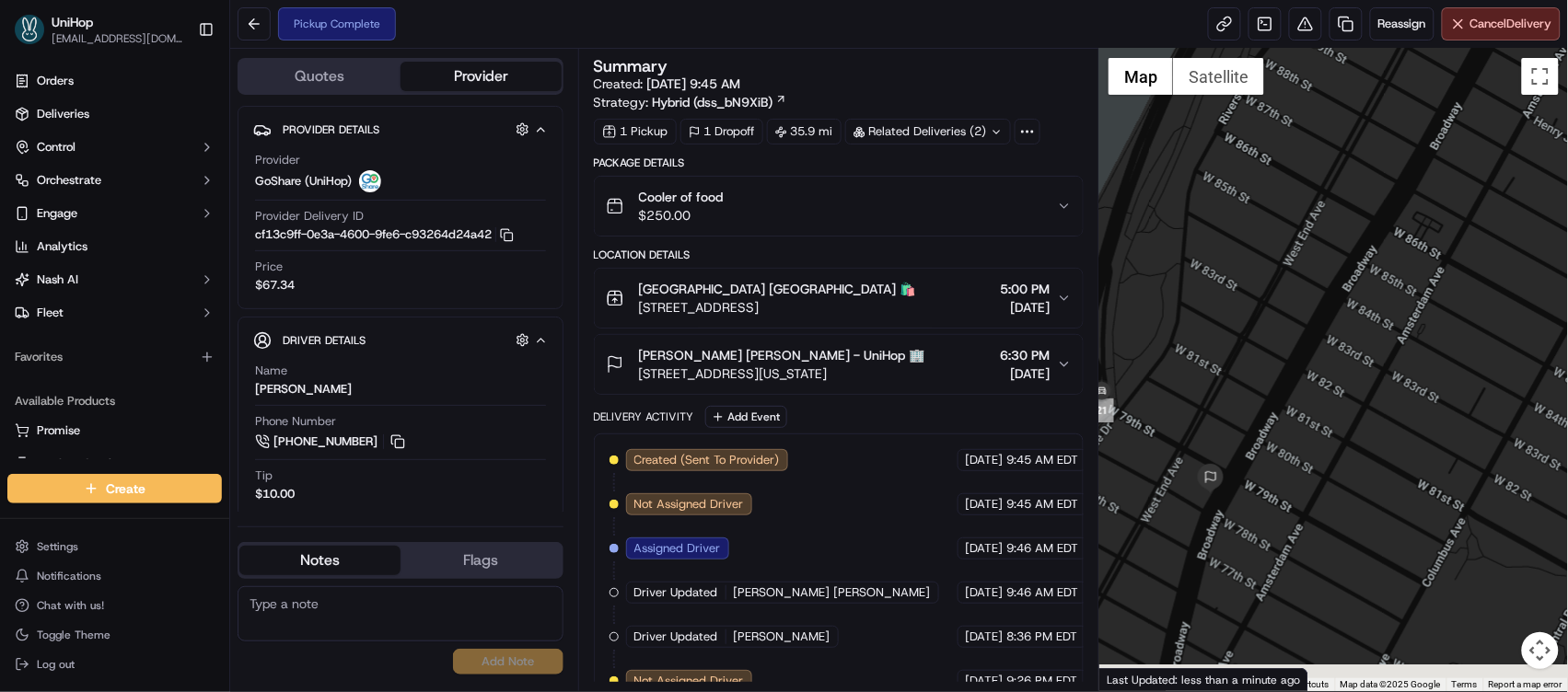
drag, startPoint x: 1290, startPoint y: 393, endPoint x: 1350, endPoint y: 288, distance: 120.9
click at [1349, 288] on div at bounding box center [1334, 370] width 469 height 643
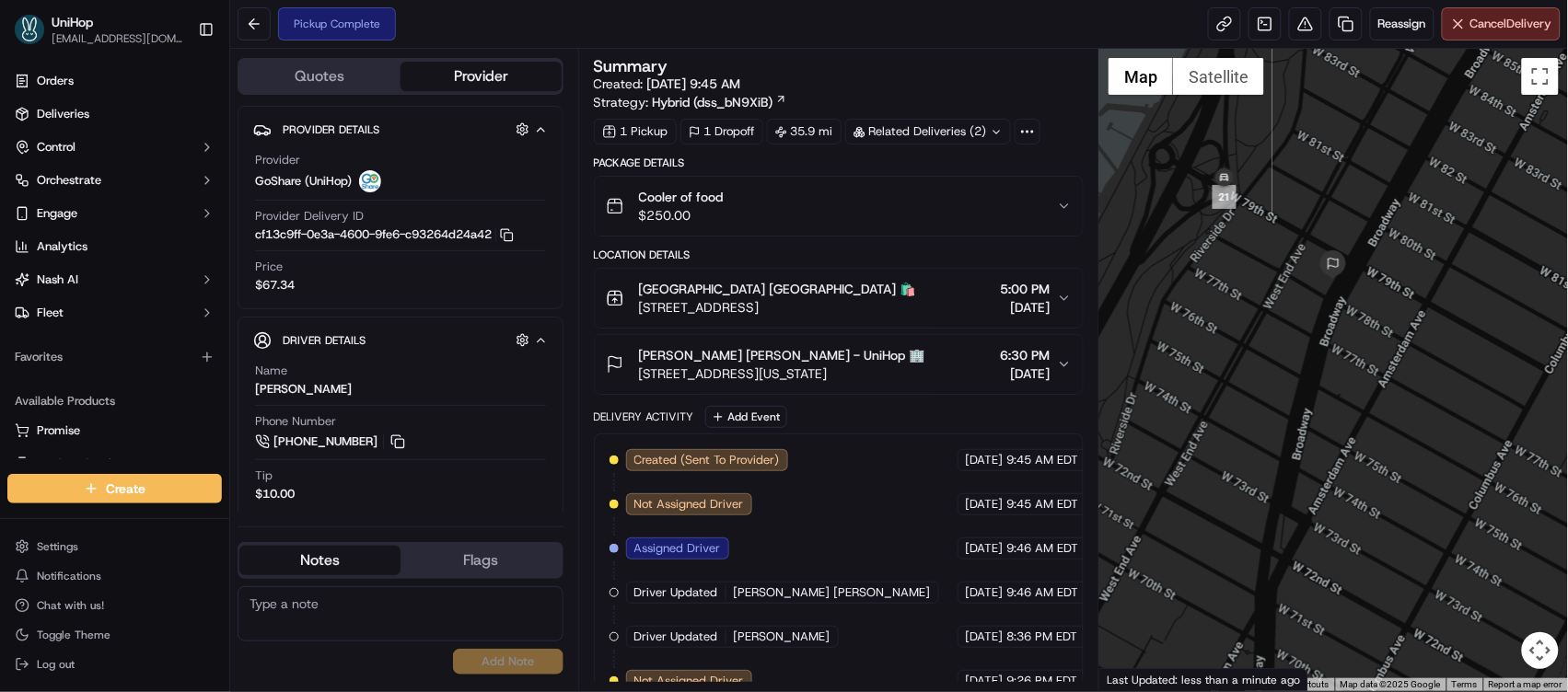
click at [785, 356] on span "Alan Schrager Alan Schrager - UniHop 🏢" at bounding box center [783, 355] width 286 height 18
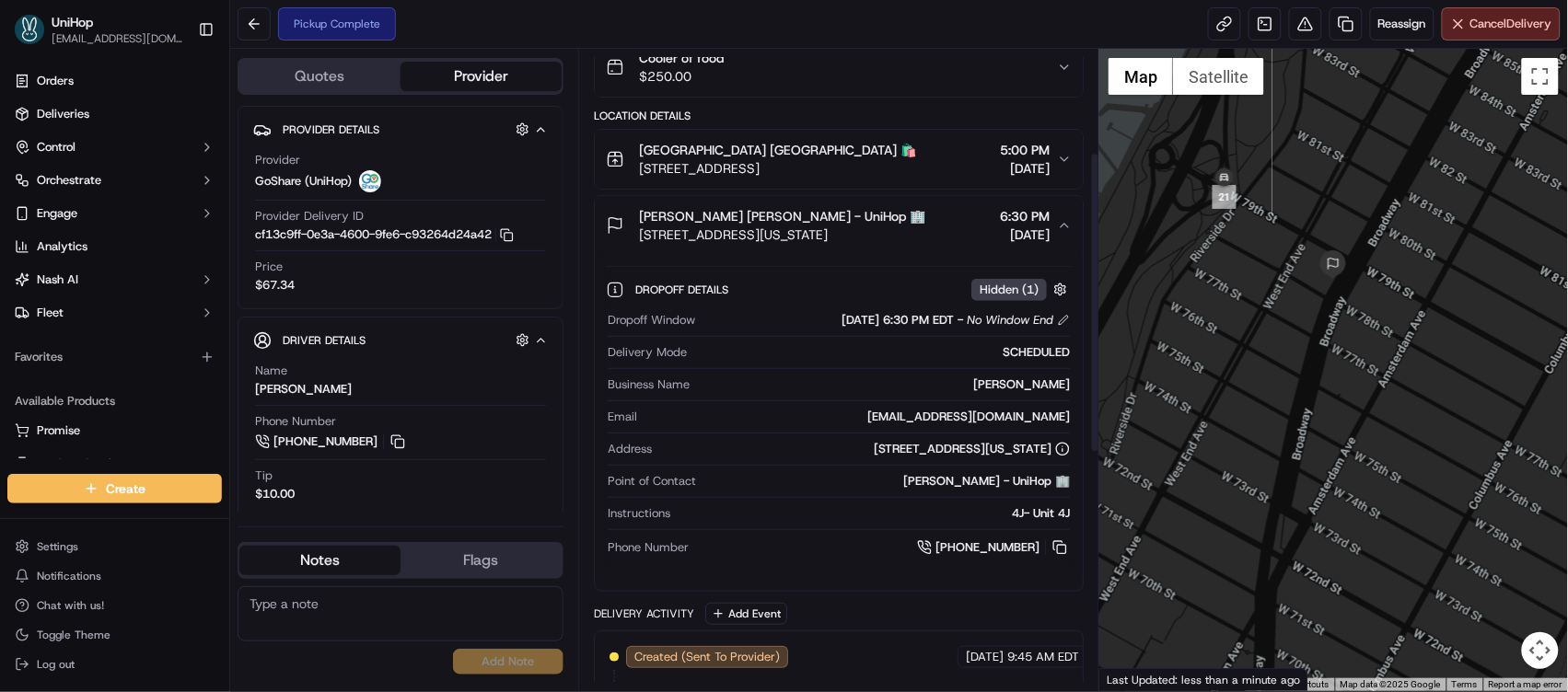
scroll to position [223, 0]
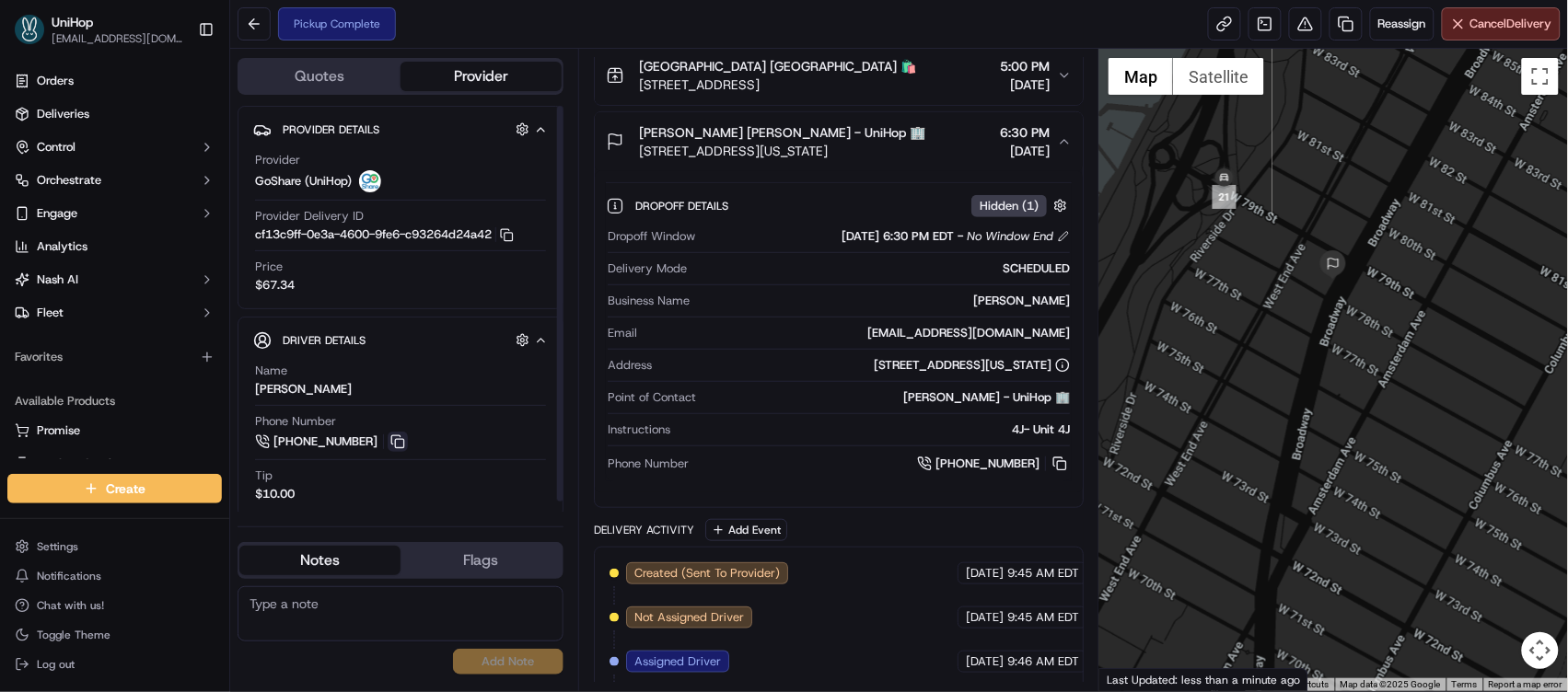
click at [395, 446] on button at bounding box center [397, 441] width 20 height 20
drag, startPoint x: 997, startPoint y: 437, endPoint x: 1076, endPoint y: 434, distance: 79.1
click at [1076, 434] on div "Dropoff Details Hidden ( 1 ) Dropoff Window Sep 19 2025 6:30 PM EDT - No Window…" at bounding box center [839, 332] width 489 height 321
copy div "4J- Unit 4J"
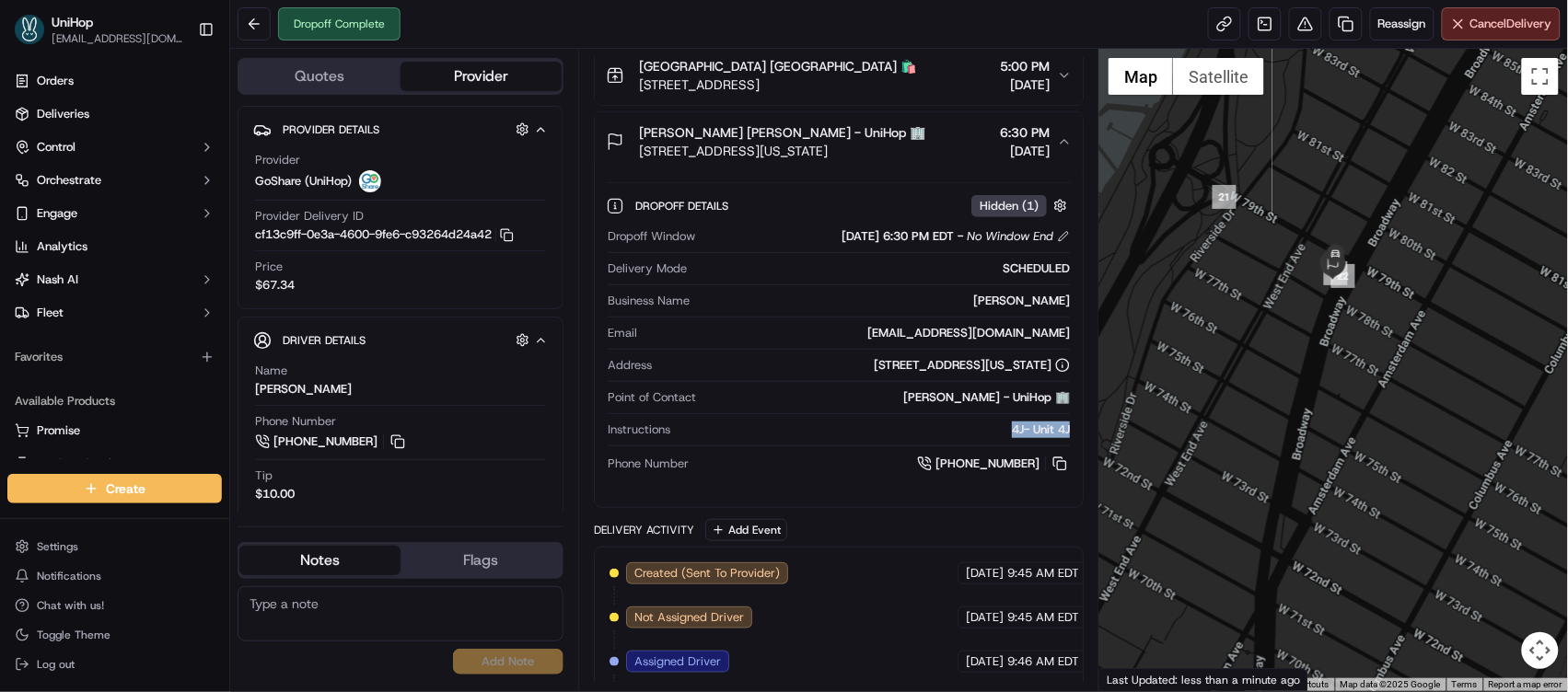
scroll to position [11, 0]
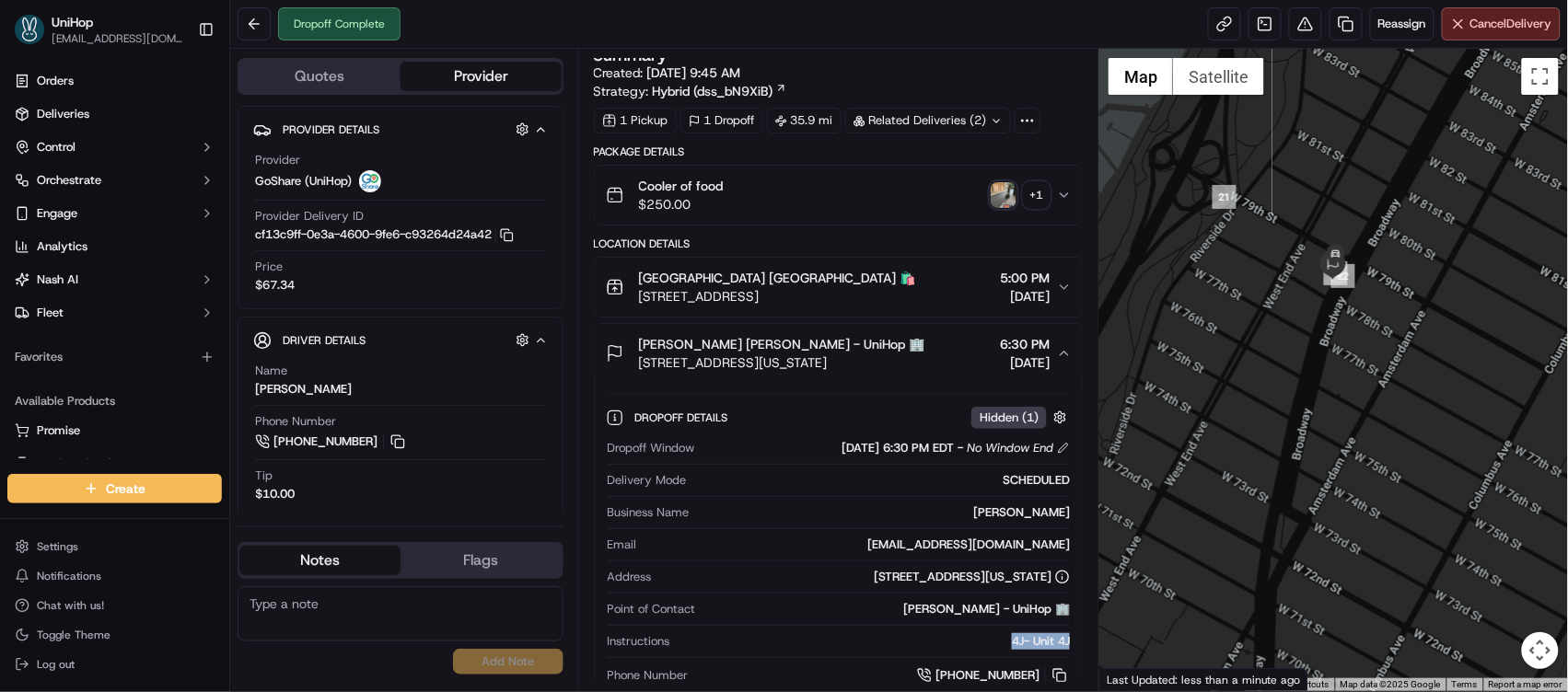
click at [1002, 205] on img "button" at bounding box center [1004, 194] width 26 height 26
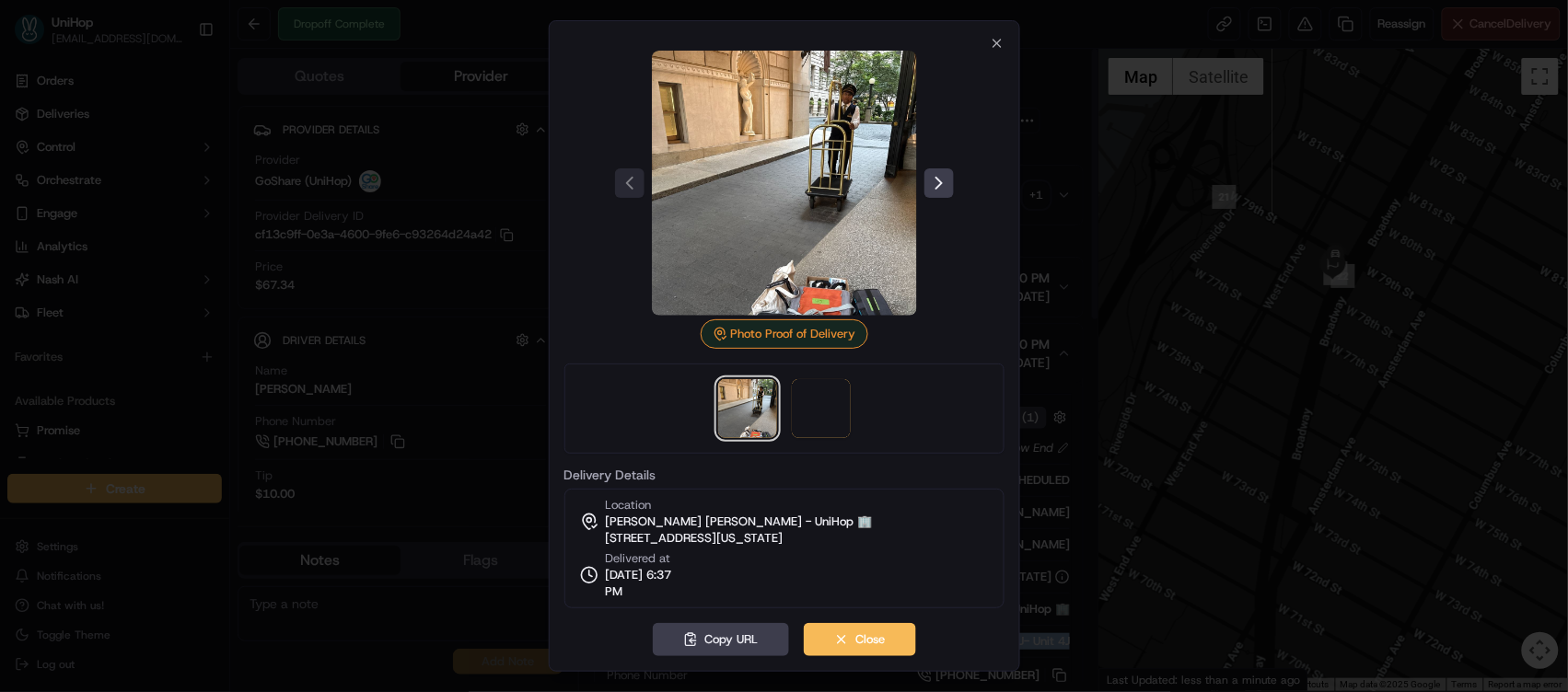
scroll to position [0, 0]
click at [815, 395] on img at bounding box center [821, 409] width 59 height 59
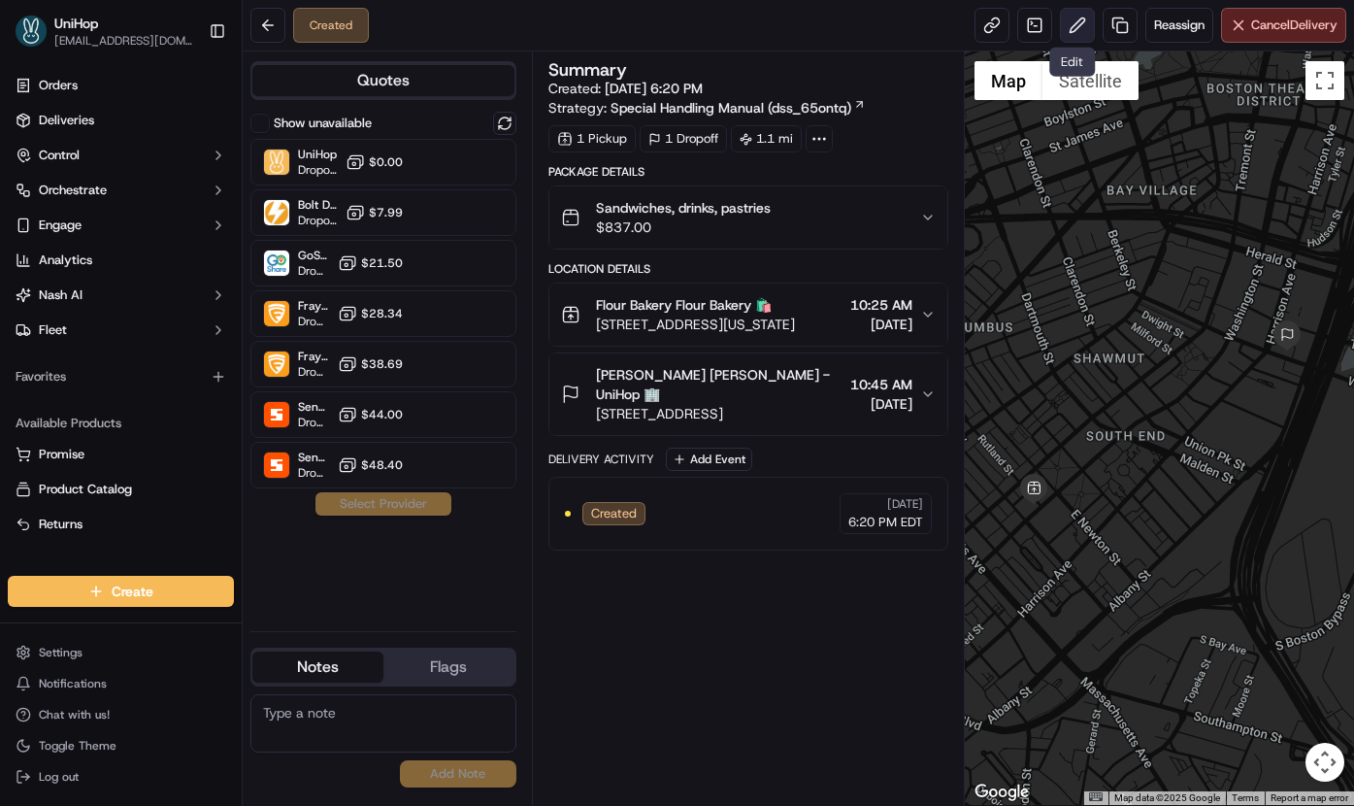
click at [1071, 31] on button at bounding box center [1077, 25] width 35 height 35
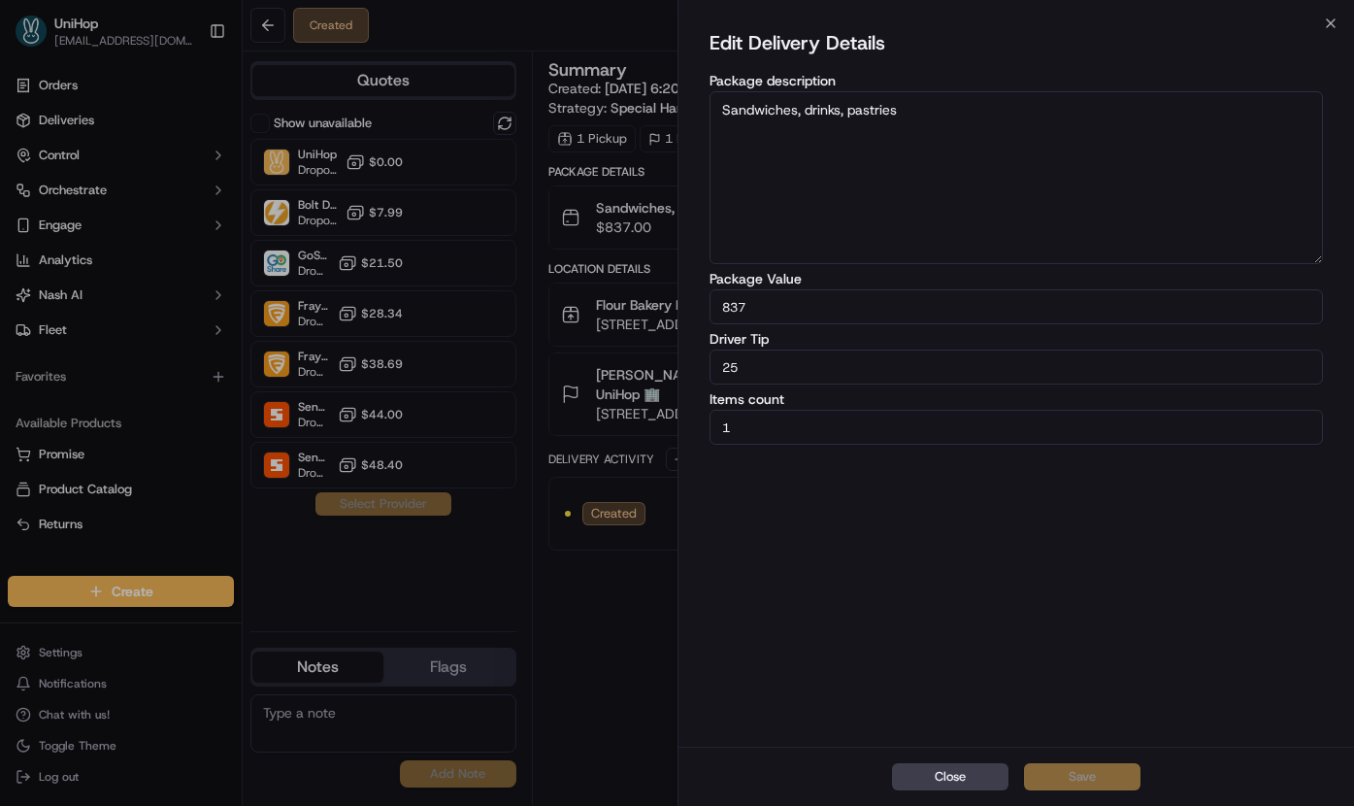
click at [949, 778] on button "Close" at bounding box center [950, 776] width 117 height 27
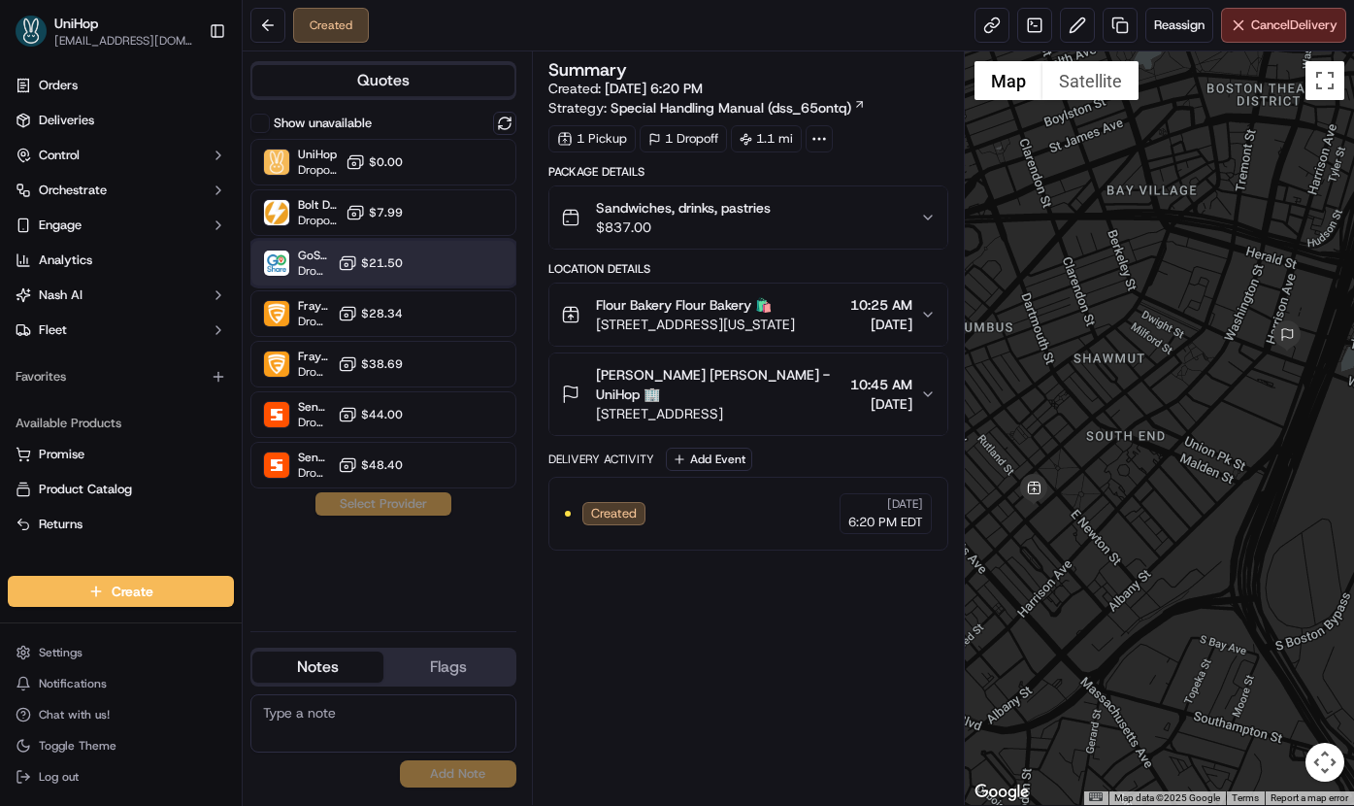
click at [408, 267] on div "GoShare (UniHop) Dropoff ETA - $21.50" at bounding box center [383, 263] width 266 height 47
click at [366, 509] on button "Assign Provider" at bounding box center [384, 503] width 138 height 23
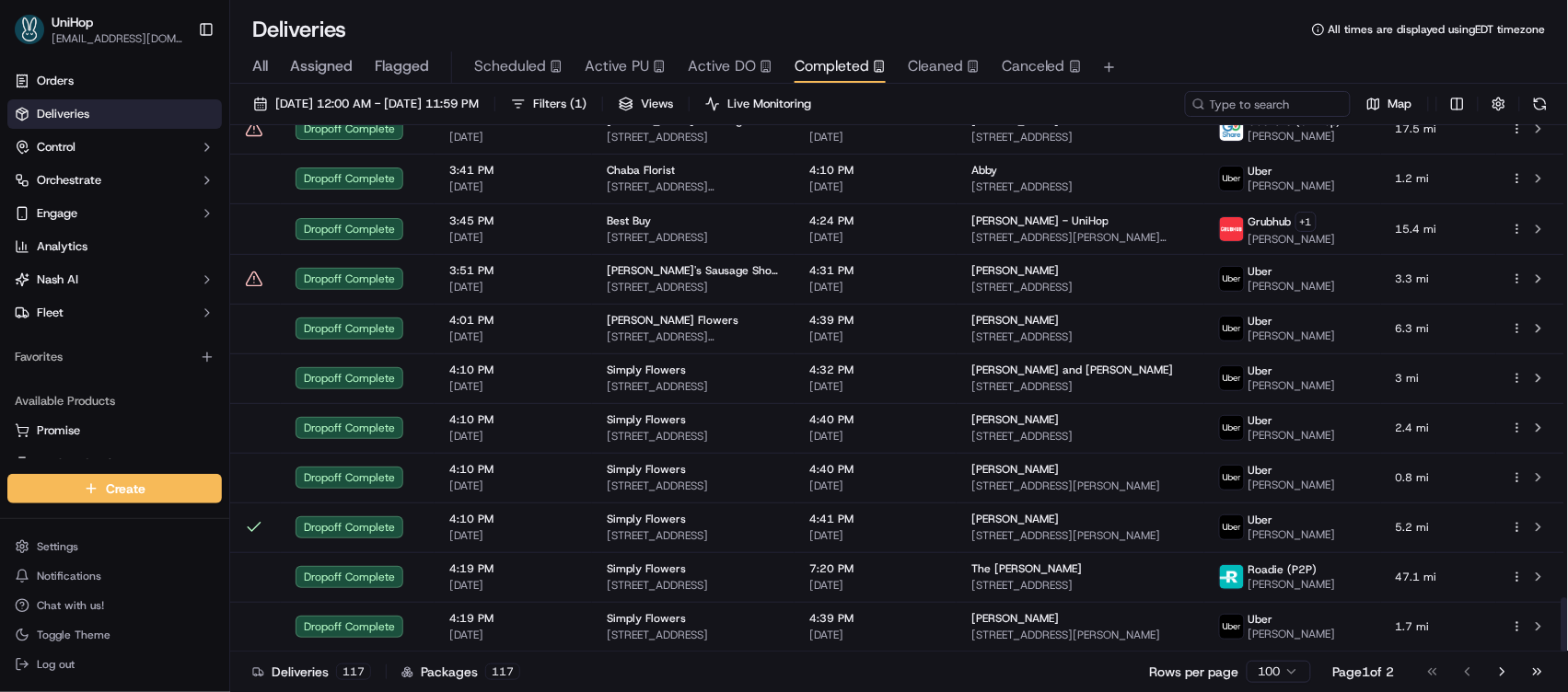
scroll to position [4530, 0]
click at [1536, 668] on button "Go to last page" at bounding box center [1538, 671] width 31 height 26
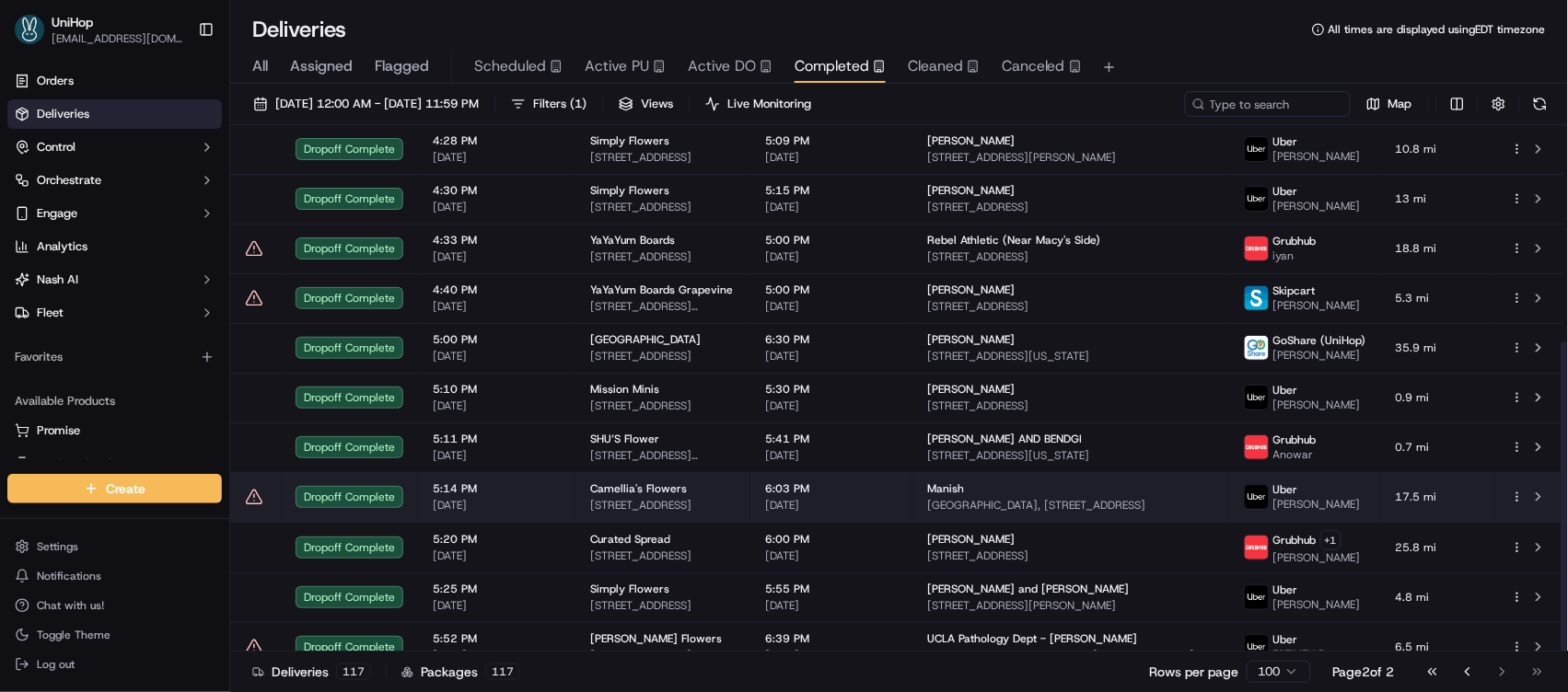
scroll to position [366, 0]
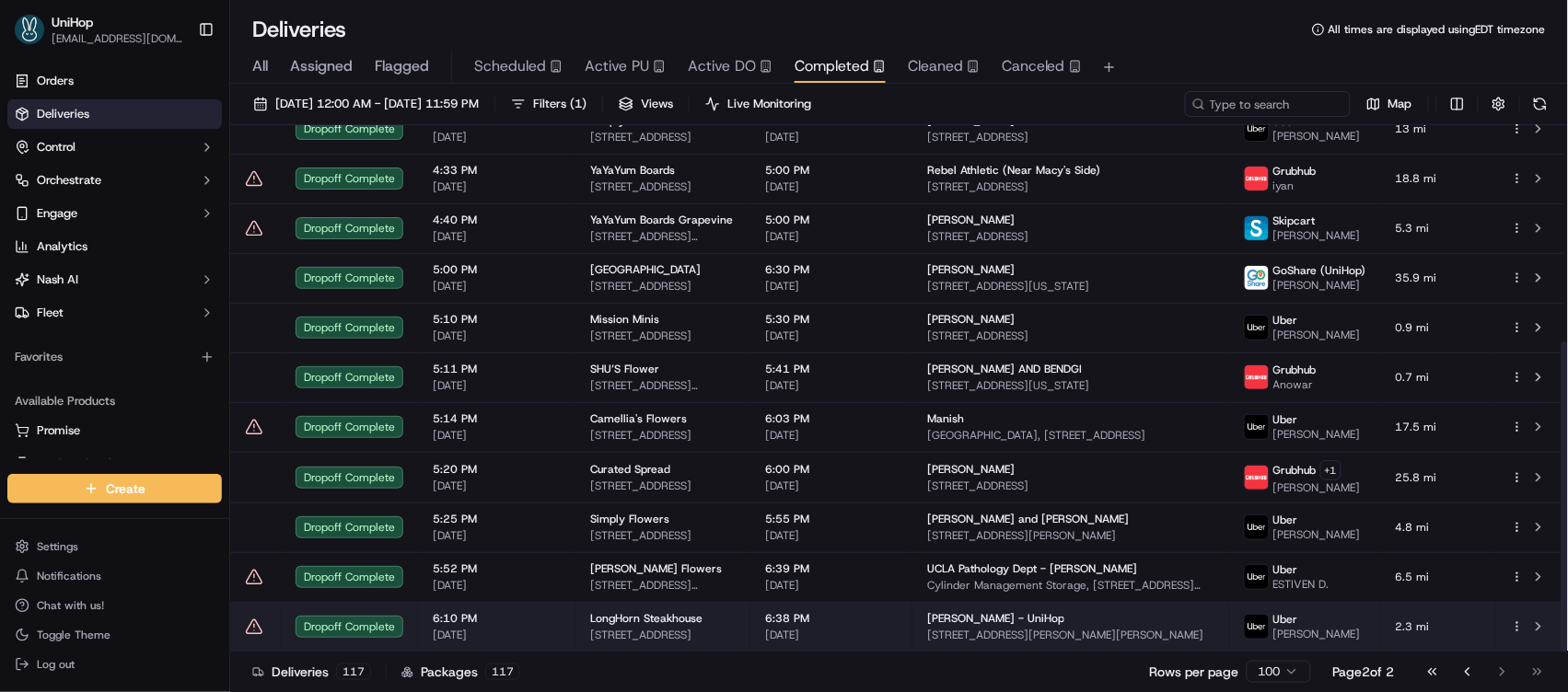
click at [736, 611] on div "LongHorn Steakhouse" at bounding box center [662, 619] width 145 height 15
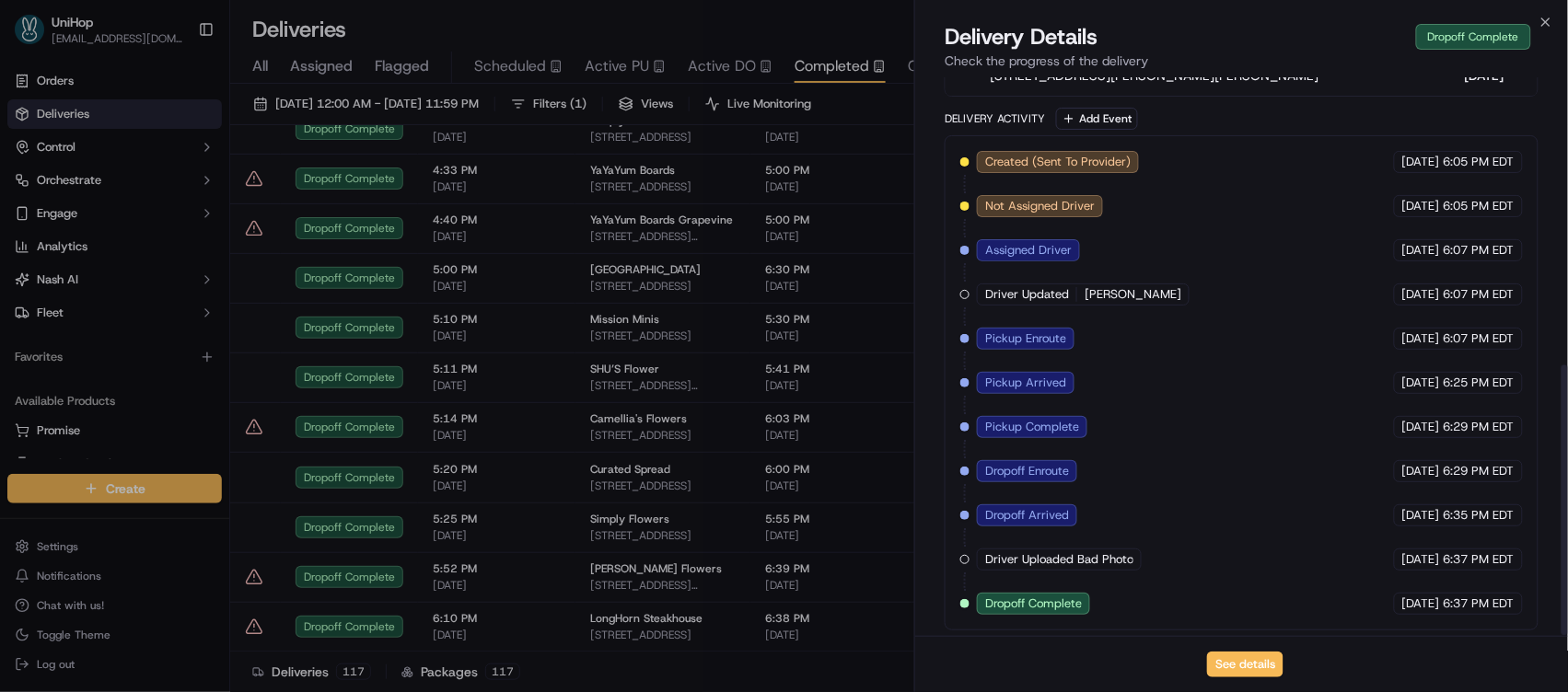
scroll to position [593, 0]
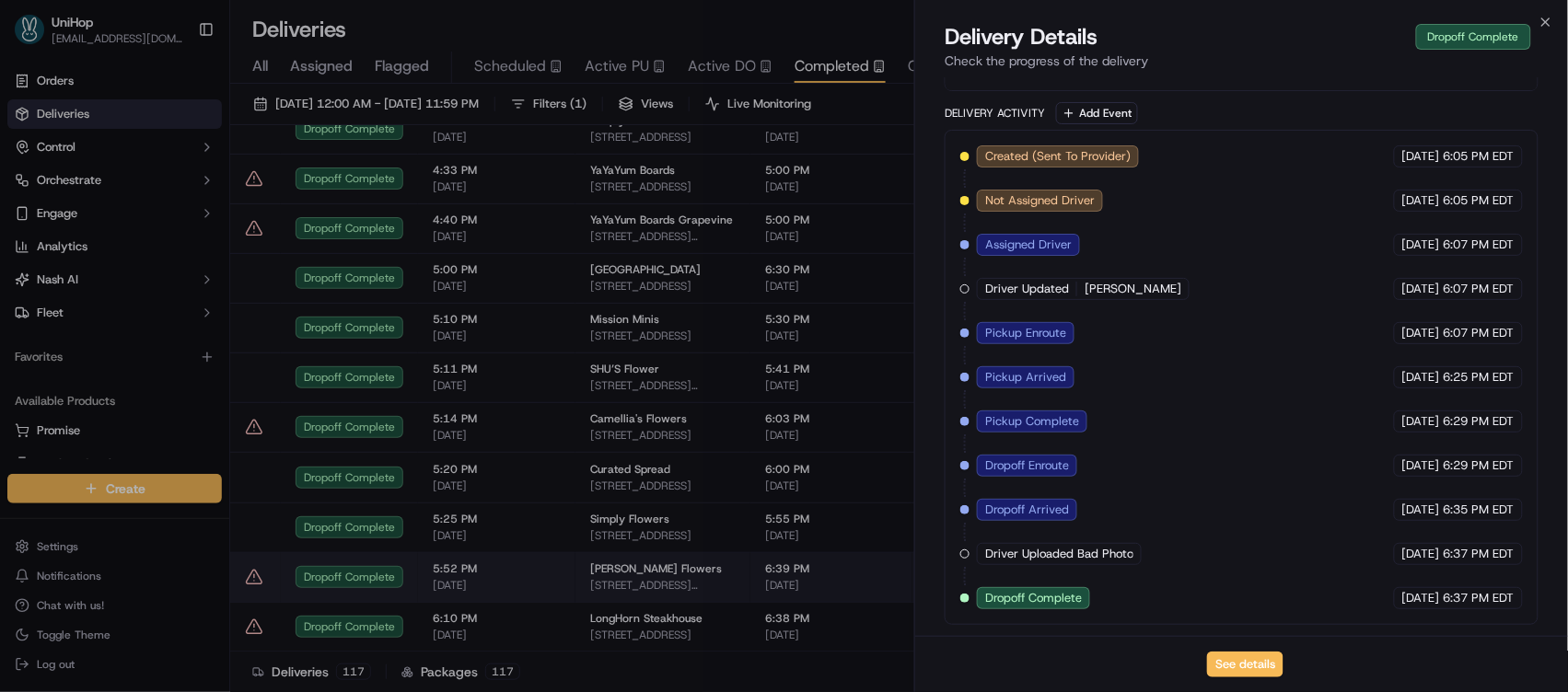
drag, startPoint x: 453, startPoint y: 582, endPoint x: 474, endPoint y: 582, distance: 21.0
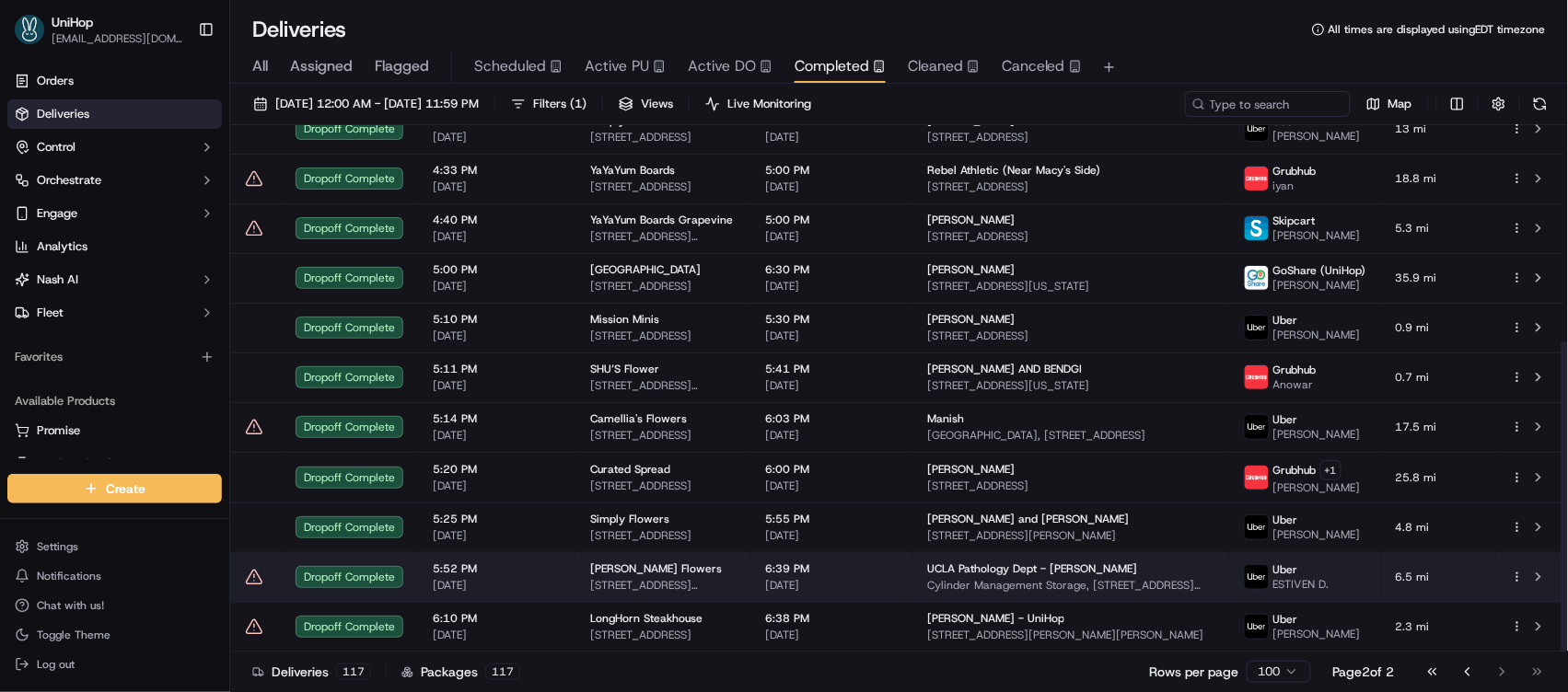
click at [645, 575] on span "[PERSON_NAME] Flowers" at bounding box center [655, 569] width 132 height 15
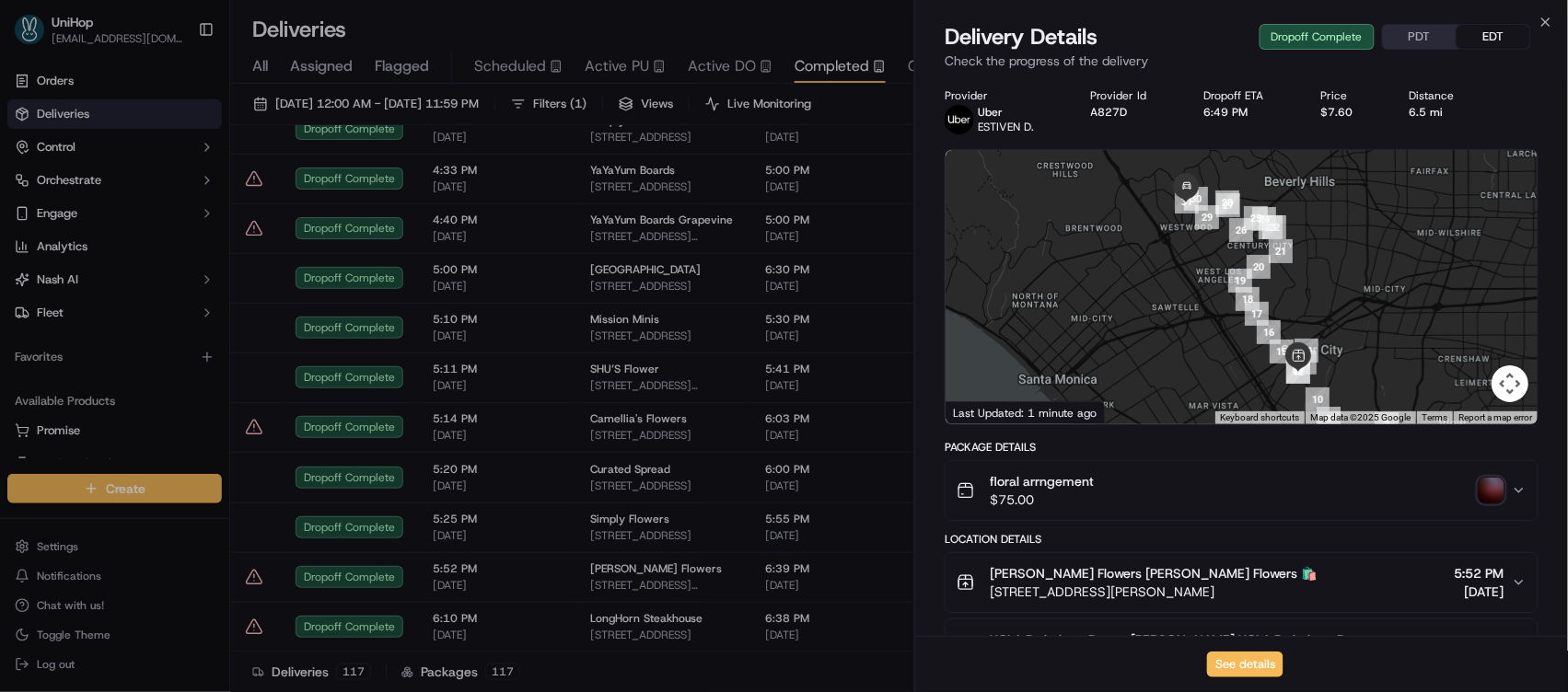
scroll to position [612, 0]
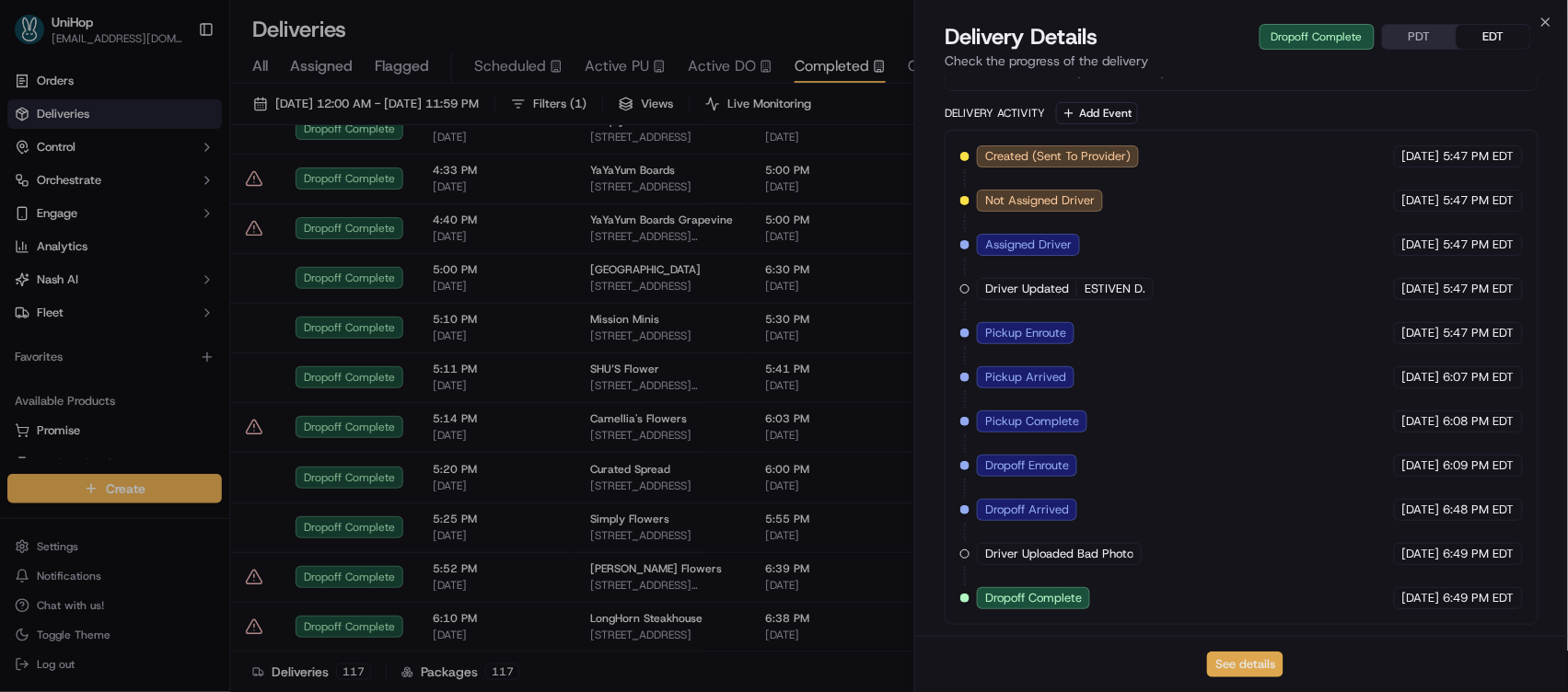
click at [1251, 670] on button "See details" at bounding box center [1245, 664] width 77 height 26
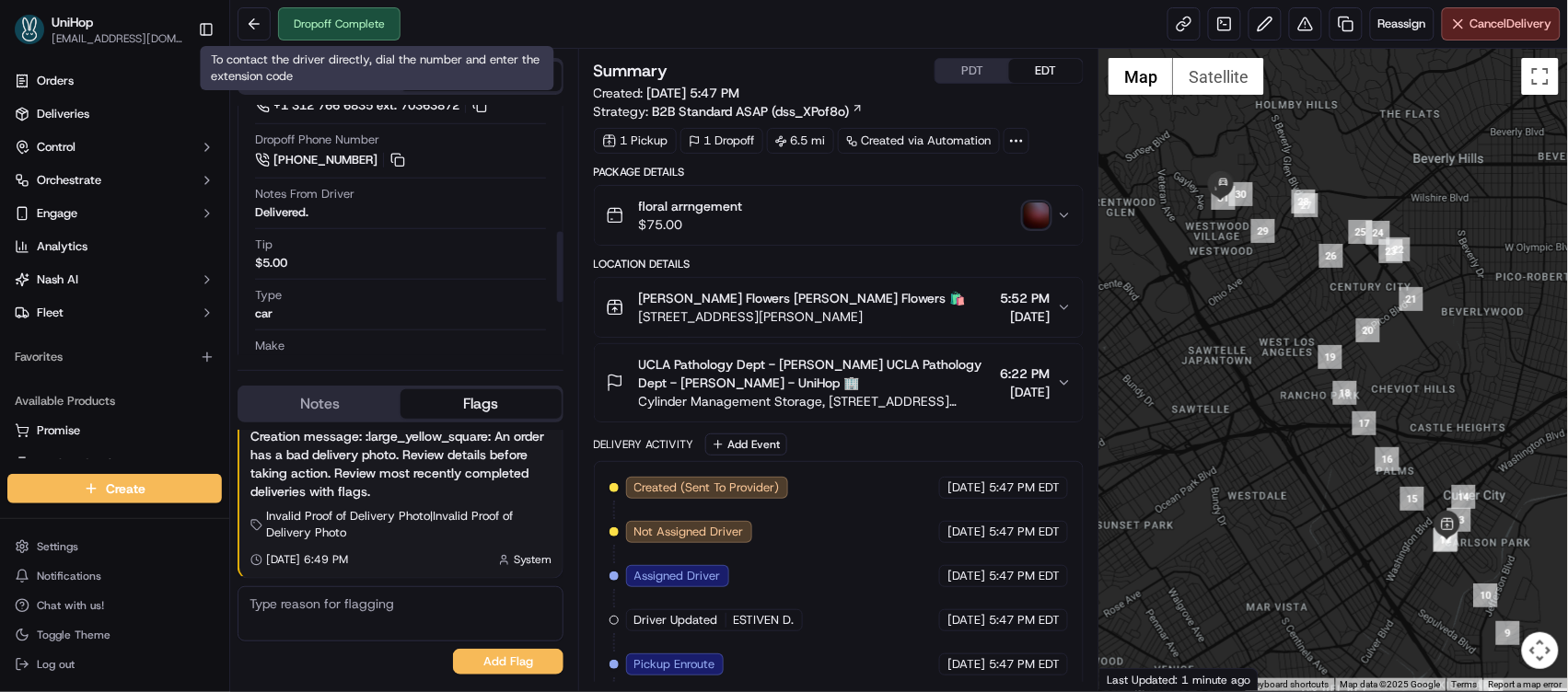
scroll to position [443, 0]
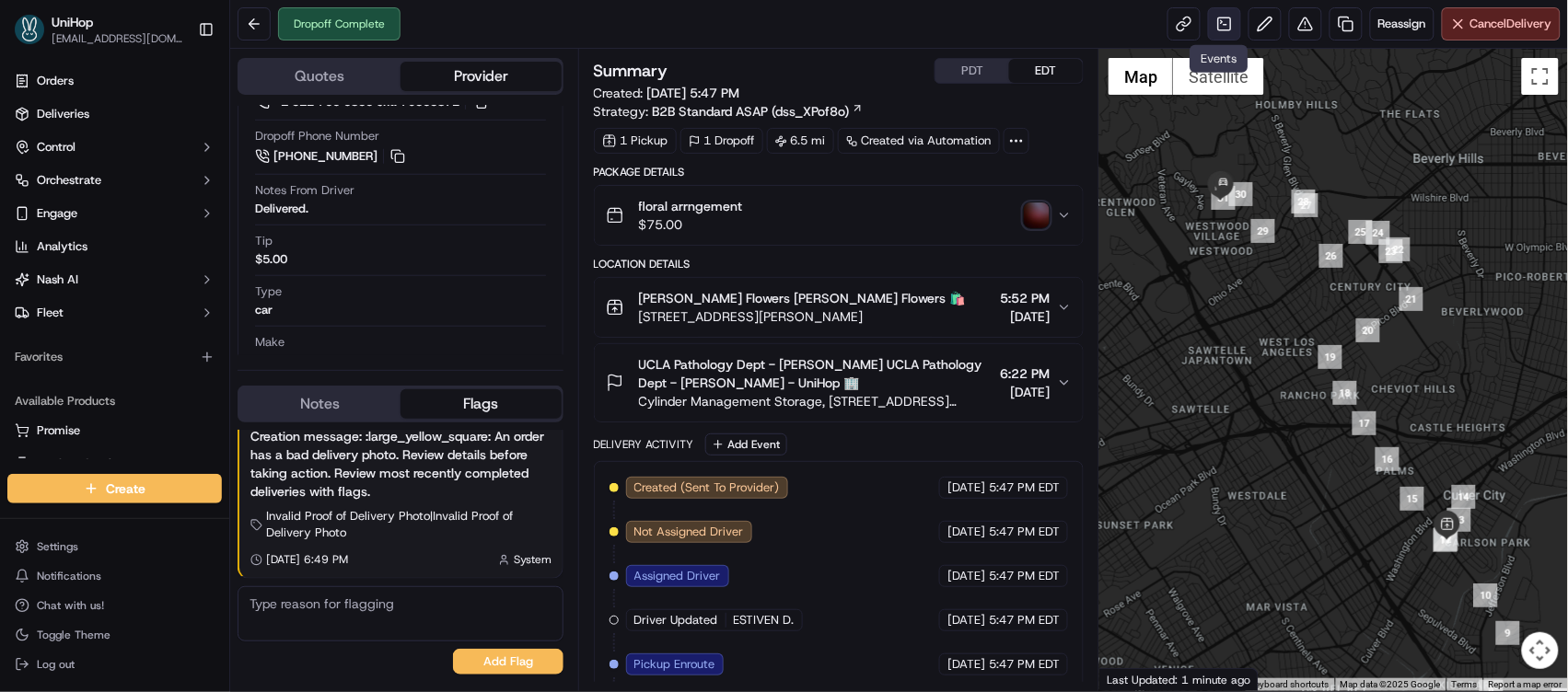
click at [1219, 30] on link at bounding box center [1225, 24] width 33 height 33
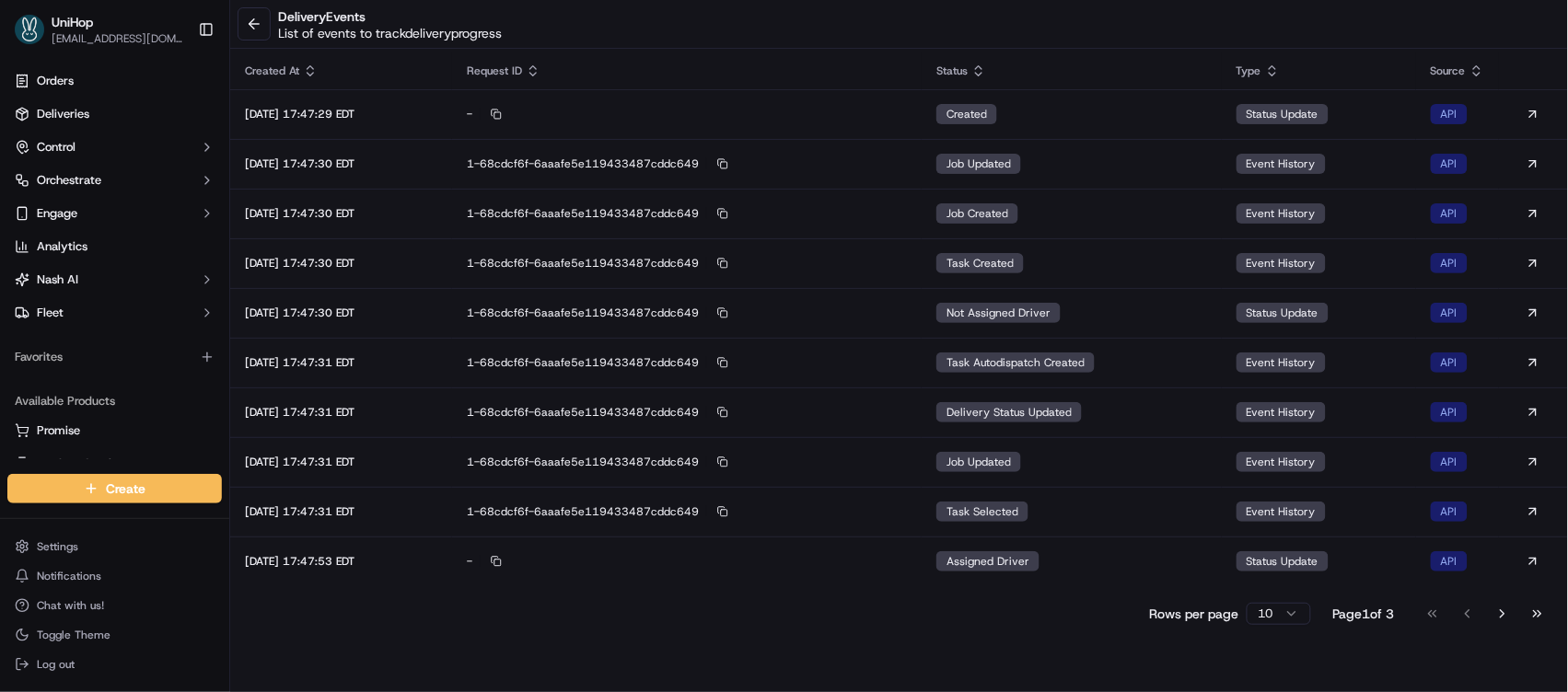
click at [1540, 612] on button "Go to last page" at bounding box center [1538, 613] width 31 height 26
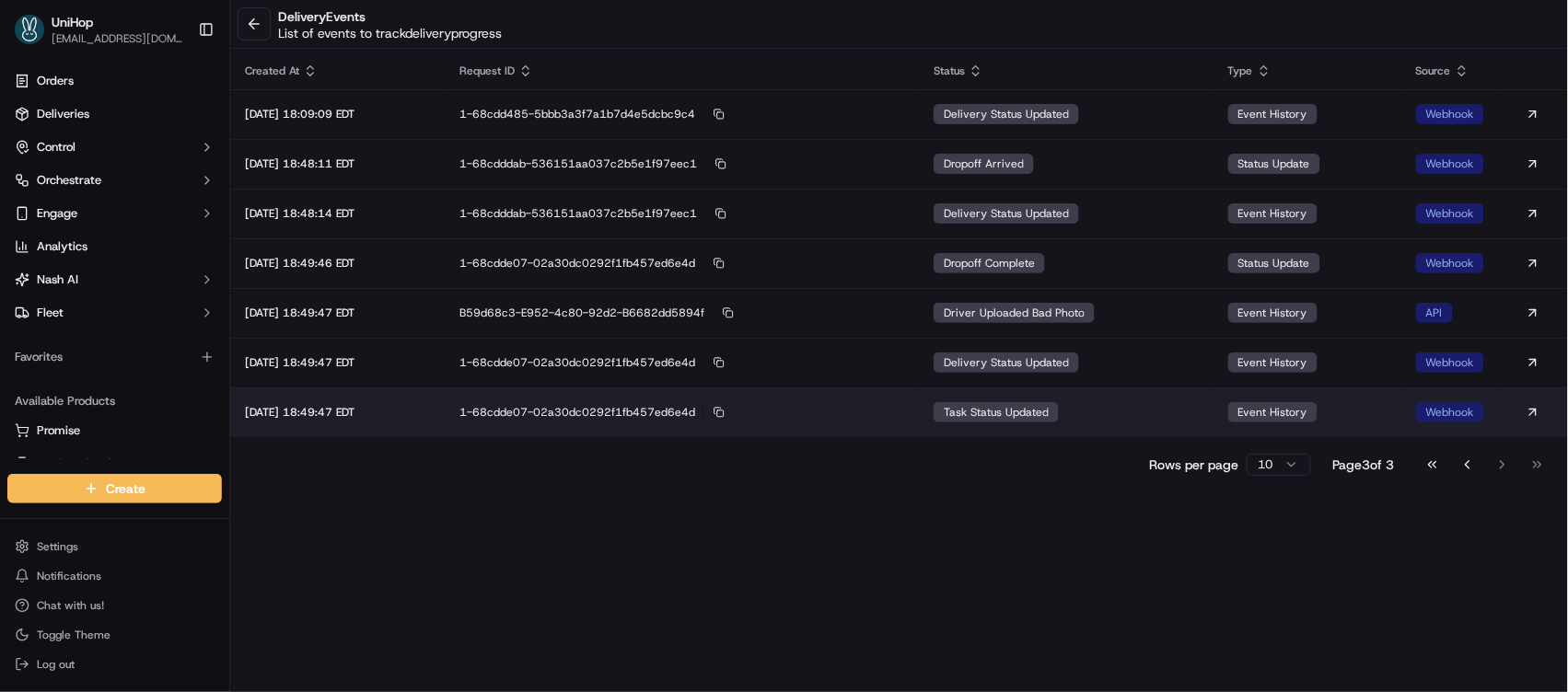
click at [1115, 410] on td "task status updated" at bounding box center [1066, 412] width 295 height 49
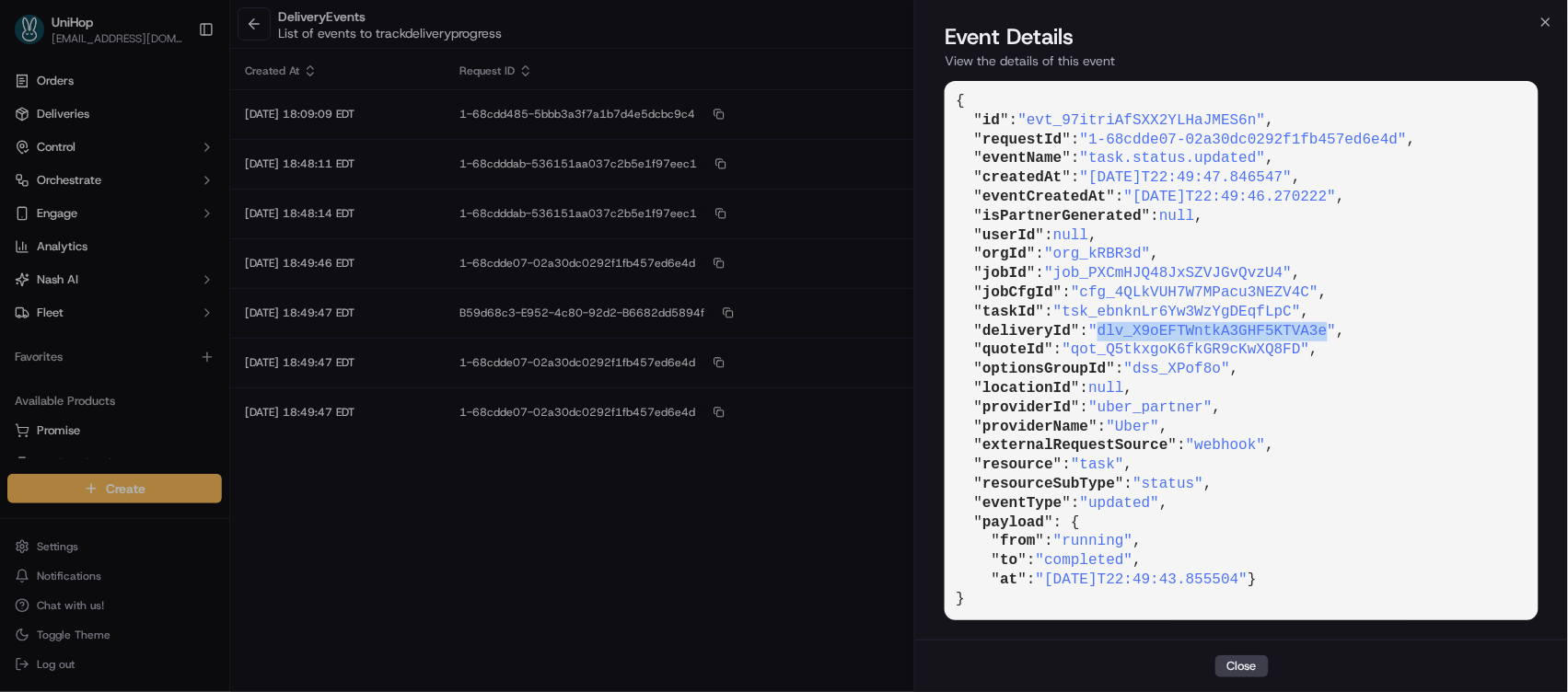
drag, startPoint x: 1109, startPoint y: 331, endPoint x: 1340, endPoint y: 331, distance: 231.0
click at [1337, 331] on span ""dlv_X9oEFTWntkA3GHF5KTVA3e"" at bounding box center [1212, 331] width 248 height 16
copy span "dlv_X9oEFTWntkA3GHF5KTVA3e"
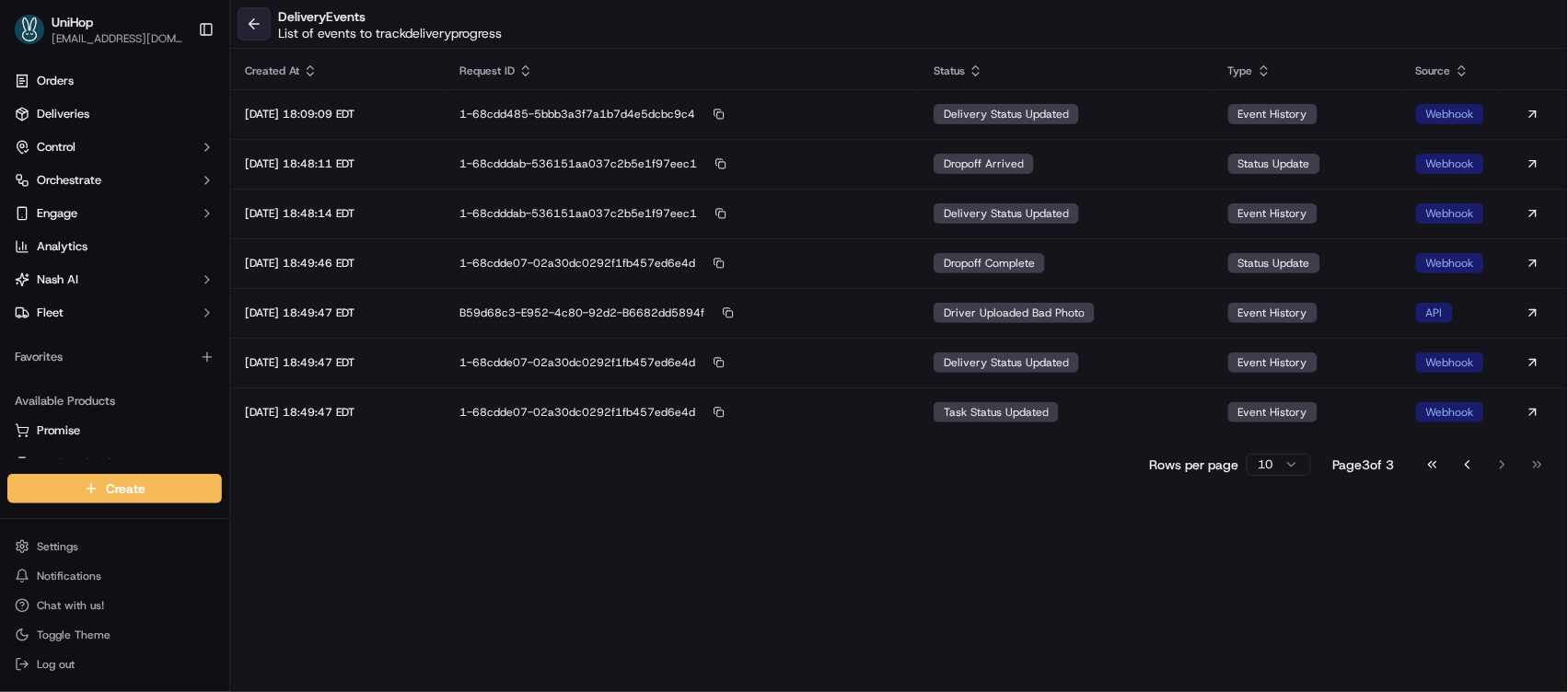
click at [253, 25] on button at bounding box center [253, 24] width 33 height 33
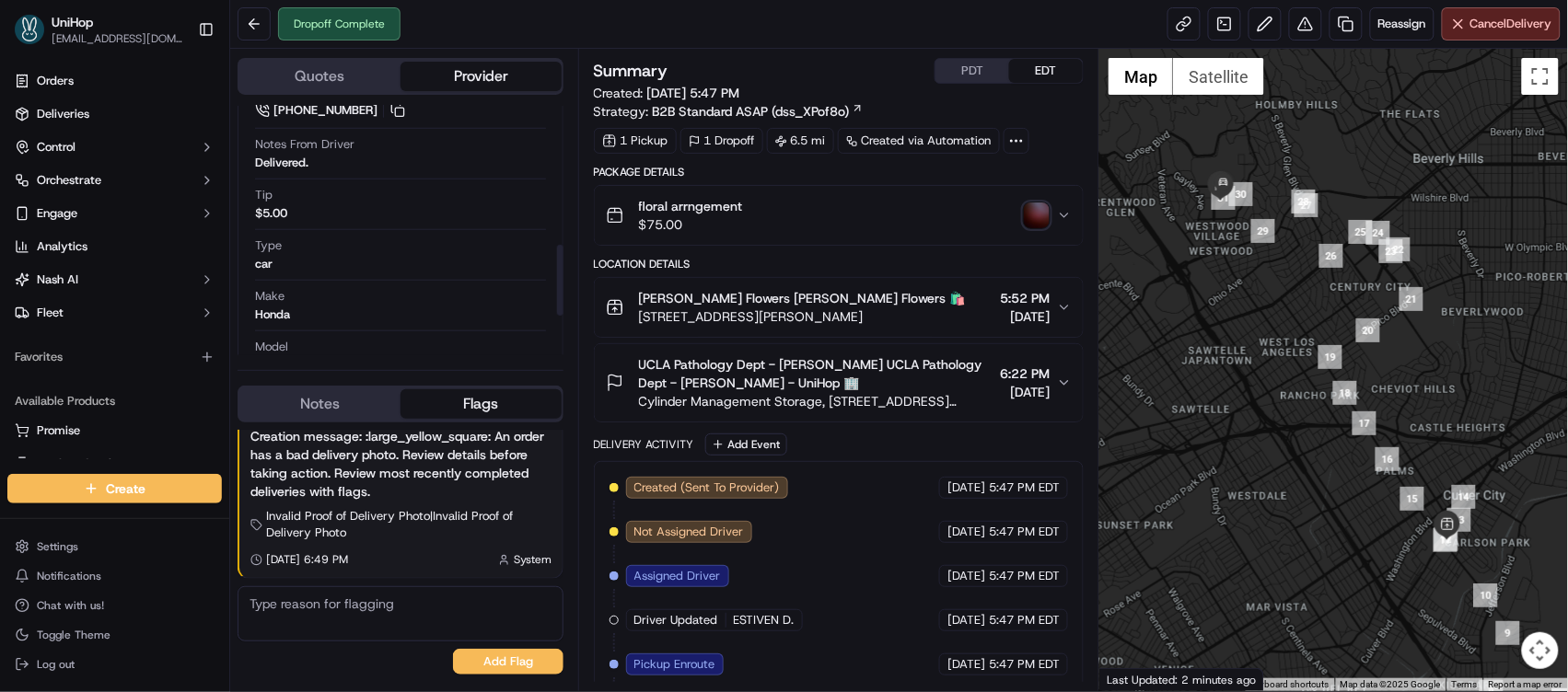
scroll to position [524, 0]
